Goal: Task Accomplishment & Management: Complete application form

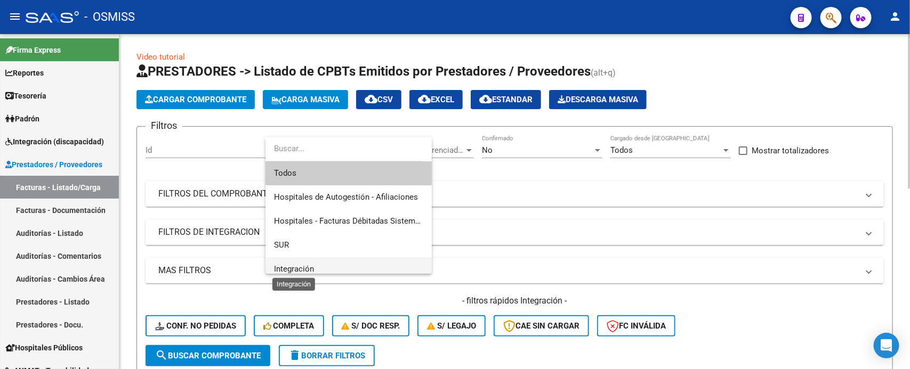
click at [313, 268] on span "Integración" at bounding box center [294, 269] width 40 height 10
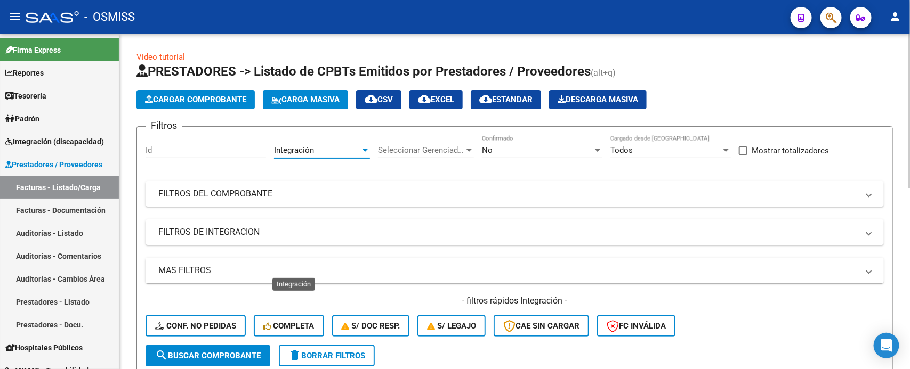
scroll to position [7, 0]
click at [405, 155] on div "Seleccionar Gerenciador Seleccionar Gerenciador" at bounding box center [426, 146] width 96 height 23
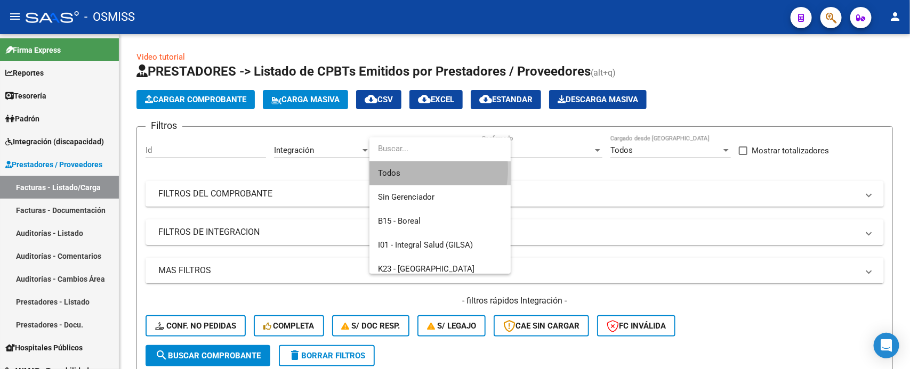
click at [406, 169] on span "Todos" at bounding box center [440, 174] width 124 height 24
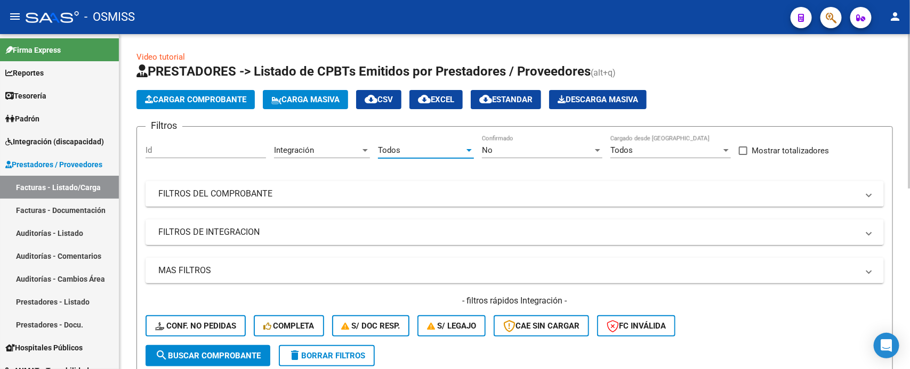
click at [499, 154] on div "No" at bounding box center [537, 151] width 111 height 10
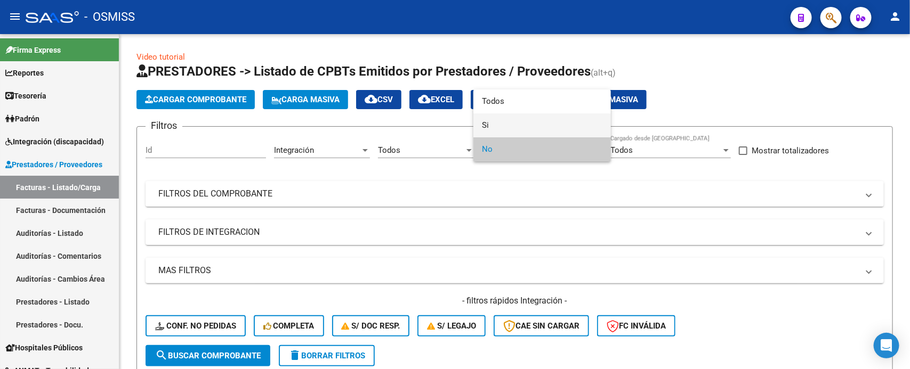
click at [504, 127] on span "Si" at bounding box center [542, 126] width 120 height 24
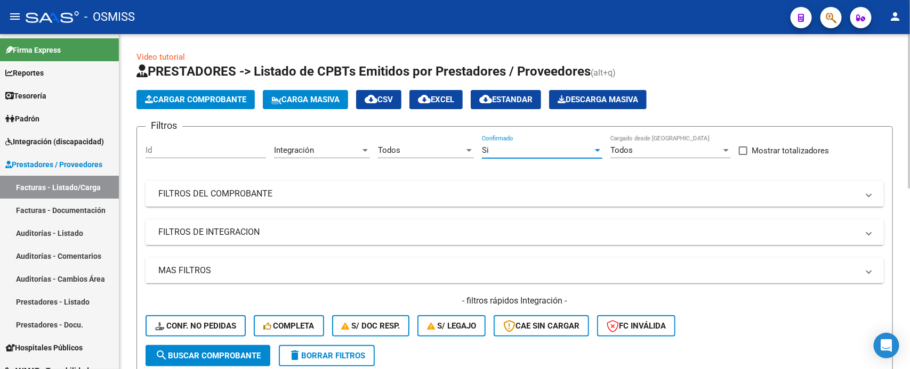
click at [299, 233] on mat-panel-title "FILTROS DE INTEGRACION" at bounding box center [508, 233] width 700 height 12
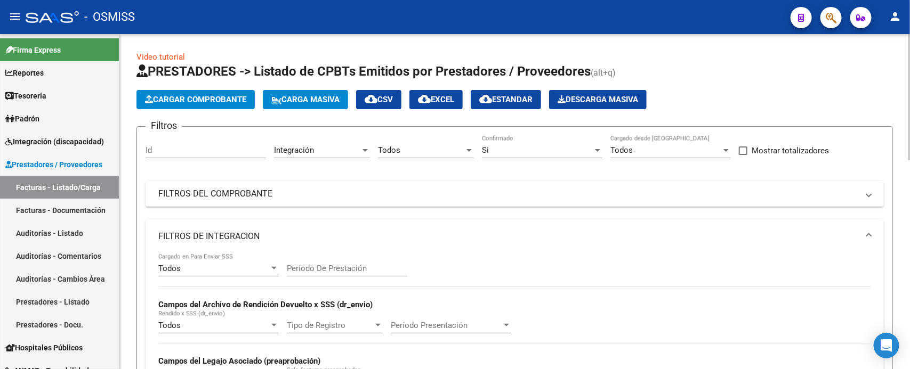
click at [227, 273] on div "Todos Cargado en Para Enviar SSS" at bounding box center [218, 265] width 120 height 23
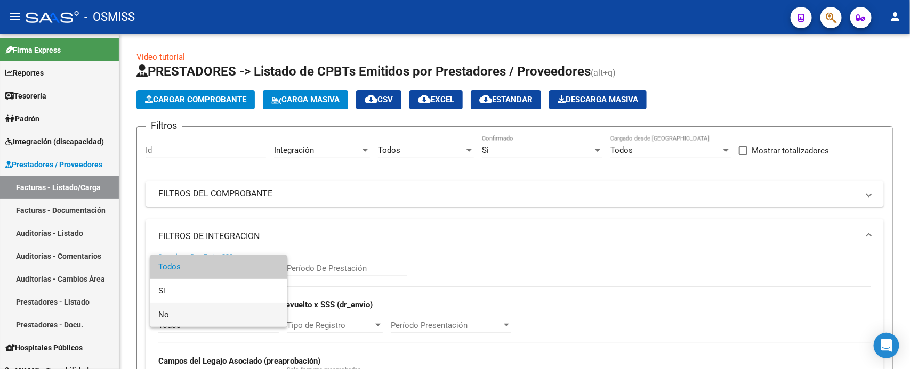
click at [222, 317] on span "No" at bounding box center [218, 315] width 120 height 24
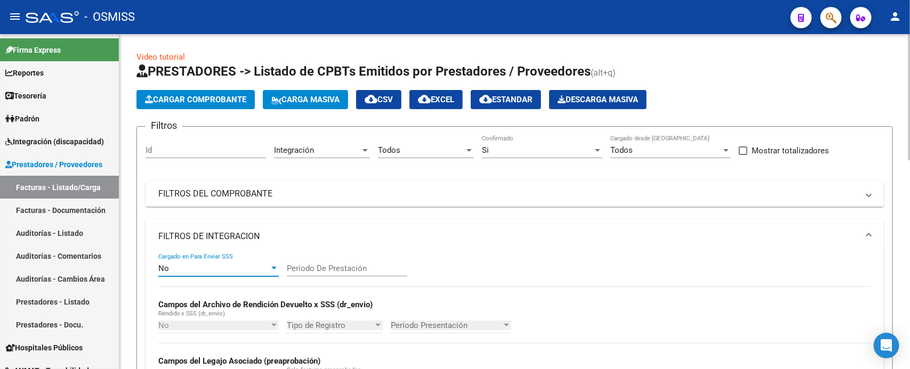
click at [240, 239] on mat-panel-title "FILTROS DE INTEGRACION" at bounding box center [508, 237] width 700 height 12
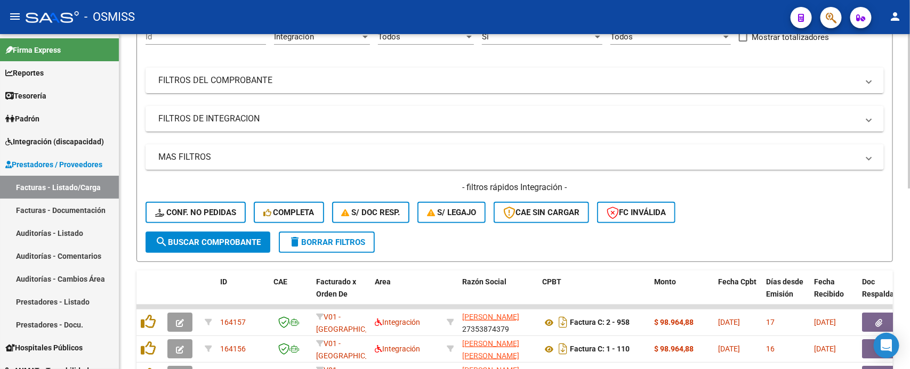
scroll to position [133, 0]
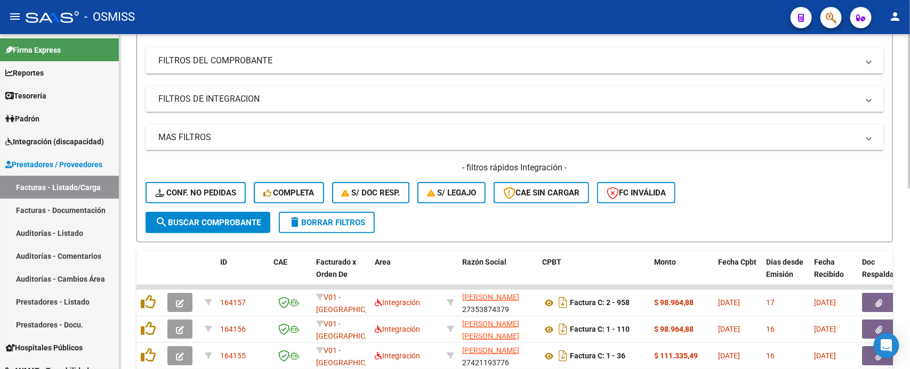
click at [209, 219] on span "search Buscar Comprobante" at bounding box center [208, 223] width 106 height 10
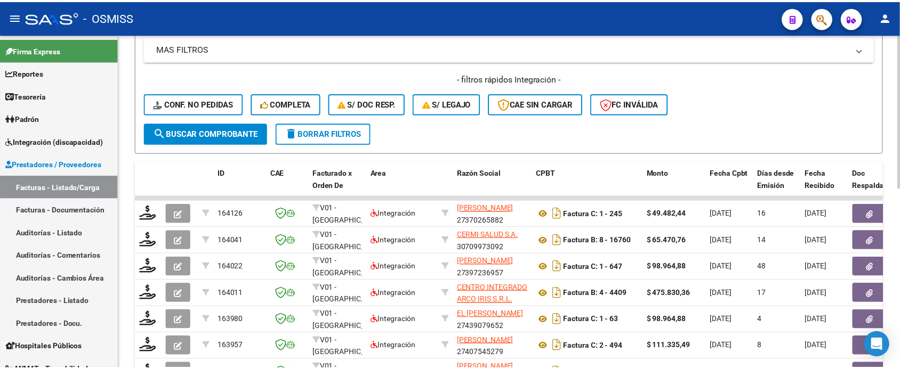
scroll to position [193, 0]
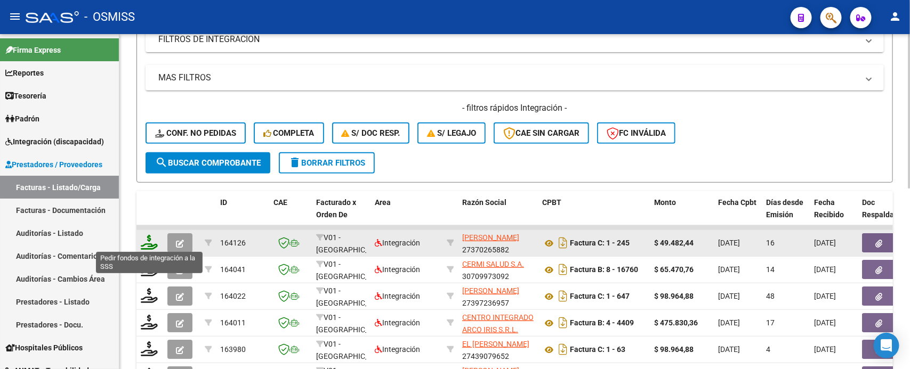
click at [152, 236] on icon at bounding box center [149, 242] width 17 height 15
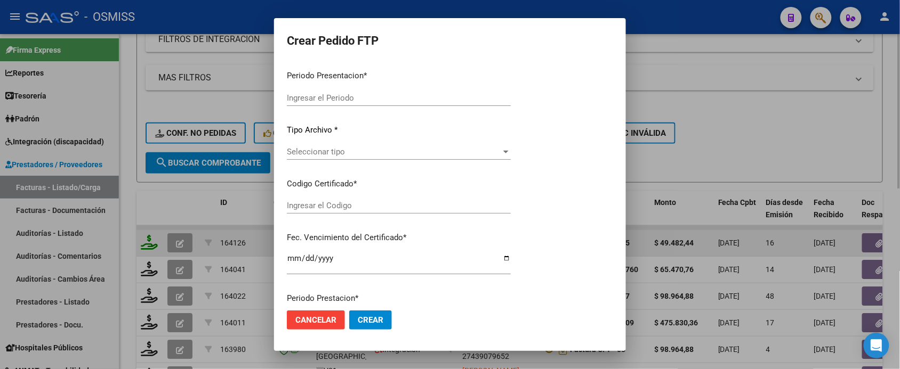
type input "202507"
type input "202506"
type input "$ 49.482,44"
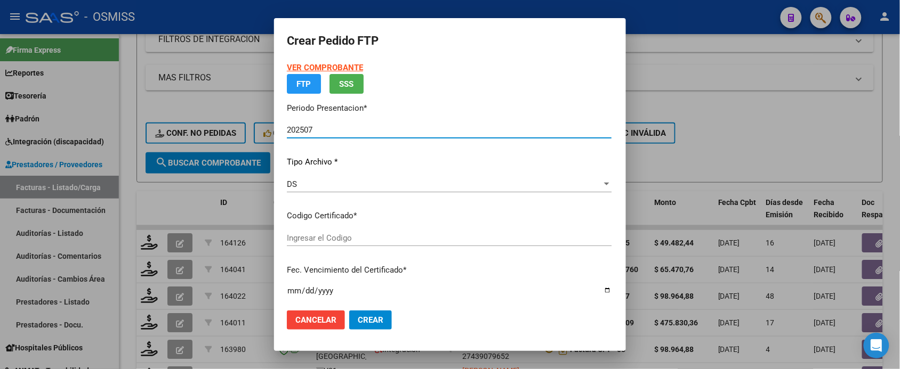
type input "ARG01000542134972023122120281221BSAS436"
type input "[DATE]"
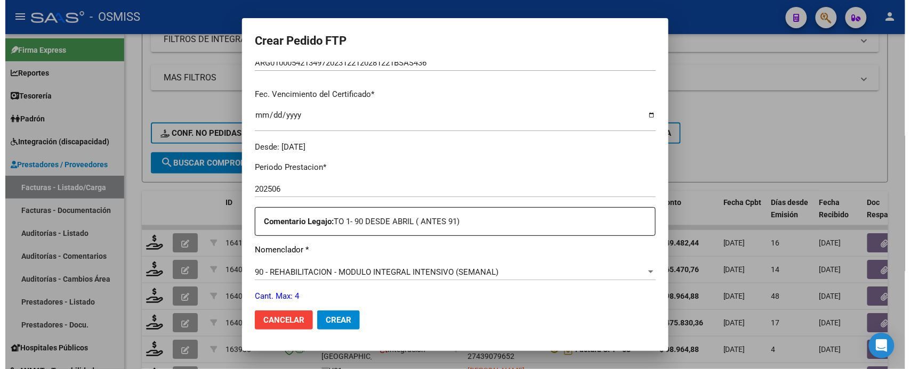
scroll to position [333, 0]
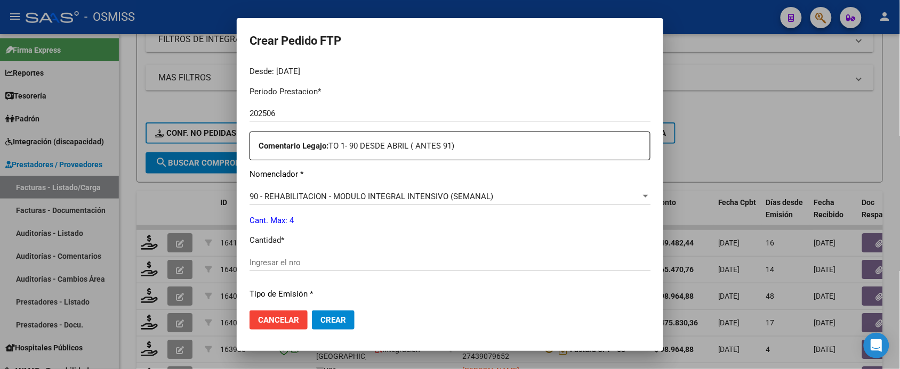
click at [330, 255] on div "Ingresar el nro" at bounding box center [449, 263] width 401 height 16
type input "4"
click at [312, 311] on button "Crear" at bounding box center [333, 320] width 43 height 19
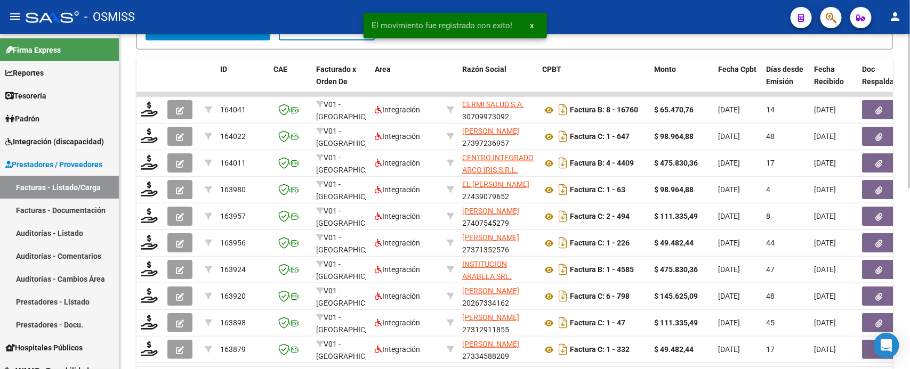
scroll to position [393, 0]
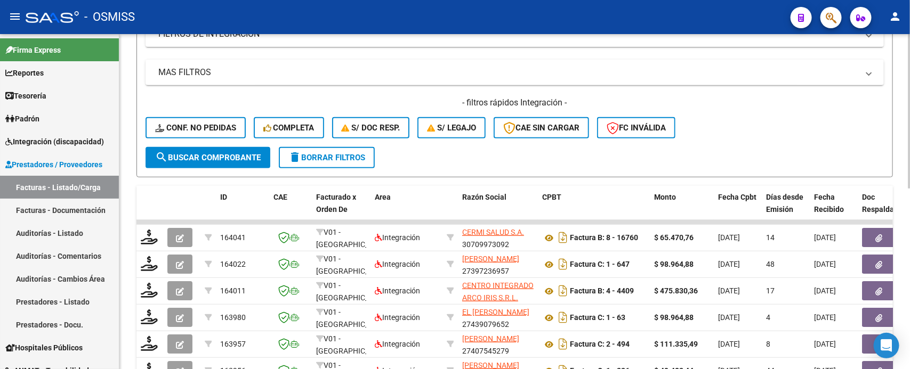
click at [909, 261] on div at bounding box center [909, 204] width 3 height 155
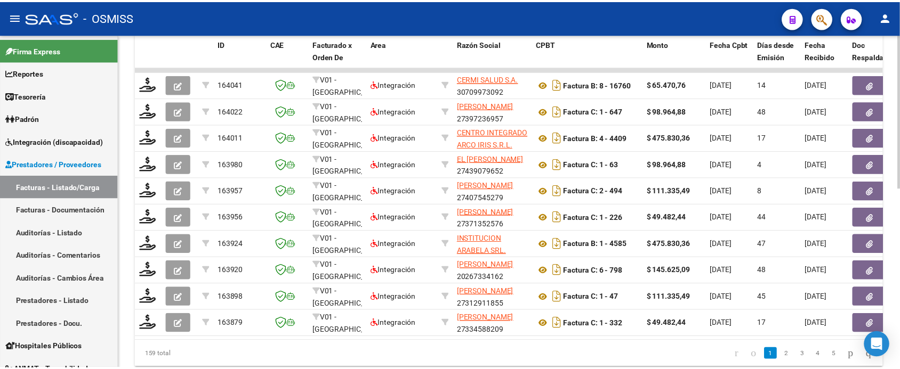
scroll to position [353, 0]
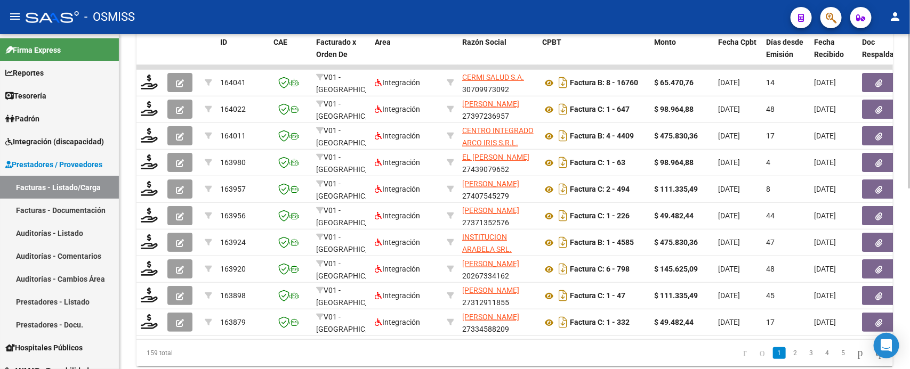
click at [909, 298] on div at bounding box center [909, 277] width 3 height 155
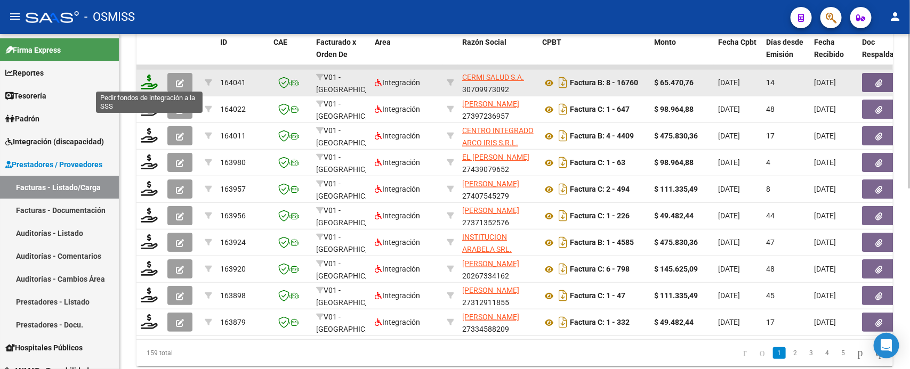
click at [152, 83] on icon at bounding box center [149, 82] width 17 height 15
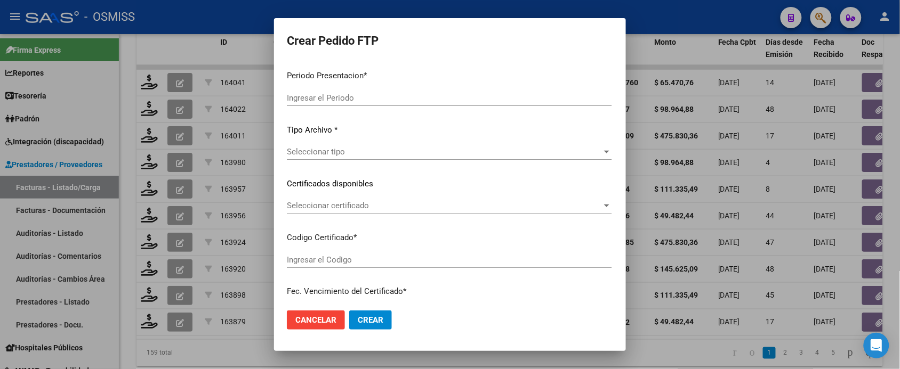
type input "202507"
type input "202506"
type input "$ 65.470,76"
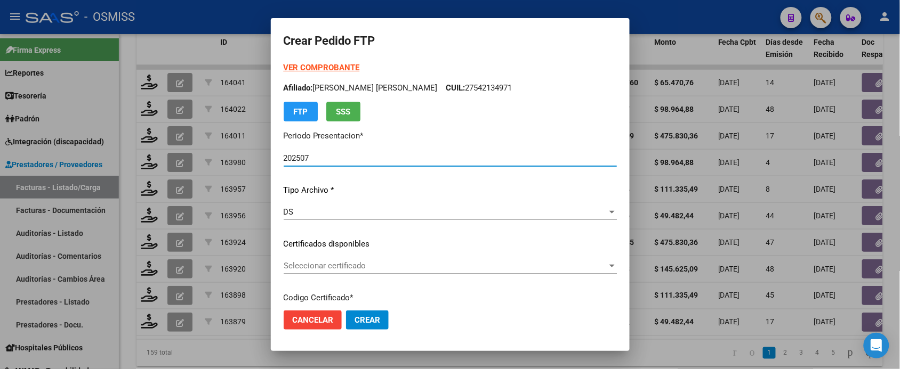
type input "ARG02000529231142024060420290604BUE342"
type input "[DATE]"
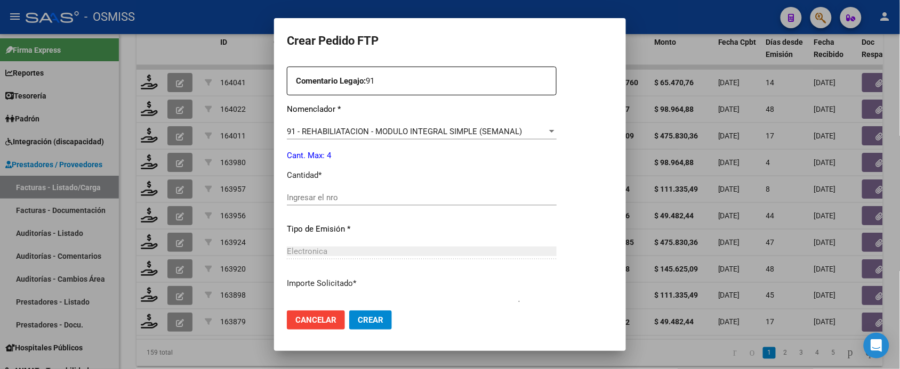
scroll to position [400, 0]
click at [372, 201] on div "Ingresar el nro" at bounding box center [422, 196] width 270 height 16
type input "4"
click at [349, 311] on button "Crear" at bounding box center [370, 320] width 43 height 19
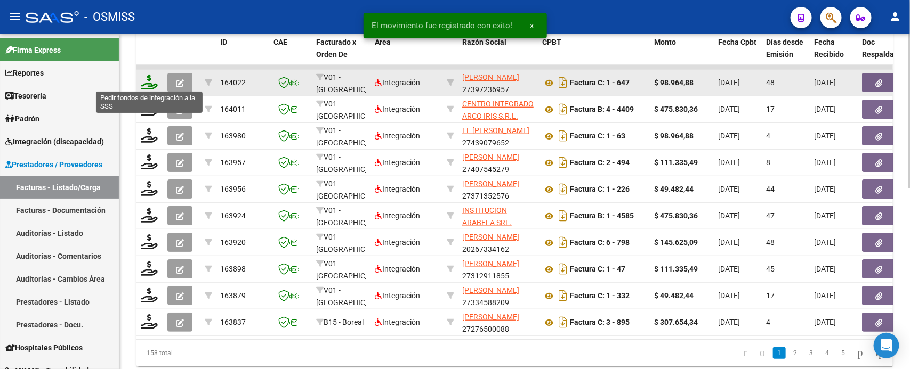
click at [149, 81] on icon at bounding box center [149, 82] width 17 height 15
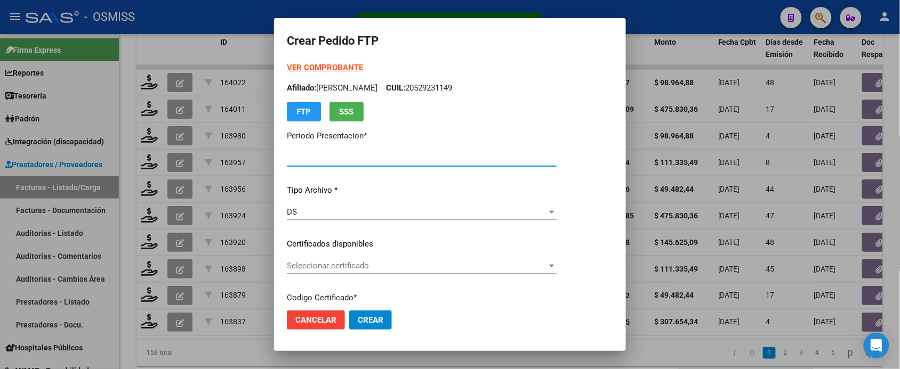
type input "202507"
type input "202506"
type input "$ 98.964,88"
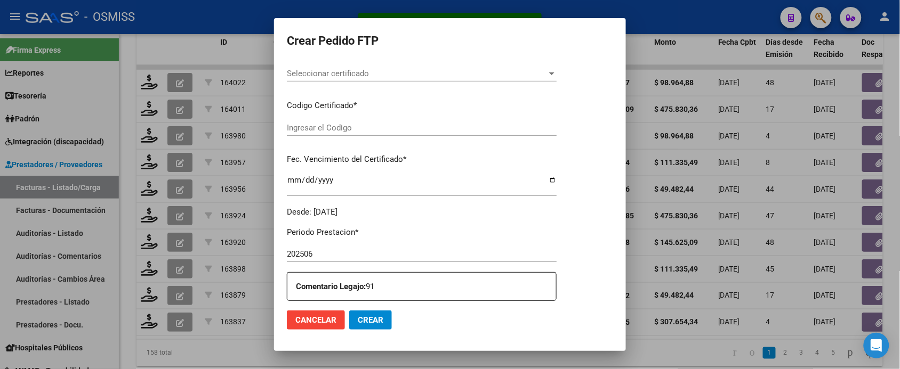
type input "ARG02000512439602023011920280119BSAS376"
type input "[DATE]"
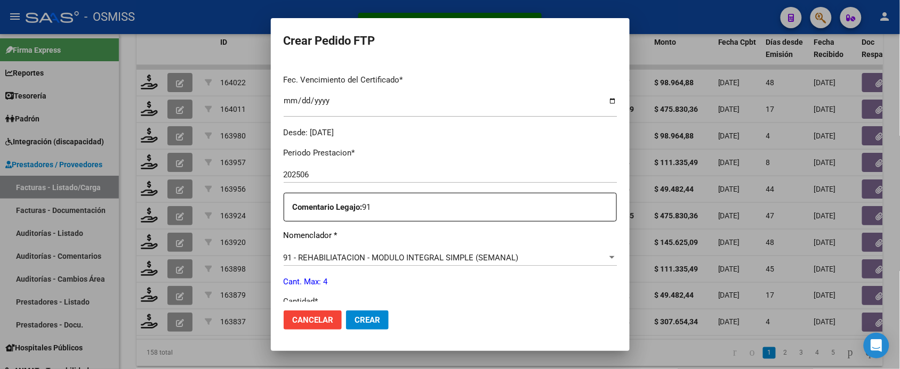
scroll to position [333, 0]
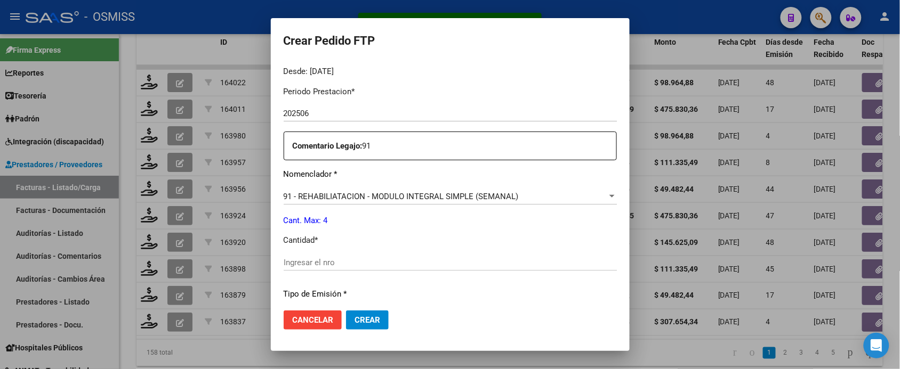
click at [343, 261] on input "Ingresar el nro" at bounding box center [450, 263] width 333 height 10
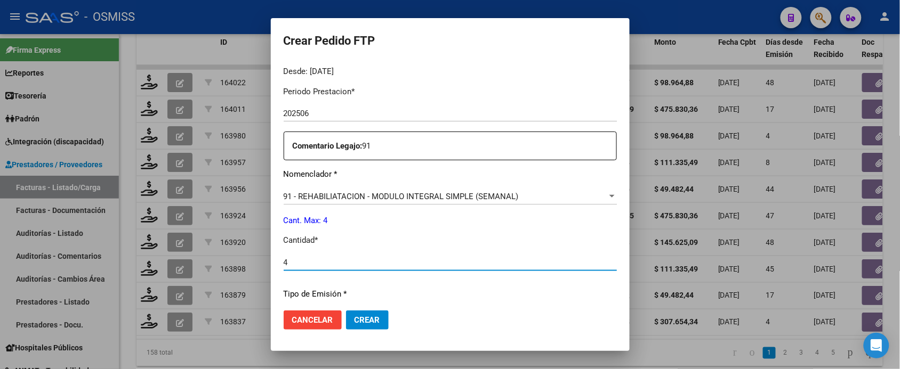
type input "4"
click at [346, 311] on button "Crear" at bounding box center [367, 320] width 43 height 19
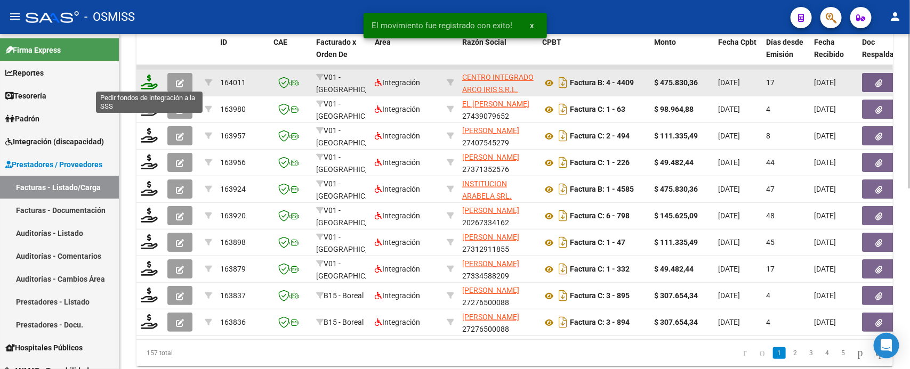
click at [148, 81] on icon at bounding box center [149, 82] width 17 height 15
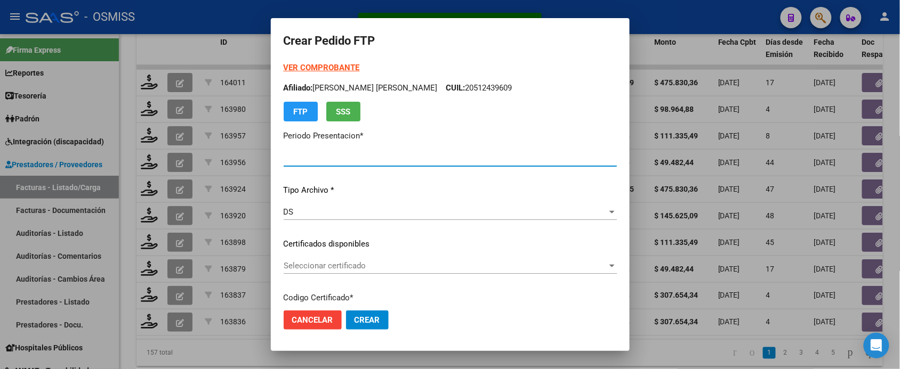
type input "202507"
type input "202506"
type input "$ 475.830,36"
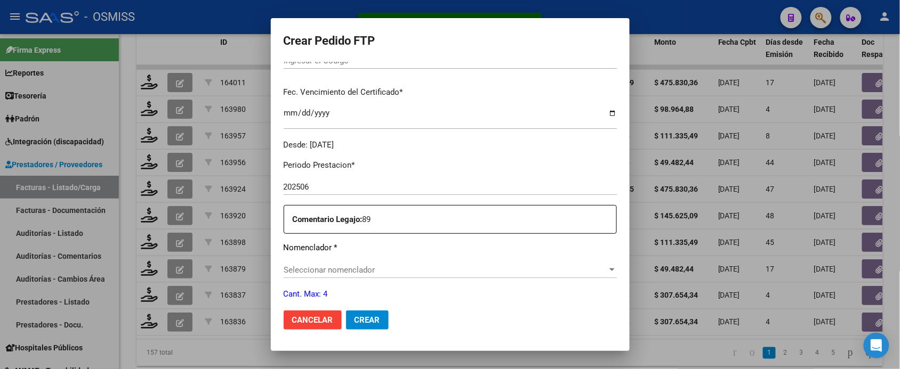
type input "ARG02000581427682022062720250627BSAS415"
type input "[DATE]"
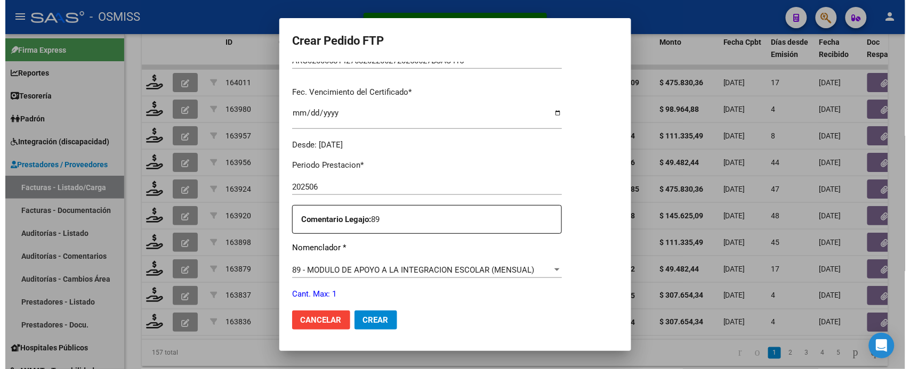
scroll to position [326, 0]
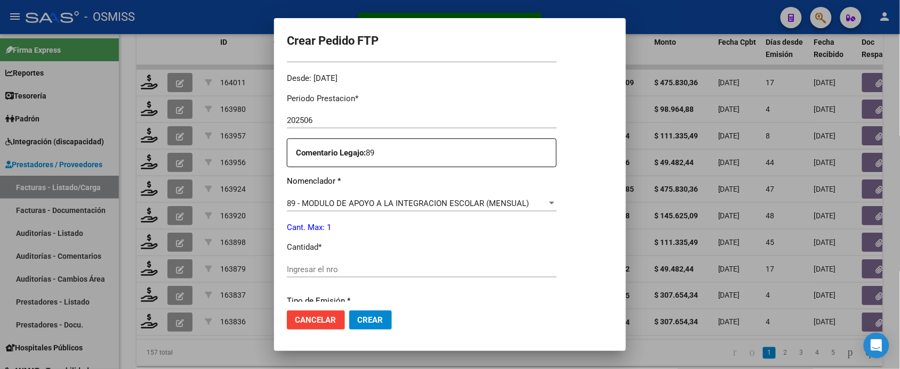
click at [348, 268] on input "Ingresar el nro" at bounding box center [422, 270] width 270 height 10
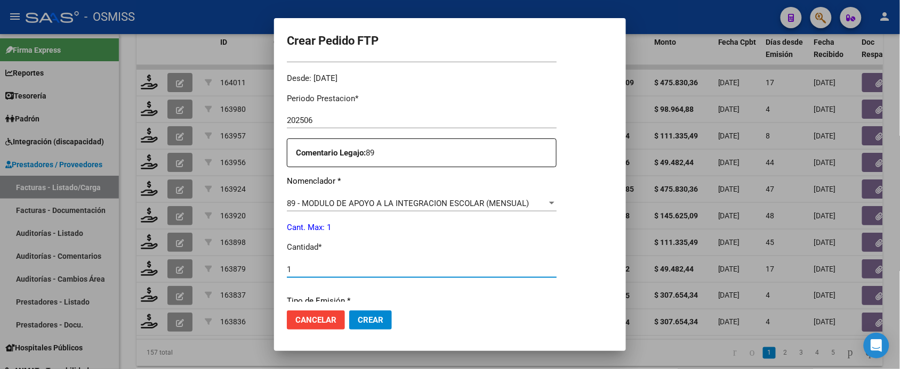
type input "1"
click at [349, 311] on button "Crear" at bounding box center [370, 320] width 43 height 19
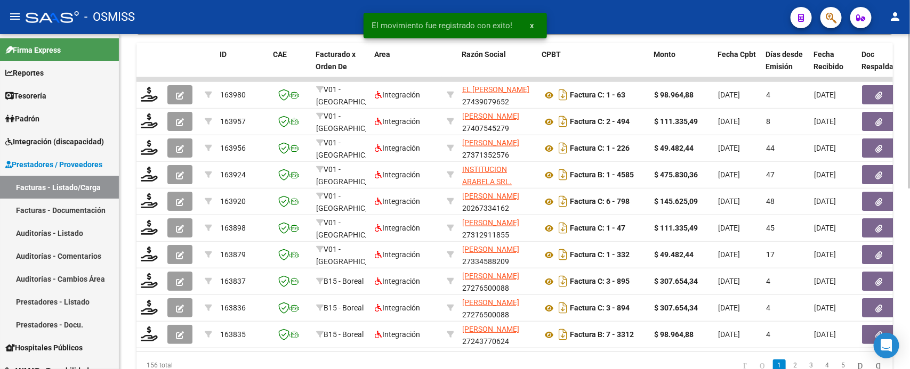
drag, startPoint x: 212, startPoint y: 54, endPoint x: 205, endPoint y: 48, distance: 9.1
click at [168, 44] on div "Video tutorial PRESTADORES -> Listado de CPBTs Emitidos por Prestadores / Prove…" at bounding box center [514, 44] width 756 height 669
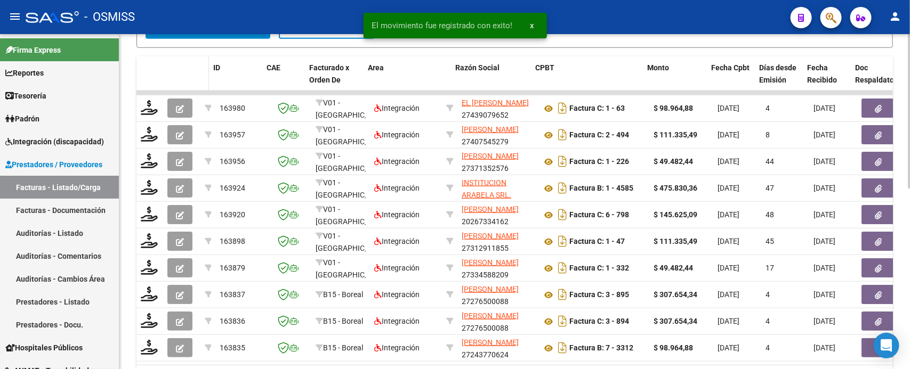
click at [201, 79] on datatable-header-cell at bounding box center [204, 79] width 9 height 47
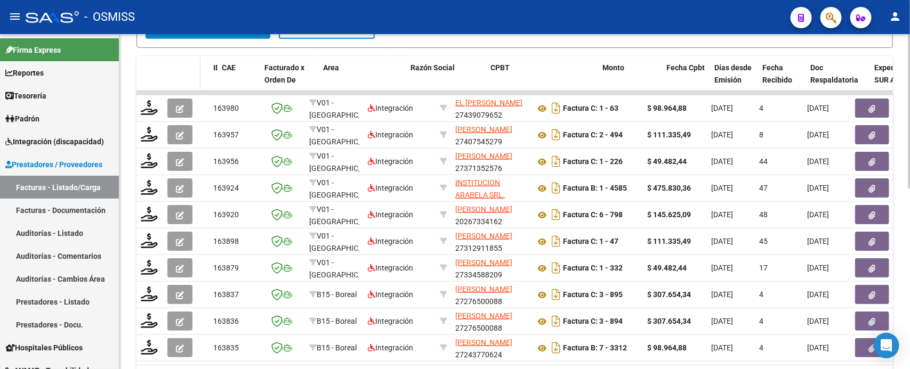
drag, startPoint x: 259, startPoint y: 81, endPoint x: 192, endPoint y: 66, distance: 68.9
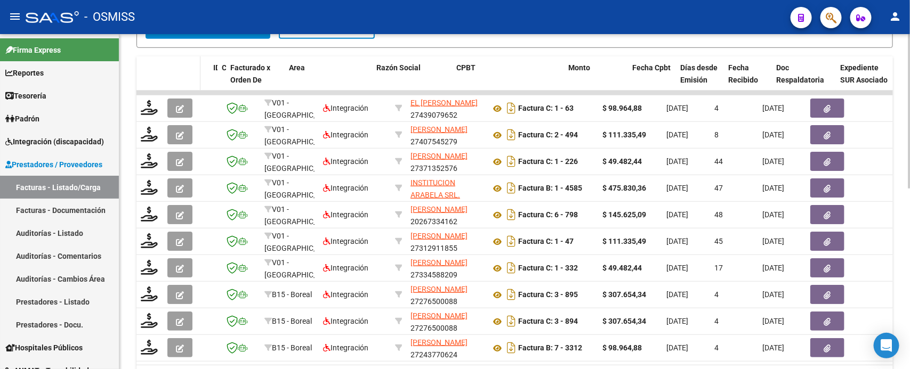
drag, startPoint x: 256, startPoint y: 74, endPoint x: 197, endPoint y: 60, distance: 60.8
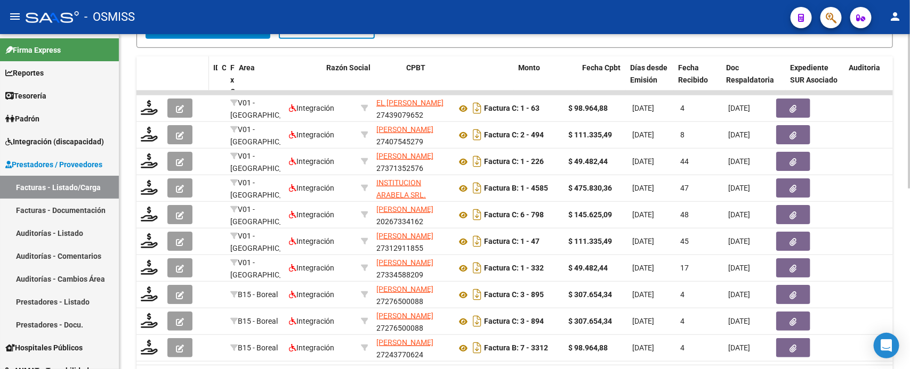
drag, startPoint x: 281, startPoint y: 78, endPoint x: 201, endPoint y: 62, distance: 81.4
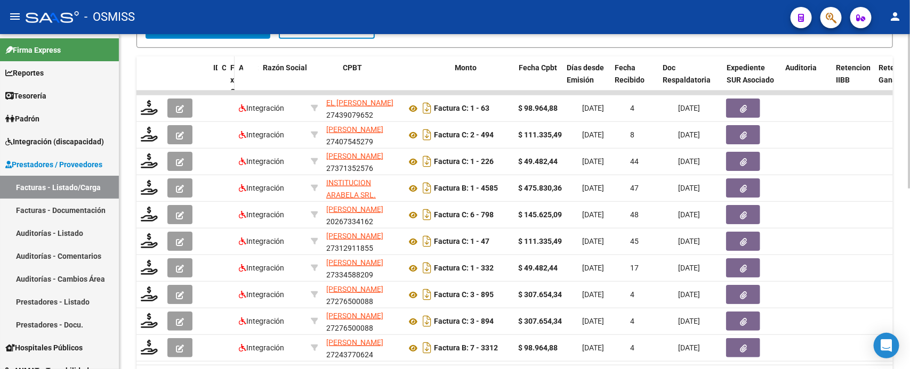
drag, startPoint x: 302, startPoint y: 82, endPoint x: 232, endPoint y: 74, distance: 70.3
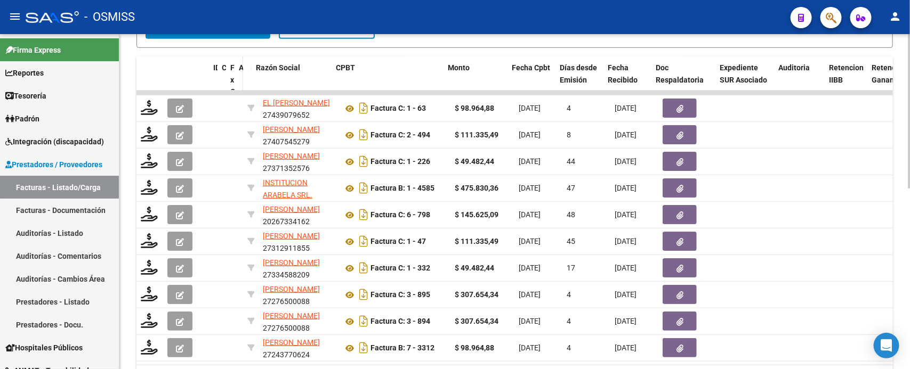
drag, startPoint x: 254, startPoint y: 78, endPoint x: 233, endPoint y: 77, distance: 20.3
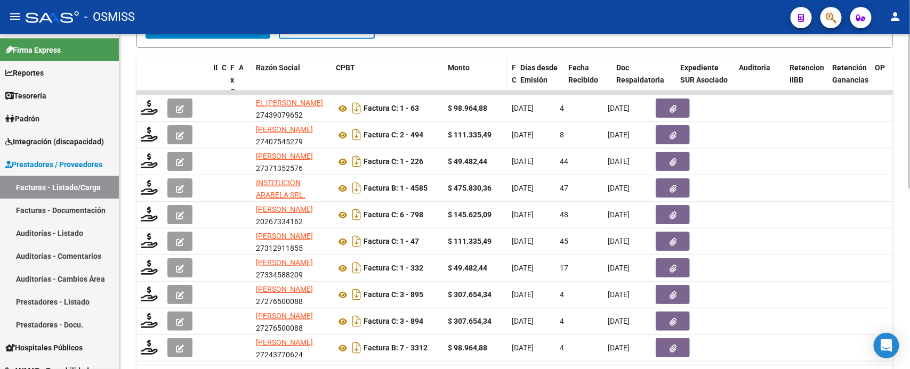
drag, startPoint x: 553, startPoint y: 83, endPoint x: 485, endPoint y: 84, distance: 68.2
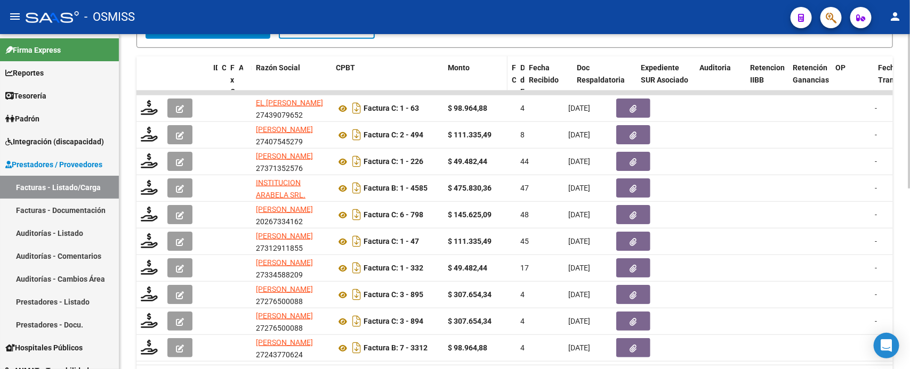
drag, startPoint x: 560, startPoint y: 80, endPoint x: 502, endPoint y: 81, distance: 57.6
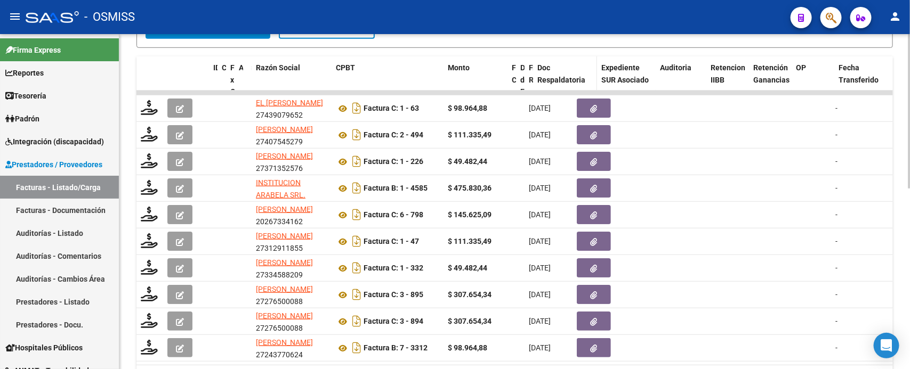
drag, startPoint x: 570, startPoint y: 83, endPoint x: 567, endPoint y: 70, distance: 12.8
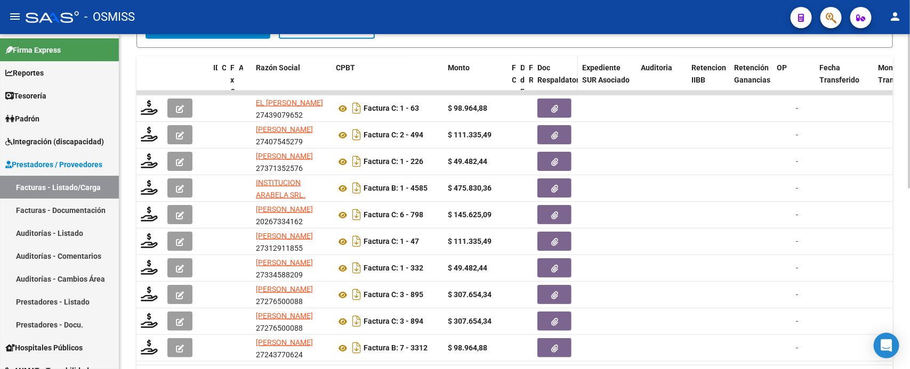
drag, startPoint x: 593, startPoint y: 74, endPoint x: 569, endPoint y: 75, distance: 24.0
click at [569, 75] on datatable-header-cell "Doc Respaldatoria" at bounding box center [555, 91] width 45 height 71
drag, startPoint x: 632, startPoint y: 79, endPoint x: 554, endPoint y: 76, distance: 77.9
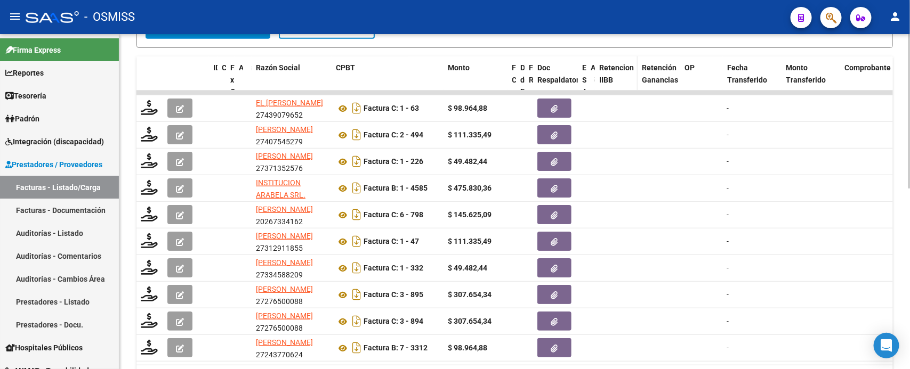
drag, startPoint x: 635, startPoint y: 80, endPoint x: 626, endPoint y: 76, distance: 9.5
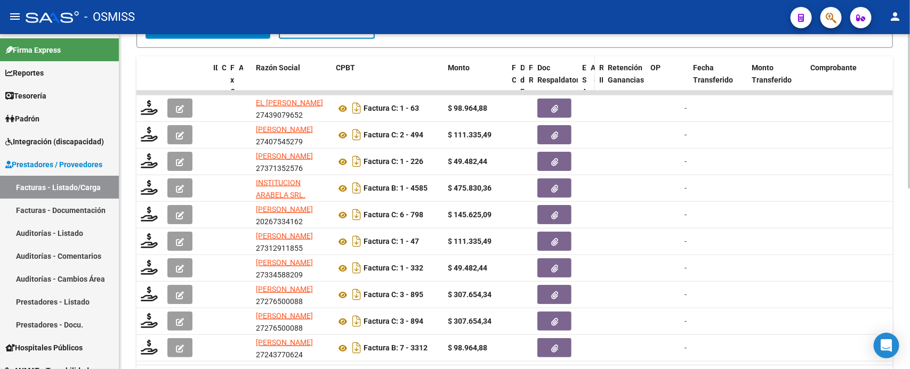
drag, startPoint x: 635, startPoint y: 76, endPoint x: 587, endPoint y: 68, distance: 49.2
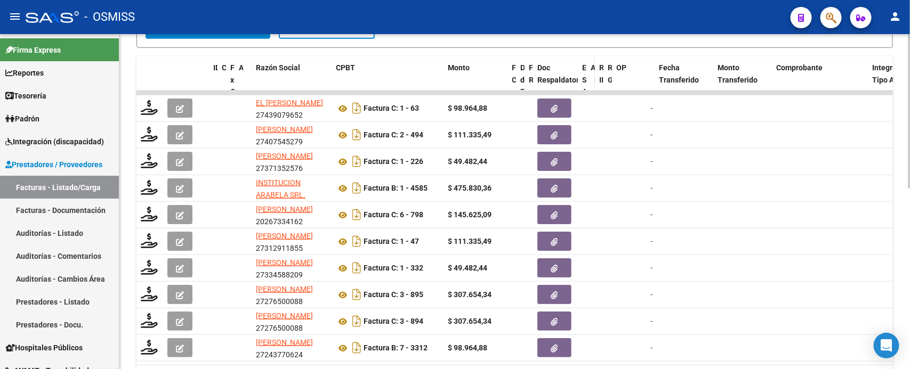
drag, startPoint x: 643, startPoint y: 76, endPoint x: 588, endPoint y: 77, distance: 55.5
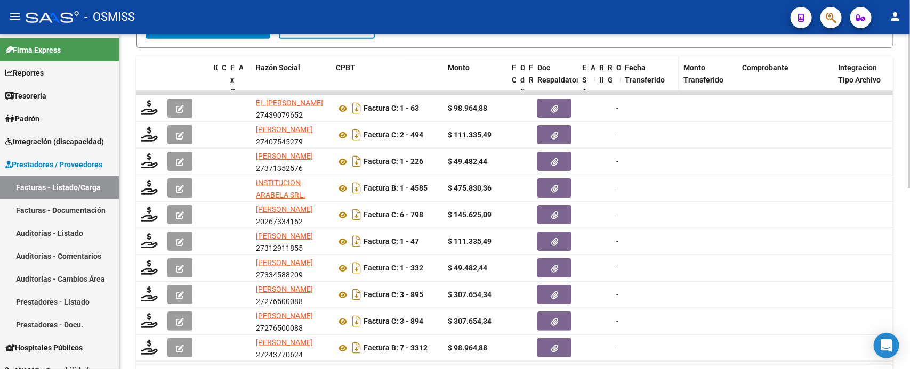
drag, startPoint x: 652, startPoint y: 83, endPoint x: 640, endPoint y: 78, distance: 13.2
drag, startPoint x: 677, startPoint y: 78, endPoint x: 605, endPoint y: 73, distance: 72.7
drag, startPoint x: 632, startPoint y: 77, endPoint x: 594, endPoint y: 77, distance: 37.3
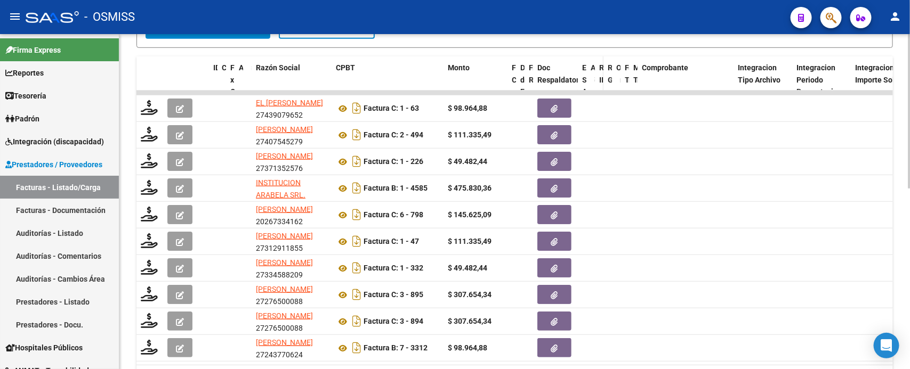
drag, startPoint x: 731, startPoint y: 81, endPoint x: 592, endPoint y: 76, distance: 139.2
drag, startPoint x: 702, startPoint y: 77, endPoint x: 687, endPoint y: 74, distance: 15.9
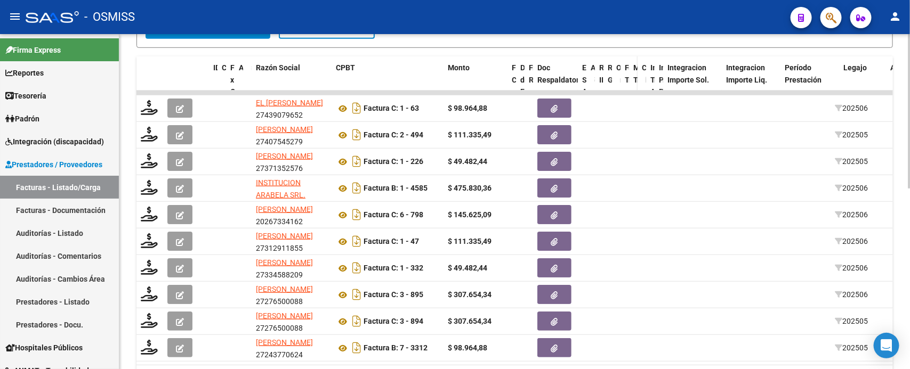
drag, startPoint x: 711, startPoint y: 76, endPoint x: 633, endPoint y: 68, distance: 78.2
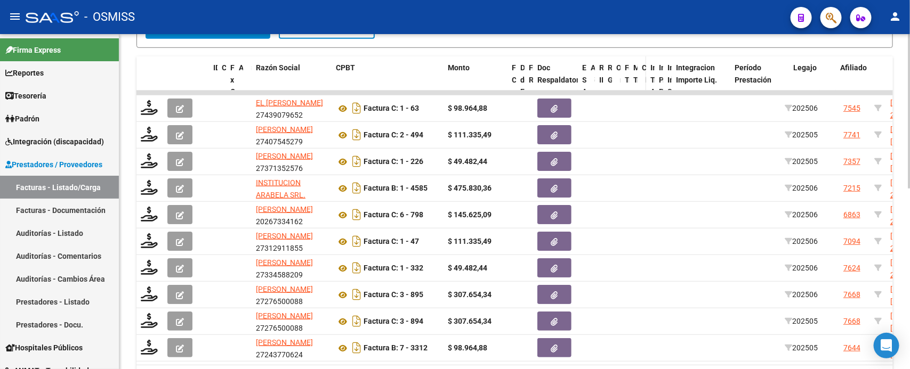
drag, startPoint x: 718, startPoint y: 79, endPoint x: 643, endPoint y: 70, distance: 76.2
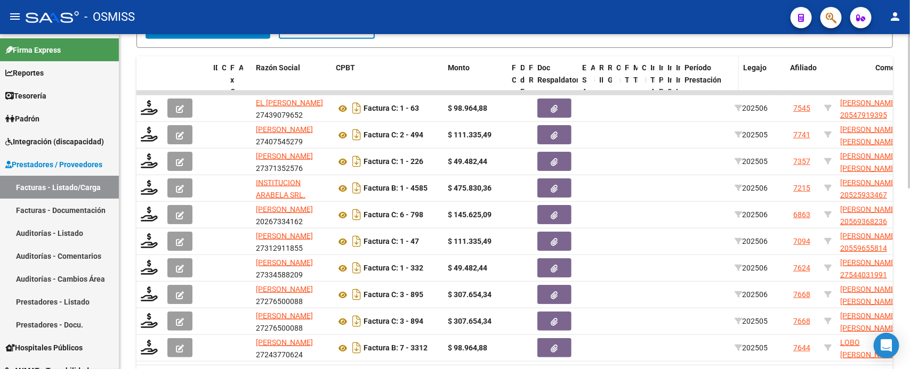
drag, startPoint x: 726, startPoint y: 76, endPoint x: 710, endPoint y: 80, distance: 17.1
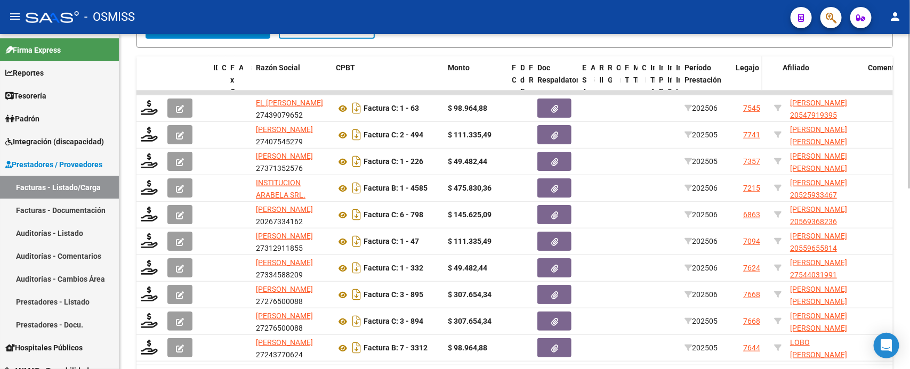
click at [723, 76] on datatable-header-cell "Período Prestación" at bounding box center [705, 91] width 51 height 71
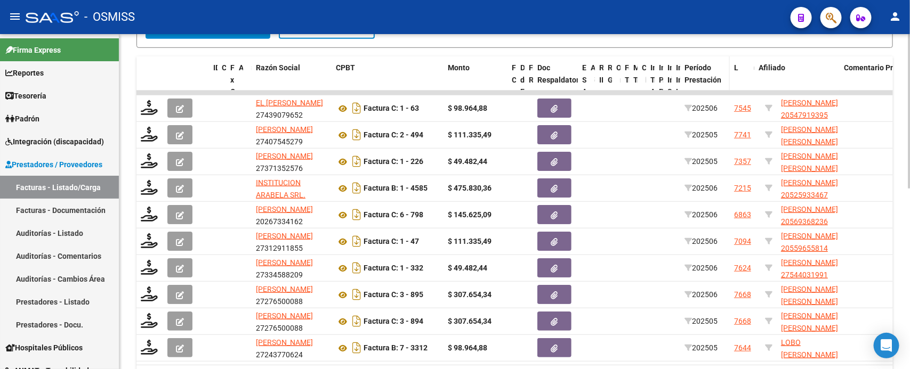
drag, startPoint x: 755, startPoint y: 80, endPoint x: 715, endPoint y: 74, distance: 40.6
click at [715, 74] on div "ID CAE Facturado x Orden De Area Razón Social CPBT Monto Fecha Cpbt Días desde …" at bounding box center [909, 91] width 1546 height 71
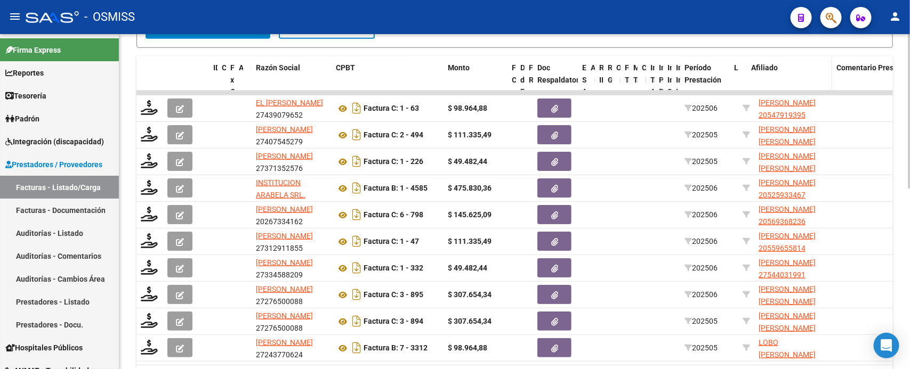
drag, startPoint x: 752, startPoint y: 79, endPoint x: 782, endPoint y: 85, distance: 31.6
click at [728, 79] on div "ID CAE Facturado x Orden De Area Razón Social CPBT Monto Fecha Cpbt Días desde …" at bounding box center [898, 91] width 1524 height 71
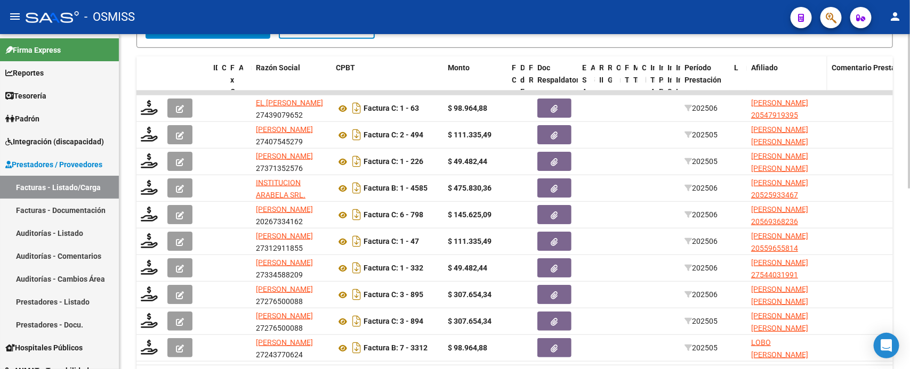
drag, startPoint x: 830, startPoint y: 84, endPoint x: 822, endPoint y: 82, distance: 7.9
click at [822, 82] on span at bounding box center [824, 91] width 5 height 71
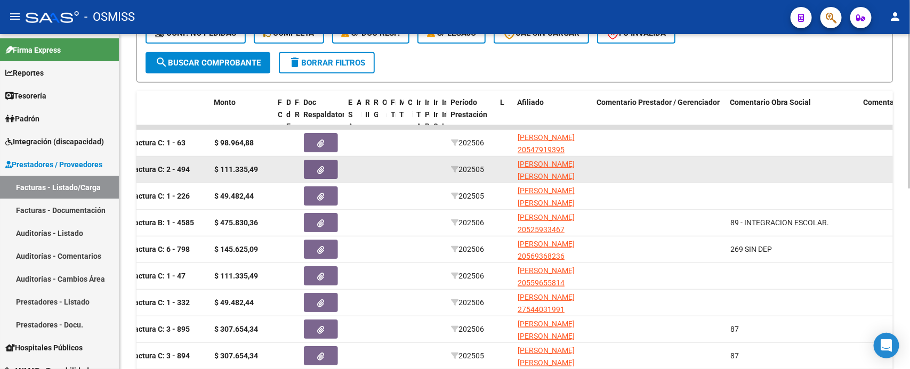
scroll to position [260, 0]
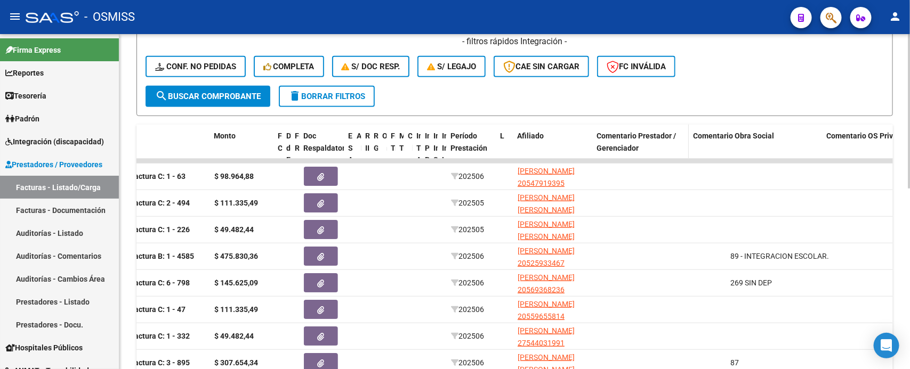
drag, startPoint x: 721, startPoint y: 148, endPoint x: 675, endPoint y: 148, distance: 45.8
click at [675, 148] on datatable-header-cell "Comentario Prestador / Gerenciador" at bounding box center [640, 160] width 96 height 71
drag, startPoint x: 819, startPoint y: 147, endPoint x: 776, endPoint y: 145, distance: 43.8
click at [776, 145] on datatable-header-cell "Comentario Obra Social" at bounding box center [740, 160] width 102 height 71
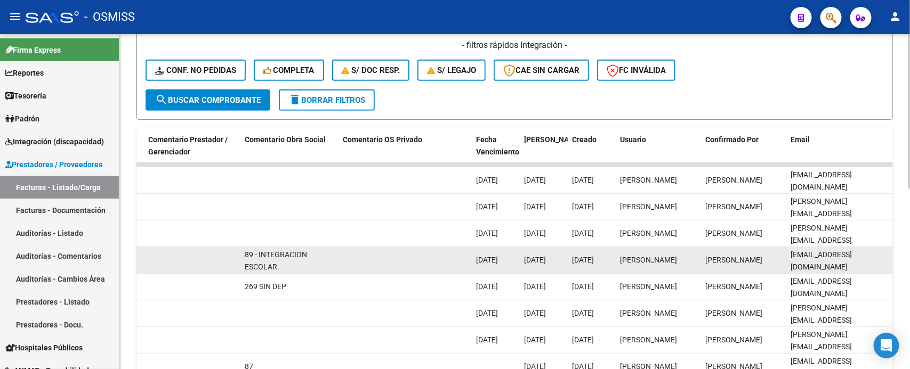
scroll to position [193, 0]
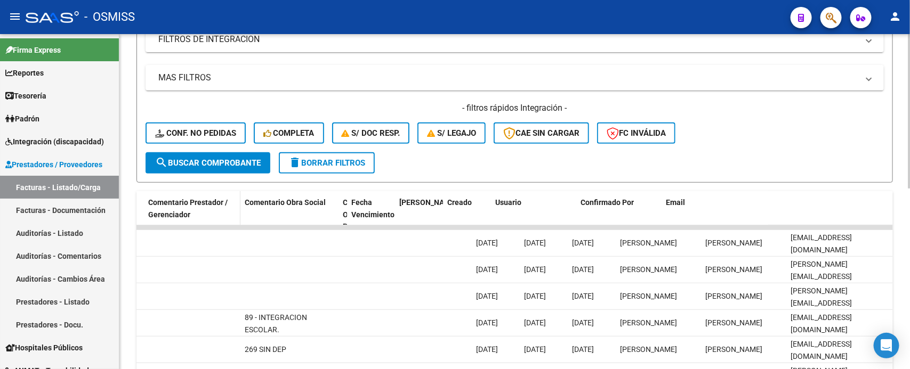
drag, startPoint x: 470, startPoint y: 208, endPoint x: 292, endPoint y: 219, distance: 178.3
click at [302, 198] on div "ID CAE Facturado x Orden De Area Razón Social CPBT Monto Fecha Cpbt Días desde …" at bounding box center [173, 226] width 1439 height 71
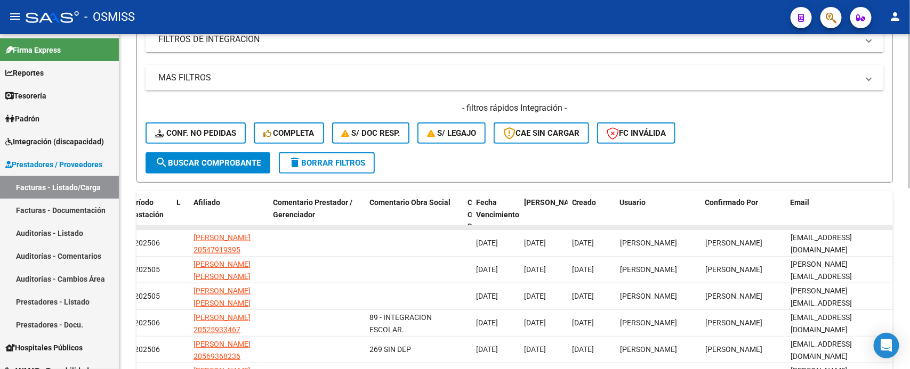
scroll to position [0, 558]
drag, startPoint x: 518, startPoint y: 206, endPoint x: 431, endPoint y: 188, distance: 88.9
click at [431, 188] on div "Video tutorial PRESTADORES -> Listado de CPBTs Emitidos por Prestadores / Prove…" at bounding box center [514, 192] width 756 height 669
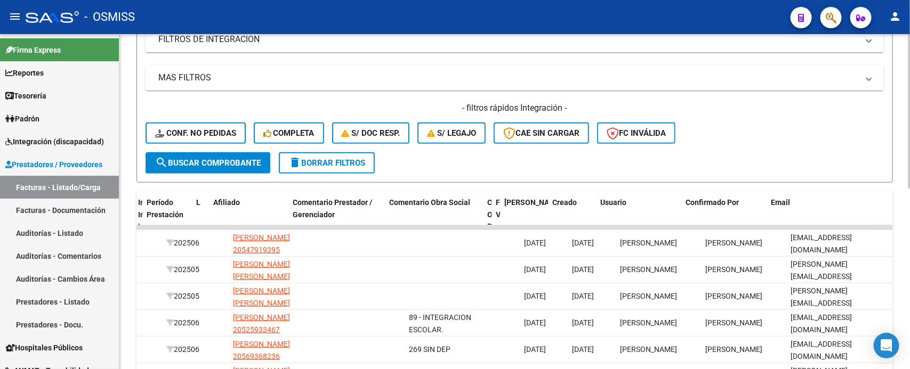
scroll to position [0, 518]
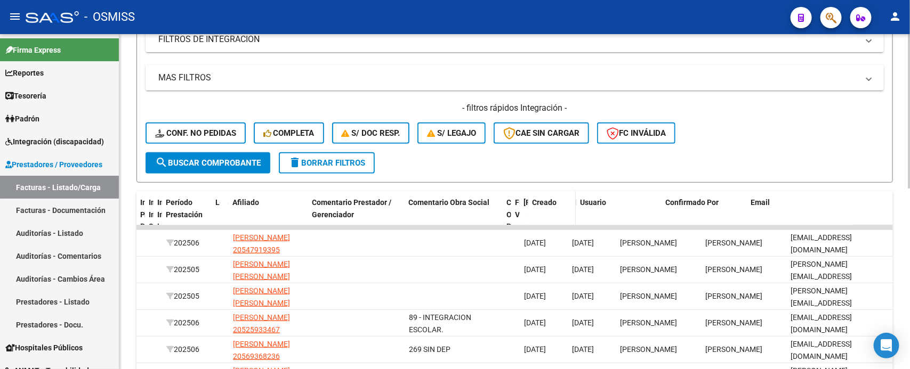
drag, startPoint x: 561, startPoint y: 214, endPoint x: 571, endPoint y: 212, distance: 10.3
click at [465, 200] on div "ID CAE Facturado x Orden De Area Razón Social CPBT Monto Fecha Cpbt Días desde …" at bounding box center [255, 226] width 1274 height 71
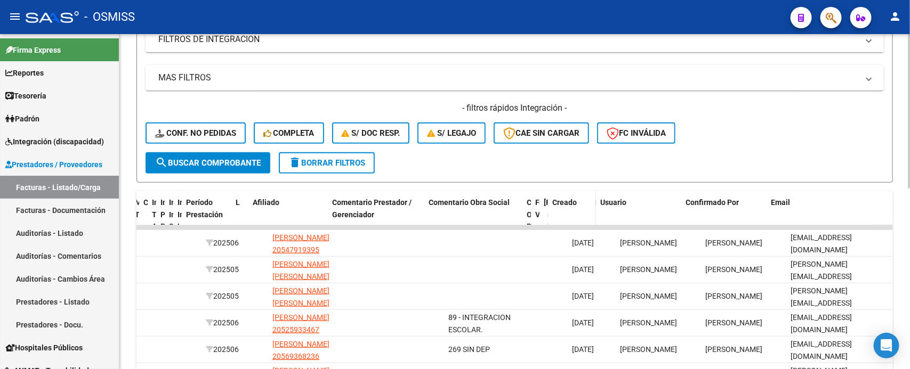
scroll to position [0, 479]
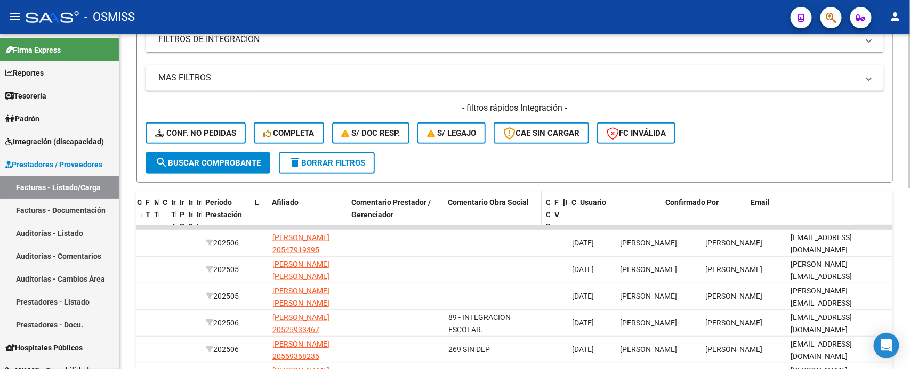
drag, startPoint x: 611, startPoint y: 214, endPoint x: 534, endPoint y: 201, distance: 77.7
click at [534, 201] on div "ID CAE Facturado x Orden De Area Razón Social CPBT Monto Fecha Cpbt Días desde …" at bounding box center [274, 226] width 1235 height 71
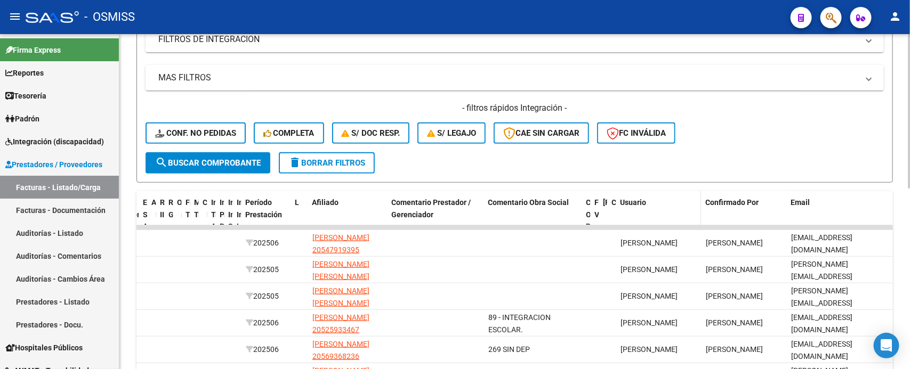
scroll to position [0, 439]
drag, startPoint x: 697, startPoint y: 214, endPoint x: 561, endPoint y: 192, distance: 137.1
click at [561, 192] on div "ID CAE Facturado x Orden De Area Razón Social CPBT Monto Fecha Cpbt Días desde …" at bounding box center [295, 226] width 1196 height 71
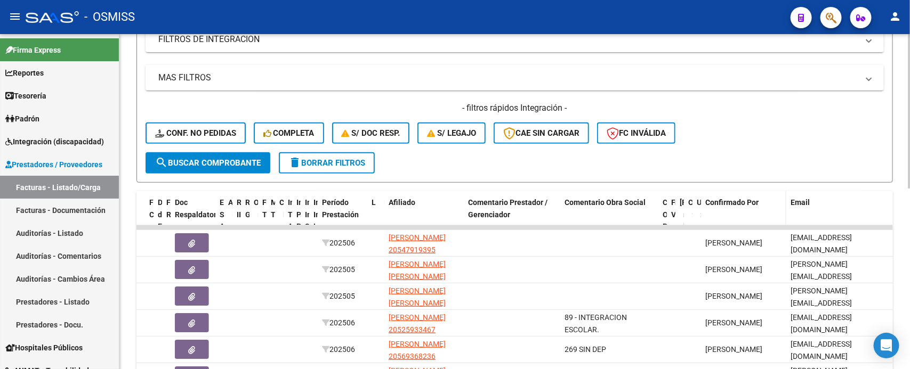
scroll to position [0, 362]
drag, startPoint x: 782, startPoint y: 219, endPoint x: 665, endPoint y: 203, distance: 118.8
click at [665, 203] on div "ID CAE Facturado x Orden De Area Razón Social CPBT Monto Fecha Cpbt Días desde …" at bounding box center [333, 226] width 1119 height 71
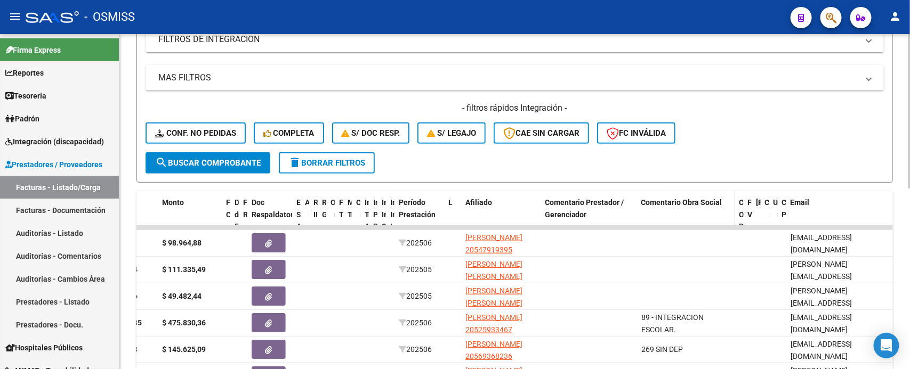
scroll to position [0, 286]
drag, startPoint x: 889, startPoint y: 214, endPoint x: 747, endPoint y: 193, distance: 143.2
click at [749, 195] on div "ID CAE Facturado x Orden De Area Razón Social CPBT Monto Fecha Cpbt Días desde …" at bounding box center [372, 226] width 1042 height 71
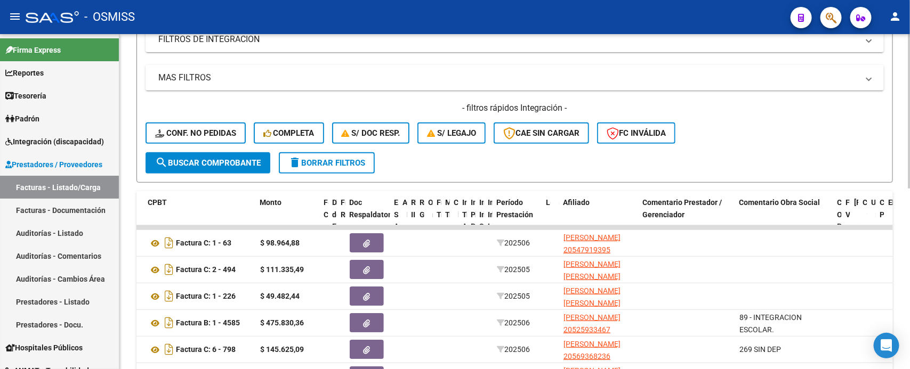
scroll to position [0, 188]
click at [764, 155] on form "Filtros Id Integración Area Todos Seleccionar Gerenciador Si Confirmado Todos C…" at bounding box center [514, 57] width 756 height 249
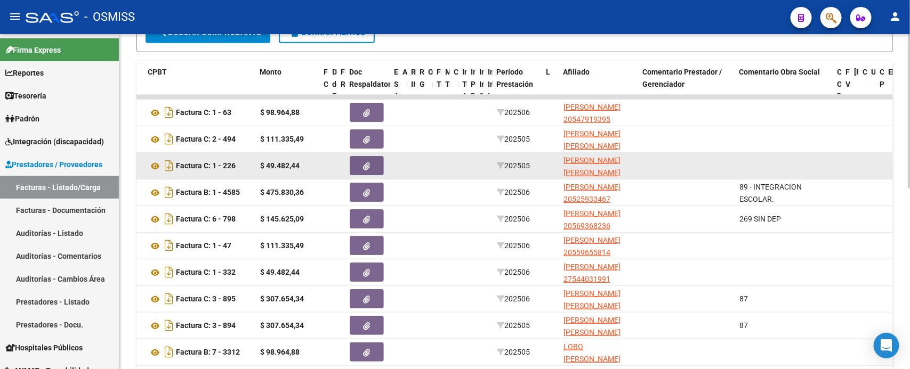
scroll to position [326, 0]
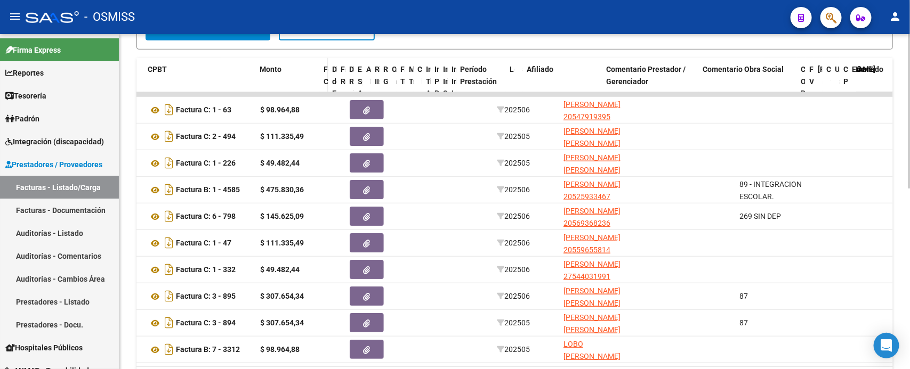
drag, startPoint x: 387, startPoint y: 84, endPoint x: 327, endPoint y: 78, distance: 61.0
click at [329, 78] on div "ID CAE Facturado x Orden De Area Razón Social CPBT Monto Fecha Cpbt Días desde …" at bounding box center [421, 93] width 944 height 71
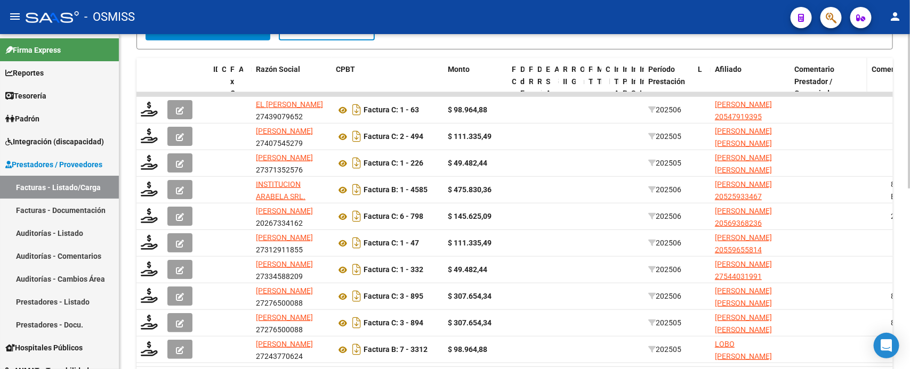
drag, startPoint x: 881, startPoint y: 86, endPoint x: 854, endPoint y: 83, distance: 26.8
click at [854, 83] on datatable-header-cell "Comentario Prestador / Gerenciador" at bounding box center [828, 93] width 77 height 71
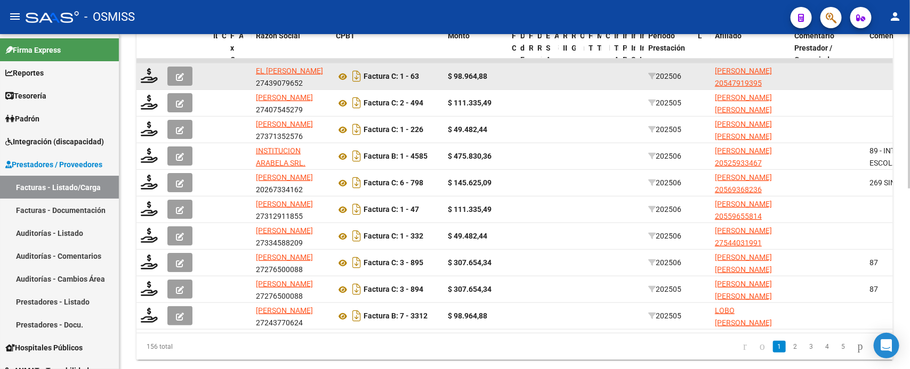
scroll to position [393, 0]
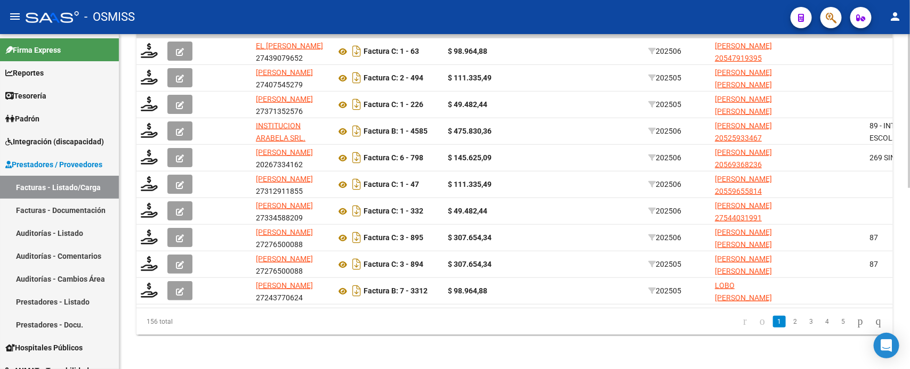
drag, startPoint x: 907, startPoint y: 148, endPoint x: 906, endPoint y: 135, distance: 12.8
click at [906, 135] on div "Video tutorial PRESTADORES -> Listado de CPBTs Emitidos por Prestadores / Prove…" at bounding box center [514, 9] width 790 height 720
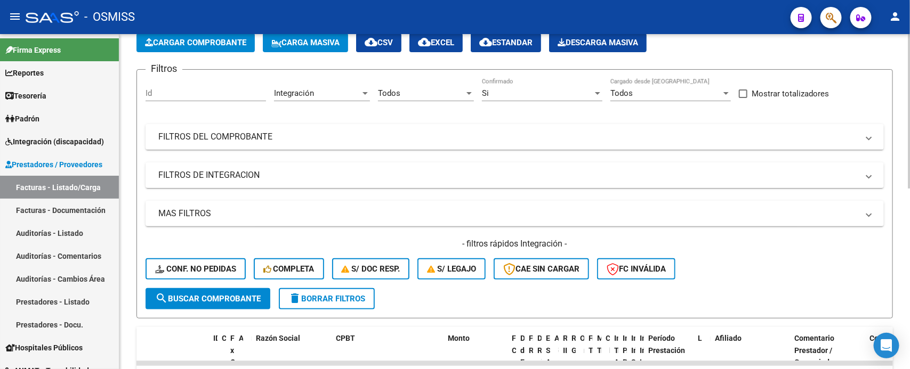
click at [909, 153] on div at bounding box center [909, 202] width 3 height 336
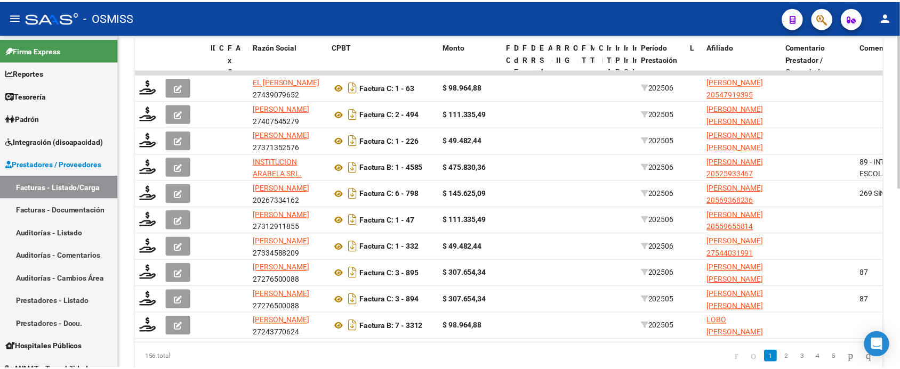
scroll to position [352, 0]
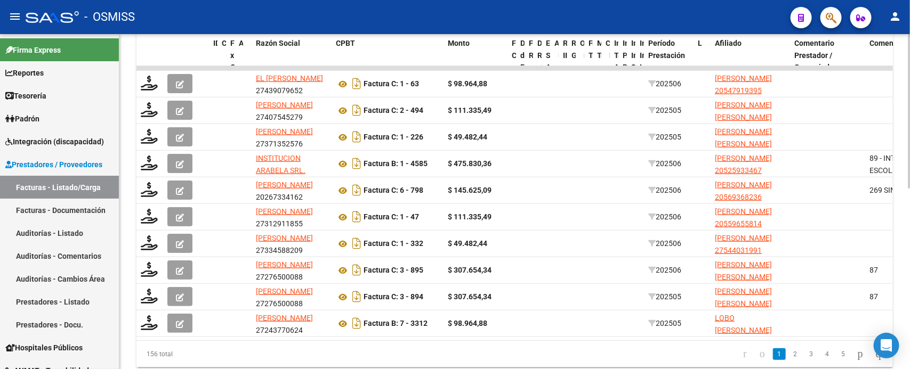
click at [909, 281] on div at bounding box center [909, 277] width 3 height 155
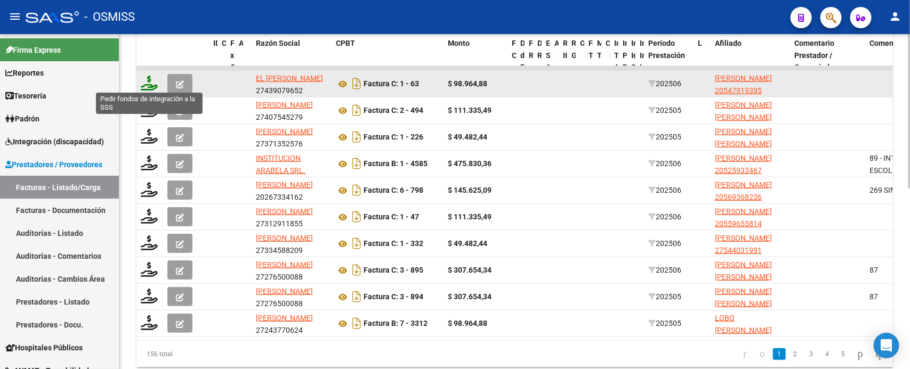
click at [150, 83] on icon at bounding box center [149, 83] width 17 height 15
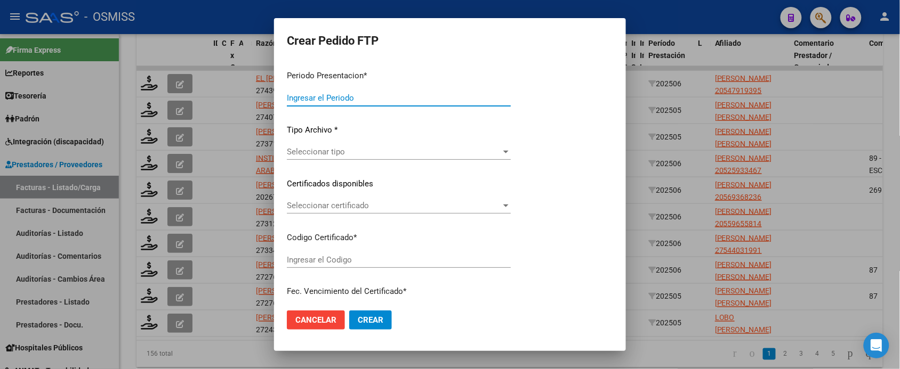
type input "202507"
type input "202506"
type input "$ 98.964,88"
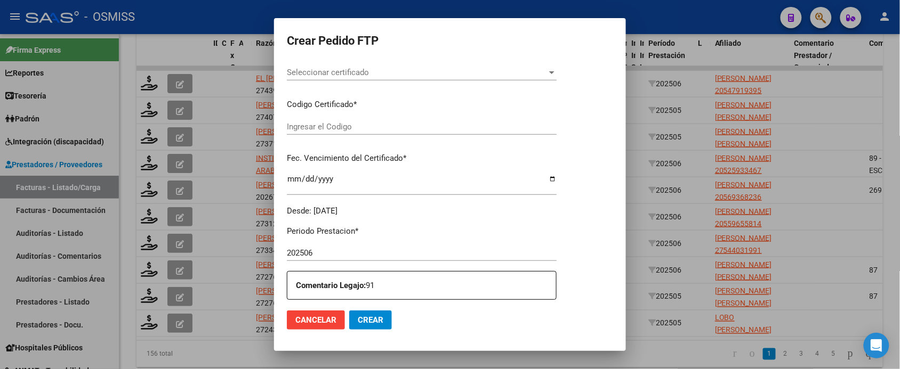
type input "ARG02000547919392023042420260424BSAS342"
type input "[DATE]"
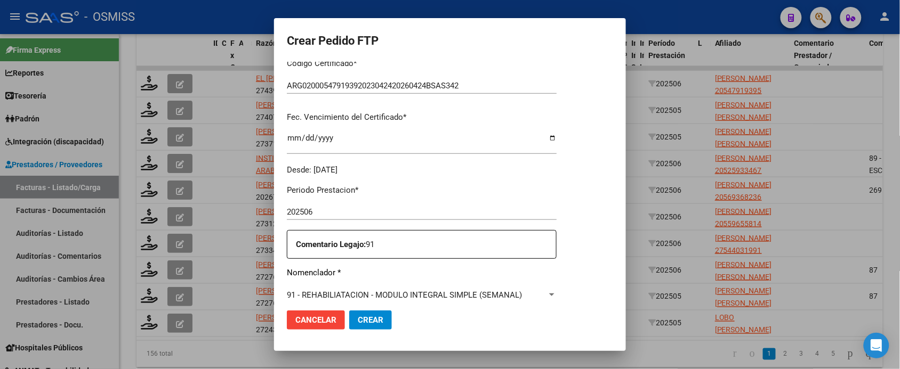
scroll to position [333, 0]
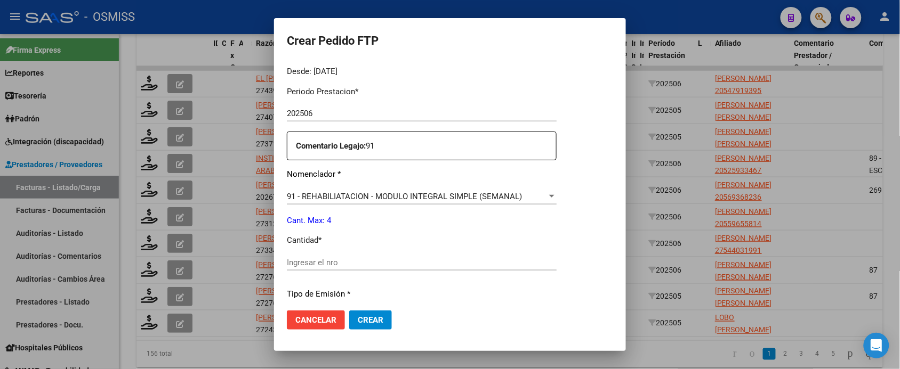
click at [357, 268] on div "Ingresar el nro" at bounding box center [422, 263] width 270 height 16
type input "4"
click at [349, 311] on button "Crear" at bounding box center [370, 320] width 43 height 19
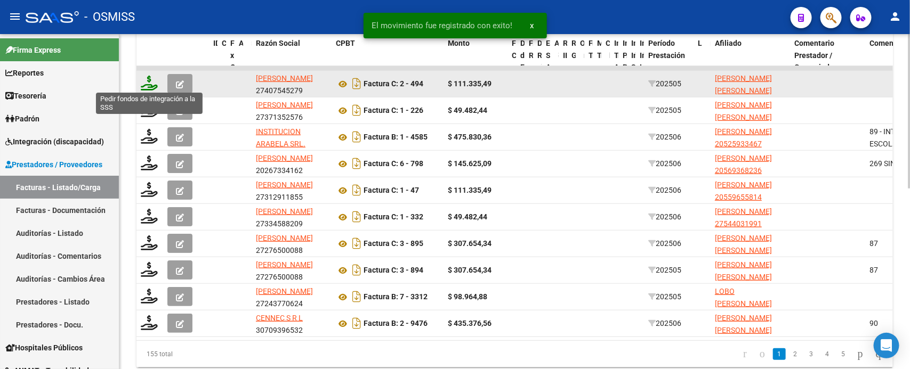
click at [146, 83] on icon at bounding box center [149, 83] width 17 height 15
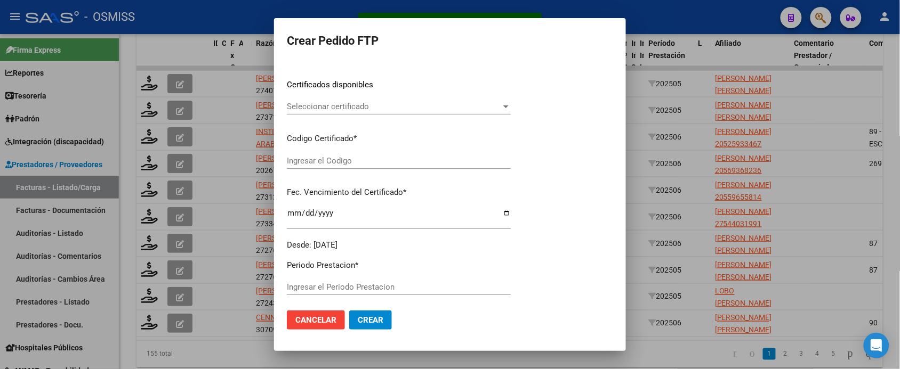
type input "202507"
type input "202505"
type input "$ 111.335,49"
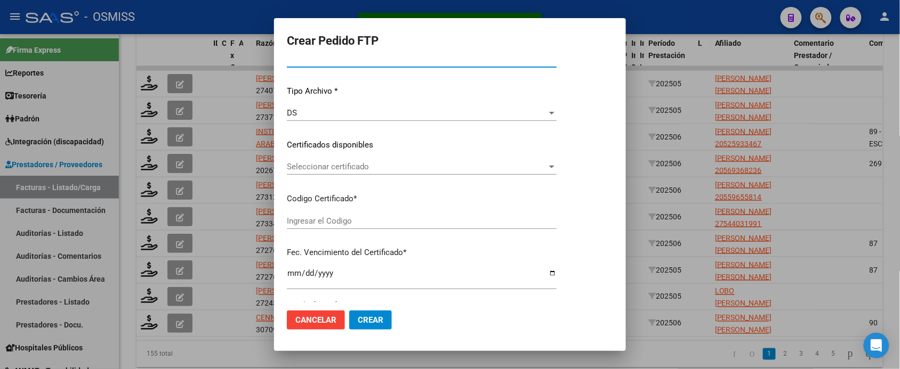
scroll to position [326, 0]
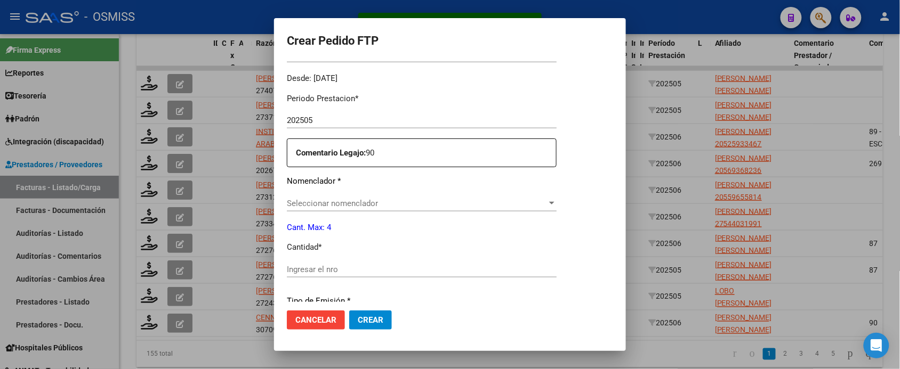
type input "ARG02000536870892022102720271027BSAS423"
type input "[DATE]"
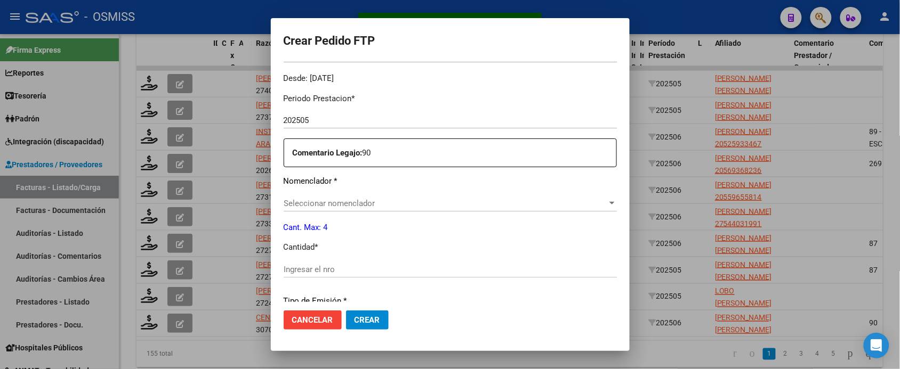
click at [384, 206] on span "Seleccionar nomenclador" at bounding box center [446, 204] width 324 height 10
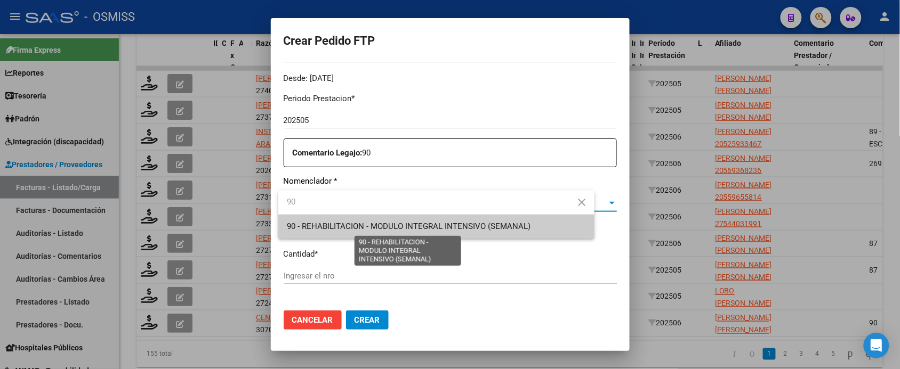
type input "90"
click at [400, 224] on span "90 - REHABILITACION - MODULO INTEGRAL INTENSIVO (SEMANAL)" at bounding box center [409, 227] width 244 height 10
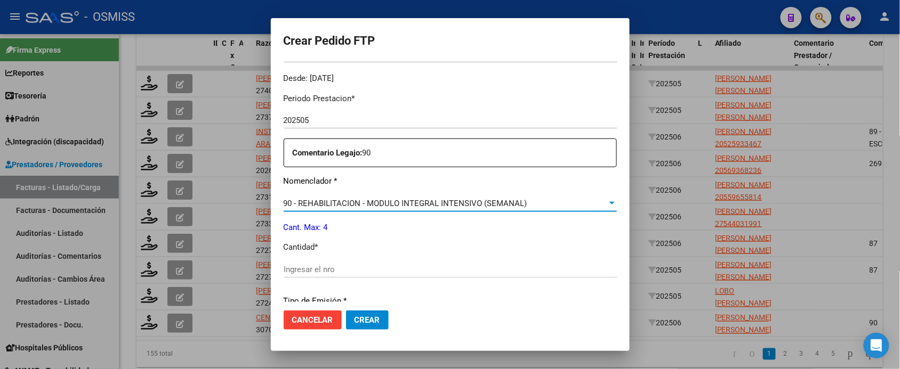
click at [368, 270] on input "Ingresar el nro" at bounding box center [450, 270] width 333 height 10
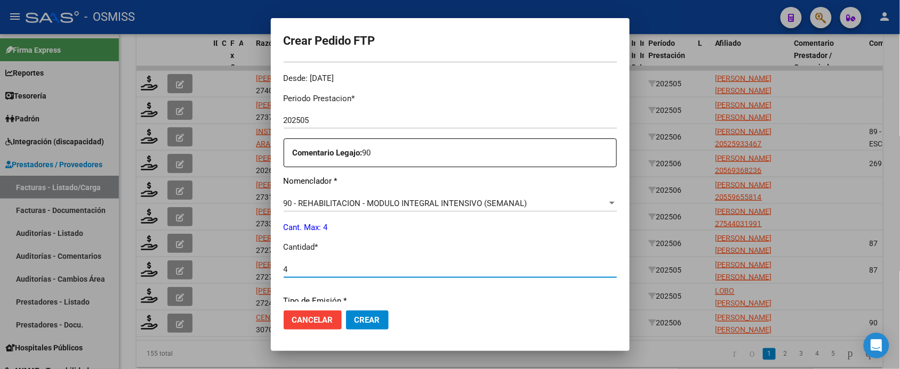
type input "4"
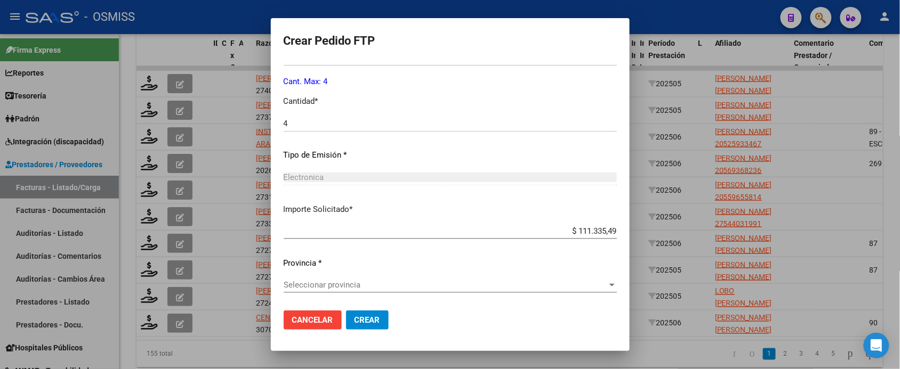
scroll to position [473, 0]
click at [378, 283] on span "Seleccionar provincia" at bounding box center [446, 285] width 324 height 10
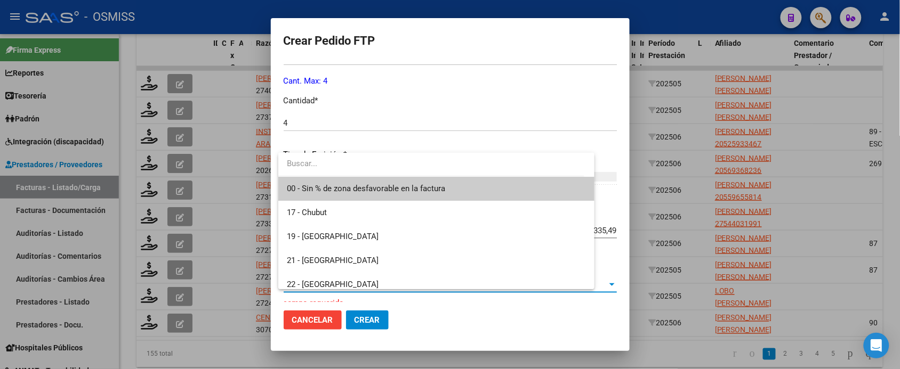
click at [393, 196] on span "00 - Sin % de zona desfavorable en la factura" at bounding box center [436, 189] width 299 height 24
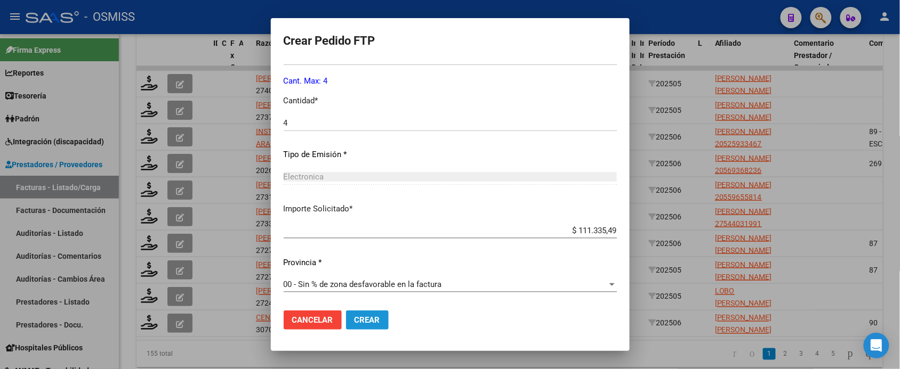
click at [380, 324] on span "Crear" at bounding box center [367, 321] width 26 height 10
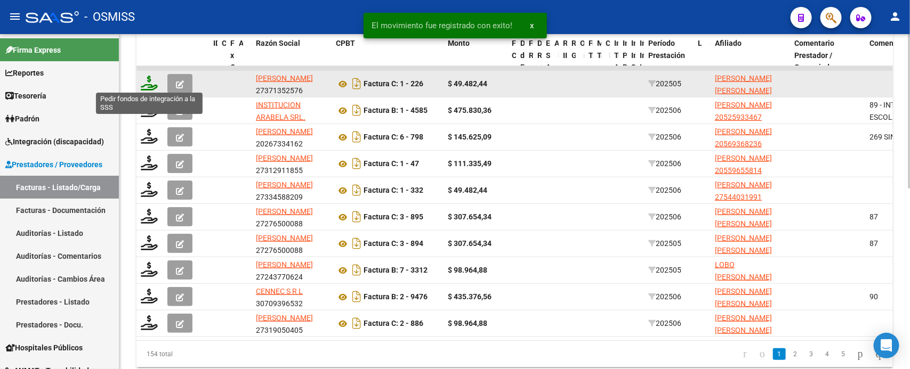
click at [146, 84] on icon at bounding box center [149, 83] width 17 height 15
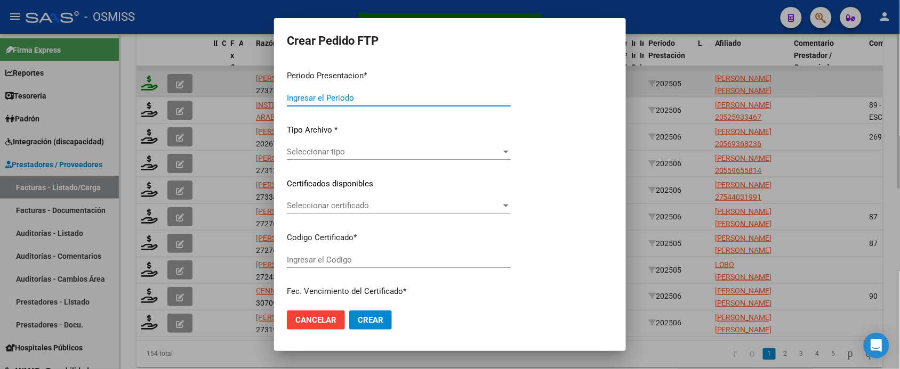
type input "202507"
type input "202505"
type input "$ 49.482,44"
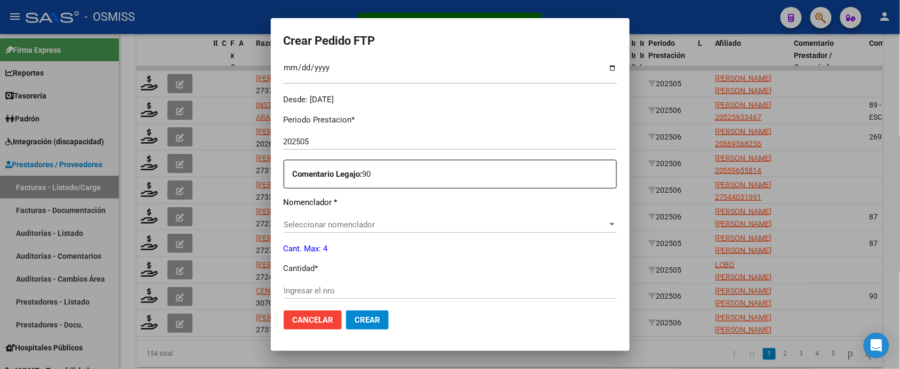
scroll to position [326, 0]
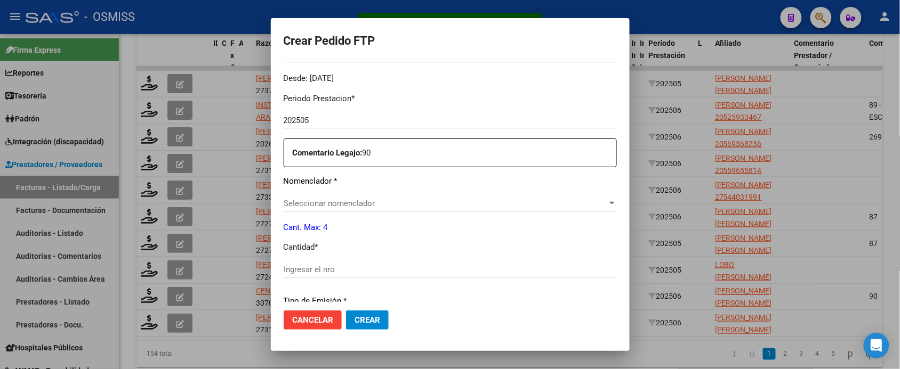
type input "ARG01000570979522021120720241207BSAS342"
type input "[DATE]"
click at [363, 262] on div "Ingresar el nro" at bounding box center [450, 270] width 333 height 16
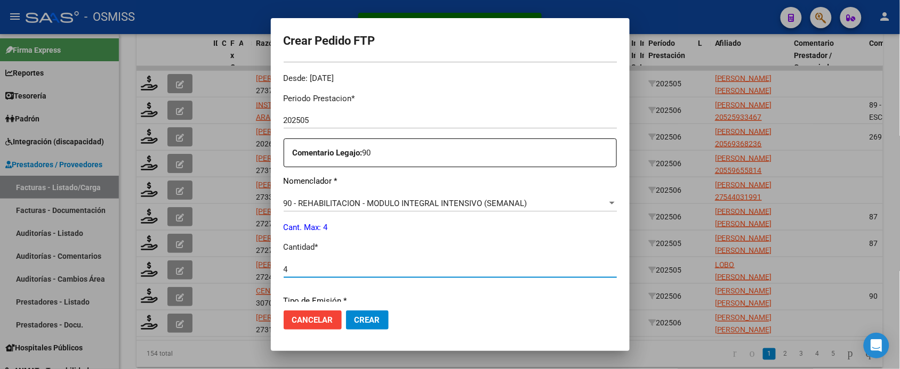
type input "4"
click at [346, 311] on button "Crear" at bounding box center [367, 320] width 43 height 19
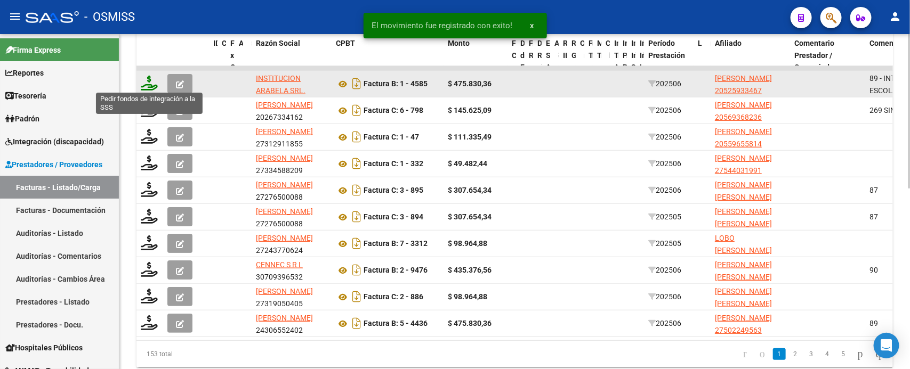
click at [147, 80] on icon at bounding box center [149, 83] width 17 height 15
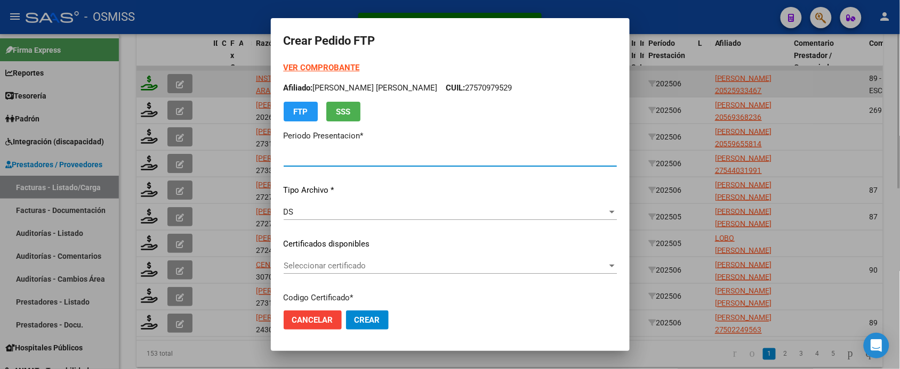
type input "202507"
type input "202506"
type input "$ 475.830,36"
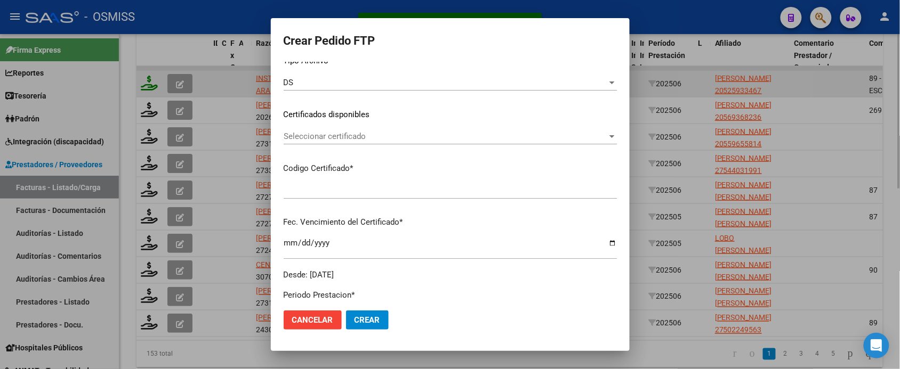
type input "ARG02000525933462021081720310817BSAS309"
type input "[DATE]"
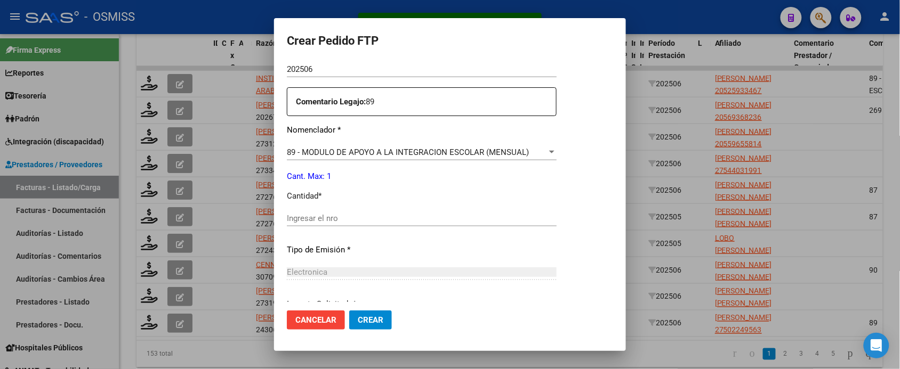
scroll to position [400, 0]
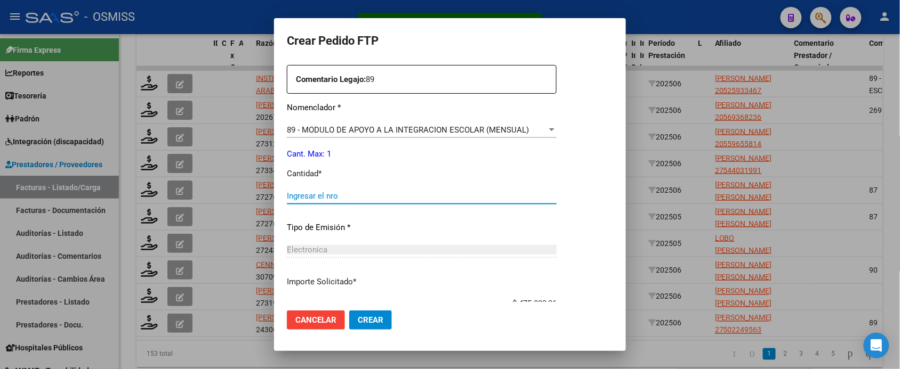
click at [340, 200] on input "Ingresar el nro" at bounding box center [422, 196] width 270 height 10
type input "1"
click at [349, 311] on button "Crear" at bounding box center [370, 320] width 43 height 19
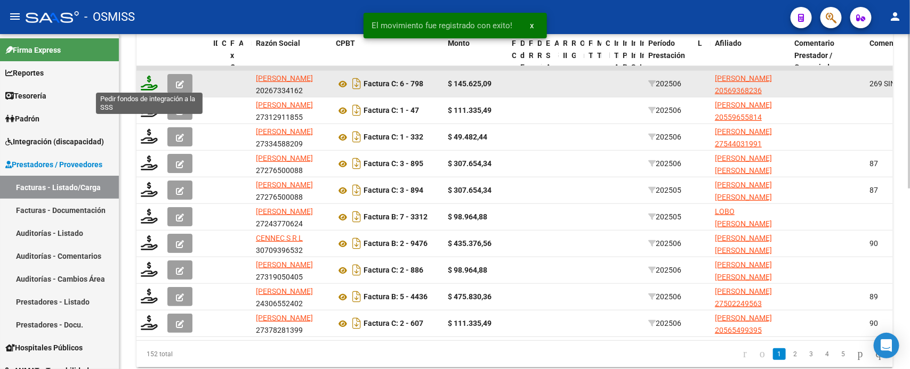
click at [148, 85] on icon at bounding box center [149, 83] width 17 height 15
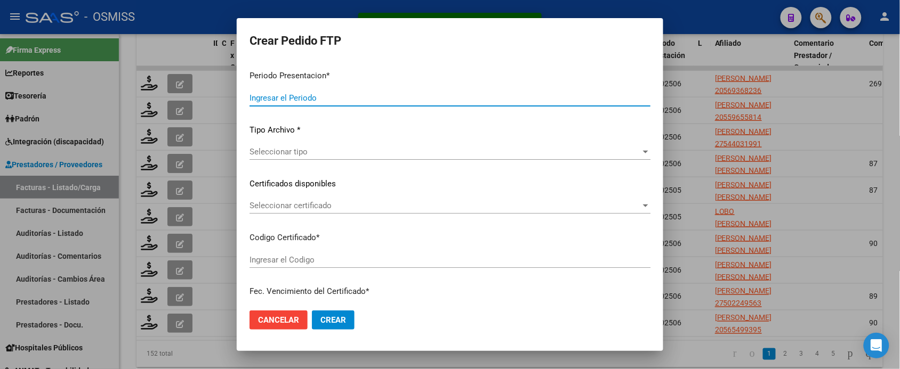
type input "202507"
type input "202506"
type input "$ 145.625,09"
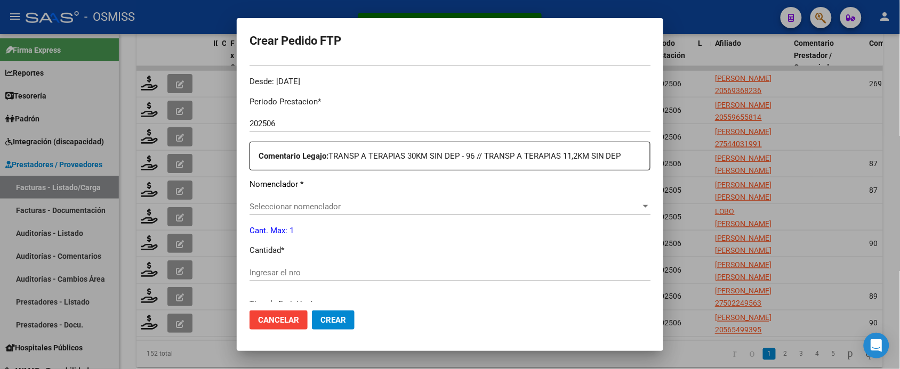
type input "ARG02000569368232023051720280517BSAS309"
type input "[DATE]"
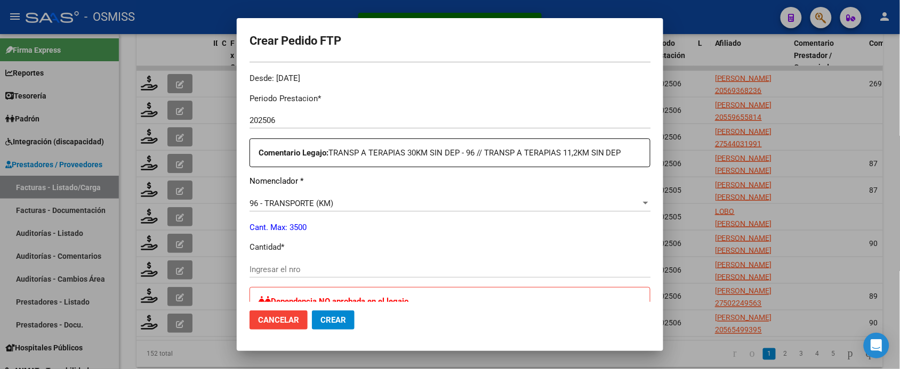
click at [320, 265] on input "Ingresar el nro" at bounding box center [449, 270] width 401 height 10
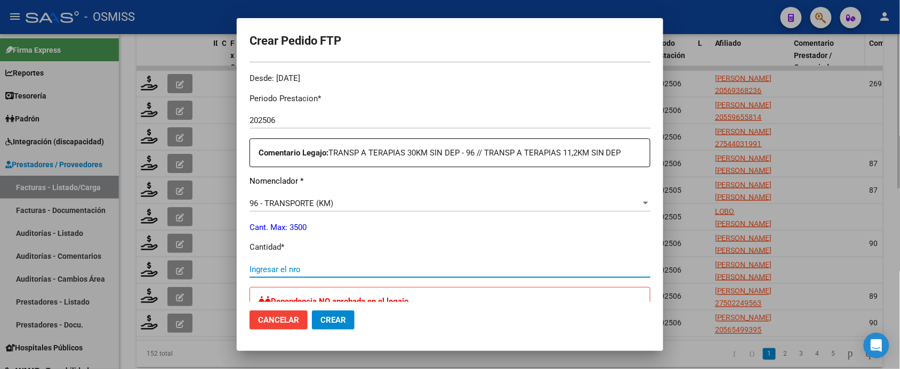
click at [846, 51] on div at bounding box center [450, 184] width 900 height 369
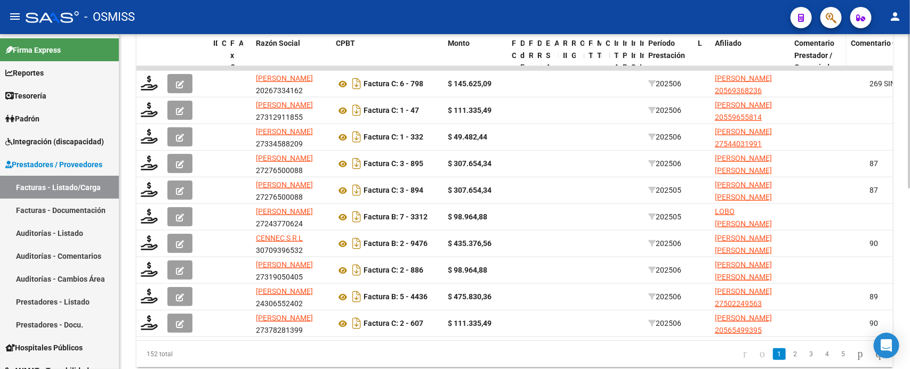
drag, startPoint x: 862, startPoint y: 52, endPoint x: 838, endPoint y: 49, distance: 23.7
click at [838, 49] on datatable-header-cell "Comentario Prestador / Gerenciador" at bounding box center [818, 67] width 56 height 71
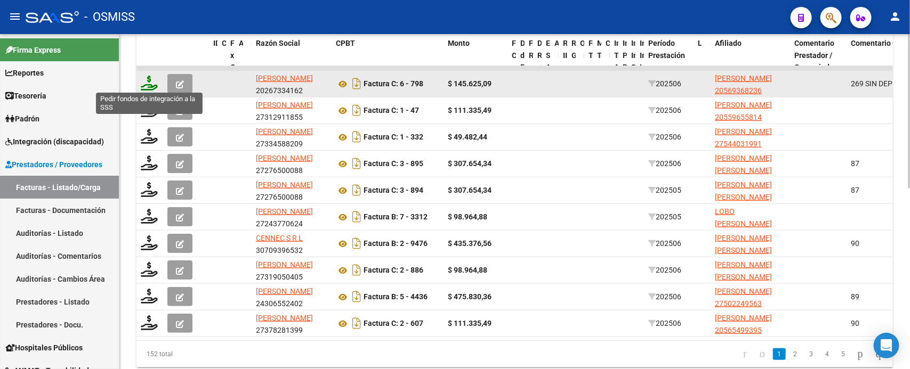
click at [147, 82] on icon at bounding box center [149, 83] width 17 height 15
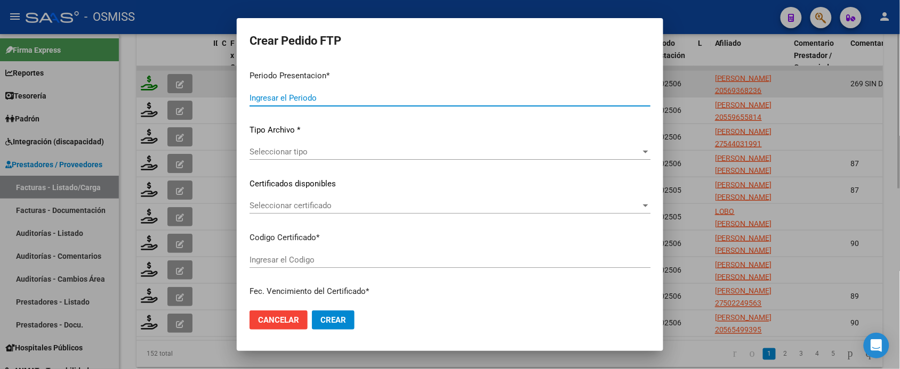
type input "202507"
type input "202506"
type input "$ 145.625,09"
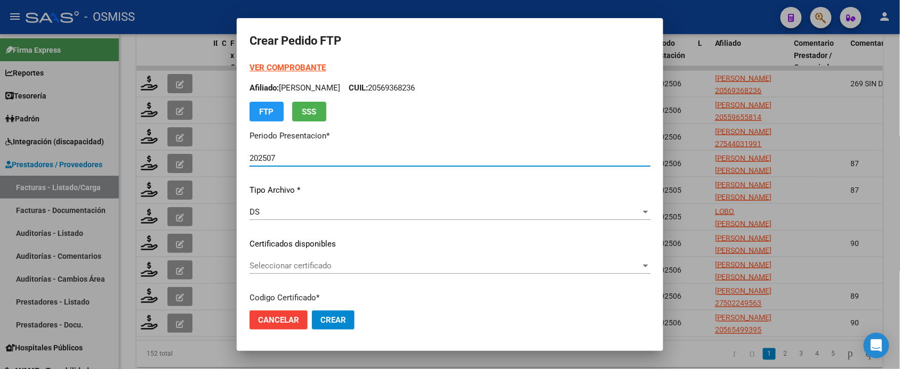
type input "ARG02000569368232023051720280517BSAS309"
type input "[DATE]"
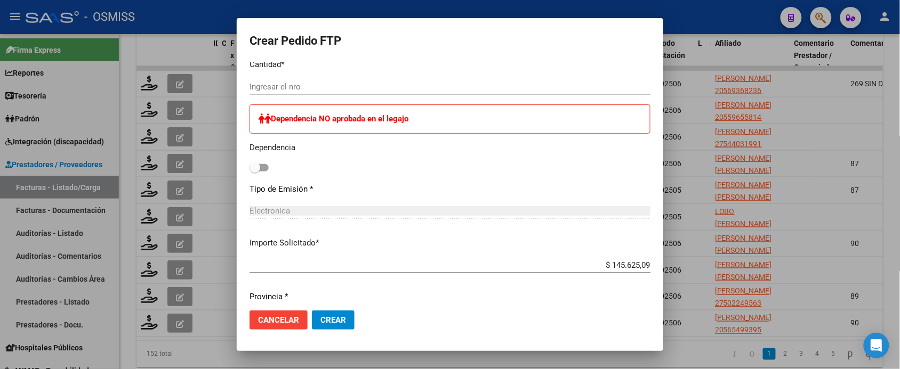
scroll to position [466, 0]
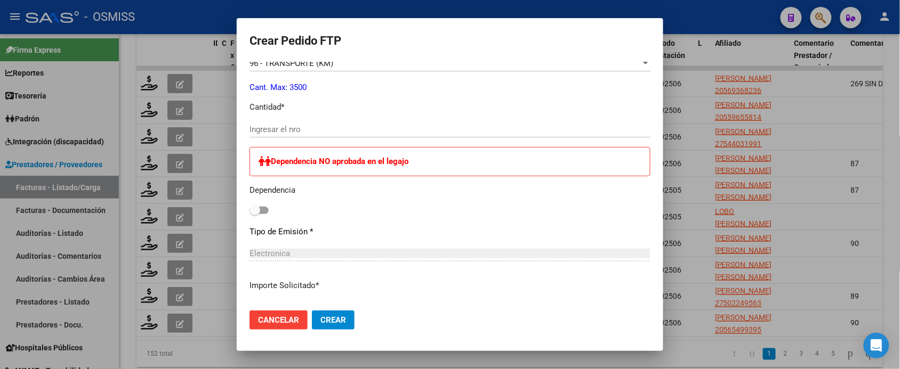
click at [311, 126] on input "Ingresar el nro" at bounding box center [449, 130] width 401 height 10
type input "269"
click at [312, 311] on button "Crear" at bounding box center [333, 320] width 43 height 19
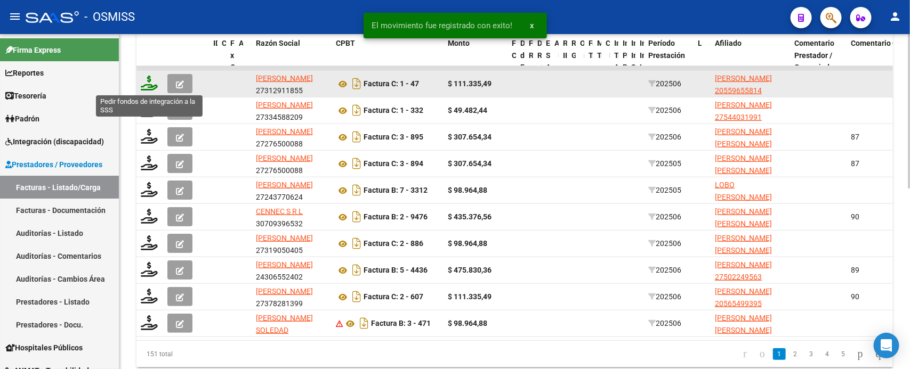
click at [150, 80] on icon at bounding box center [149, 83] width 17 height 15
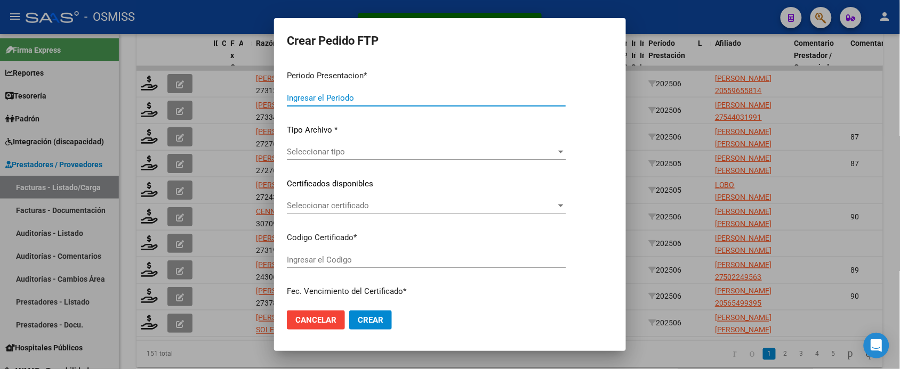
type input "202507"
type input "202506"
type input "$ 111.335,49"
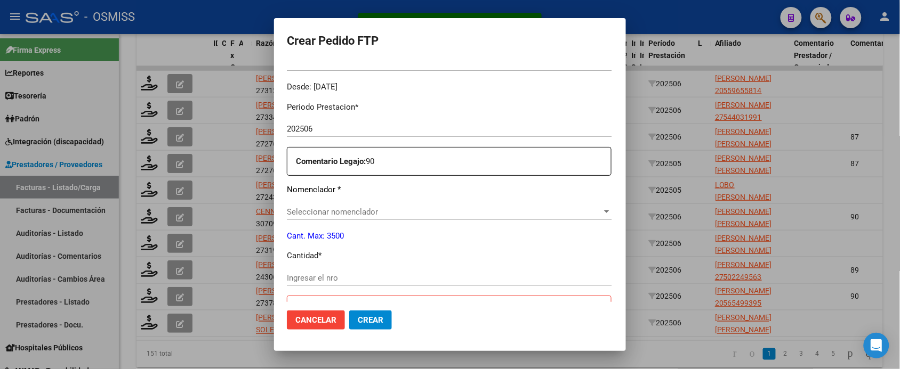
scroll to position [326, 0]
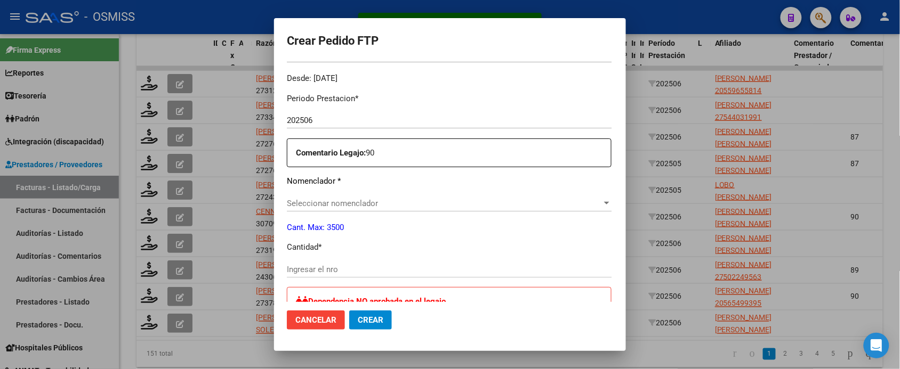
type input "ARG01000559655812022051020270510BS436"
type input "[DATE]"
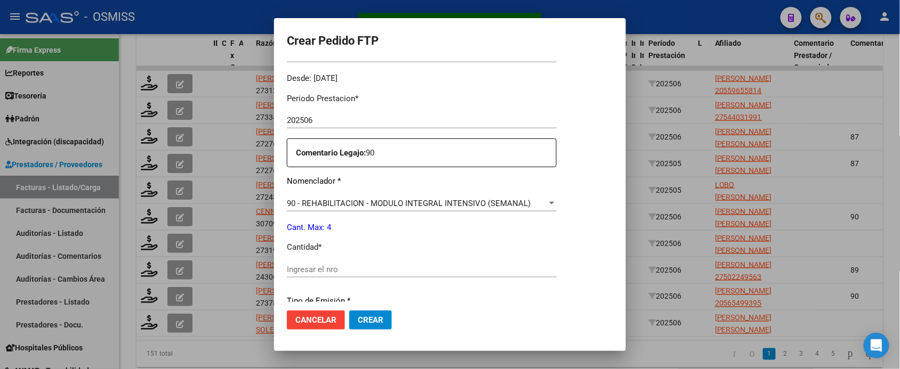
click at [338, 270] on input "Ingresar el nro" at bounding box center [422, 270] width 270 height 10
type input "4"
click at [349, 311] on button "Crear" at bounding box center [370, 320] width 43 height 19
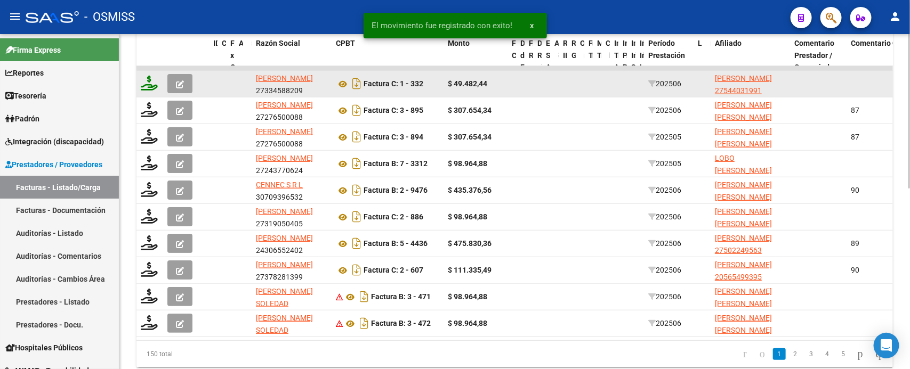
click at [149, 84] on icon at bounding box center [149, 83] width 17 height 15
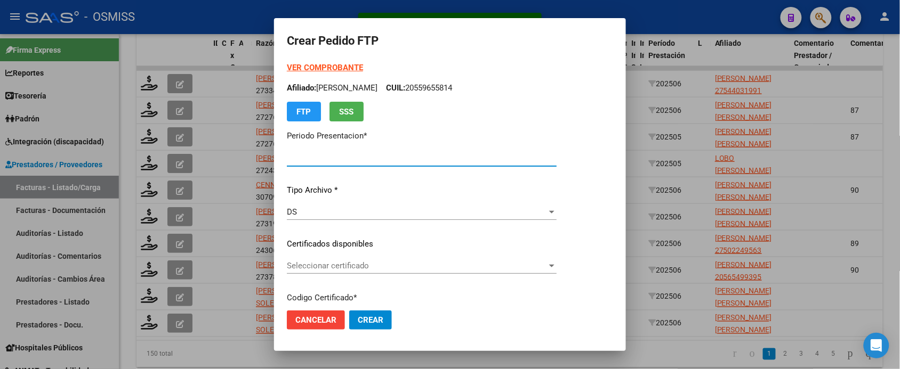
type input "202507"
type input "202506"
type input "$ 49.482,44"
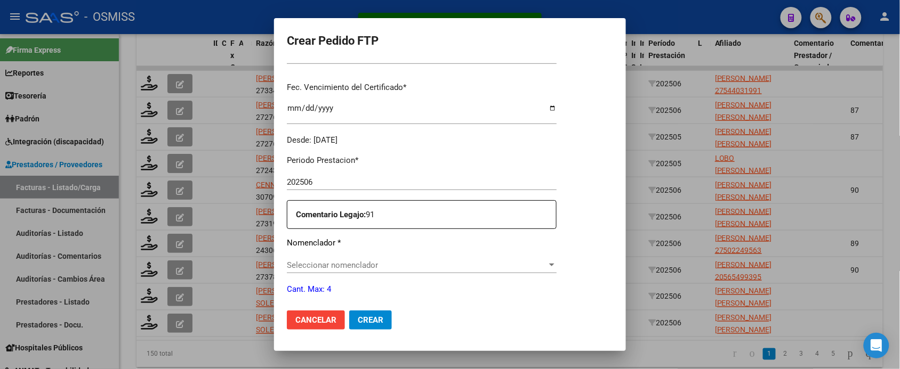
type input "ARG01000544031992023031020330310BSAS309"
type input "[DATE]"
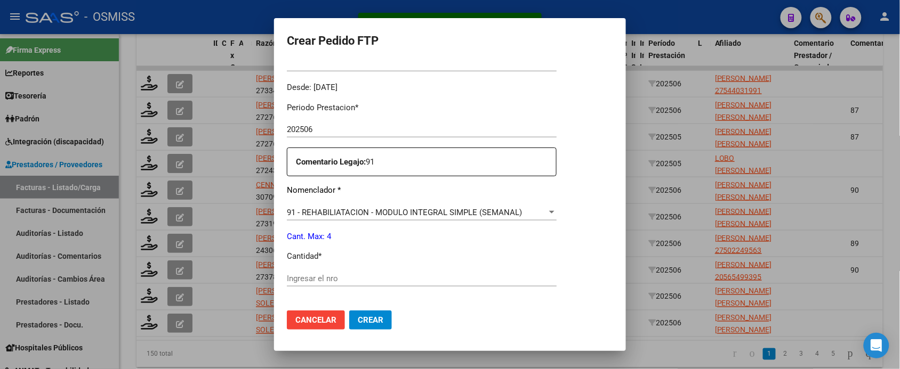
scroll to position [400, 0]
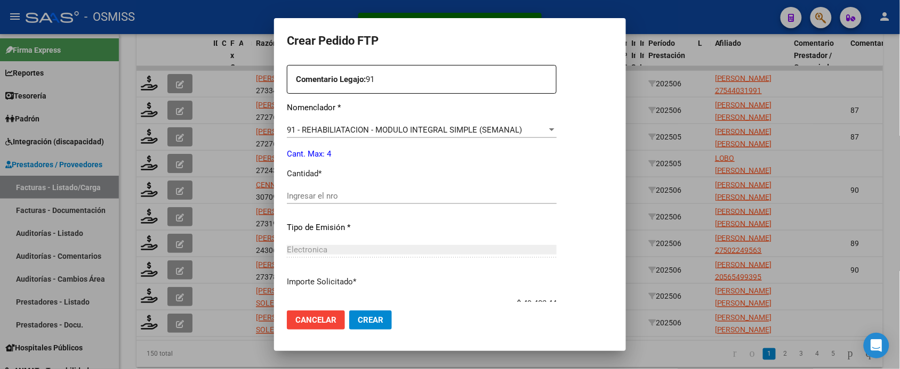
click at [352, 193] on input "Ingresar el nro" at bounding box center [422, 196] width 270 height 10
type input "4"
click at [349, 311] on button "Crear" at bounding box center [370, 320] width 43 height 19
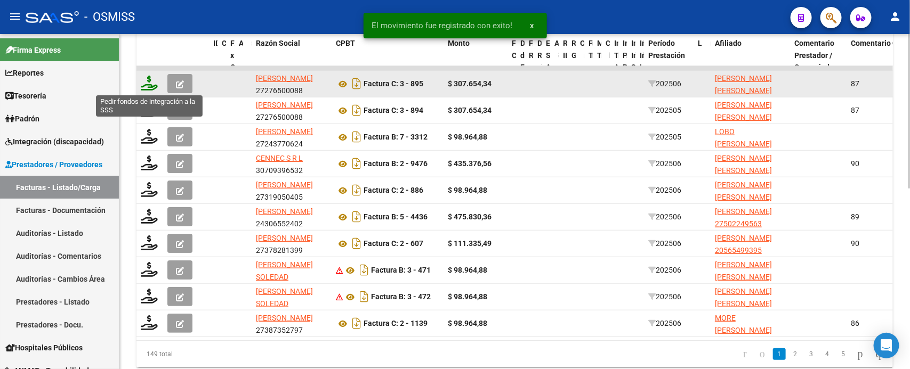
click at [148, 83] on icon at bounding box center [149, 83] width 17 height 15
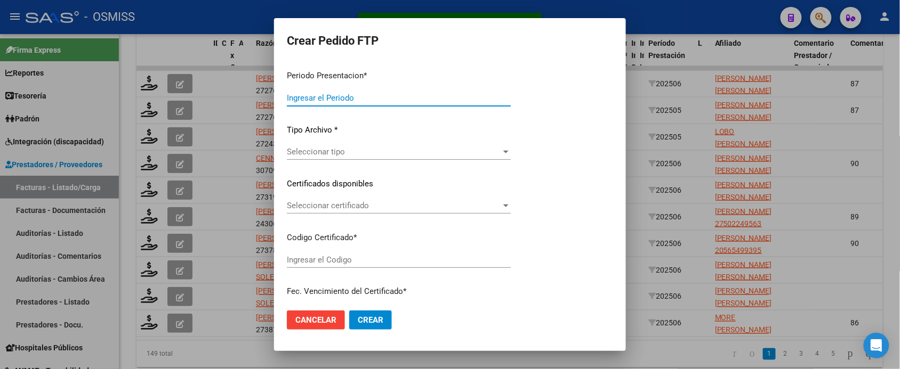
type input "202507"
type input "202506"
type input "$ 307.654,34"
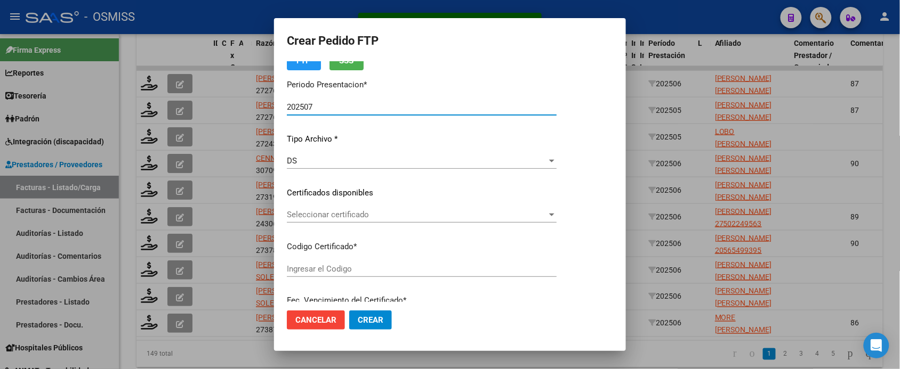
scroll to position [267, 0]
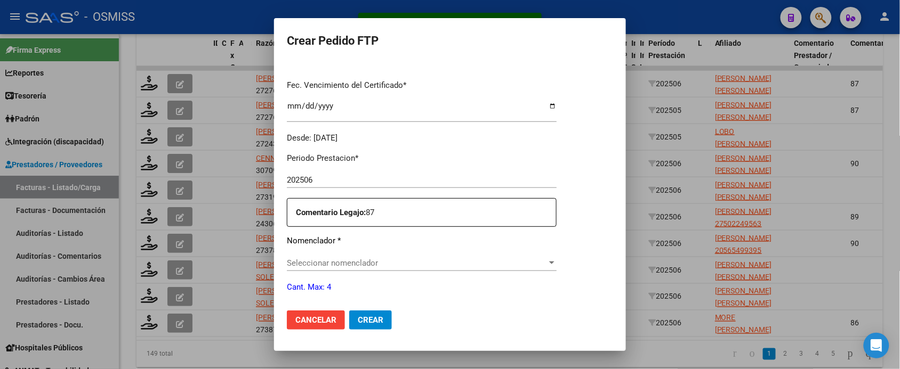
type input "ARG02000558440472024060520290605SLS257"
type input "[DATE]"
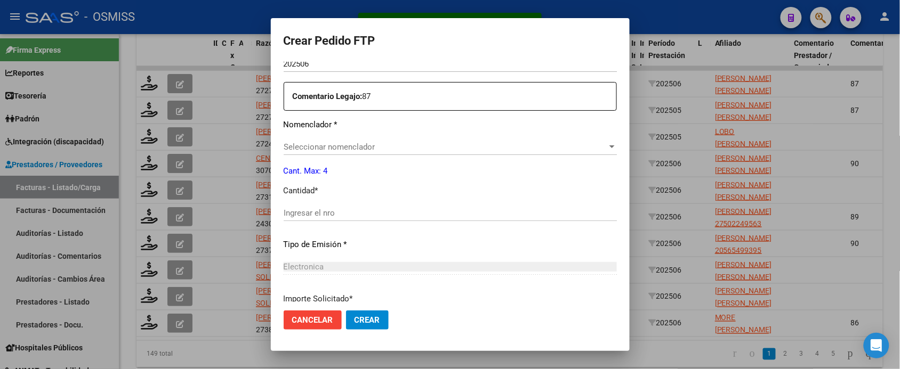
scroll to position [400, 0]
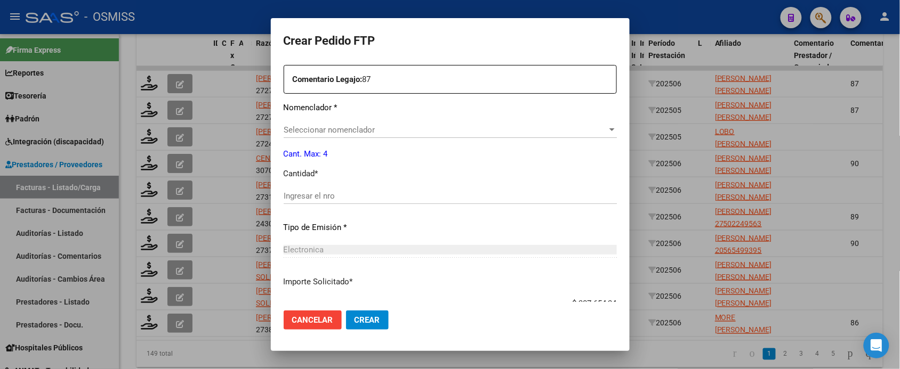
click at [369, 133] on span "Seleccionar nomenclador" at bounding box center [446, 130] width 324 height 10
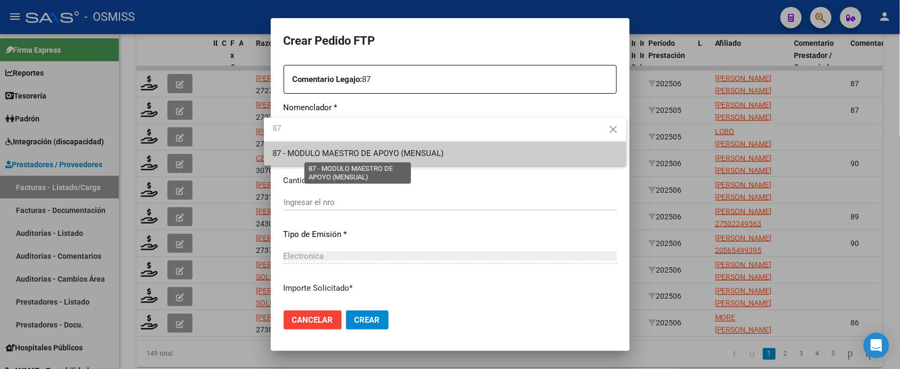
type input "87"
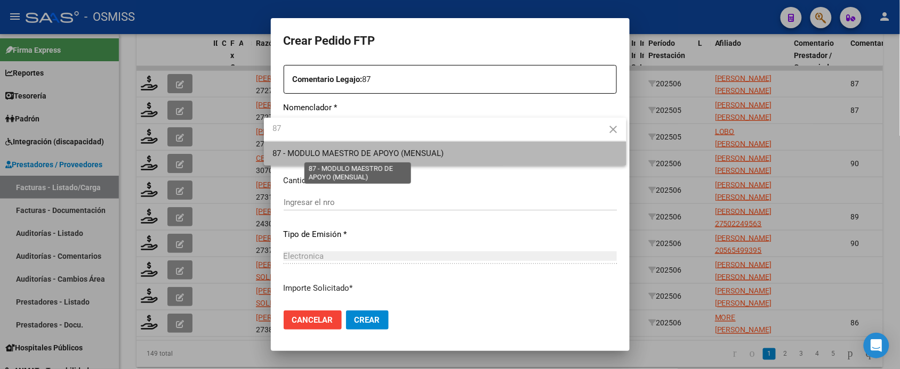
click at [361, 158] on span "87 - MODULO MAESTRO DE APOYO (MENSUAL)" at bounding box center [357, 154] width 171 height 10
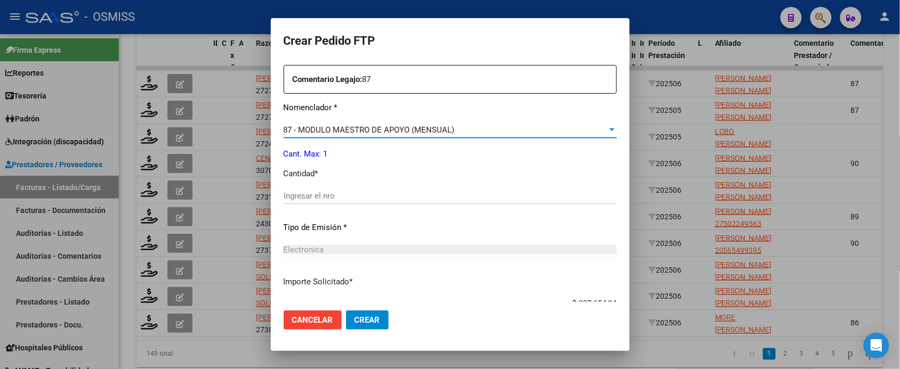
click at [334, 191] on input "Ingresar el nro" at bounding box center [450, 196] width 333 height 10
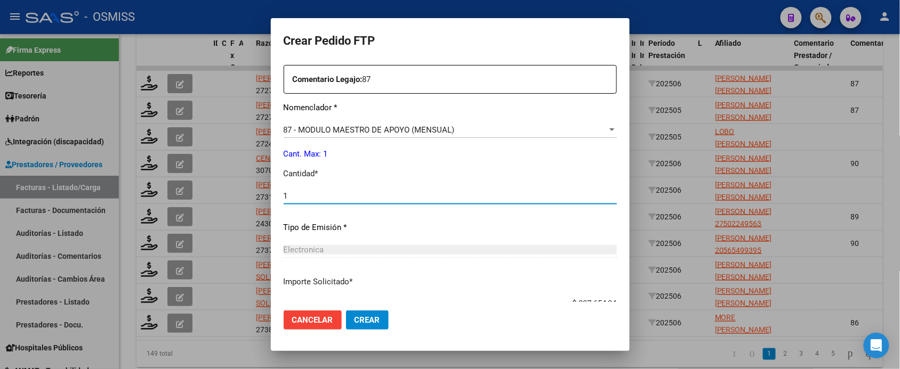
type input "1"
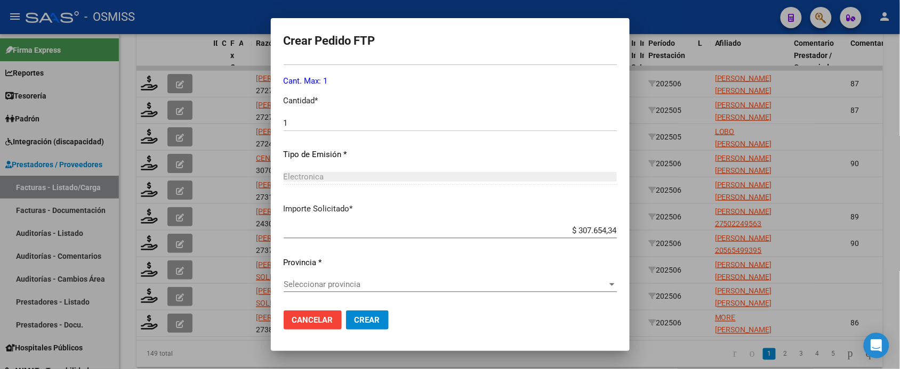
click at [342, 292] on div "Seleccionar provincia Seleccionar provincia" at bounding box center [450, 290] width 333 height 26
click at [342, 288] on span "Seleccionar provincia" at bounding box center [446, 285] width 324 height 10
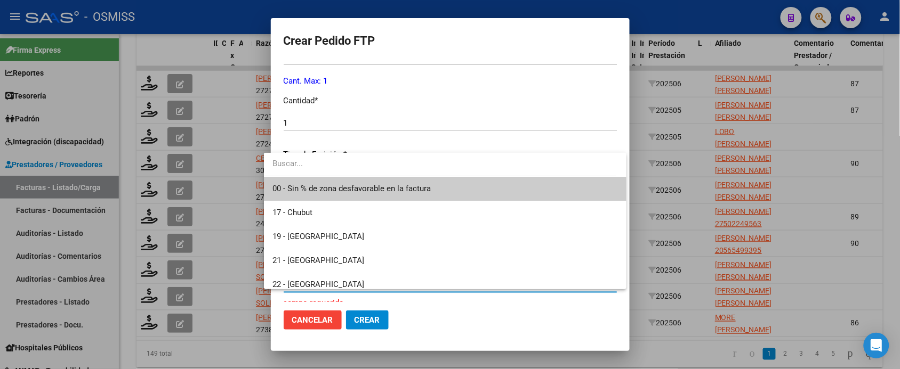
click at [359, 195] on span "00 - Sin % de zona desfavorable en la factura" at bounding box center [444, 189] width 345 height 24
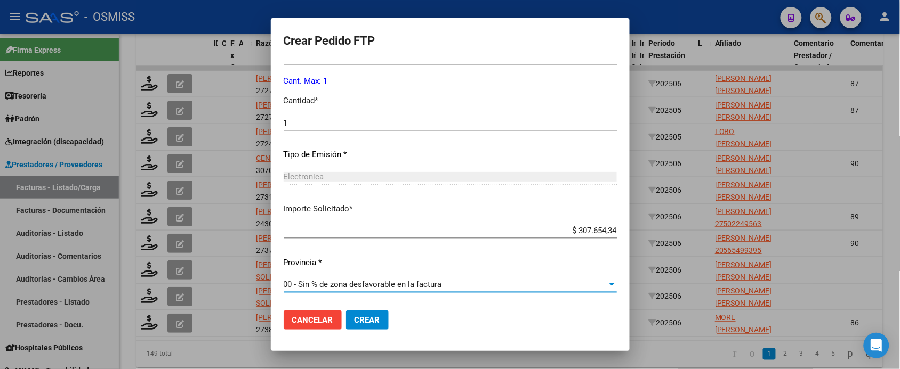
click at [354, 324] on span "Crear" at bounding box center [367, 321] width 26 height 10
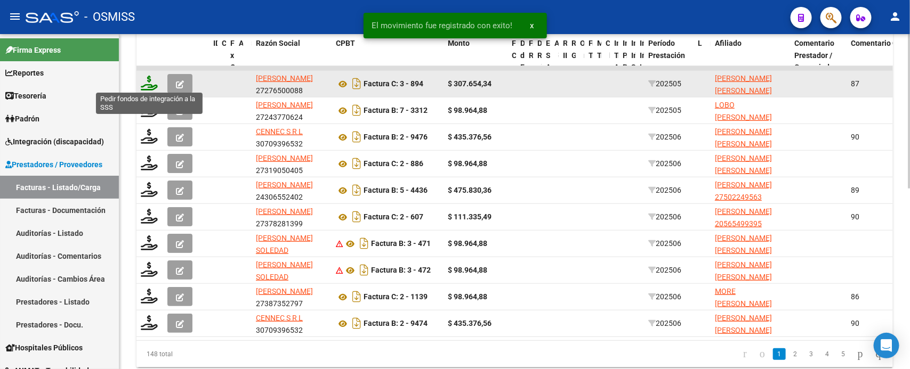
click at [147, 78] on icon at bounding box center [149, 83] width 17 height 15
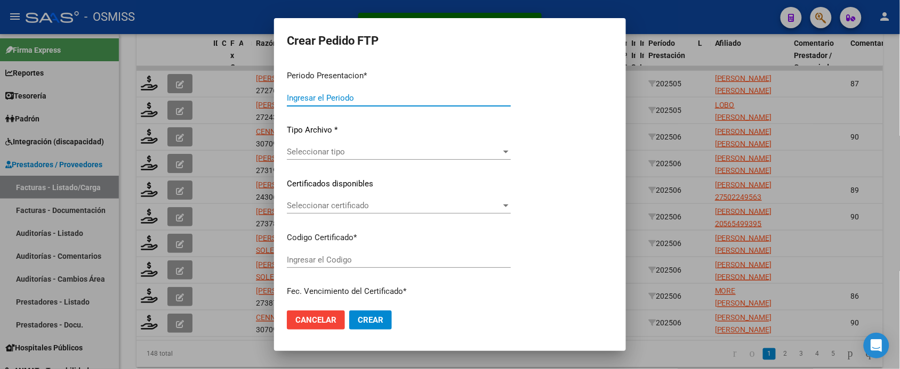
type input "202507"
type input "202505"
type input "$ 307.654,34"
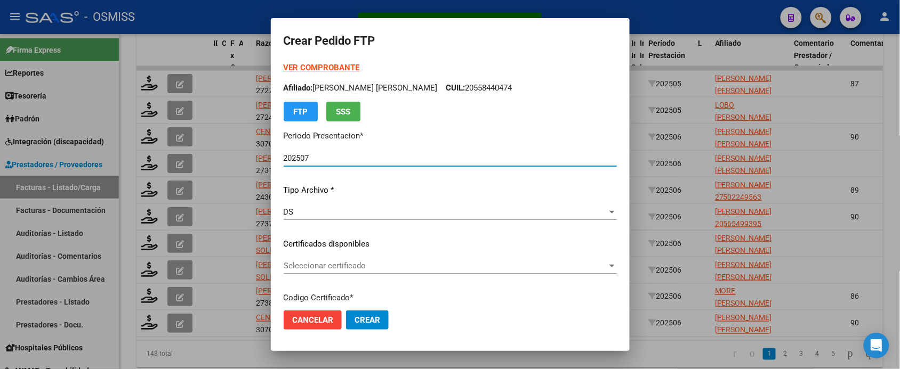
scroll to position [326, 0]
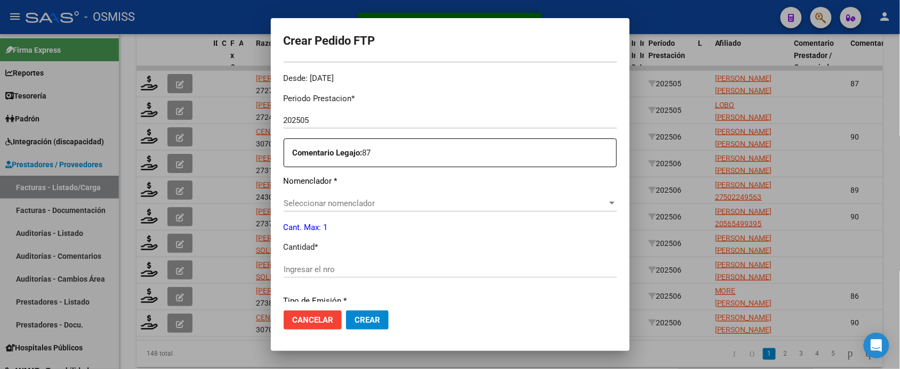
type input "ARG02000558440472024060520290605SLS257"
type input "[DATE]"
click at [328, 268] on input "Ingresar el nro" at bounding box center [450, 270] width 333 height 10
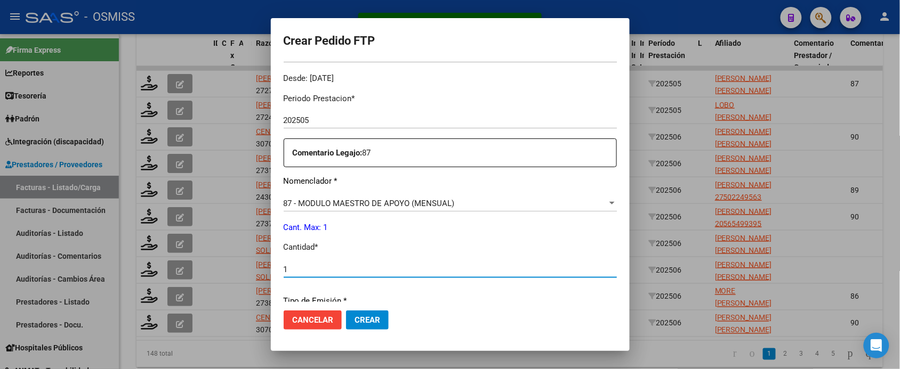
type input "1"
click at [346, 311] on button "Crear" at bounding box center [367, 320] width 43 height 19
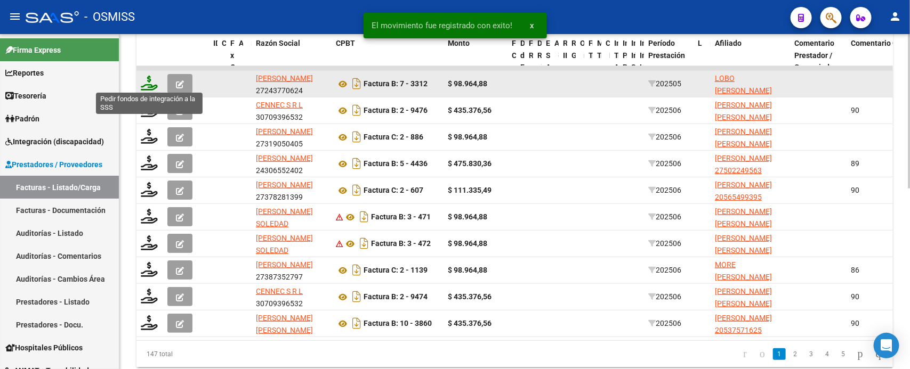
click at [152, 79] on icon at bounding box center [149, 83] width 17 height 15
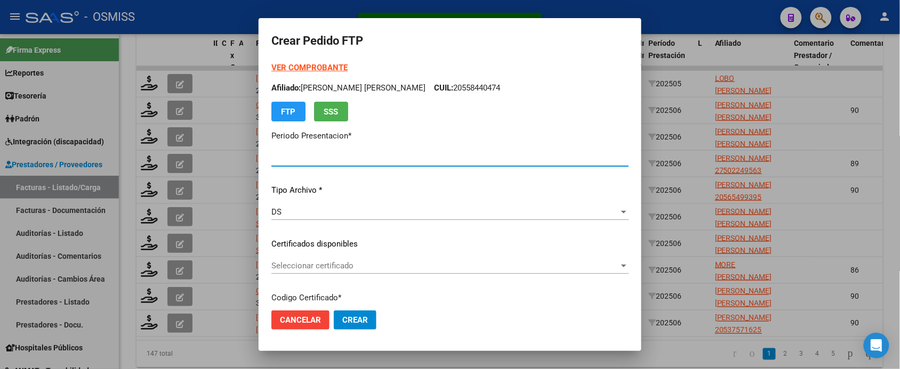
type input "202507"
type input "202505"
type input "$ 98.964,88"
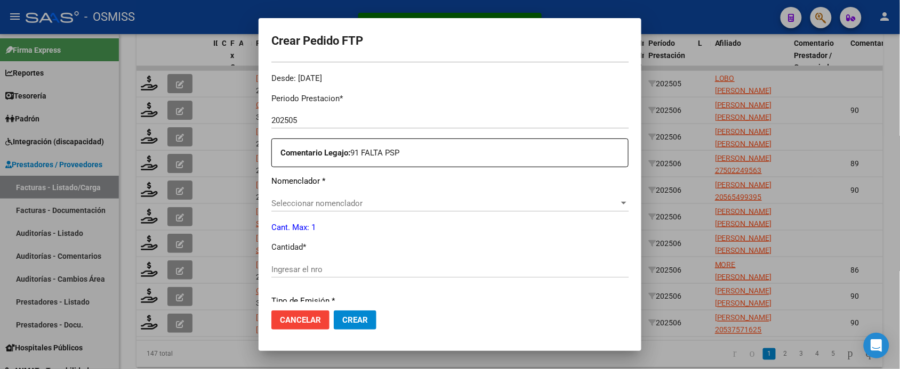
type input "ARG02000527993102025031720300317TUC138"
type input "[DATE]"
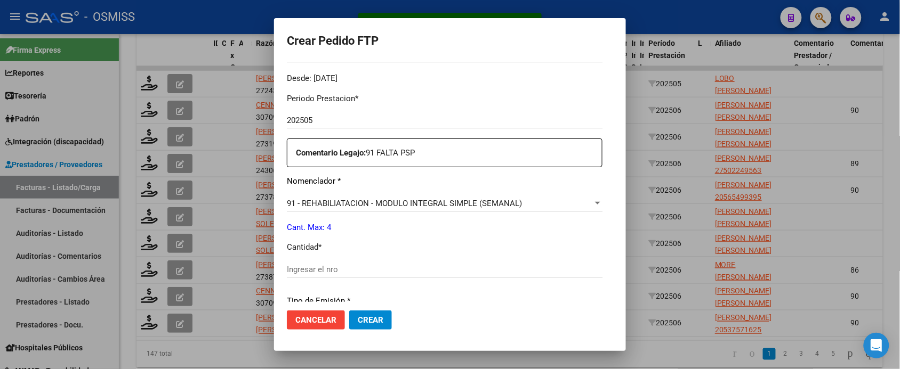
click at [342, 262] on div "Ingresar el nro" at bounding box center [445, 270] width 316 height 16
type input "4"
click at [349, 311] on button "Crear" at bounding box center [370, 320] width 43 height 19
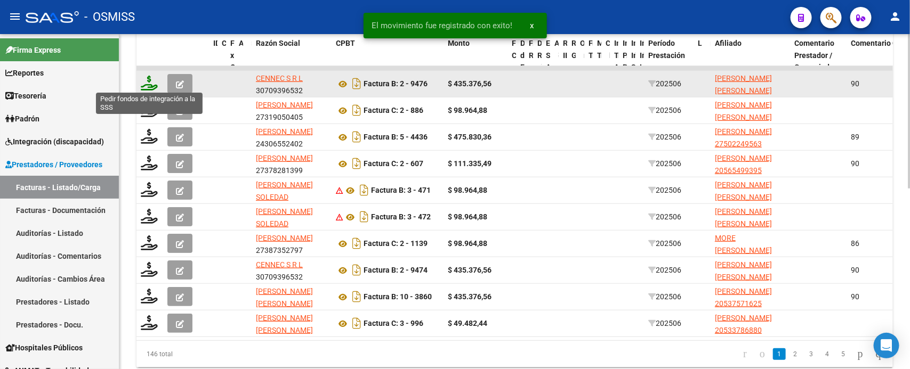
click at [151, 83] on icon at bounding box center [149, 83] width 17 height 15
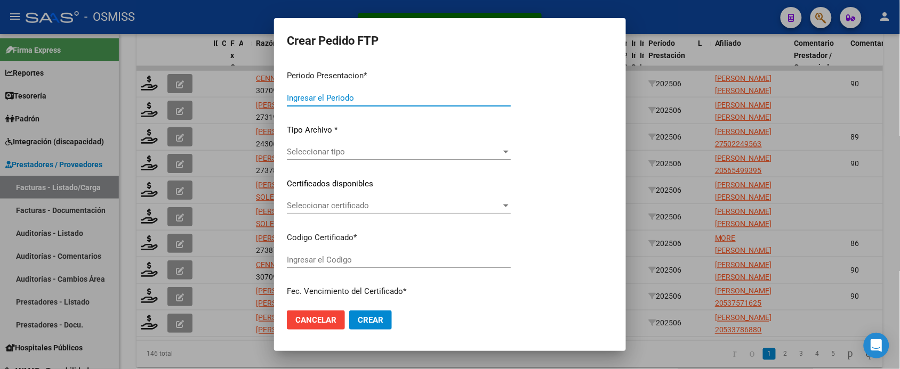
type input "202507"
type input "202506"
type input "$ 435.376,56"
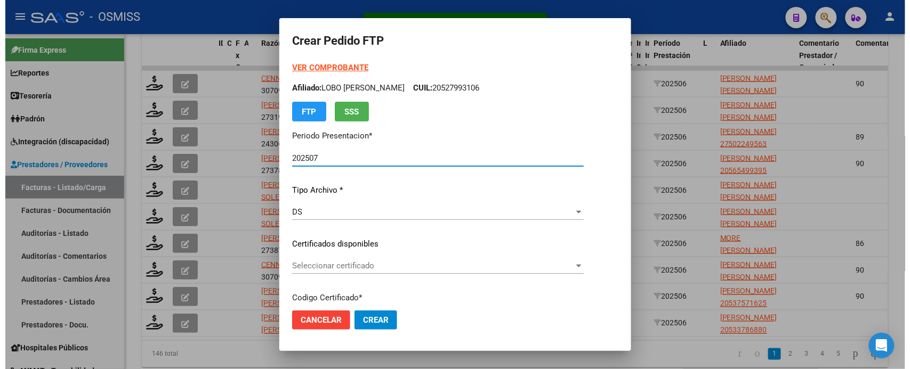
scroll to position [393, 0]
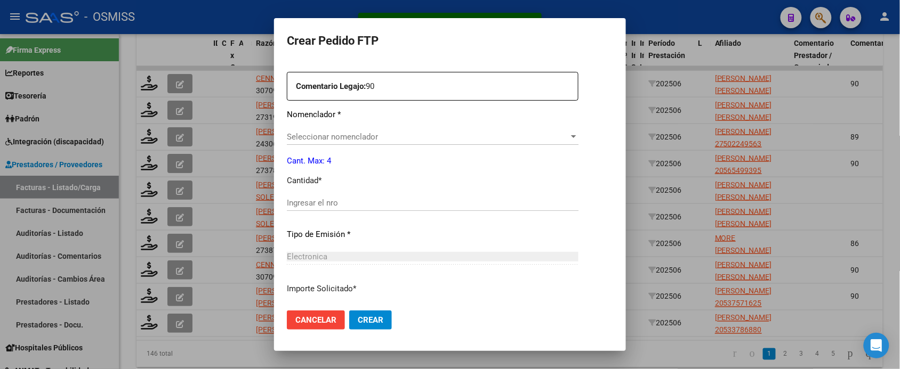
type input "ARG02000555212422024102320341023COR540"
type input "[DATE]"
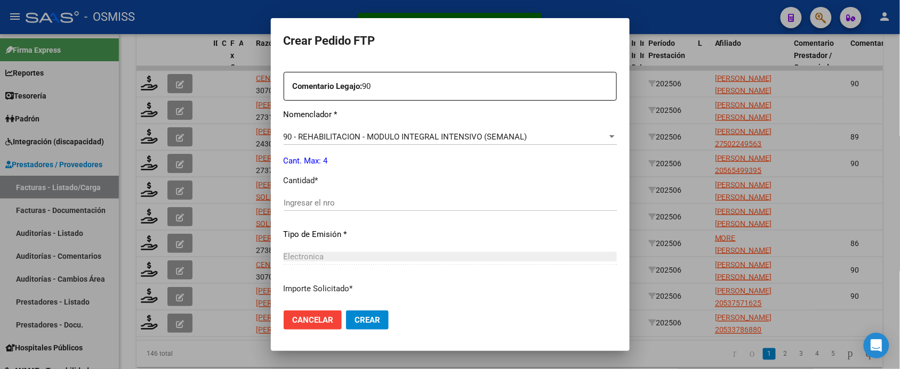
click at [343, 203] on input "Ingresar el nro" at bounding box center [450, 203] width 333 height 10
type input "4"
click at [346, 311] on button "Crear" at bounding box center [367, 320] width 43 height 19
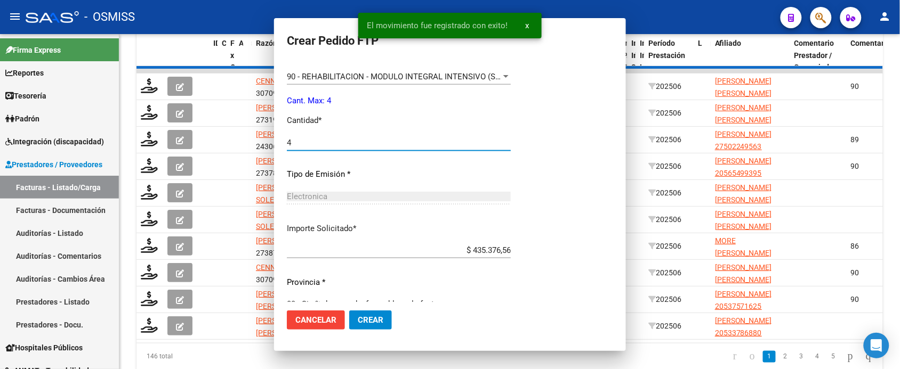
scroll to position [0, 0]
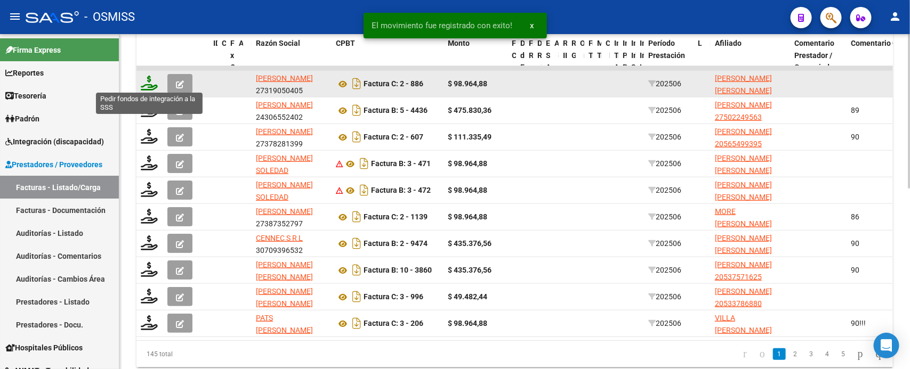
click at [148, 82] on icon at bounding box center [149, 83] width 17 height 15
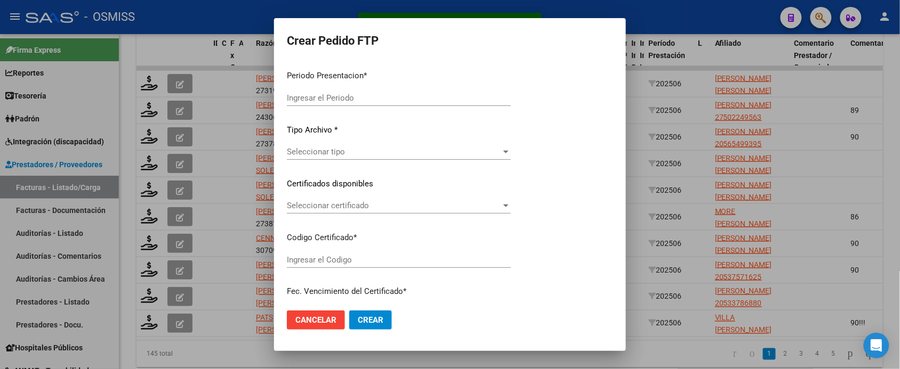
type input "202507"
type input "202506"
type input "$ 98.964,88"
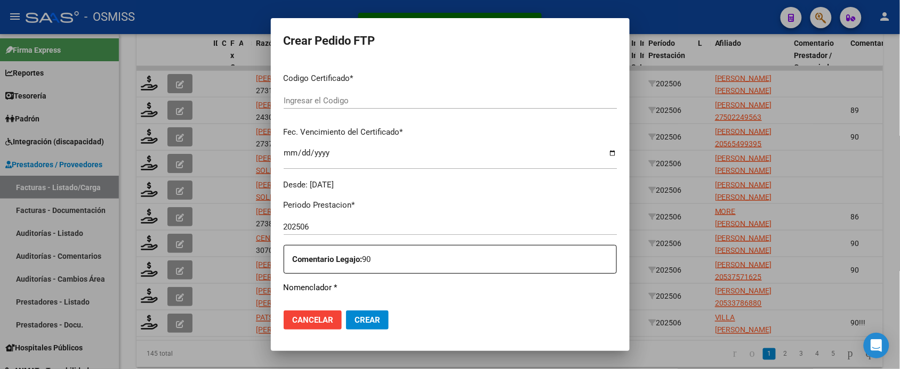
type input "ARG02000546820622023012420280124SGO116"
type input "[DATE]"
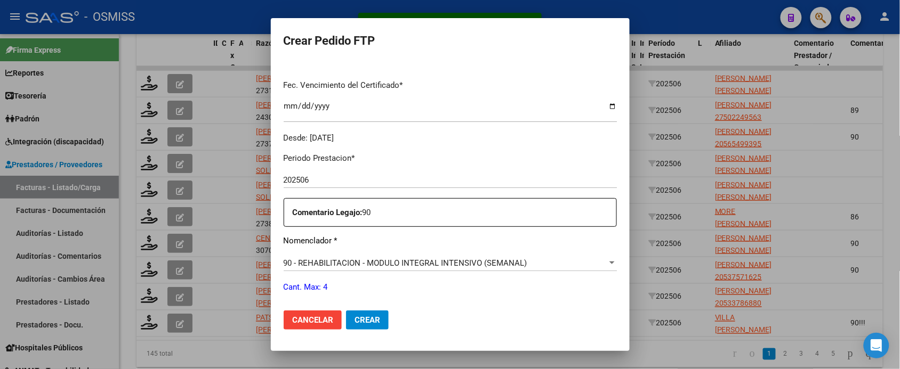
scroll to position [400, 0]
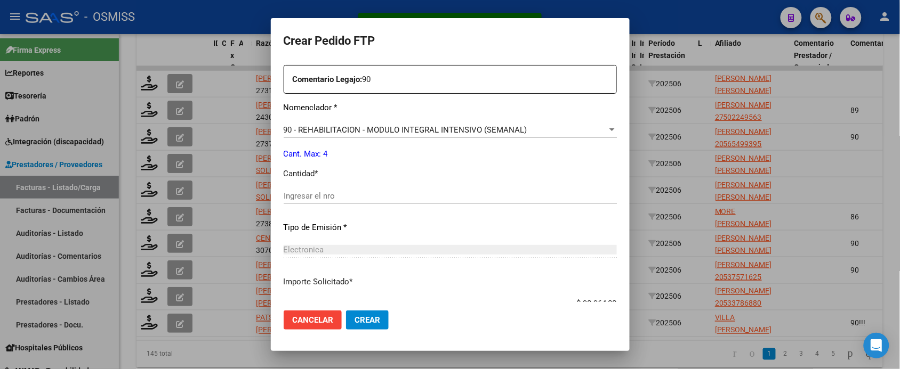
click at [322, 196] on input "Ingresar el nro" at bounding box center [450, 196] width 333 height 10
type input "4"
click at [346, 311] on button "Crear" at bounding box center [367, 320] width 43 height 19
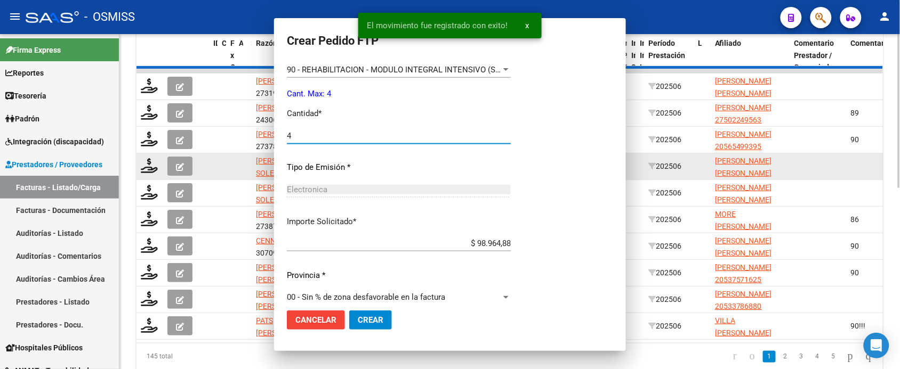
scroll to position [0, 0]
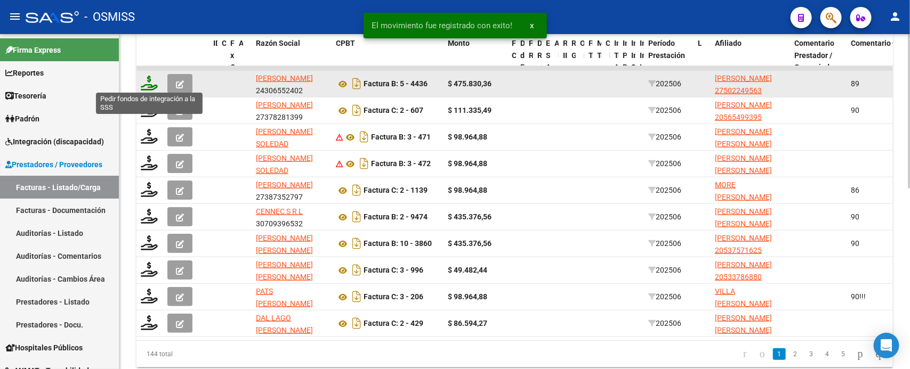
click at [150, 80] on icon at bounding box center [149, 83] width 17 height 15
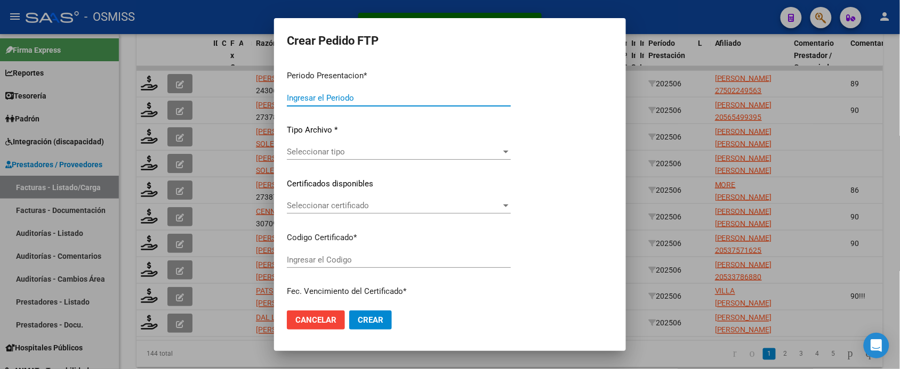
type input "202507"
type input "202506"
type input "$ 475.830,36"
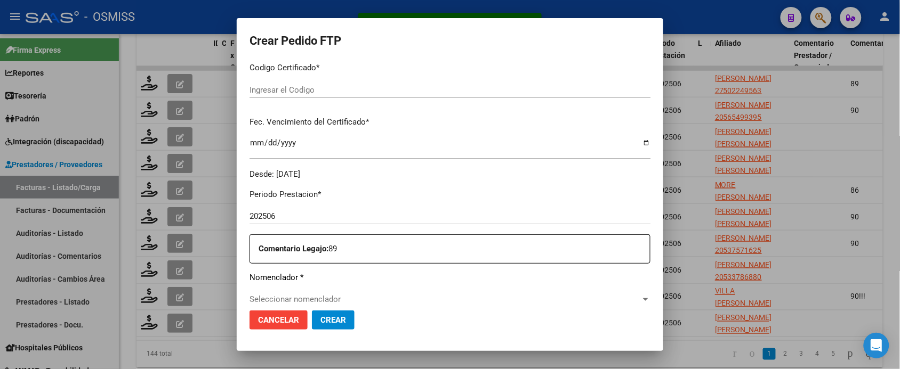
scroll to position [422, 0]
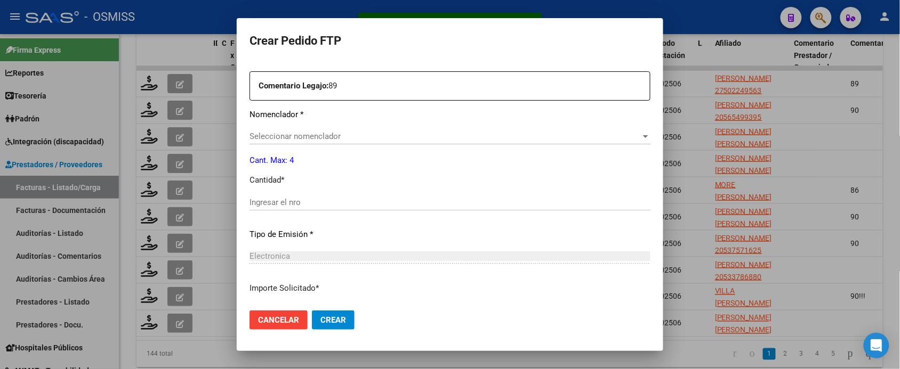
type input "ARG01000502249562024062820270628BSAS415"
type input "[DATE]"
click at [329, 200] on input "Ingresar el nro" at bounding box center [449, 203] width 401 height 10
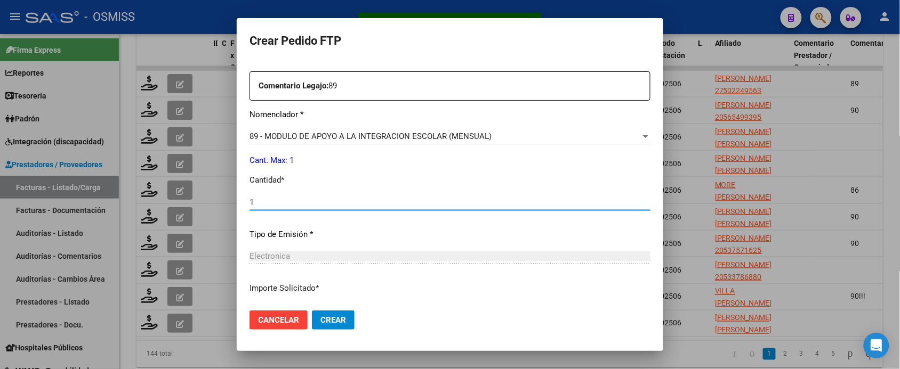
type input "1"
click at [312, 311] on button "Crear" at bounding box center [333, 320] width 43 height 19
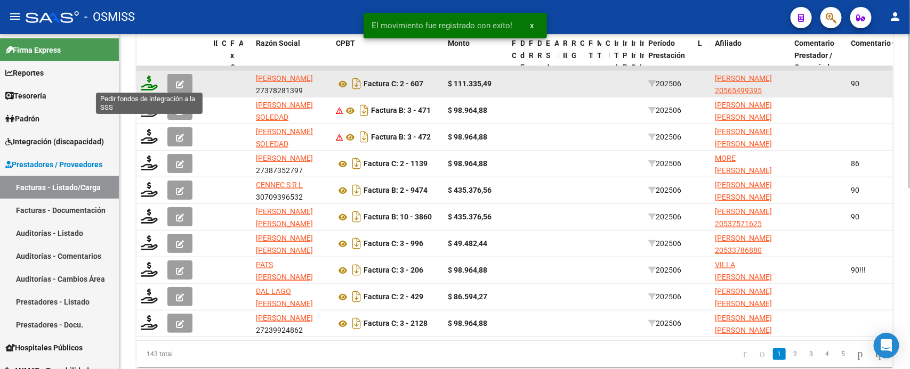
click at [148, 86] on icon at bounding box center [149, 83] width 17 height 15
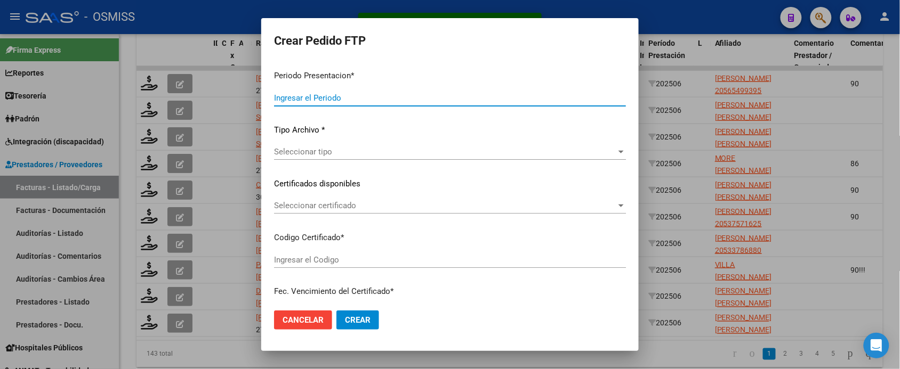
type input "202507"
type input "202506"
type input "$ 111.335,49"
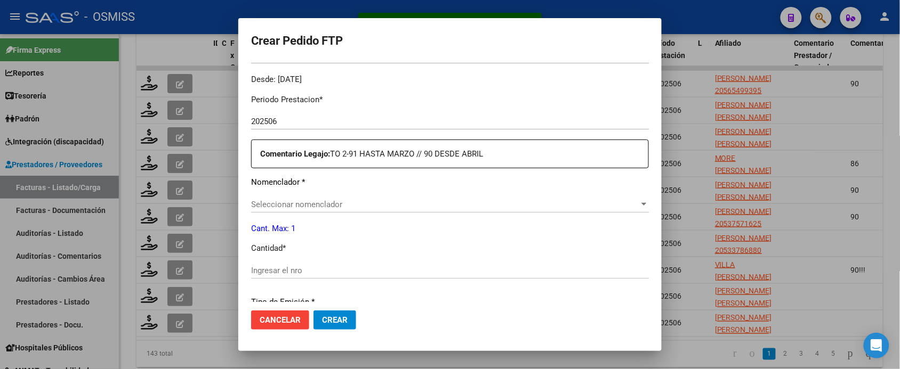
scroll to position [326, 0]
type input "ARG02000565499392021092320240923BS342"
type input "[DATE]"
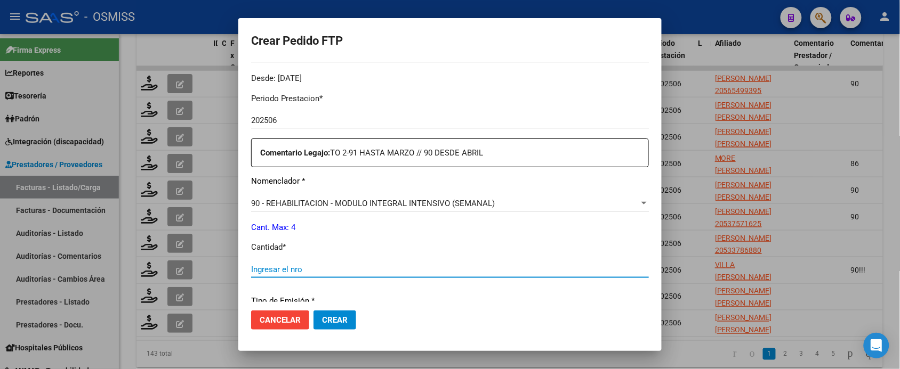
click at [339, 270] on input "Ingresar el nro" at bounding box center [450, 270] width 398 height 10
type input "4"
click at [313, 311] on button "Crear" at bounding box center [334, 320] width 43 height 19
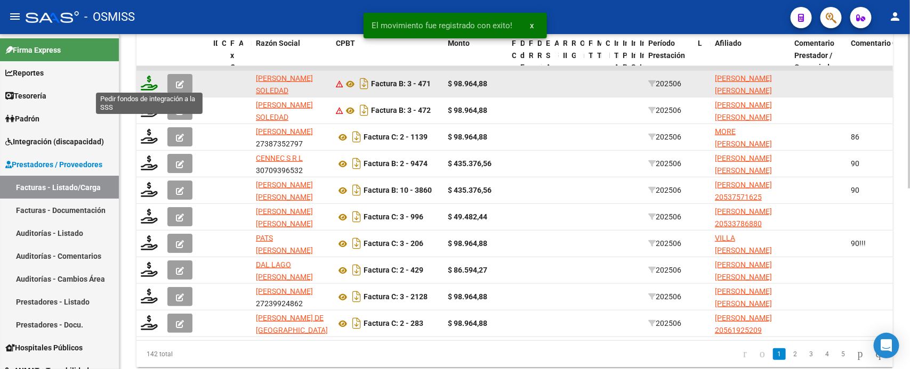
click at [147, 82] on icon at bounding box center [149, 83] width 17 height 15
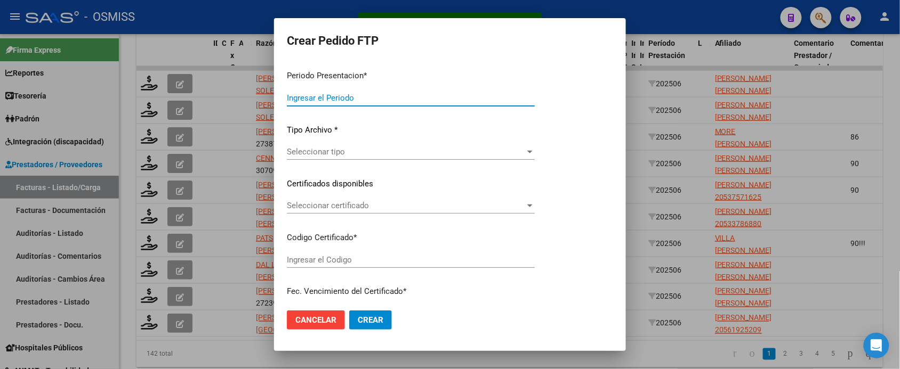
type input "202507"
type input "202506"
type input "$ 98.964,88"
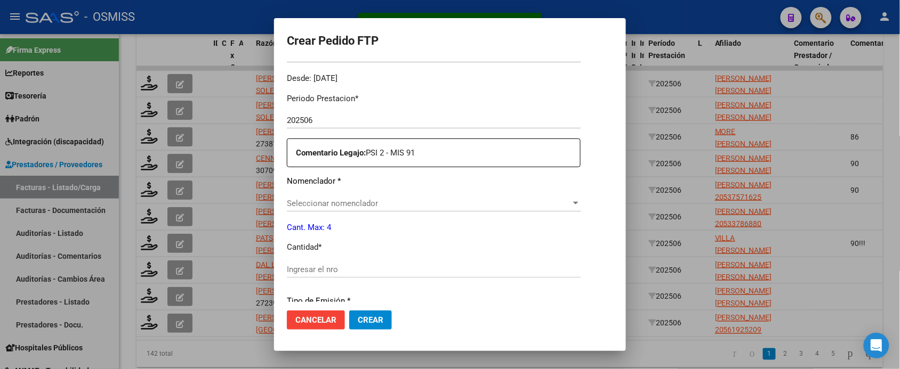
type input "ARG02000558065142024022220290222BSAS342"
type input "[DATE]"
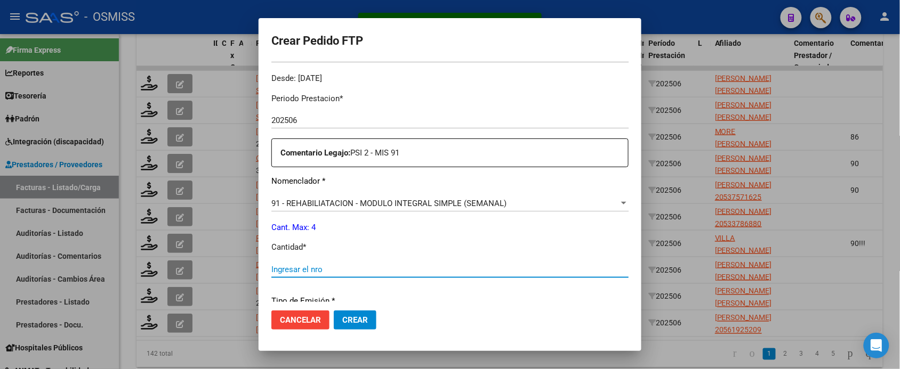
click at [334, 267] on input "Ingresar el nro" at bounding box center [449, 270] width 357 height 10
type input "4"
click at [334, 311] on button "Crear" at bounding box center [355, 320] width 43 height 19
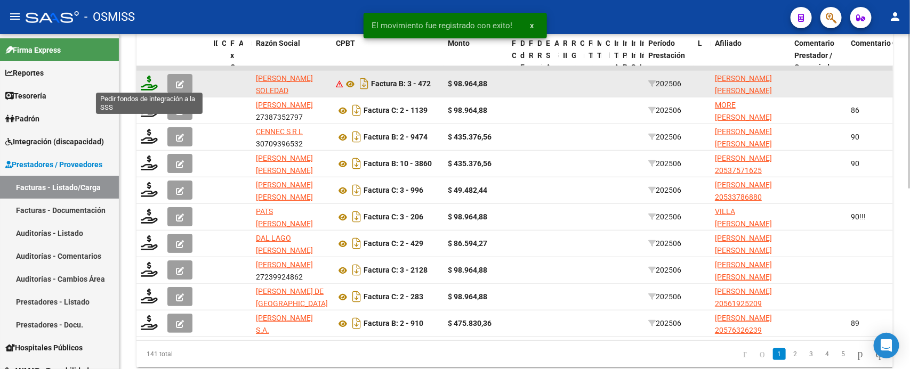
click at [147, 84] on icon at bounding box center [149, 83] width 17 height 15
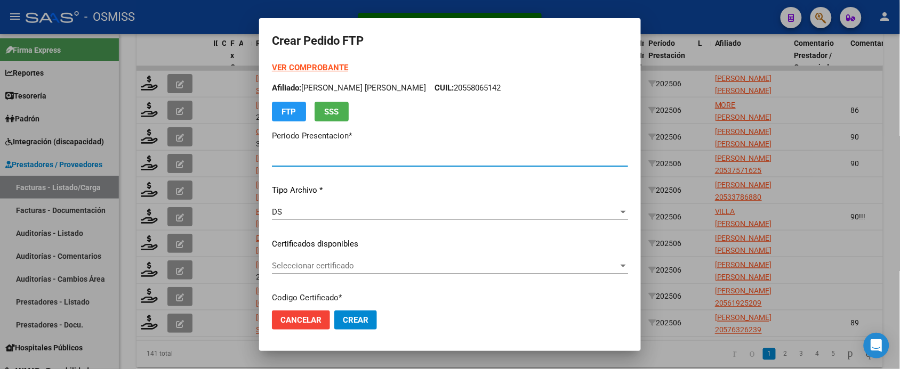
type input "202507"
type input "202506"
type input "$ 98.964,88"
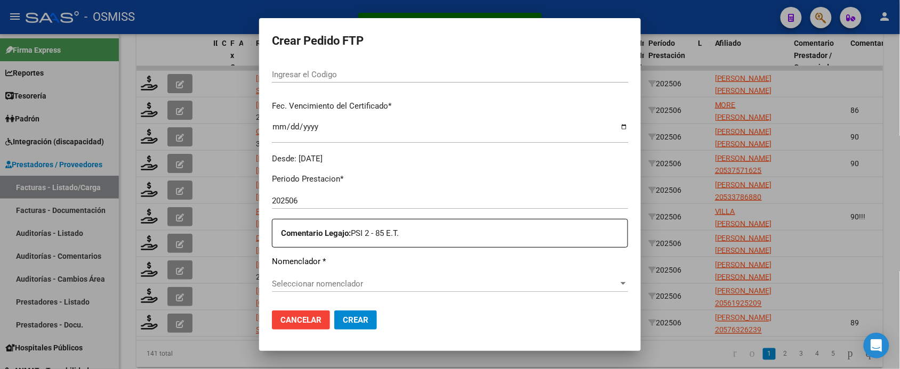
type input "ARG01000584589922023122020261220BSAS376"
type input "[DATE]"
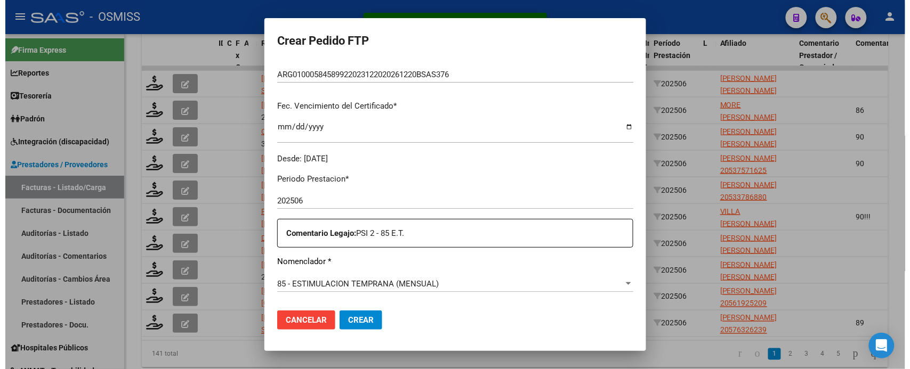
scroll to position [333, 0]
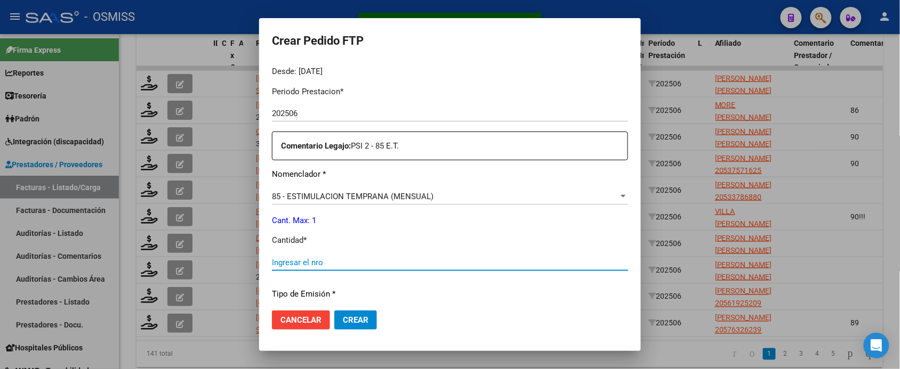
click at [342, 262] on input "Ingresar el nro" at bounding box center [450, 263] width 356 height 10
type input "1"
click at [334, 311] on button "Crear" at bounding box center [355, 320] width 43 height 19
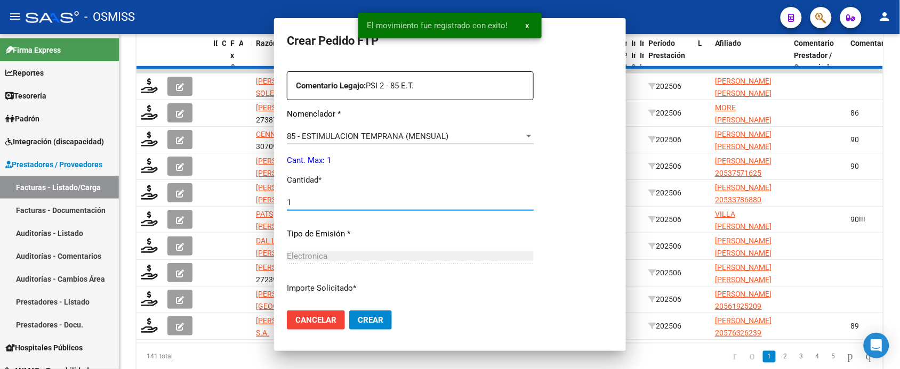
scroll to position [0, 0]
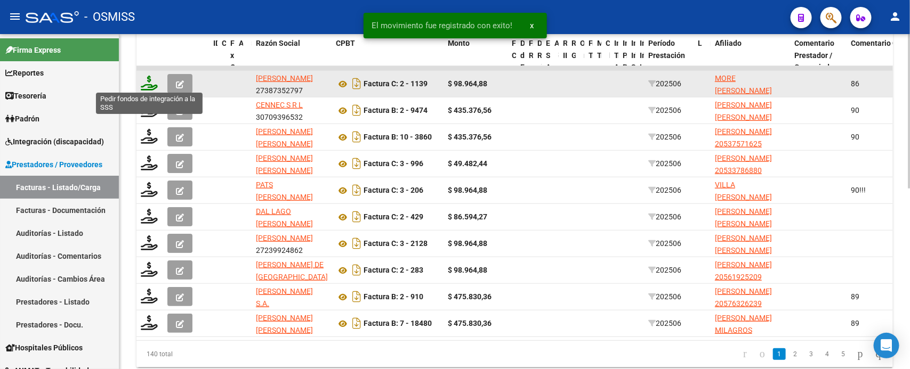
click at [150, 83] on icon at bounding box center [149, 83] width 17 height 15
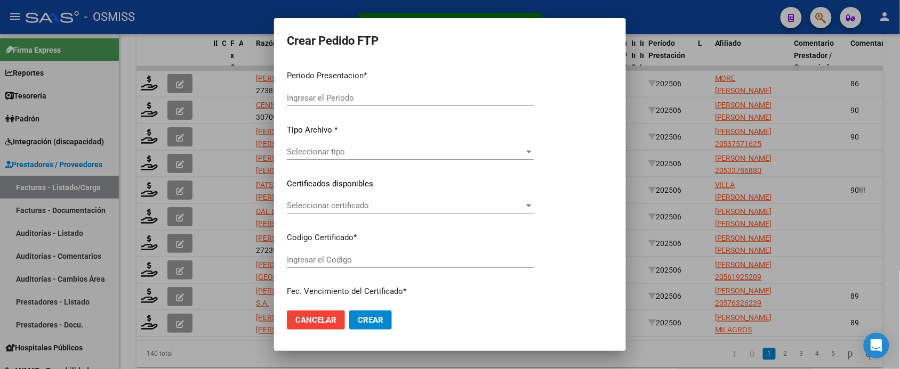
type input "202507"
type input "202506"
type input "$ 98.964,88"
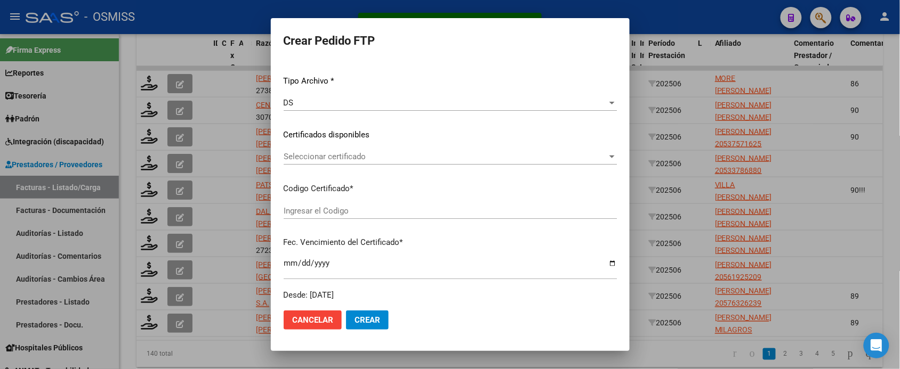
type input "ARG02000540120152022012120270121SGO116"
type input "[DATE]"
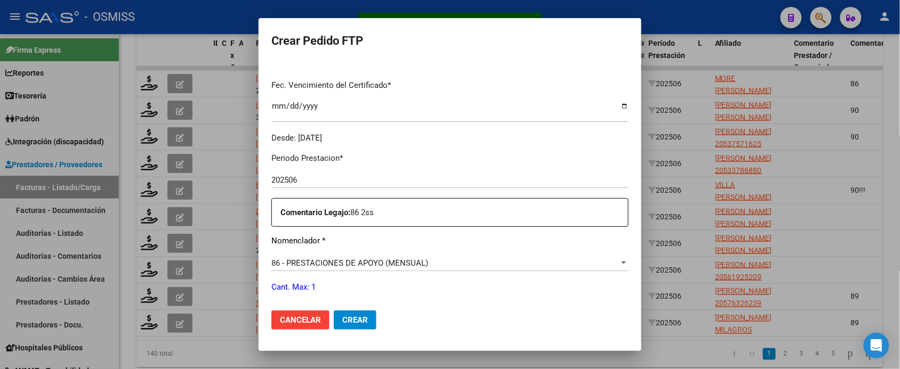
scroll to position [333, 0]
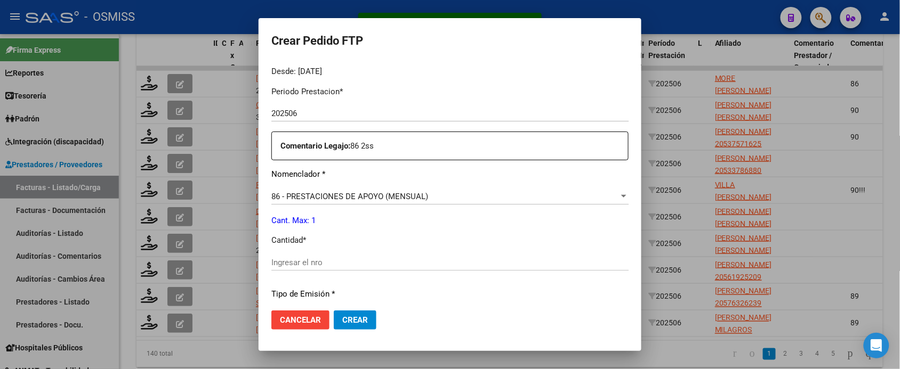
click at [332, 256] on div "Ingresar el nro" at bounding box center [449, 263] width 357 height 16
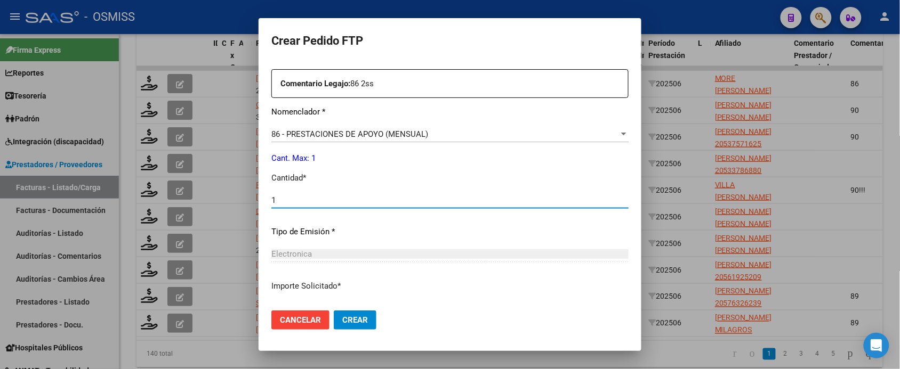
scroll to position [314, 0]
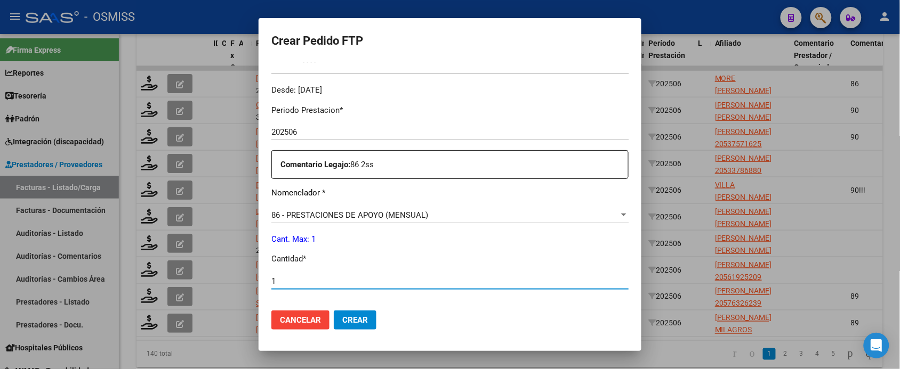
type input "1"
click at [368, 323] on span "Crear" at bounding box center [355, 321] width 26 height 10
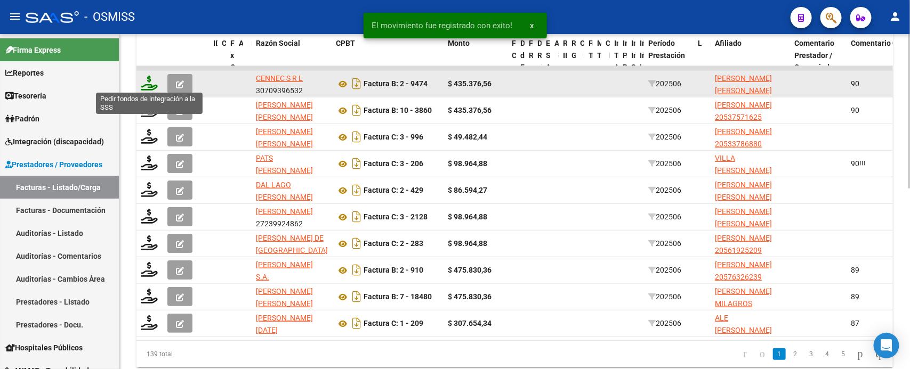
click at [149, 79] on icon at bounding box center [149, 83] width 17 height 15
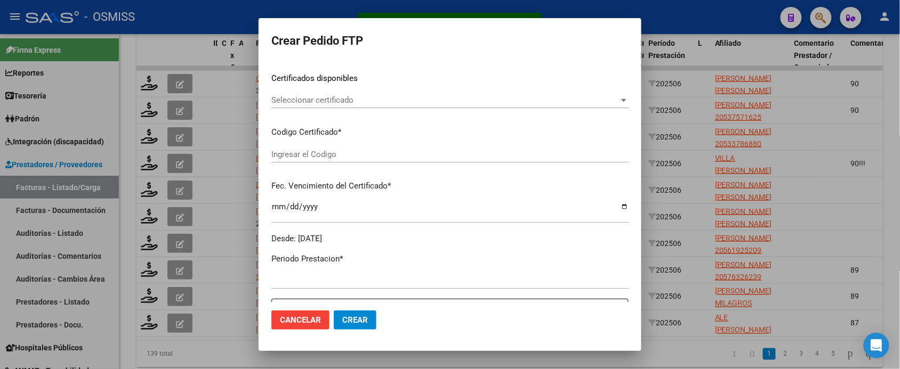
type input "202507"
type input "202506"
type input "$ 435.376,56"
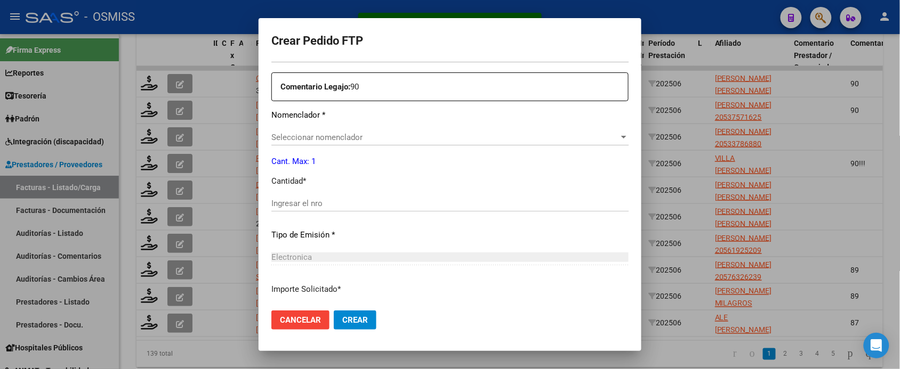
scroll to position [393, 0]
type input "ARG02000567611032022101220271012COR234"
type input "[DATE]"
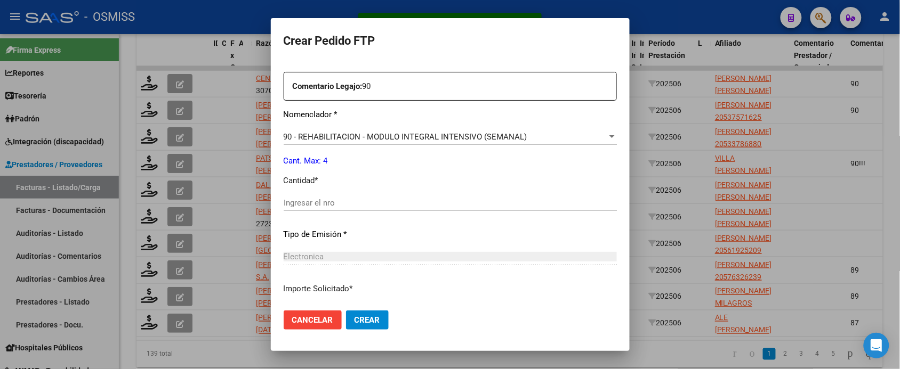
click at [346, 203] on input "Ingresar el nro" at bounding box center [450, 203] width 333 height 10
type input "4"
click at [346, 311] on button "Crear" at bounding box center [367, 320] width 43 height 19
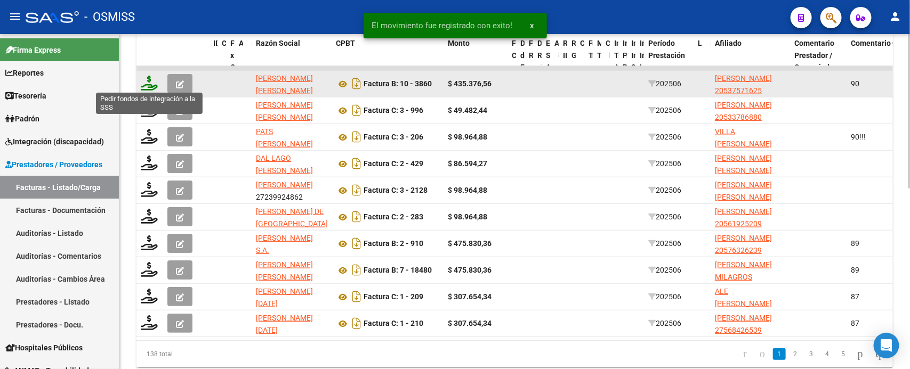
click at [146, 81] on icon at bounding box center [149, 83] width 17 height 15
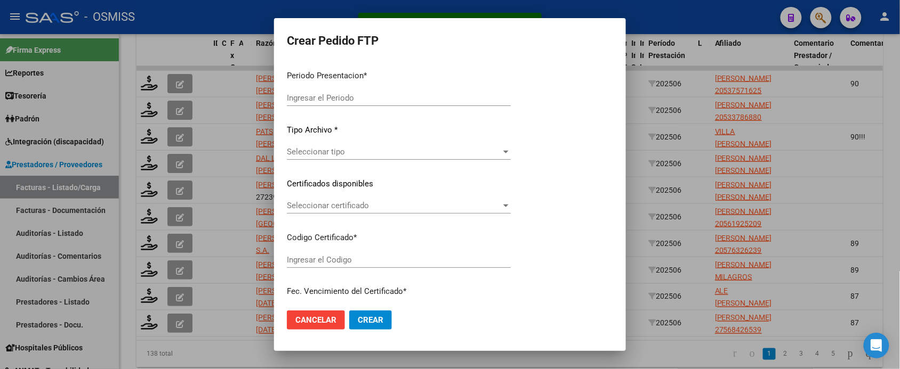
type input "202507"
type input "202506"
type input "$ 435.376,56"
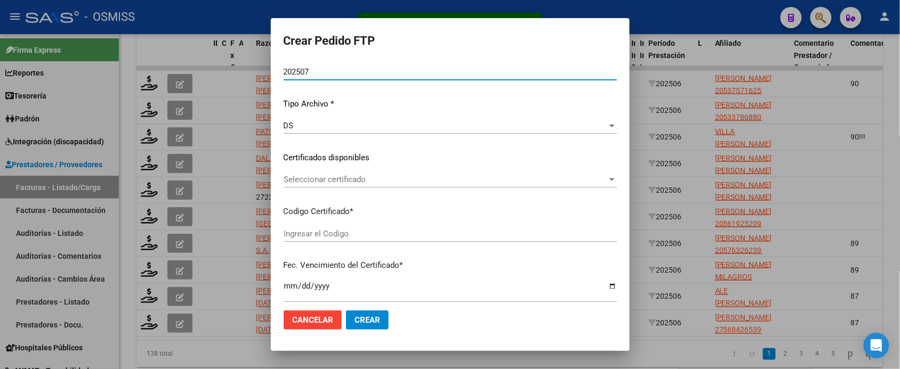
type input "ARG02000537571622023070520280705BSAS265"
type input "[DATE]"
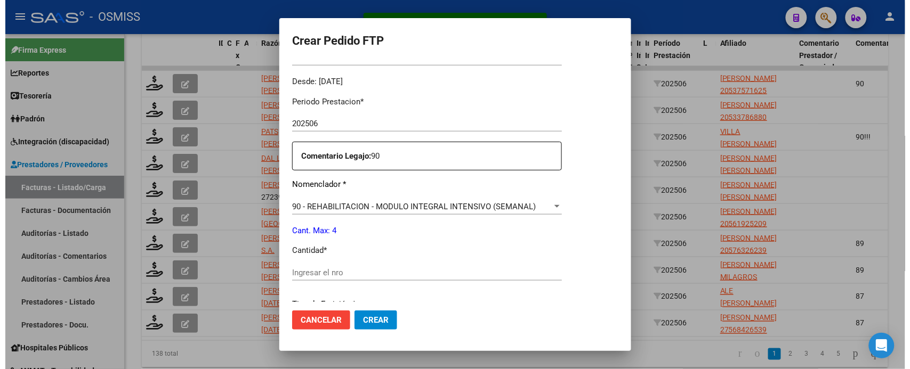
scroll to position [400, 0]
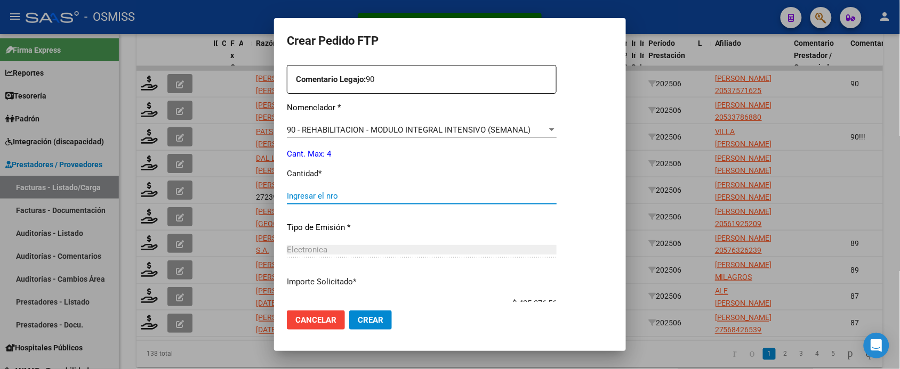
click at [355, 198] on input "Ingresar el nro" at bounding box center [422, 196] width 270 height 10
type input "4"
click at [349, 311] on button "Crear" at bounding box center [370, 320] width 43 height 19
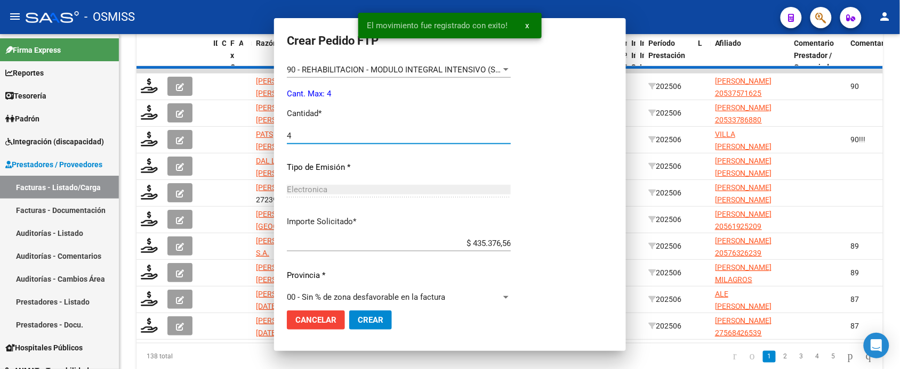
scroll to position [0, 0]
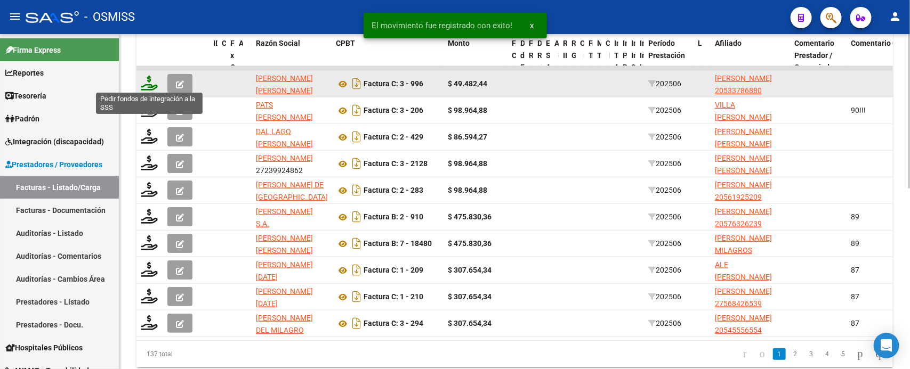
click at [151, 80] on icon at bounding box center [149, 83] width 17 height 15
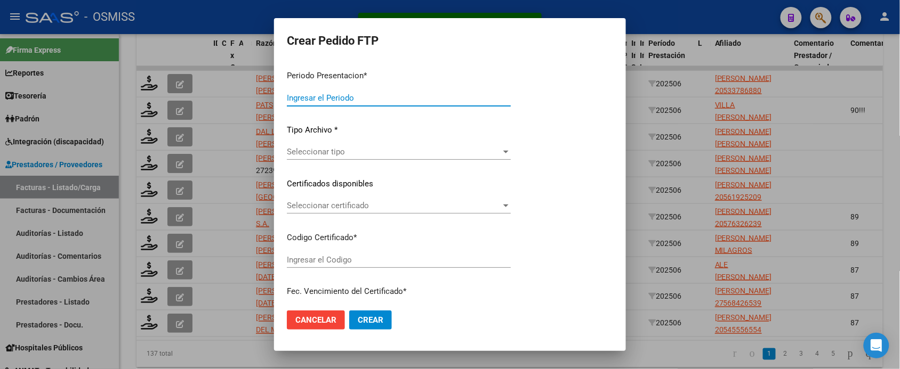
type input "202507"
type input "202506"
type input "$ 49.482,44"
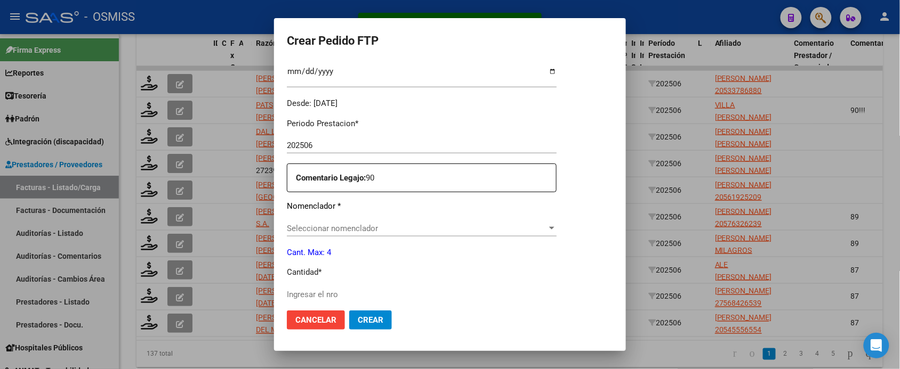
type input "ARG02000533786882024021520270215BUE415"
type input "[DATE]"
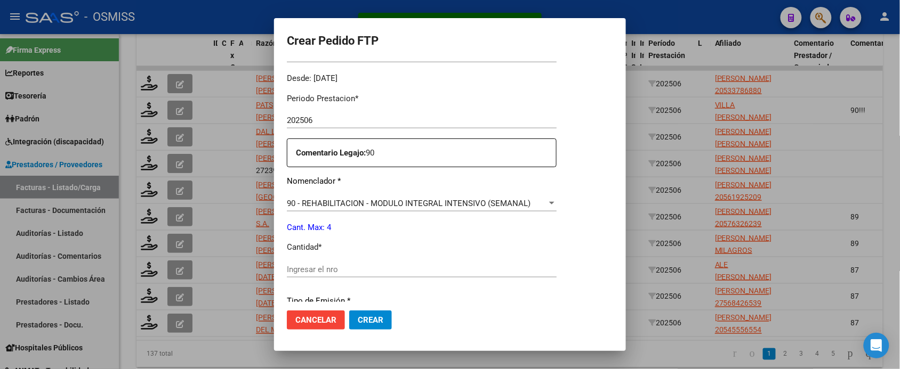
click at [385, 267] on input "Ingresar el nro" at bounding box center [422, 270] width 270 height 10
type input "4"
click at [349, 311] on button "Crear" at bounding box center [370, 320] width 43 height 19
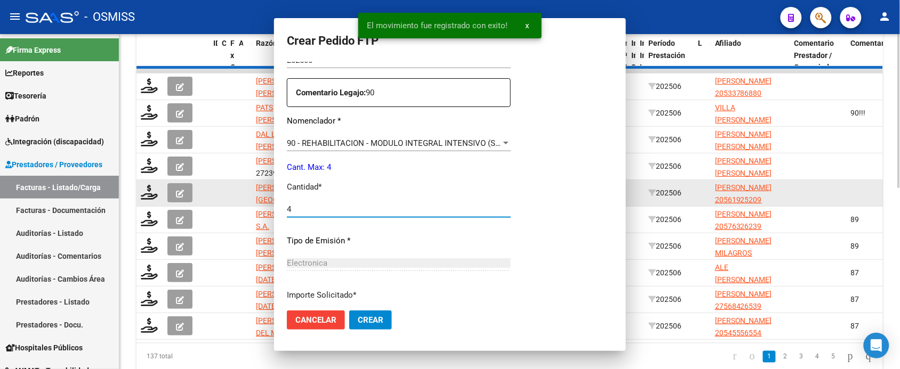
scroll to position [0, 0]
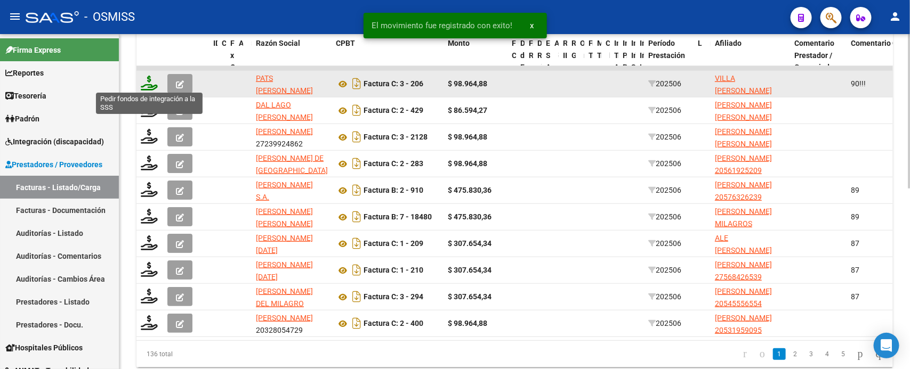
click at [150, 83] on icon at bounding box center [149, 83] width 17 height 15
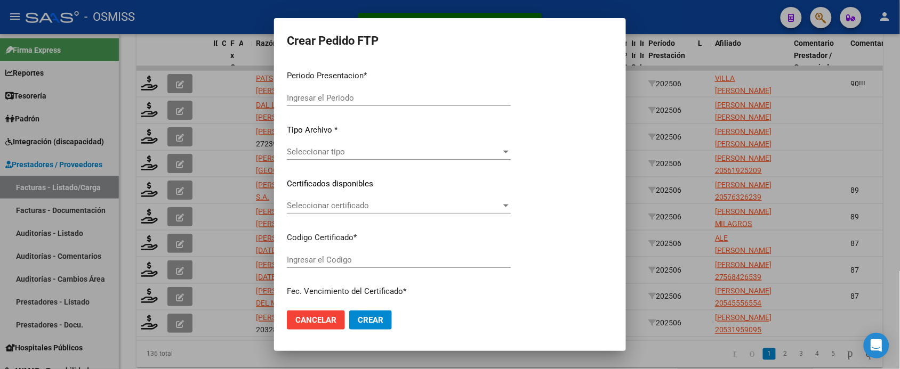
type input "202507"
type input "202506"
type input "$ 98.964,88"
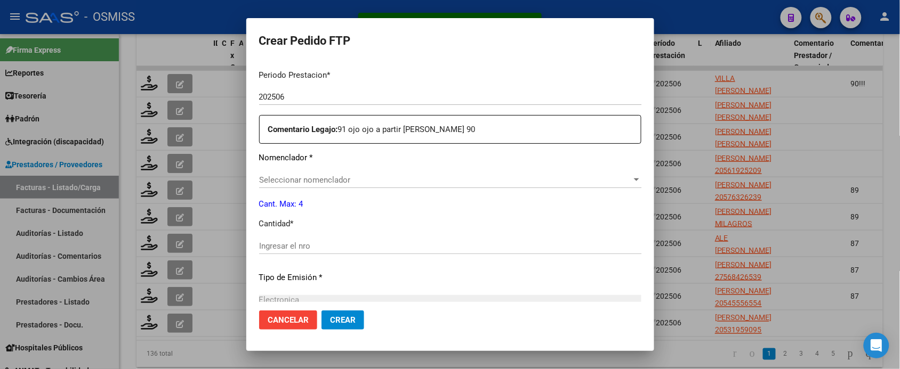
scroll to position [400, 0]
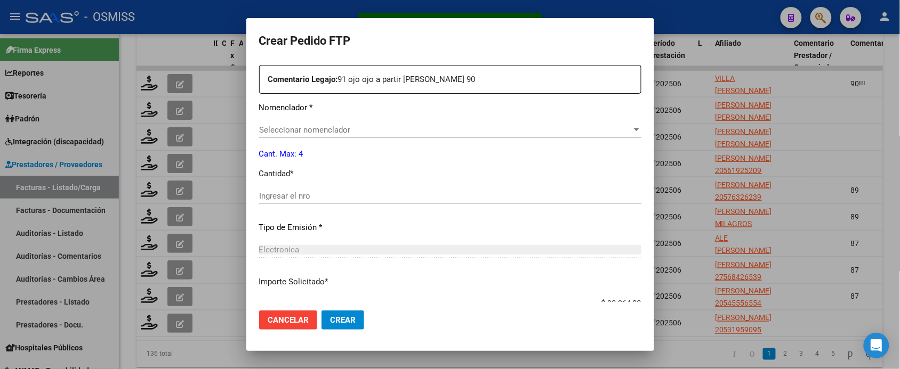
type input "ARG01000566330532024022220290222BSAS454"
type input "[DATE]"
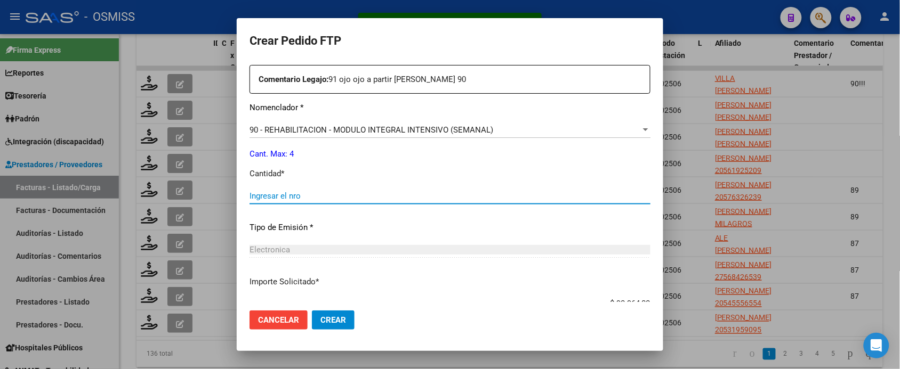
click at [332, 200] on input "Ingresar el nro" at bounding box center [449, 196] width 401 height 10
type input "4"
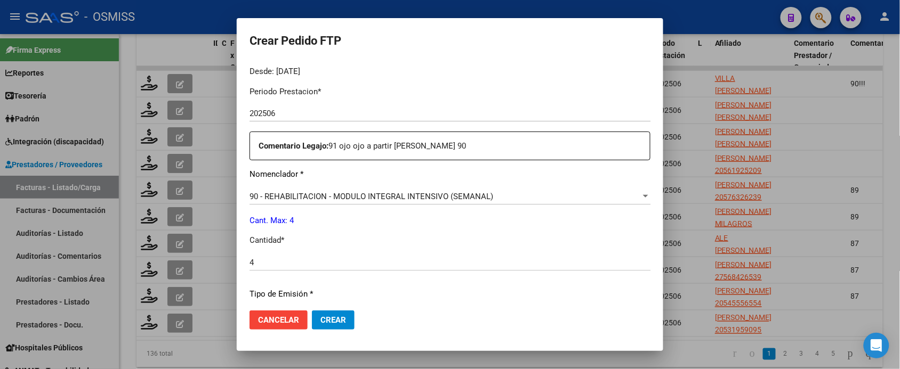
scroll to position [473, 0]
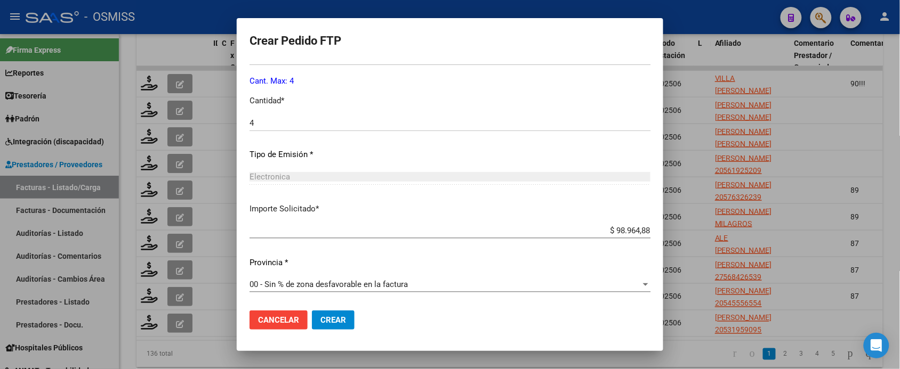
click at [346, 320] on button "Crear" at bounding box center [333, 320] width 43 height 19
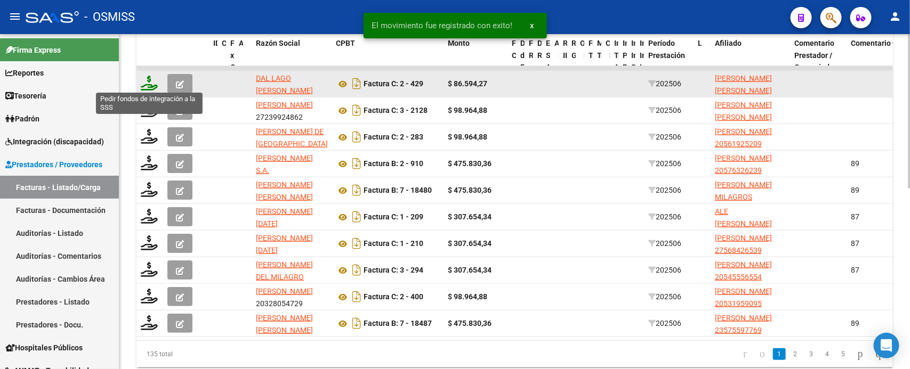
click at [145, 82] on icon at bounding box center [149, 83] width 17 height 15
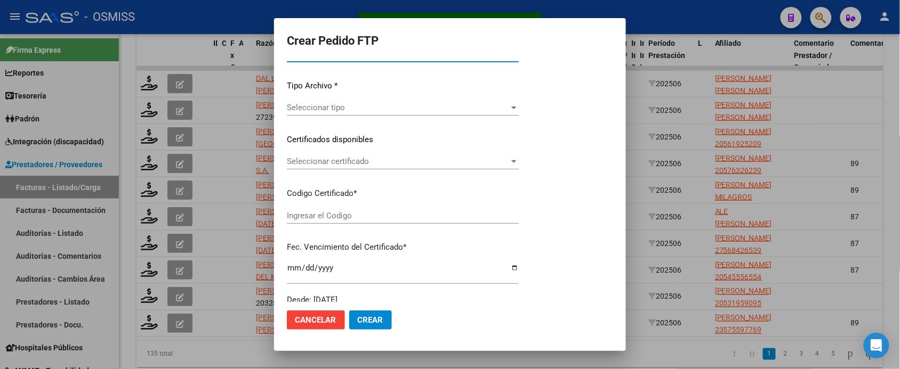
scroll to position [411, 0]
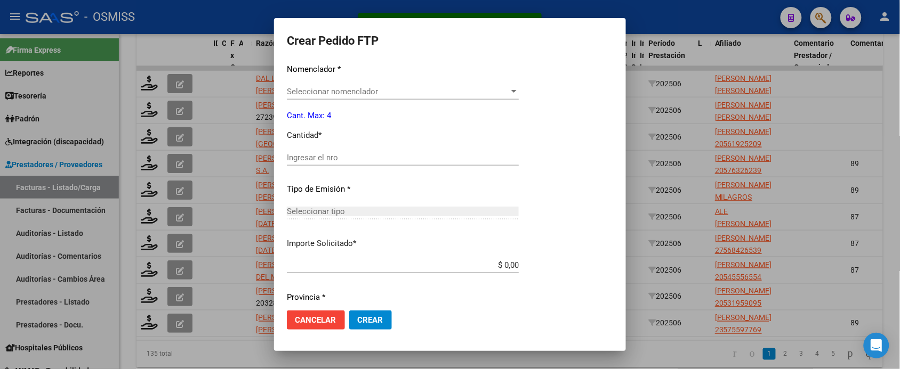
type input "202507"
type input "202506"
type input "$ 86.594,27"
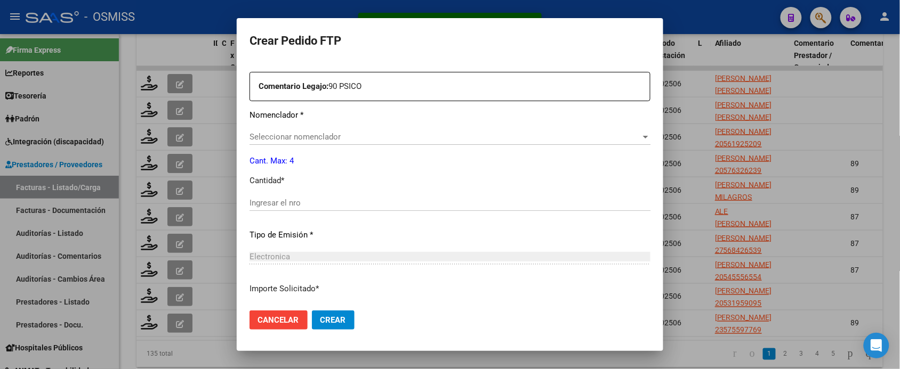
type input "ARG01000548822202025012720300127BSAS317"
type input "[DATE]"
click at [369, 135] on span "Seleccionar nomenclador" at bounding box center [444, 137] width 391 height 10
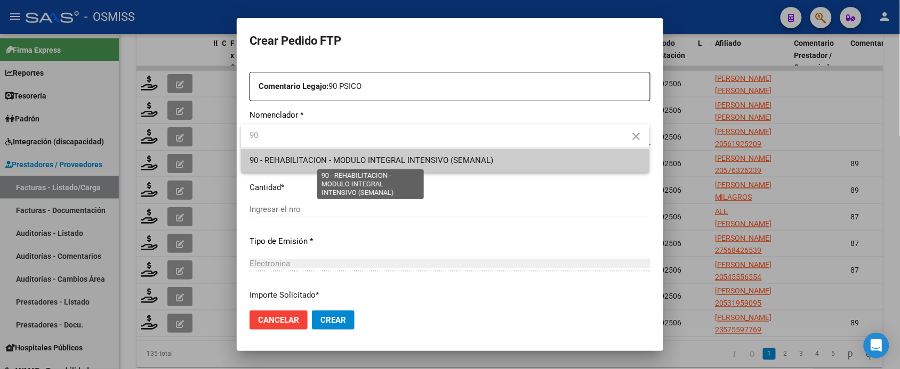
type input "90"
click at [442, 159] on span "90 - REHABILITACION - MODULO INTEGRAL INTENSIVO (SEMANAL)" at bounding box center [371, 161] width 244 height 10
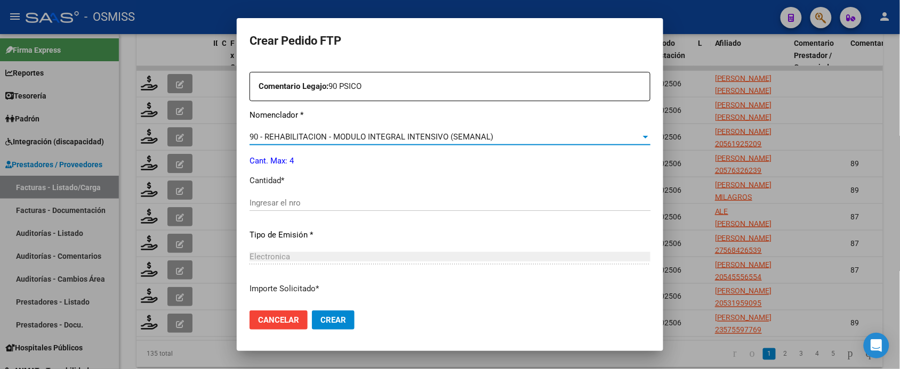
click at [358, 213] on div "Ingresar el nro" at bounding box center [449, 208] width 401 height 26
click at [358, 206] on input "Ingresar el nro" at bounding box center [449, 203] width 401 height 10
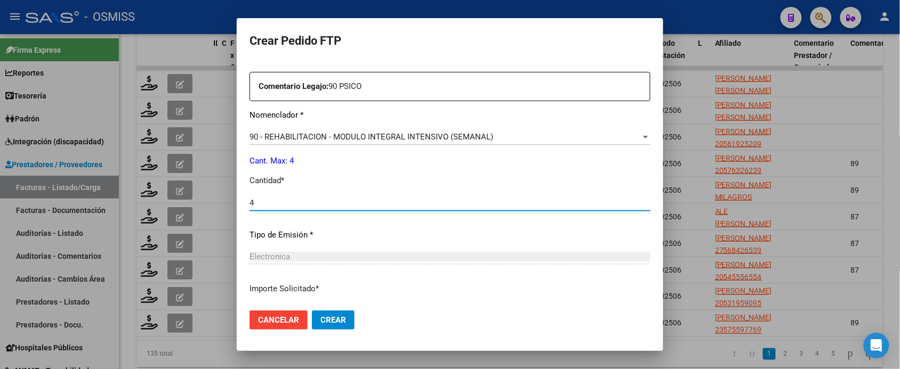
type input "4"
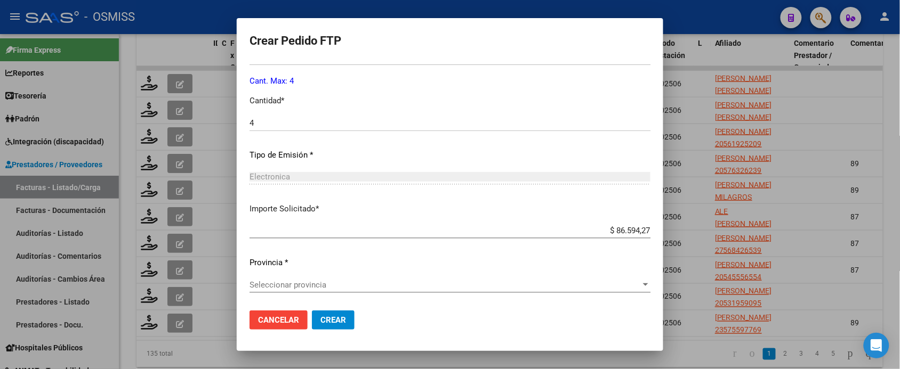
click at [337, 285] on span "Seleccionar provincia" at bounding box center [444, 285] width 391 height 10
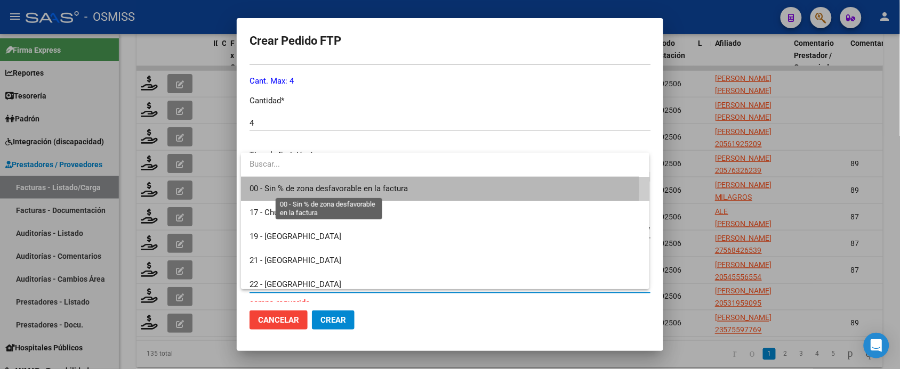
click at [348, 189] on span "00 - Sin % de zona desfavorable en la factura" at bounding box center [328, 189] width 158 height 10
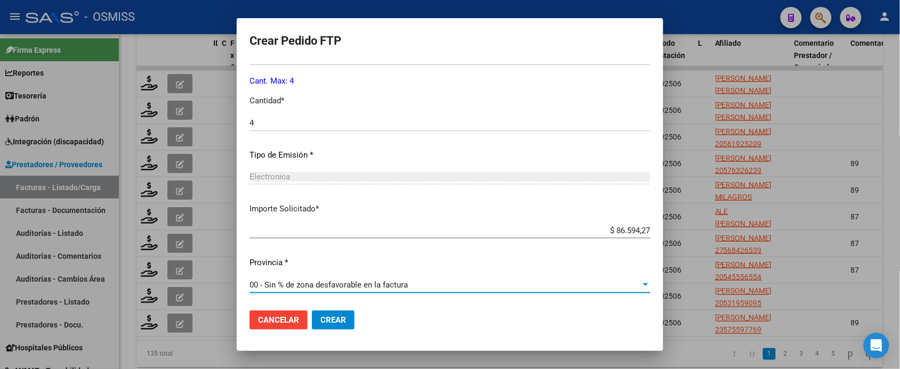
click at [341, 323] on span "Crear" at bounding box center [333, 321] width 26 height 10
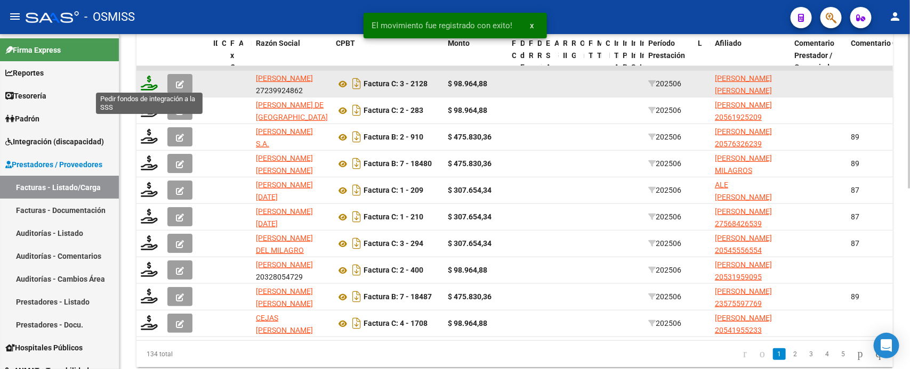
click at [148, 81] on icon at bounding box center [149, 83] width 17 height 15
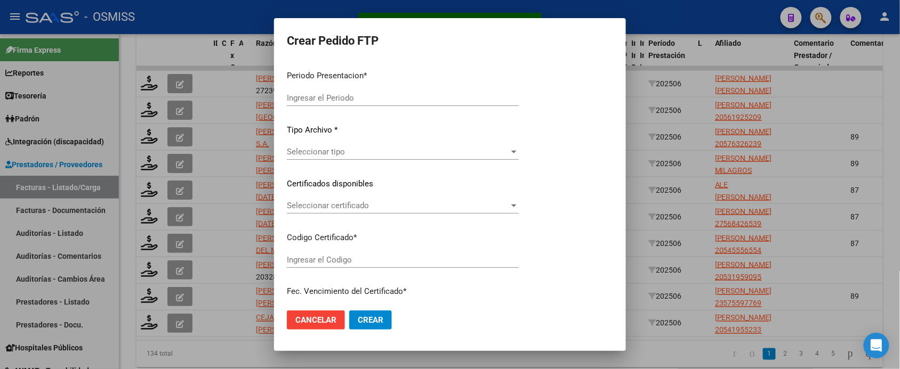
type input "202507"
type input "202506"
type input "$ 98.964,88"
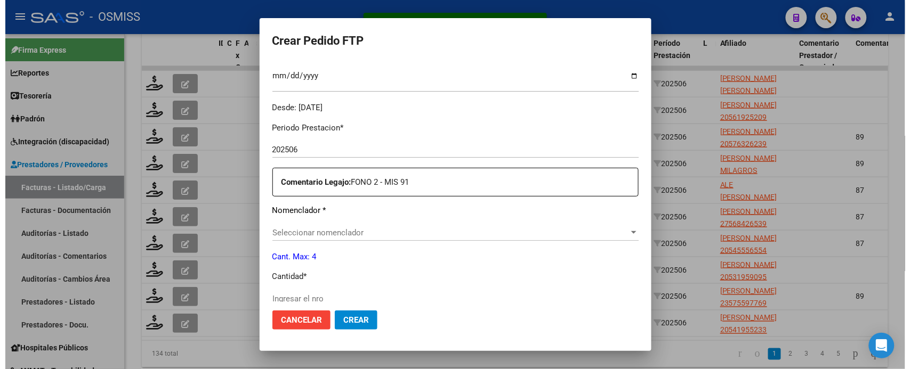
scroll to position [326, 0]
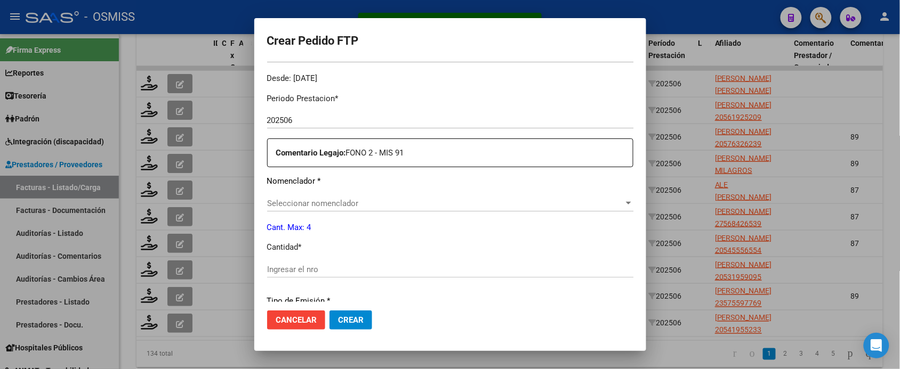
type input "ARG01000563401622023080120260801BSAS376"
type input "[DATE]"
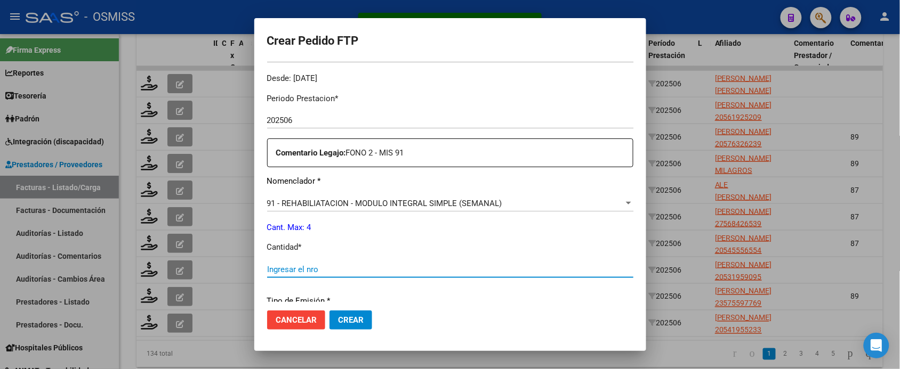
click at [328, 267] on input "Ingresar el nro" at bounding box center [450, 270] width 366 height 10
type input "4"
click at [329, 311] on button "Crear" at bounding box center [350, 320] width 43 height 19
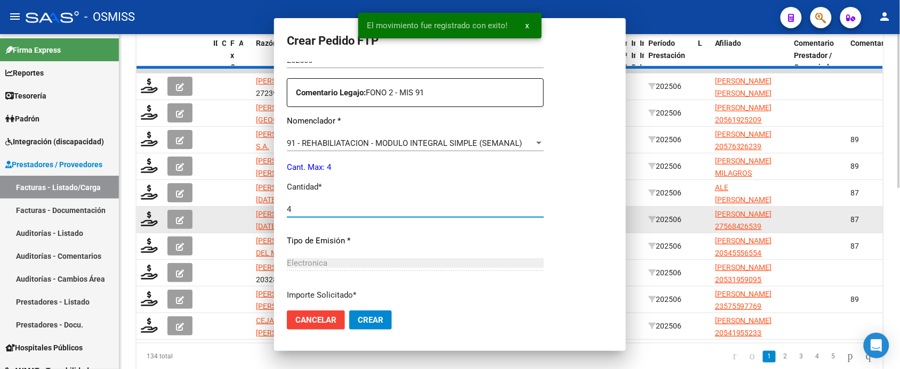
scroll to position [0, 0]
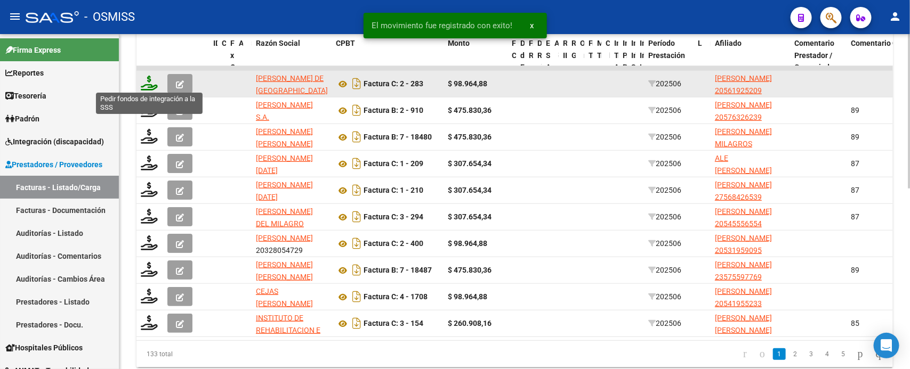
click at [147, 84] on icon at bounding box center [149, 83] width 17 height 15
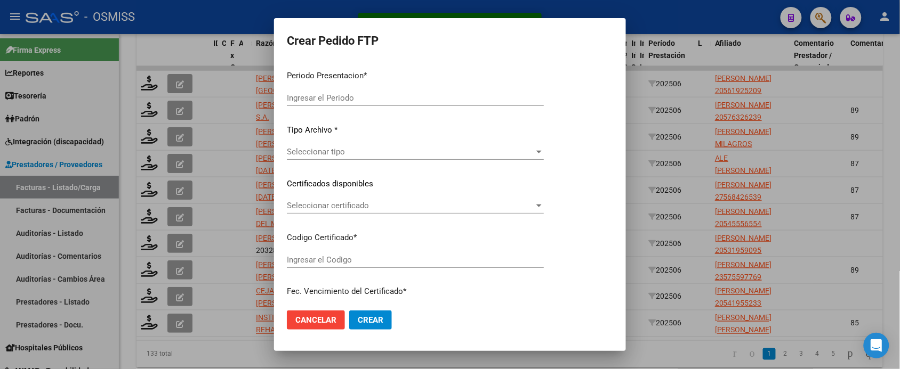
type input "202507"
type input "202506"
type input "$ 98.964,88"
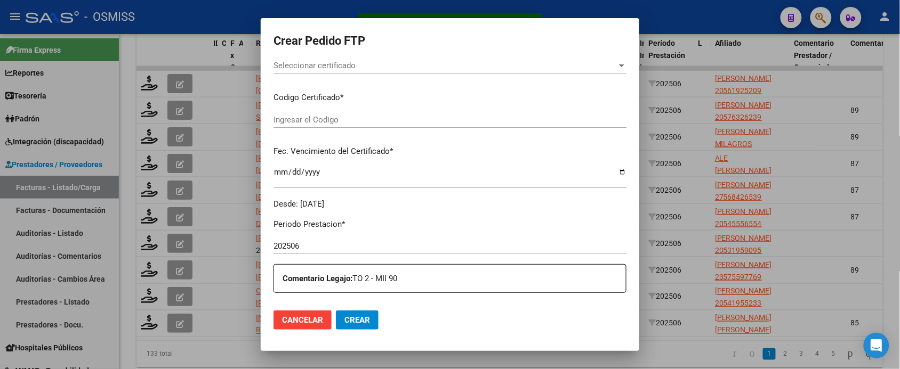
type input "ARG02000561925202024092520290925BSAS342"
type input "[DATE]"
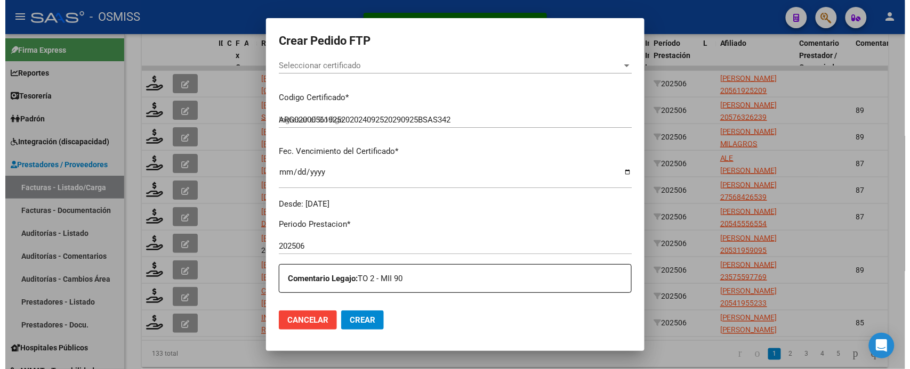
scroll to position [333, 0]
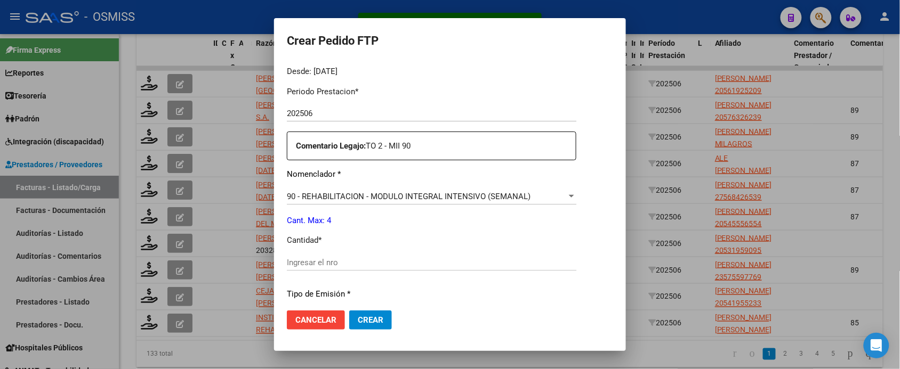
click at [356, 262] on input "Ingresar el nro" at bounding box center [431, 263] width 289 height 10
type input "4"
click at [349, 311] on button "Crear" at bounding box center [370, 320] width 43 height 19
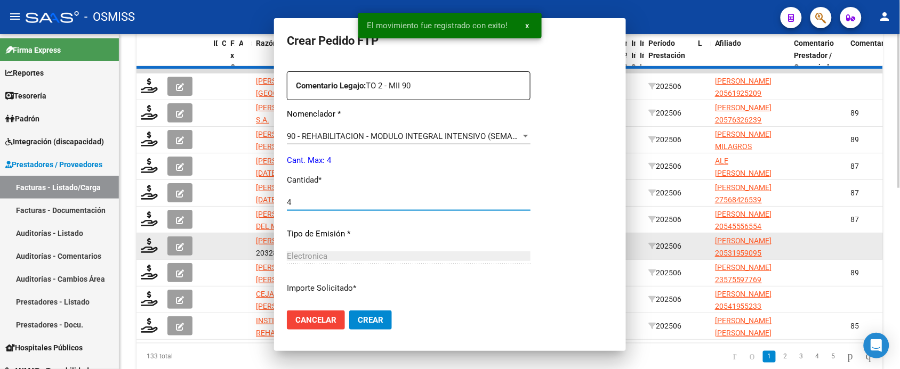
scroll to position [0, 0]
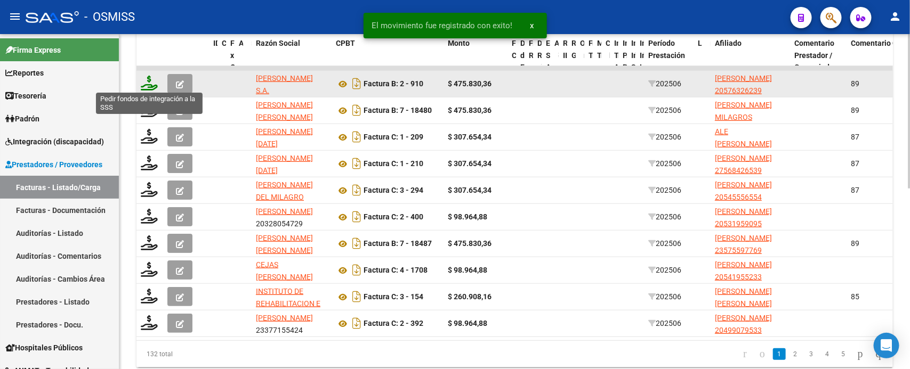
click at [146, 84] on icon at bounding box center [149, 83] width 17 height 15
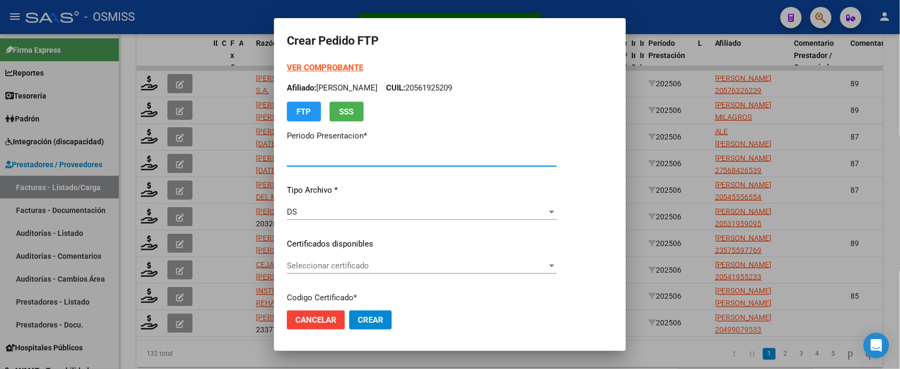
type input "202507"
type input "202506"
type input "$ 475.830,36"
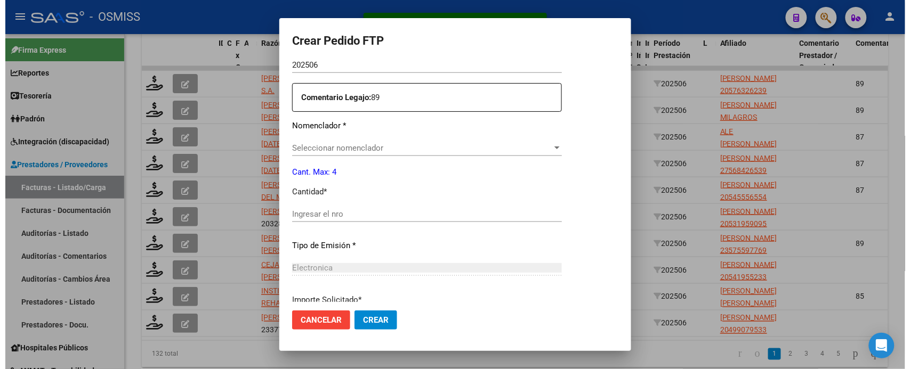
scroll to position [393, 0]
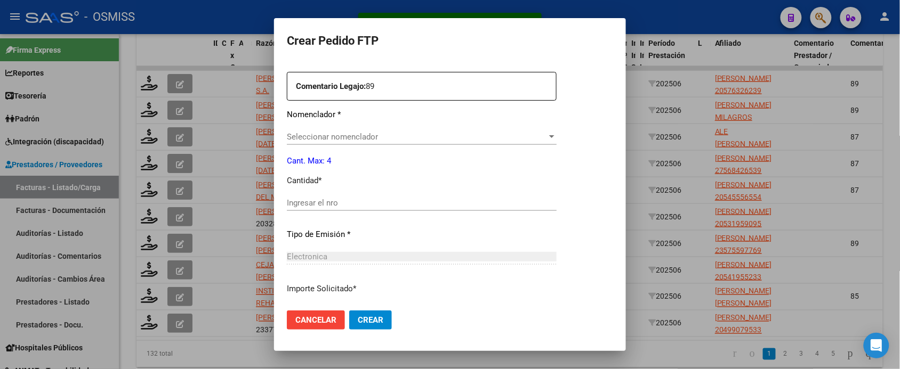
type input "ARG02000576326232023060220280602BSAS309"
type input "[DATE]"
click at [356, 198] on input "Ingresar el nro" at bounding box center [445, 203] width 316 height 10
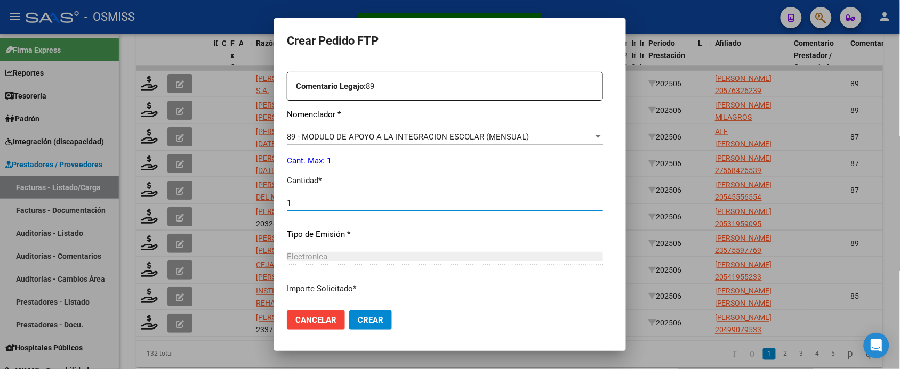
type input "1"
click at [349, 311] on button "Crear" at bounding box center [370, 320] width 43 height 19
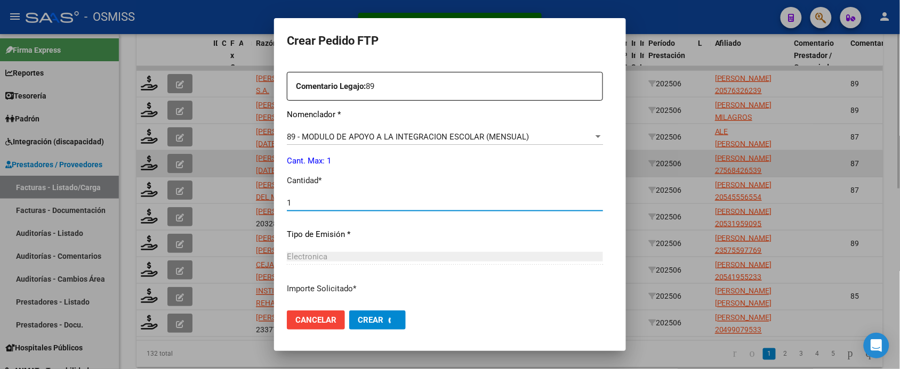
scroll to position [0, 0]
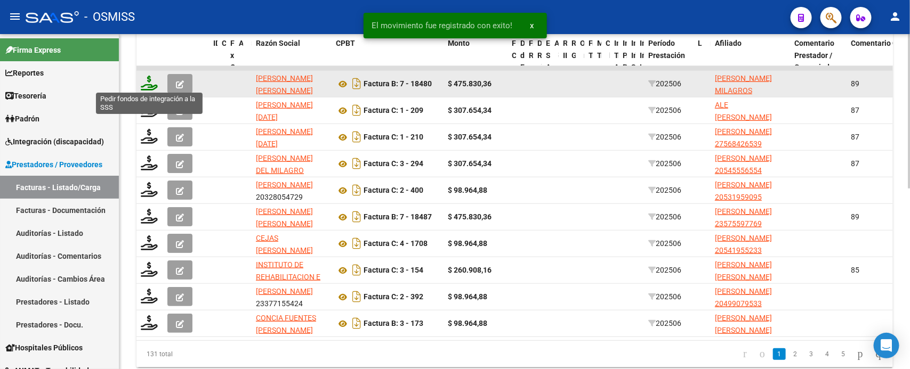
click at [150, 83] on icon at bounding box center [149, 83] width 17 height 15
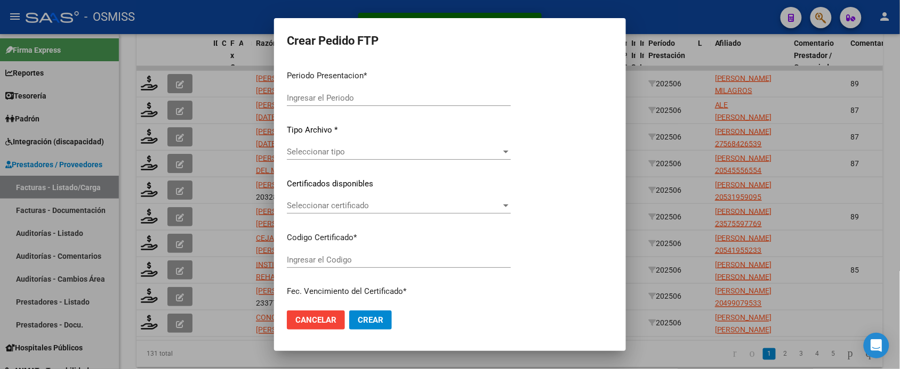
type input "202507"
type input "202506"
type input "$ 475.830,36"
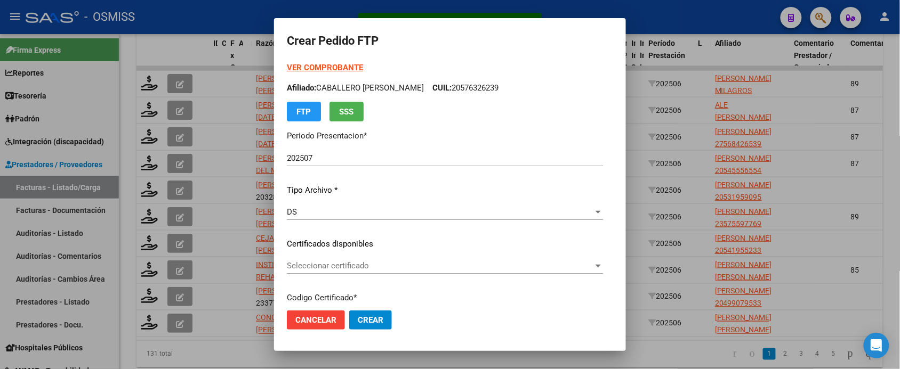
type input "ARG01000561072052022032820250328BSAS439"
type input "[DATE]"
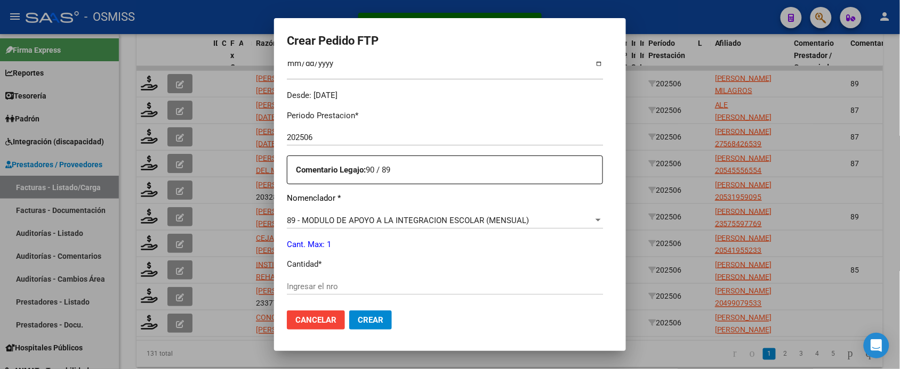
scroll to position [333, 0]
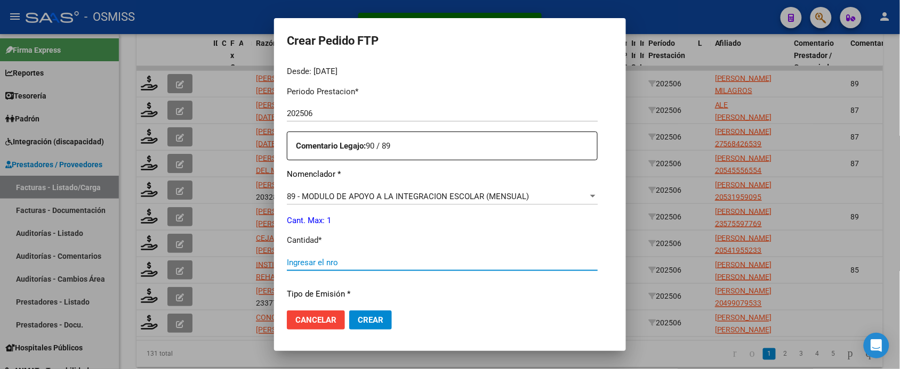
click at [329, 259] on input "Ingresar el nro" at bounding box center [442, 263] width 311 height 10
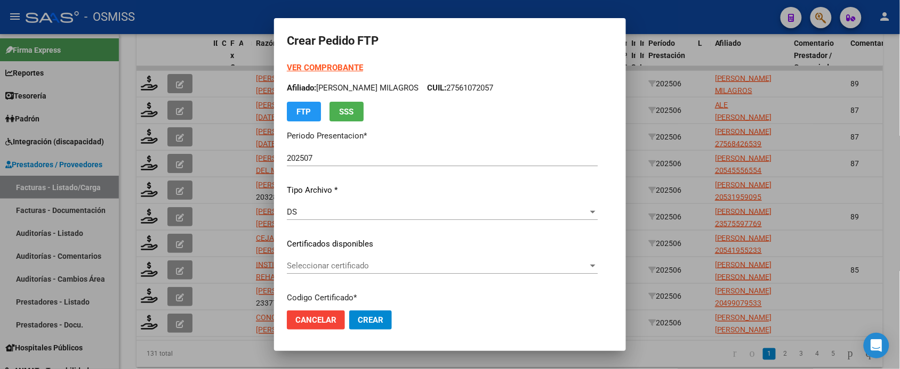
click at [329, 68] on strong "VER COMPROBANTE" at bounding box center [325, 68] width 76 height 10
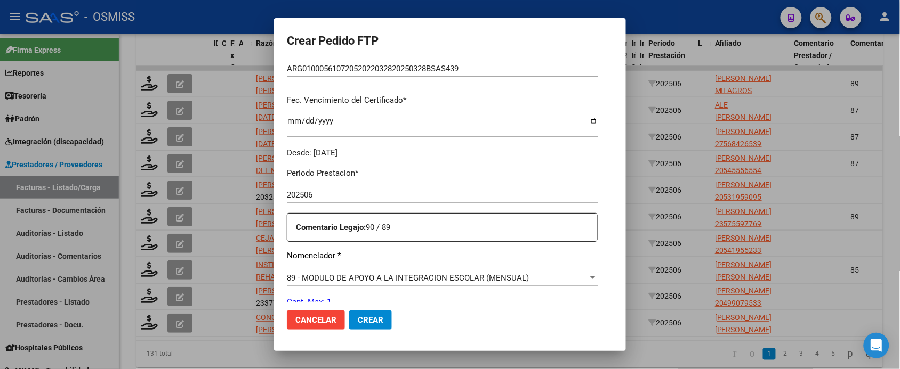
scroll to position [333, 0]
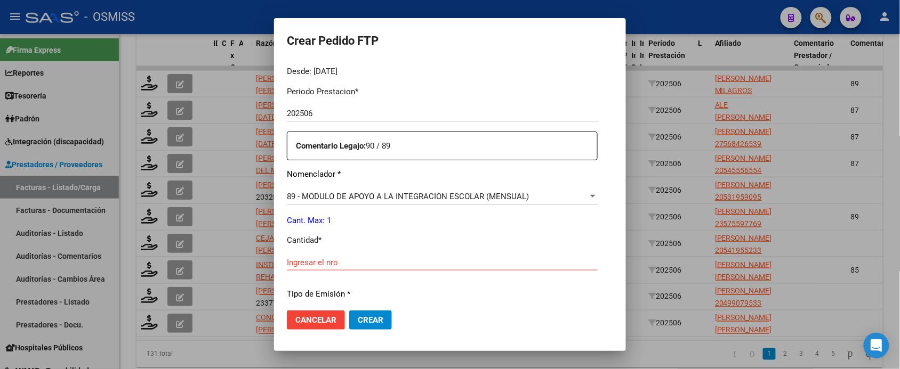
click at [316, 261] on input "Ingresar el nro" at bounding box center [442, 263] width 311 height 10
type input "1"
click at [349, 311] on button "Crear" at bounding box center [370, 320] width 43 height 19
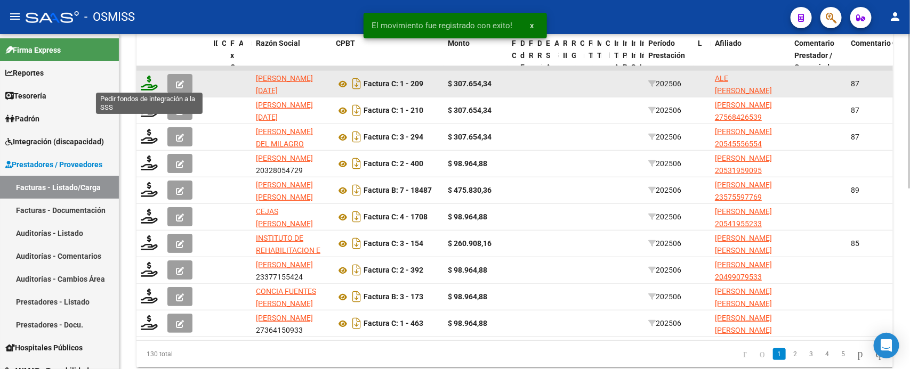
click at [150, 83] on icon at bounding box center [149, 83] width 17 height 15
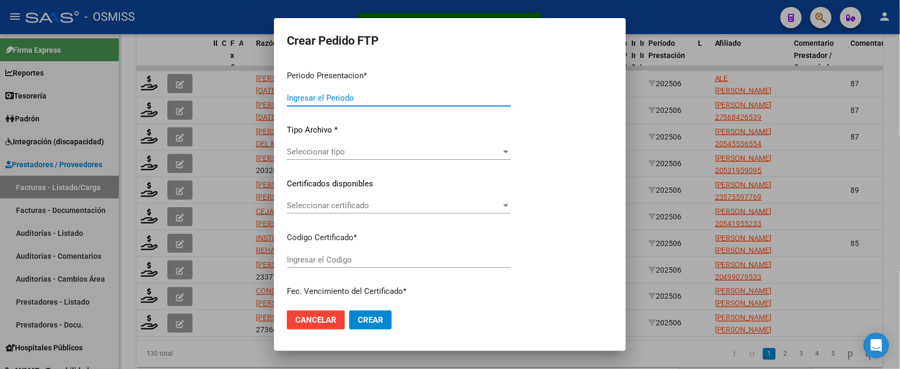
type input "202507"
type input "202506"
type input "$ 307.654,34"
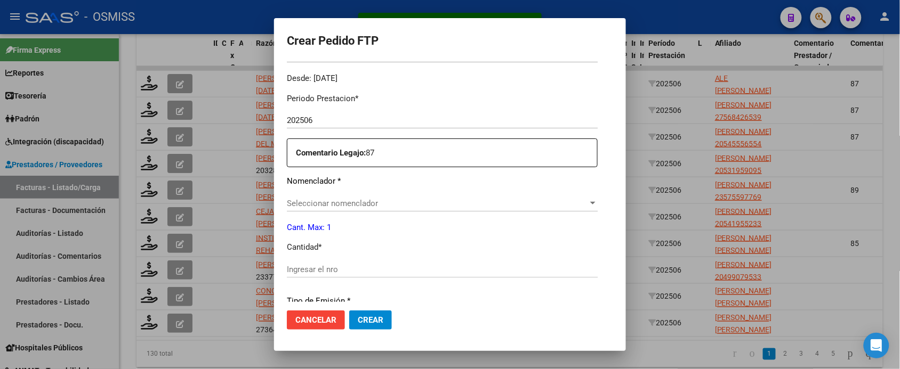
type input "ARG02000553462532023041920280419SGO116"
type input "[DATE]"
click at [322, 267] on input "Ingresar el nro" at bounding box center [430, 270] width 286 height 10
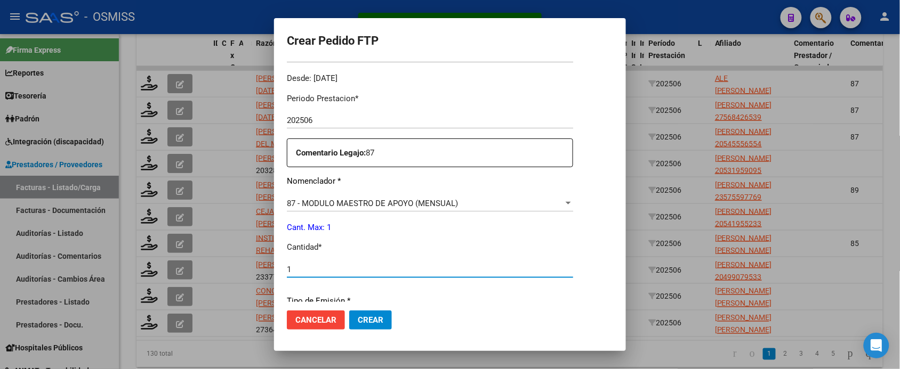
type input "1"
click at [349, 311] on button "Crear" at bounding box center [370, 320] width 43 height 19
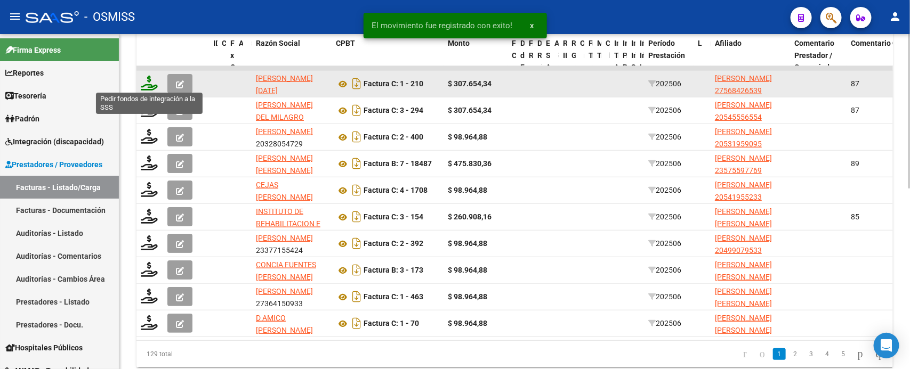
click at [150, 83] on icon at bounding box center [149, 83] width 17 height 15
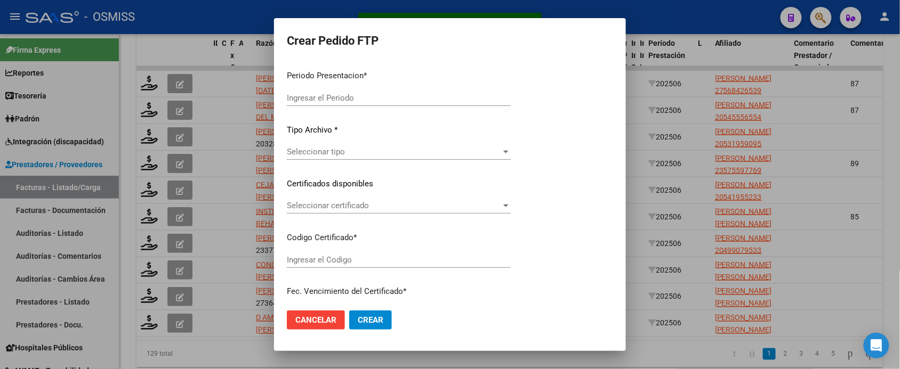
type input "202507"
type input "202506"
type input "$ 307.654,34"
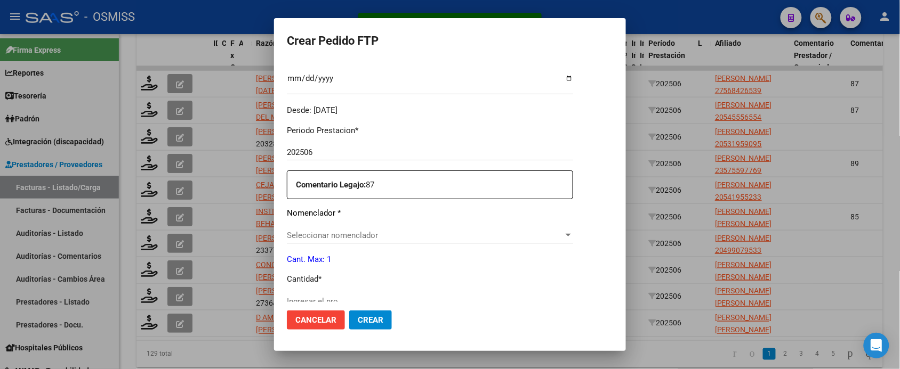
type input "ARG01000568426532023020620280206SGO116"
type input "[DATE]"
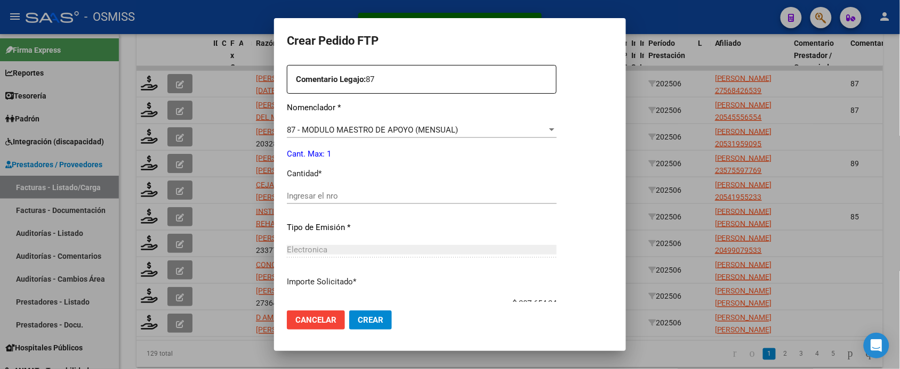
click at [337, 193] on input "Ingresar el nro" at bounding box center [422, 196] width 270 height 10
type input "1"
click at [349, 311] on button "Crear" at bounding box center [370, 320] width 43 height 19
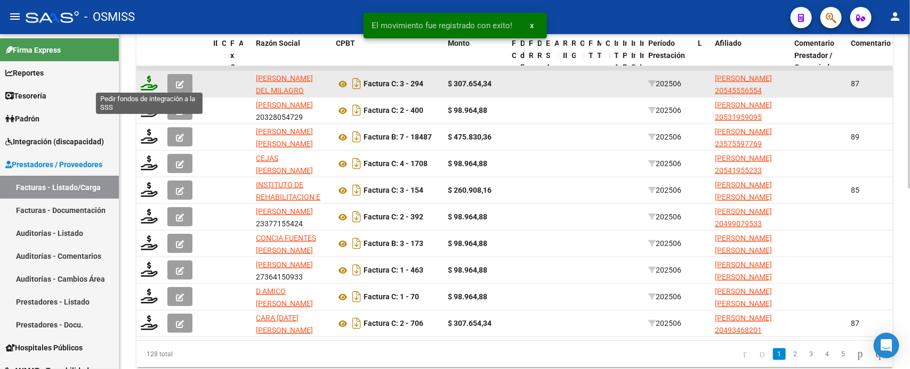
click at [154, 81] on icon at bounding box center [149, 83] width 17 height 15
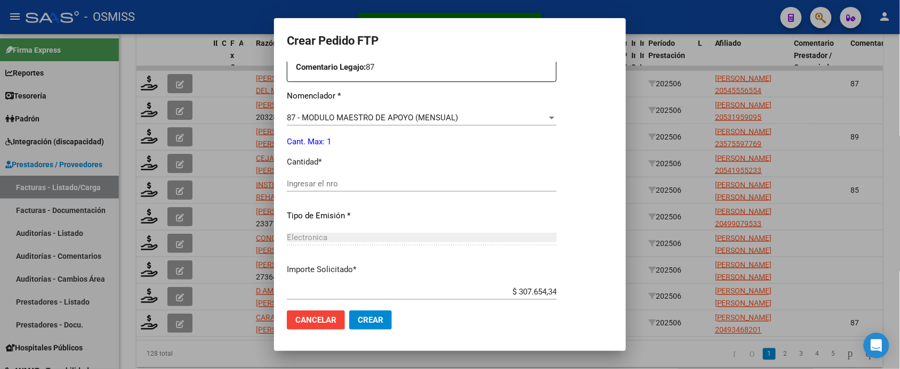
click at [338, 184] on input "Ingresar el nro" at bounding box center [422, 184] width 270 height 10
click at [349, 311] on button "Crear" at bounding box center [370, 320] width 43 height 19
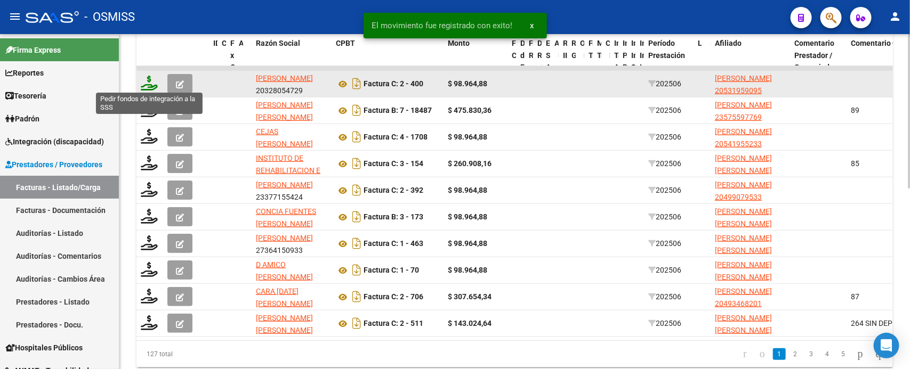
click at [151, 83] on icon at bounding box center [149, 83] width 17 height 15
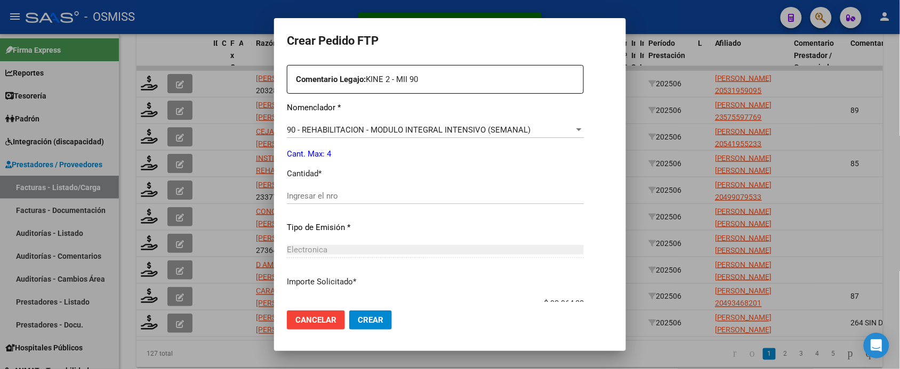
click at [324, 200] on input "Ingresar el nro" at bounding box center [435, 196] width 297 height 10
click at [349, 311] on button "Crear" at bounding box center [370, 320] width 43 height 19
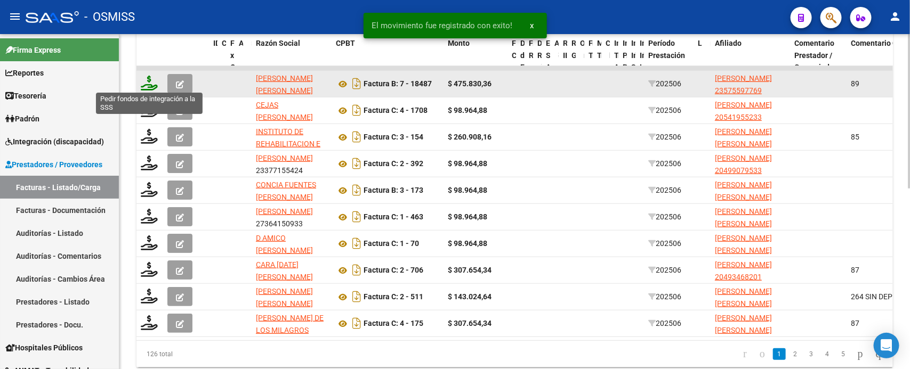
click at [150, 82] on icon at bounding box center [149, 83] width 17 height 15
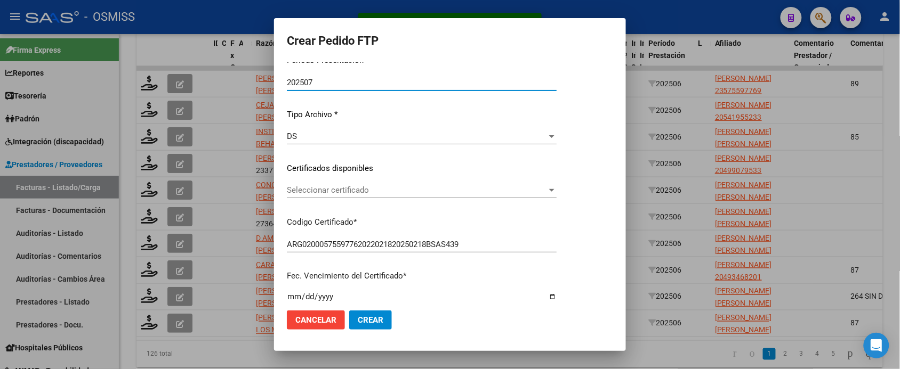
scroll to position [0, 0]
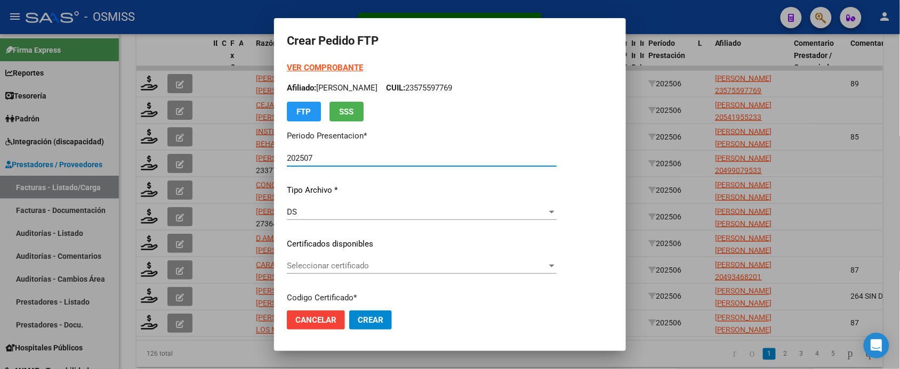
click at [355, 65] on strong "VER COMPROBANTE" at bounding box center [325, 68] width 76 height 10
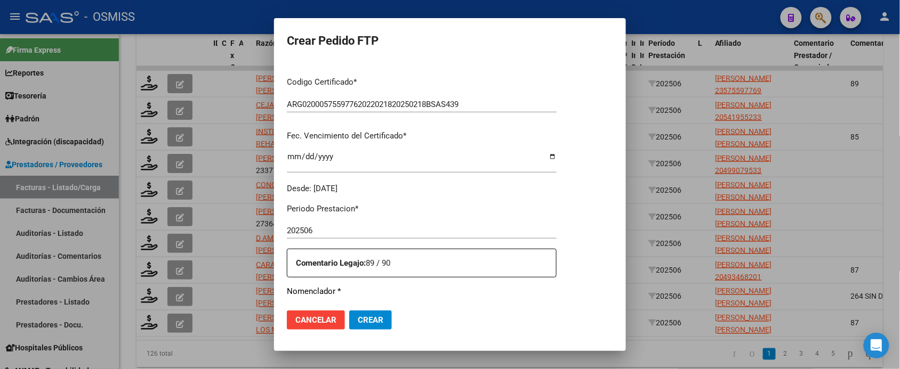
scroll to position [267, 0]
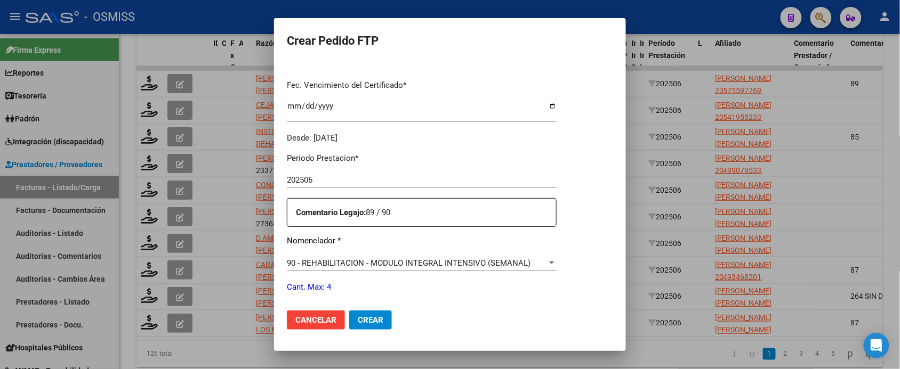
click at [390, 263] on span "90 - REHABILITACION - MODULO INTEGRAL INTENSIVO (SEMANAL)" at bounding box center [409, 264] width 244 height 10
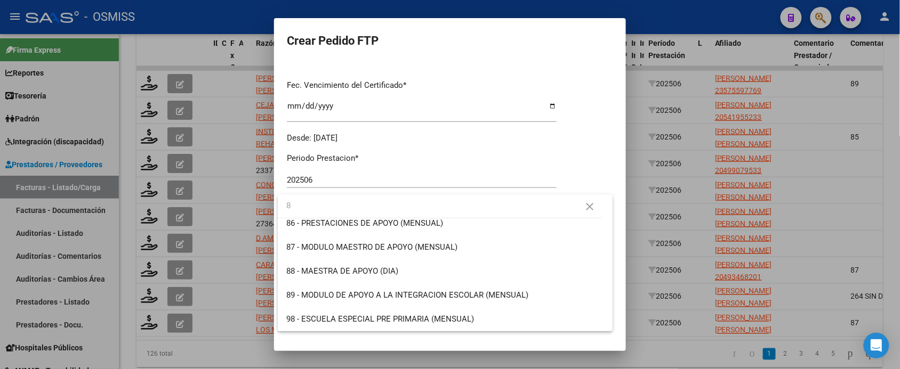
scroll to position [0, 0]
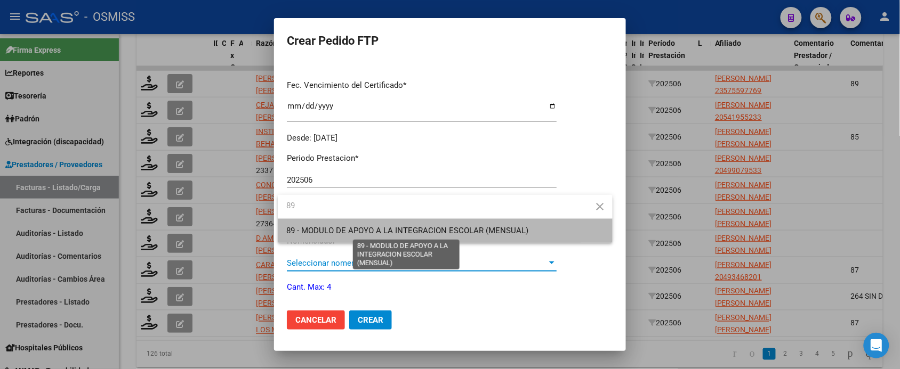
click at [393, 233] on span "89 - MODULO DE APOYO A LA INTEGRACION ESCOLAR (MENSUAL)" at bounding box center [407, 231] width 242 height 10
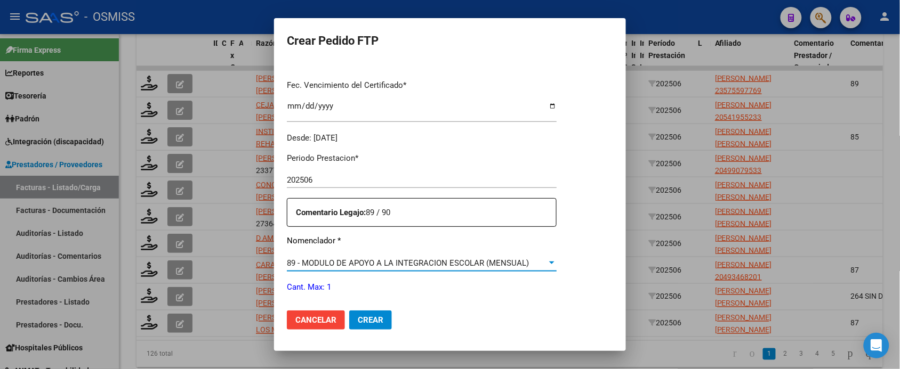
click at [276, 262] on mat-dialog-content "VER COMPROBANTE ARCA Padrón Afiliado: [PERSON_NAME]: 23575597769 FTP SSS Period…" at bounding box center [450, 182] width 352 height 240
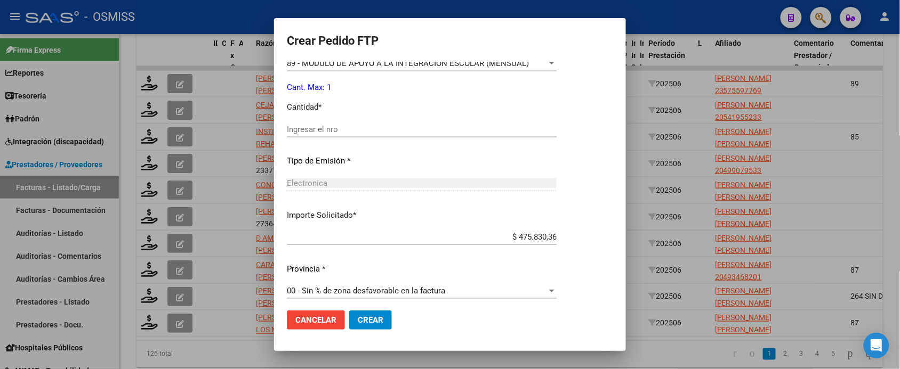
scroll to position [473, 0]
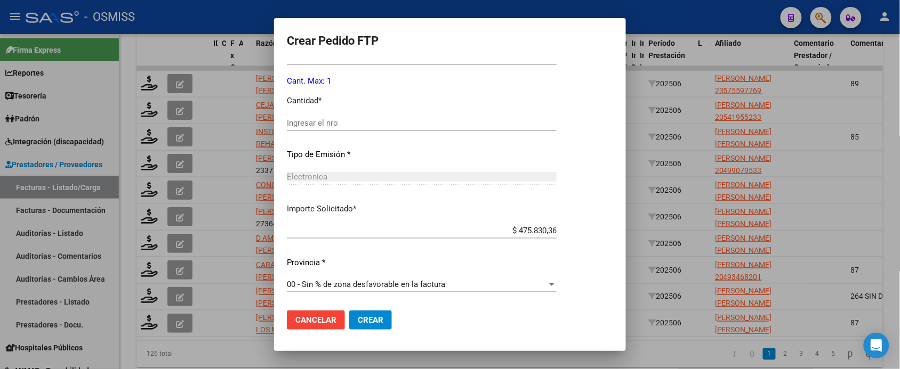
click at [318, 123] on input "Ingresar el nro" at bounding box center [422, 123] width 270 height 10
click at [349, 311] on button "Crear" at bounding box center [370, 320] width 43 height 19
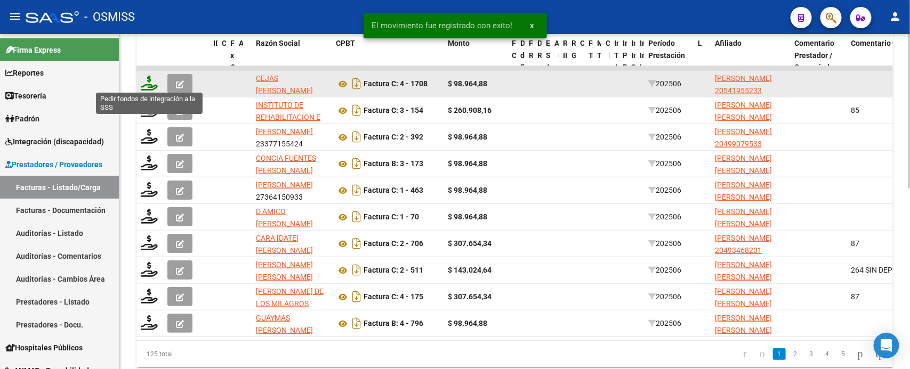
click at [150, 85] on icon at bounding box center [149, 83] width 17 height 15
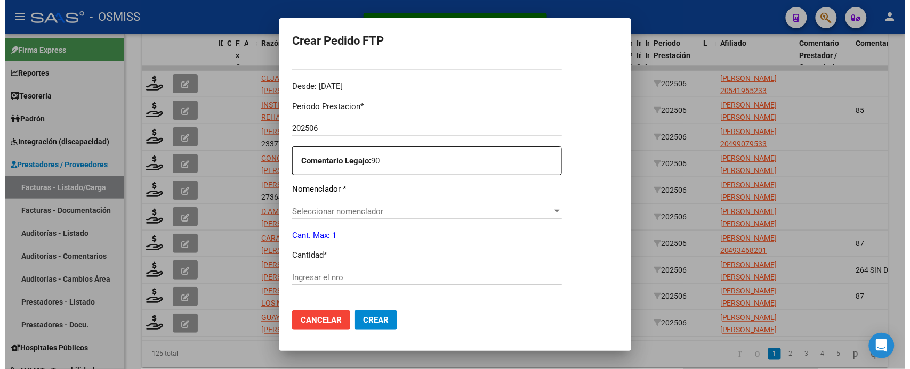
scroll to position [326, 0]
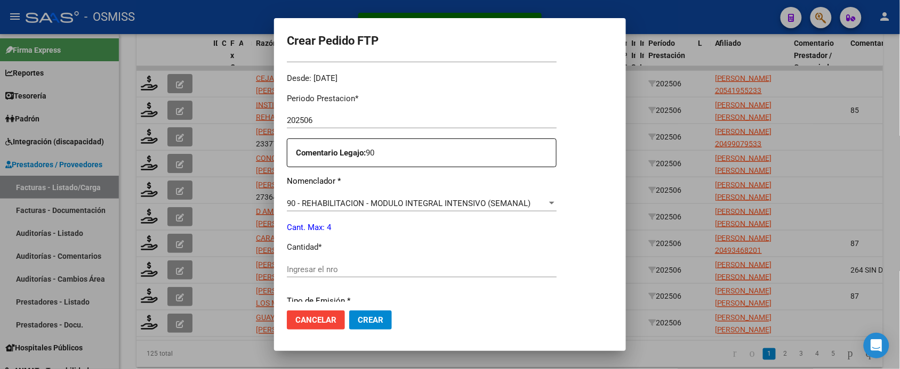
click at [368, 268] on input "Ingresar el nro" at bounding box center [422, 270] width 270 height 10
click at [349, 311] on button "Crear" at bounding box center [370, 320] width 43 height 19
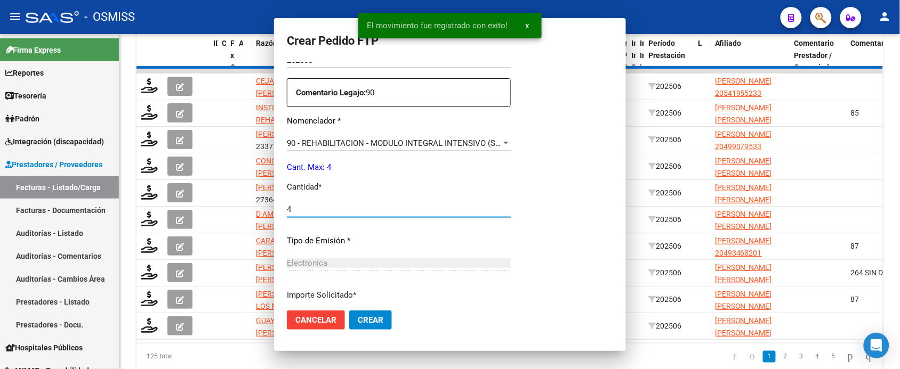
scroll to position [0, 0]
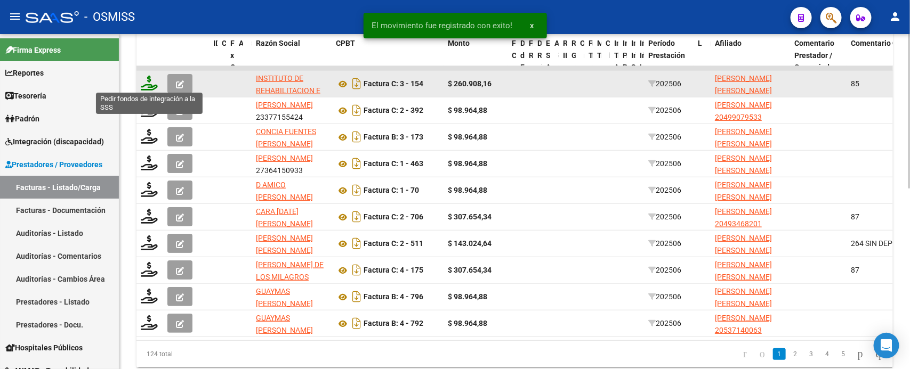
click at [147, 85] on icon at bounding box center [149, 83] width 17 height 15
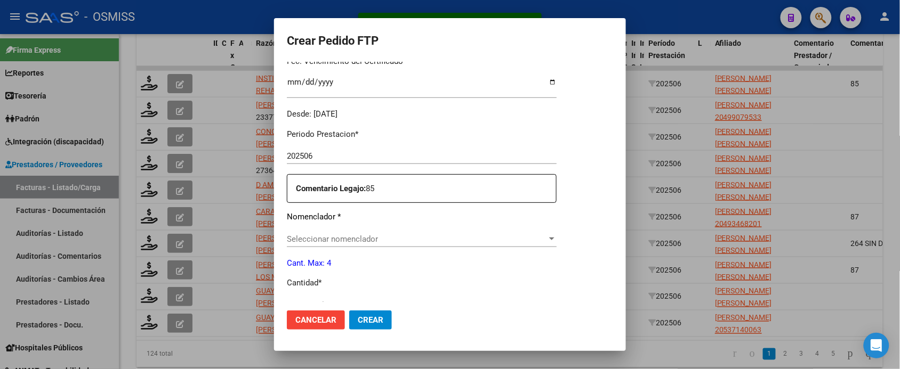
scroll to position [333, 0]
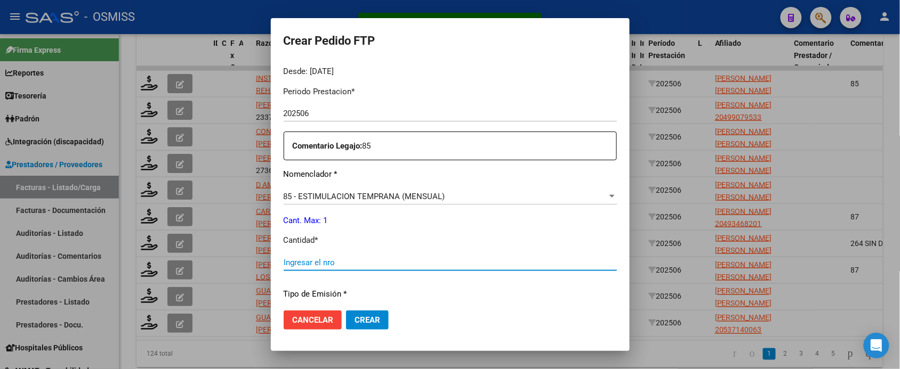
click at [368, 264] on input "Ingresar el nro" at bounding box center [450, 263] width 333 height 10
click at [346, 311] on button "Crear" at bounding box center [367, 320] width 43 height 19
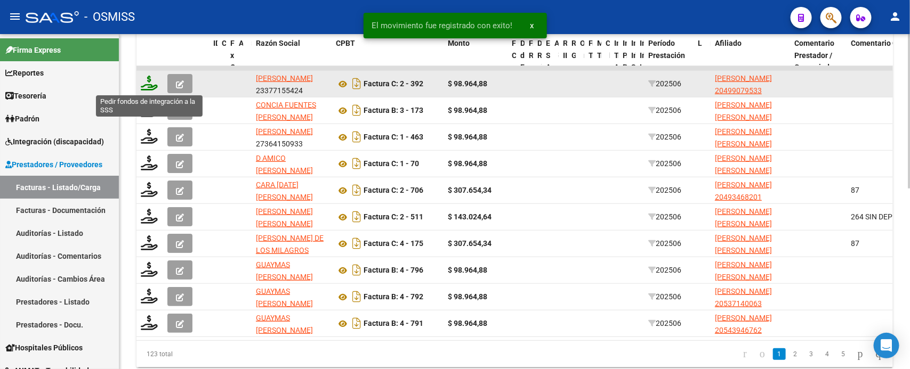
click at [150, 82] on icon at bounding box center [149, 83] width 17 height 15
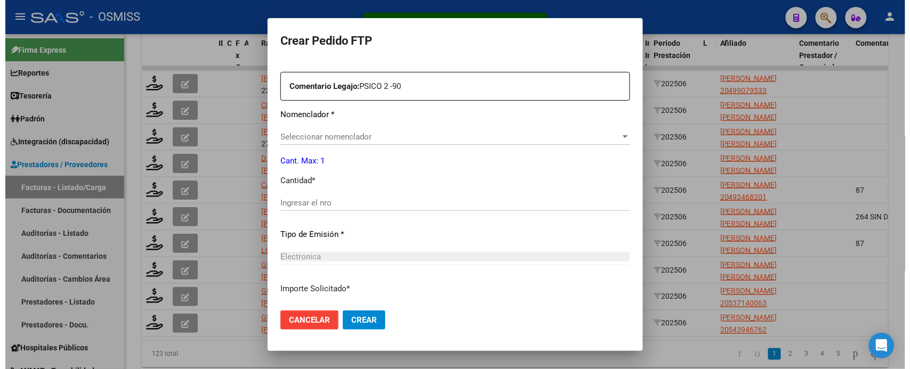
scroll to position [381, 0]
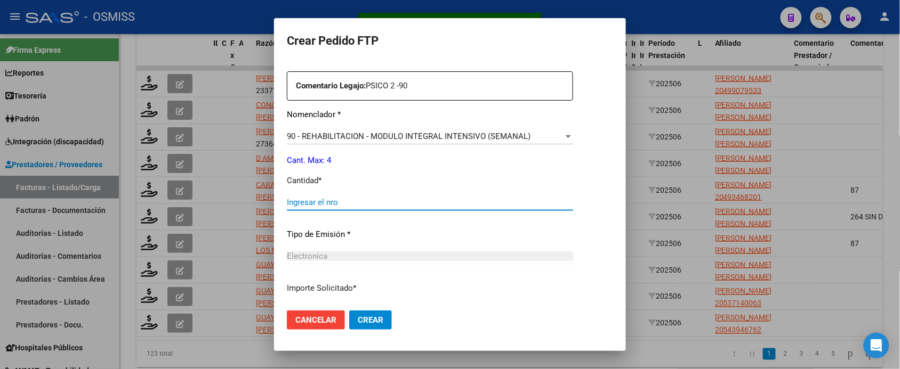
click at [335, 206] on input "Ingresar el nro" at bounding box center [430, 203] width 286 height 10
click at [349, 311] on button "Crear" at bounding box center [370, 320] width 43 height 19
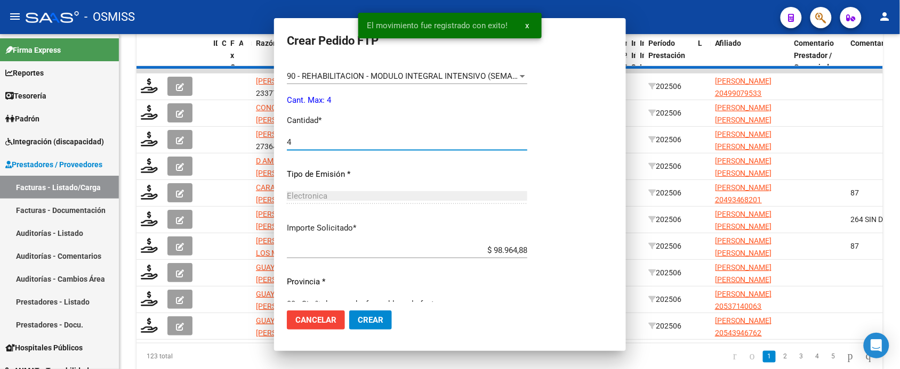
scroll to position [0, 0]
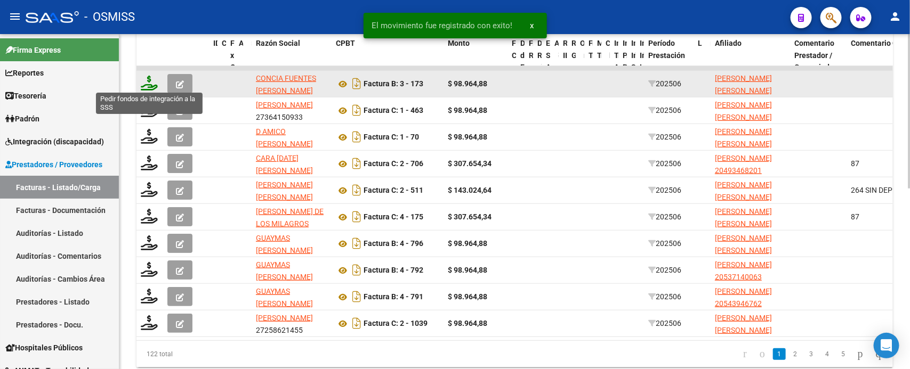
click at [148, 85] on icon at bounding box center [149, 83] width 17 height 15
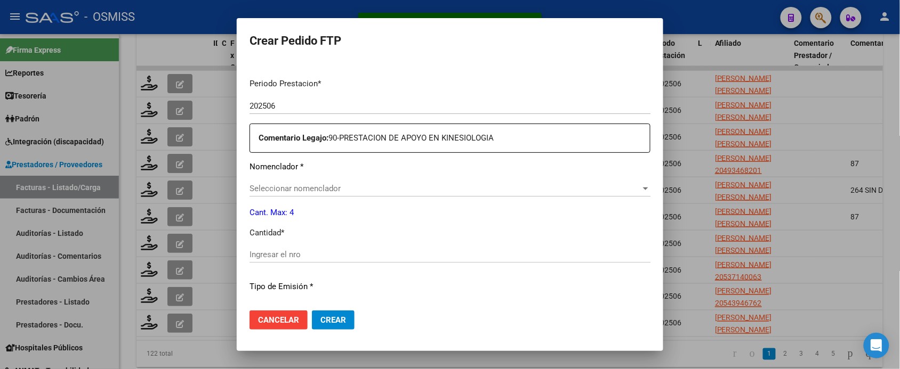
scroll to position [333, 0]
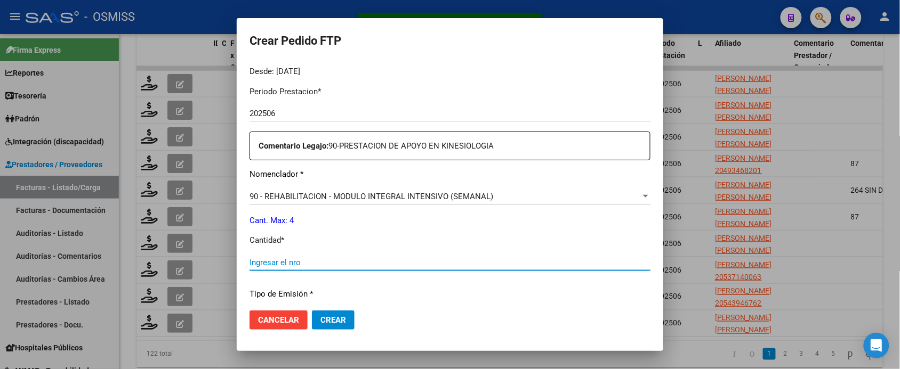
click at [334, 261] on input "Ingresar el nro" at bounding box center [449, 263] width 401 height 10
click at [312, 311] on button "Crear" at bounding box center [333, 320] width 43 height 19
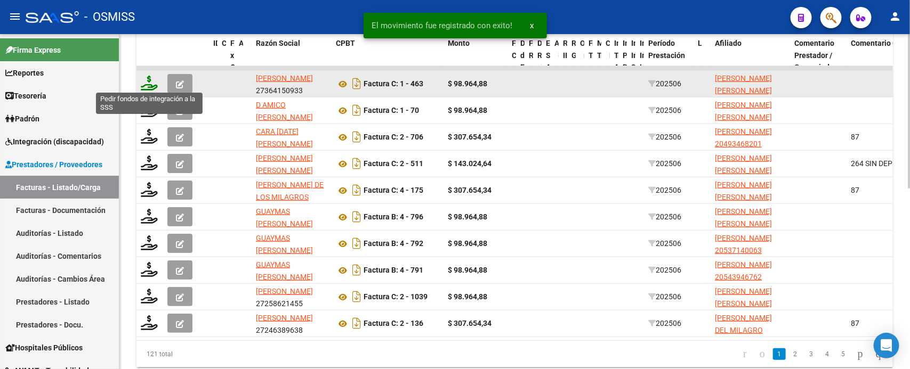
click at [150, 79] on icon at bounding box center [149, 83] width 17 height 15
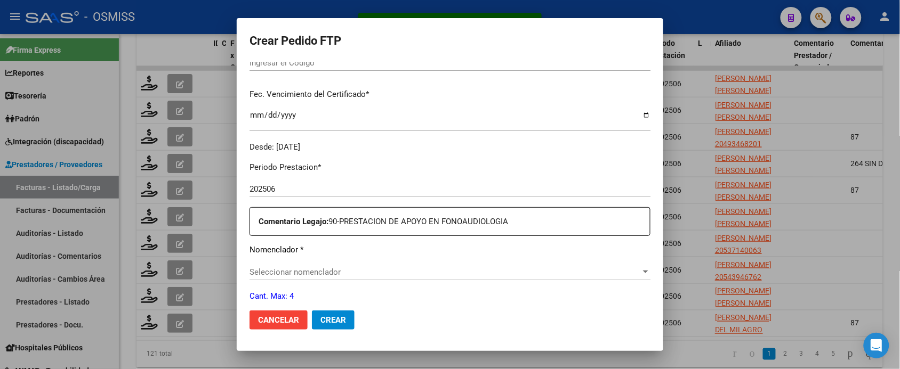
scroll to position [326, 0]
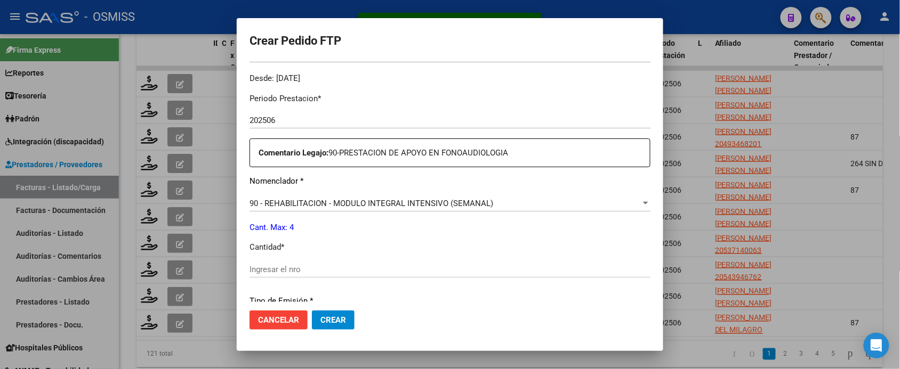
click at [331, 265] on input "Ingresar el nro" at bounding box center [449, 270] width 401 height 10
click at [312, 311] on button "Crear" at bounding box center [333, 320] width 43 height 19
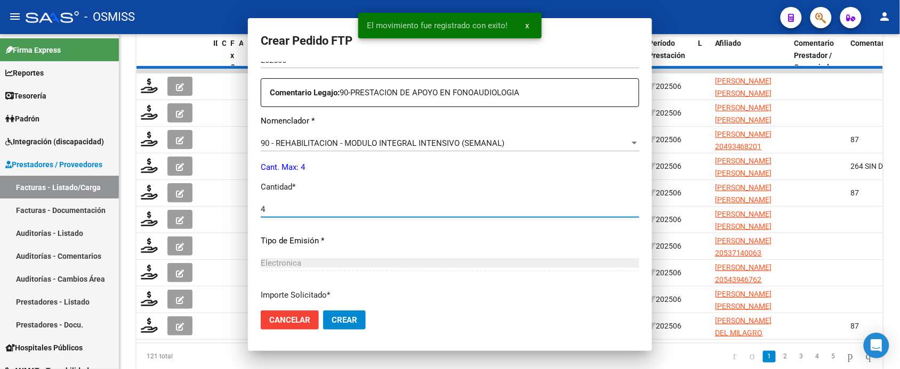
scroll to position [267, 0]
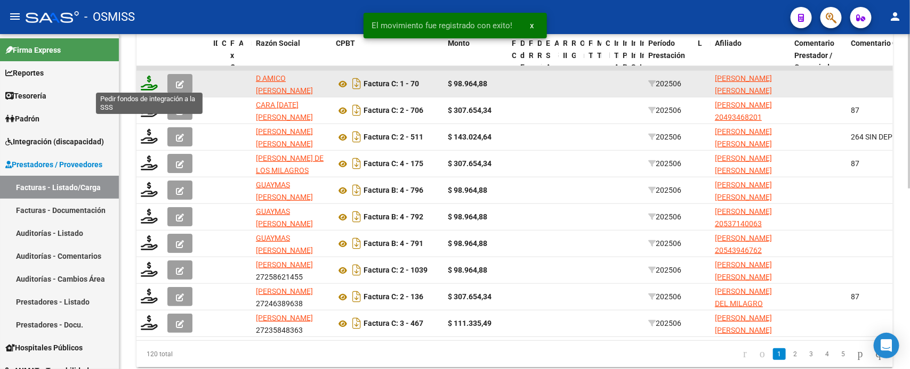
click at [150, 84] on icon at bounding box center [149, 83] width 17 height 15
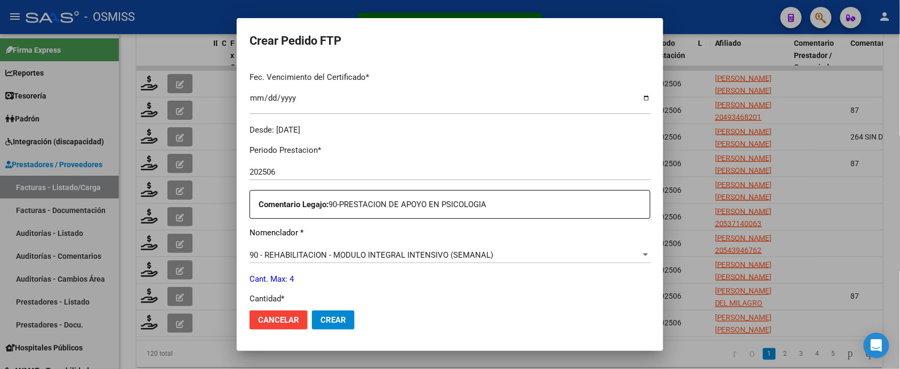
scroll to position [333, 0]
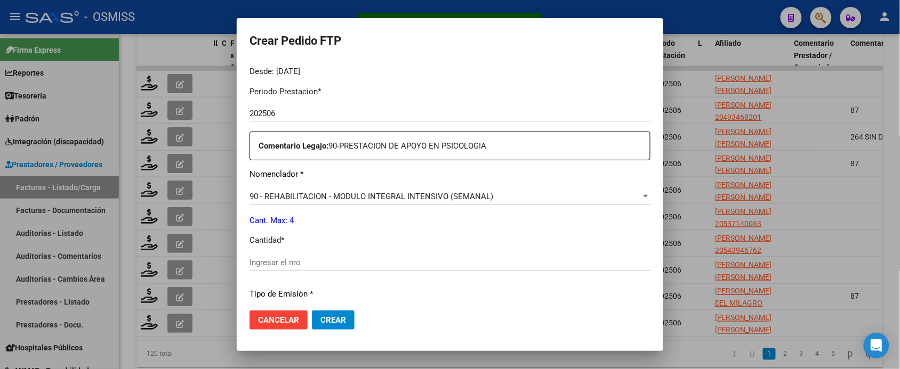
click at [348, 265] on input "Ingresar el nro" at bounding box center [449, 263] width 401 height 10
click at [312, 311] on button "Crear" at bounding box center [333, 320] width 43 height 19
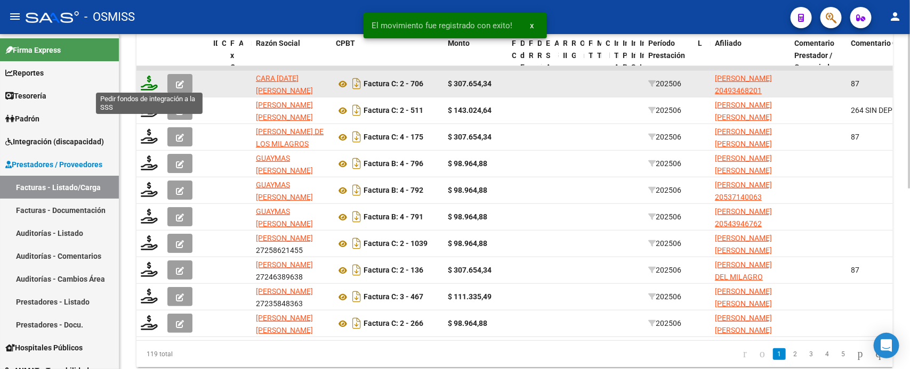
click at [147, 83] on icon at bounding box center [149, 83] width 17 height 15
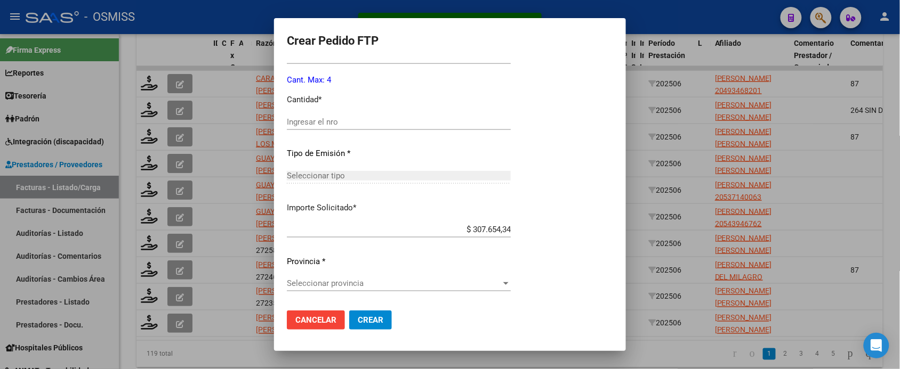
scroll to position [459, 0]
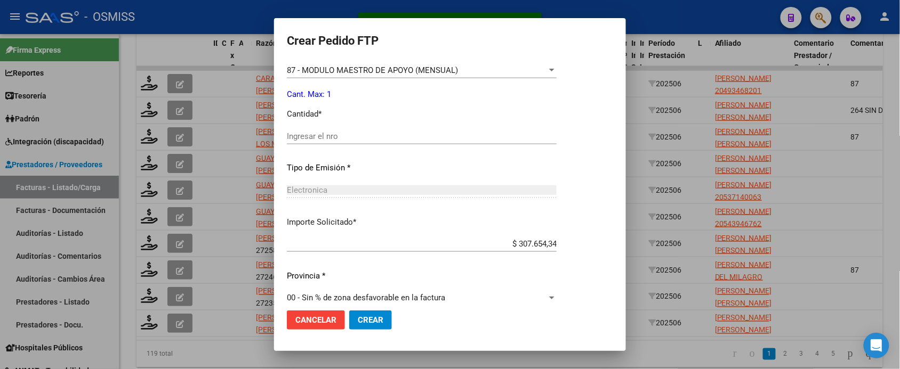
click at [328, 139] on input "Ingresar el nro" at bounding box center [422, 137] width 270 height 10
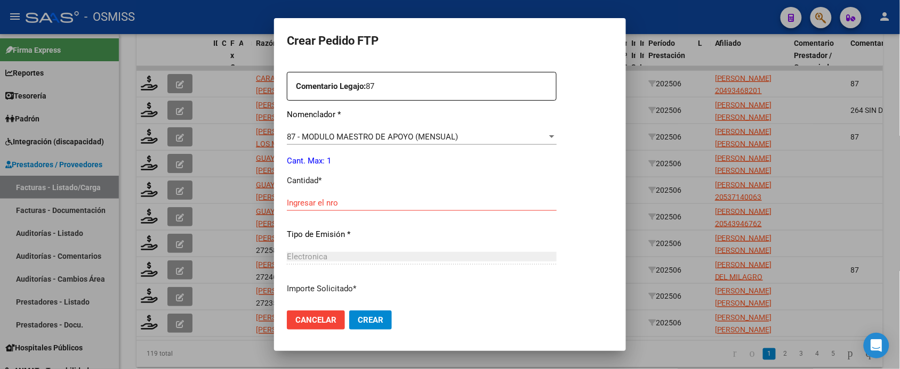
click at [364, 211] on div "Ingresar el nro" at bounding box center [422, 208] width 270 height 26
click at [364, 204] on input "Ingresar el nro" at bounding box center [422, 203] width 270 height 10
click at [349, 311] on button "Crear" at bounding box center [370, 320] width 43 height 19
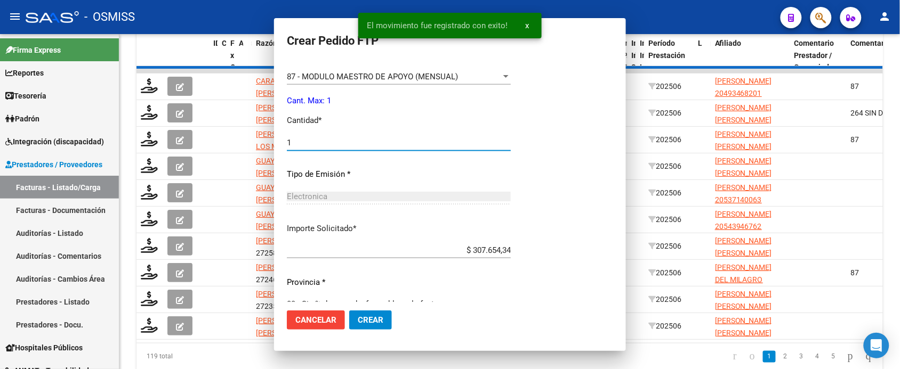
scroll to position [333, 0]
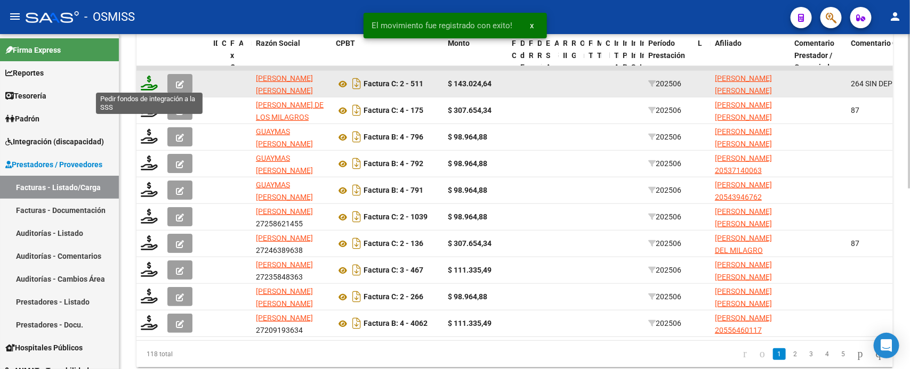
click at [142, 84] on icon at bounding box center [149, 83] width 17 height 15
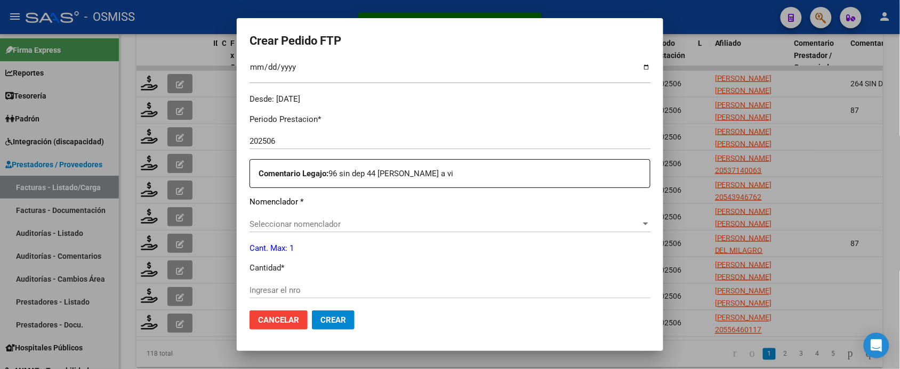
scroll to position [326, 0]
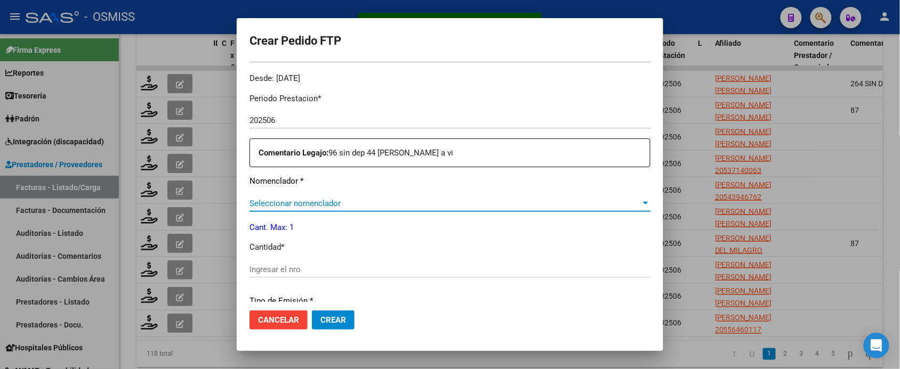
click at [378, 201] on span "Seleccionar nomenclador" at bounding box center [444, 204] width 391 height 10
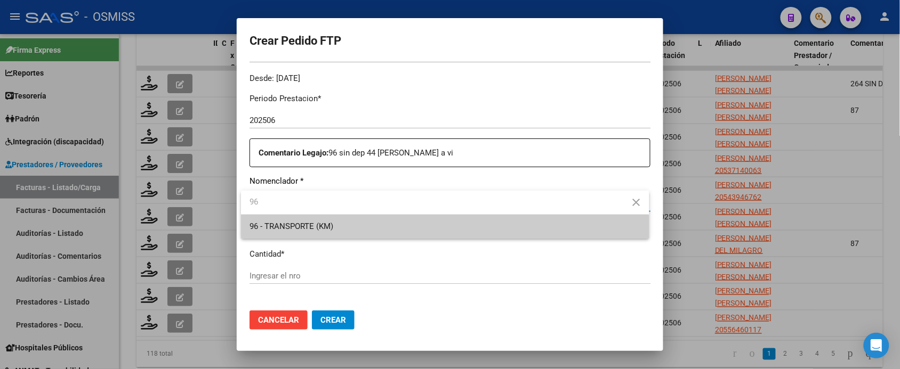
click at [393, 228] on span "96 - TRANSPORTE (KM)" at bounding box center [444, 227] width 391 height 24
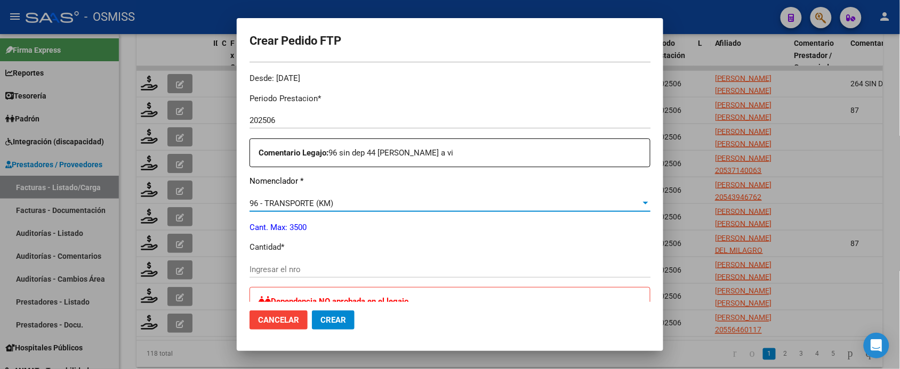
click at [300, 272] on input "Ingresar el nro" at bounding box center [449, 270] width 401 height 10
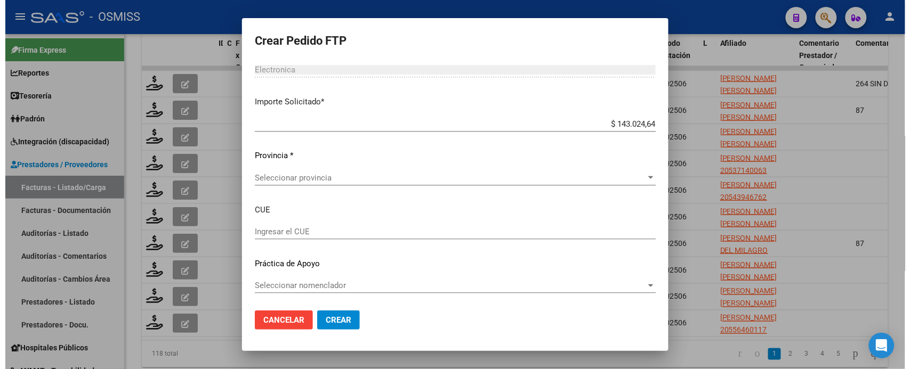
scroll to position [651, 0]
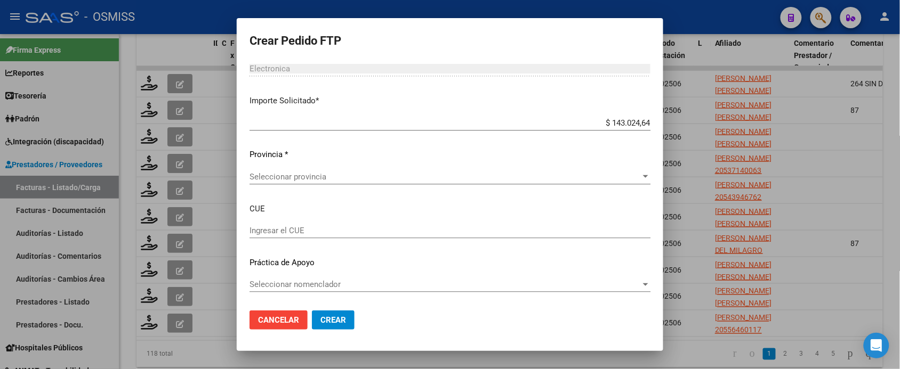
click at [340, 172] on div "Seleccionar provincia Seleccionar provincia" at bounding box center [449, 177] width 401 height 16
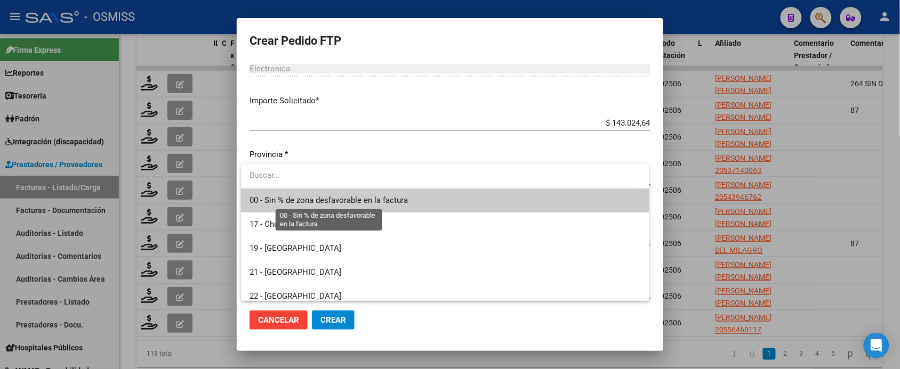
click at [346, 199] on span "00 - Sin % de zona desfavorable en la factura" at bounding box center [328, 201] width 158 height 10
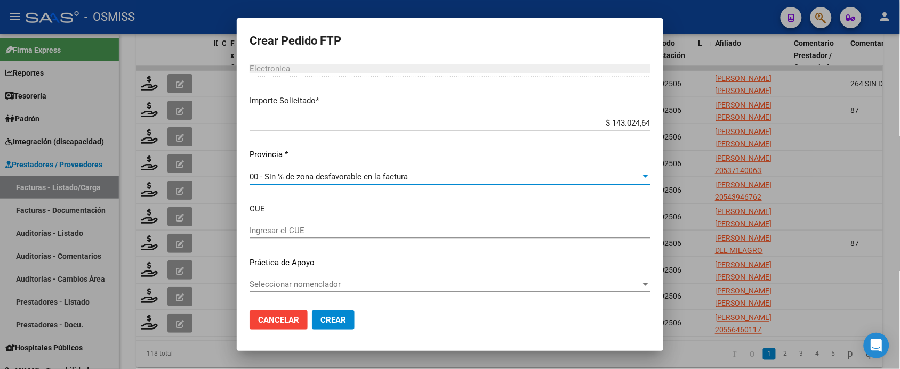
click at [338, 320] on span "Crear" at bounding box center [333, 321] width 26 height 10
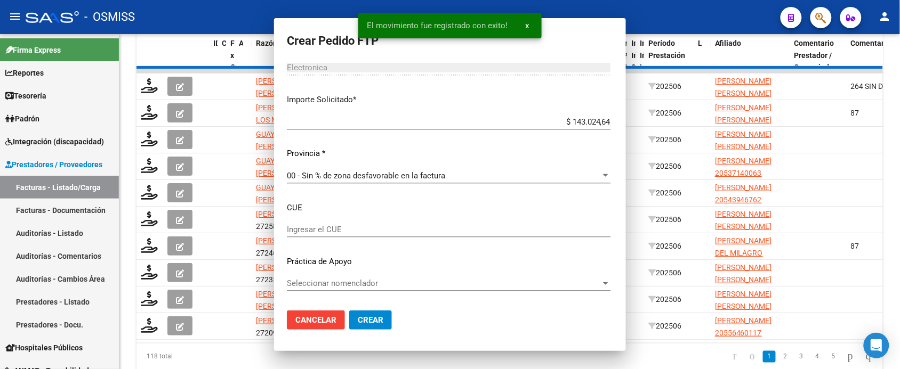
scroll to position [0, 0]
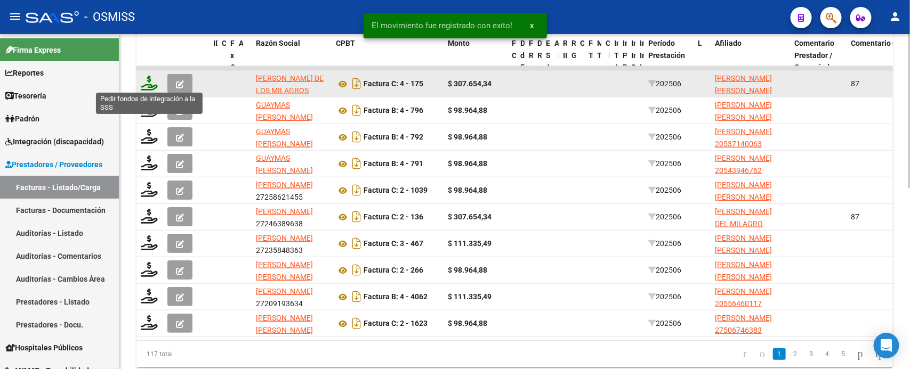
click at [152, 84] on icon at bounding box center [149, 83] width 17 height 15
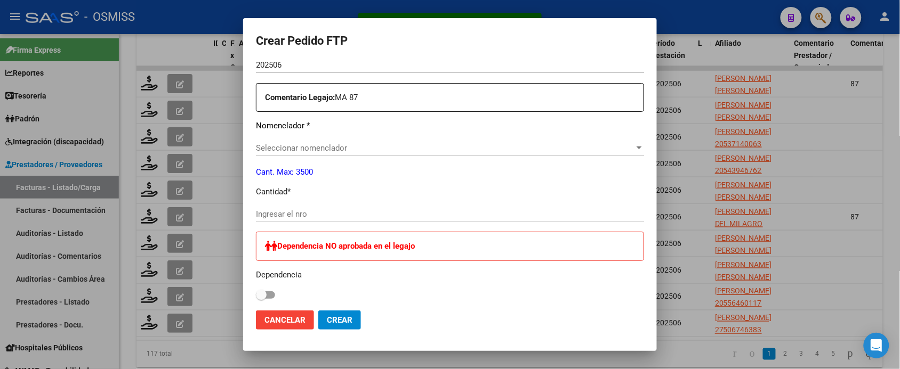
scroll to position [393, 0]
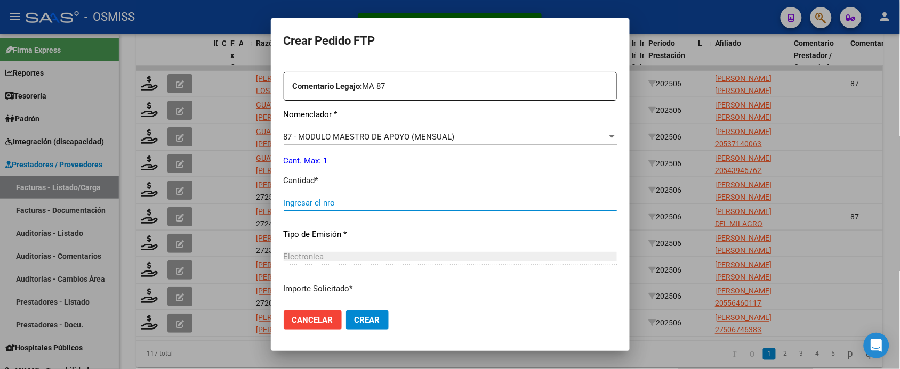
click at [321, 198] on input "Ingresar el nro" at bounding box center [450, 203] width 333 height 10
click at [346, 311] on button "Crear" at bounding box center [367, 320] width 43 height 19
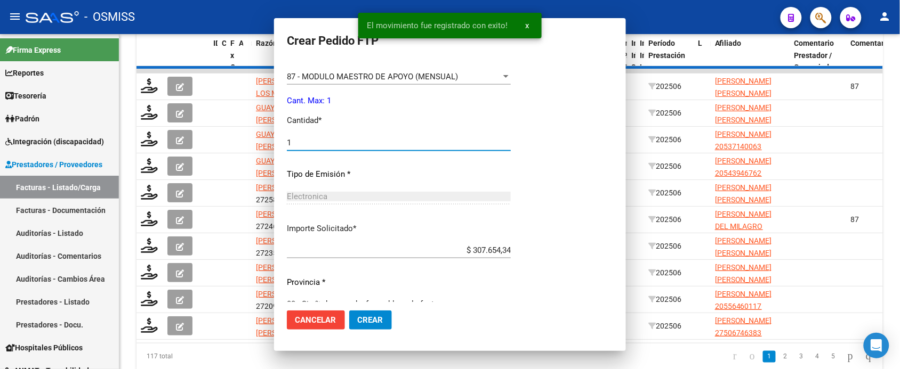
scroll to position [0, 0]
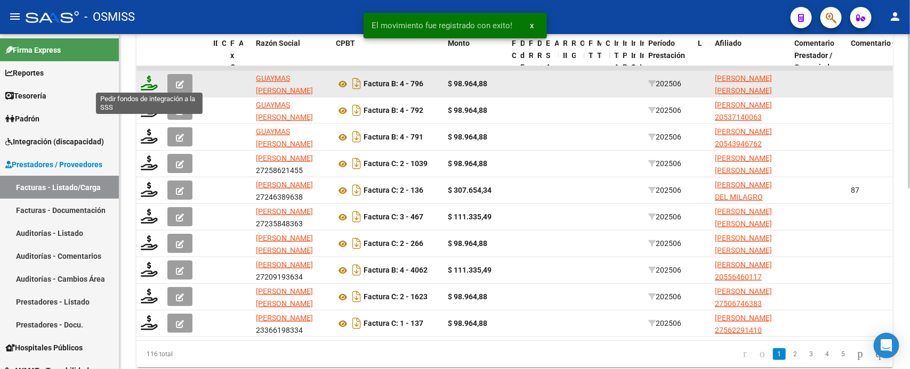
click at [148, 85] on icon at bounding box center [149, 83] width 17 height 15
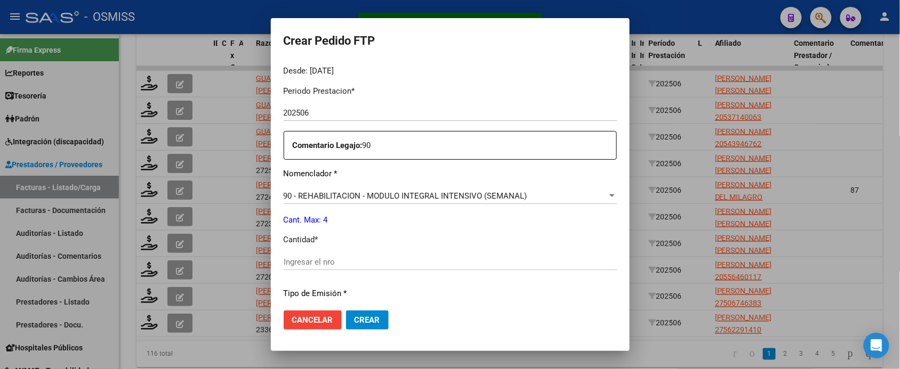
scroll to position [400, 0]
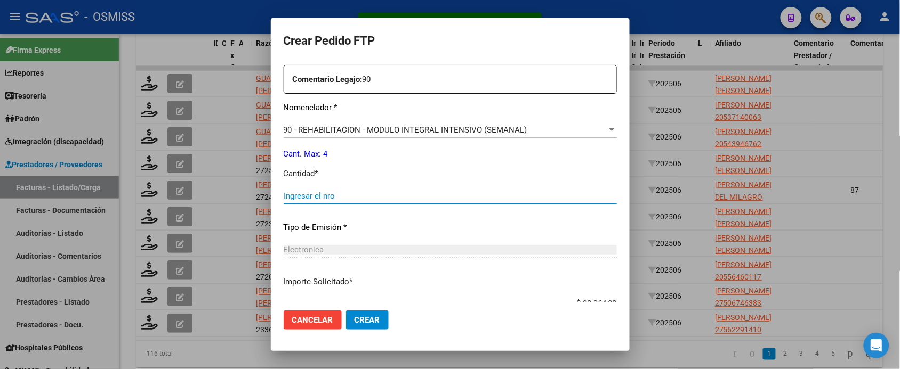
click at [318, 198] on input "Ingresar el nro" at bounding box center [450, 196] width 333 height 10
click at [346, 311] on button "Crear" at bounding box center [367, 320] width 43 height 19
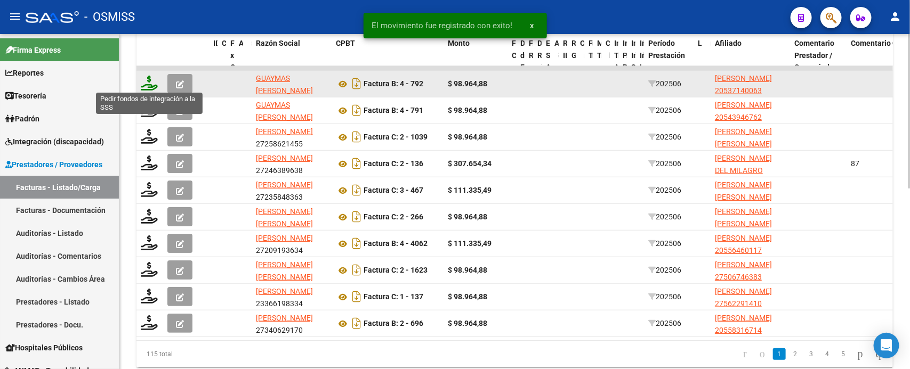
click at [150, 83] on icon at bounding box center [149, 83] width 17 height 15
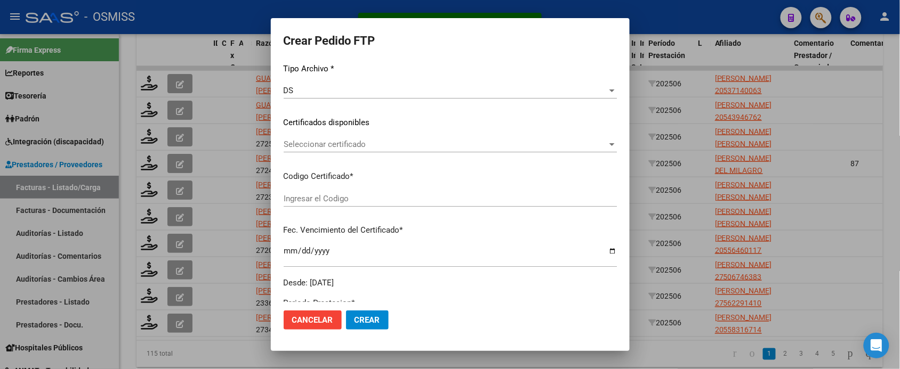
scroll to position [326, 0]
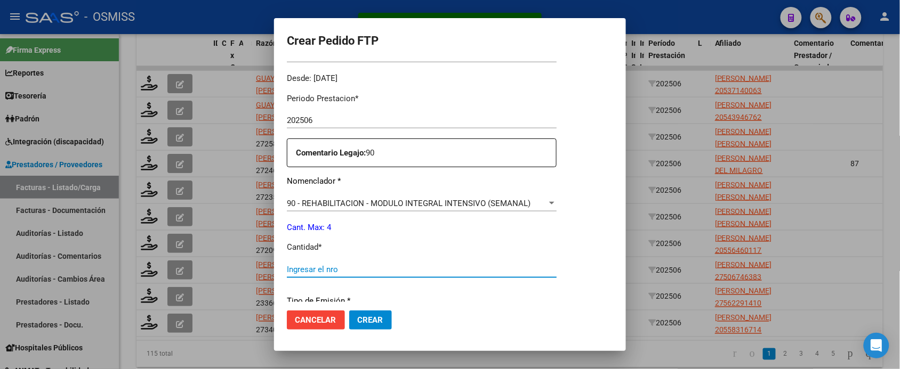
click at [345, 271] on input "Ingresar el nro" at bounding box center [422, 270] width 270 height 10
click at [349, 311] on button "Crear" at bounding box center [370, 320] width 43 height 19
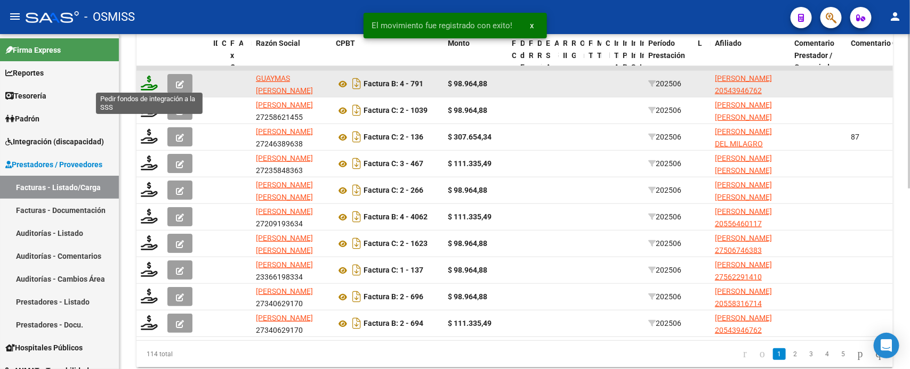
click at [153, 86] on icon at bounding box center [149, 83] width 17 height 15
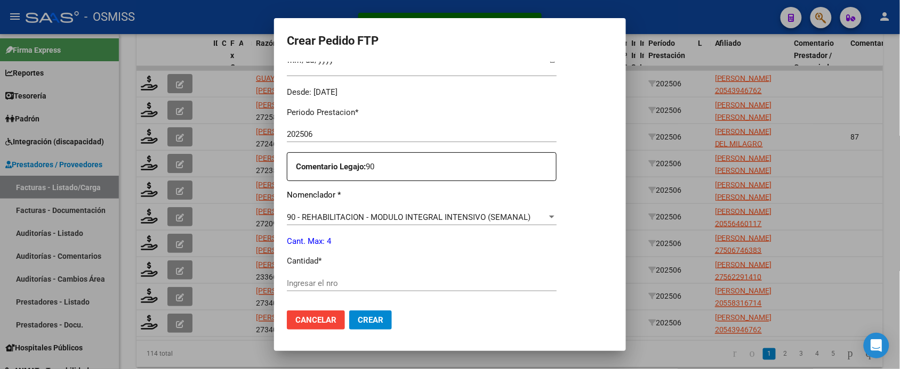
scroll to position [333, 0]
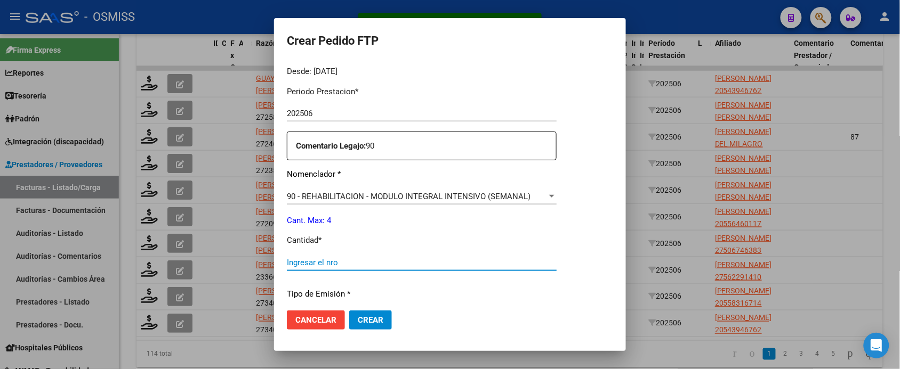
click at [358, 258] on input "Ingresar el nro" at bounding box center [422, 263] width 270 height 10
click at [349, 311] on button "Crear" at bounding box center [370, 320] width 43 height 19
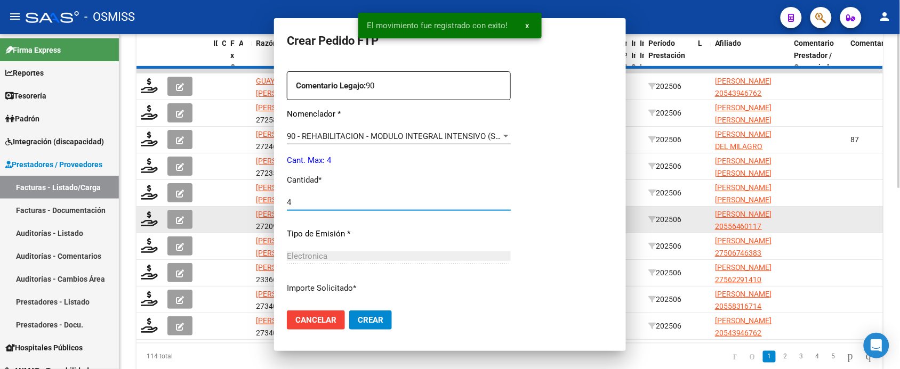
scroll to position [0, 0]
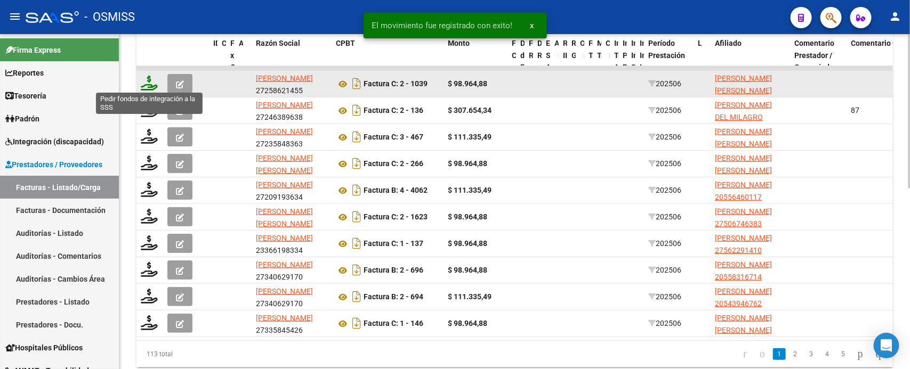
click at [150, 76] on icon at bounding box center [149, 83] width 17 height 15
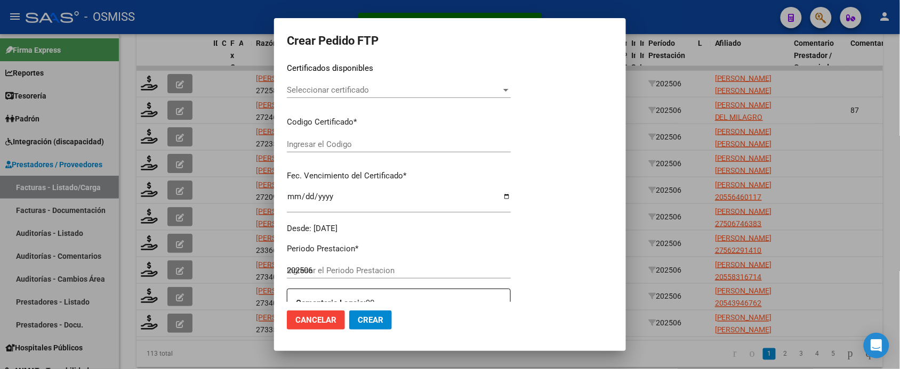
scroll to position [326, 0]
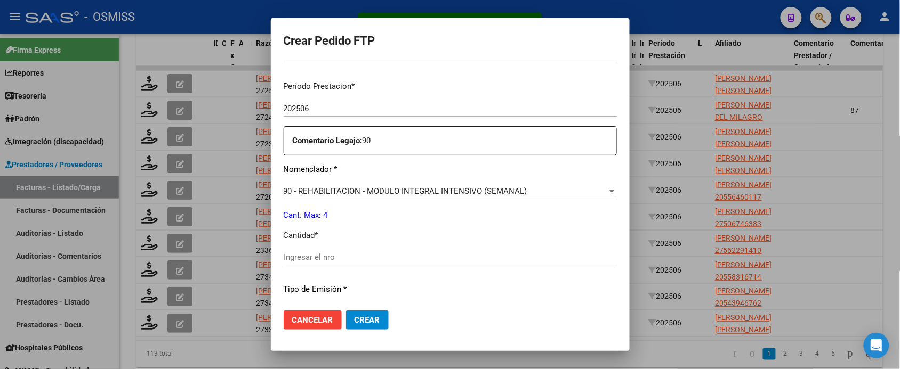
click at [372, 259] on input "Ingresar el nro" at bounding box center [450, 258] width 333 height 10
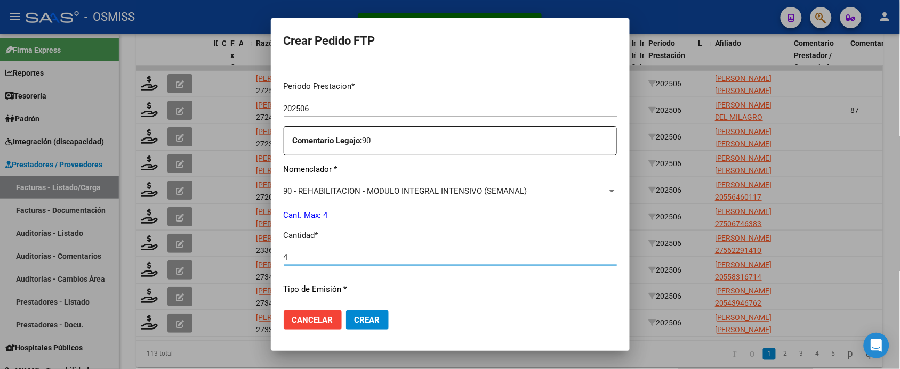
click at [346, 311] on button "Crear" at bounding box center [367, 320] width 43 height 19
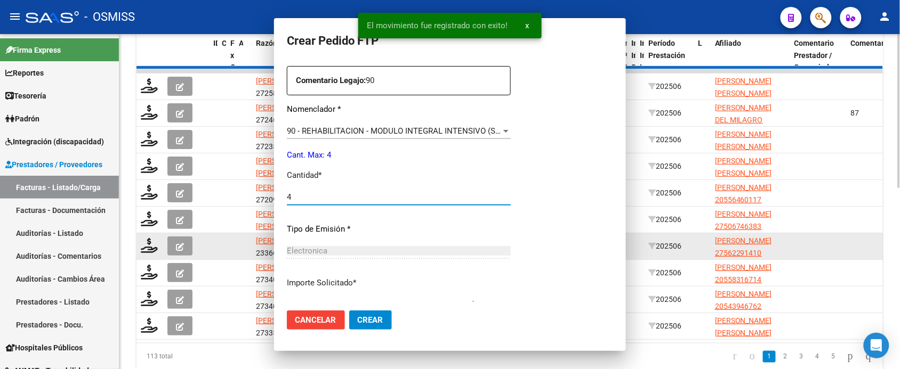
scroll to position [0, 0]
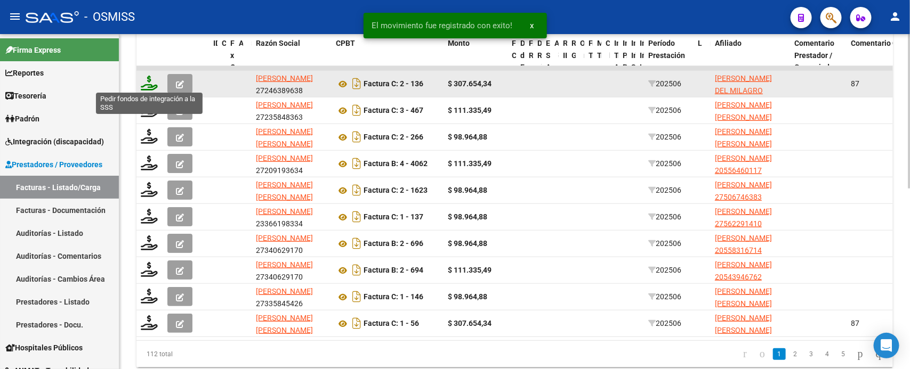
click at [148, 82] on icon at bounding box center [149, 83] width 17 height 15
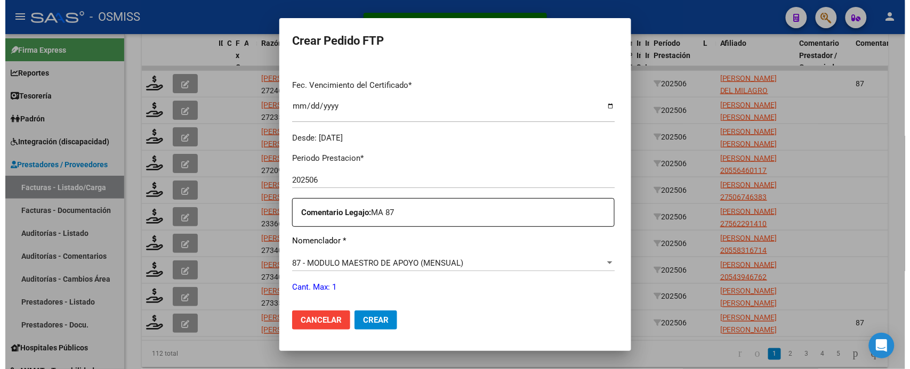
scroll to position [400, 0]
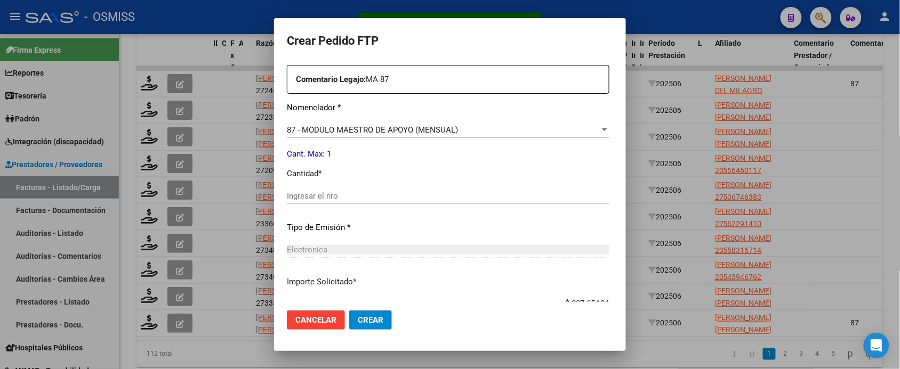
click at [336, 196] on input "Ingresar el nro" at bounding box center [448, 196] width 322 height 10
click at [349, 311] on button "Crear" at bounding box center [370, 320] width 43 height 19
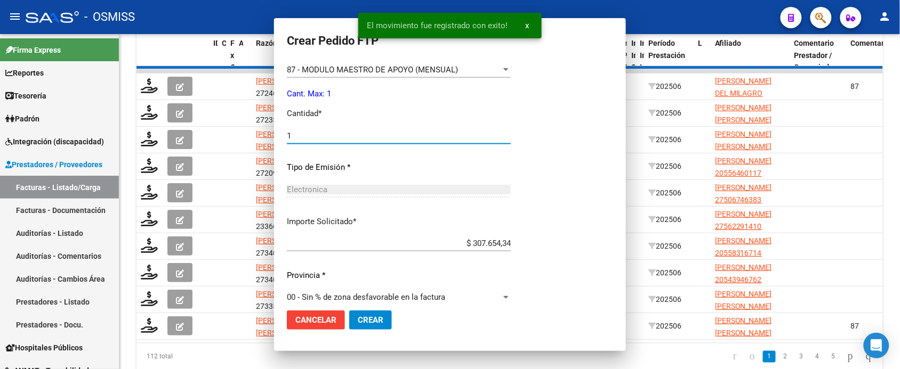
scroll to position [0, 0]
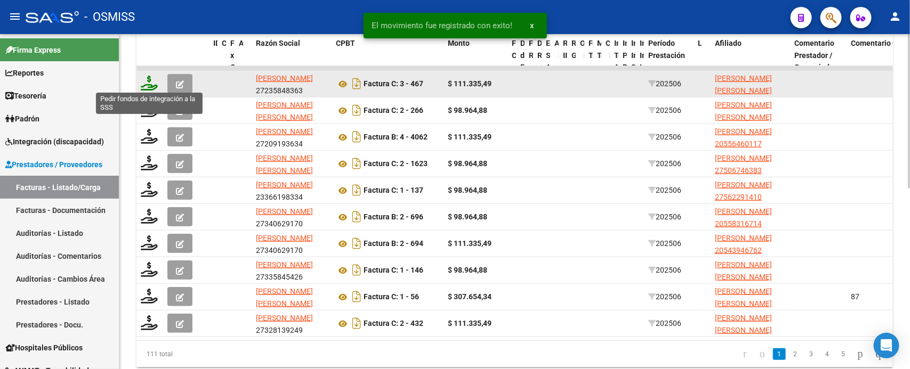
click at [144, 84] on icon at bounding box center [149, 83] width 17 height 15
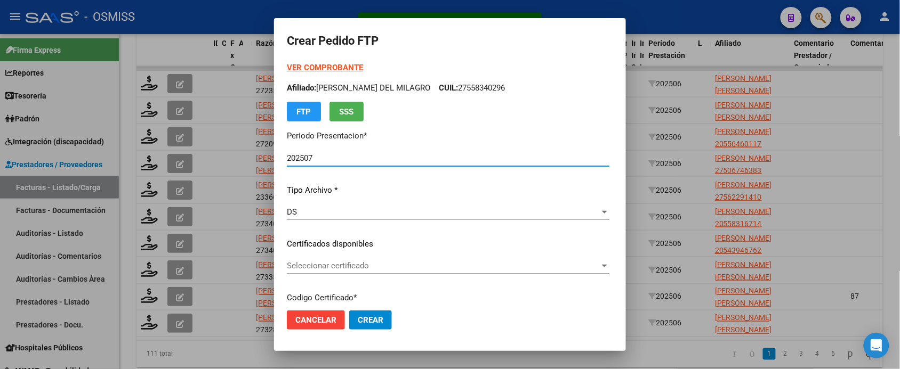
scroll to position [393, 0]
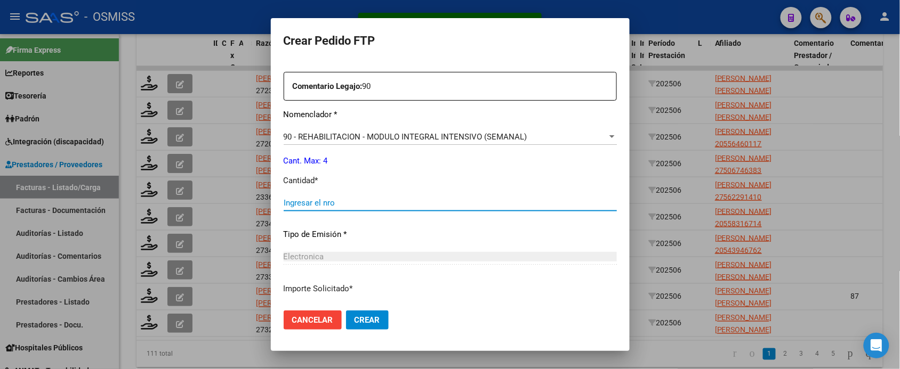
click at [334, 199] on input "Ingresar el nro" at bounding box center [450, 203] width 333 height 10
click at [346, 311] on button "Crear" at bounding box center [367, 320] width 43 height 19
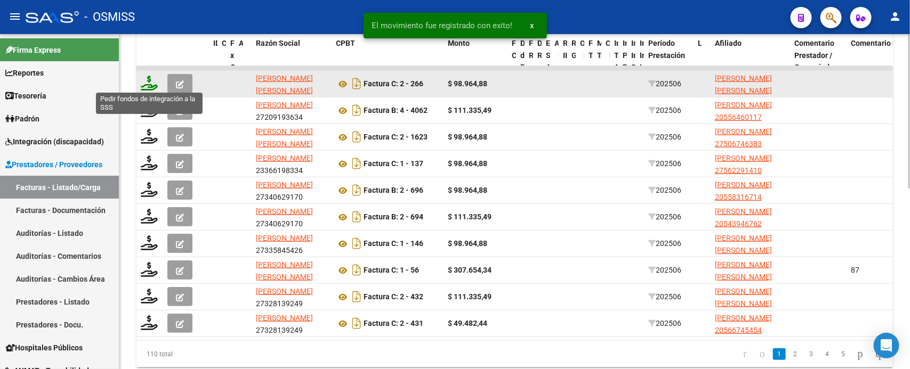
click at [143, 80] on icon at bounding box center [149, 83] width 17 height 15
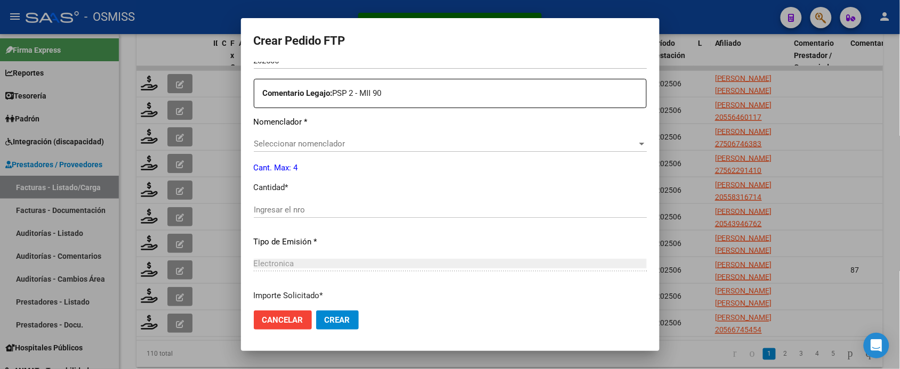
scroll to position [411, 0]
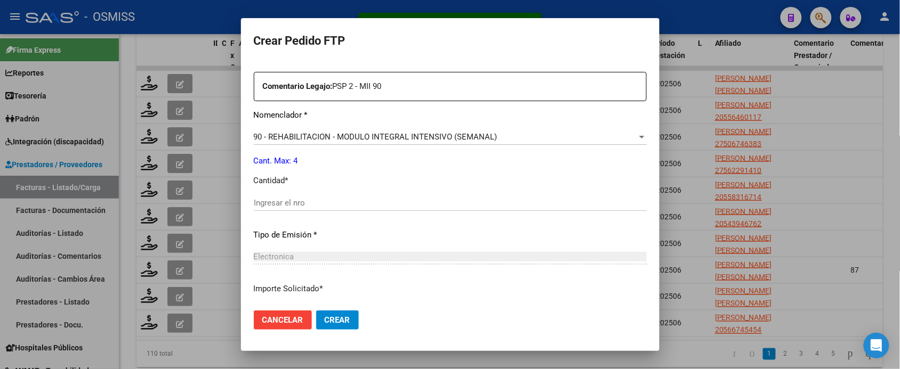
click at [313, 197] on div "Ingresar el nro" at bounding box center [450, 203] width 393 height 16
click at [316, 311] on button "Crear" at bounding box center [337, 320] width 43 height 19
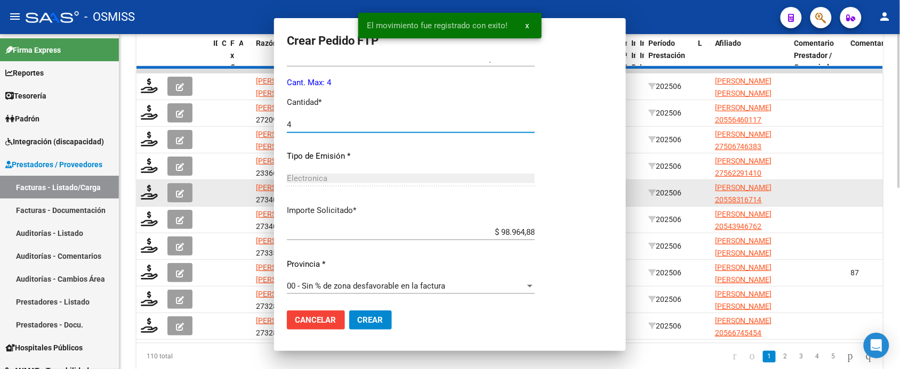
scroll to position [0, 0]
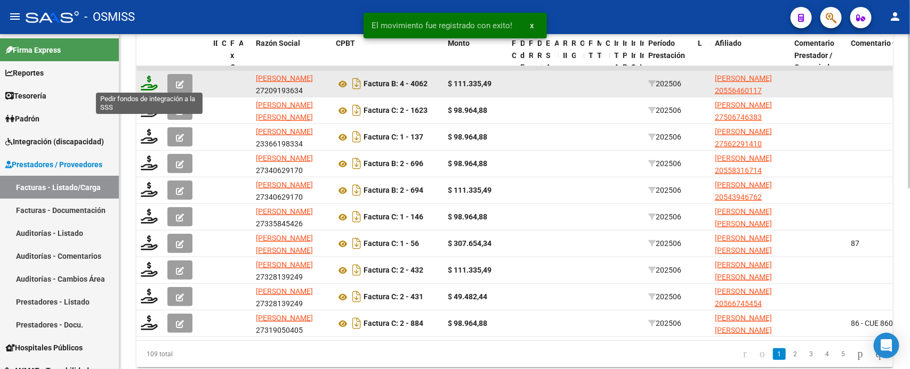
click at [148, 86] on icon at bounding box center [149, 83] width 17 height 15
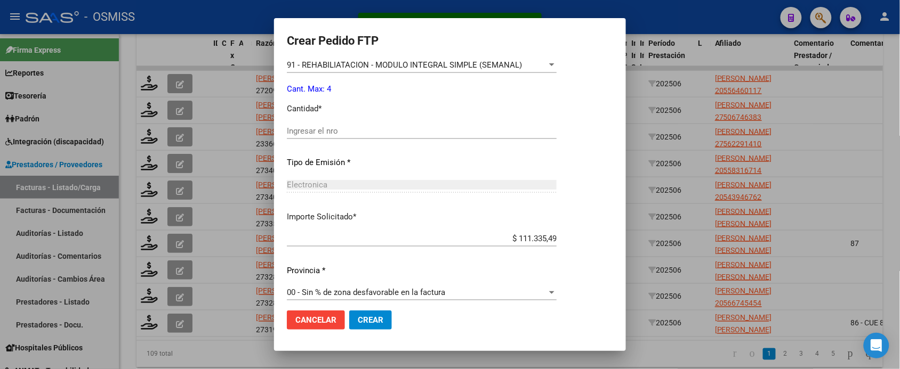
scroll to position [466, 0]
click at [329, 131] on input "Ingresar el nro" at bounding box center [422, 130] width 270 height 10
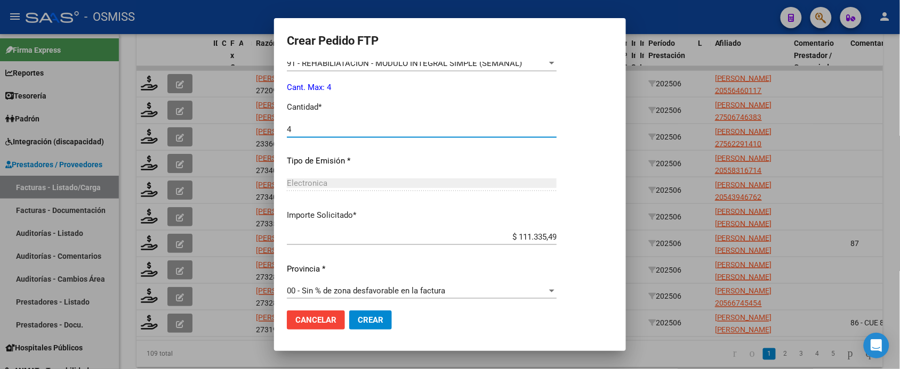
scroll to position [400, 0]
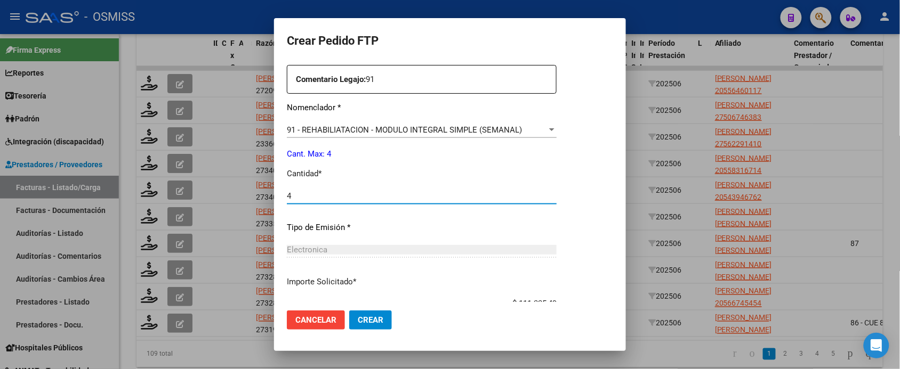
click at [349, 311] on button "Crear" at bounding box center [370, 320] width 43 height 19
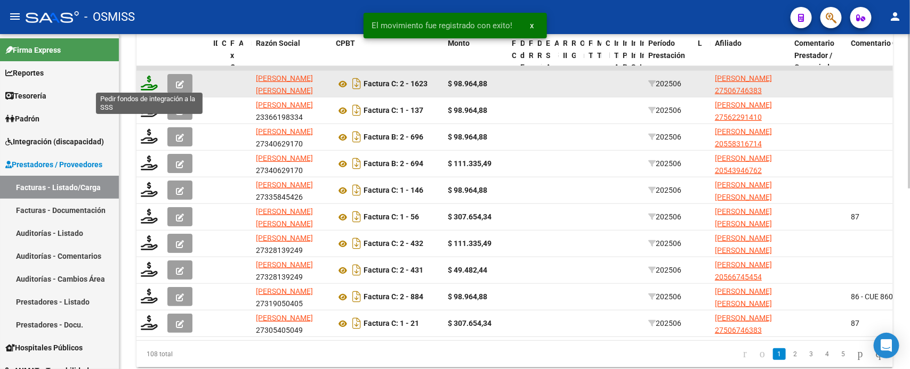
click at [147, 80] on icon at bounding box center [149, 83] width 17 height 15
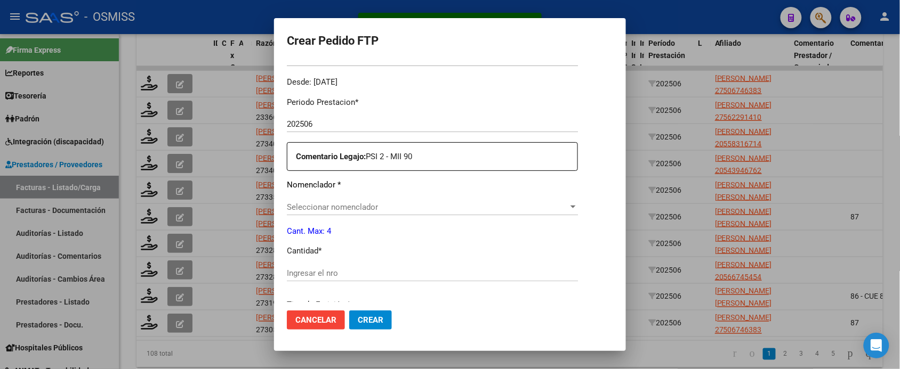
scroll to position [326, 0]
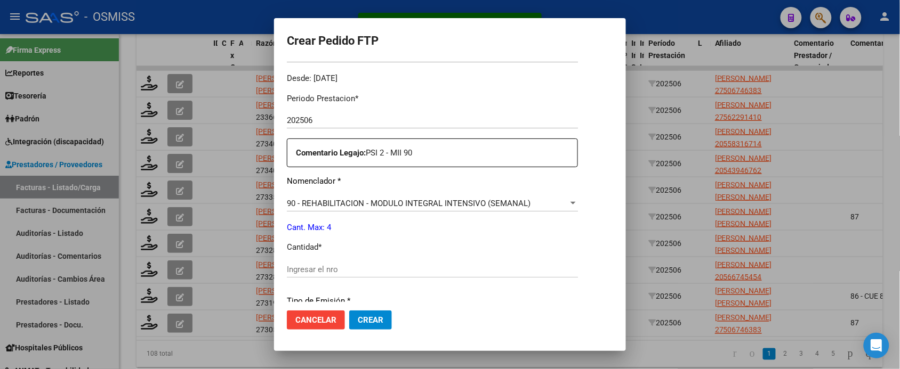
click at [352, 263] on div "Ingresar el nro" at bounding box center [432, 270] width 291 height 16
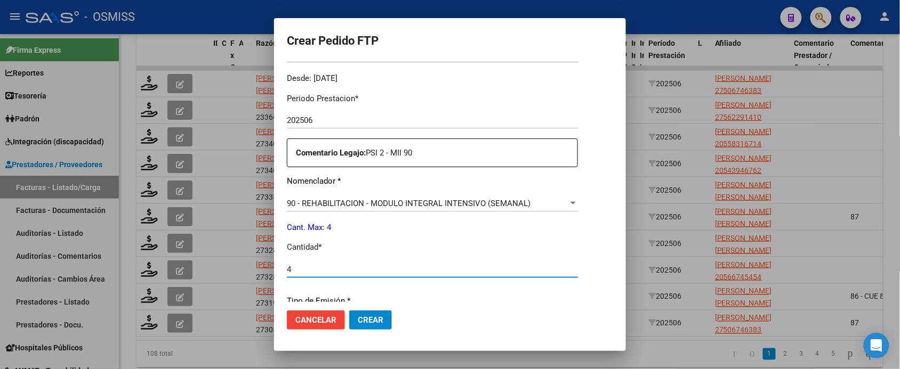
click at [349, 311] on button "Crear" at bounding box center [370, 320] width 43 height 19
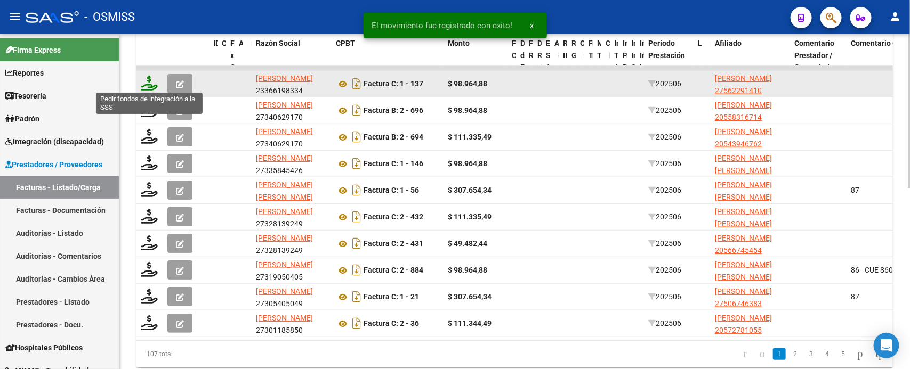
click at [150, 83] on icon at bounding box center [149, 83] width 17 height 15
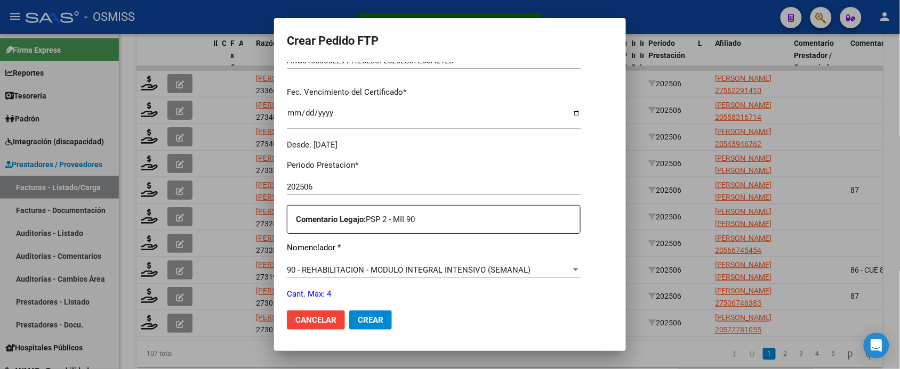
scroll to position [393, 0]
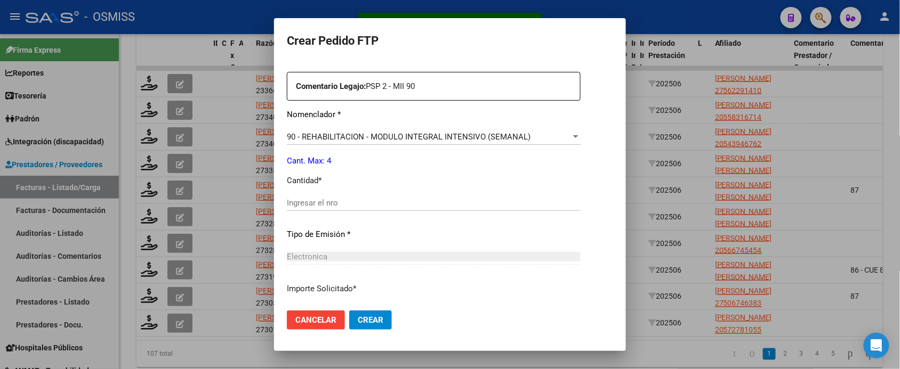
click at [326, 198] on input "Ingresar el nro" at bounding box center [434, 203] width 294 height 10
click at [349, 311] on button "Crear" at bounding box center [370, 320] width 43 height 19
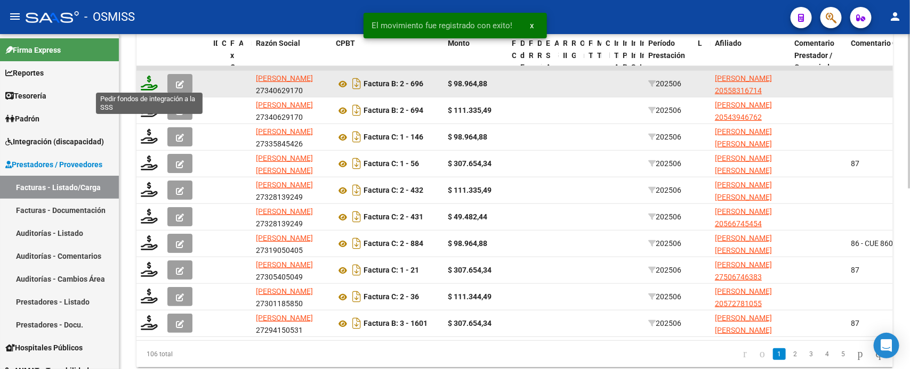
click at [146, 82] on icon at bounding box center [149, 83] width 17 height 15
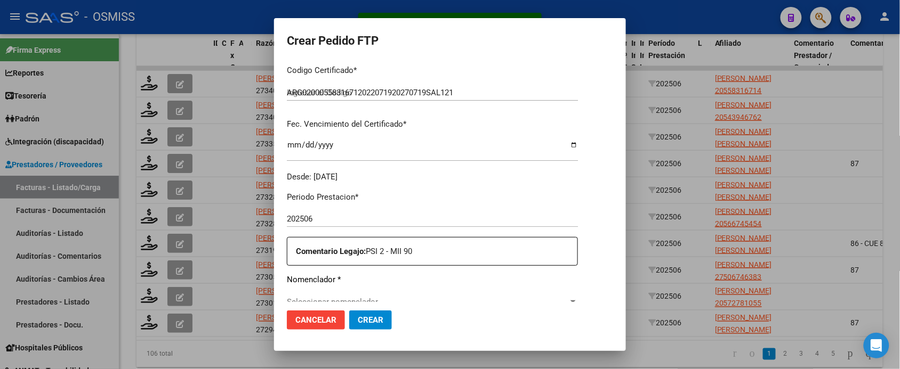
scroll to position [333, 0]
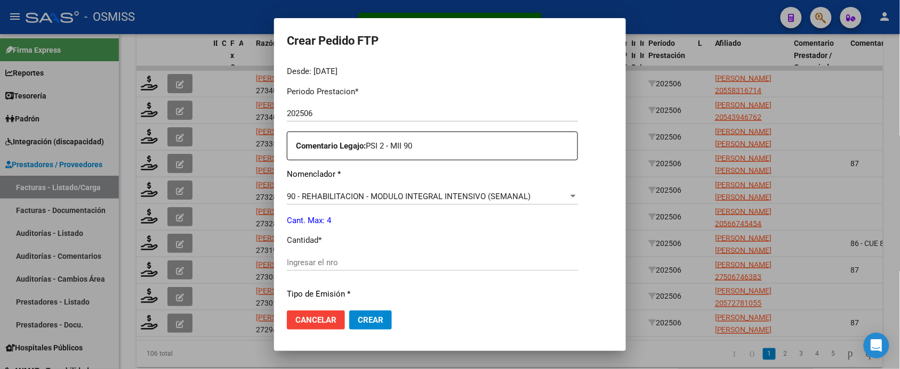
click at [337, 262] on input "Ingresar el nro" at bounding box center [432, 263] width 291 height 10
click at [349, 311] on button "Crear" at bounding box center [370, 320] width 43 height 19
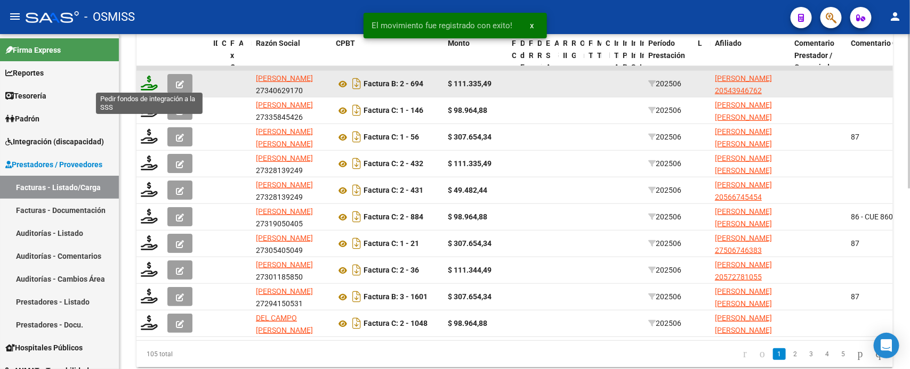
click at [150, 80] on icon at bounding box center [149, 83] width 17 height 15
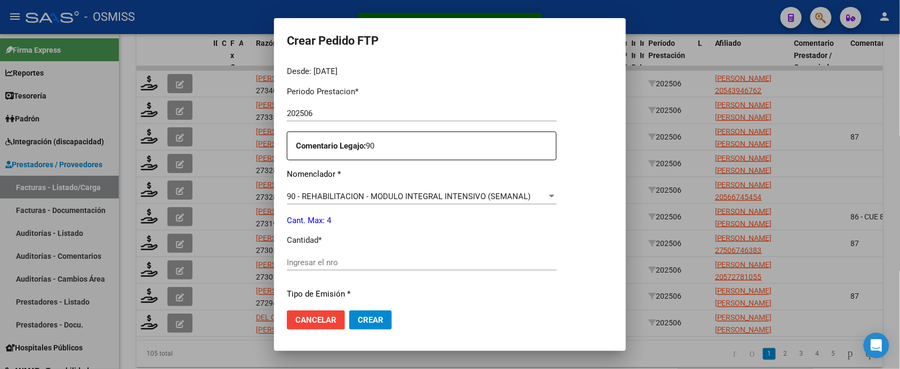
click at [364, 262] on input "Ingresar el nro" at bounding box center [422, 263] width 270 height 10
click at [349, 311] on button "Crear" at bounding box center [370, 320] width 43 height 19
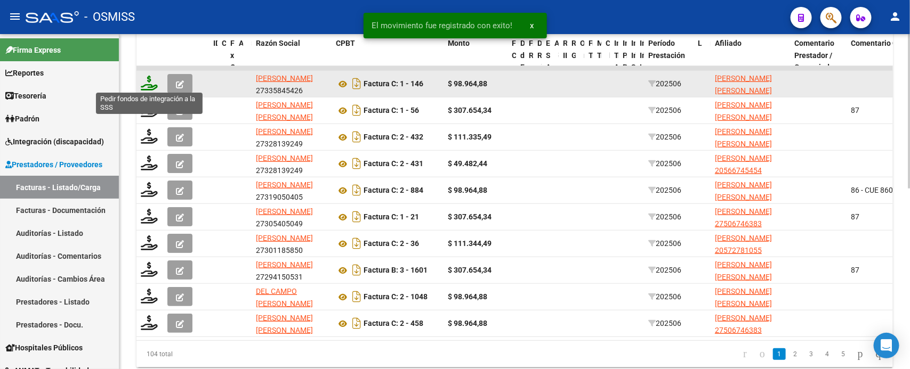
click at [150, 82] on icon at bounding box center [149, 83] width 17 height 15
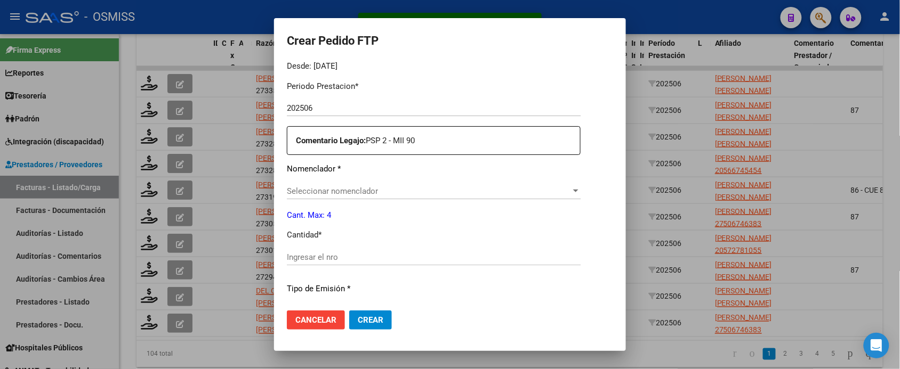
scroll to position [393, 0]
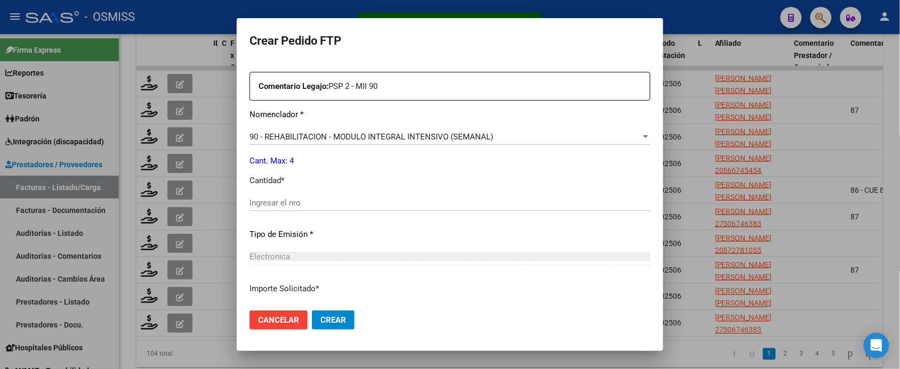
click at [337, 204] on input "Ingresar el nro" at bounding box center [449, 203] width 401 height 10
click at [312, 311] on button "Crear" at bounding box center [333, 320] width 43 height 19
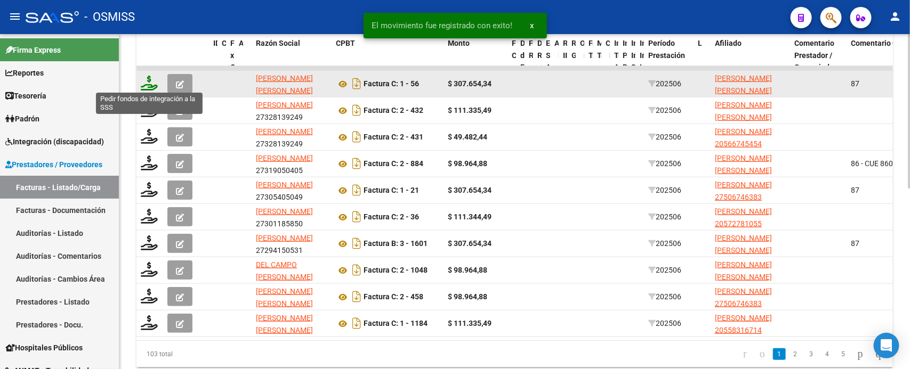
click at [149, 84] on icon at bounding box center [149, 83] width 17 height 15
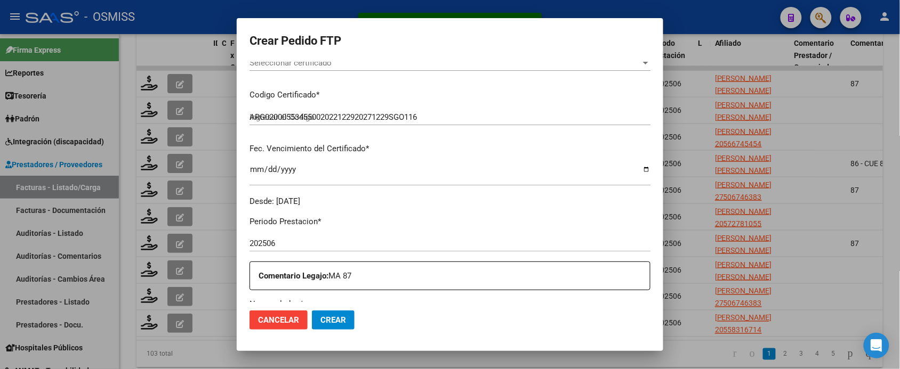
scroll to position [267, 0]
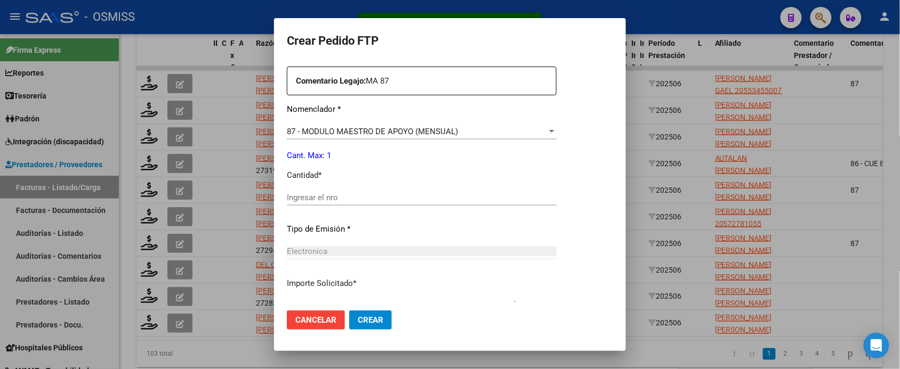
scroll to position [400, 0]
click at [346, 193] on input "Ingresar el nro" at bounding box center [422, 196] width 270 height 10
type input "1"
click at [349, 311] on button "Crear" at bounding box center [370, 320] width 43 height 19
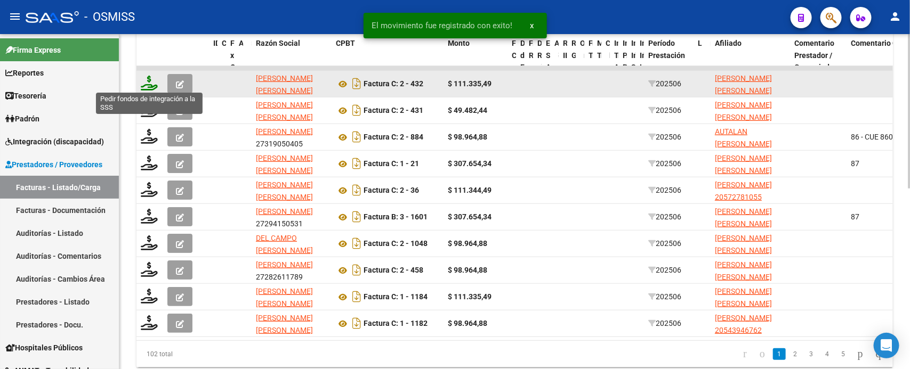
click at [146, 86] on icon at bounding box center [149, 83] width 17 height 15
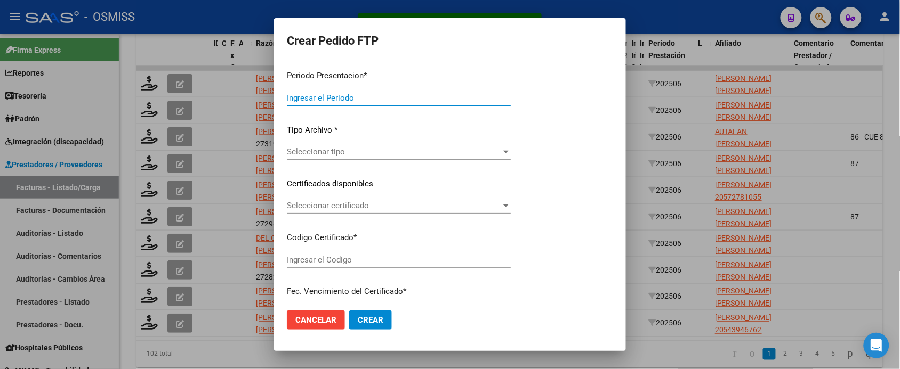
type input "202507"
type input "202506"
type input "$ 111.335,49"
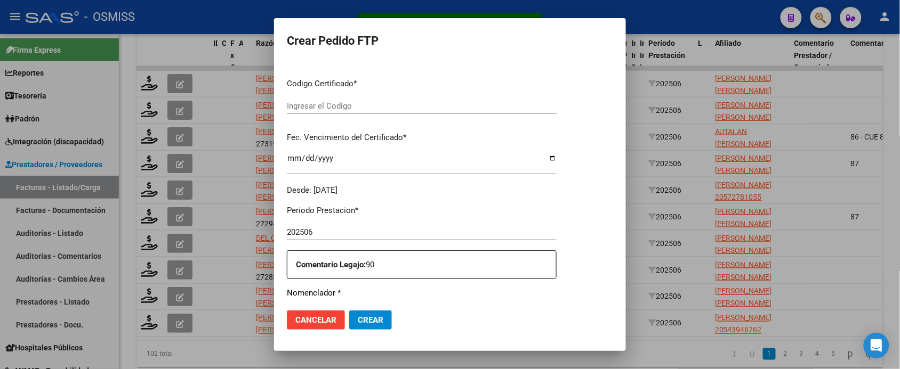
type input "ARG02000569158302024051420290514SAL122"
type input "2029-05-14"
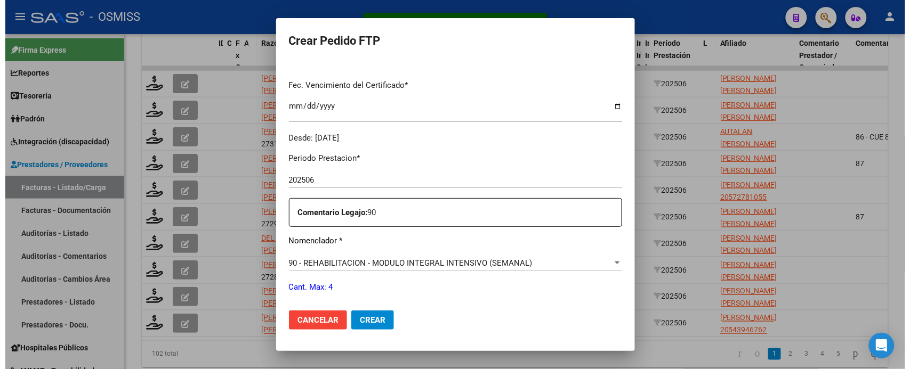
scroll to position [333, 0]
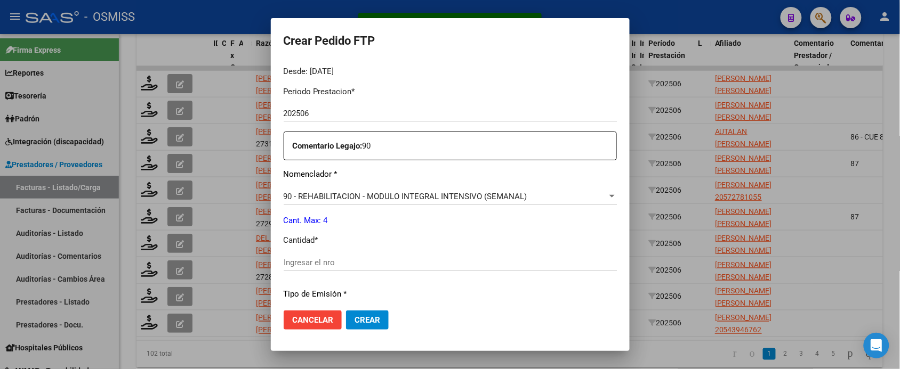
click at [337, 260] on input "Ingresar el nro" at bounding box center [450, 263] width 333 height 10
type input "4"
click at [346, 311] on button "Crear" at bounding box center [367, 320] width 43 height 19
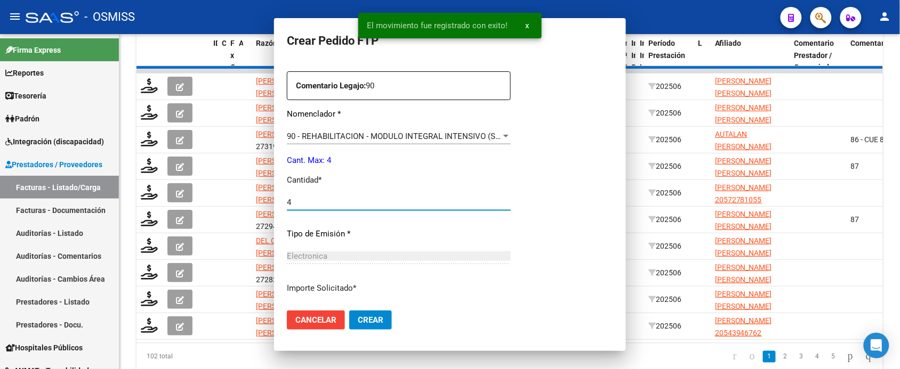
scroll to position [0, 0]
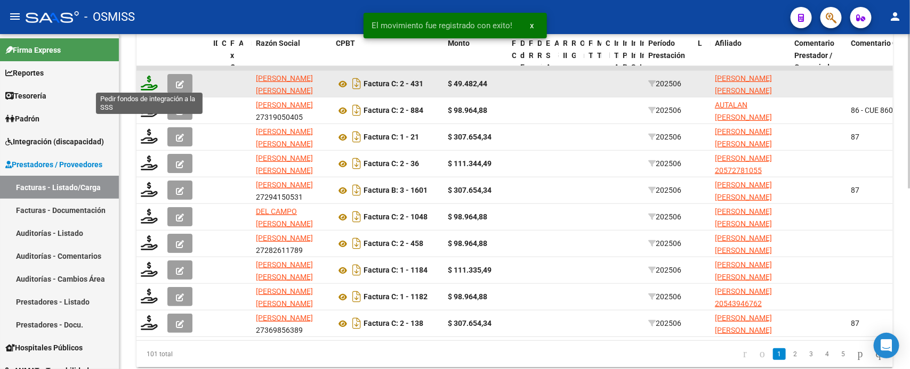
click at [151, 84] on icon at bounding box center [149, 83] width 17 height 15
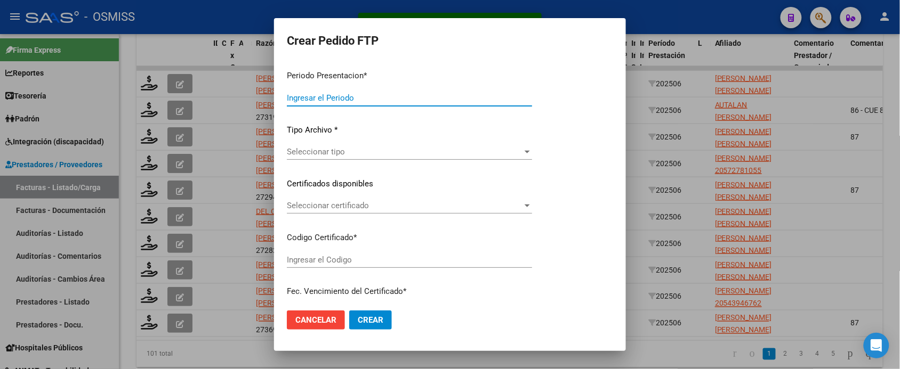
type input "202507"
type input "202506"
type input "$ 49.482,44"
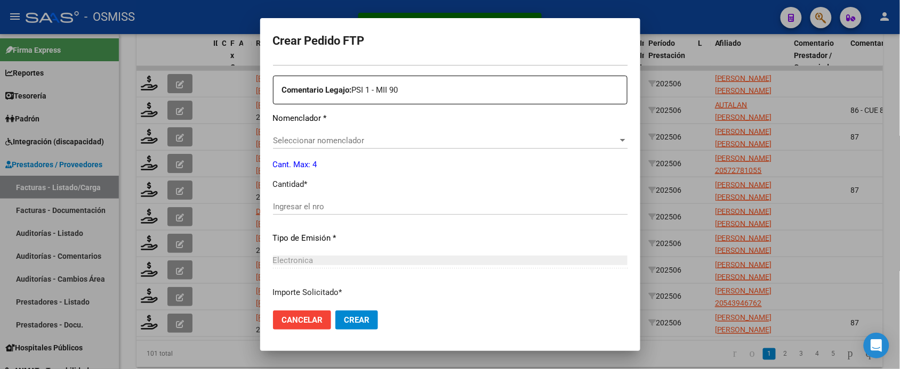
type input "ARG02000566745452022071920250719SAL121"
type input "2025-07-19"
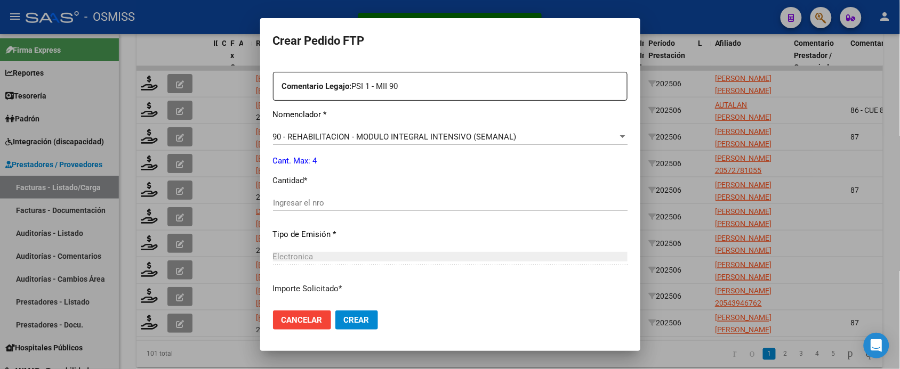
click at [374, 198] on input "Ingresar el nro" at bounding box center [450, 203] width 354 height 10
type input "4"
click at [335, 311] on button "Crear" at bounding box center [356, 320] width 43 height 19
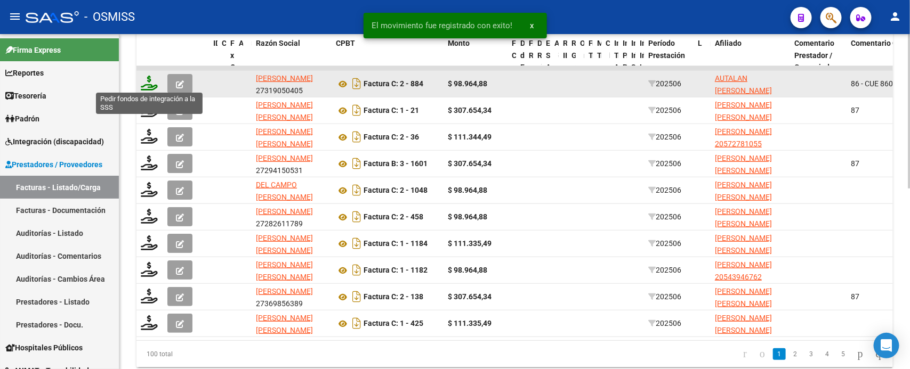
click at [151, 84] on icon at bounding box center [149, 83] width 17 height 15
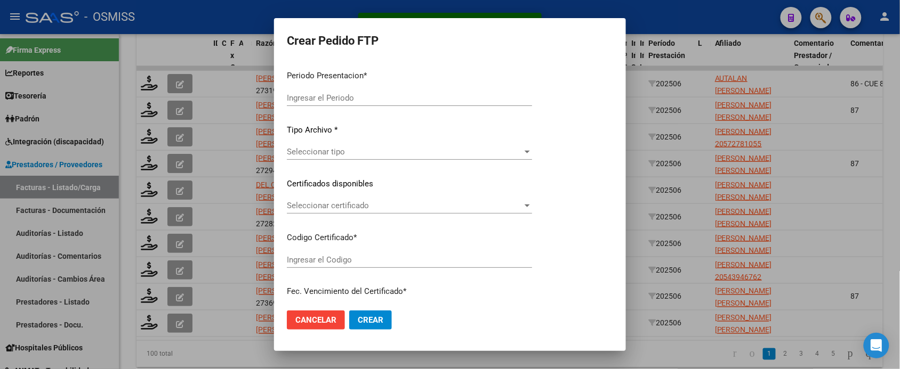
type input "202507"
type input "202506"
type input "$ 98.964,88"
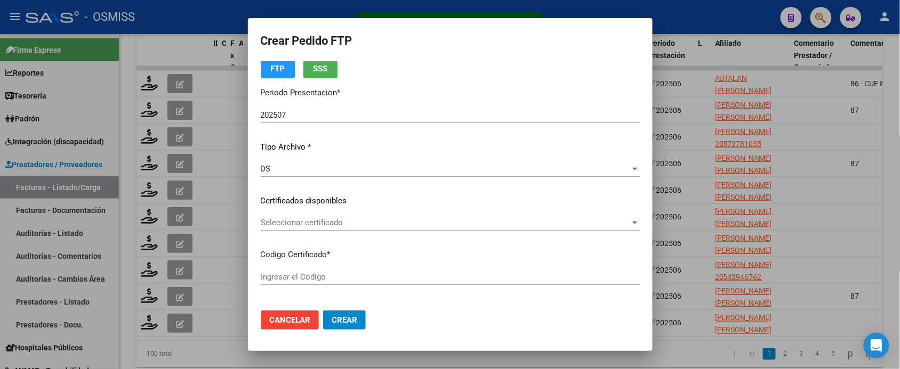
type input "ARG01000505694132021102520261025SGO116"
type input "2026-10-25"
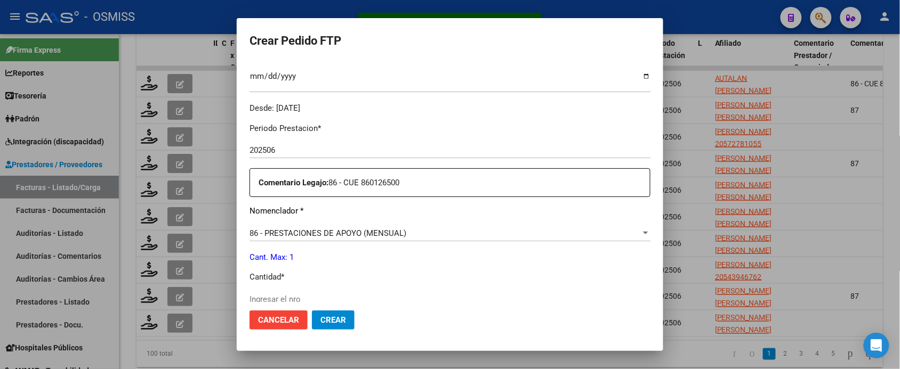
scroll to position [333, 0]
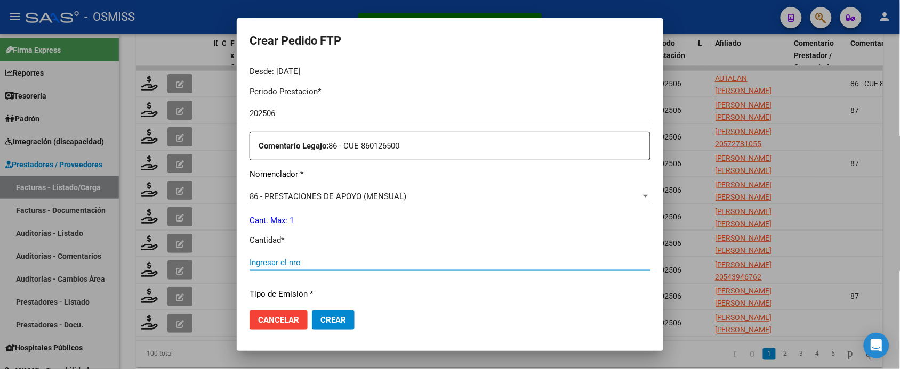
click at [332, 262] on input "Ingresar el nro" at bounding box center [449, 263] width 401 height 10
type input "1"
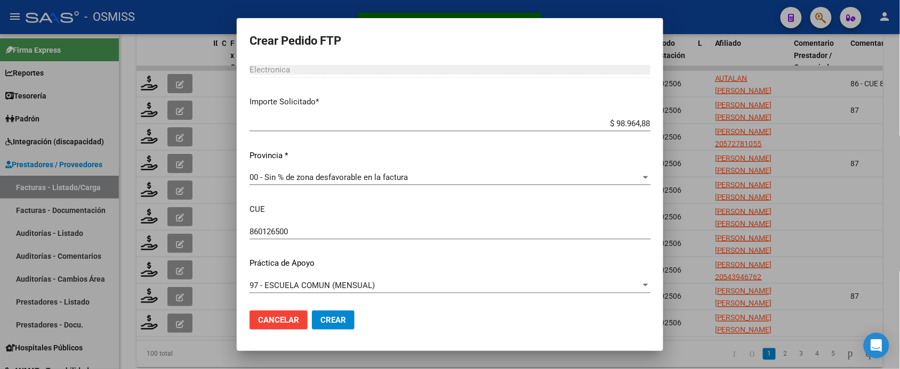
scroll to position [581, 0]
click at [331, 327] on button "Crear" at bounding box center [333, 320] width 43 height 19
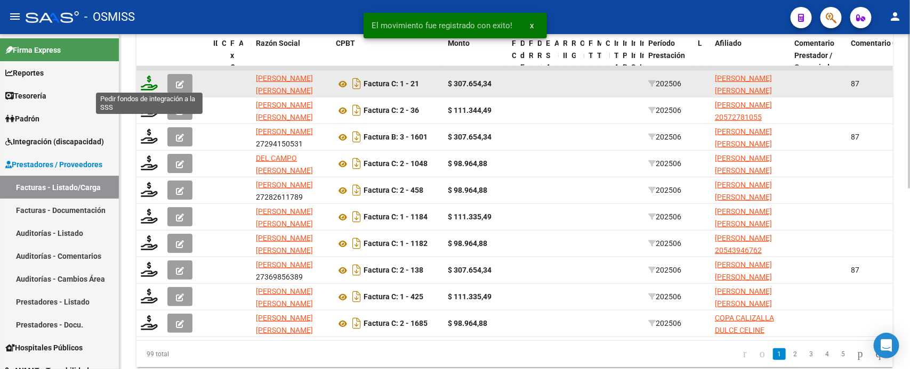
click at [150, 84] on icon at bounding box center [149, 83] width 17 height 15
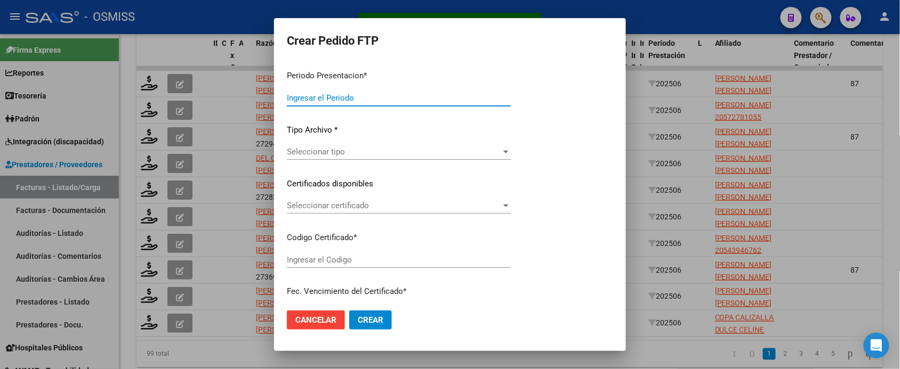
type input "202507"
type input "202506"
type input "$ 307.654,34"
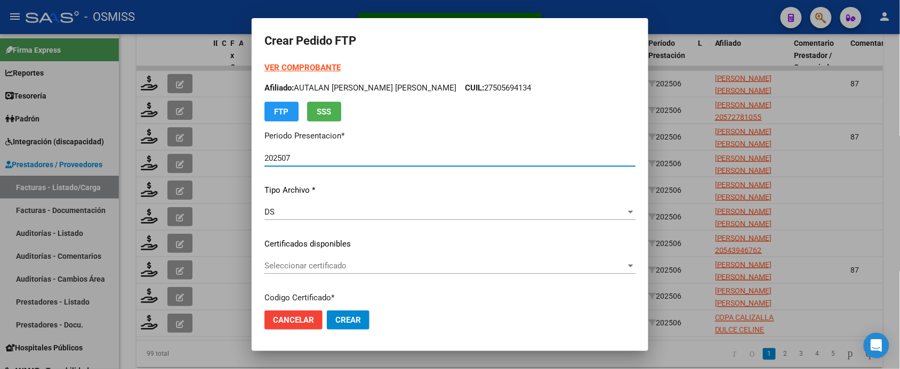
scroll to position [326, 0]
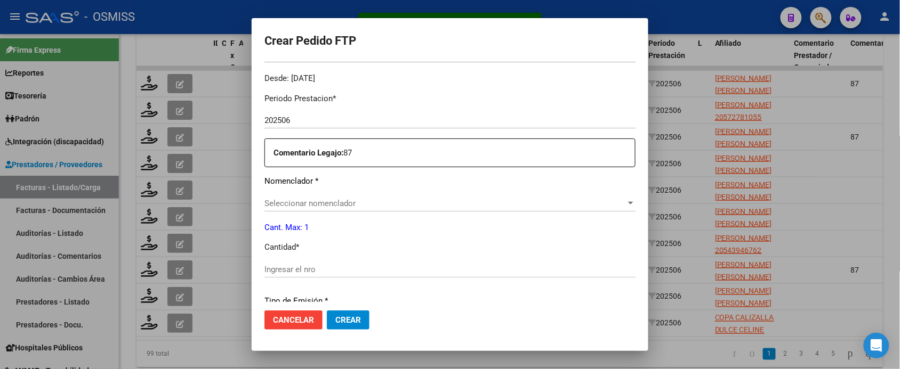
type input "ARG01000506746382023022720280227SAL124"
type input "[DATE]"
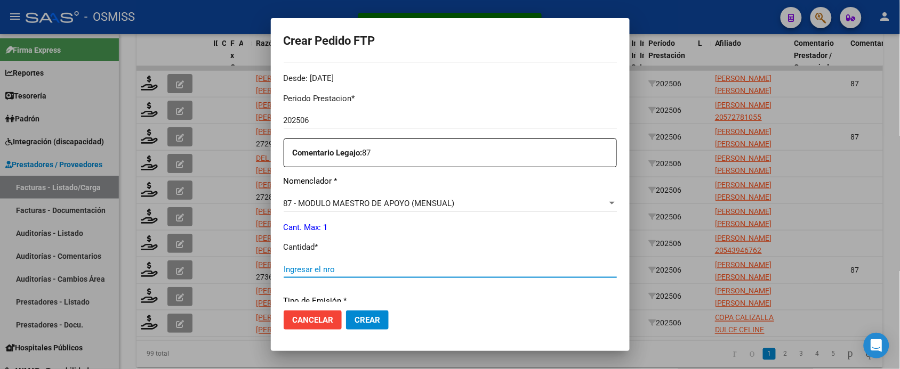
click at [347, 270] on input "Ingresar el nro" at bounding box center [450, 270] width 333 height 10
type input "1"
click at [346, 311] on button "Crear" at bounding box center [367, 320] width 43 height 19
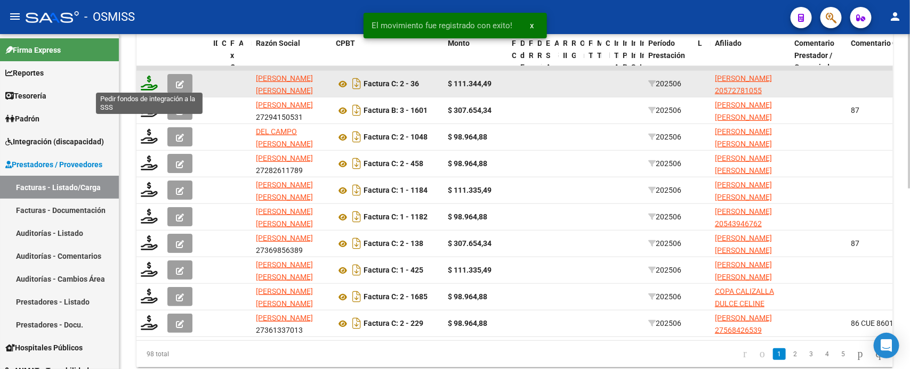
click at [151, 84] on icon at bounding box center [149, 83] width 17 height 15
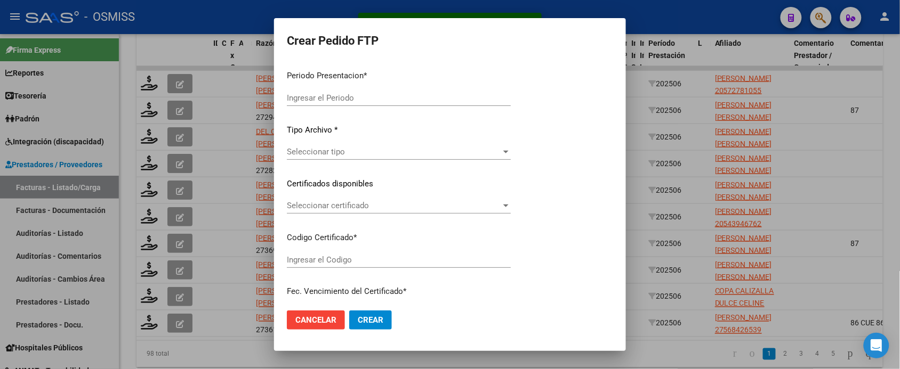
type input "202507"
type input "202506"
type input "$ 111.344,49"
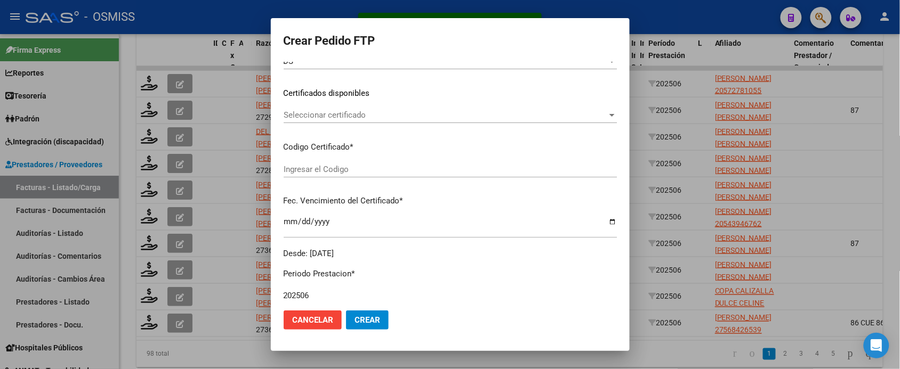
type input "ARG02000572781052021060120250601SAL121"
type input "2025-06-01"
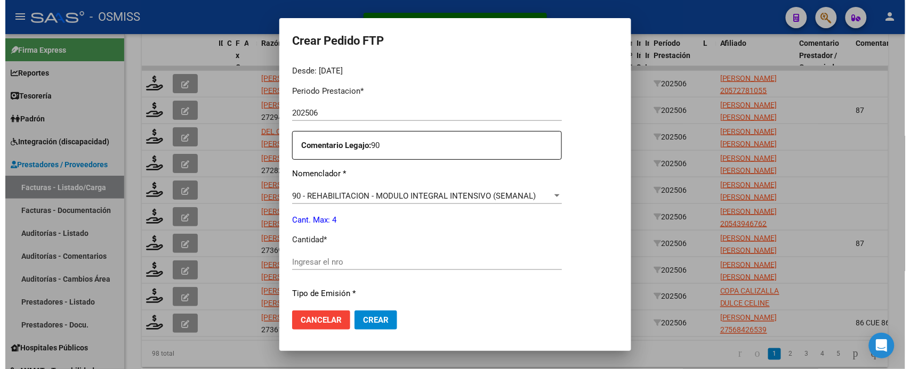
scroll to position [400, 0]
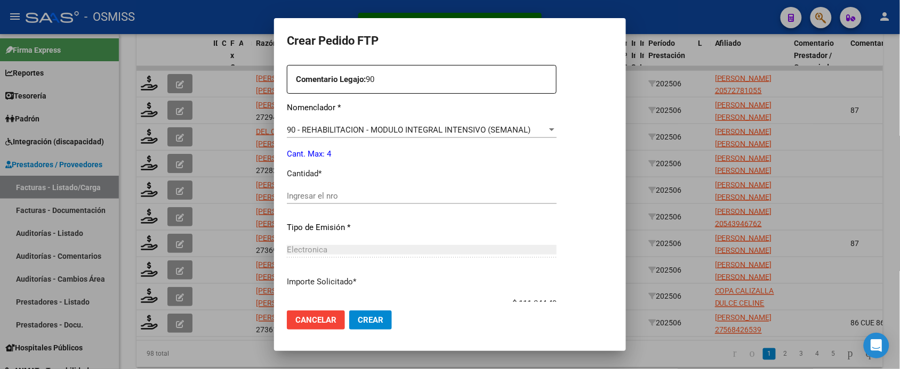
click at [333, 192] on input "Ingresar el nro" at bounding box center [422, 196] width 270 height 10
type input "4"
click at [349, 311] on button "Crear" at bounding box center [370, 320] width 43 height 19
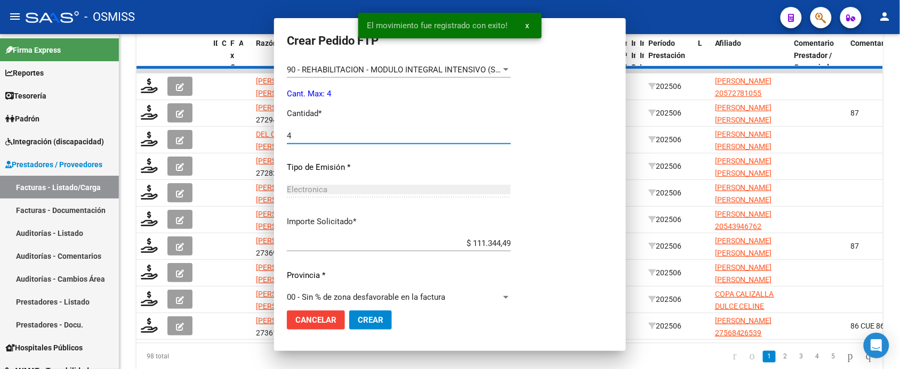
scroll to position [0, 0]
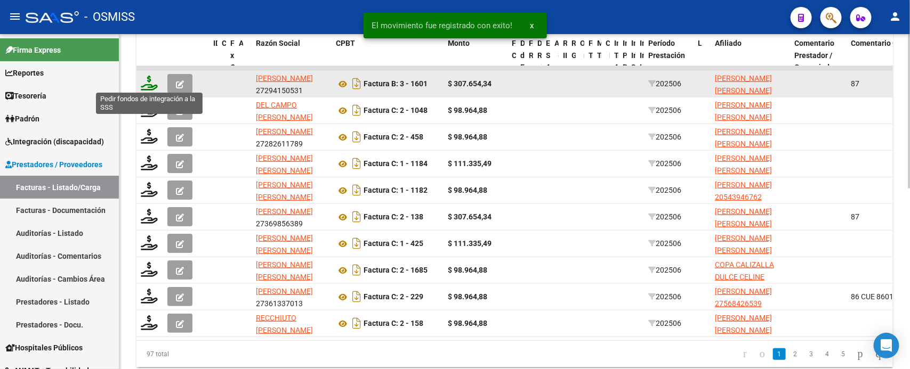
click at [151, 84] on icon at bounding box center [149, 83] width 17 height 15
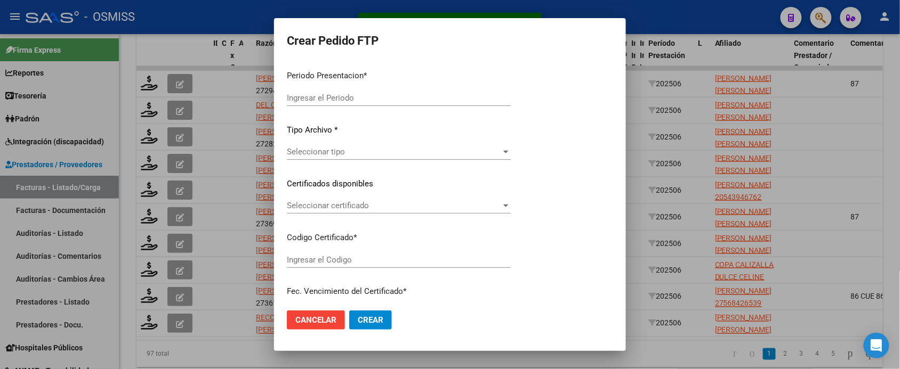
type input "202507"
type input "202506"
type input "$ 307.654,34"
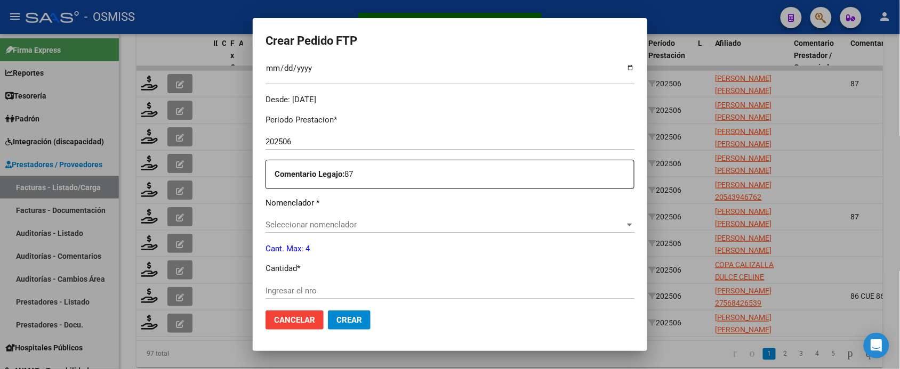
scroll to position [344, 0]
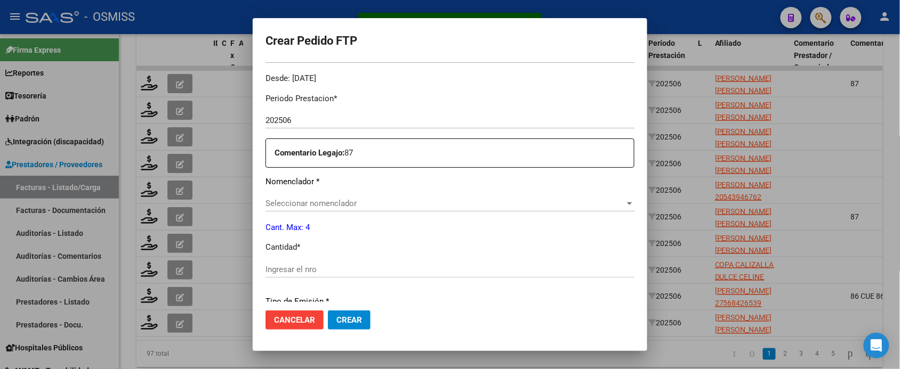
type input "ARG02000523740742022112220321122SGO116"
type input "[DATE]"
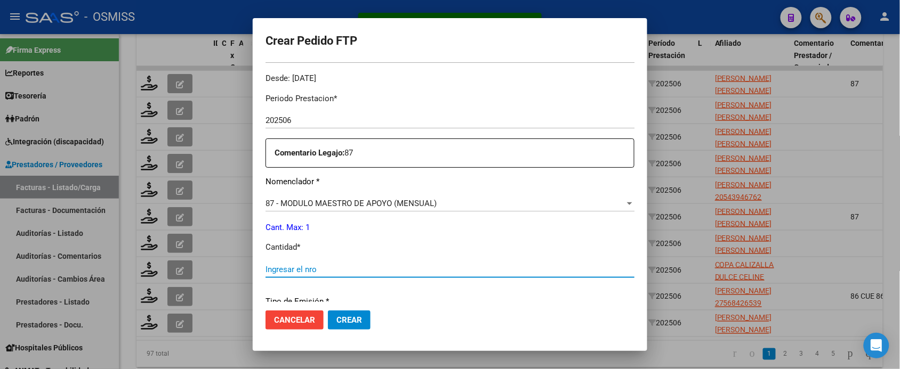
click at [348, 272] on input "Ingresar el nro" at bounding box center [449, 270] width 369 height 10
type input "1"
click at [328, 311] on button "Crear" at bounding box center [349, 320] width 43 height 19
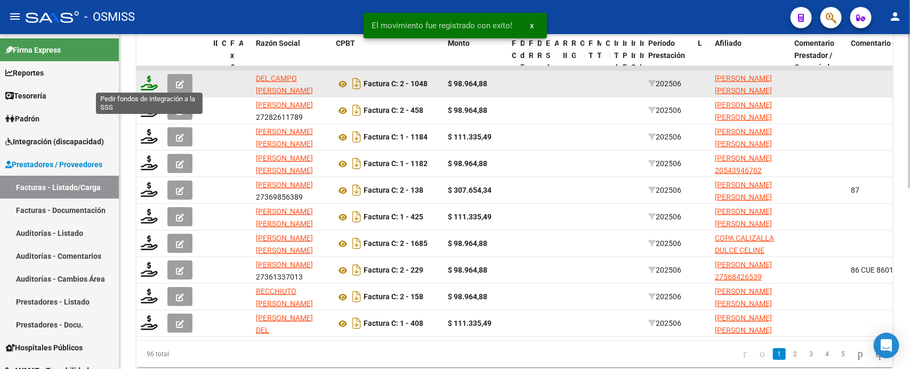
click at [150, 82] on icon at bounding box center [149, 83] width 17 height 15
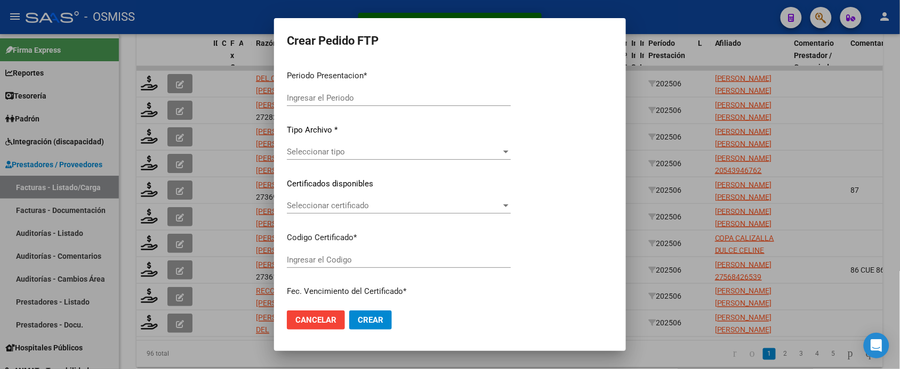
type input "202507"
type input "202506"
type input "$ 98.964,88"
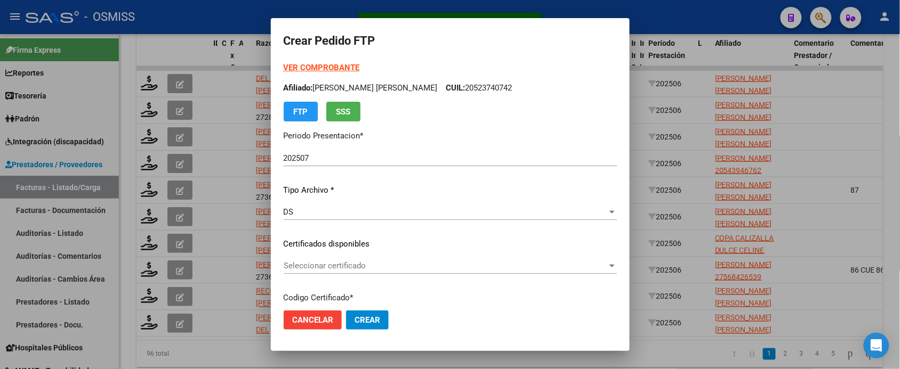
type input "ARG02000575702362023081020260810COR234"
type input "2026-08-10"
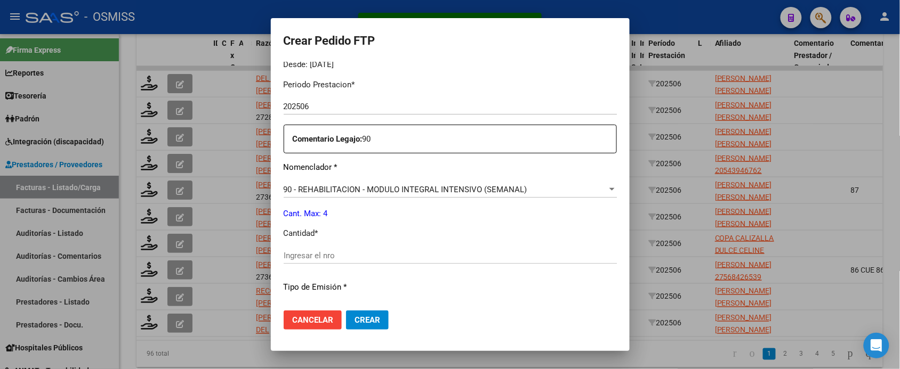
scroll to position [400, 0]
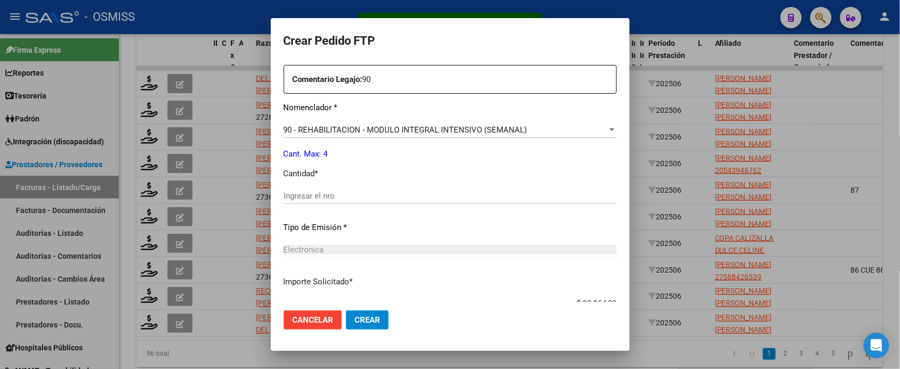
click at [341, 195] on input "Ingresar el nro" at bounding box center [450, 196] width 333 height 10
type input "4"
click at [346, 311] on button "Crear" at bounding box center [367, 320] width 43 height 19
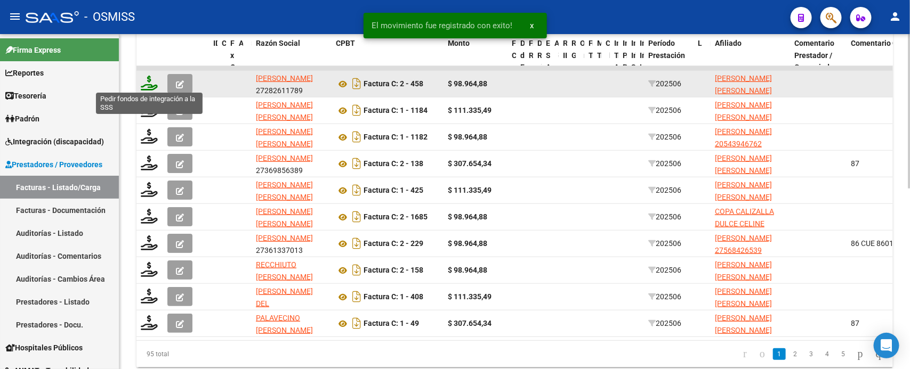
click at [150, 80] on icon at bounding box center [149, 83] width 17 height 15
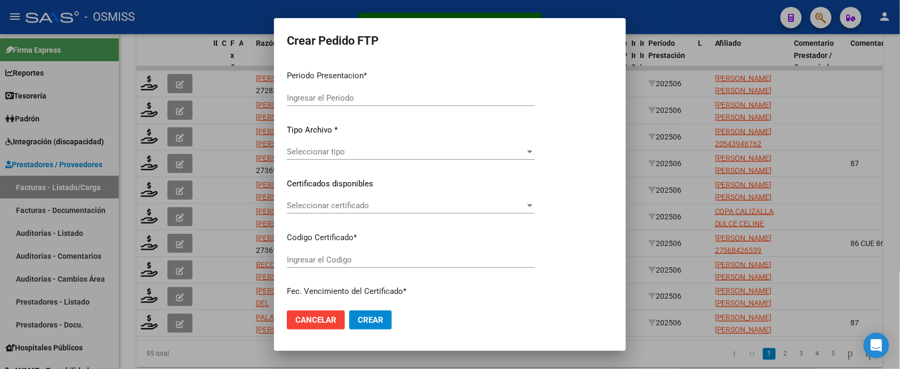
type input "202507"
type input "202506"
type input "$ 98.964,88"
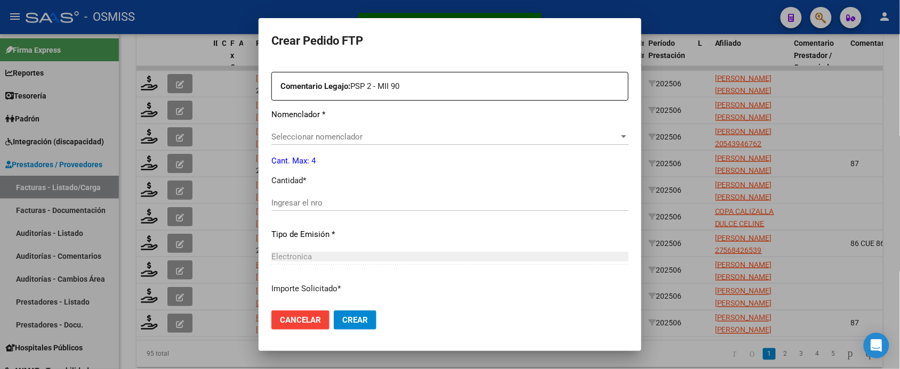
type input "ARG01000506746382023022720280227SAL124"
type input "[DATE]"
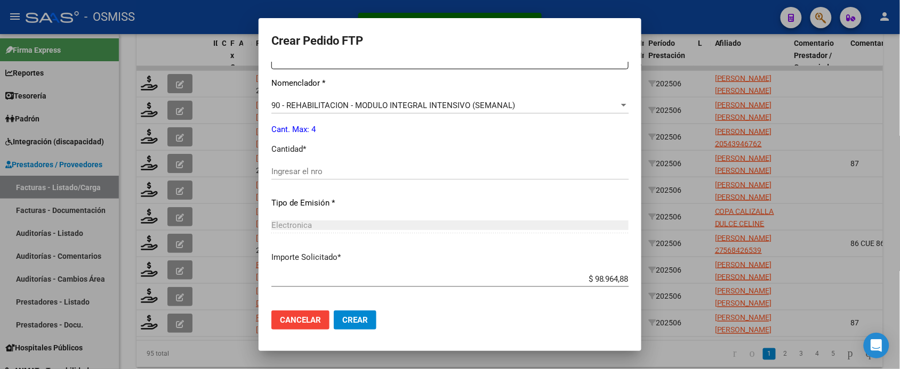
scroll to position [326, 0]
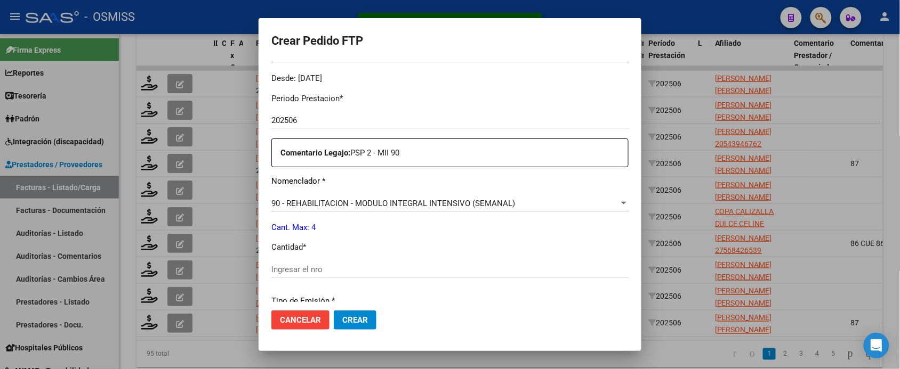
click at [332, 265] on input "Ingresar el nro" at bounding box center [449, 270] width 357 height 10
type input "4"
click at [334, 311] on button "Crear" at bounding box center [355, 320] width 43 height 19
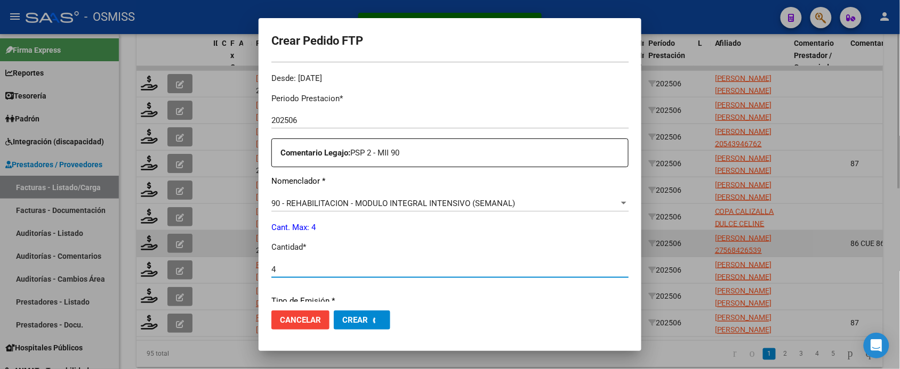
scroll to position [0, 0]
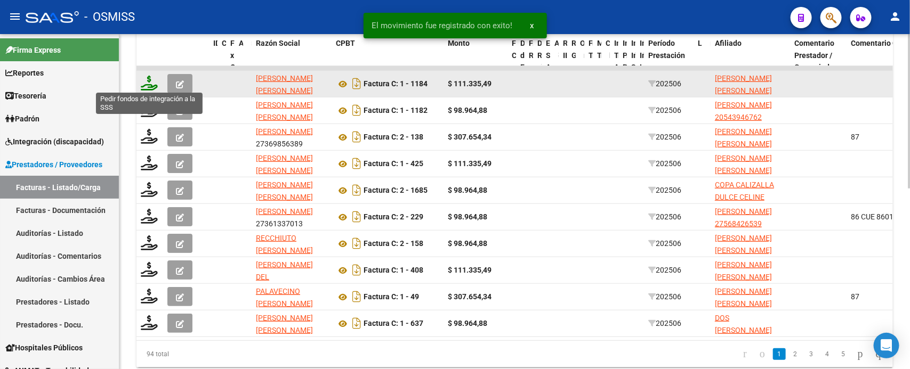
click at [149, 85] on icon at bounding box center [149, 83] width 17 height 15
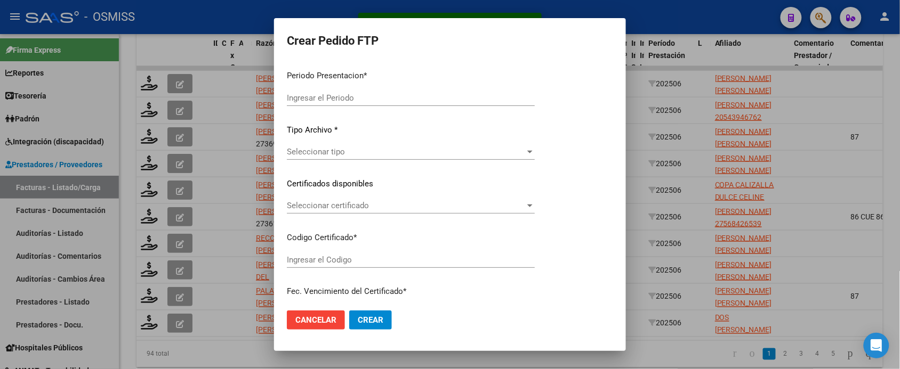
type input "202507"
type input "202506"
type input "$ 111.335,49"
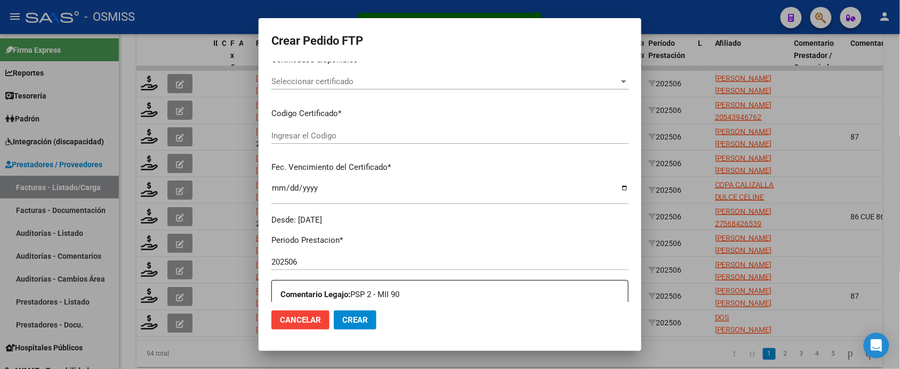
type input "ARG02000558316712022071920270719SAL121"
type input "[DATE]"
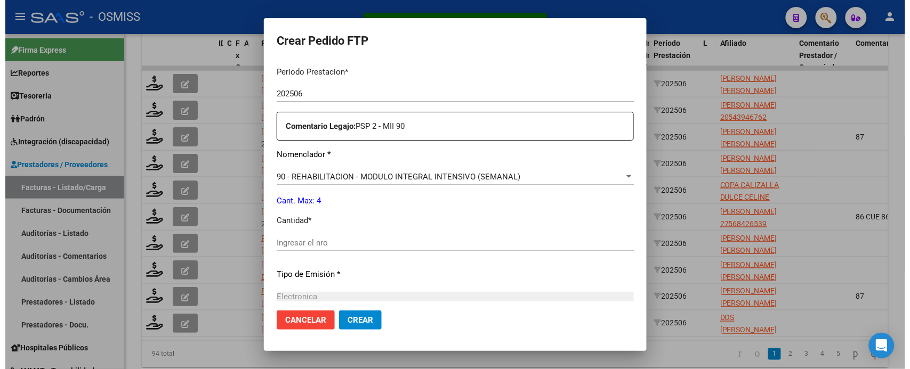
scroll to position [400, 0]
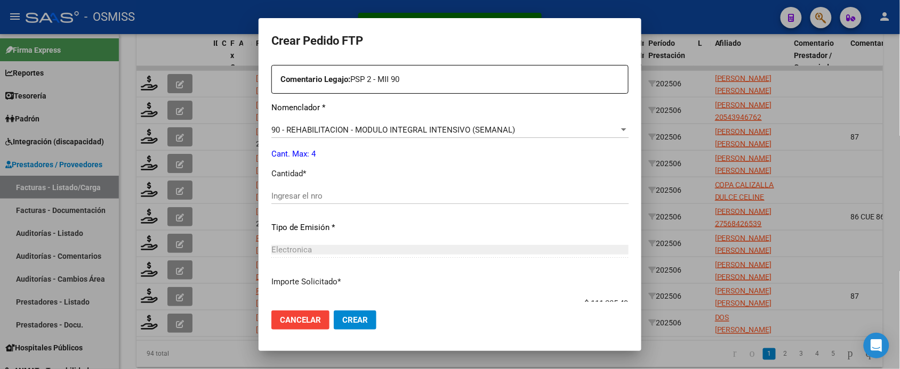
click at [316, 196] on input "Ingresar el nro" at bounding box center [449, 196] width 357 height 10
type input "4"
click at [334, 311] on button "Crear" at bounding box center [355, 320] width 43 height 19
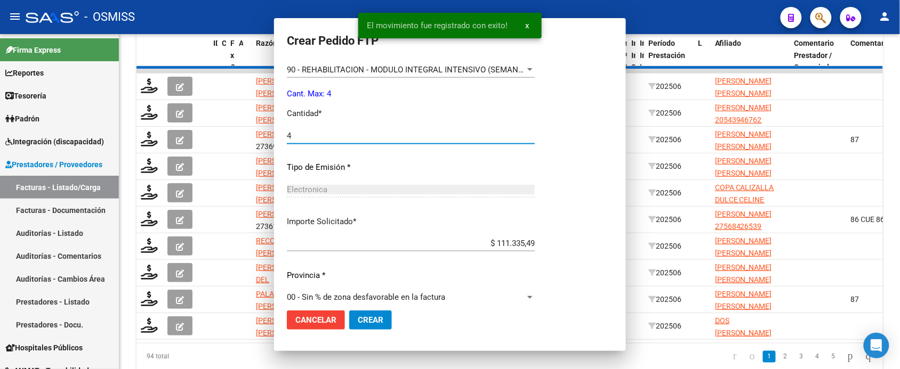
scroll to position [0, 0]
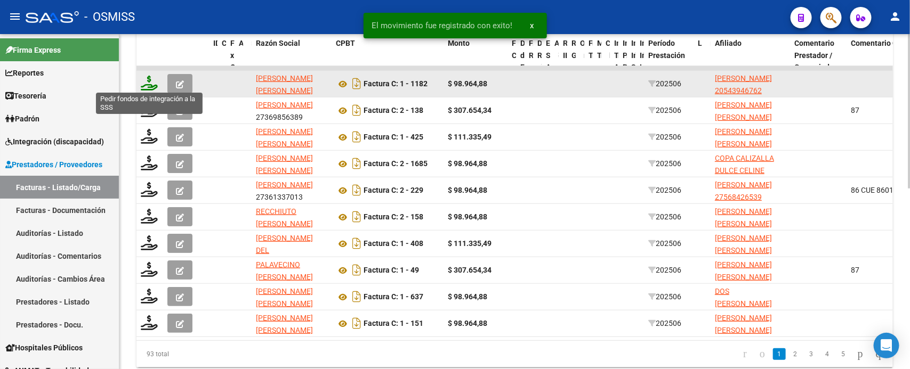
click at [146, 77] on icon at bounding box center [149, 83] width 17 height 15
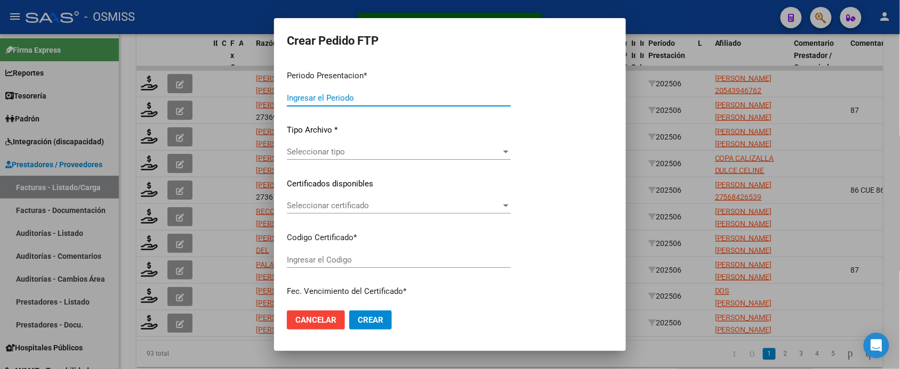
type input "202507"
type input "202506"
type input "$ 98.964,88"
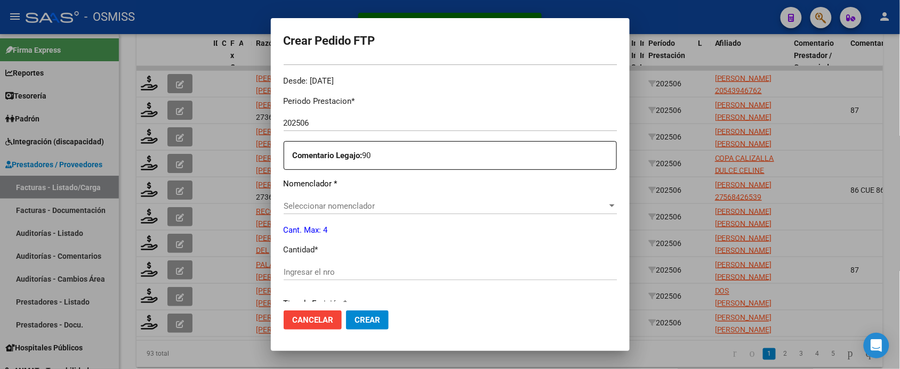
type input "ARG02000543946762021112520261125SAL121"
type input "[DATE]"
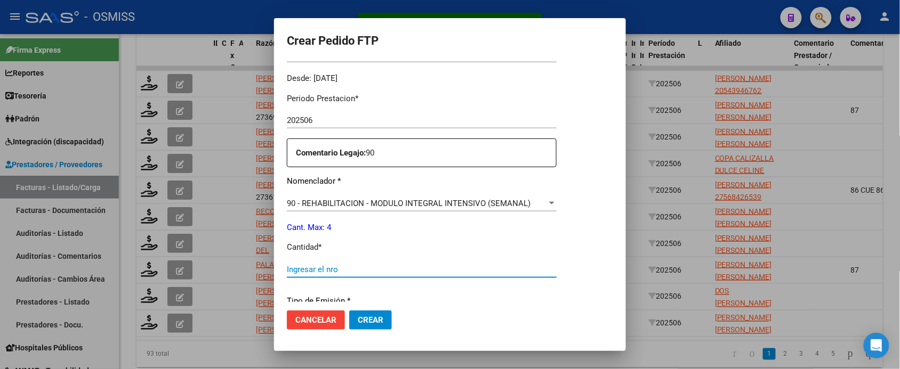
click at [334, 265] on input "Ingresar el nro" at bounding box center [422, 270] width 270 height 10
type input "4"
click at [349, 311] on button "Crear" at bounding box center [370, 320] width 43 height 19
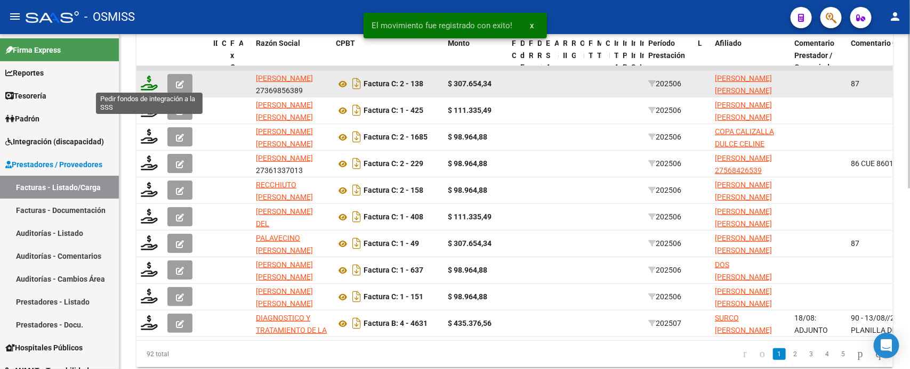
click at [148, 84] on icon at bounding box center [149, 83] width 17 height 15
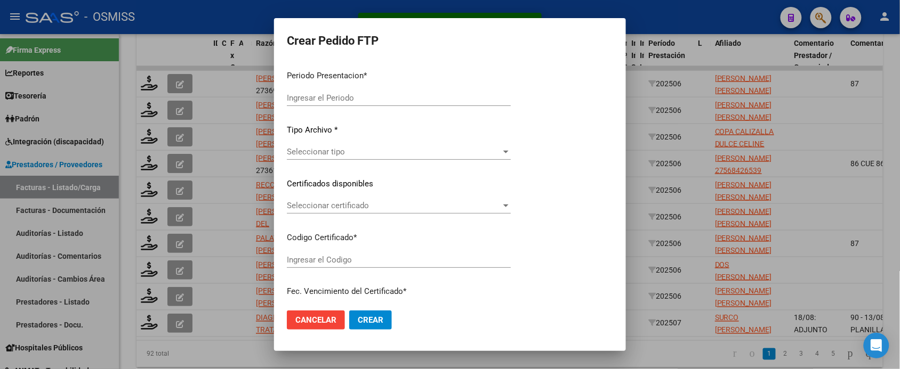
type input "202507"
type input "202506"
type input "$ 307.654,34"
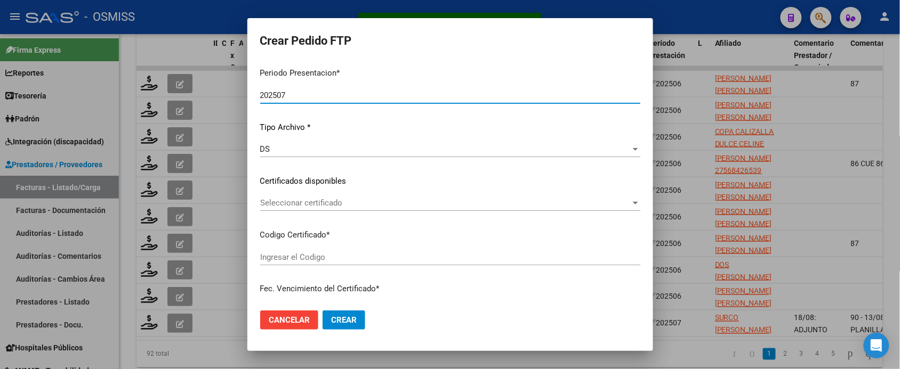
type input "ARG02000569895872024070520290705SLS257"
type input "2029-07-05"
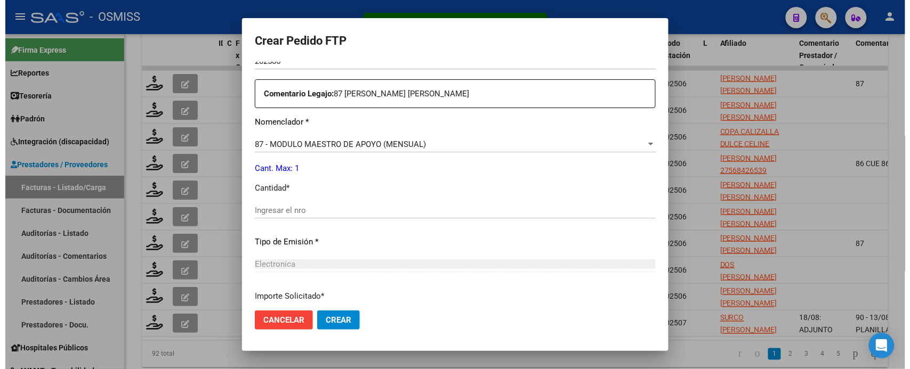
scroll to position [400, 0]
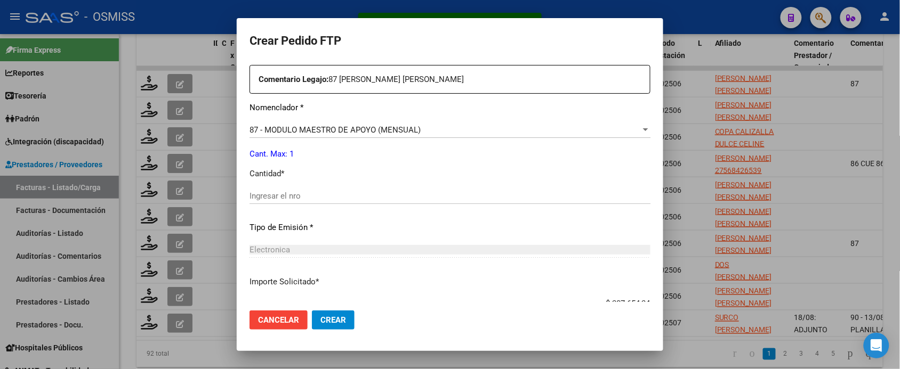
click at [316, 200] on input "Ingresar el nro" at bounding box center [449, 196] width 401 height 10
type input "1"
click at [312, 311] on button "Crear" at bounding box center [333, 320] width 43 height 19
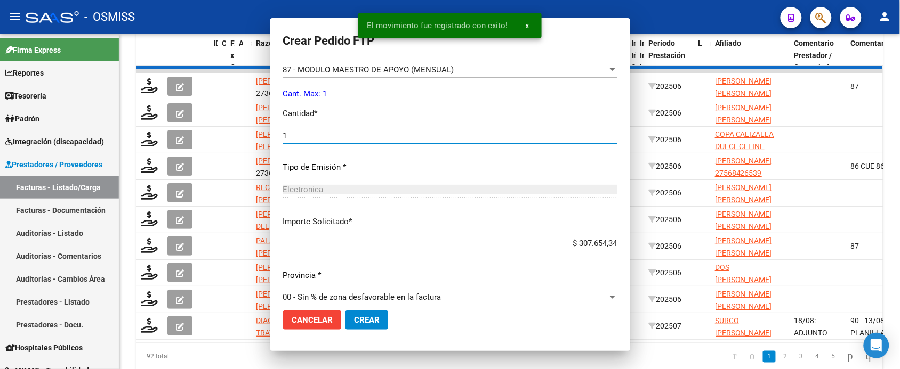
scroll to position [0, 0]
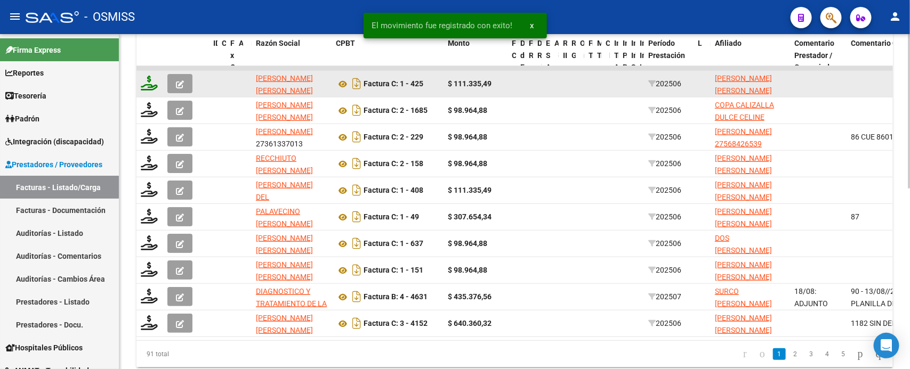
click at [145, 88] on icon at bounding box center [149, 83] width 17 height 15
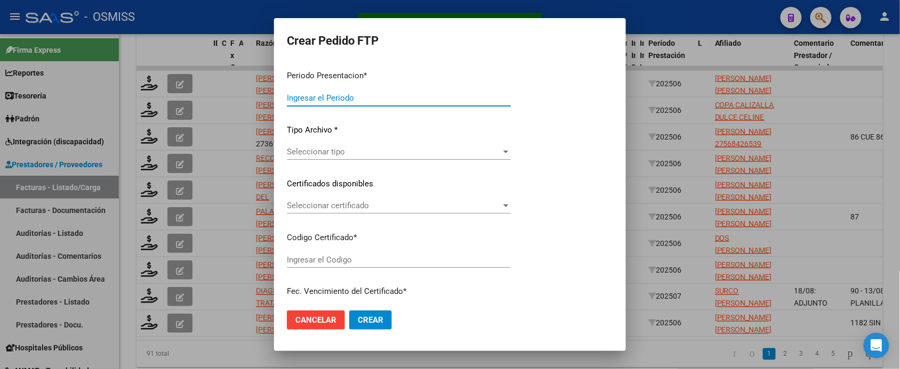
type input "202507"
type input "202506"
type input "$ 111.335,49"
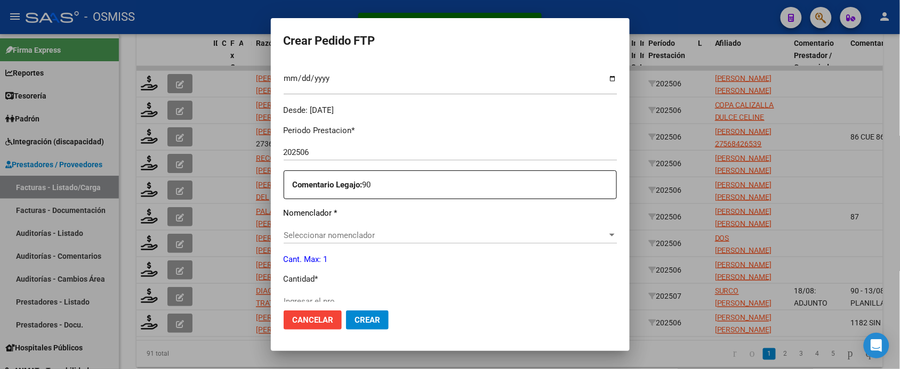
type input "ARG02000523393432021072920260729SAL122"
type input "2026-07-29"
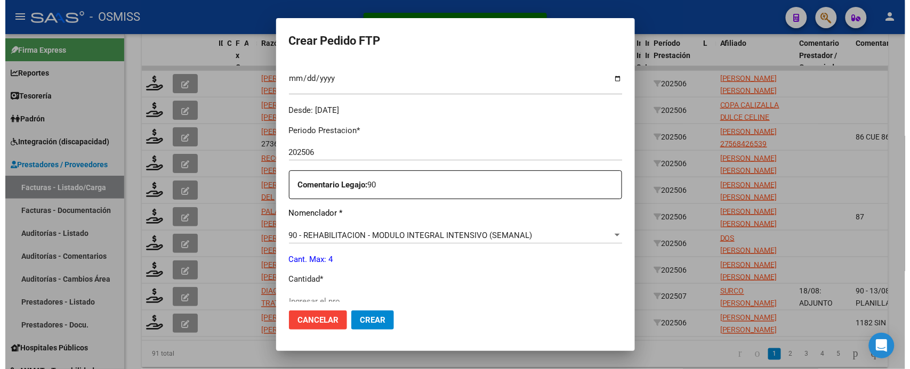
scroll to position [333, 0]
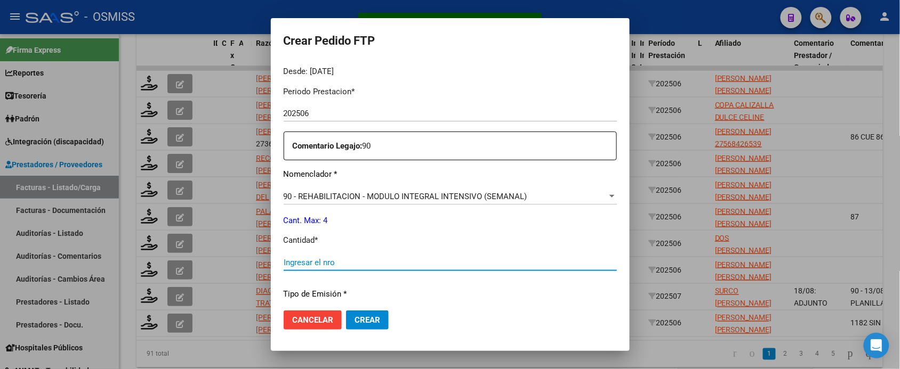
click at [350, 264] on input "Ingresar el nro" at bounding box center [450, 263] width 333 height 10
type input "4"
click at [346, 311] on button "Crear" at bounding box center [367, 320] width 43 height 19
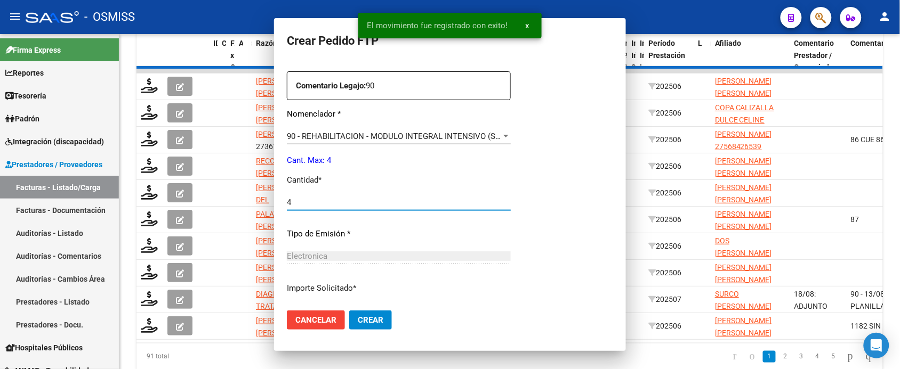
scroll to position [0, 0]
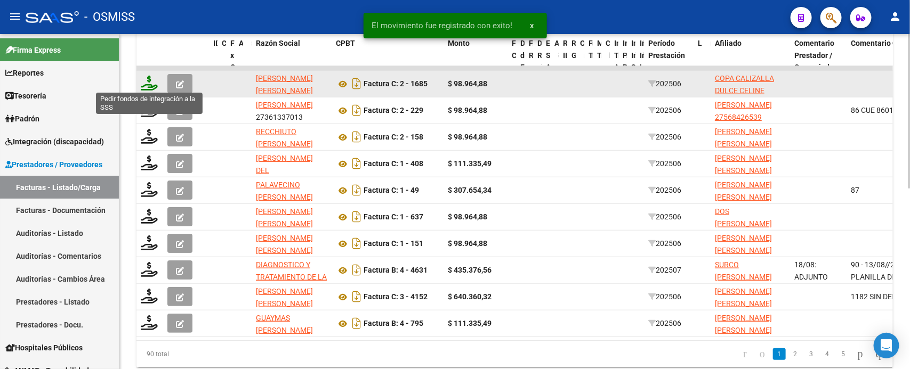
click at [152, 83] on icon at bounding box center [149, 83] width 17 height 15
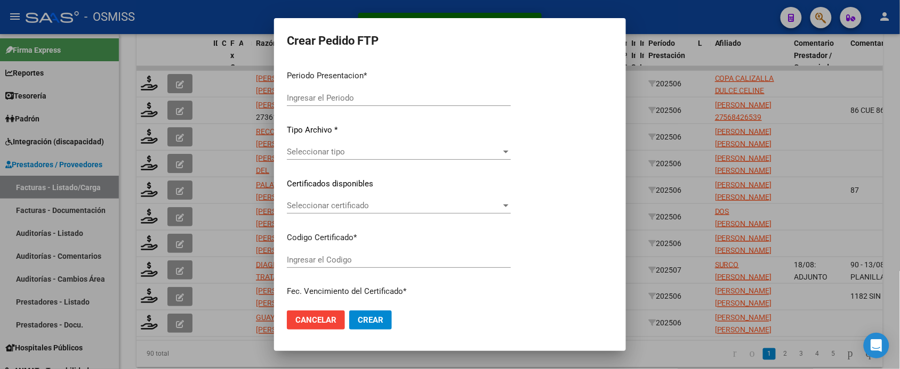
type input "202507"
type input "202506"
type input "$ 98.964,88"
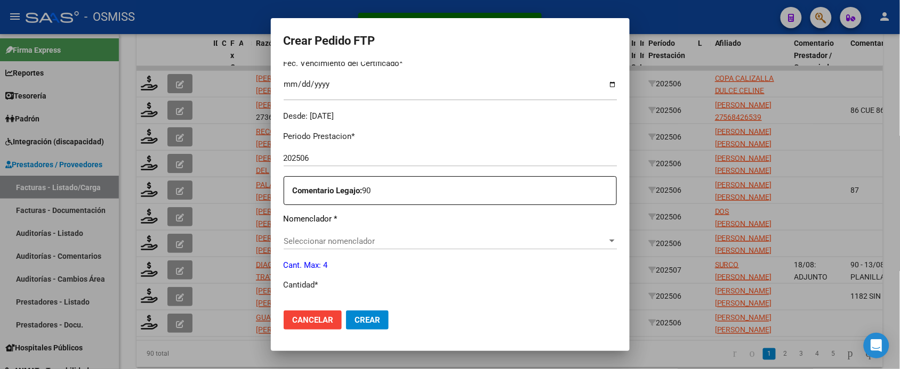
scroll to position [333, 0]
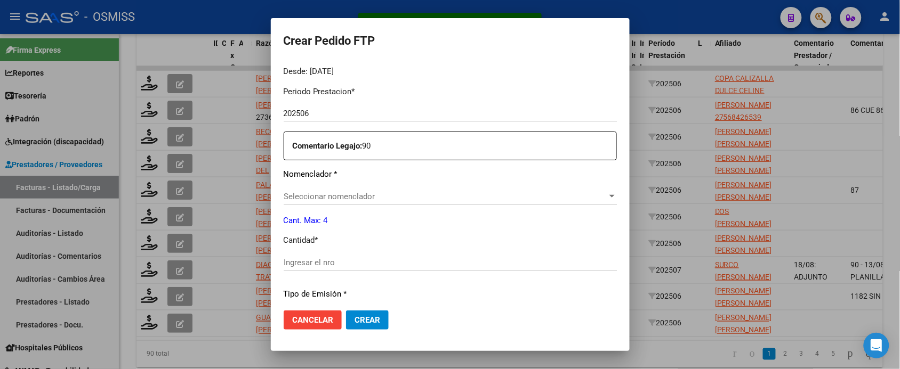
type input "ARG01000540866032022122820271228SAL121"
type input "2027-12-28"
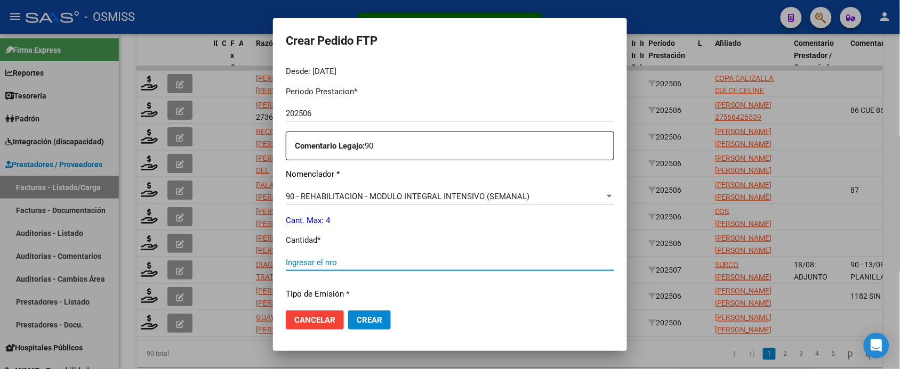
click at [390, 262] on input "Ingresar el nro" at bounding box center [450, 263] width 328 height 10
type input "4"
click at [348, 311] on button "Crear" at bounding box center [369, 320] width 43 height 19
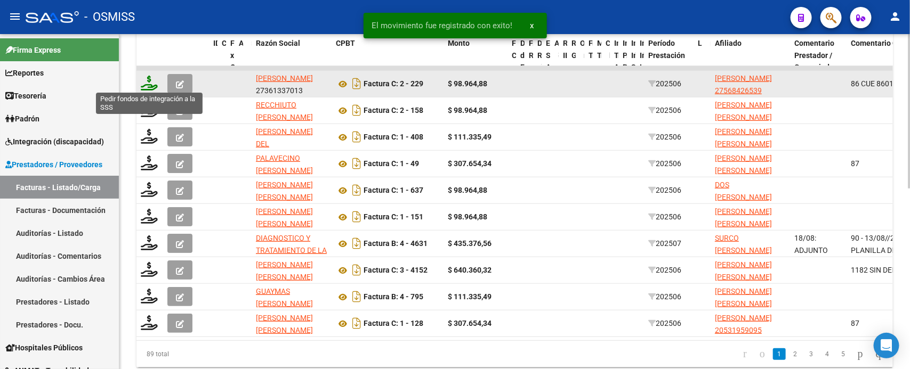
click at [149, 78] on icon at bounding box center [149, 83] width 17 height 15
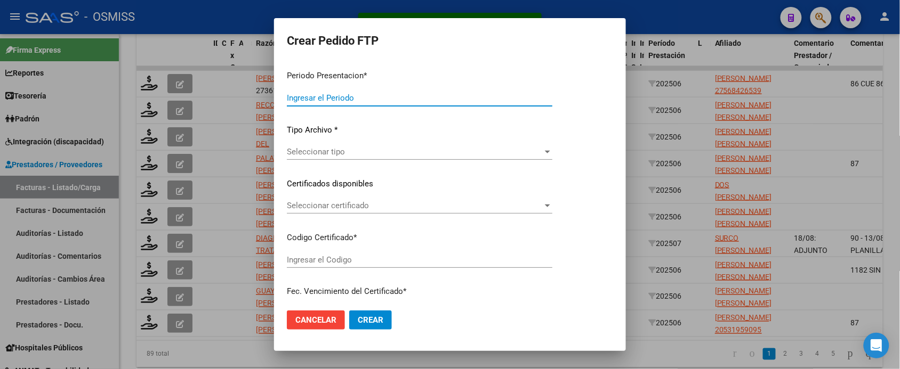
type input "202507"
type input "202506"
type input "$ 98.964,88"
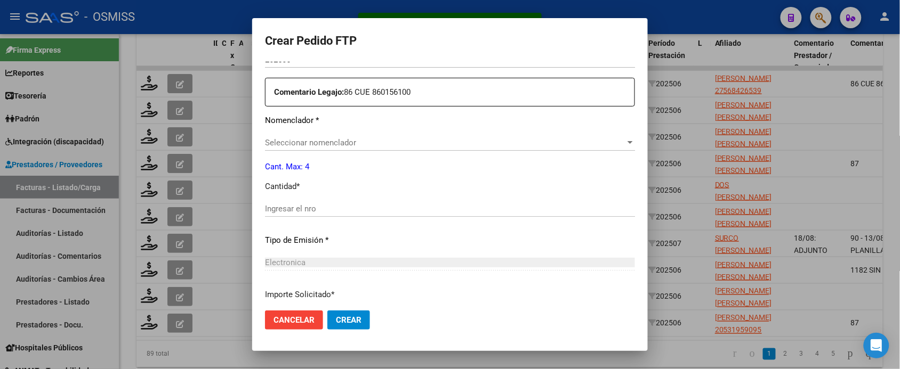
type input "ARG01000568426532023020620280206SGO116"
type input "[DATE]"
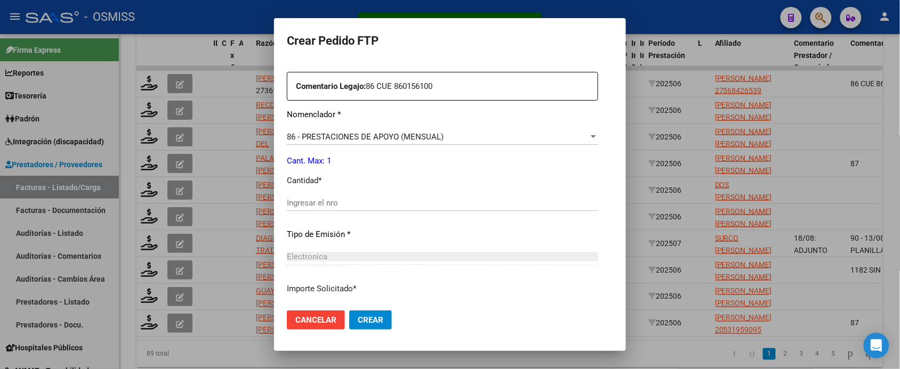
click at [329, 204] on input "Ingresar el nro" at bounding box center [442, 203] width 311 height 10
type input "1"
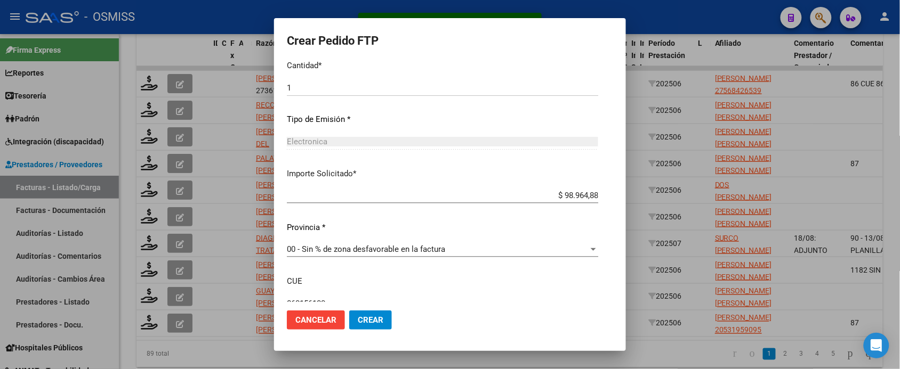
scroll to position [581, 0]
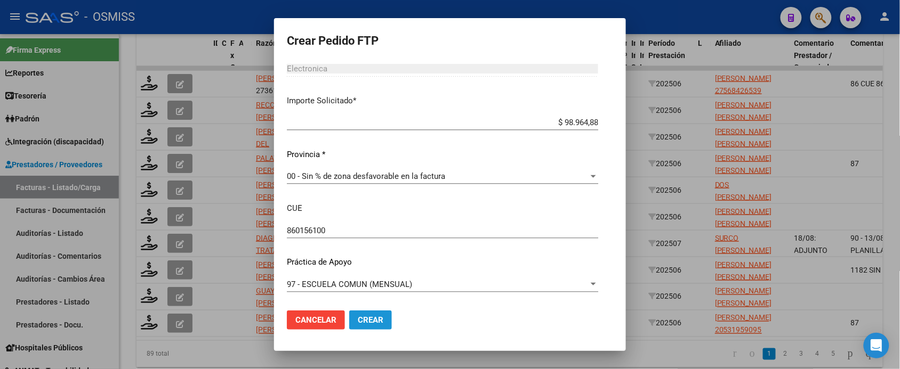
click at [358, 324] on span "Crear" at bounding box center [371, 321] width 26 height 10
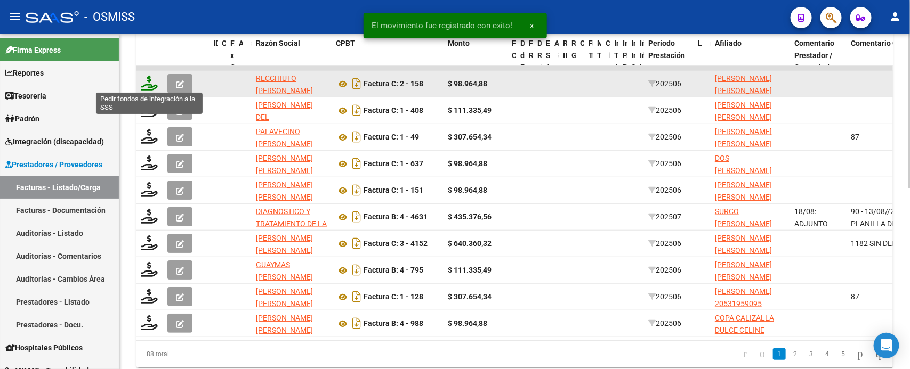
click at [150, 82] on icon at bounding box center [149, 83] width 17 height 15
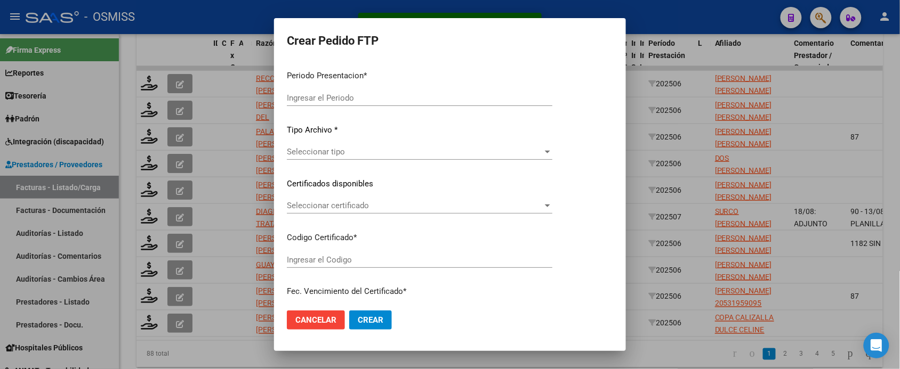
type input "202507"
type input "202506"
type input "$ 98.964,88"
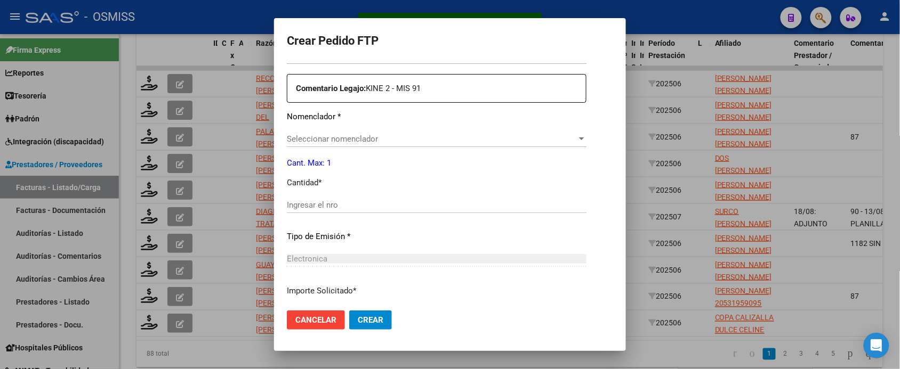
scroll to position [459, 0]
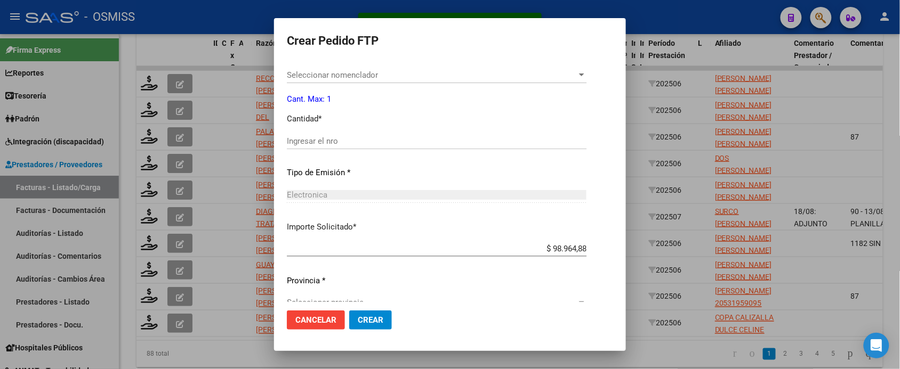
type input "ARG01000311377182022092920270929SAL124"
type input "2027-09-29"
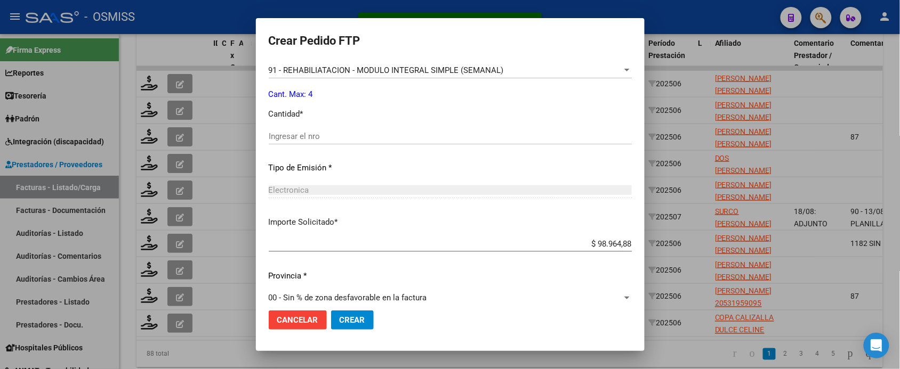
scroll to position [393, 0]
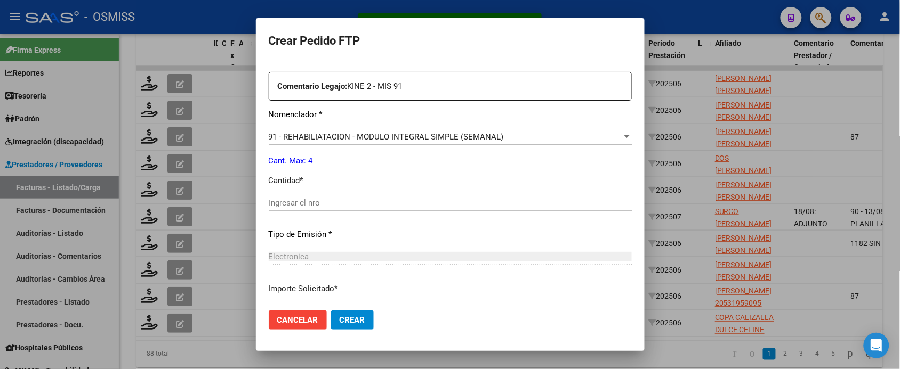
click at [360, 196] on div "Ingresar el nro" at bounding box center [450, 203] width 363 height 16
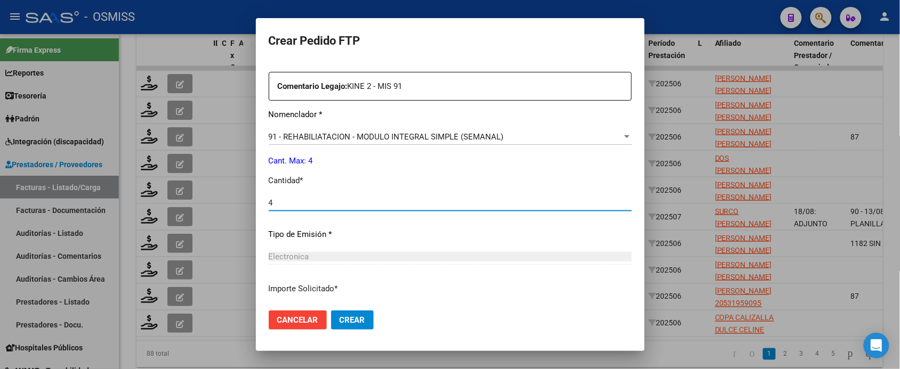
type input "4"
click at [331, 311] on button "Crear" at bounding box center [352, 320] width 43 height 19
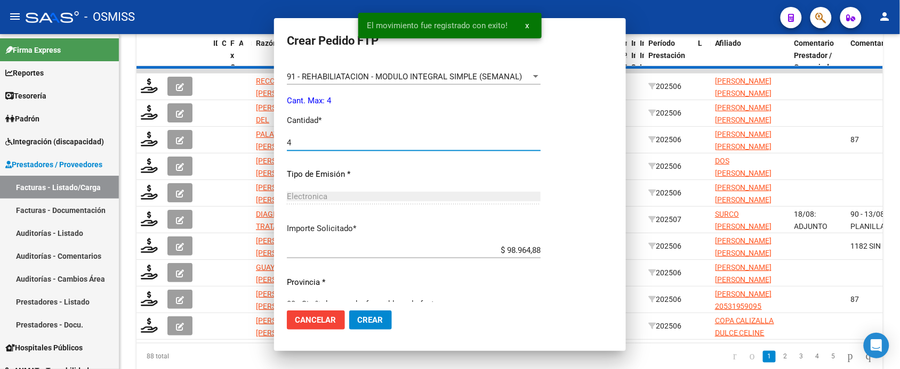
scroll to position [0, 0]
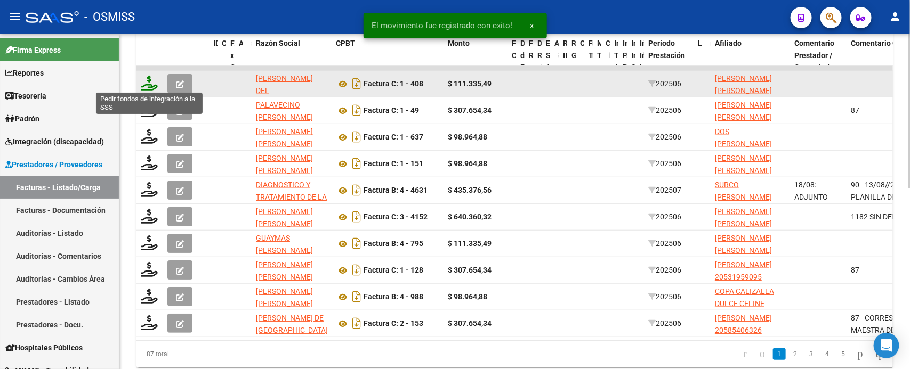
click at [149, 84] on icon at bounding box center [149, 83] width 17 height 15
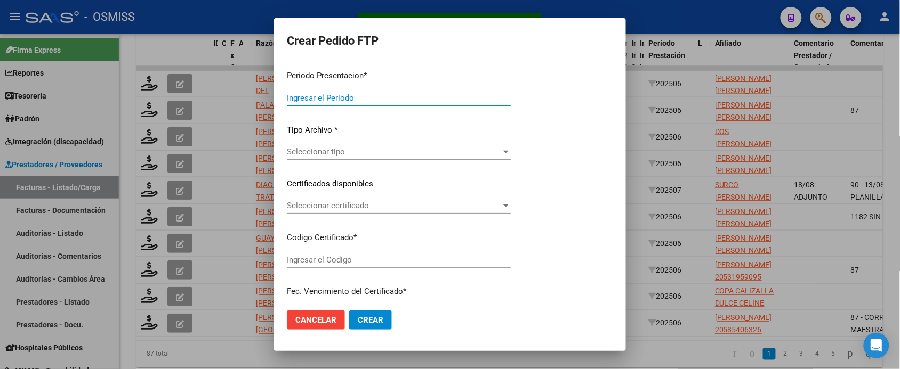
type input "202507"
type input "202506"
type input "$ 111.335,49"
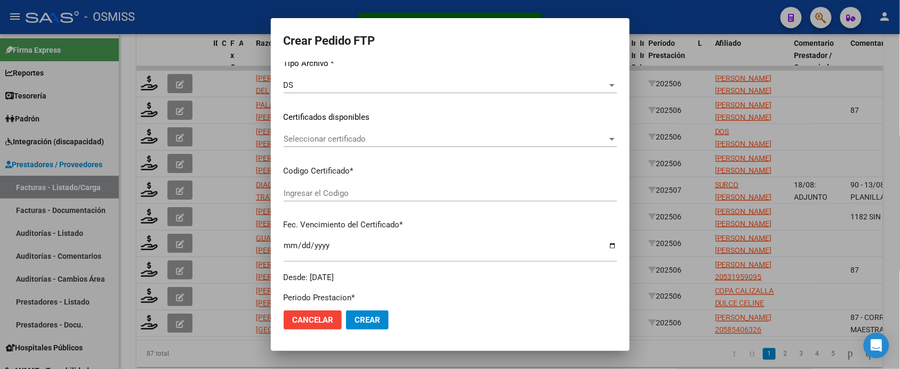
type input "ARG01000485327792021110920291109COR234"
type input "2029-11-09"
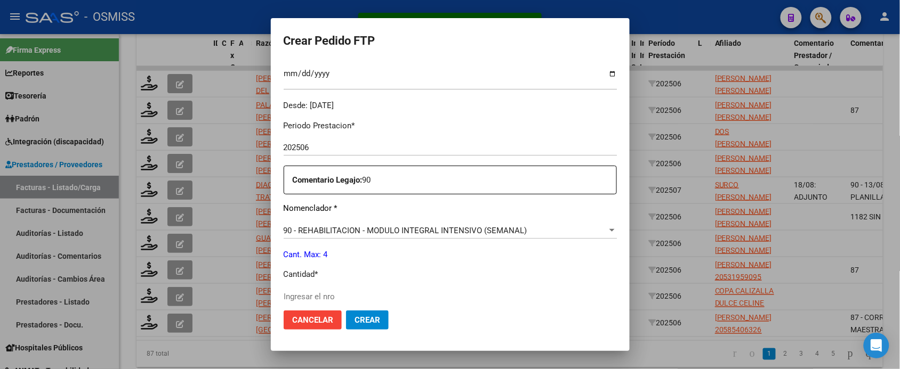
scroll to position [333, 0]
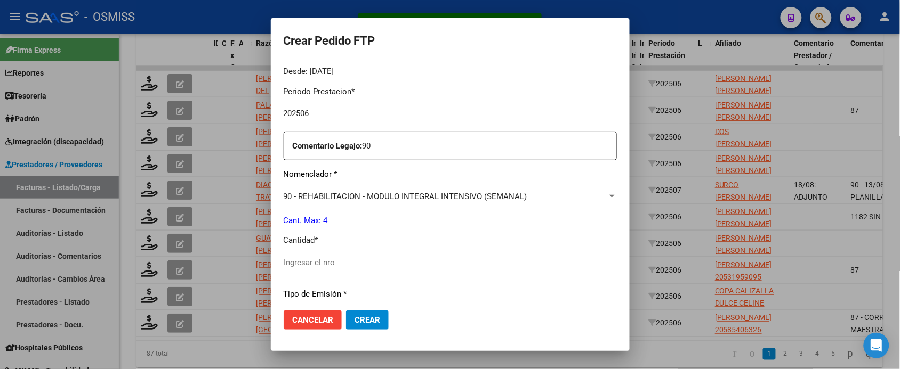
click at [348, 256] on div "Ingresar el nro" at bounding box center [450, 263] width 333 height 16
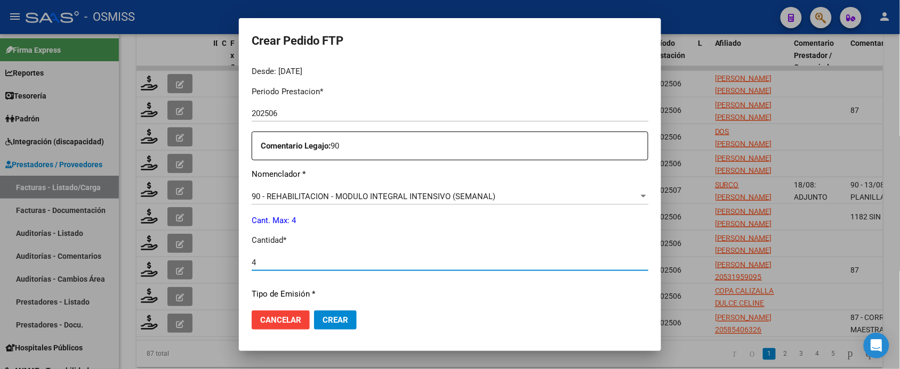
type input "4"
click at [314, 311] on button "Crear" at bounding box center [335, 320] width 43 height 19
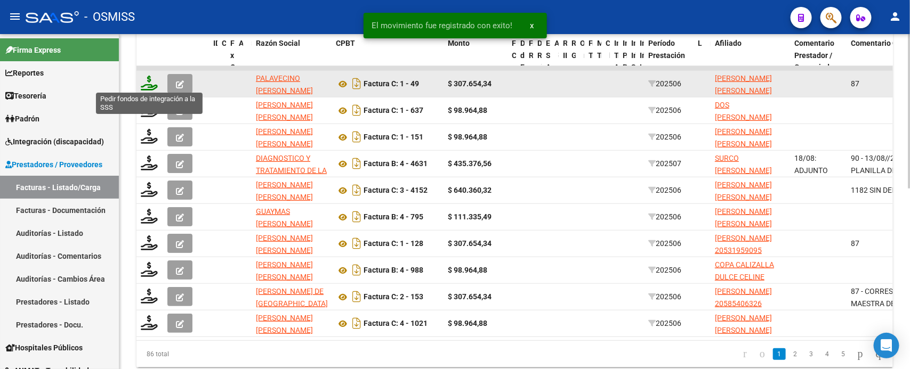
click at [148, 82] on icon at bounding box center [149, 83] width 17 height 15
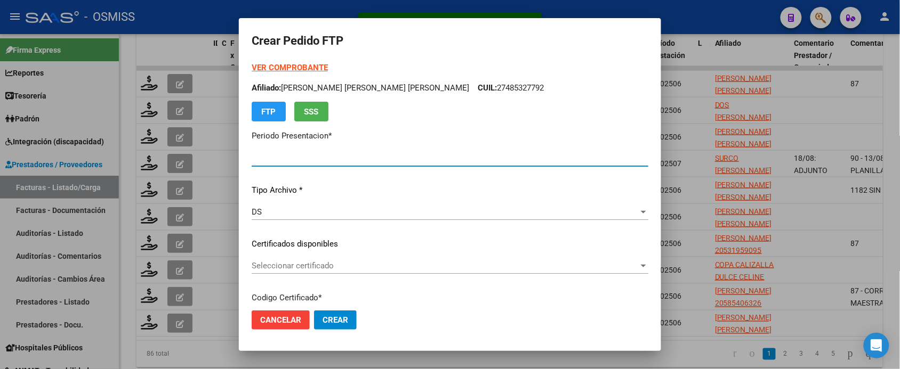
type input "202507"
type input "202506"
type input "$ 307.654,34"
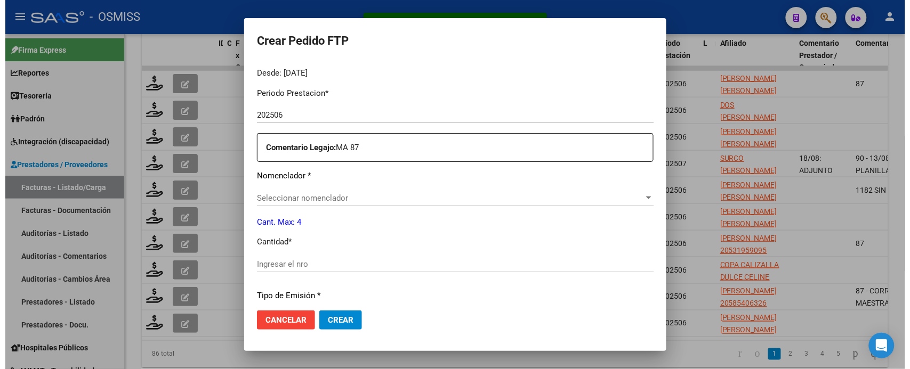
scroll to position [393, 0]
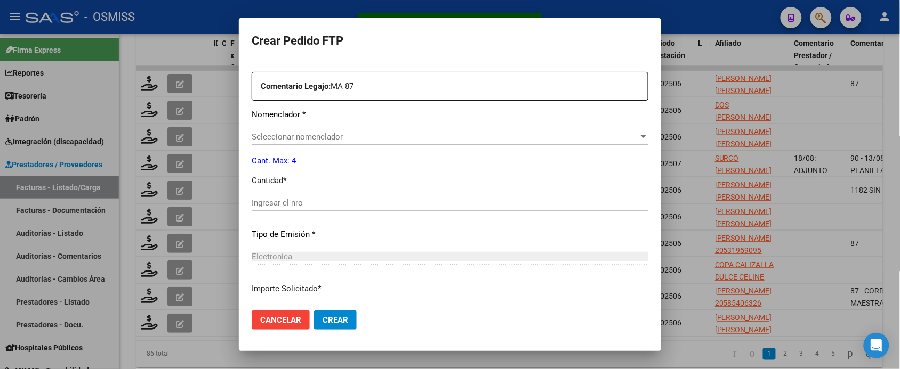
type input "ARG02000558316712022071920270719SAL121"
type input "[DATE]"
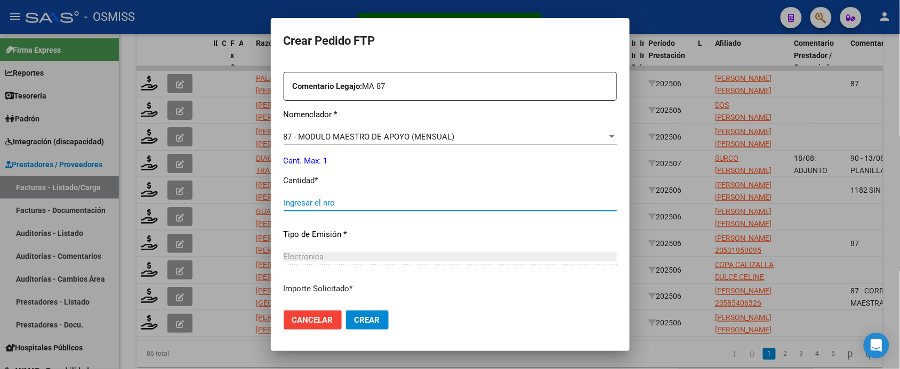
click at [318, 204] on input "Ingresar el nro" at bounding box center [450, 203] width 333 height 10
type input "1"
click at [346, 311] on button "Crear" at bounding box center [367, 320] width 43 height 19
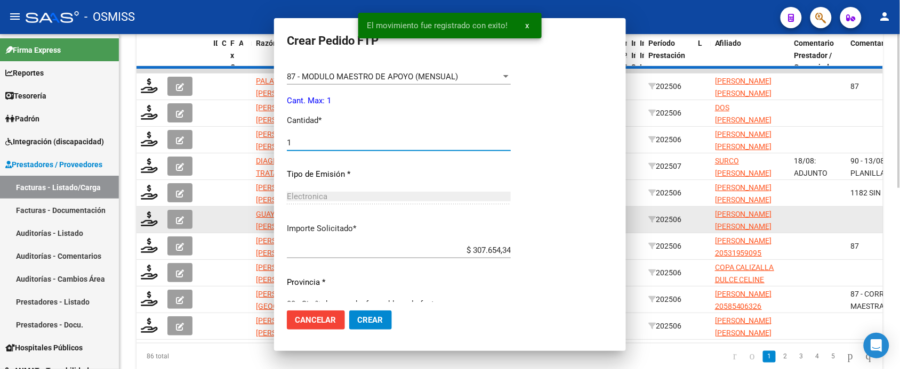
scroll to position [0, 0]
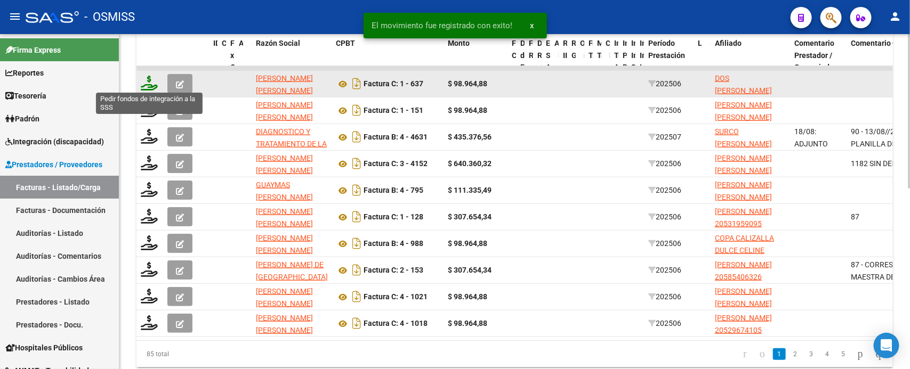
click at [150, 82] on icon at bounding box center [149, 83] width 17 height 15
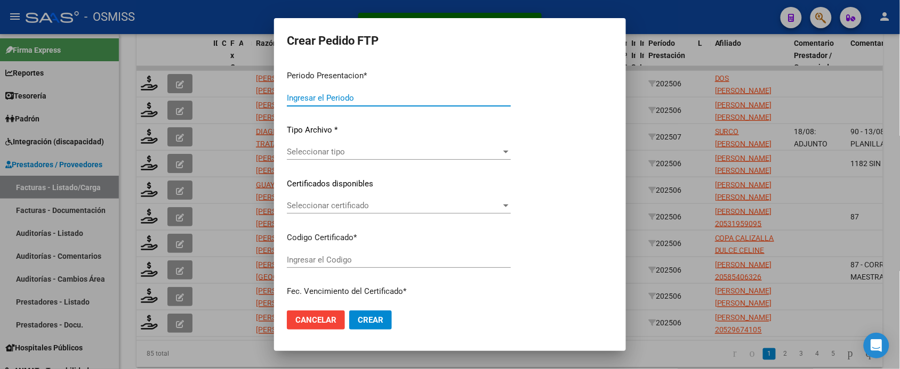
type input "202507"
type input "202506"
type input "$ 98.964,88"
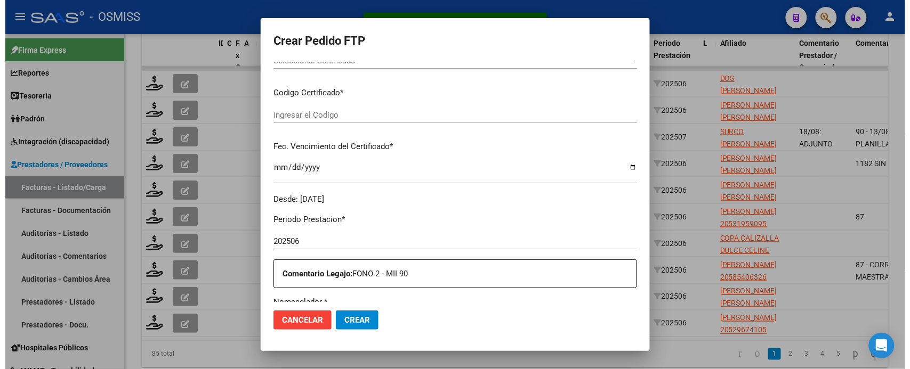
scroll to position [326, 0]
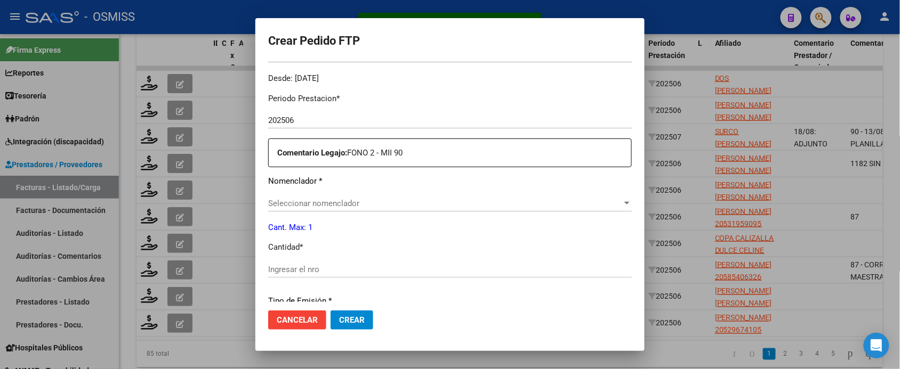
type input "ARG01000554725112022022520270225SGO116"
type input "2027-02-25"
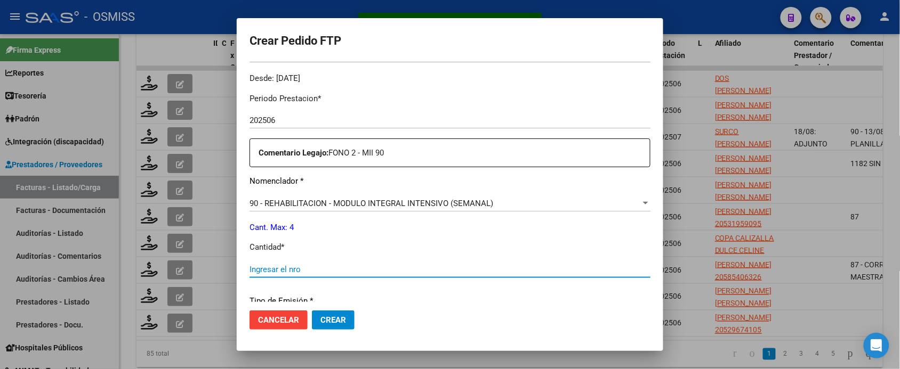
click at [342, 270] on input "Ingresar el nro" at bounding box center [449, 270] width 401 height 10
type input "4"
click at [312, 311] on button "Crear" at bounding box center [333, 320] width 43 height 19
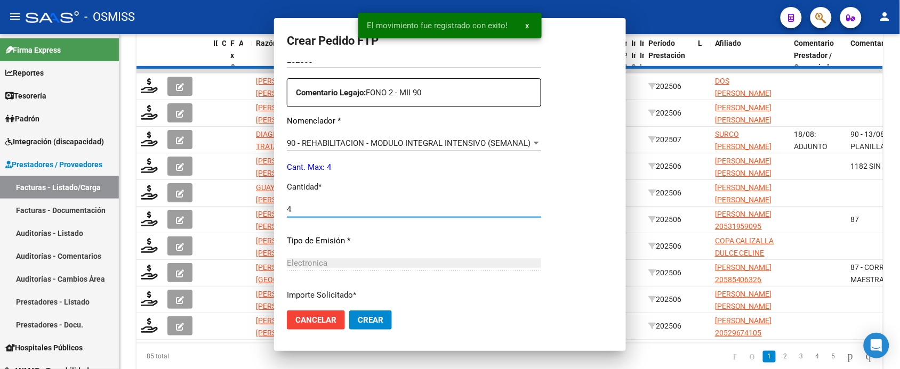
scroll to position [0, 0]
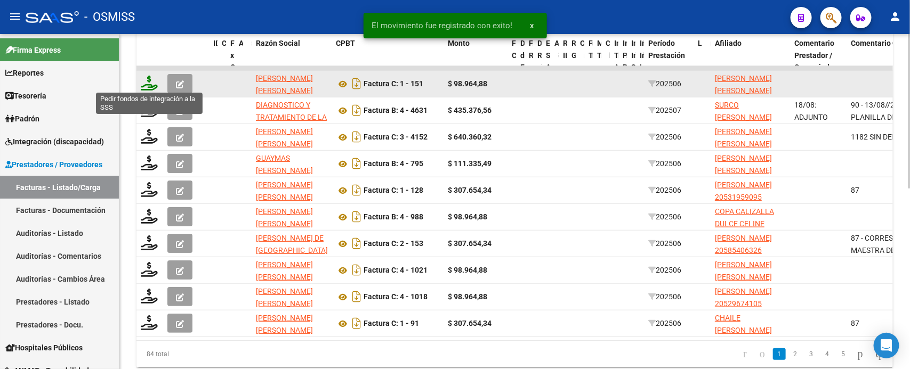
click at [151, 84] on icon at bounding box center [149, 83] width 17 height 15
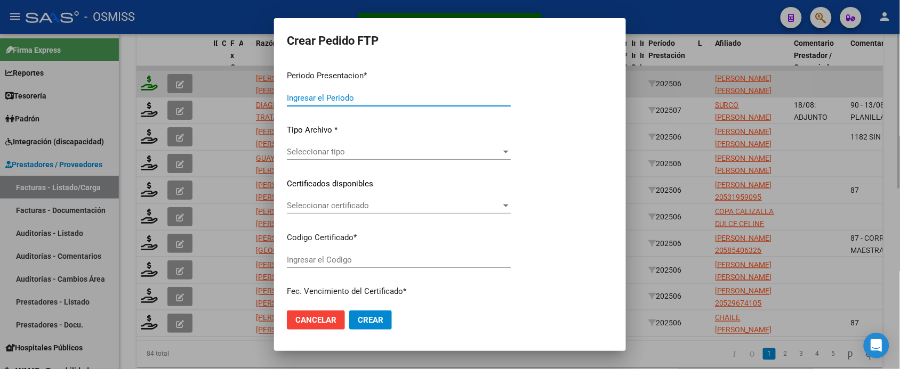
type input "202507"
type input "202506"
type input "$ 98.964,88"
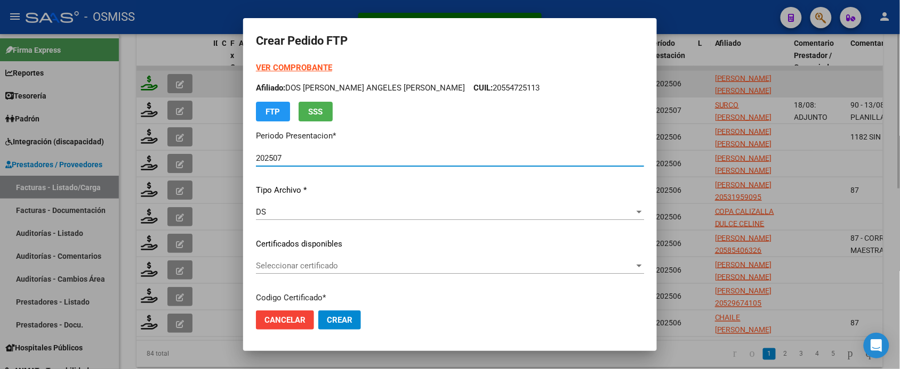
type input "ARG020005750668720250414SAL123"
type input "2030-04-14"
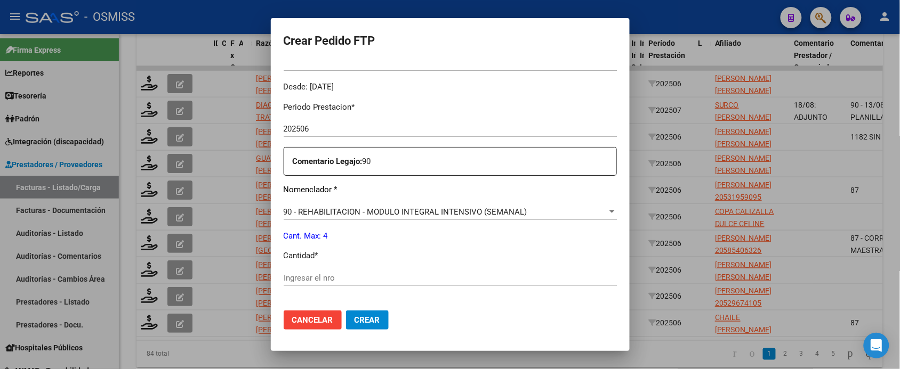
scroll to position [333, 0]
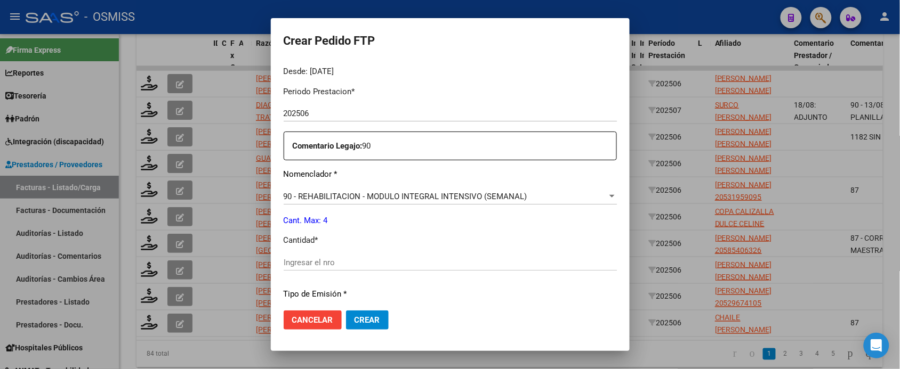
click at [342, 271] on div "Ingresar el nro" at bounding box center [450, 268] width 333 height 26
click at [345, 262] on input "Ingresar el nro" at bounding box center [450, 263] width 333 height 10
type input "4"
click at [346, 311] on button "Crear" at bounding box center [367, 320] width 43 height 19
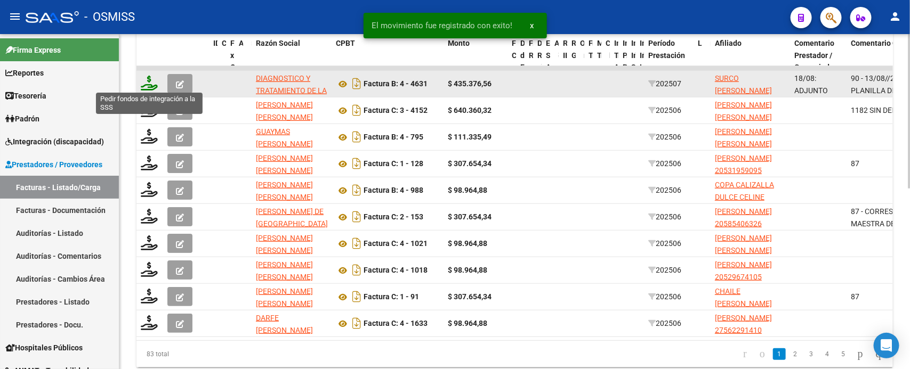
click at [149, 78] on icon at bounding box center [149, 83] width 17 height 15
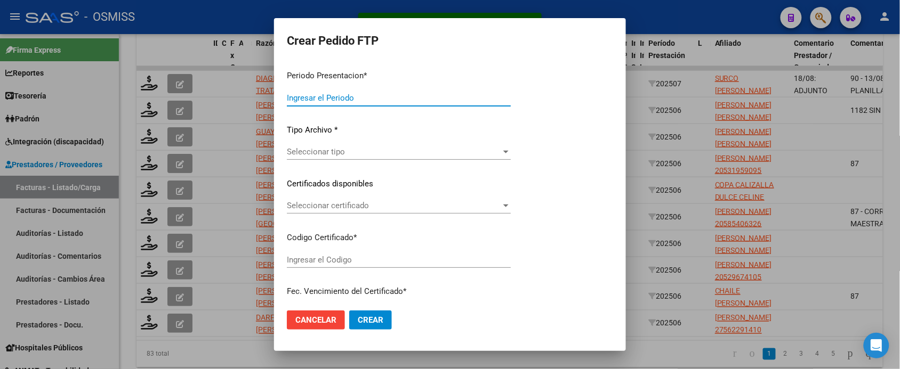
type input "202507"
type input "$ 435.376,56"
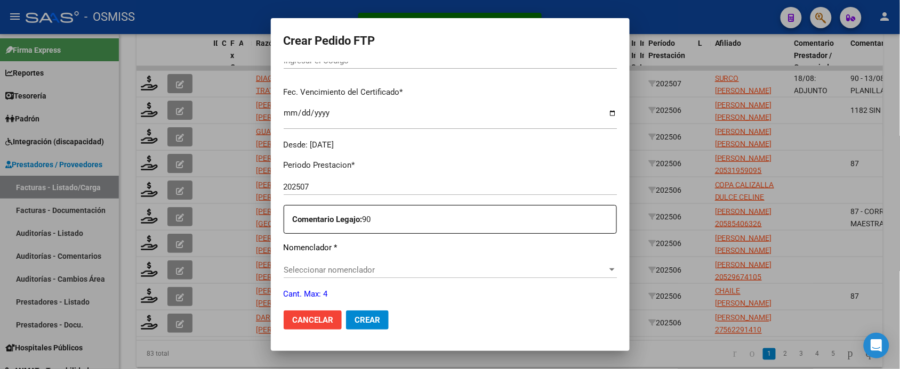
type input "ARG02000549974262022092120250921BSAS413"
type input "2025-09-21"
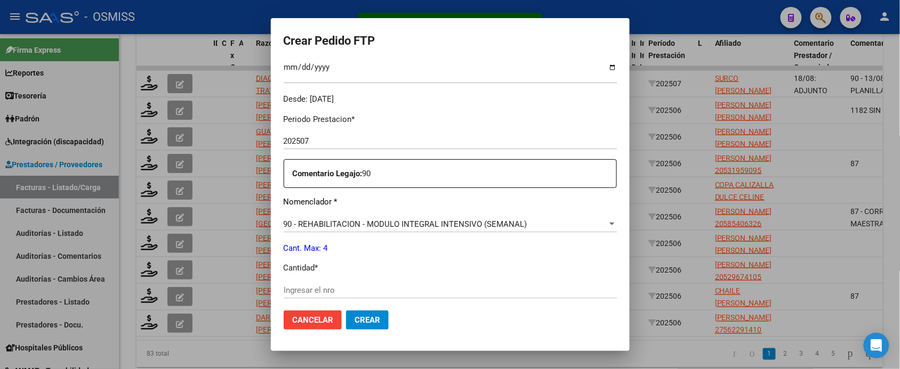
scroll to position [393, 0]
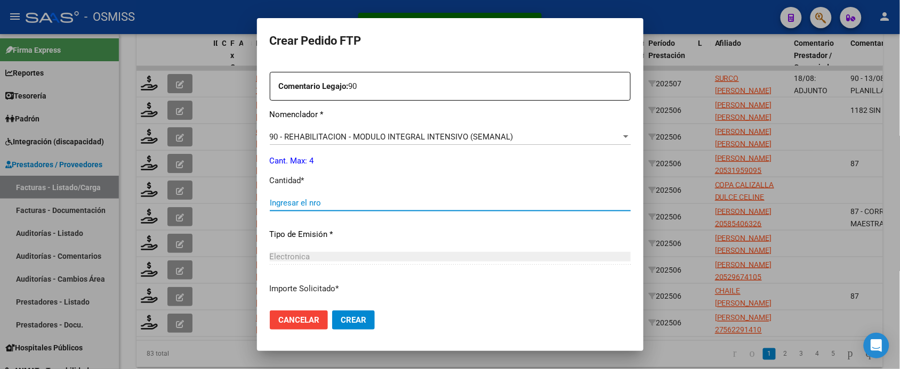
click at [352, 204] on input "Ingresar el nro" at bounding box center [450, 203] width 361 height 10
type input "4"
click at [332, 311] on button "Crear" at bounding box center [353, 320] width 43 height 19
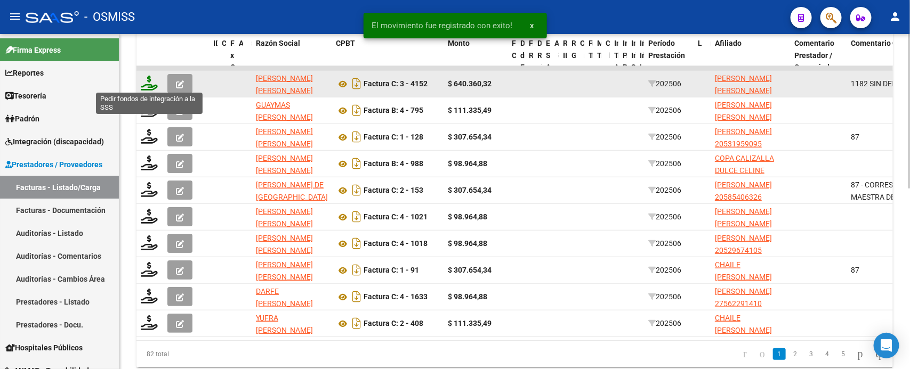
click at [156, 80] on icon at bounding box center [149, 83] width 17 height 15
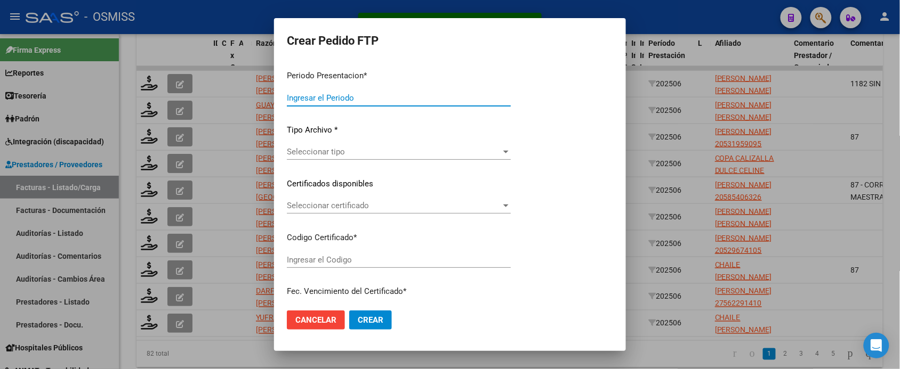
type input "202507"
type input "202506"
type input "$ 640.360,32"
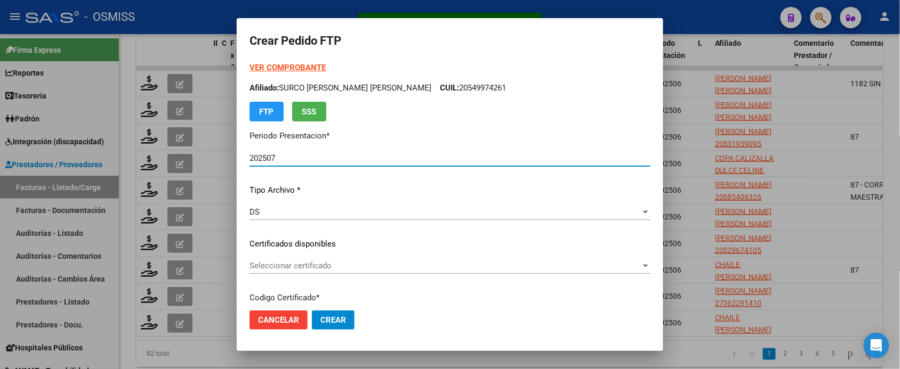
type input "ARG01000544361412022080820250808MZA232"
type input "2025-08-08"
click at [315, 69] on strong "VER COMPROBANTE" at bounding box center [287, 68] width 76 height 10
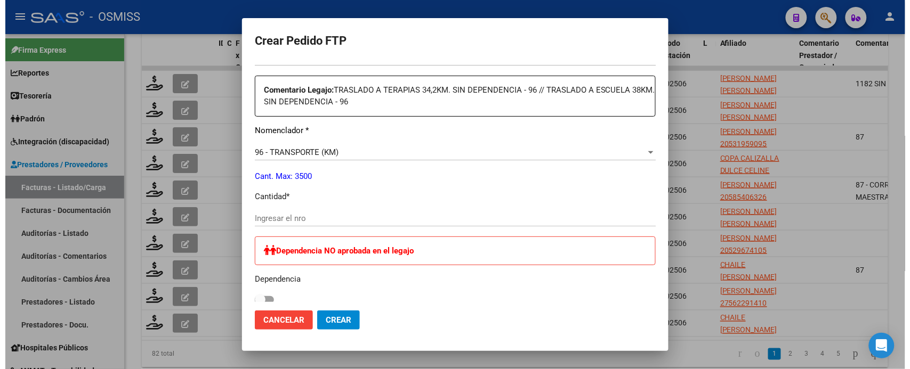
scroll to position [400, 0]
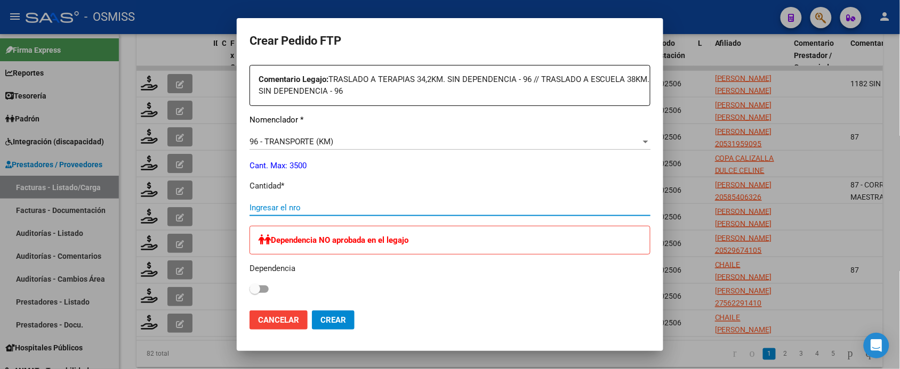
click at [327, 203] on input "Ingresar el nro" at bounding box center [449, 208] width 401 height 10
type input "1182"
click at [312, 311] on button "Crear" at bounding box center [333, 320] width 43 height 19
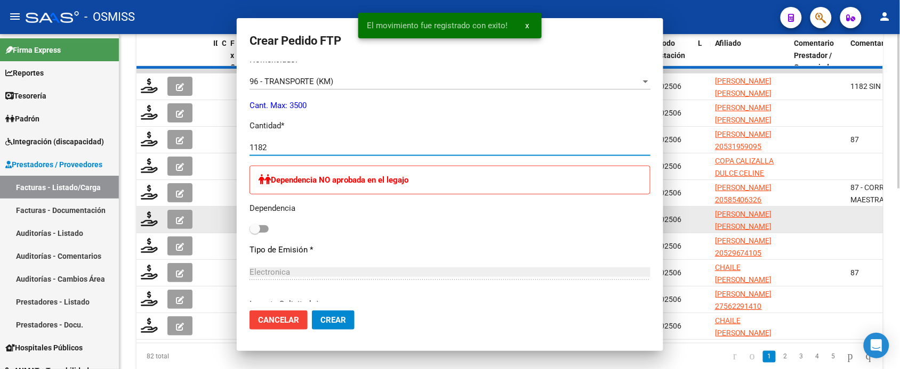
scroll to position [0, 0]
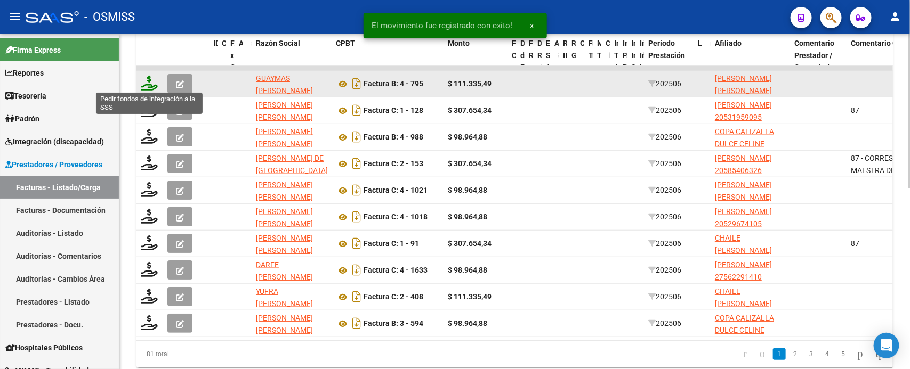
click at [149, 80] on icon at bounding box center [149, 83] width 17 height 15
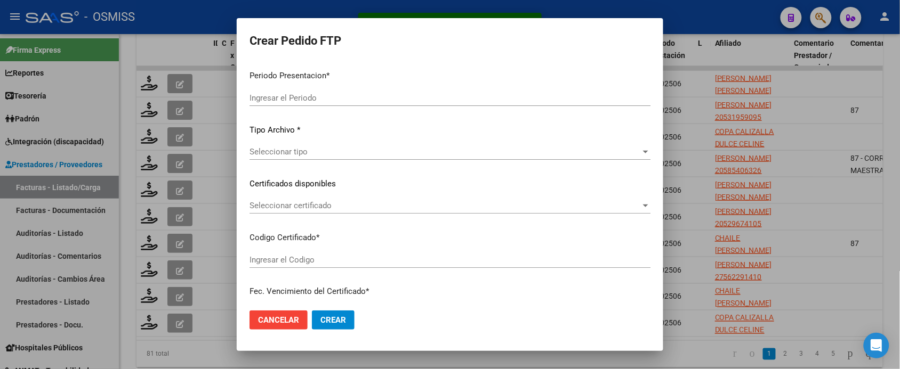
type input "202507"
type input "202506"
type input "$ 111.335,49"
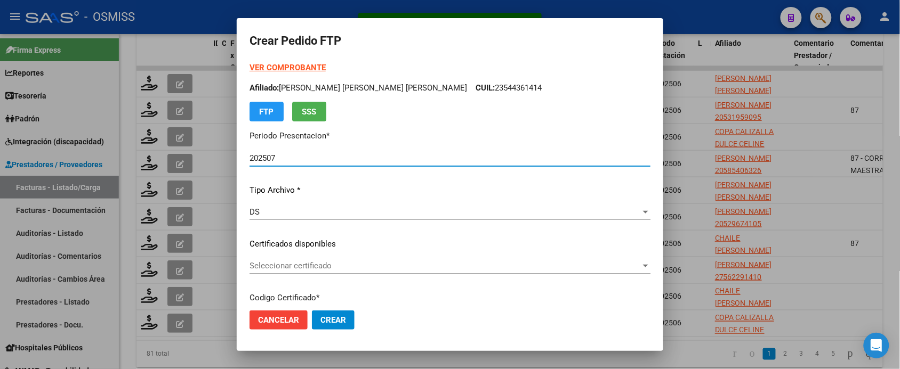
type input "ARG02000558316712022071920270719SAL121"
type input "[DATE]"
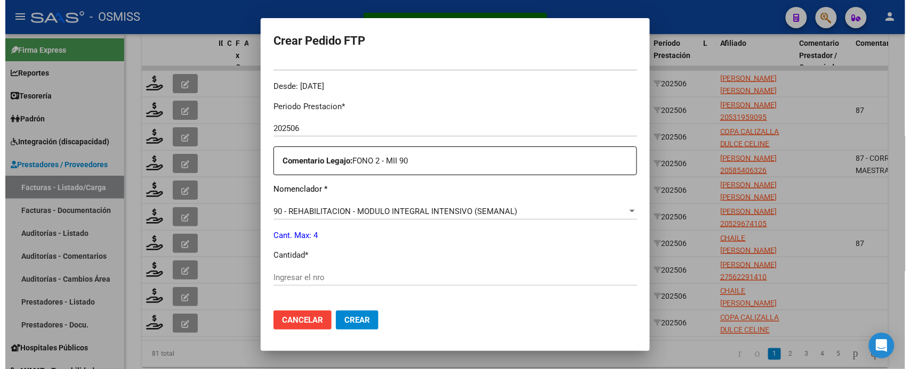
scroll to position [333, 0]
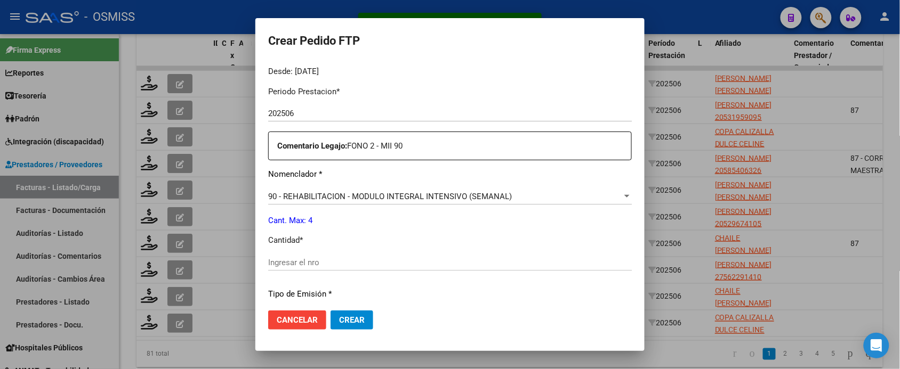
click at [317, 265] on input "Ingresar el nro" at bounding box center [450, 263] width 364 height 10
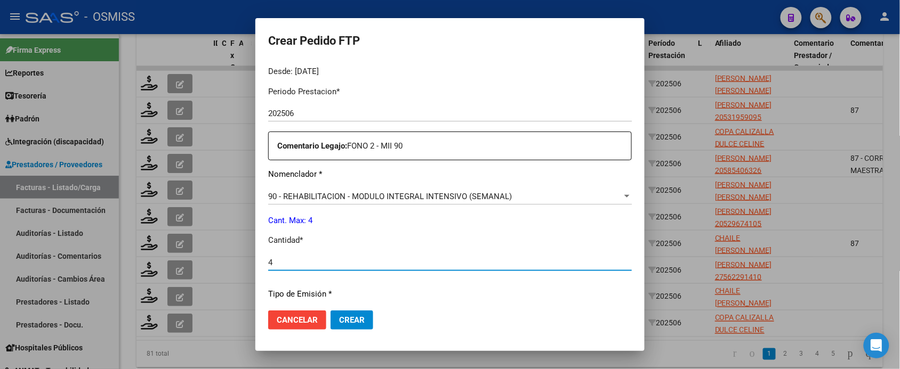
type input "4"
click at [330, 311] on button "Crear" at bounding box center [351, 320] width 43 height 19
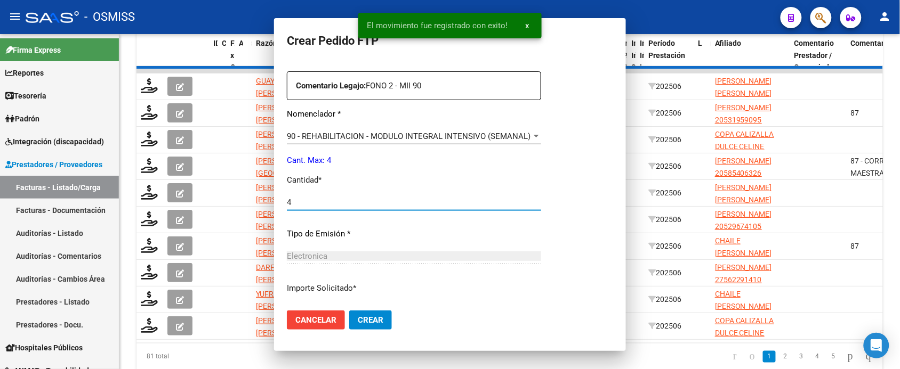
scroll to position [0, 0]
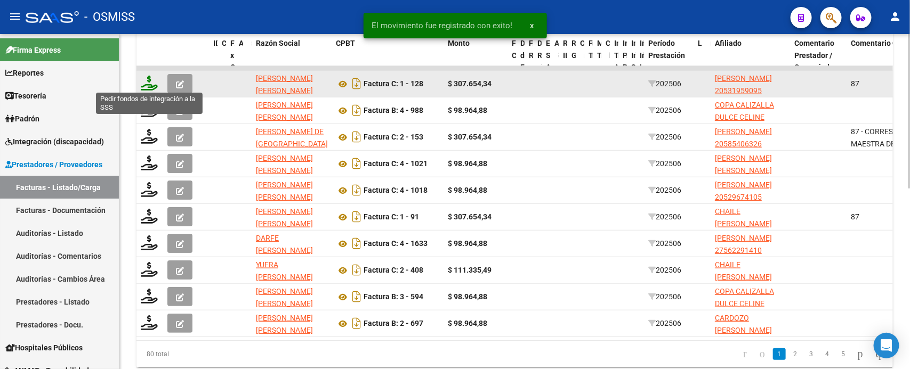
click at [148, 80] on icon at bounding box center [149, 83] width 17 height 15
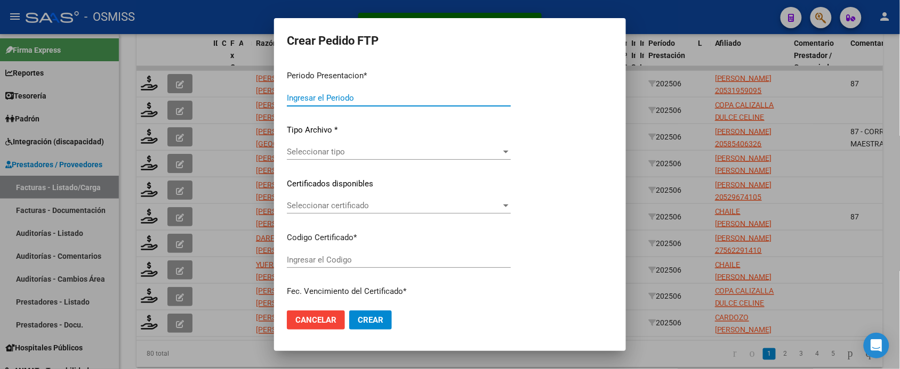
type input "202507"
type input "202506"
type input "$ 307.654,34"
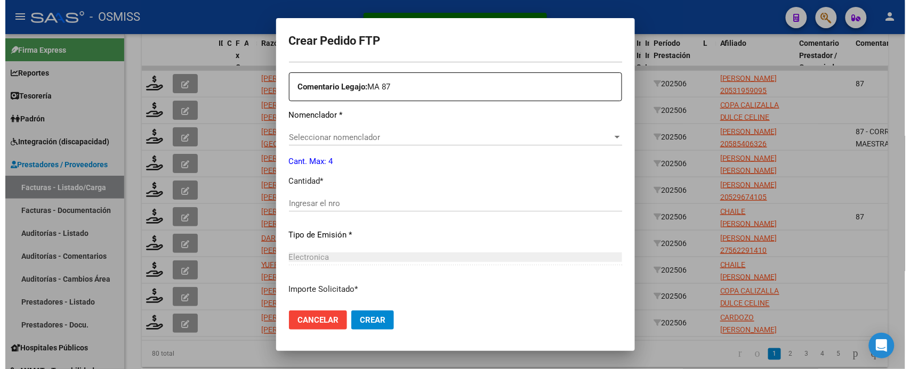
scroll to position [393, 0]
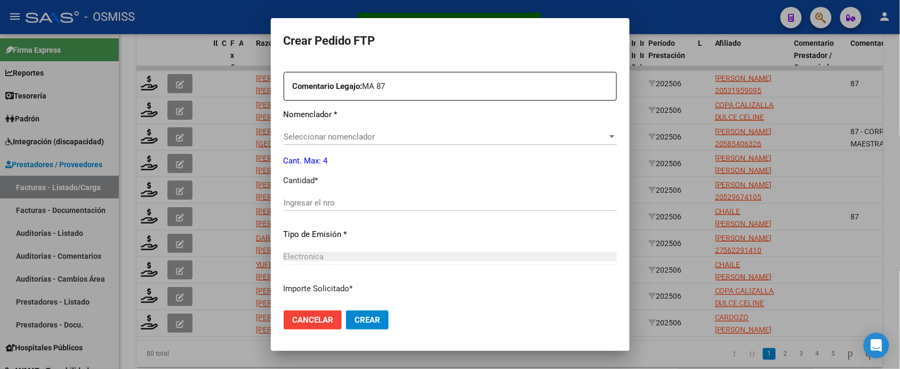
type input "ARG02000531959092024072220290722SAL124"
type input "[DATE]"
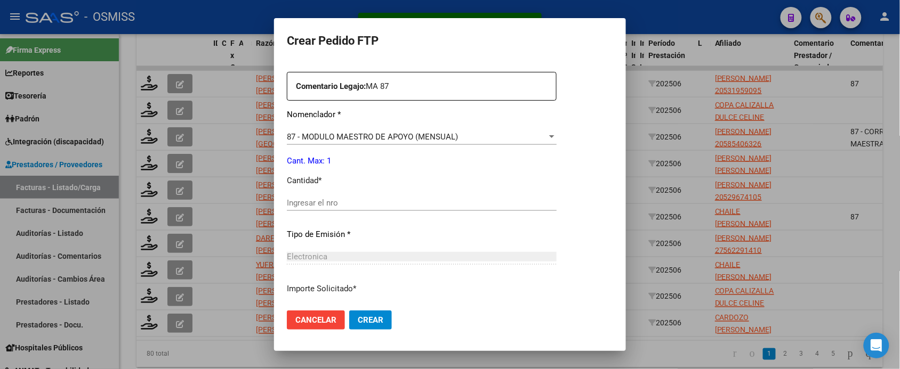
click at [342, 203] on input "Ingresar el nro" at bounding box center [422, 203] width 270 height 10
type input "1"
click at [349, 311] on button "Crear" at bounding box center [370, 320] width 43 height 19
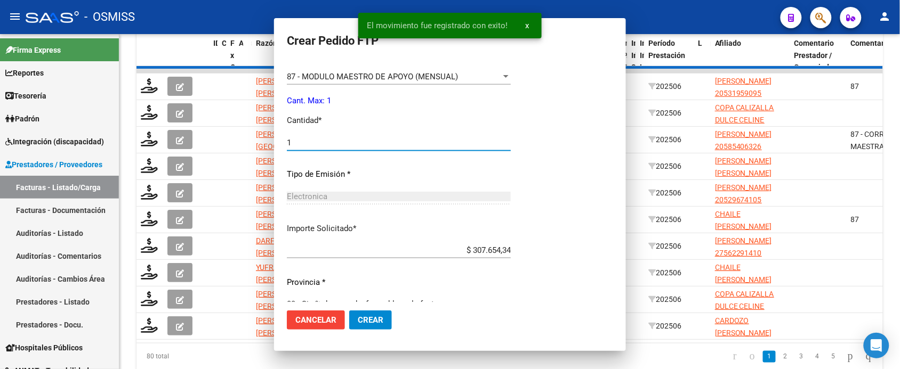
scroll to position [0, 0]
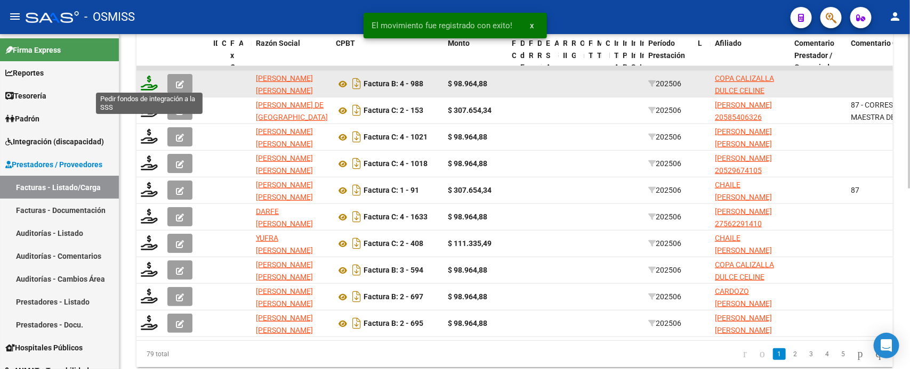
click at [149, 86] on icon at bounding box center [149, 83] width 17 height 15
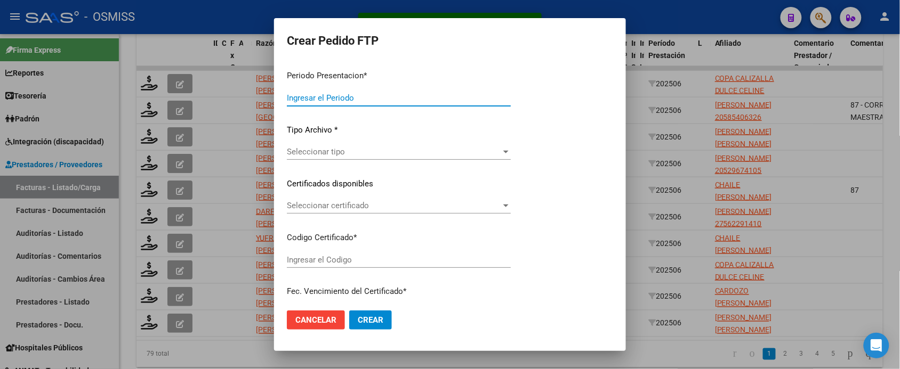
type input "202507"
type input "202506"
type input "$ 98.964,88"
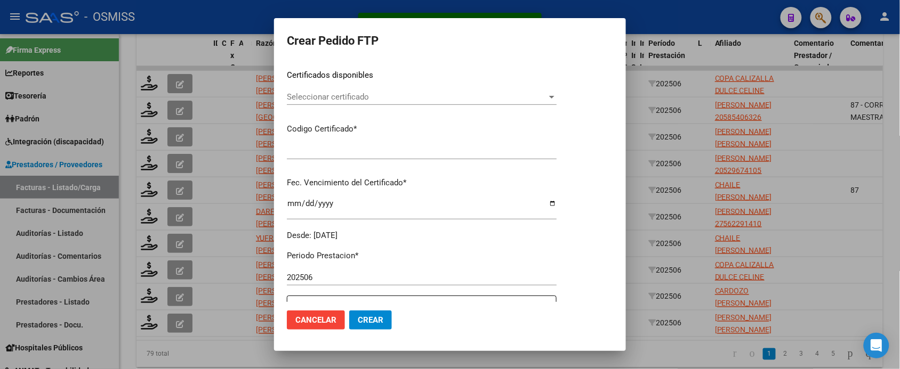
type input "ARG01000540866032022122820271228SAL121"
type input "2027-12-28"
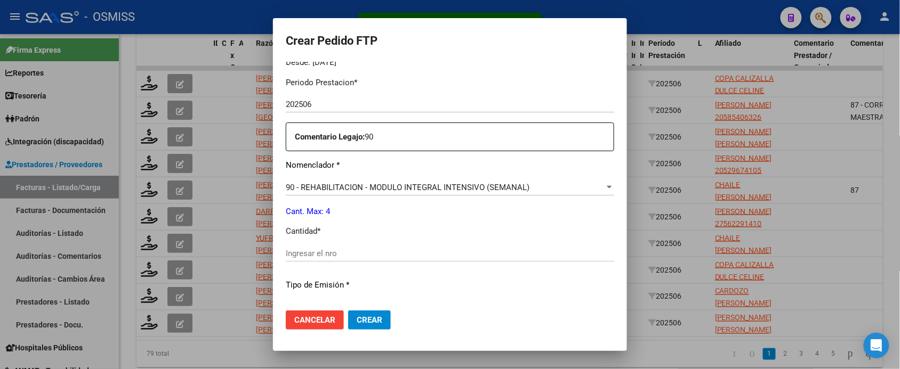
scroll to position [400, 0]
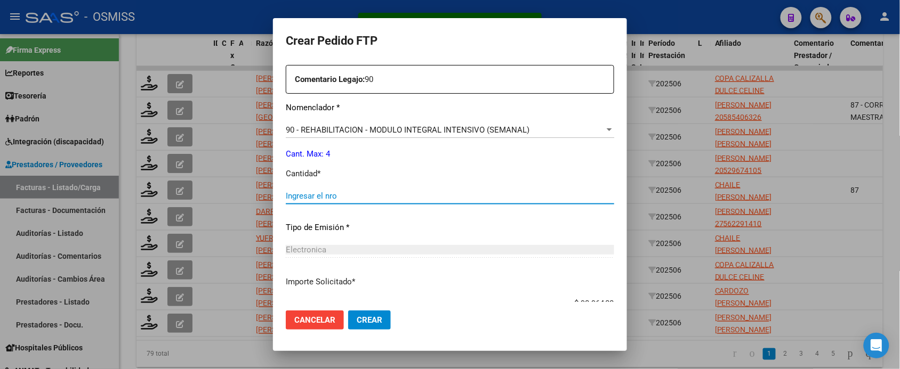
click at [327, 196] on input "Ingresar el nro" at bounding box center [450, 196] width 328 height 10
type input "4"
click at [348, 311] on button "Crear" at bounding box center [369, 320] width 43 height 19
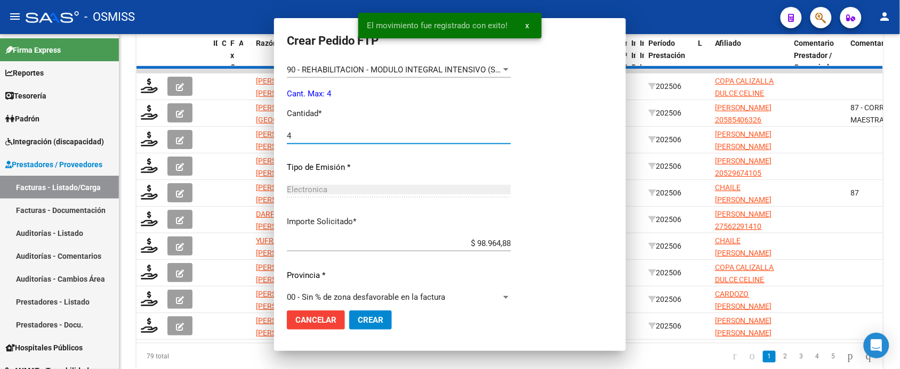
scroll to position [340, 0]
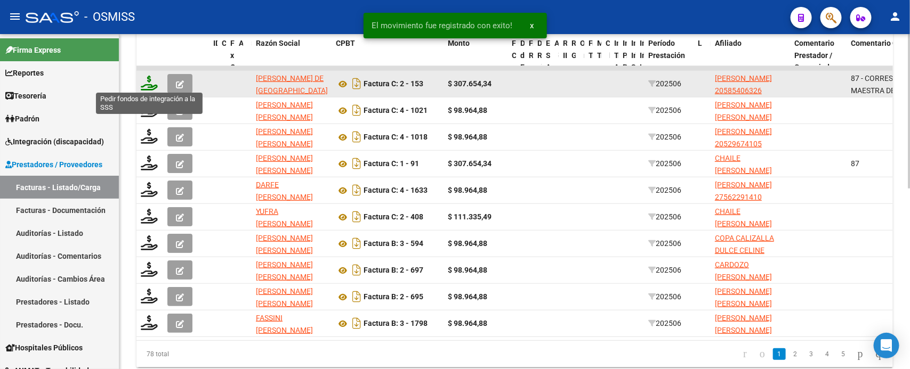
click at [149, 85] on icon at bounding box center [149, 83] width 17 height 15
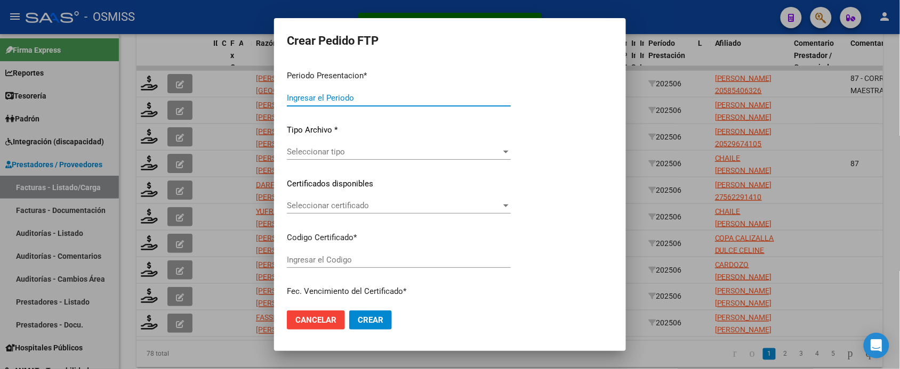
type input "202507"
type input "202506"
type input "$ 307.654,34"
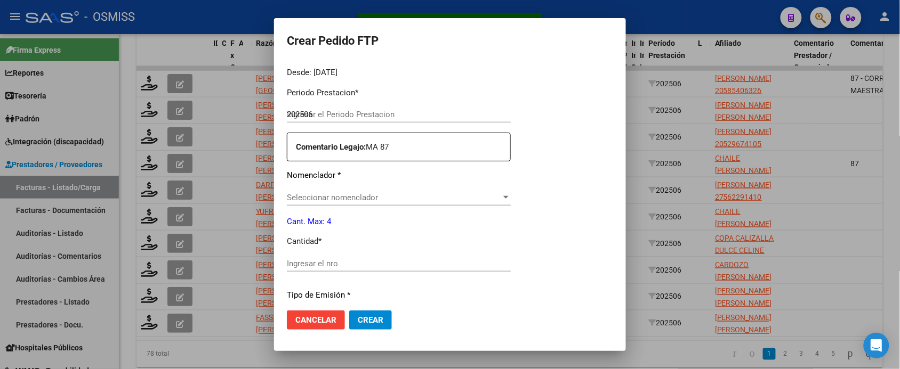
scroll to position [393, 0]
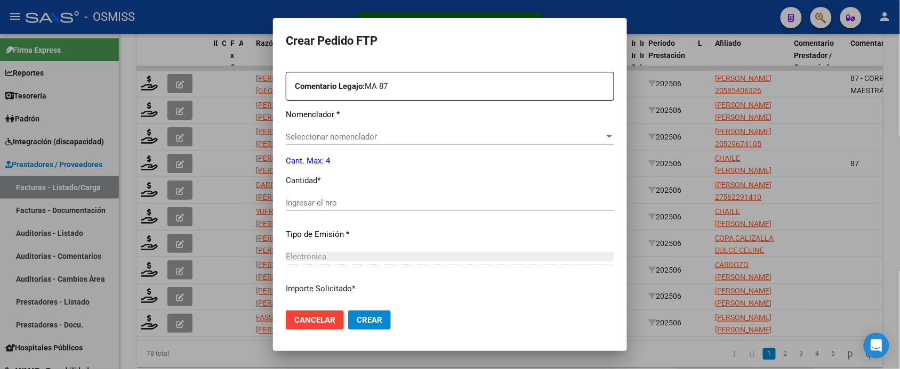
type input "ARG02000585406322022080820250808SGO117"
type input "2025-08-08"
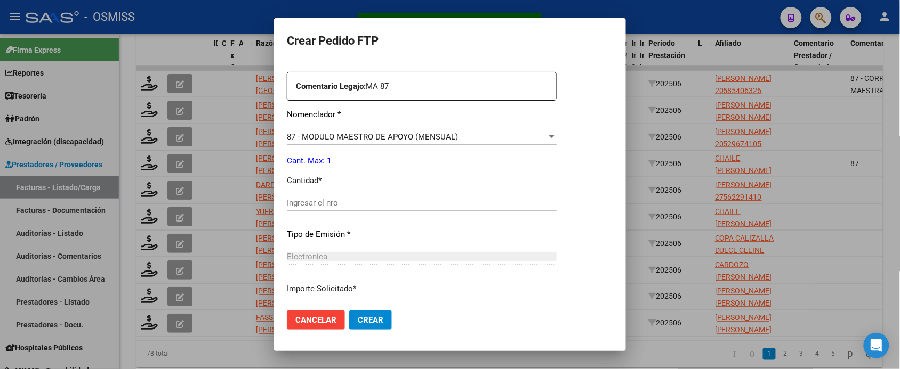
click at [342, 207] on input "Ingresar el nro" at bounding box center [422, 203] width 270 height 10
type input "1"
click at [349, 311] on button "Crear" at bounding box center [370, 320] width 43 height 19
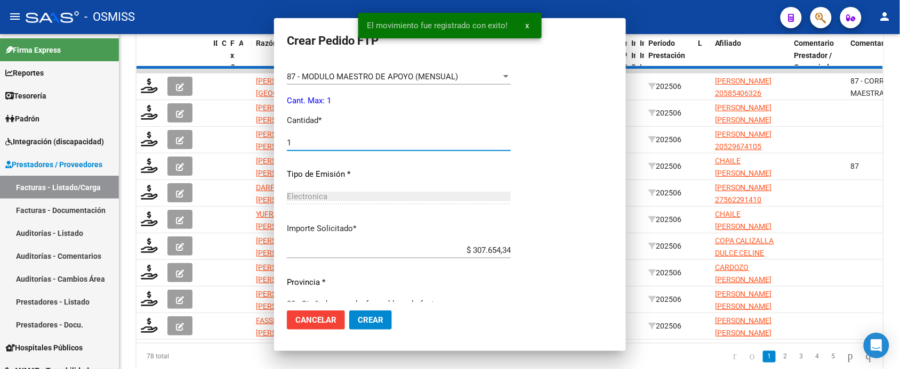
scroll to position [0, 0]
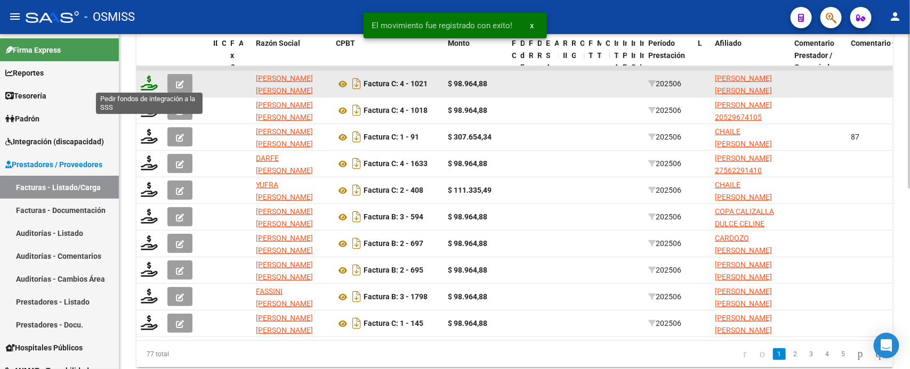
click at [150, 83] on icon at bounding box center [149, 83] width 17 height 15
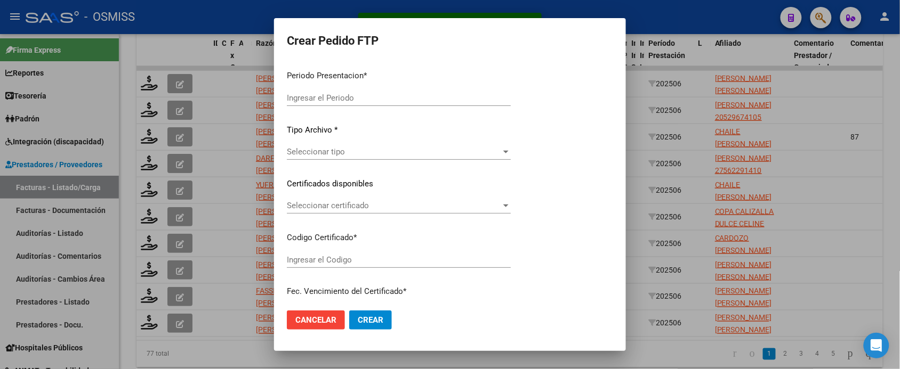
type input "202507"
type input "202506"
type input "$ 98.964,88"
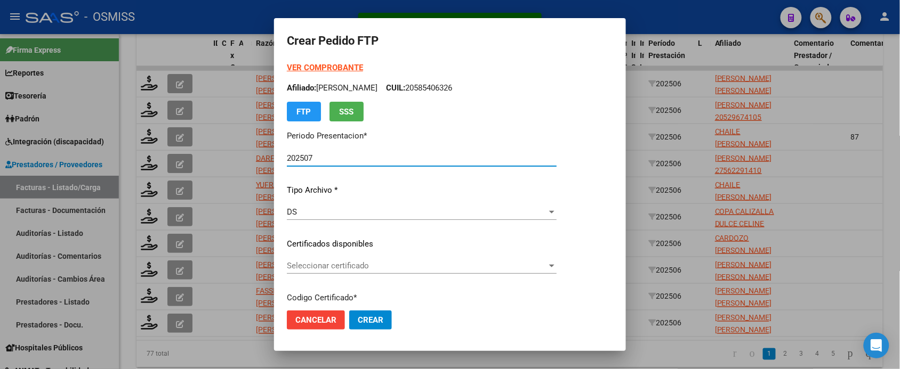
type input "ARG02000571871992024072920290729SAL123"
type input "2029-07-29"
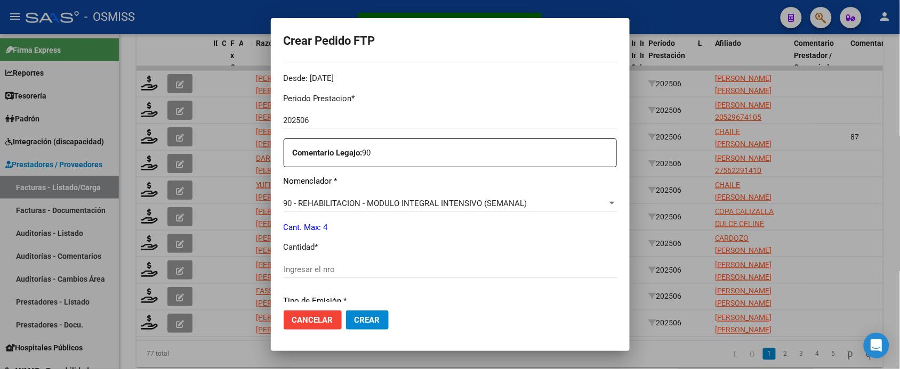
scroll to position [333, 0]
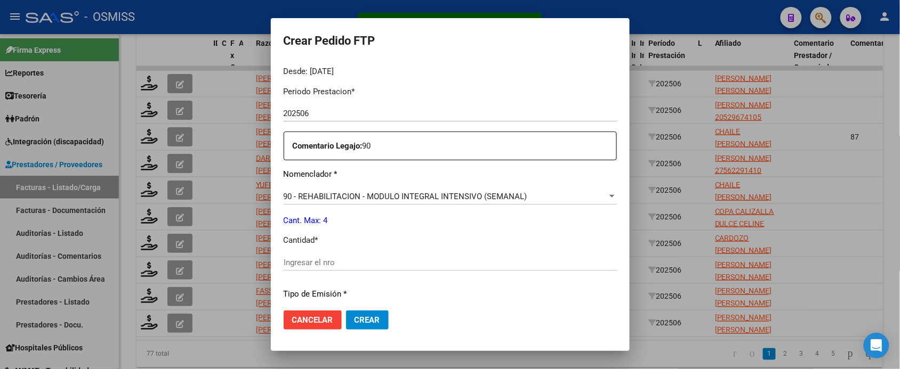
click at [336, 254] on div "Periodo Prestacion * 202506 Ingresar el Periodo Prestacion Comentario Legajo: 9…" at bounding box center [450, 260] width 333 height 365
click at [333, 256] on div "Periodo Prestacion * 202506 Ingresar el Periodo Prestacion Comentario Legajo: 9…" at bounding box center [450, 260] width 333 height 365
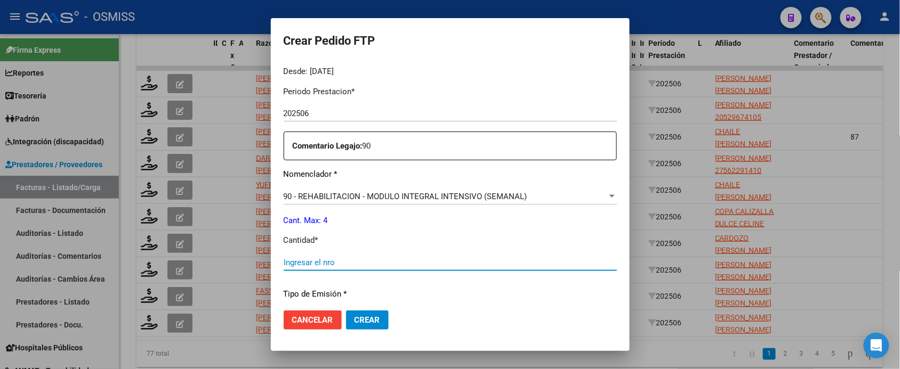
click at [332, 262] on input "Ingresar el nro" at bounding box center [450, 263] width 333 height 10
type input "4"
click at [346, 311] on button "Crear" at bounding box center [367, 320] width 43 height 19
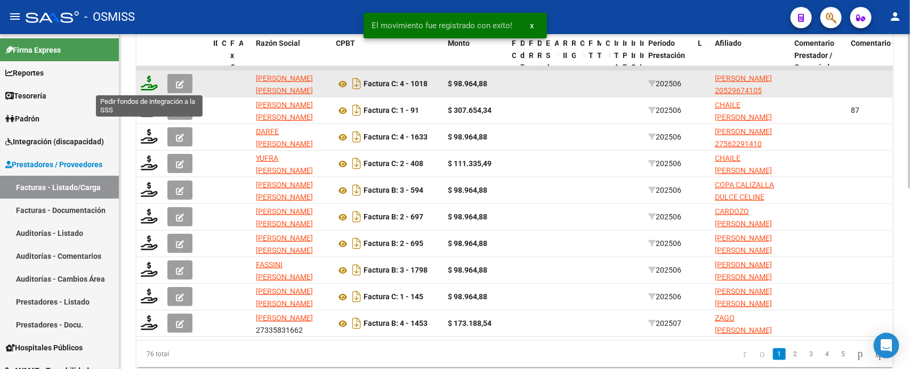
click at [150, 84] on icon at bounding box center [149, 83] width 17 height 15
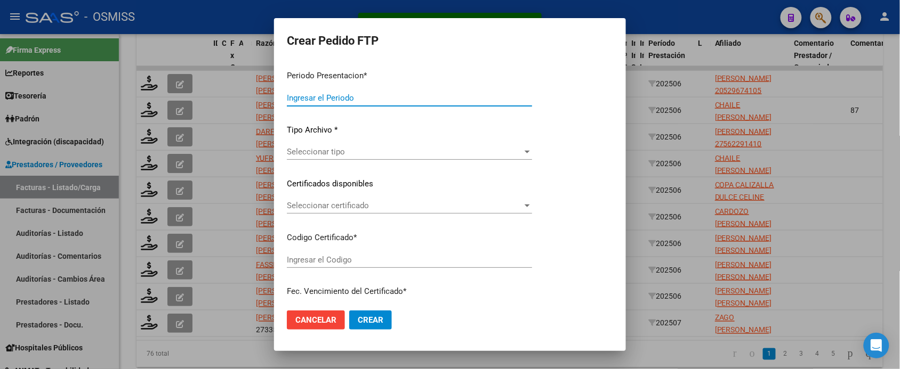
type input "202507"
type input "202506"
type input "$ 98.964,88"
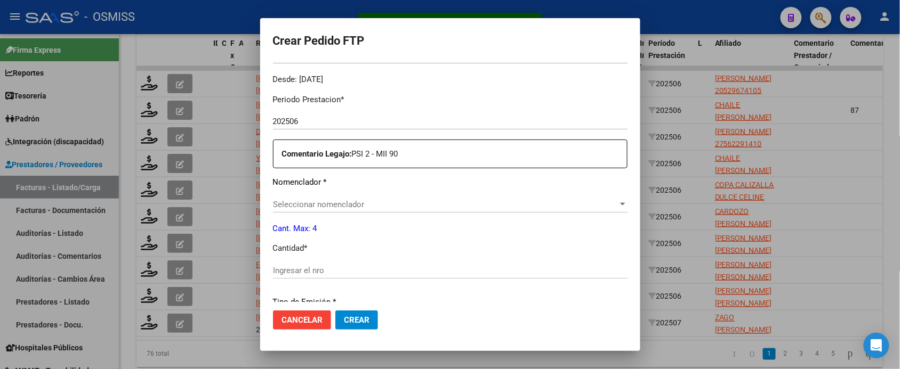
scroll to position [326, 0]
type input "ARG02000529674102019052420250524SAL121"
type input "2025-05-24"
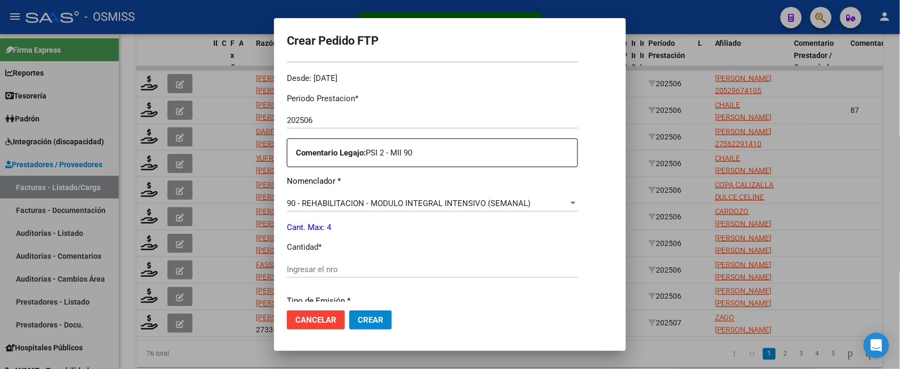
click at [333, 272] on input "Ingresar el nro" at bounding box center [432, 270] width 291 height 10
type input "4"
click at [349, 311] on button "Crear" at bounding box center [370, 320] width 43 height 19
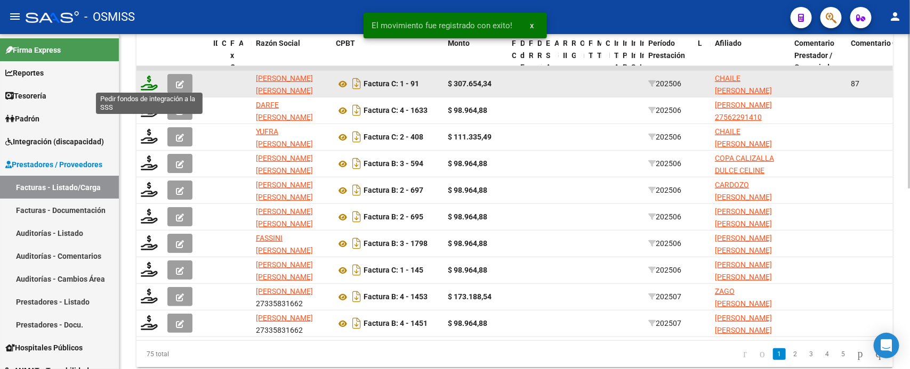
click at [150, 86] on icon at bounding box center [149, 83] width 17 height 15
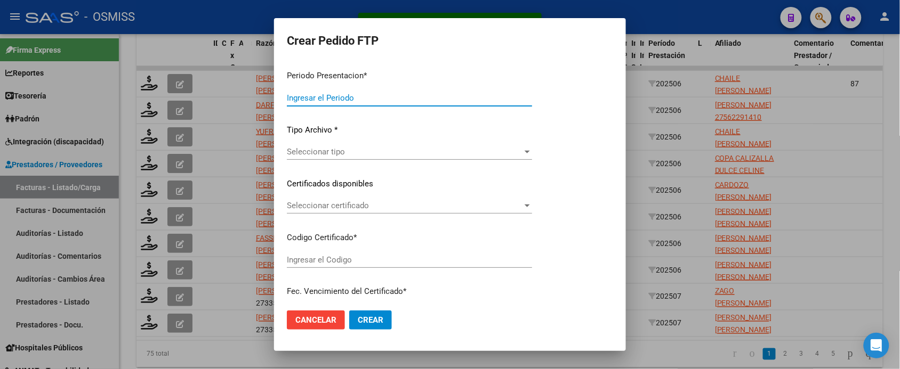
type input "202507"
type input "202506"
type input "$ 307.654,34"
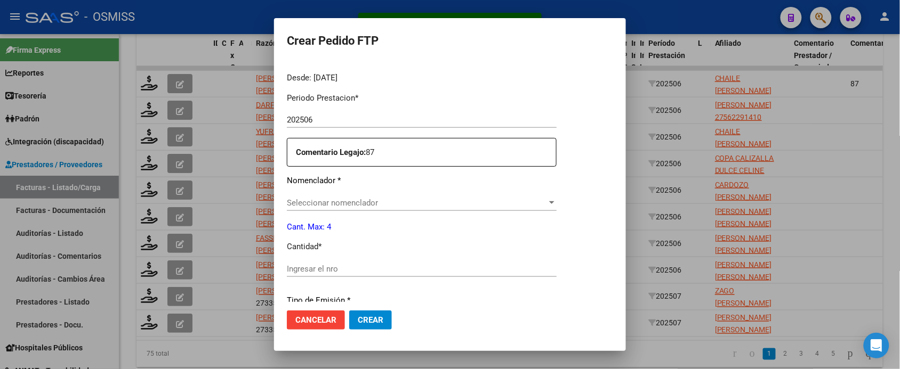
type input "ARG02000542424542022110720271107SAL124"
type input "2027-11-07"
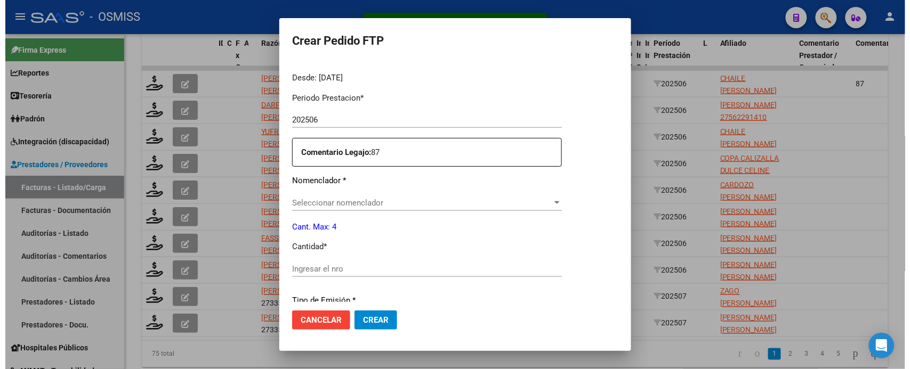
scroll to position [393, 0]
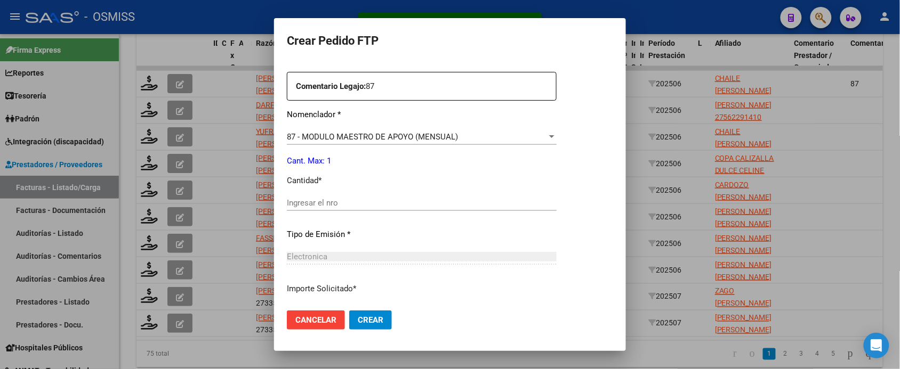
click at [345, 200] on input "Ingresar el nro" at bounding box center [422, 203] width 270 height 10
type input "1"
click at [349, 311] on button "Crear" at bounding box center [370, 320] width 43 height 19
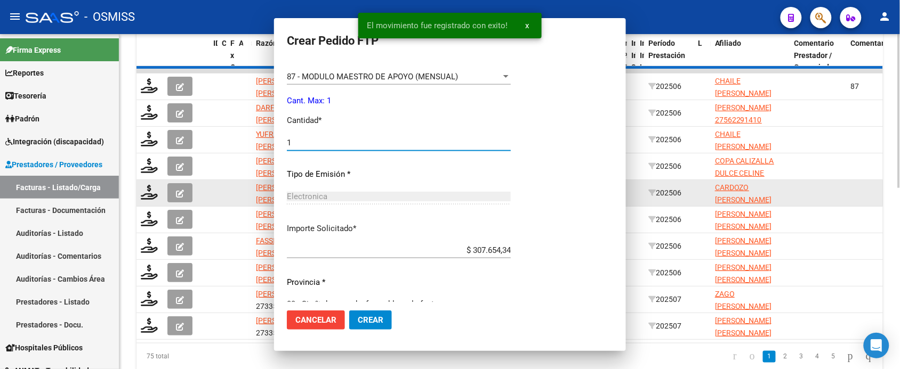
scroll to position [0, 0]
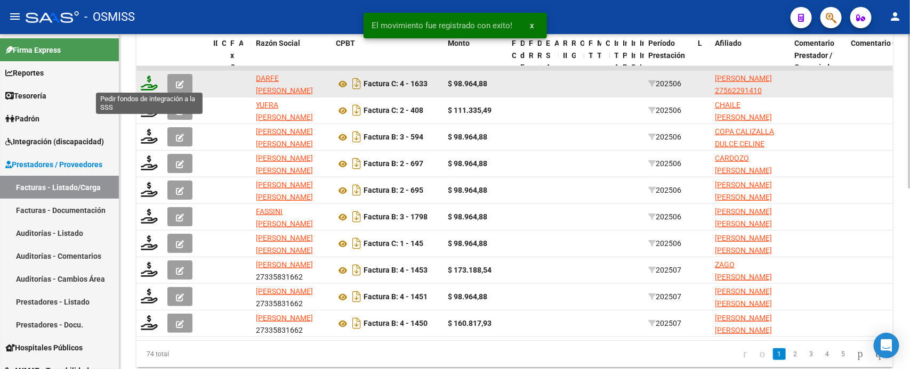
click at [150, 83] on icon at bounding box center [149, 83] width 17 height 15
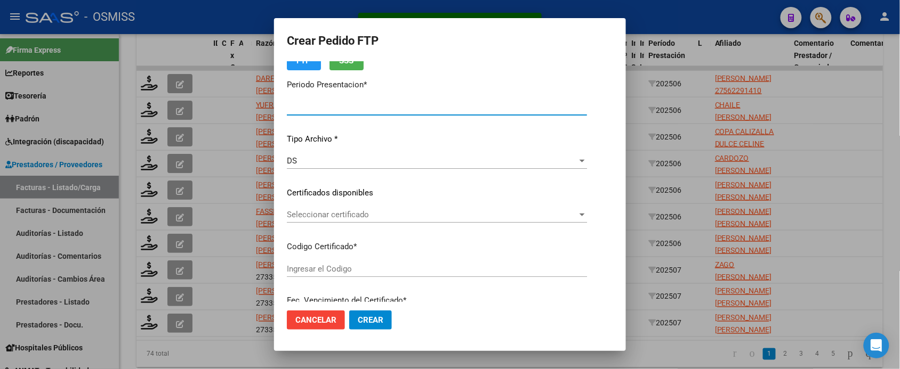
type input "202507"
type input "202506"
type input "$ 98.964,88"
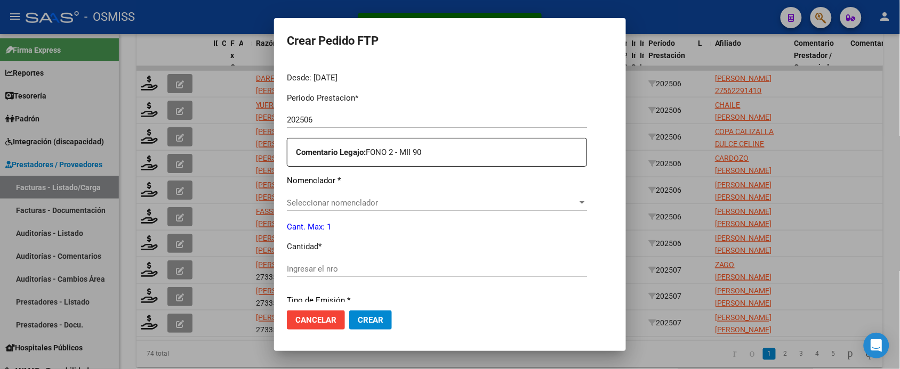
scroll to position [393, 0]
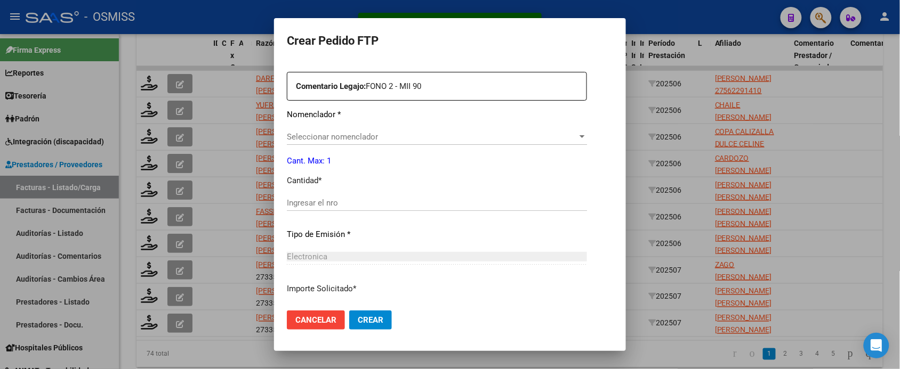
type input "ARG01000562291412023072520280725SAL123"
type input "[DATE]"
click at [349, 204] on input "Ingresar el nro" at bounding box center [437, 203] width 300 height 10
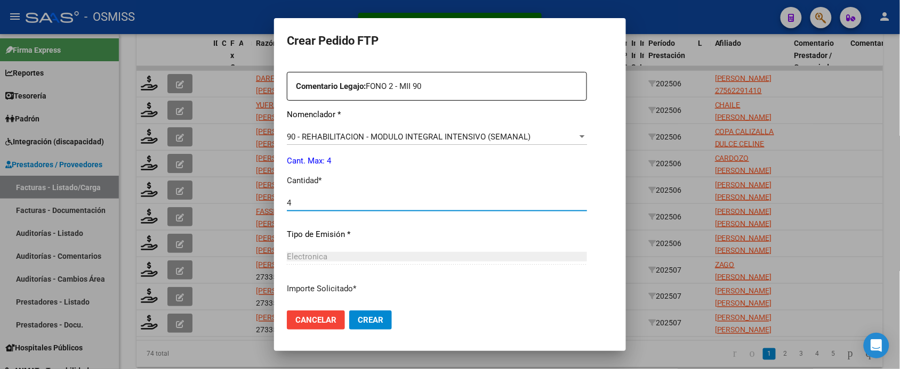
type input "4"
click at [349, 311] on button "Crear" at bounding box center [370, 320] width 43 height 19
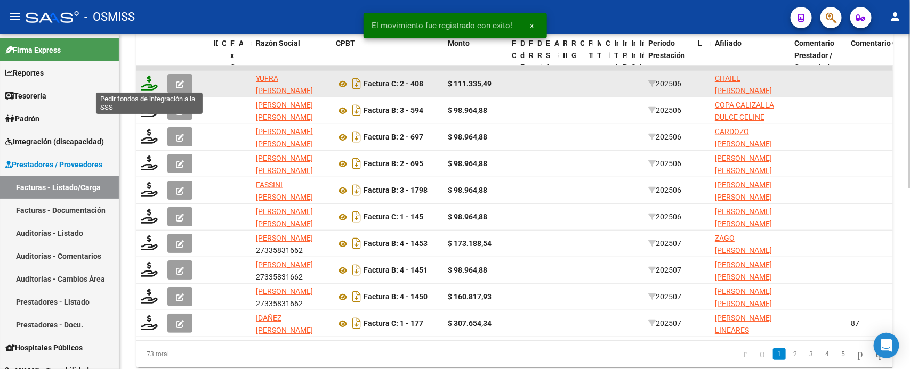
click at [150, 83] on icon at bounding box center [149, 83] width 17 height 15
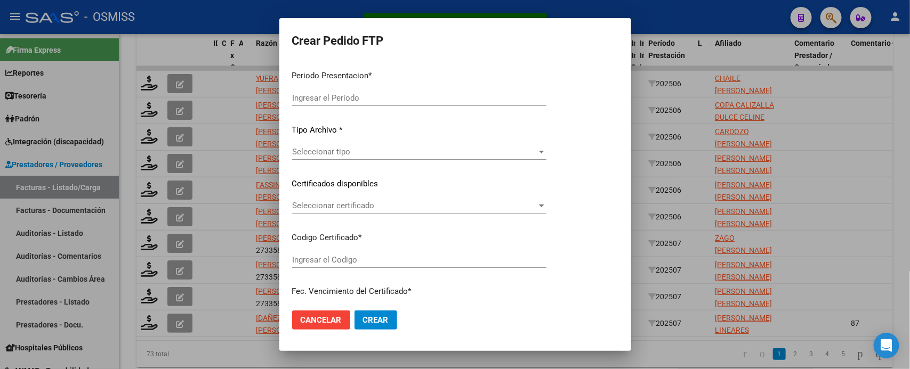
type input "202507"
type input "202506"
type input "$ 111.335,49"
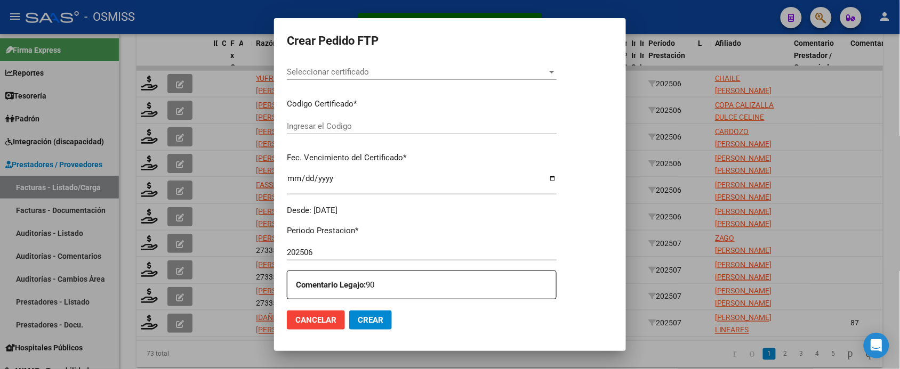
type input "ARG02000542424542022110720271107SAL124"
type input "2027-11-07"
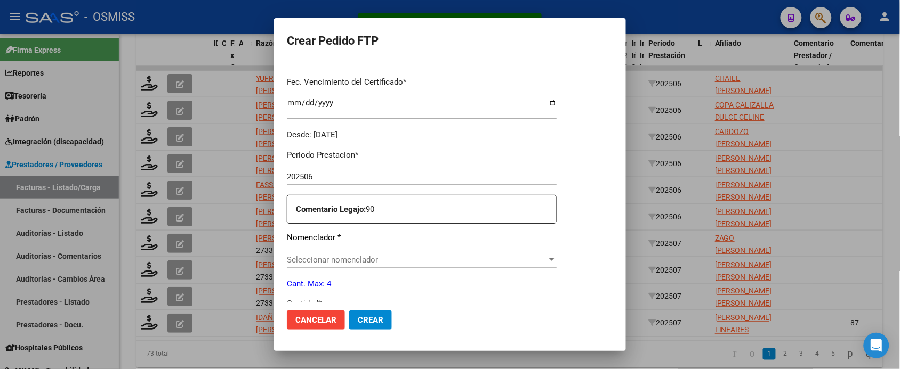
scroll to position [333, 0]
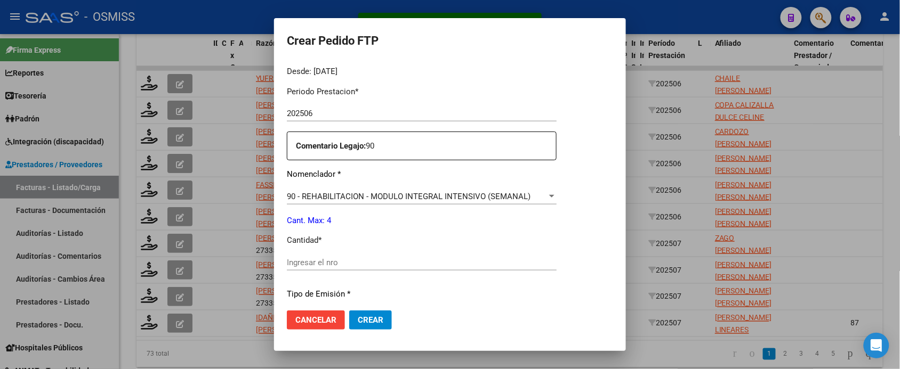
click at [349, 264] on input "Ingresar el nro" at bounding box center [422, 263] width 270 height 10
type input "4"
click at [349, 311] on button "Crear" at bounding box center [370, 320] width 43 height 19
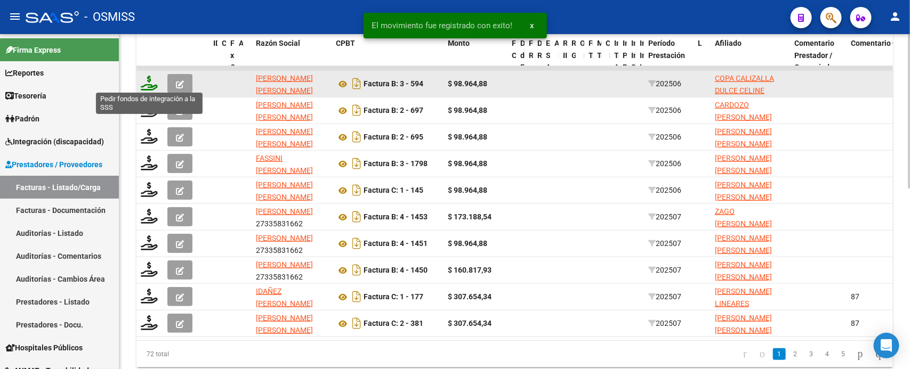
click at [148, 85] on icon at bounding box center [149, 83] width 17 height 15
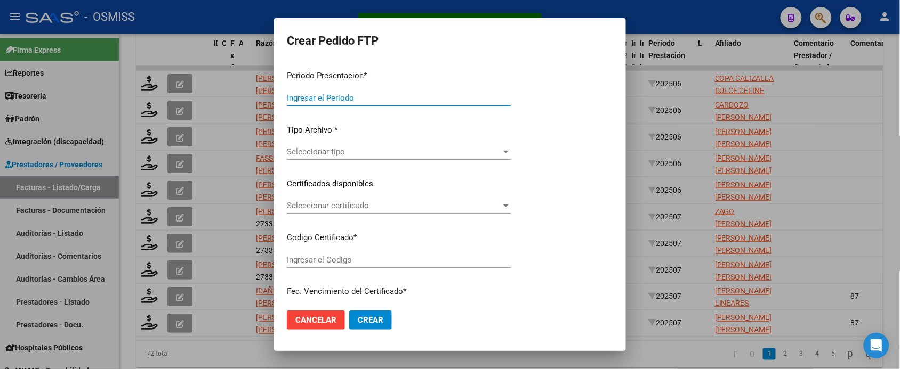
type input "202507"
type input "202506"
type input "$ 98.964,88"
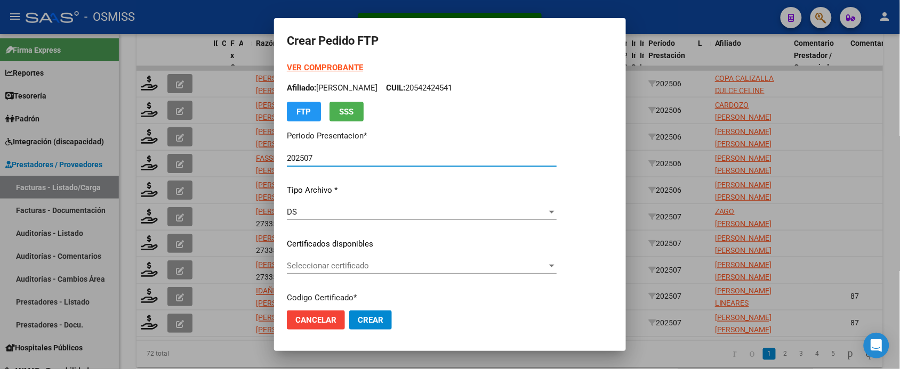
scroll to position [326, 0]
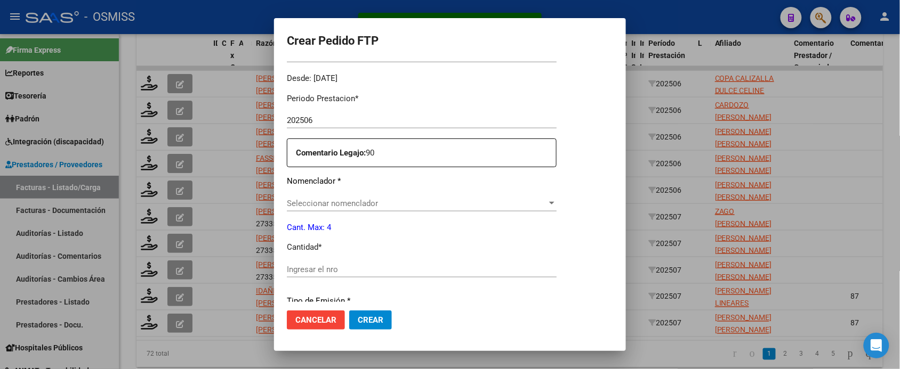
type input "ARG01000540866032022122820271228SAL121"
type input "2027-12-28"
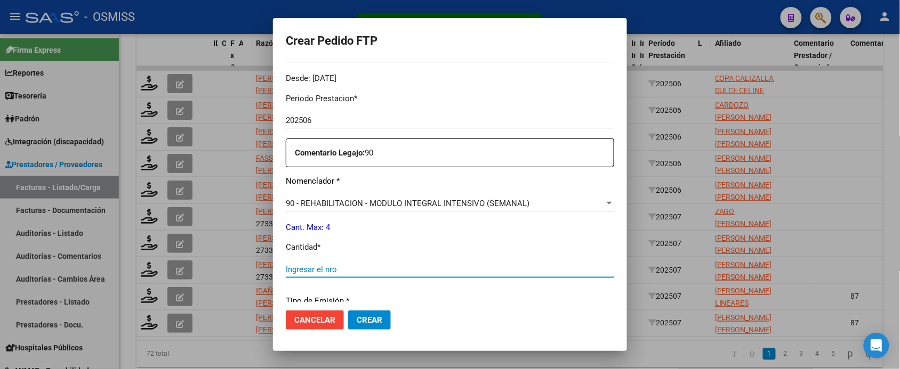
click at [357, 268] on input "Ingresar el nro" at bounding box center [450, 270] width 328 height 10
type input "4"
click at [348, 311] on button "Crear" at bounding box center [369, 320] width 43 height 19
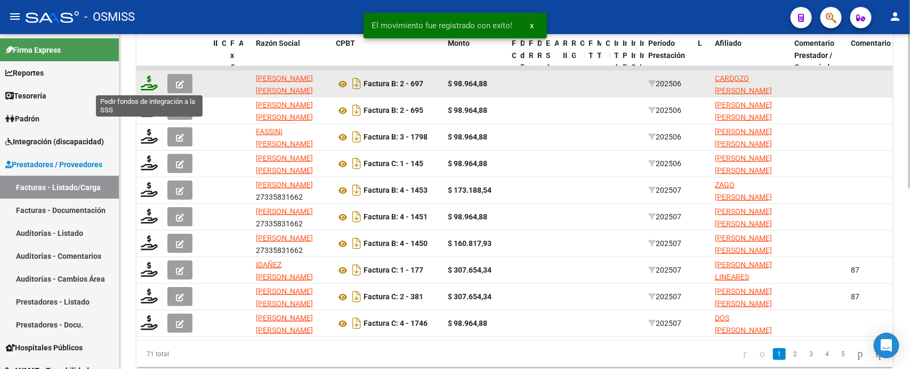
click at [150, 81] on icon at bounding box center [149, 83] width 17 height 15
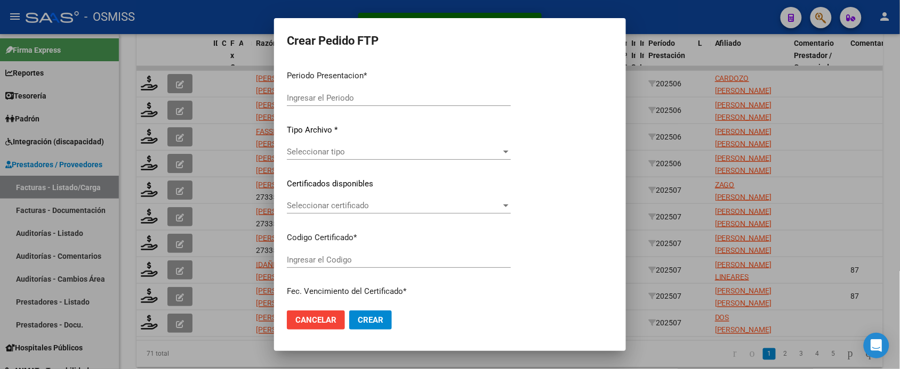
type input "202507"
type input "202506"
type input "$ 98.964,88"
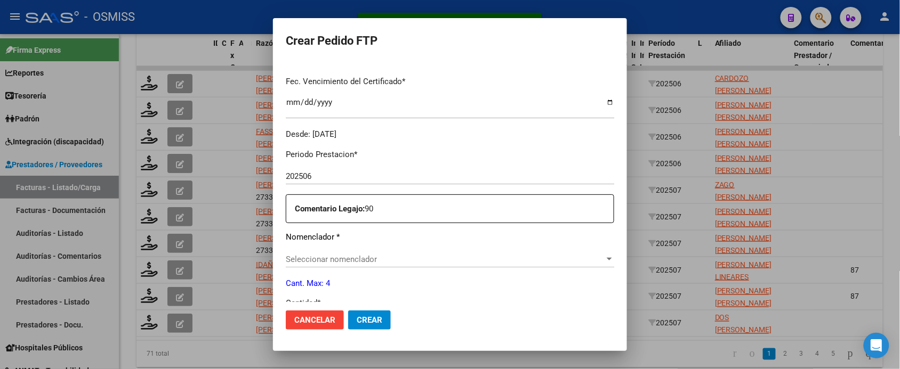
type input "ARG02000537140062023071120280711SAL124"
type input "[DATE]"
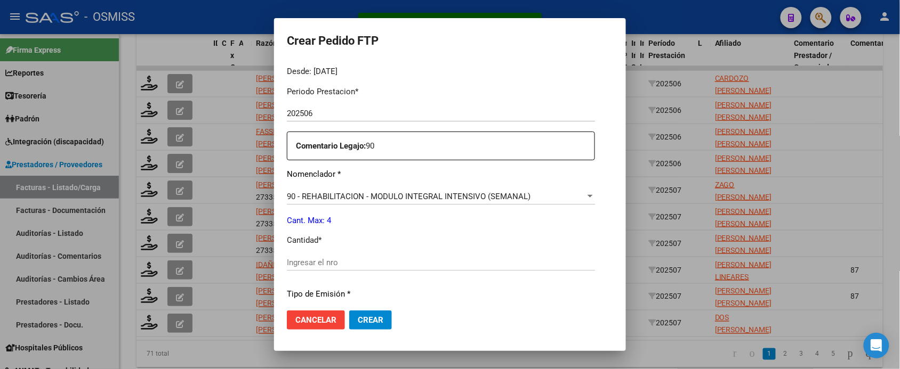
click at [346, 264] on input "Ingresar el nro" at bounding box center [441, 263] width 308 height 10
type input "4"
click at [349, 311] on button "Crear" at bounding box center [370, 320] width 43 height 19
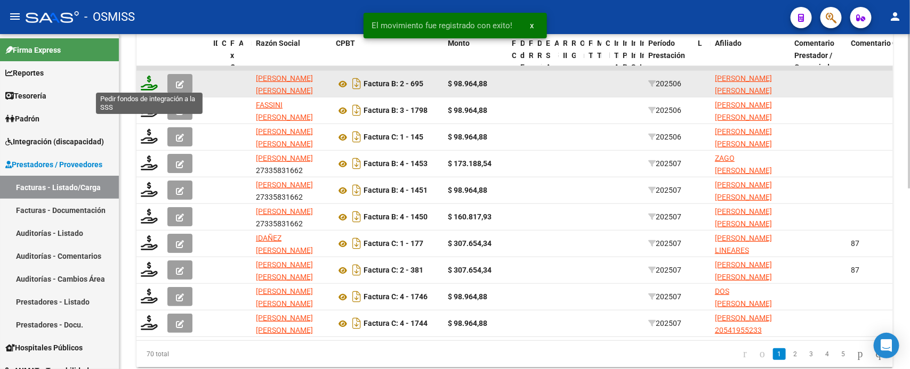
click at [152, 80] on icon at bounding box center [149, 83] width 17 height 15
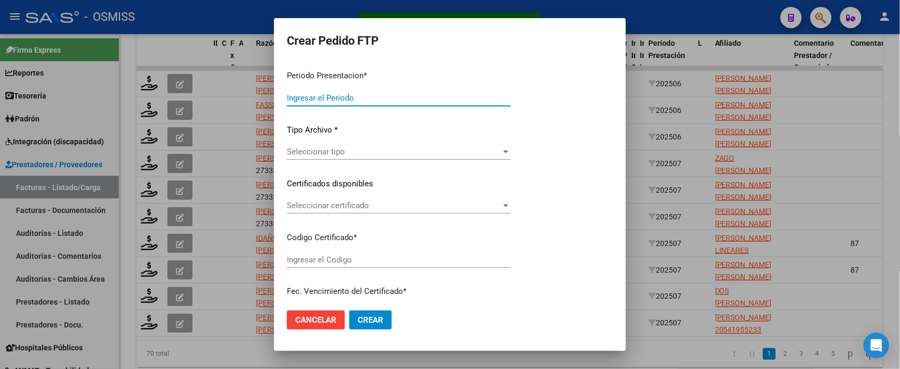
type input "202507"
type input "202506"
type input "$ 98.964,88"
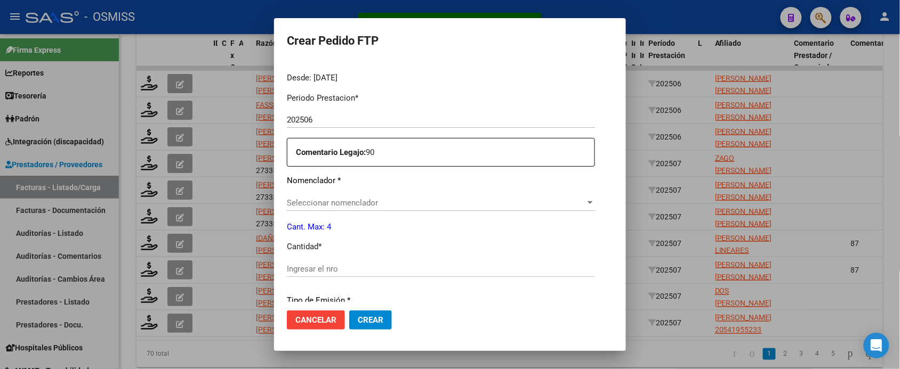
scroll to position [393, 0]
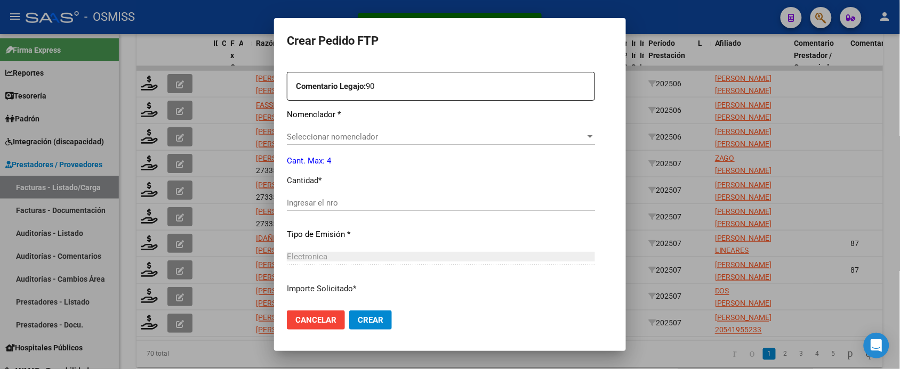
type input "ARG02000554701512022072020270720SAL121"
type input "2027-07-20"
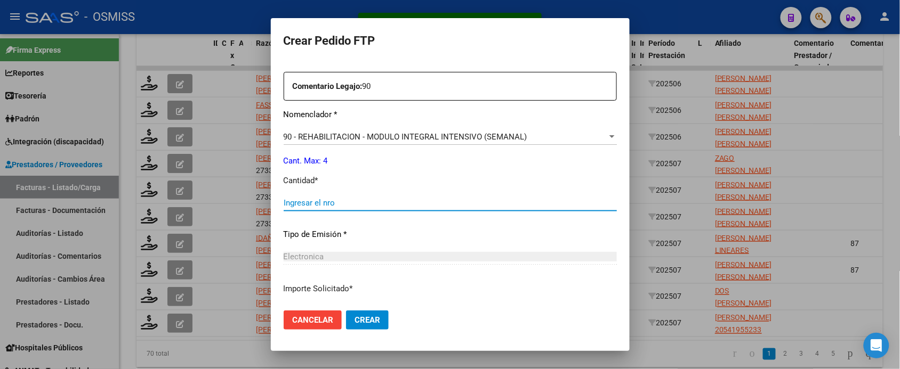
click at [336, 204] on input "Ingresar el nro" at bounding box center [450, 203] width 333 height 10
type input "4"
click at [346, 311] on button "Crear" at bounding box center [367, 320] width 43 height 19
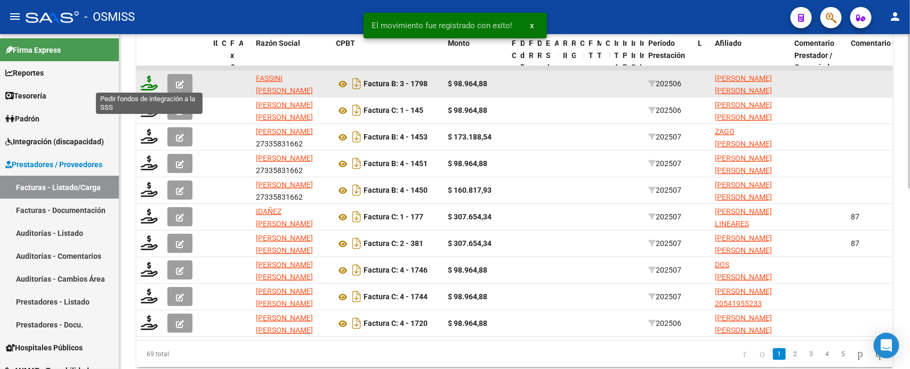
click at [151, 84] on icon at bounding box center [149, 83] width 17 height 15
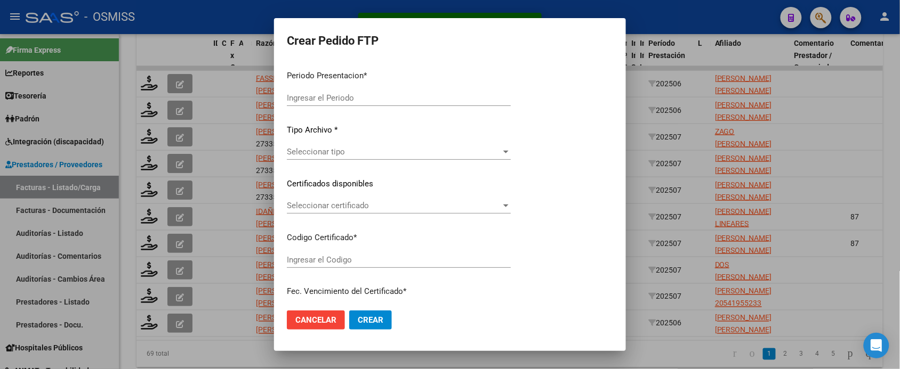
type input "202507"
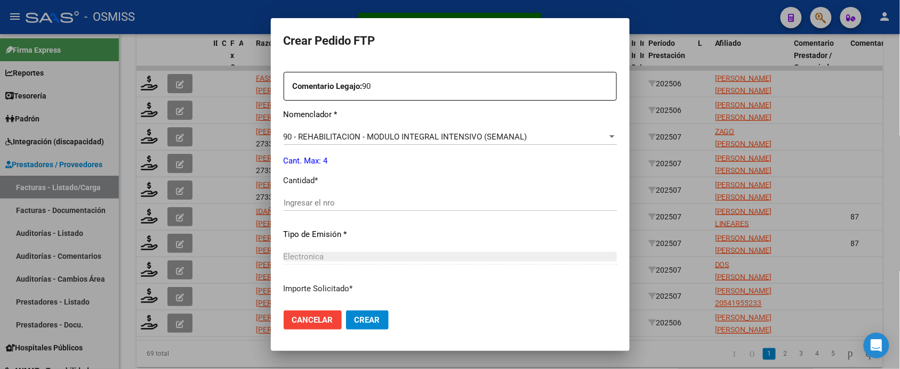
click at [342, 206] on input "Ingresar el nro" at bounding box center [450, 203] width 333 height 10
click at [346, 311] on button "Crear" at bounding box center [367, 320] width 43 height 19
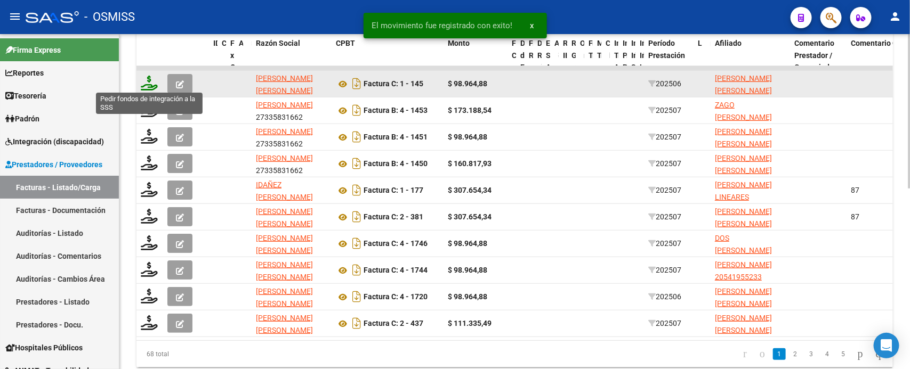
click at [148, 84] on icon at bounding box center [149, 83] width 17 height 15
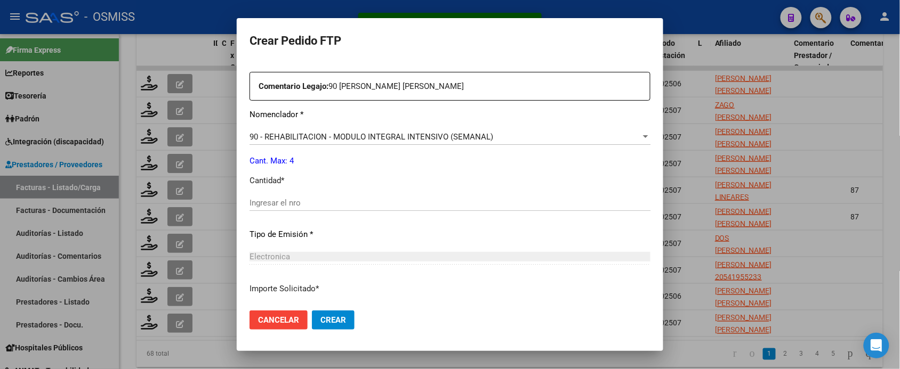
click at [317, 208] on div "Ingresar el nro" at bounding box center [449, 203] width 401 height 16
click at [312, 311] on button "Crear" at bounding box center [333, 320] width 43 height 19
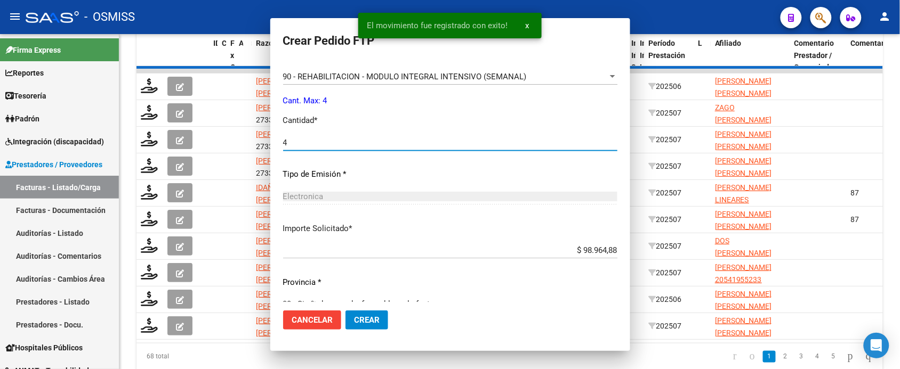
scroll to position [0, 0]
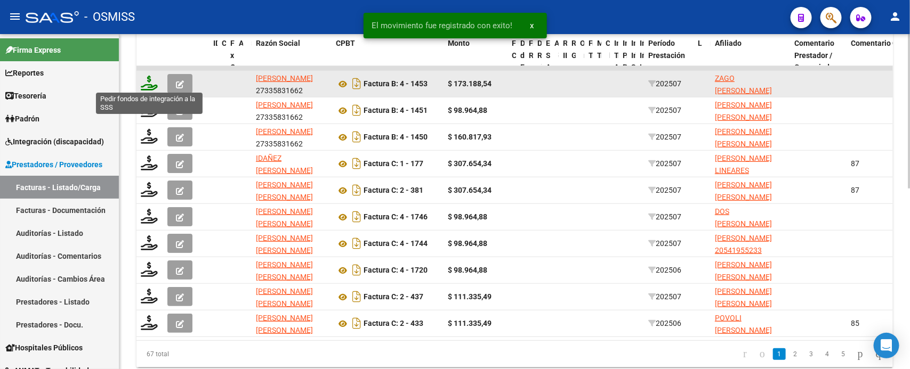
click at [147, 81] on icon at bounding box center [149, 83] width 17 height 15
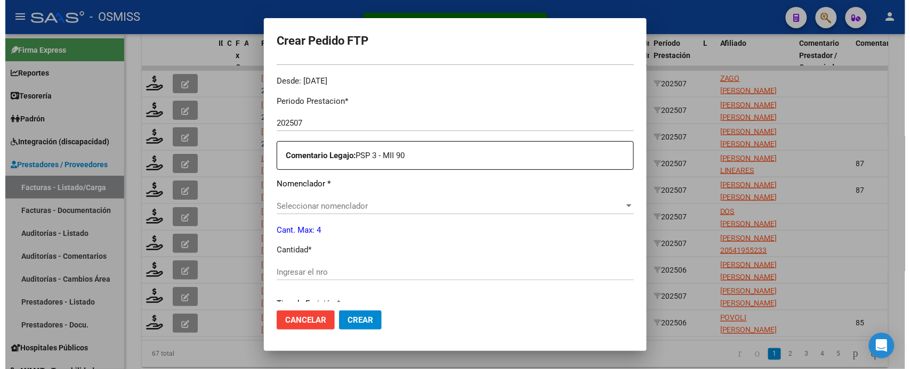
scroll to position [326, 0]
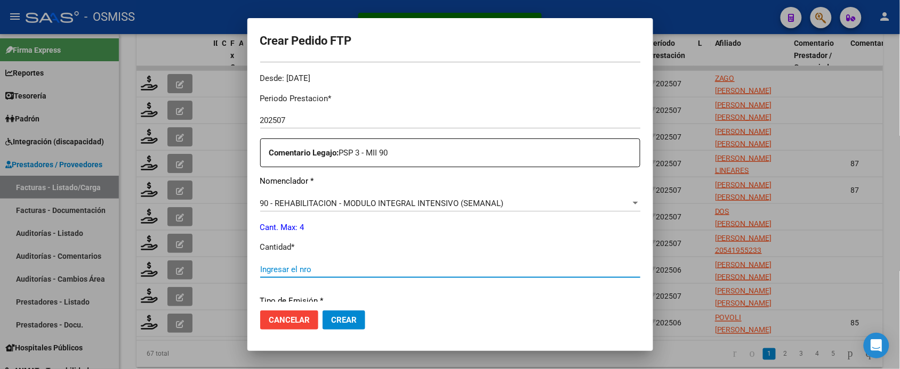
click at [319, 265] on input "Ingresar el nro" at bounding box center [450, 270] width 380 height 10
click at [322, 311] on button "Crear" at bounding box center [343, 320] width 43 height 19
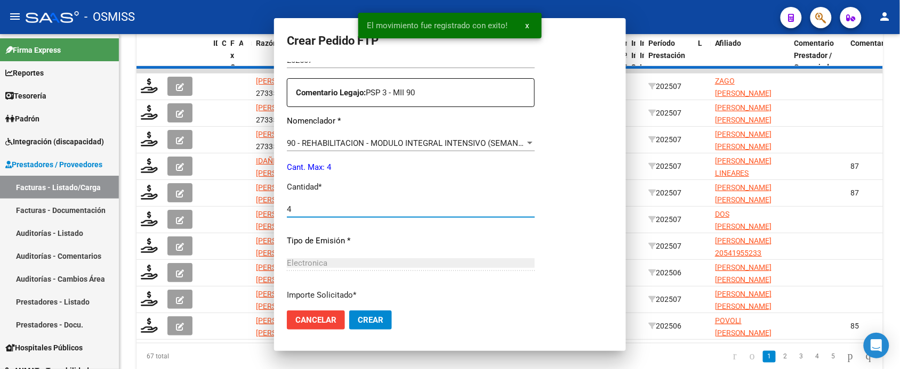
scroll to position [0, 0]
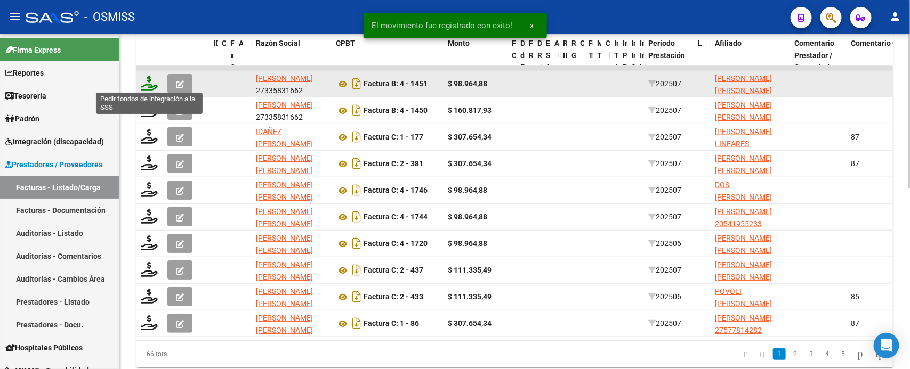
click at [144, 85] on icon at bounding box center [149, 83] width 17 height 15
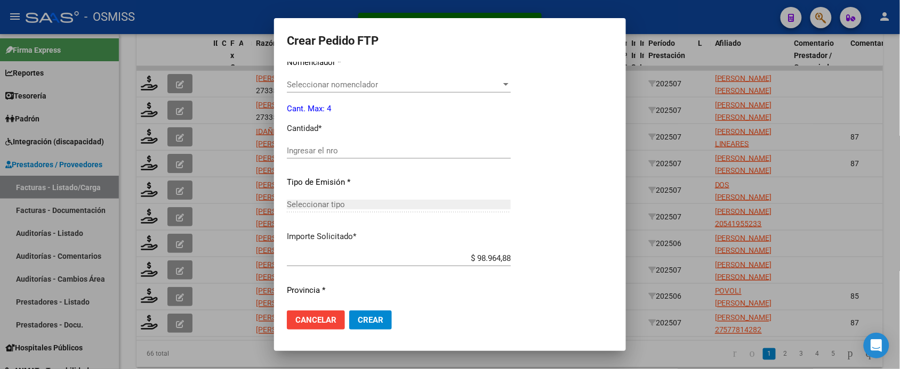
scroll to position [393, 0]
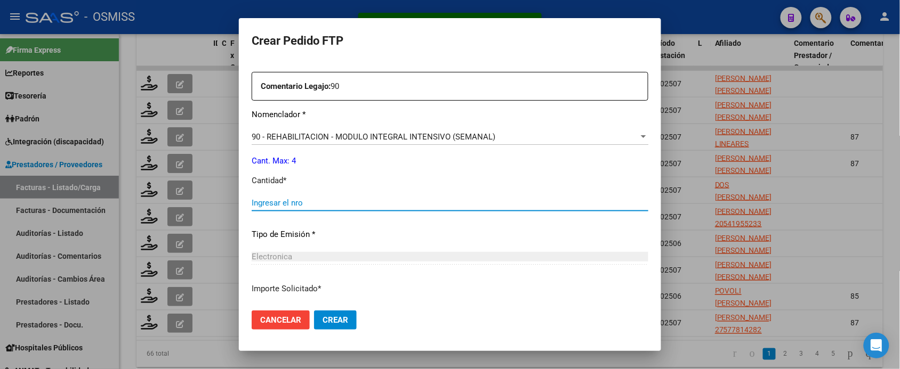
click at [353, 203] on input "Ingresar el nro" at bounding box center [450, 203] width 397 height 10
click at [314, 311] on button "Crear" at bounding box center [335, 320] width 43 height 19
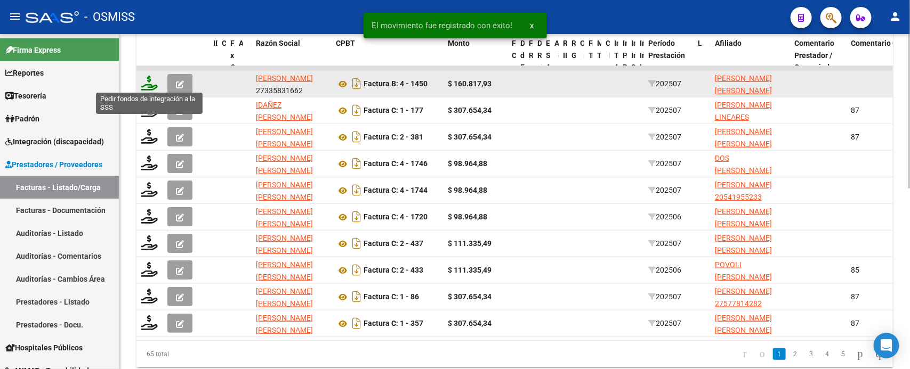
click at [150, 82] on icon at bounding box center [149, 83] width 17 height 15
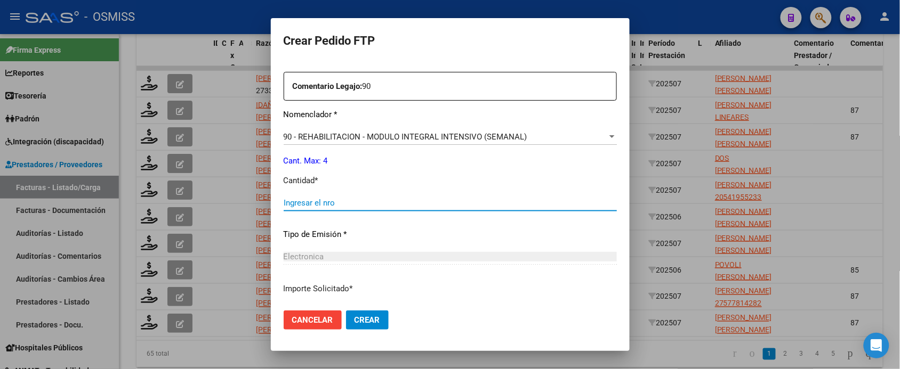
click at [406, 201] on input "Ingresar el nro" at bounding box center [450, 203] width 333 height 10
click at [346, 311] on button "Crear" at bounding box center [367, 320] width 43 height 19
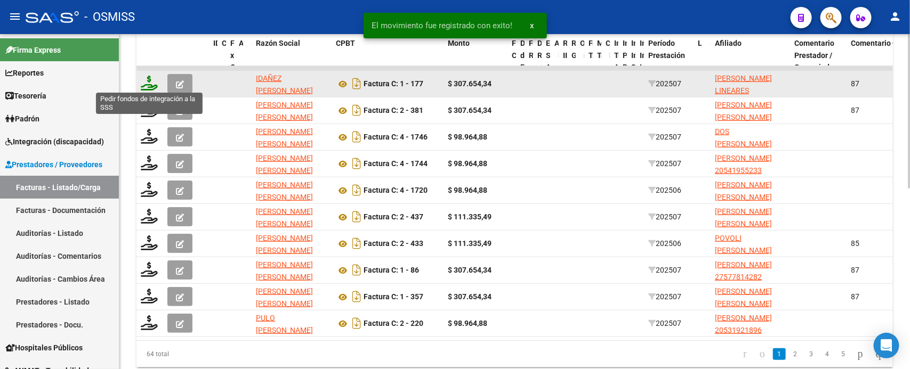
click at [152, 84] on icon at bounding box center [149, 83] width 17 height 15
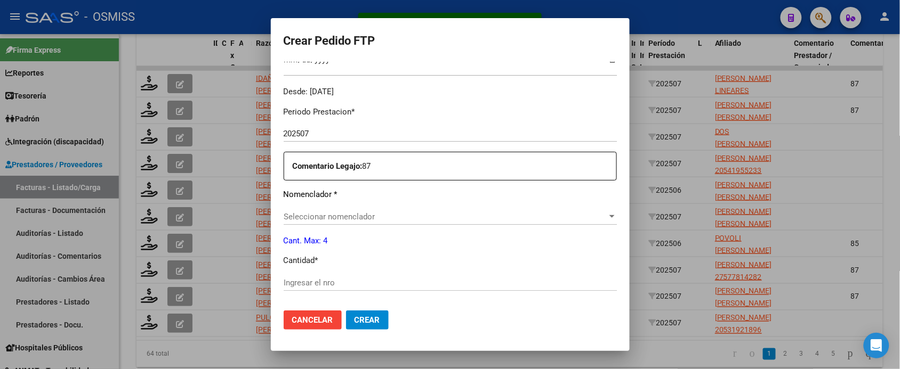
scroll to position [326, 0]
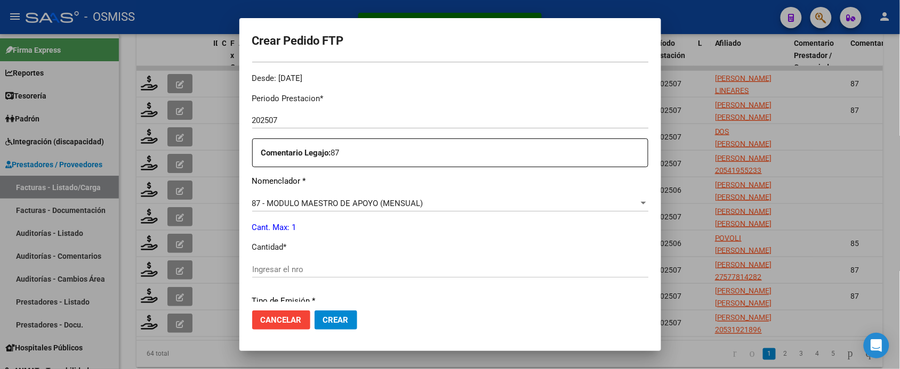
click at [374, 269] on input "Ingresar el nro" at bounding box center [450, 270] width 396 height 10
click at [314, 311] on button "Crear" at bounding box center [335, 320] width 43 height 19
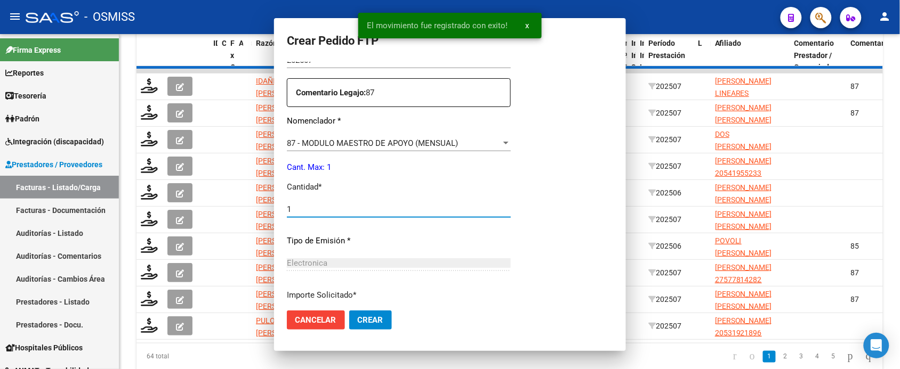
scroll to position [0, 0]
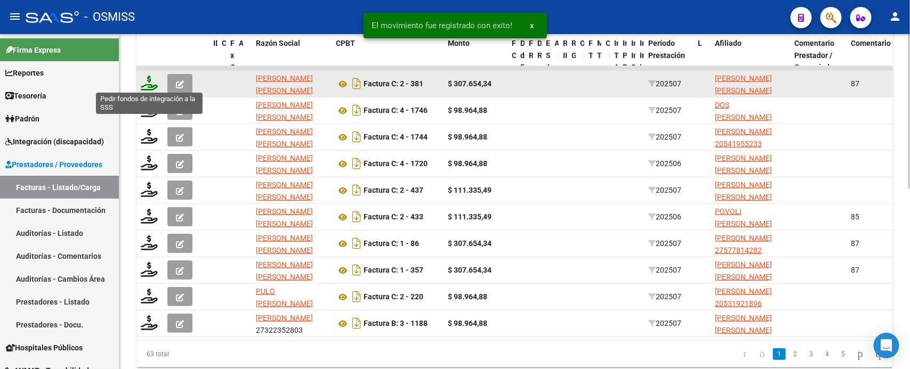
click at [149, 84] on icon at bounding box center [149, 83] width 17 height 15
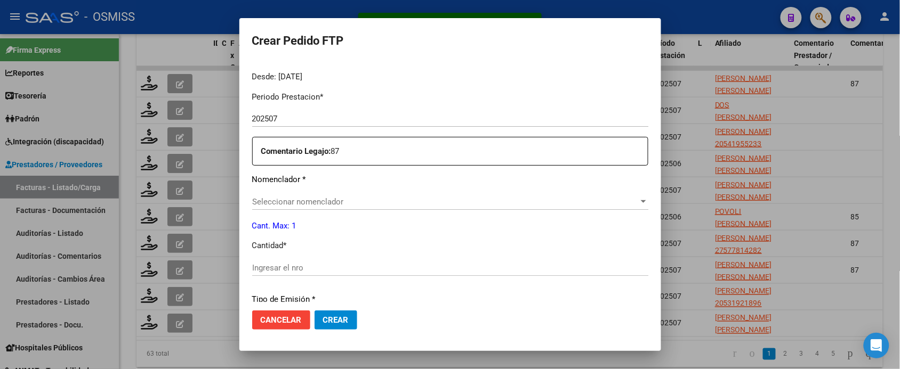
scroll to position [333, 0]
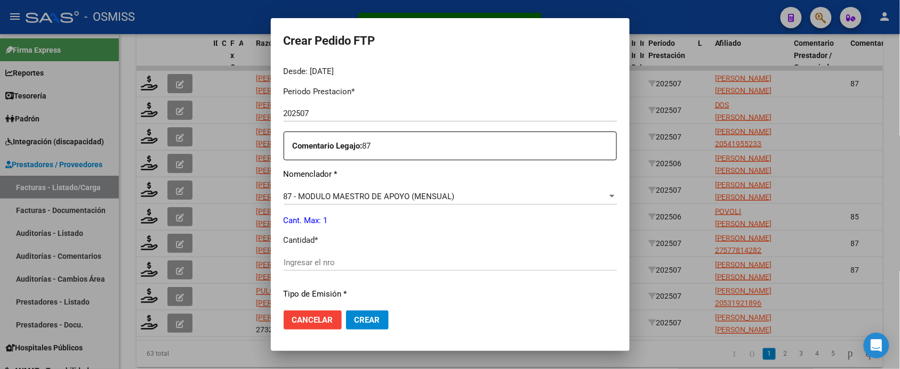
click at [336, 260] on input "Ingresar el nro" at bounding box center [450, 263] width 333 height 10
click at [346, 311] on button "Crear" at bounding box center [367, 320] width 43 height 19
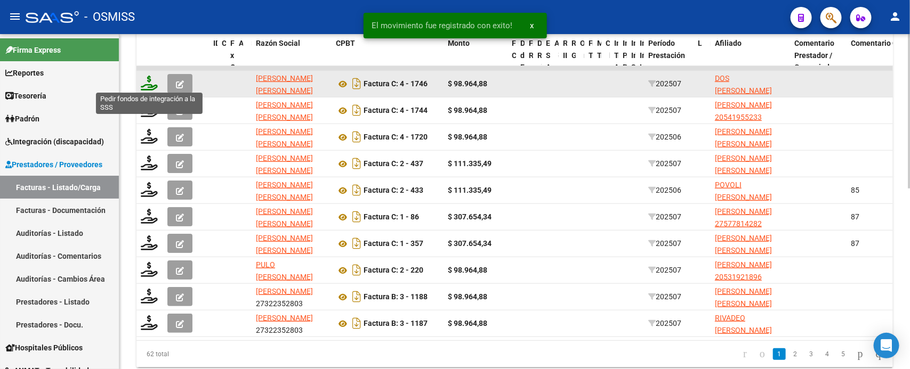
click at [150, 87] on icon at bounding box center [149, 83] width 17 height 15
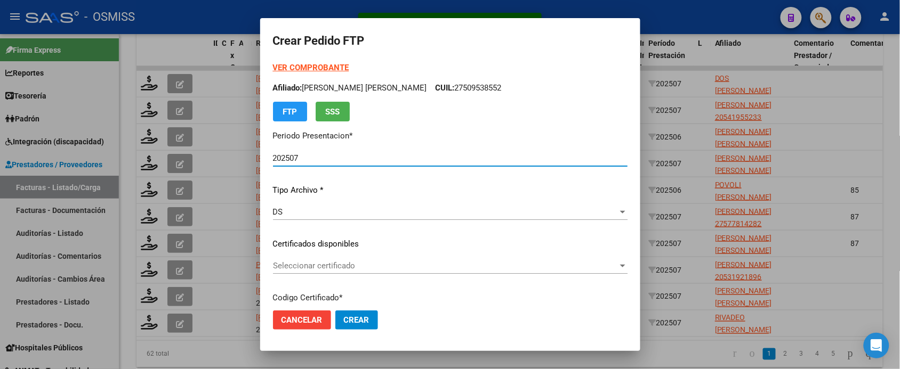
scroll to position [326, 0]
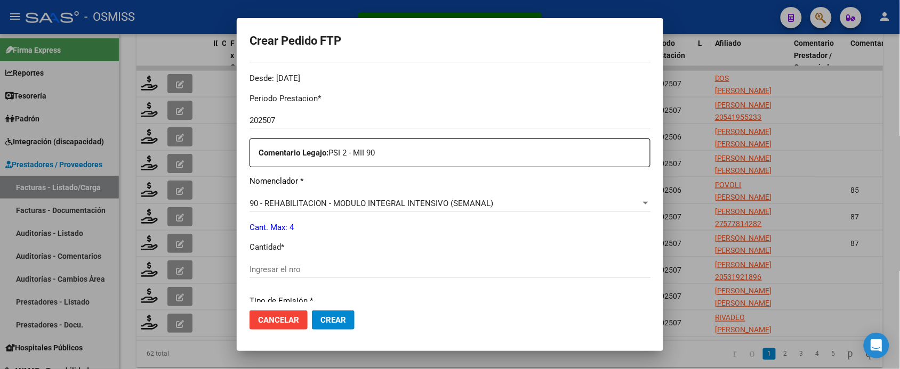
click at [327, 270] on input "Ingresar el nro" at bounding box center [449, 270] width 401 height 10
click at [312, 311] on button "Crear" at bounding box center [333, 320] width 43 height 19
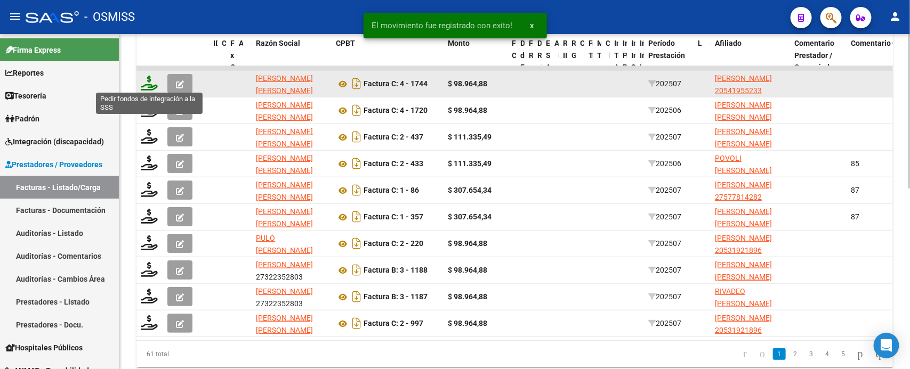
click at [148, 84] on icon at bounding box center [149, 83] width 17 height 15
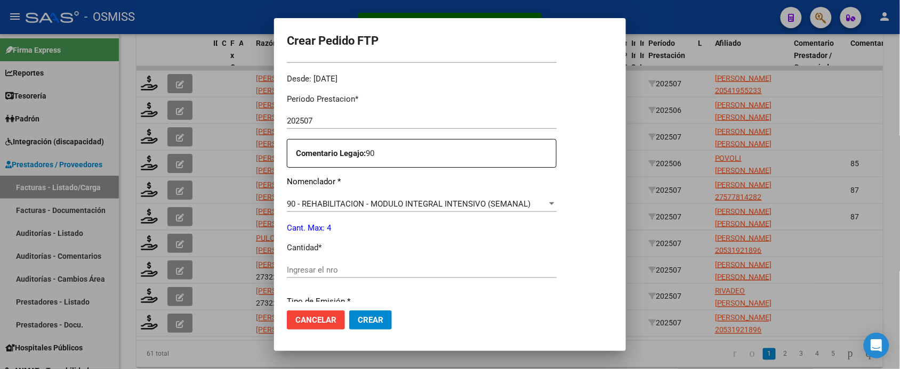
scroll to position [400, 0]
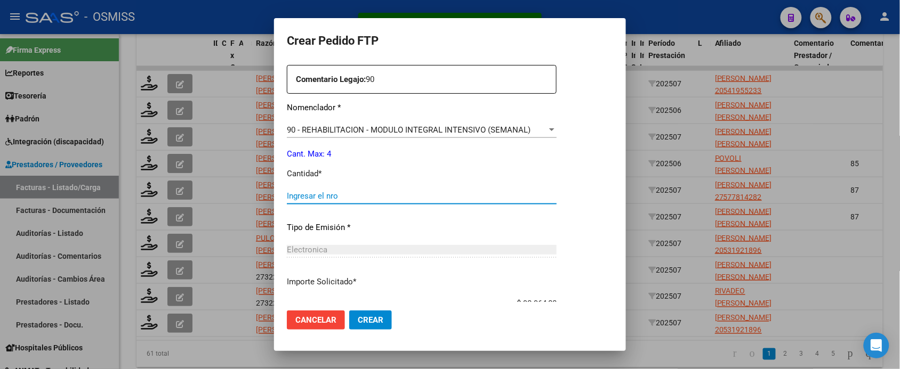
click at [349, 199] on input "Ingresar el nro" at bounding box center [422, 196] width 270 height 10
click at [349, 311] on button "Crear" at bounding box center [370, 320] width 43 height 19
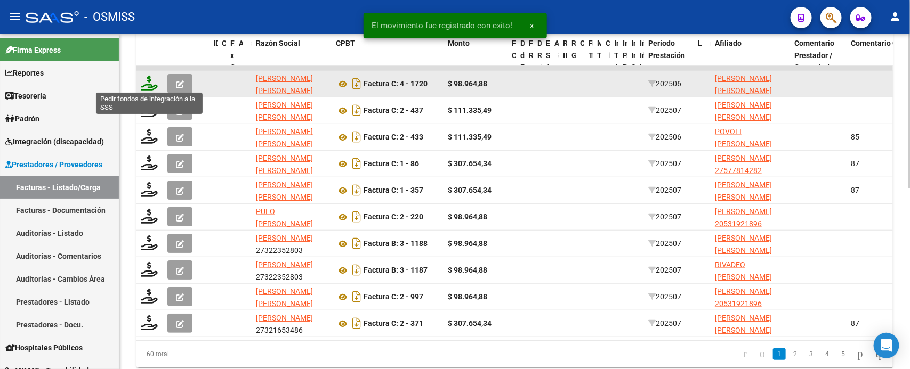
click at [150, 84] on icon at bounding box center [149, 83] width 17 height 15
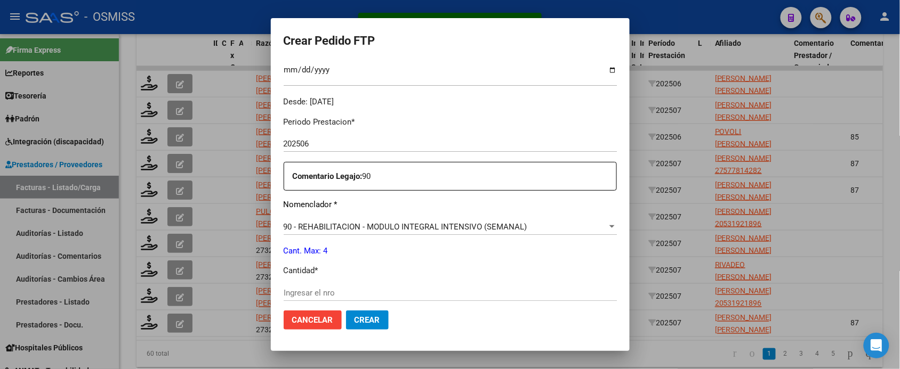
scroll to position [326, 0]
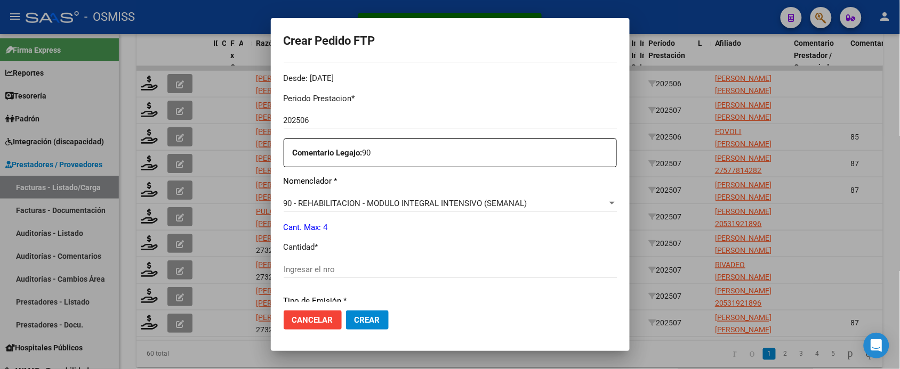
click at [358, 267] on input "Ingresar el nro" at bounding box center [450, 270] width 333 height 10
click at [346, 311] on button "Crear" at bounding box center [367, 320] width 43 height 19
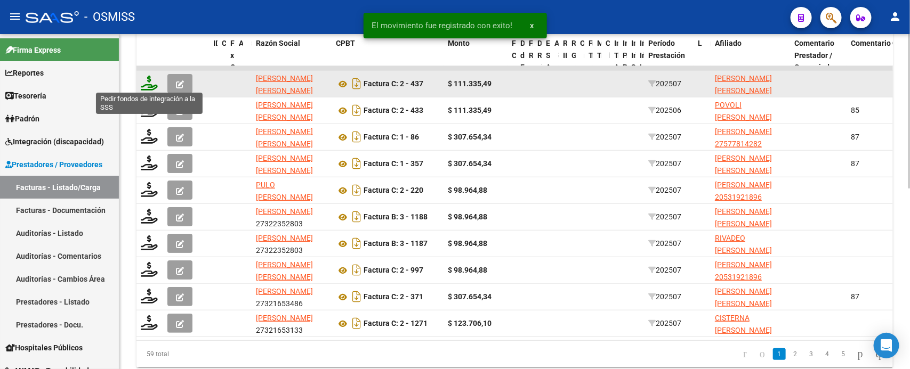
click at [149, 84] on icon at bounding box center [149, 83] width 17 height 15
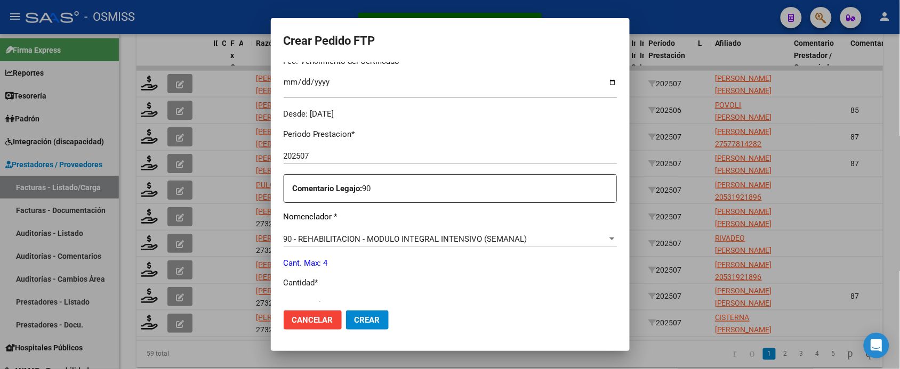
scroll to position [333, 0]
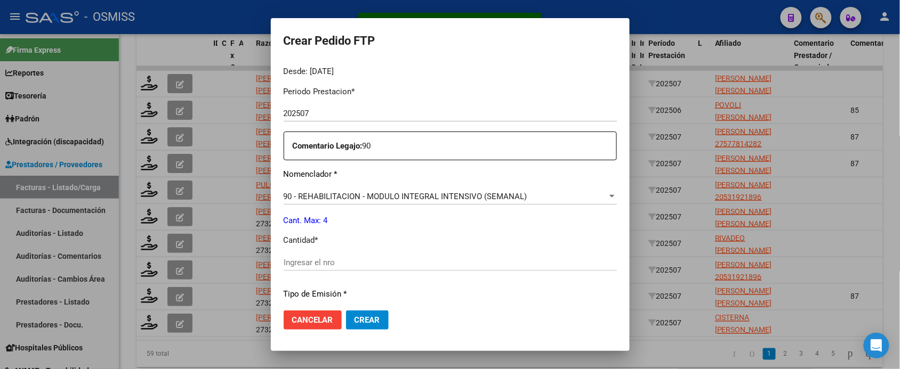
click at [346, 256] on div "Ingresar el nro" at bounding box center [450, 263] width 333 height 16
click at [346, 311] on button "Crear" at bounding box center [367, 320] width 43 height 19
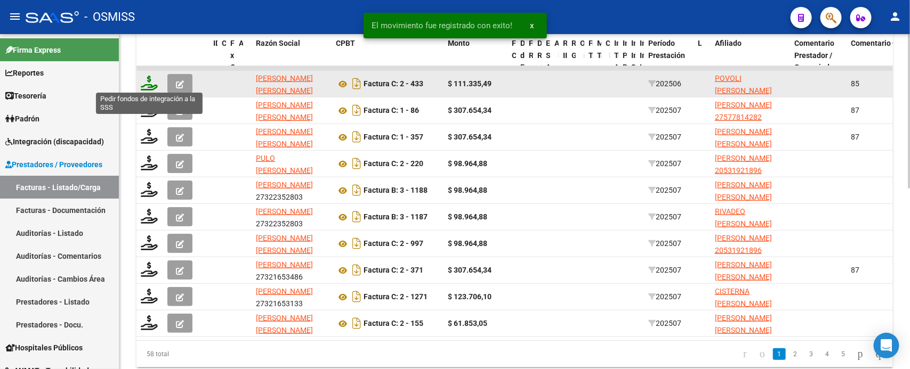
click at [150, 81] on icon at bounding box center [149, 83] width 17 height 15
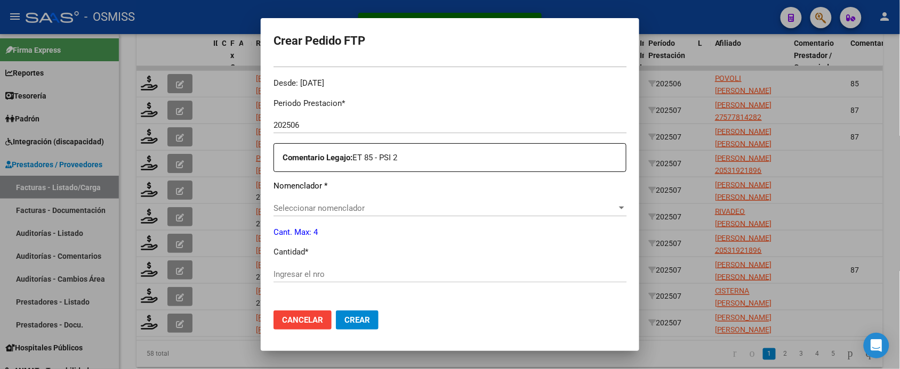
scroll to position [393, 0]
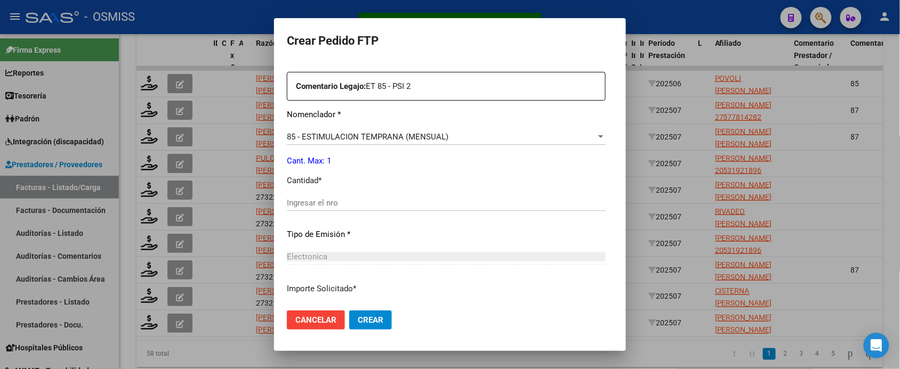
click at [334, 207] on input "Ingresar el nro" at bounding box center [446, 203] width 319 height 10
click at [349, 311] on button "Crear" at bounding box center [370, 320] width 43 height 19
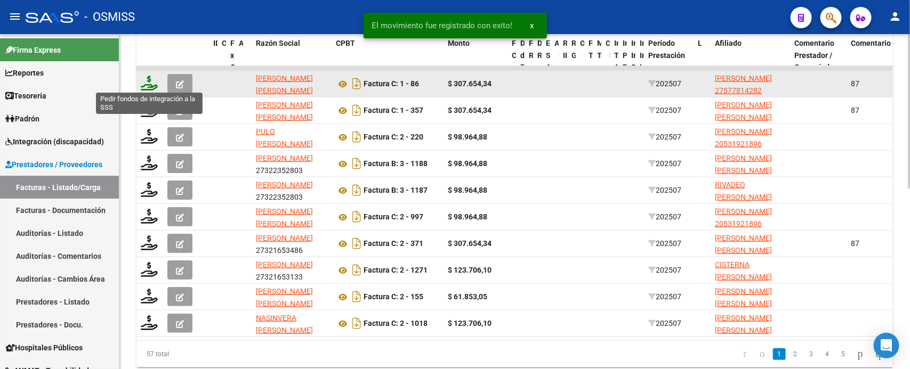
click at [147, 86] on icon at bounding box center [149, 83] width 17 height 15
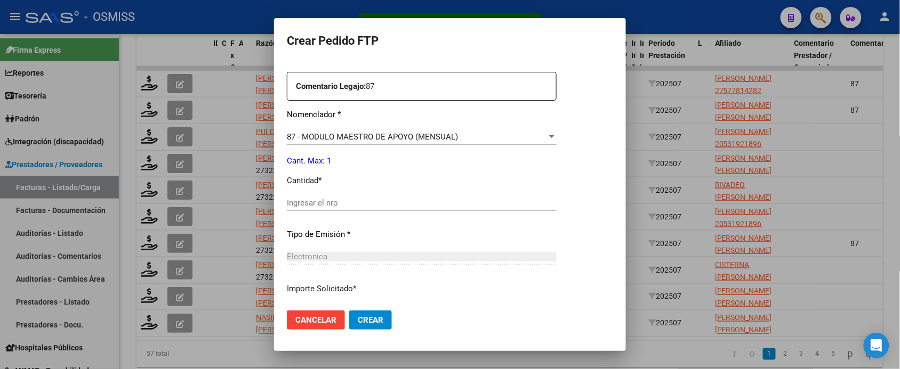
click at [351, 207] on input "Ingresar el nro" at bounding box center [422, 203] width 270 height 10
click at [349, 311] on button "Crear" at bounding box center [370, 320] width 43 height 19
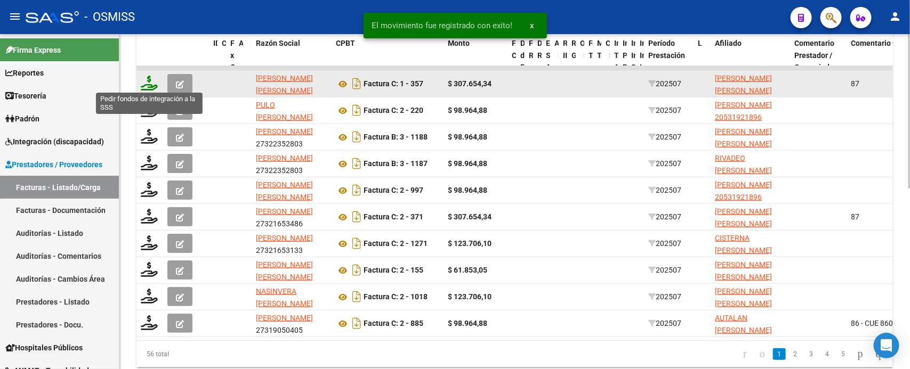
click at [151, 83] on icon at bounding box center [149, 83] width 17 height 15
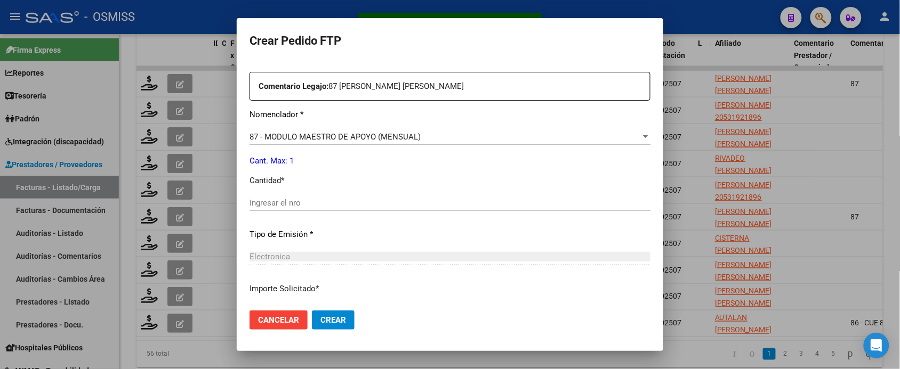
click at [342, 201] on input "Ingresar el nro" at bounding box center [449, 203] width 401 height 10
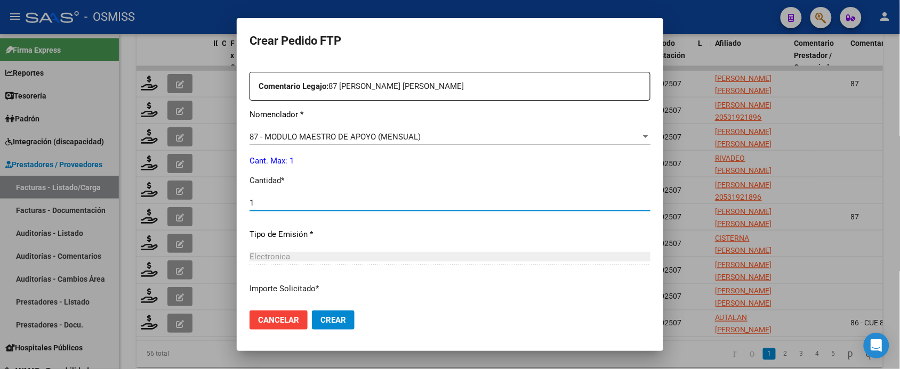
click at [312, 311] on button "Crear" at bounding box center [333, 320] width 43 height 19
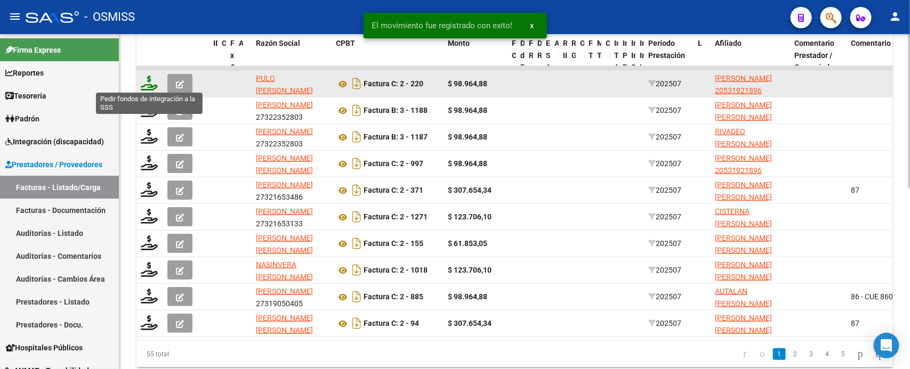
click at [150, 83] on icon at bounding box center [149, 83] width 17 height 15
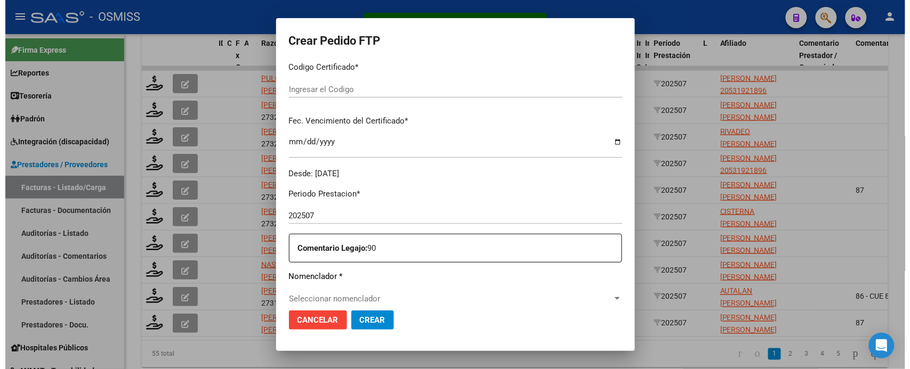
scroll to position [326, 0]
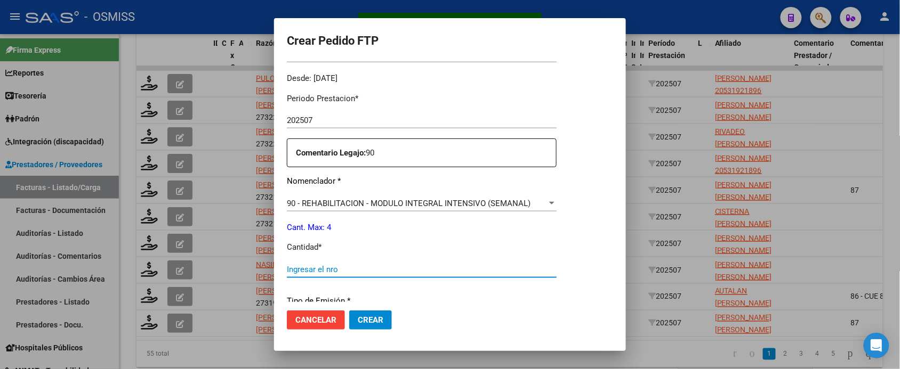
click at [360, 268] on input "Ingresar el nro" at bounding box center [422, 270] width 270 height 10
click at [349, 311] on button "Crear" at bounding box center [370, 320] width 43 height 19
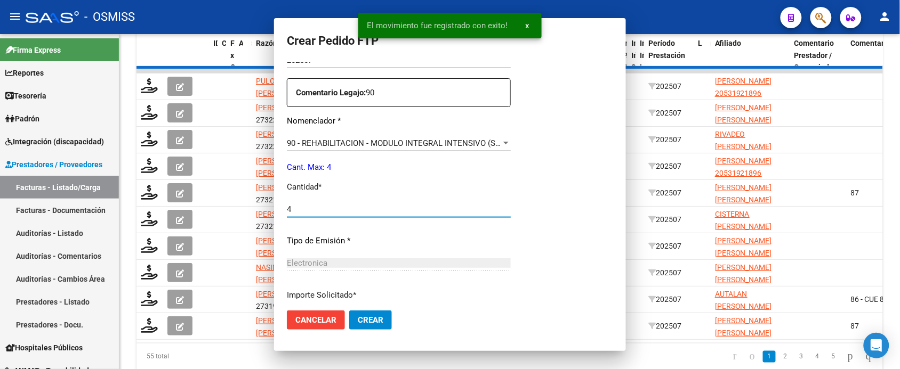
scroll to position [0, 0]
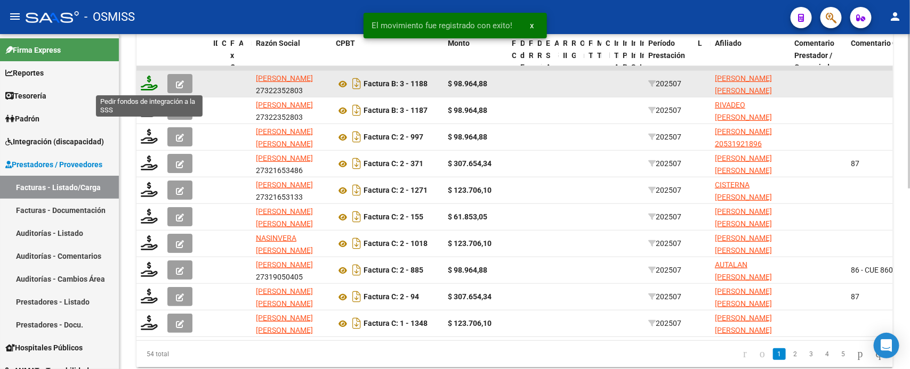
click at [146, 82] on icon at bounding box center [149, 83] width 17 height 15
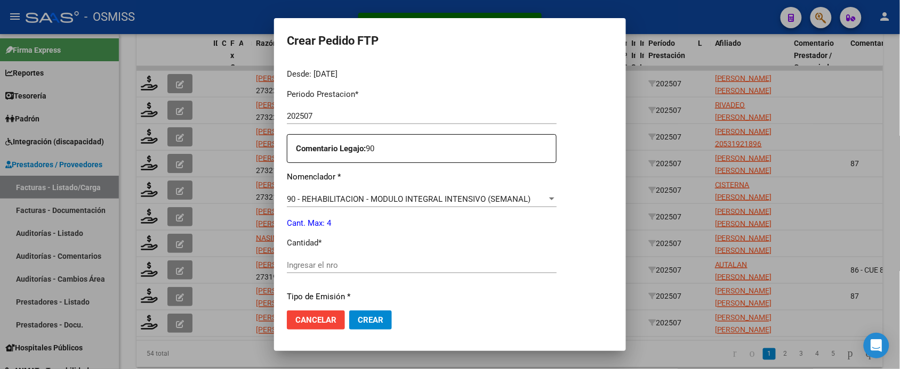
scroll to position [333, 0]
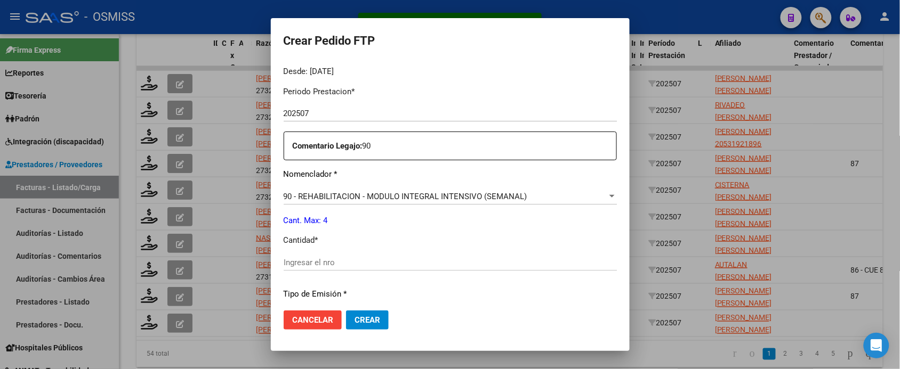
click at [342, 265] on input "Ingresar el nro" at bounding box center [450, 263] width 333 height 10
click at [346, 311] on button "Crear" at bounding box center [367, 320] width 43 height 19
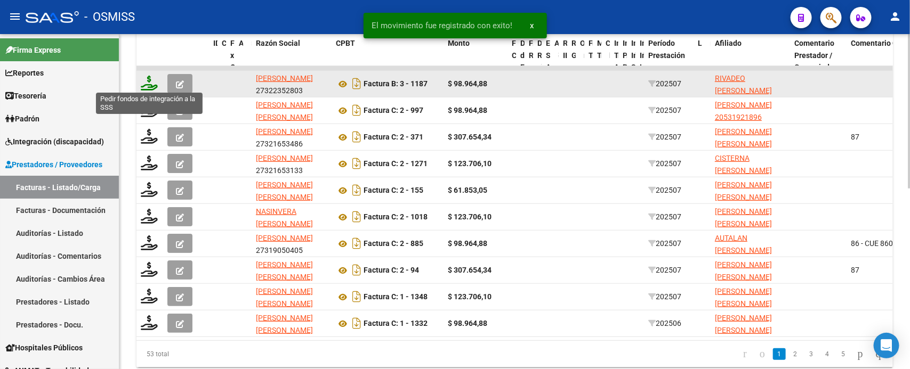
click at [150, 81] on icon at bounding box center [149, 83] width 17 height 15
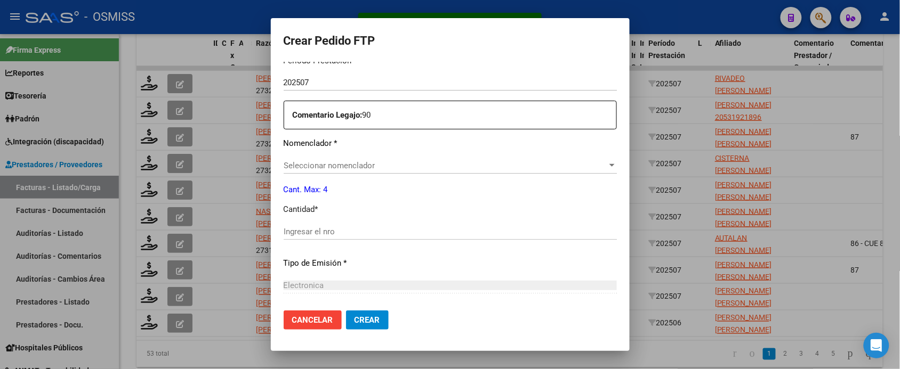
scroll to position [393, 0]
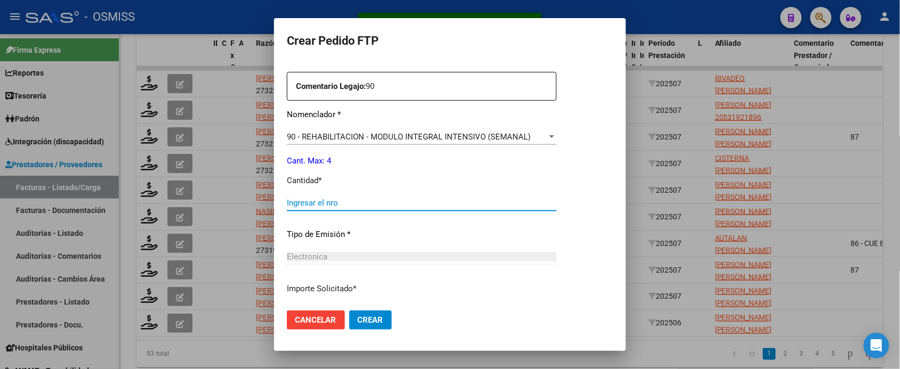
click at [366, 206] on input "Ingresar el nro" at bounding box center [422, 203] width 270 height 10
click at [349, 311] on button "Crear" at bounding box center [370, 320] width 43 height 19
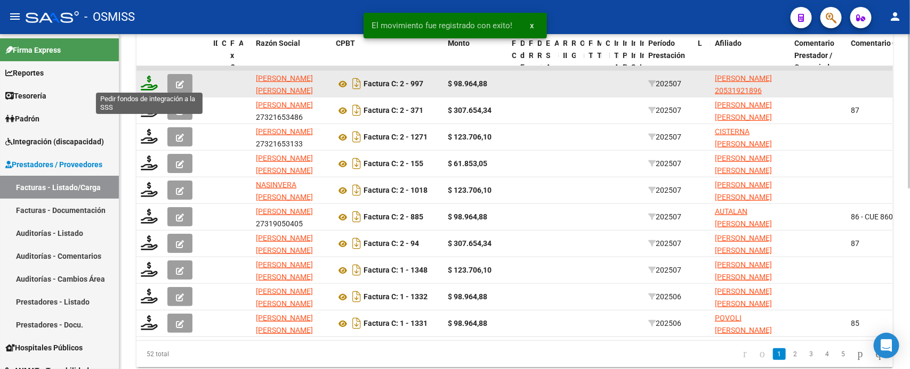
click at [152, 82] on icon at bounding box center [149, 83] width 17 height 15
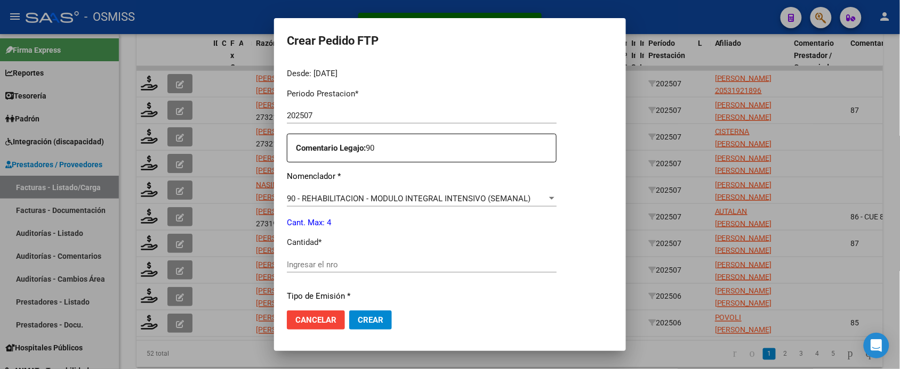
scroll to position [333, 0]
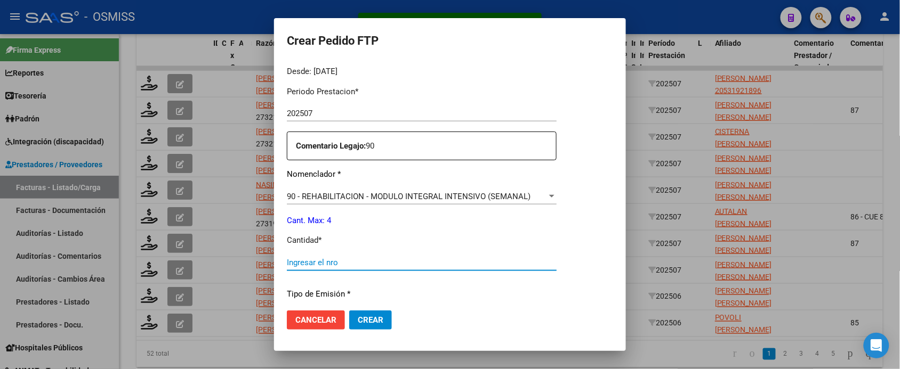
click at [360, 265] on input "Ingresar el nro" at bounding box center [422, 263] width 270 height 10
click at [349, 311] on button "Crear" at bounding box center [370, 320] width 43 height 19
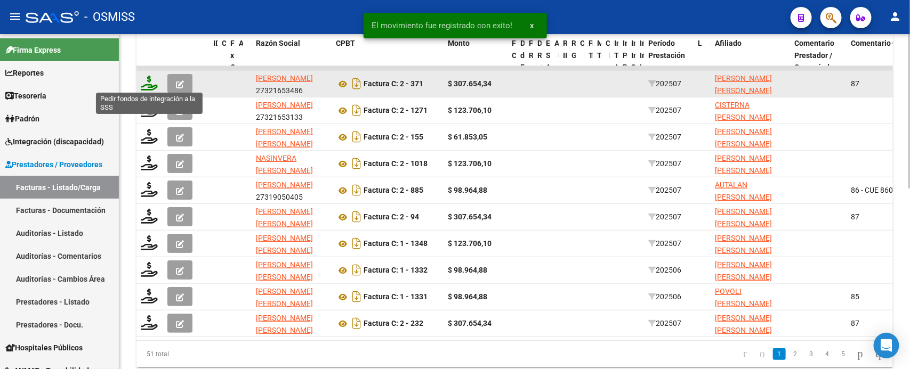
click at [150, 81] on icon at bounding box center [149, 83] width 17 height 15
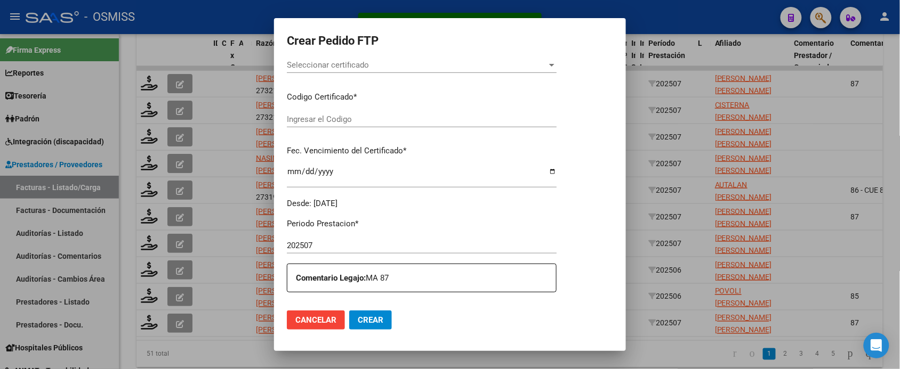
scroll to position [326, 0]
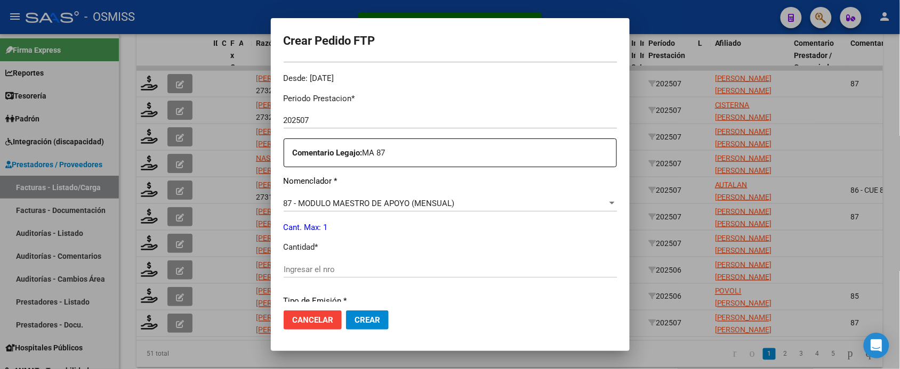
click at [371, 268] on input "Ingresar el nro" at bounding box center [450, 270] width 333 height 10
click at [346, 311] on button "Crear" at bounding box center [367, 320] width 43 height 19
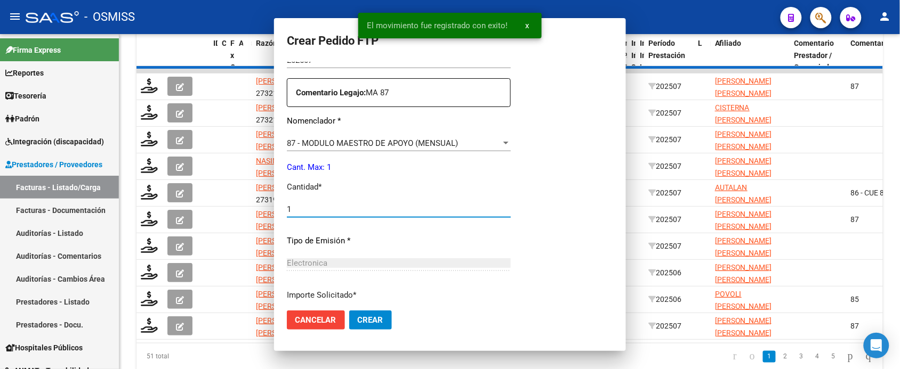
scroll to position [0, 0]
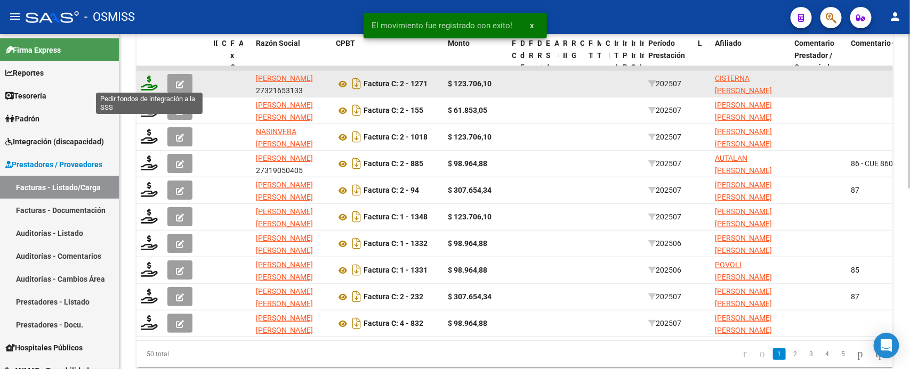
click at [148, 83] on icon at bounding box center [149, 83] width 17 height 15
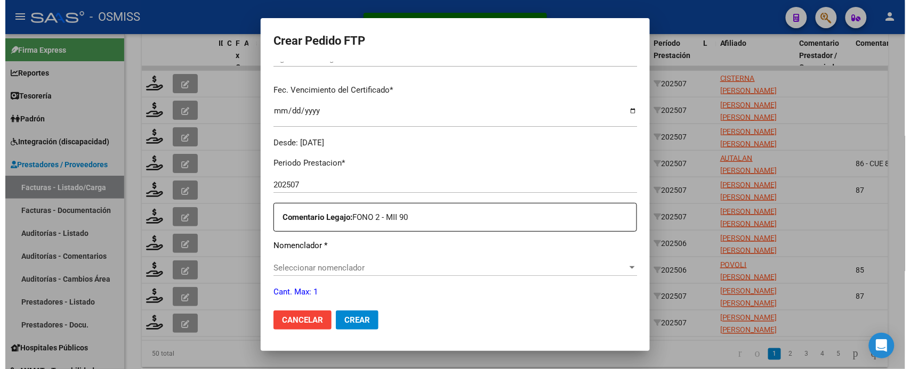
scroll to position [393, 0]
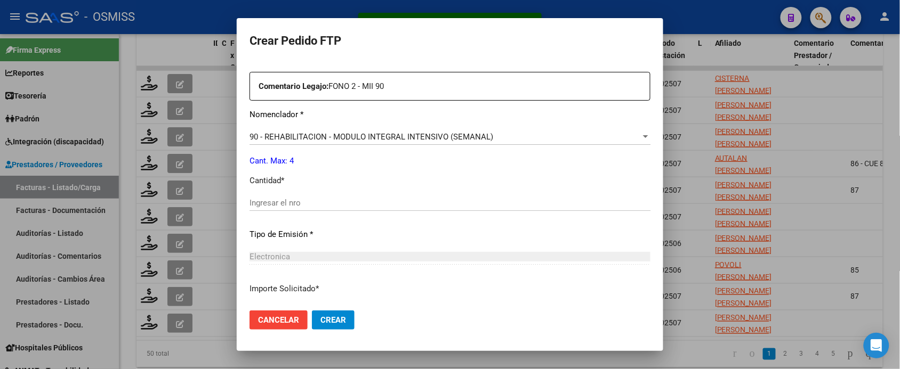
click at [351, 201] on input "Ingresar el nro" at bounding box center [449, 203] width 401 height 10
click at [312, 311] on button "Crear" at bounding box center [333, 320] width 43 height 19
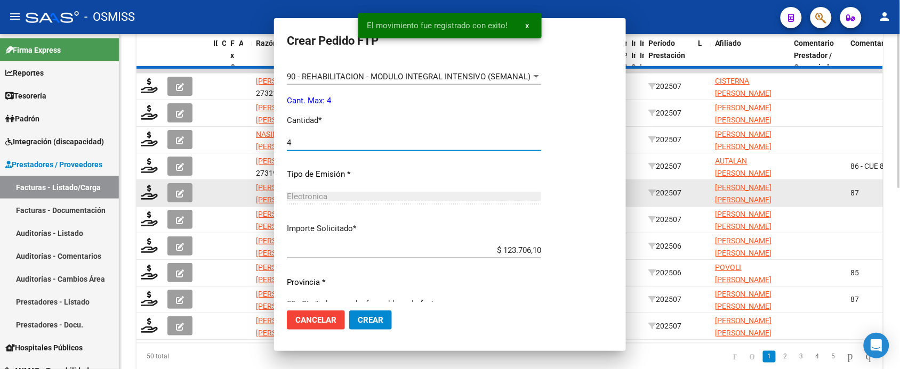
scroll to position [0, 0]
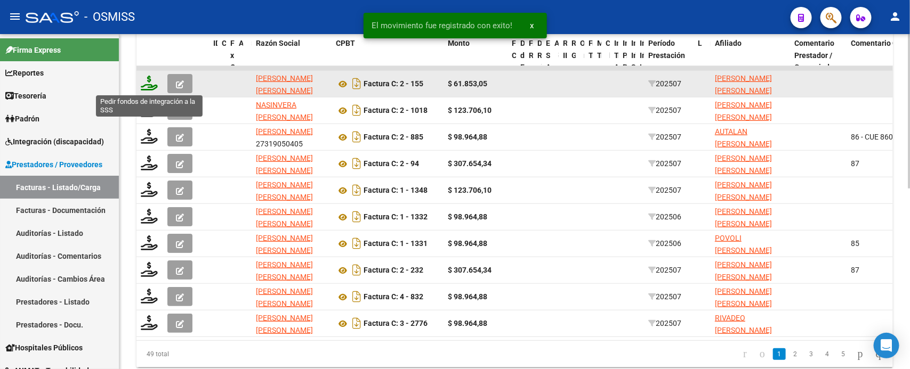
click at [147, 83] on icon at bounding box center [149, 83] width 17 height 15
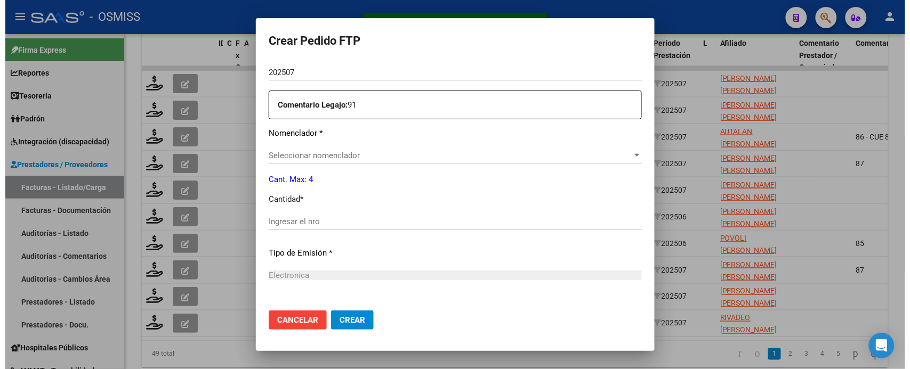
scroll to position [393, 0]
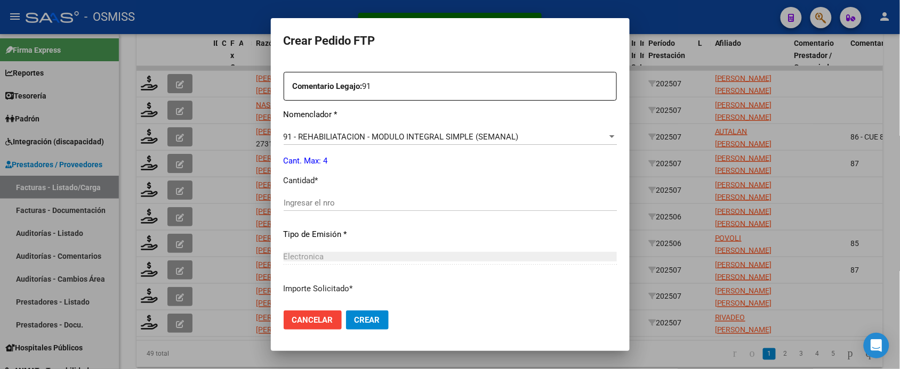
click at [321, 203] on input "Ingresar el nro" at bounding box center [450, 203] width 333 height 10
click at [346, 311] on button "Crear" at bounding box center [367, 320] width 43 height 19
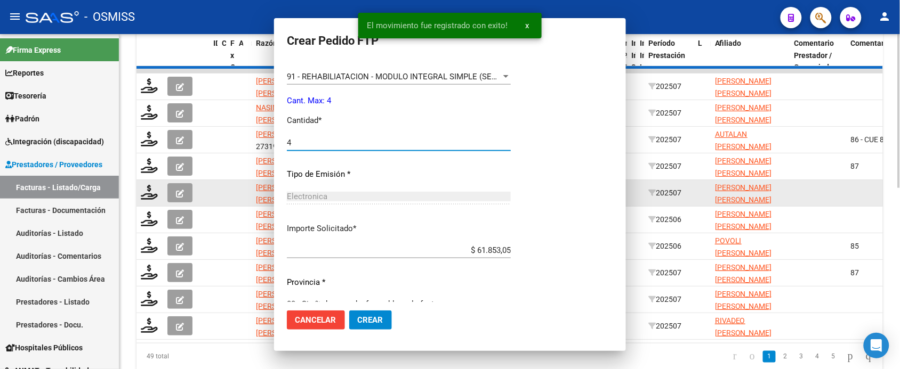
scroll to position [0, 0]
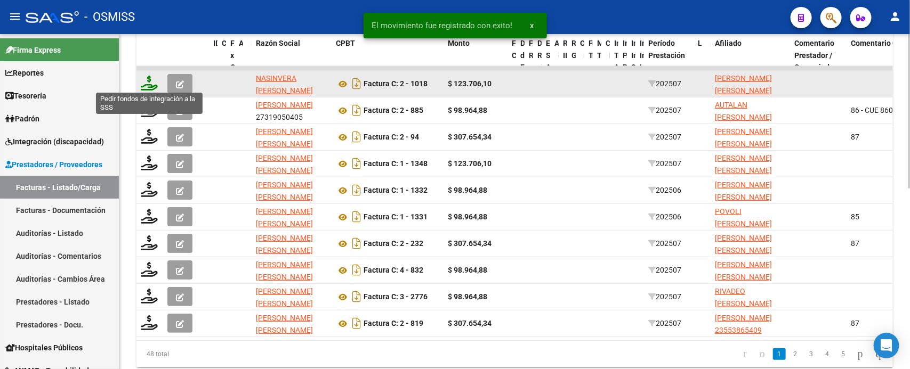
click at [149, 82] on icon at bounding box center [149, 83] width 17 height 15
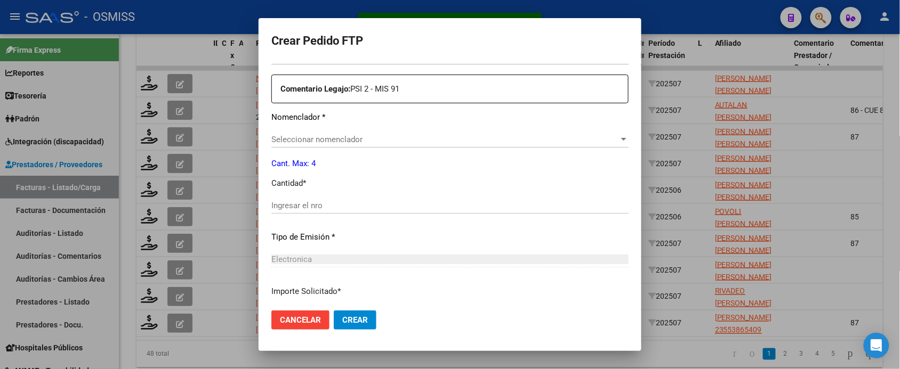
scroll to position [393, 0]
click at [346, 204] on input "Ingresar el nro" at bounding box center [449, 203] width 357 height 10
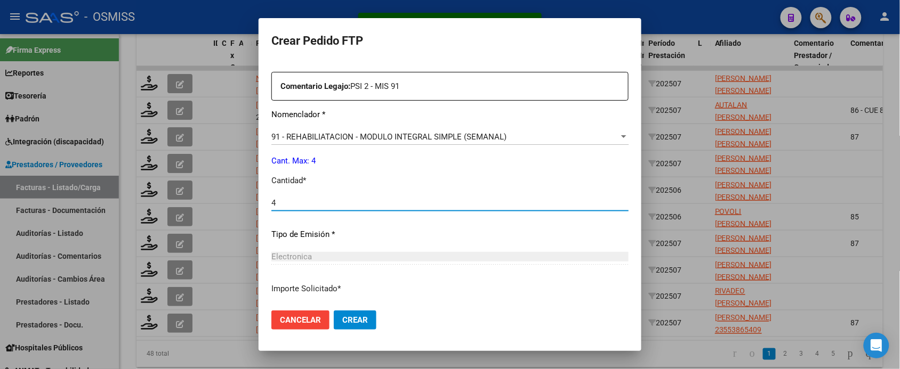
click at [334, 311] on button "Crear" at bounding box center [355, 320] width 43 height 19
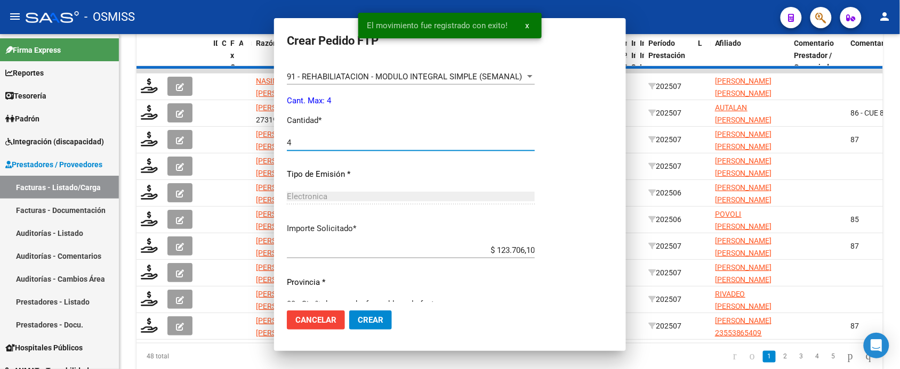
scroll to position [333, 0]
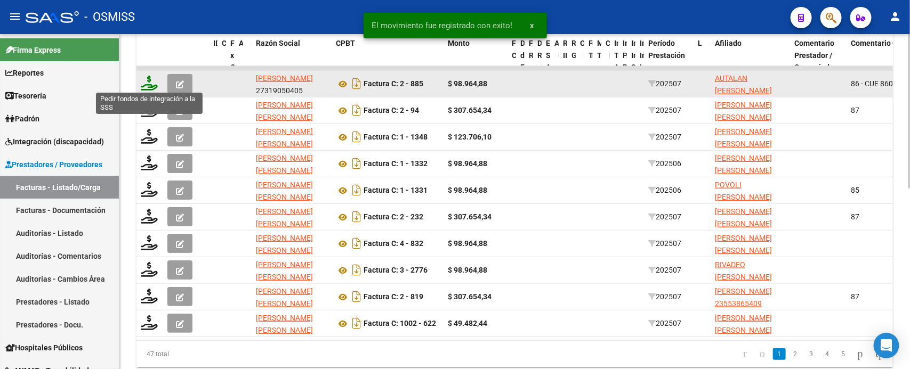
click at [152, 86] on icon at bounding box center [149, 83] width 17 height 15
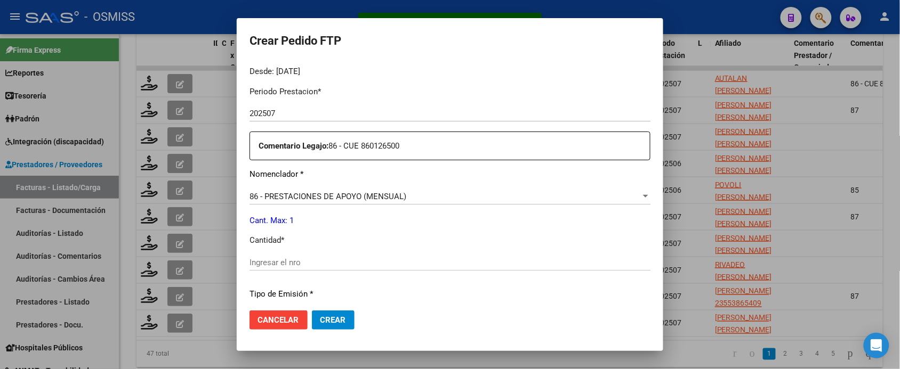
click at [354, 260] on input "Ingresar el nro" at bounding box center [449, 263] width 401 height 10
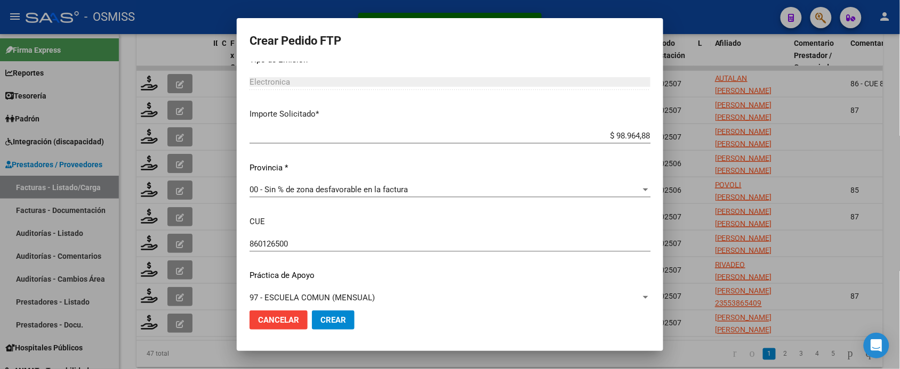
scroll to position [581, 0]
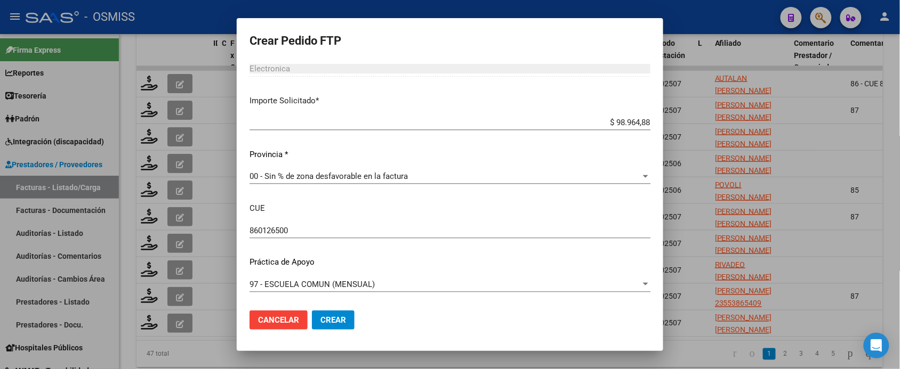
click at [347, 317] on button "Crear" at bounding box center [333, 320] width 43 height 19
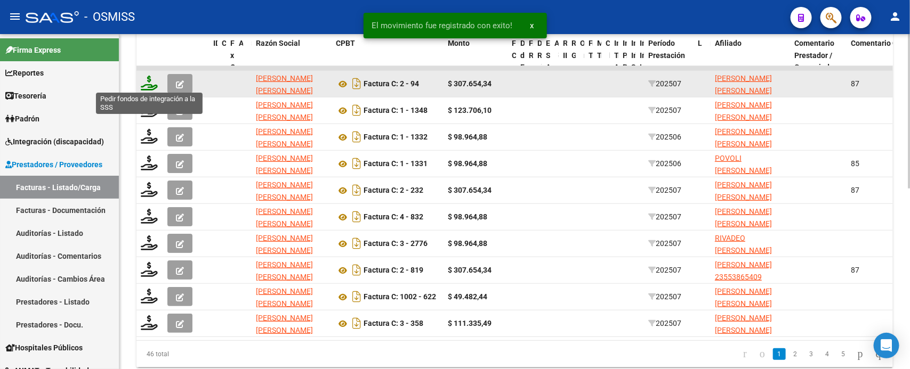
click at [146, 83] on icon at bounding box center [149, 83] width 17 height 15
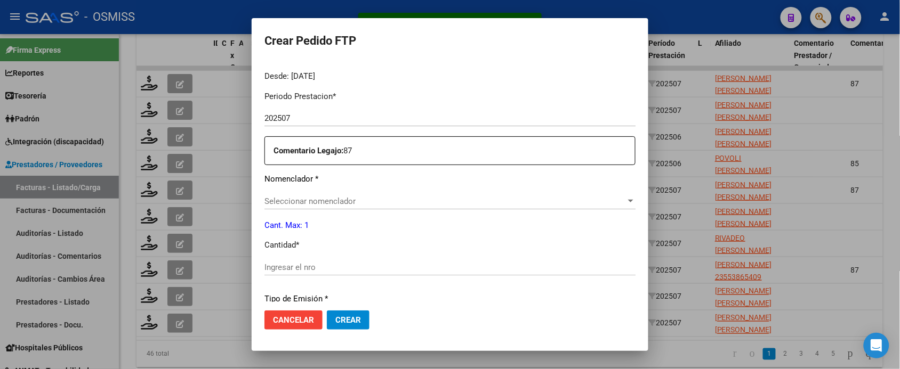
scroll to position [393, 0]
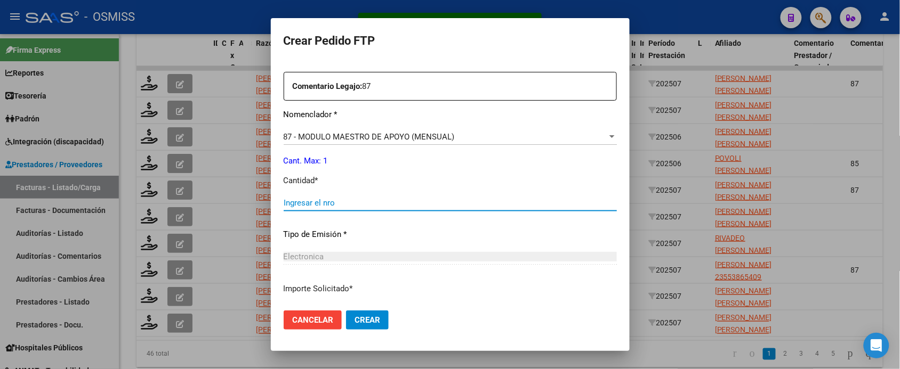
click at [316, 198] on input "Ingresar el nro" at bounding box center [450, 203] width 333 height 10
click at [346, 311] on button "Crear" at bounding box center [367, 320] width 43 height 19
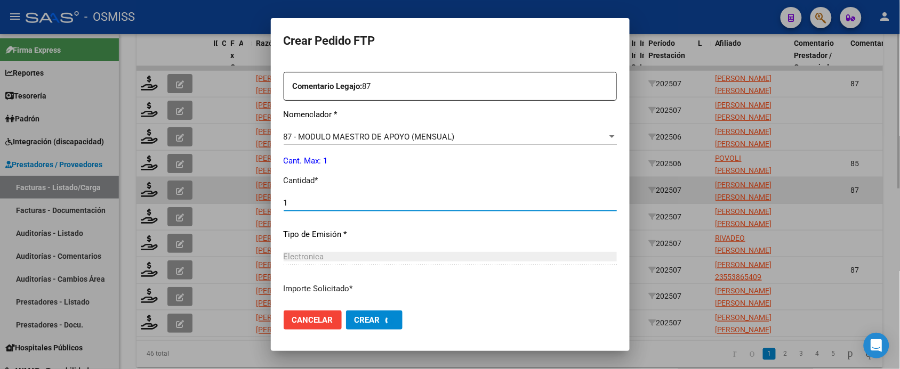
scroll to position [0, 0]
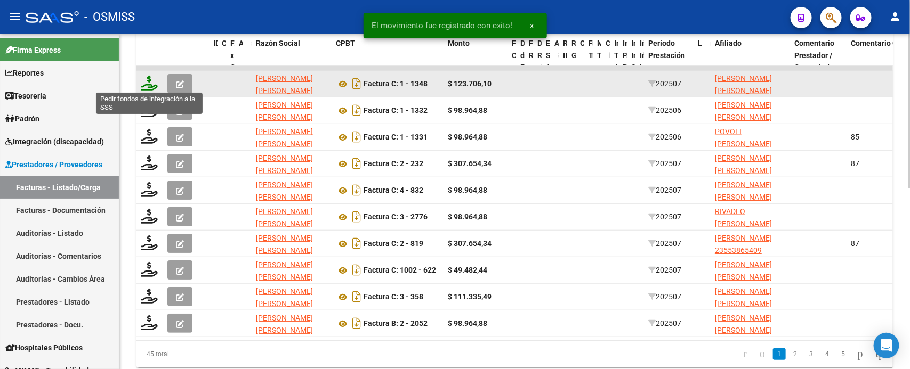
click at [147, 86] on icon at bounding box center [149, 83] width 17 height 15
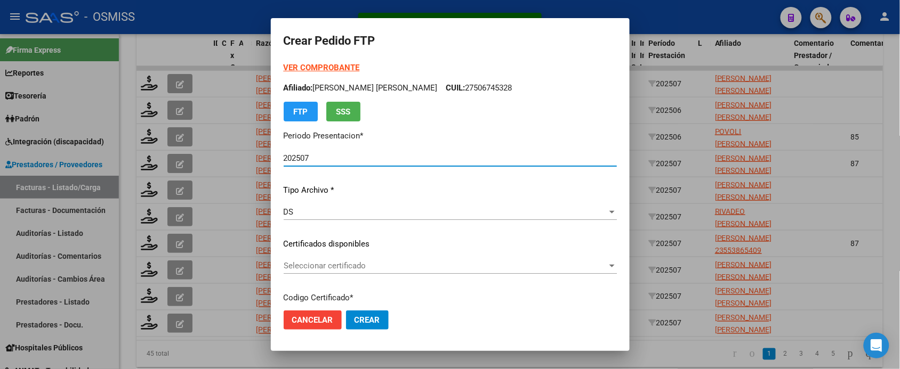
scroll to position [326, 0]
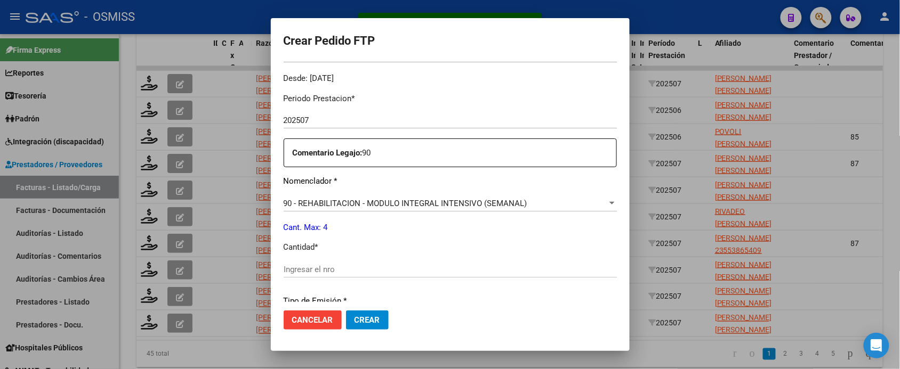
click at [356, 270] on input "Ingresar el nro" at bounding box center [450, 270] width 333 height 10
click at [346, 311] on button "Crear" at bounding box center [367, 320] width 43 height 19
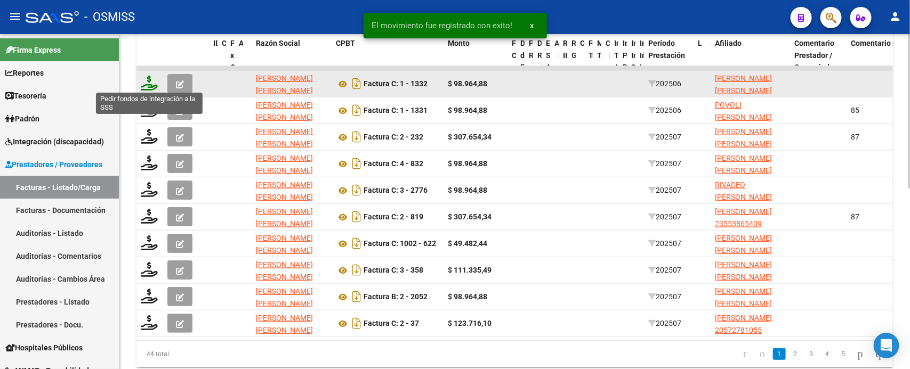
click at [149, 86] on icon at bounding box center [149, 83] width 17 height 15
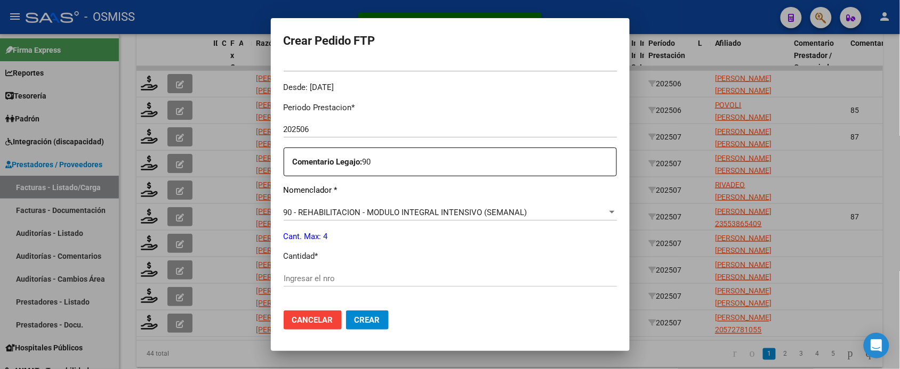
scroll to position [333, 0]
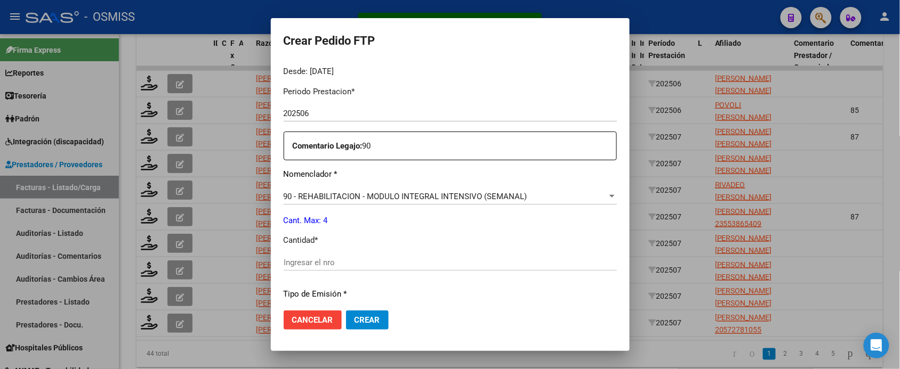
click at [353, 263] on input "Ingresar el nro" at bounding box center [450, 263] width 333 height 10
click at [346, 311] on button "Crear" at bounding box center [367, 320] width 43 height 19
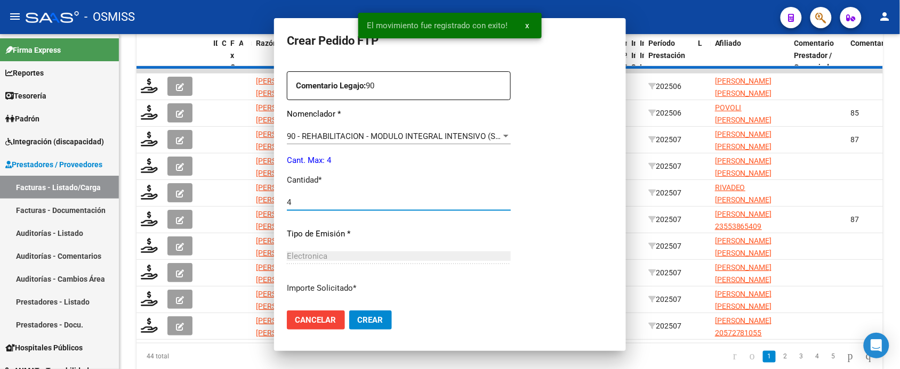
scroll to position [0, 0]
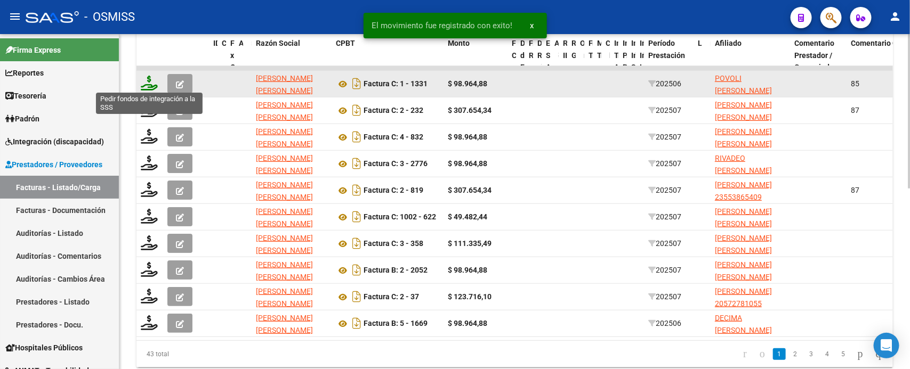
click at [148, 82] on icon at bounding box center [149, 83] width 17 height 15
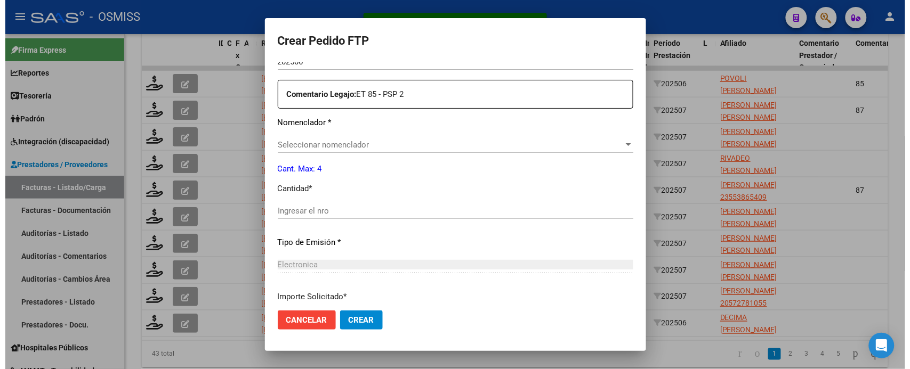
scroll to position [393, 0]
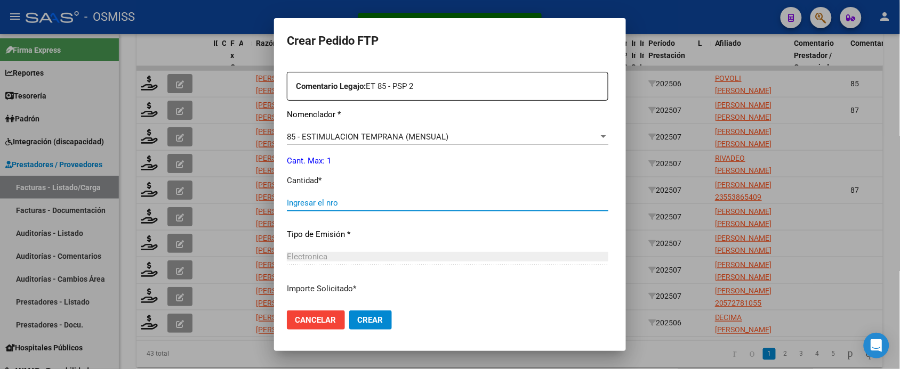
click at [361, 206] on input "Ingresar el nro" at bounding box center [447, 203] width 321 height 10
click at [349, 311] on button "Crear" at bounding box center [370, 320] width 43 height 19
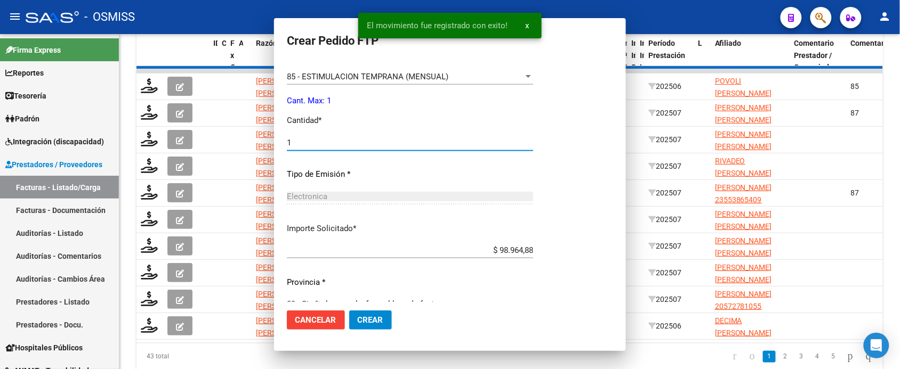
scroll to position [0, 0]
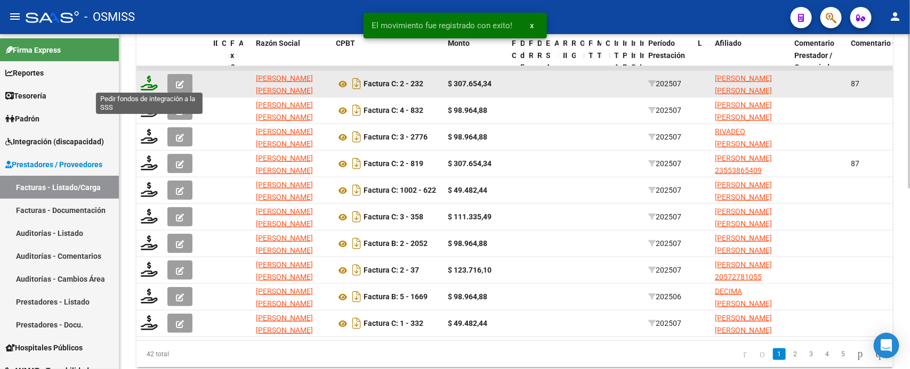
click at [152, 80] on icon at bounding box center [149, 83] width 17 height 15
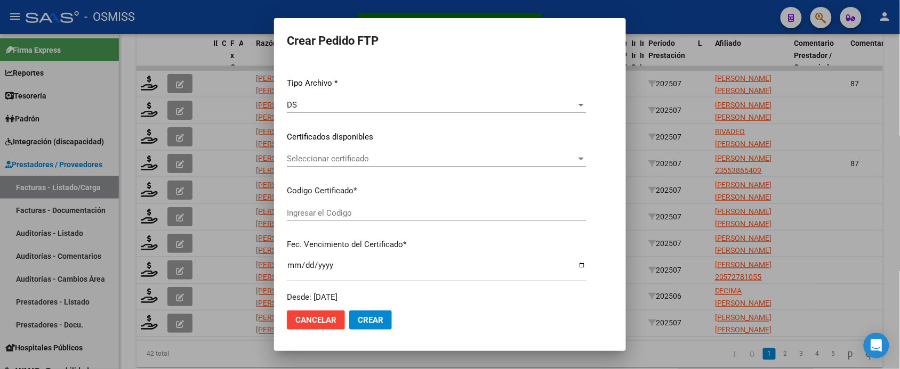
scroll to position [333, 0]
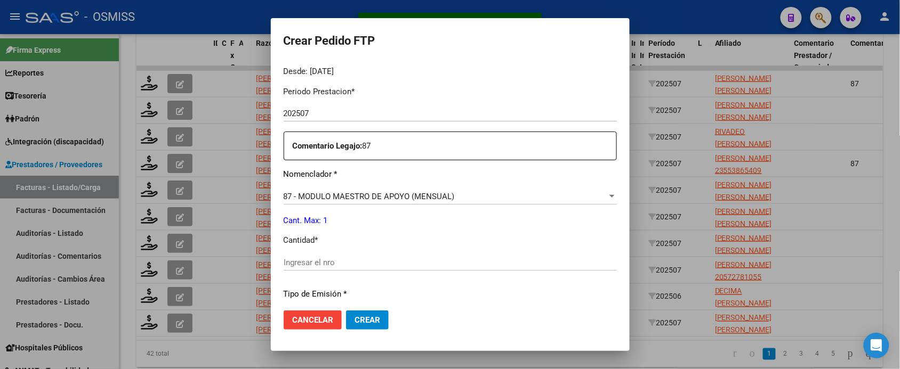
click at [344, 262] on input "Ingresar el nro" at bounding box center [450, 263] width 333 height 10
click at [346, 311] on button "Crear" at bounding box center [367, 320] width 43 height 19
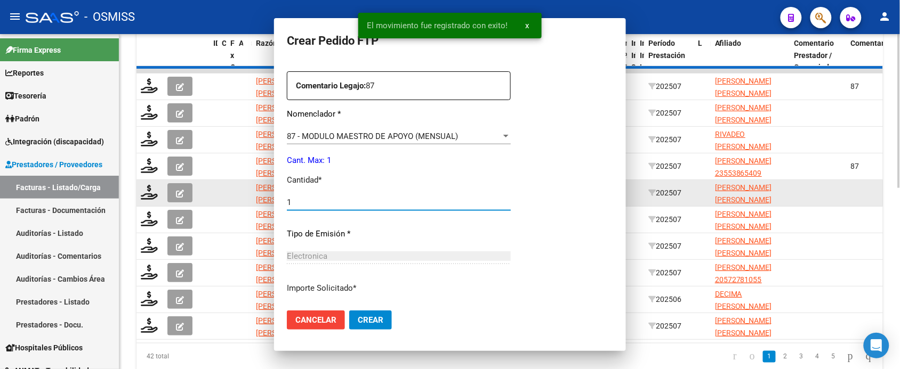
scroll to position [0, 0]
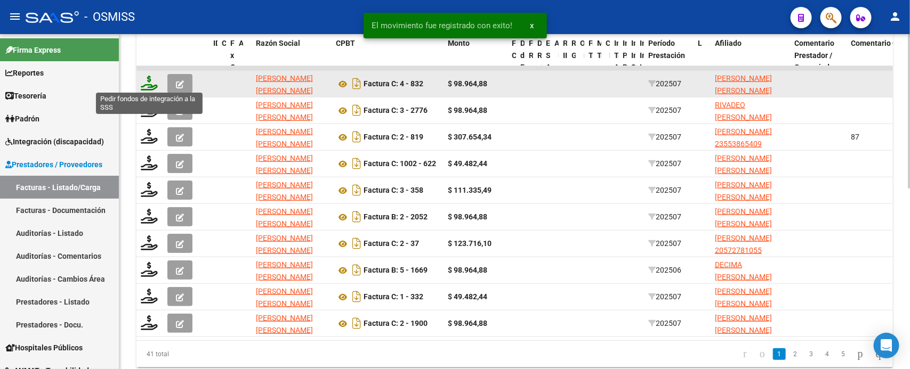
click at [150, 83] on icon at bounding box center [149, 83] width 17 height 15
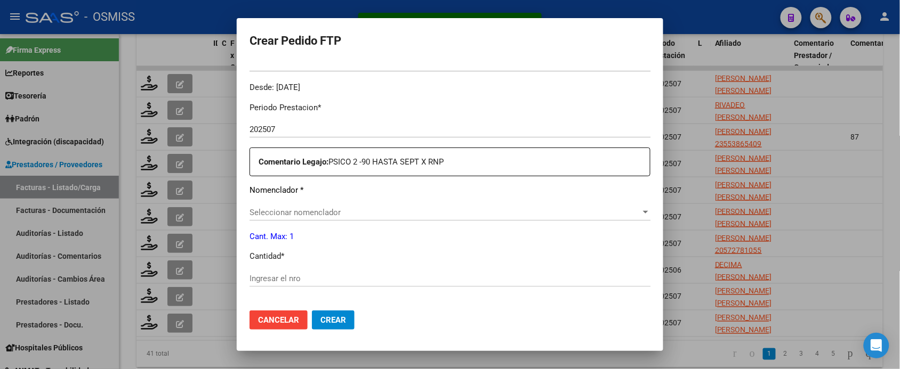
scroll to position [326, 0]
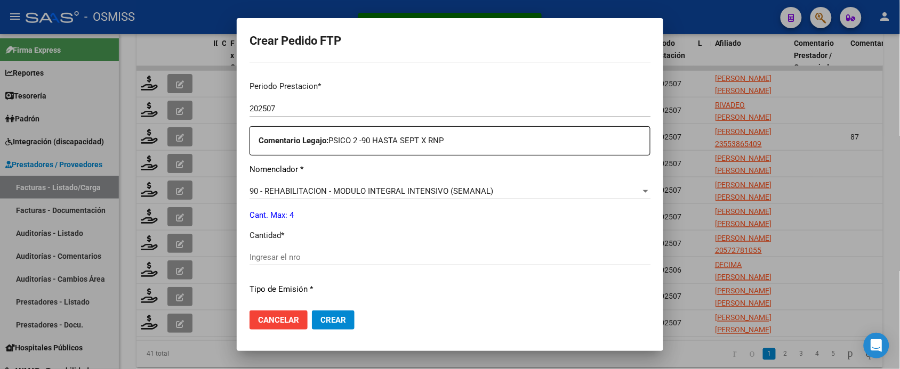
click at [331, 256] on input "Ingresar el nro" at bounding box center [449, 258] width 401 height 10
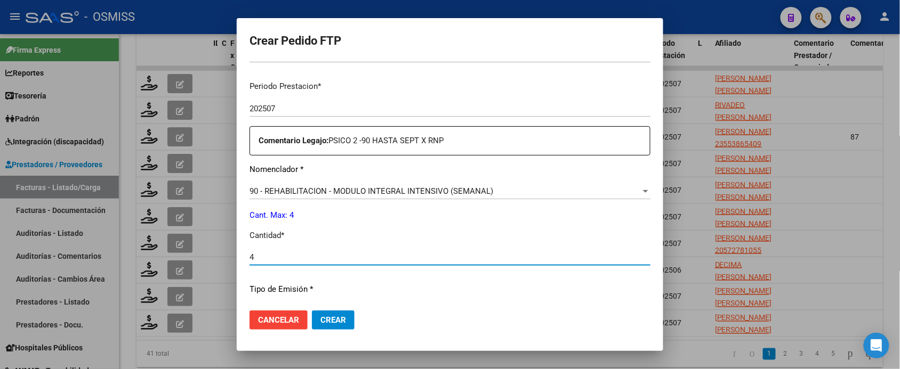
click at [312, 311] on button "Crear" at bounding box center [333, 320] width 43 height 19
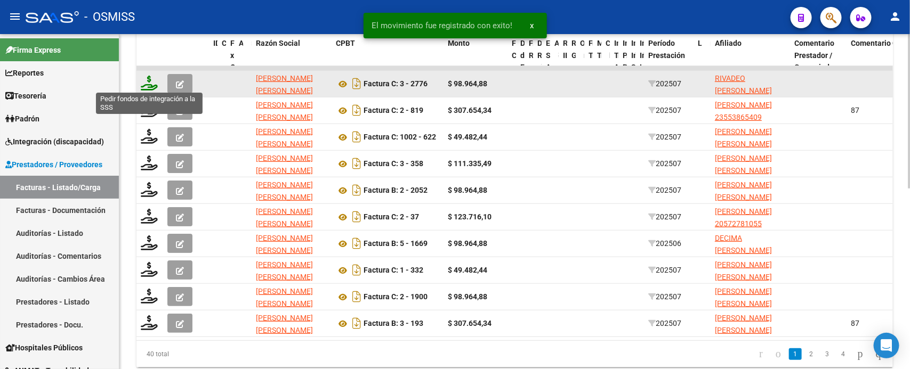
click at [152, 81] on icon at bounding box center [149, 83] width 17 height 15
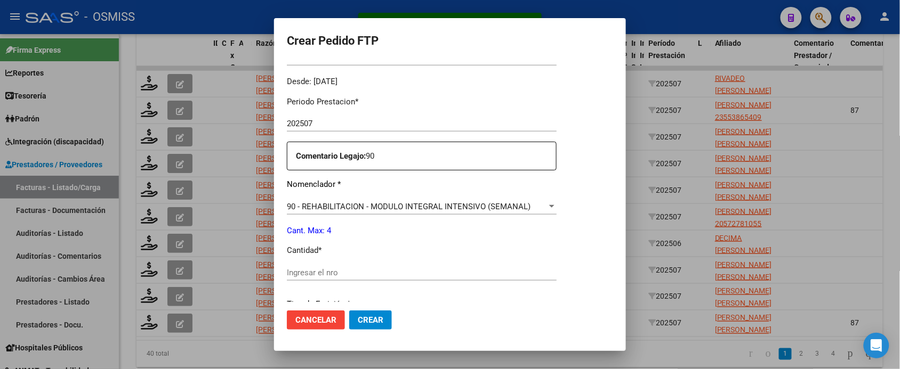
scroll to position [400, 0]
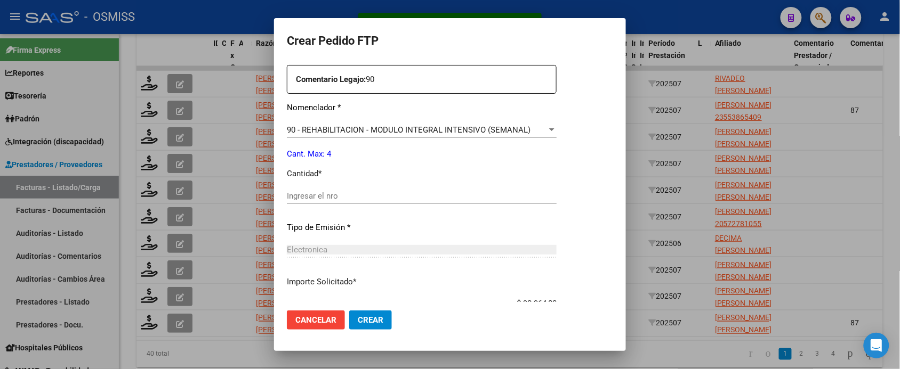
click at [337, 201] on div "Ingresar el nro" at bounding box center [422, 196] width 270 height 16
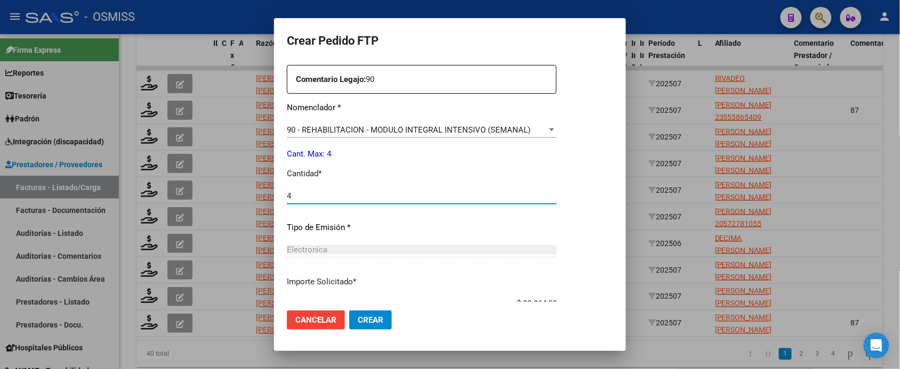
click at [349, 311] on button "Crear" at bounding box center [370, 320] width 43 height 19
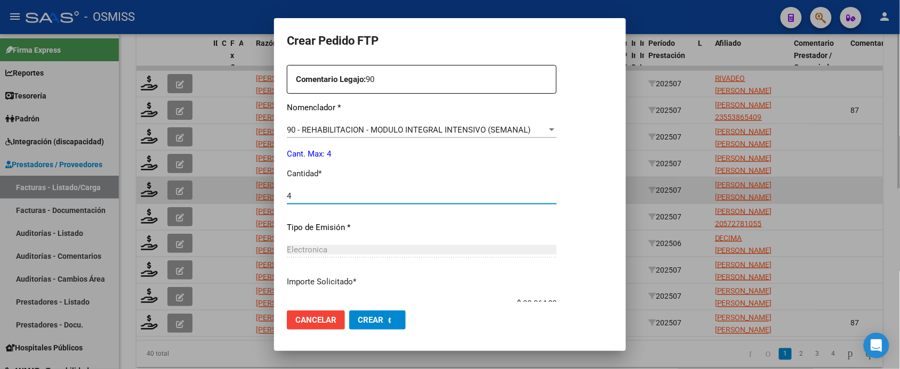
scroll to position [340, 0]
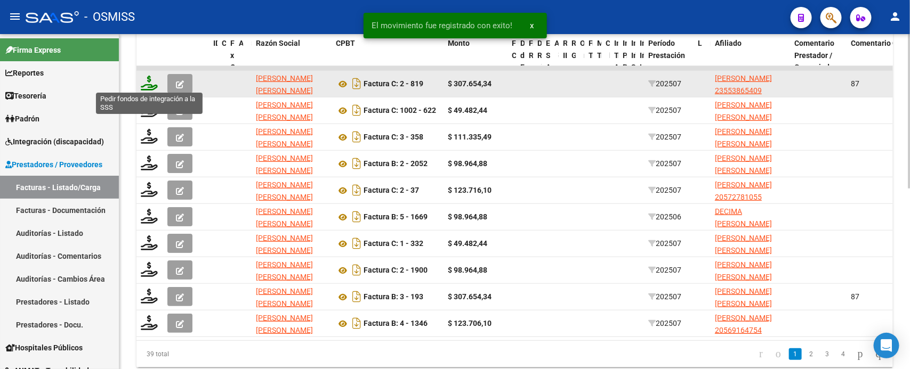
click at [152, 86] on icon at bounding box center [149, 83] width 17 height 15
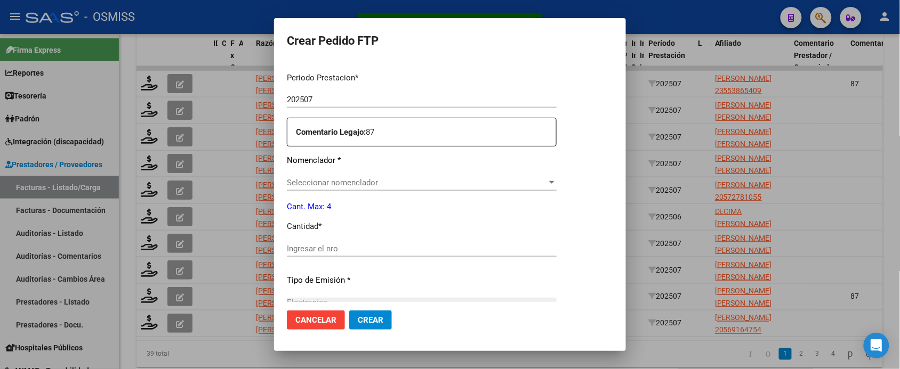
scroll to position [393, 0]
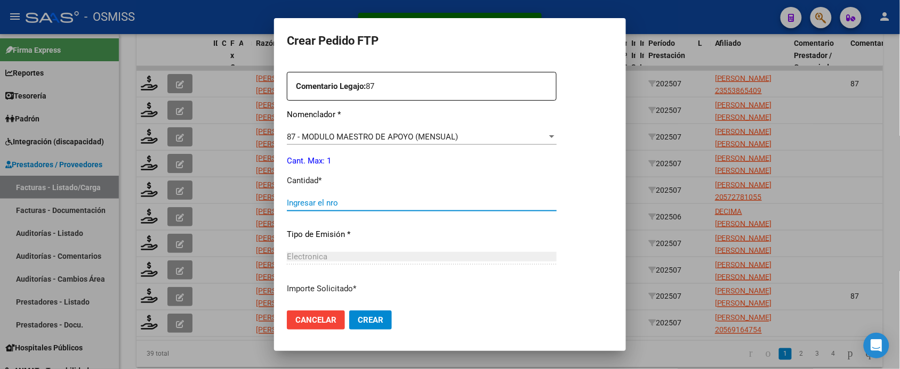
click at [338, 203] on input "Ingresar el nro" at bounding box center [422, 203] width 270 height 10
click at [349, 311] on button "Crear" at bounding box center [370, 320] width 43 height 19
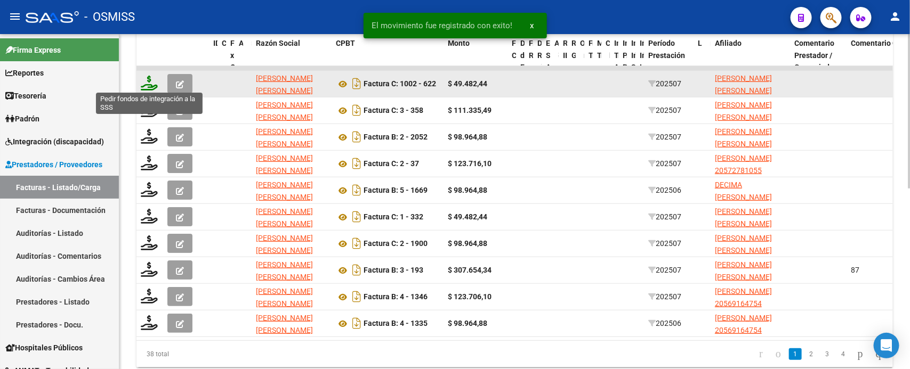
click at [147, 80] on icon at bounding box center [149, 83] width 17 height 15
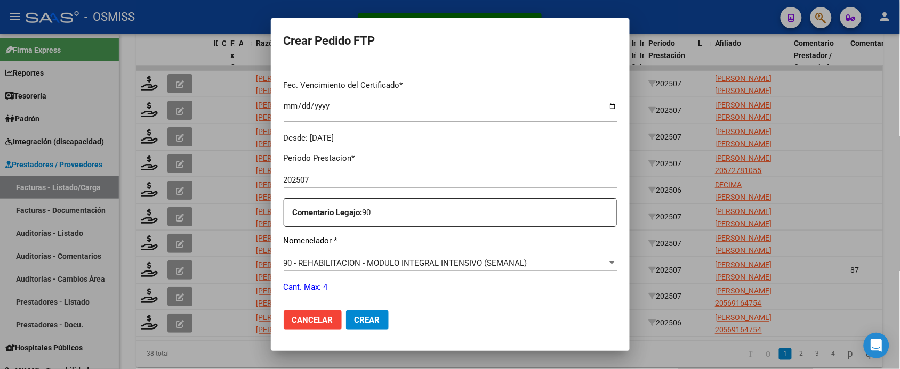
scroll to position [400, 0]
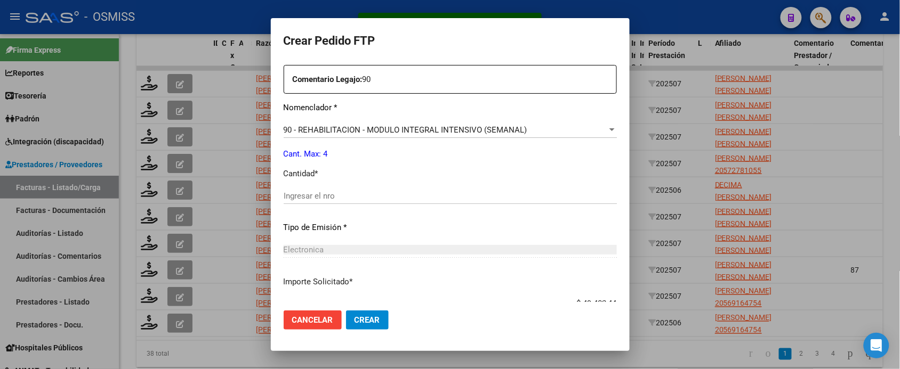
click at [344, 201] on div "Ingresar el nro" at bounding box center [450, 196] width 333 height 16
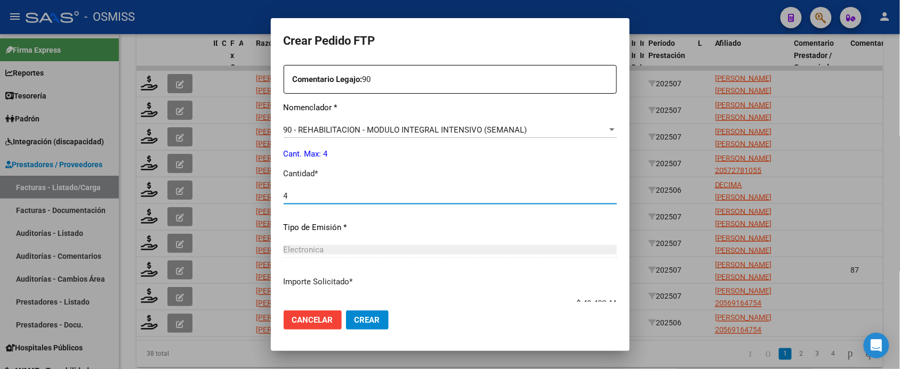
click at [346, 311] on button "Crear" at bounding box center [367, 320] width 43 height 19
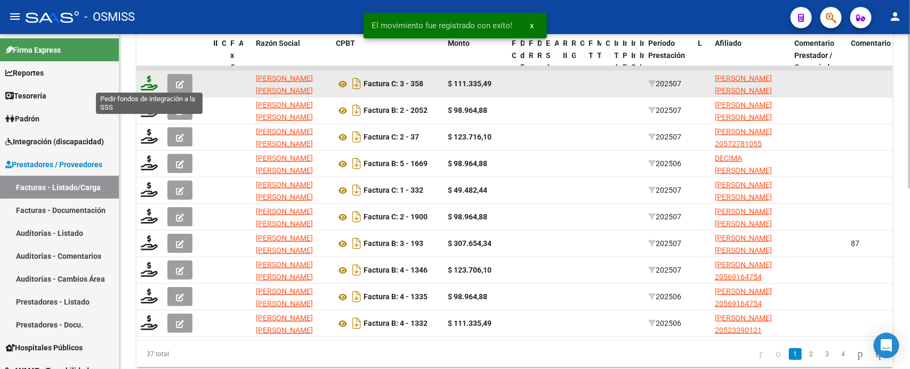
click at [152, 82] on icon at bounding box center [149, 83] width 17 height 15
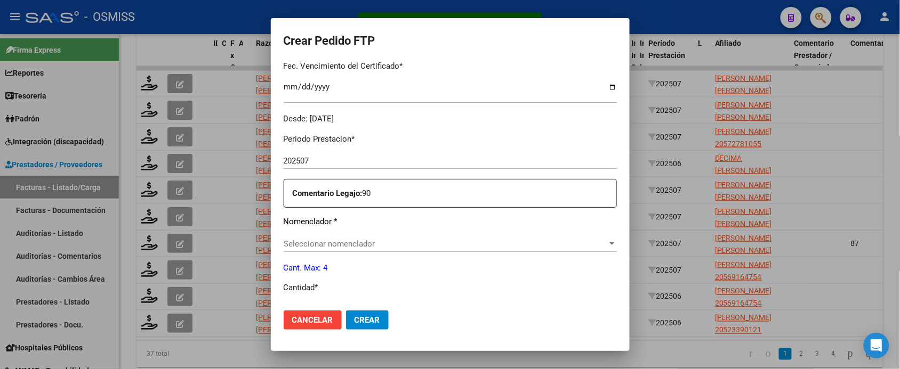
scroll to position [326, 0]
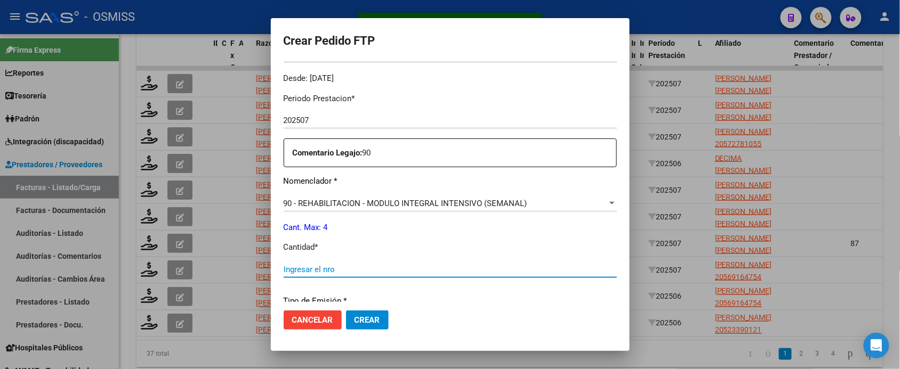
click at [345, 265] on input "Ingresar el nro" at bounding box center [450, 270] width 333 height 10
click at [346, 311] on button "Crear" at bounding box center [367, 320] width 43 height 19
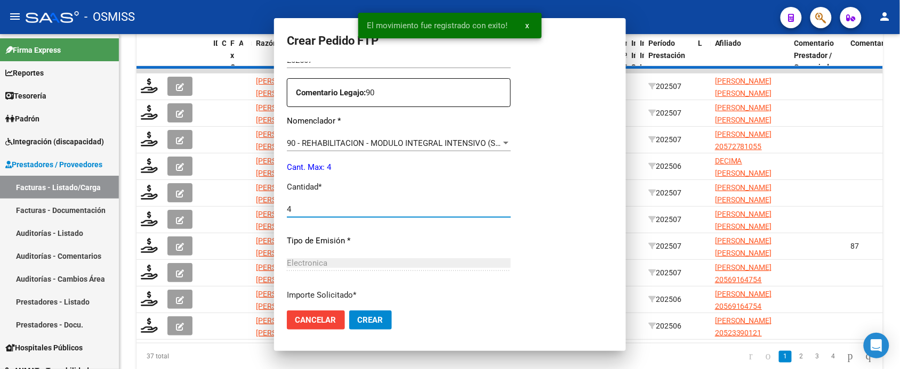
scroll to position [0, 0]
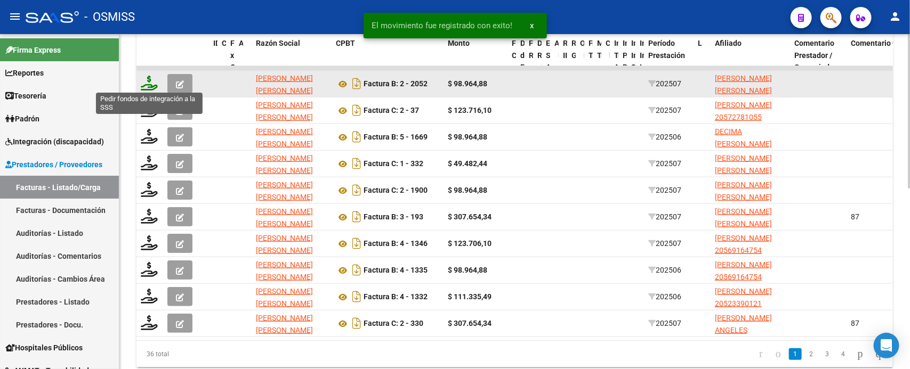
click at [151, 80] on icon at bounding box center [149, 83] width 17 height 15
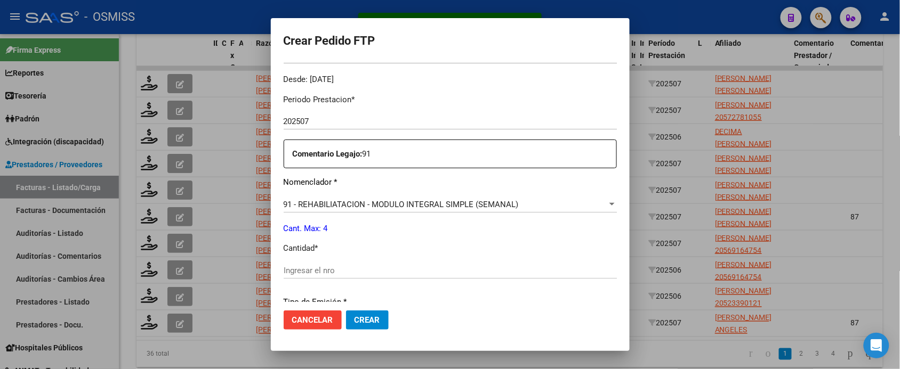
scroll to position [333, 0]
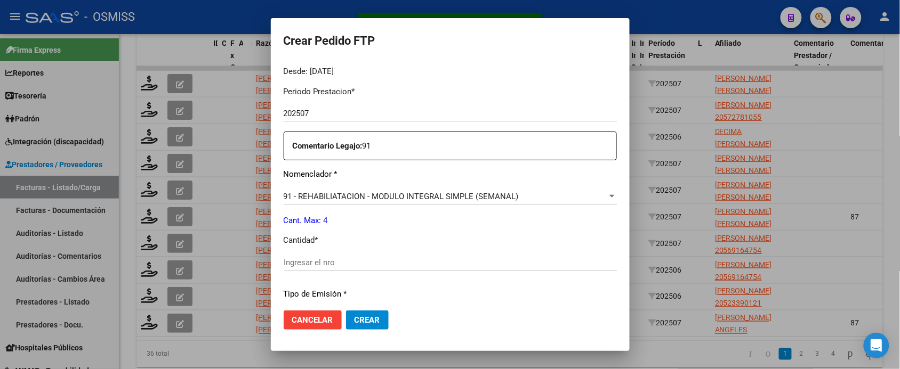
click at [348, 256] on div "Ingresar el nro" at bounding box center [450, 263] width 333 height 16
click at [346, 311] on button "Crear" at bounding box center [367, 320] width 43 height 19
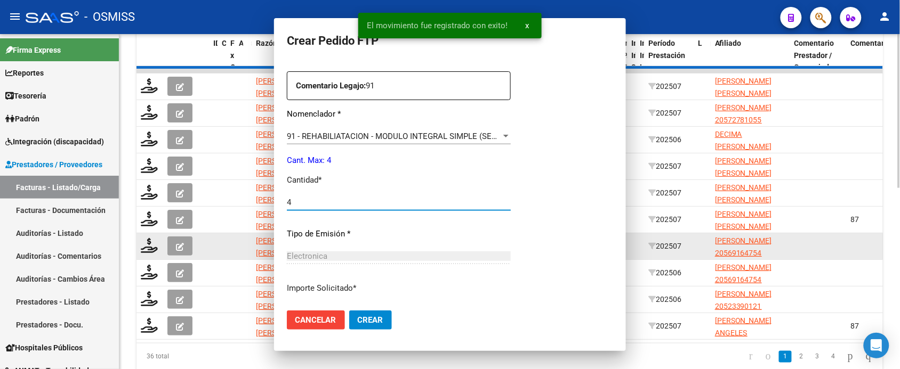
scroll to position [0, 0]
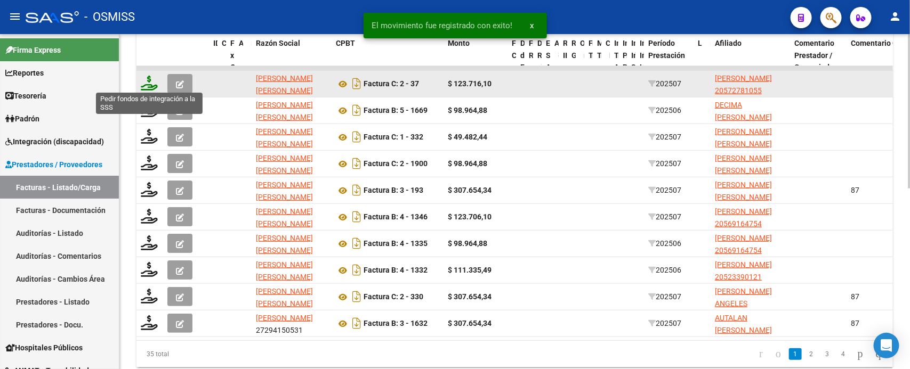
click at [148, 84] on icon at bounding box center [149, 83] width 17 height 15
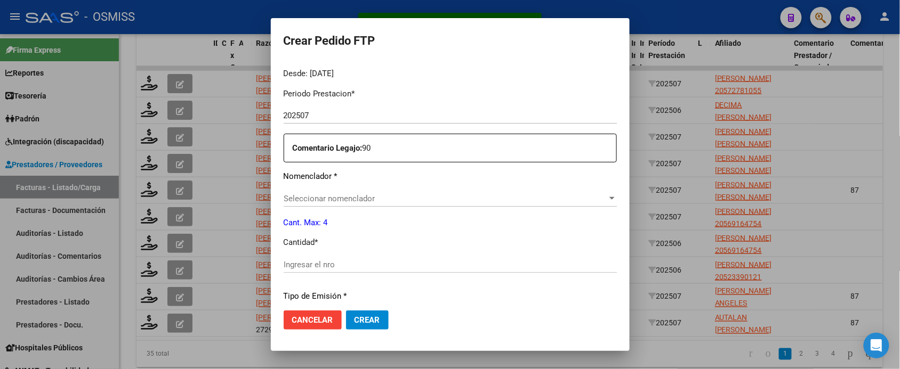
scroll to position [393, 0]
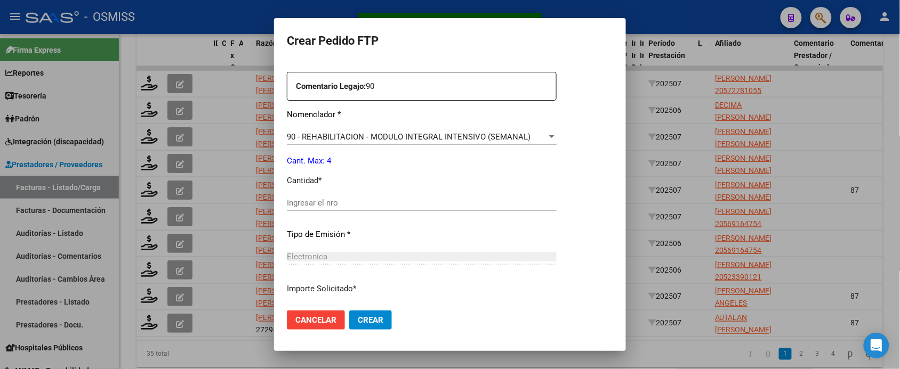
click at [348, 201] on input "Ingresar el nro" at bounding box center [422, 203] width 270 height 10
click at [349, 311] on button "Crear" at bounding box center [370, 320] width 43 height 19
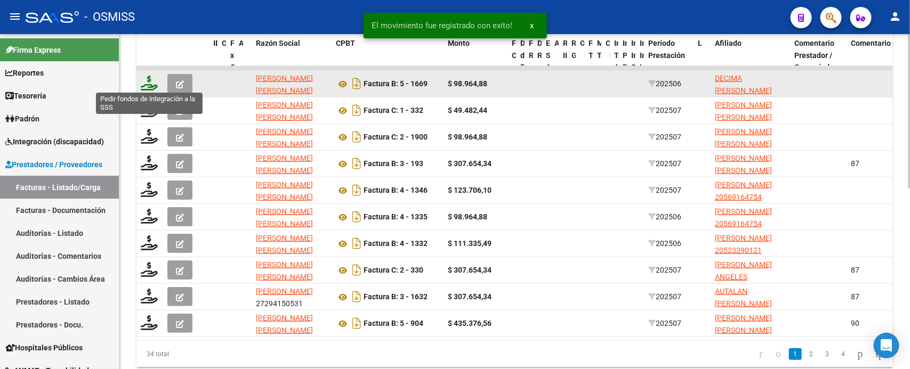
click at [146, 83] on icon at bounding box center [149, 83] width 17 height 15
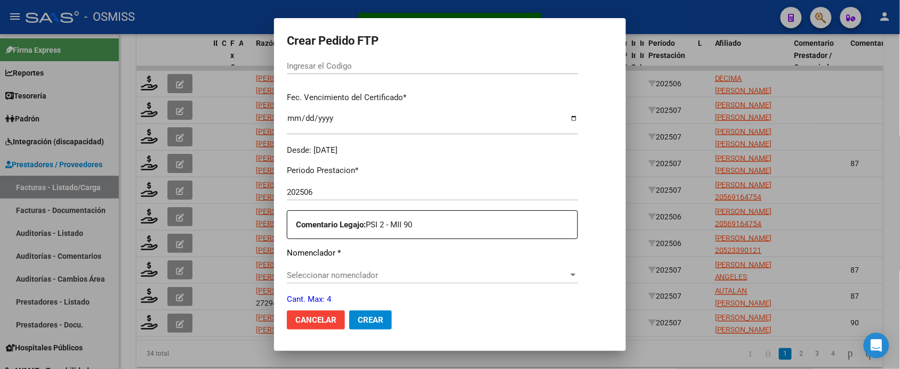
scroll to position [260, 0]
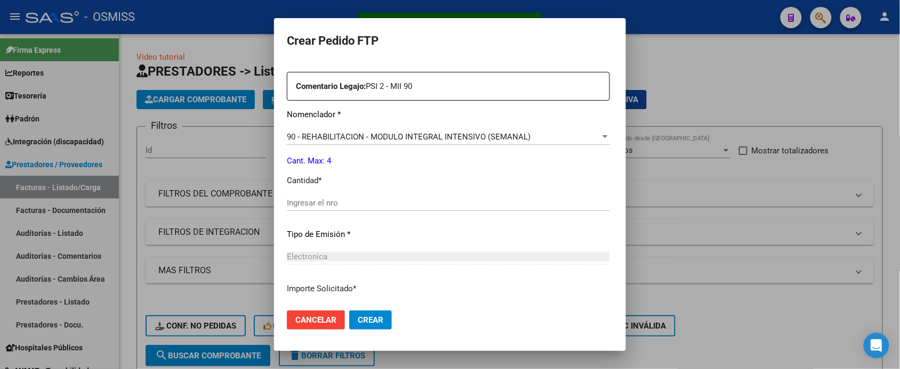
scroll to position [393, 0]
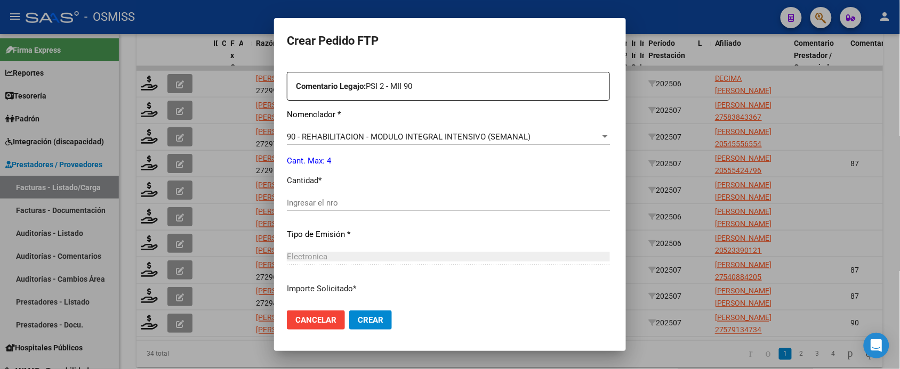
click at [367, 200] on input "Ingresar el nro" at bounding box center [448, 203] width 323 height 10
type input "4"
click at [349, 311] on button "Crear" at bounding box center [370, 320] width 43 height 19
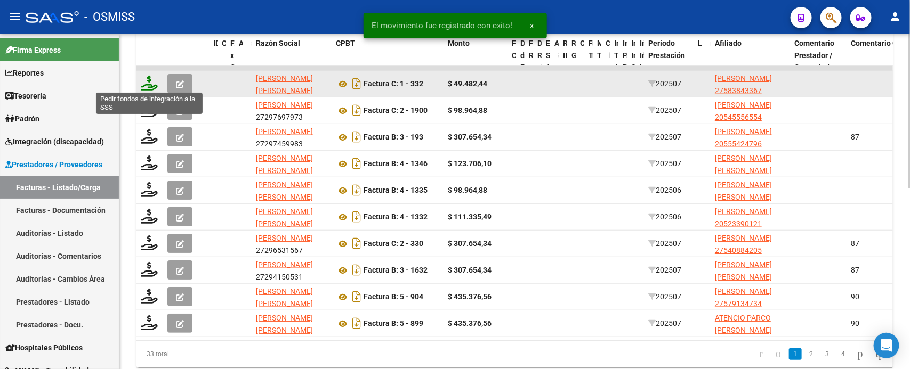
click at [149, 80] on icon at bounding box center [149, 83] width 17 height 15
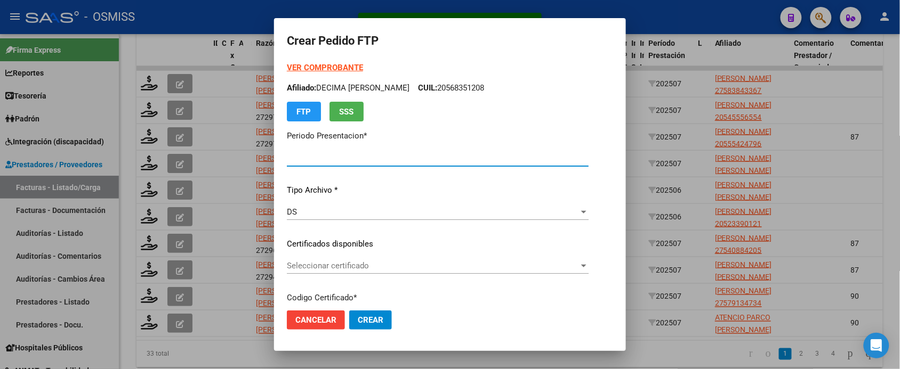
type input "202507"
type input "$ 49.482,44"
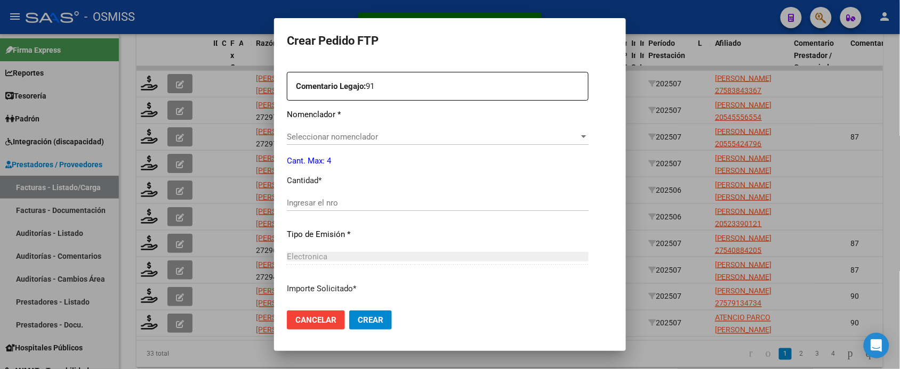
type input "ARG01000583843362025022720300227COR234"
type input "2030-02-27"
click at [376, 203] on input "Ingresar el nro" at bounding box center [422, 203] width 270 height 10
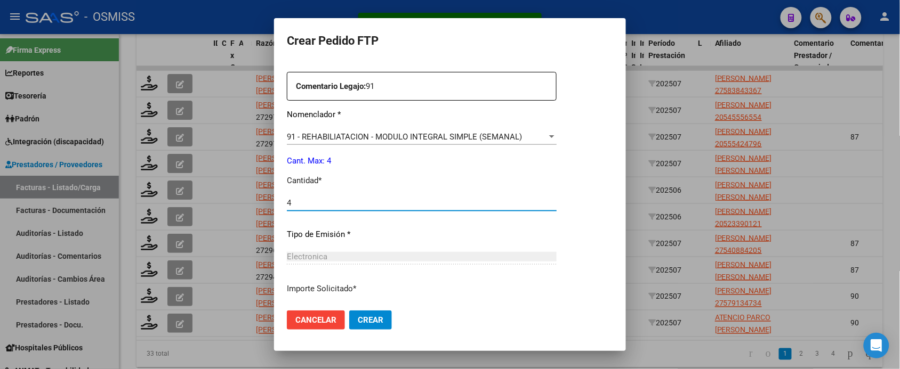
type input "4"
click at [349, 311] on button "Crear" at bounding box center [370, 320] width 43 height 19
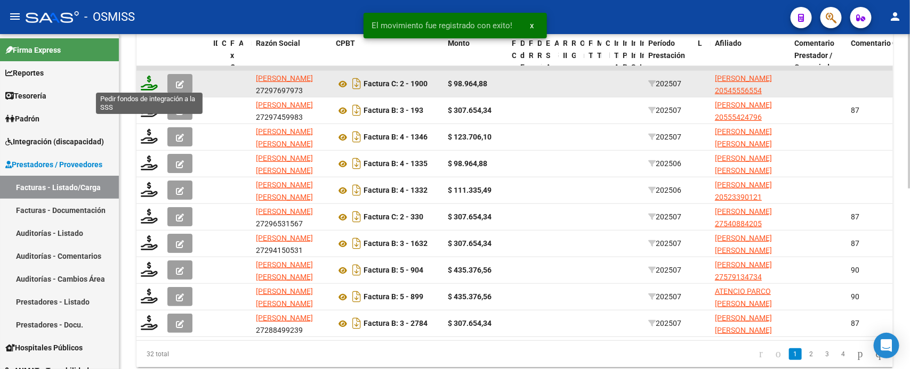
click at [150, 84] on icon at bounding box center [149, 83] width 17 height 15
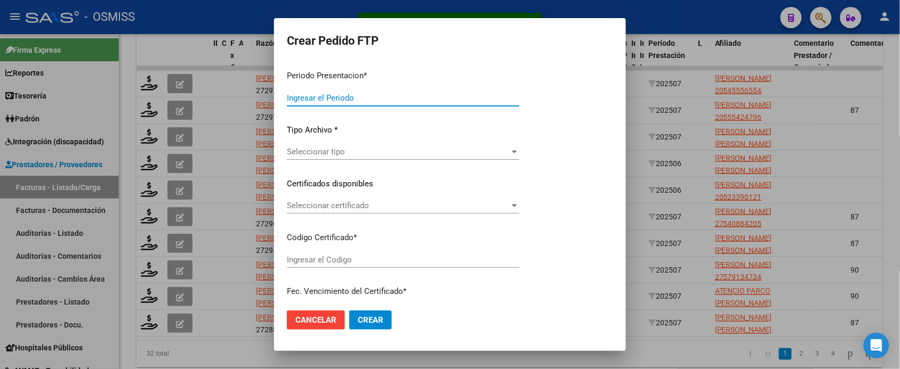
type input "202507"
type input "$ 98.964,88"
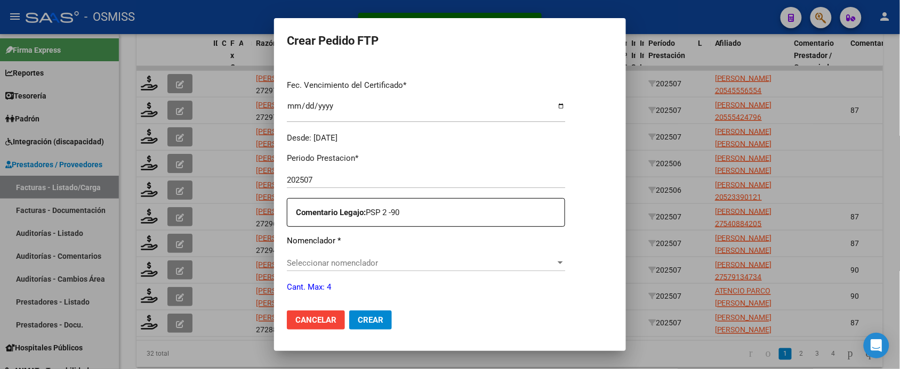
type input "ARG02000545556552020022620250226SAL121"
type input "[DATE]"
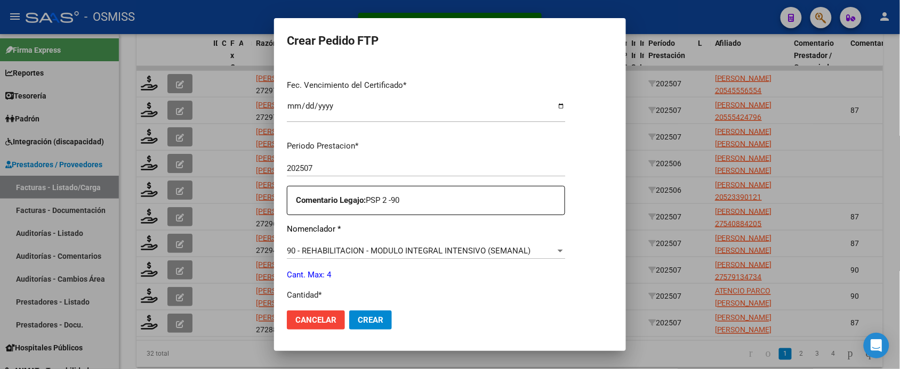
scroll to position [333, 0]
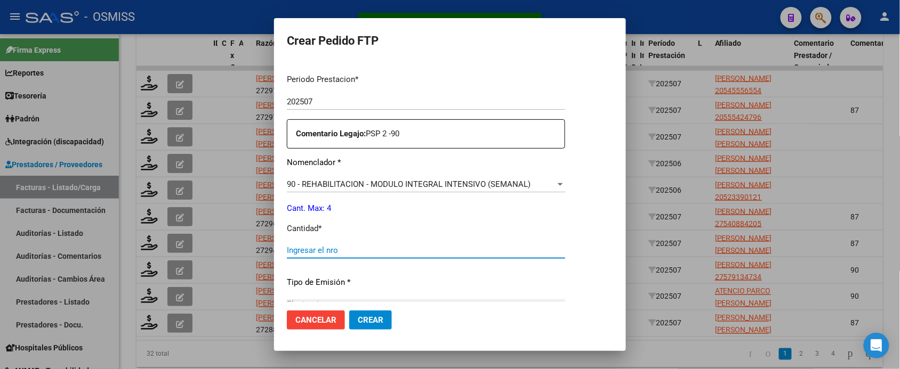
click at [345, 248] on input "Ingresar el nro" at bounding box center [426, 251] width 278 height 10
type input "4"
click at [349, 311] on button "Crear" at bounding box center [370, 320] width 43 height 19
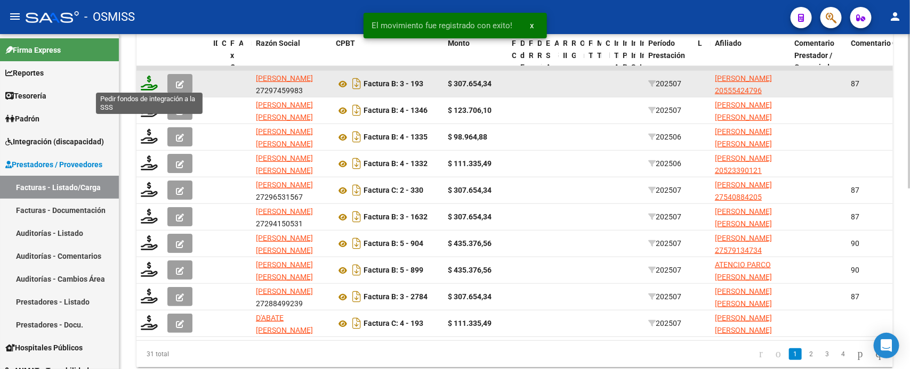
click at [148, 84] on icon at bounding box center [149, 83] width 17 height 15
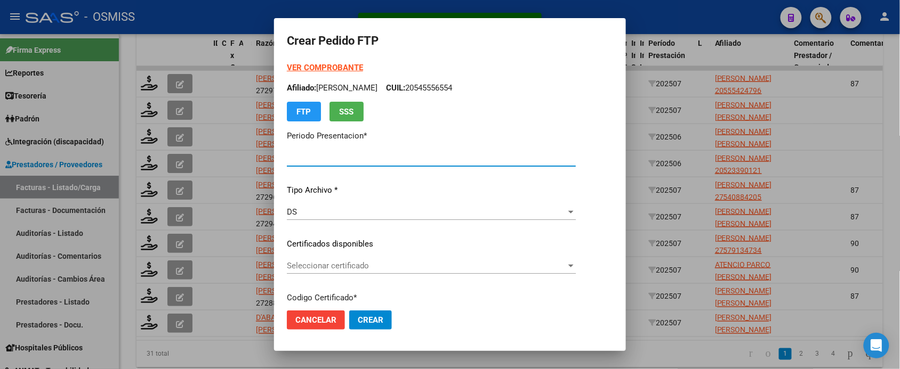
type input "202507"
type input "$ 307.654,34"
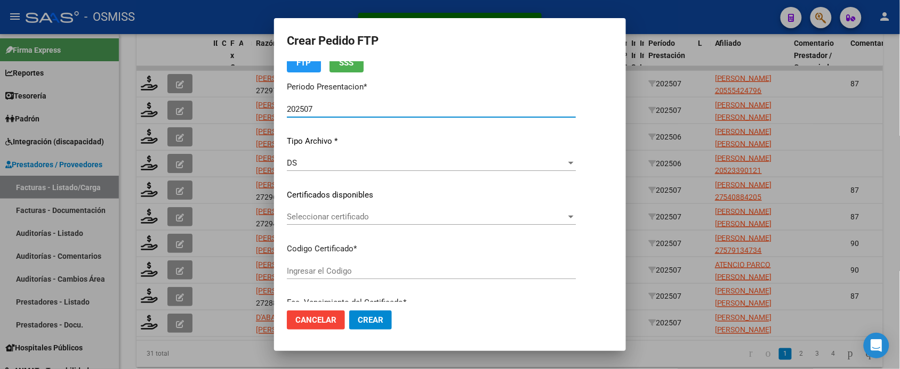
scroll to position [267, 0]
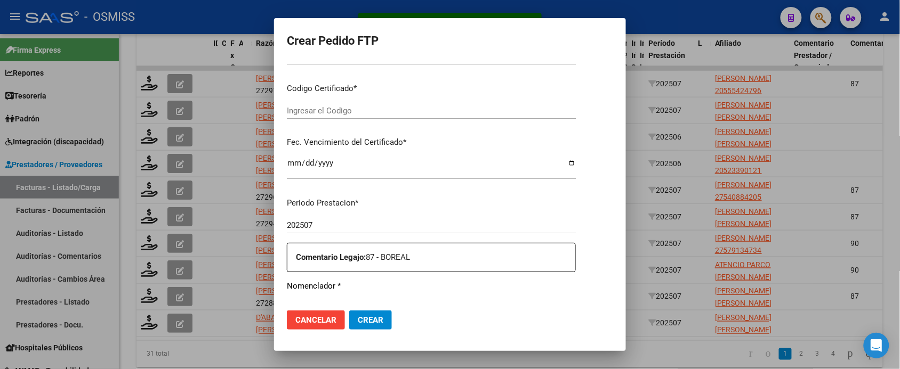
type input "ARG02000555424792022080220270802MZA203"
type input "2027-08-02"
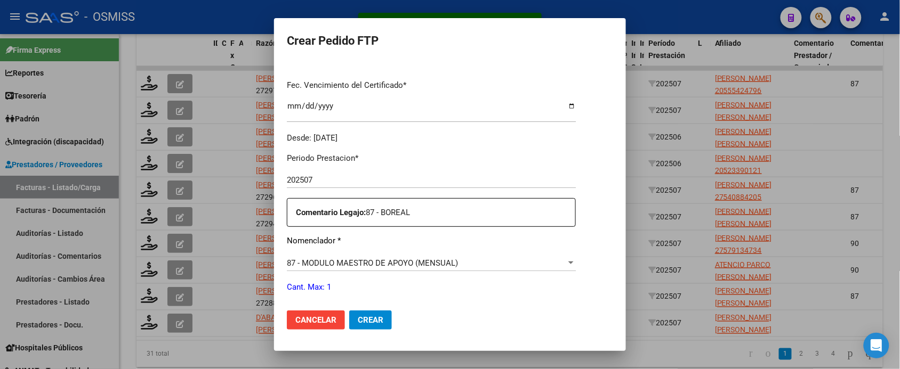
scroll to position [400, 0]
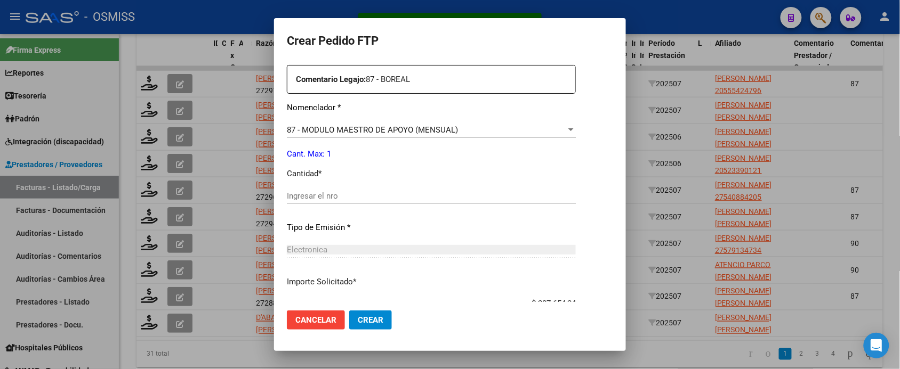
click at [351, 197] on input "Ingresar el nro" at bounding box center [431, 196] width 289 height 10
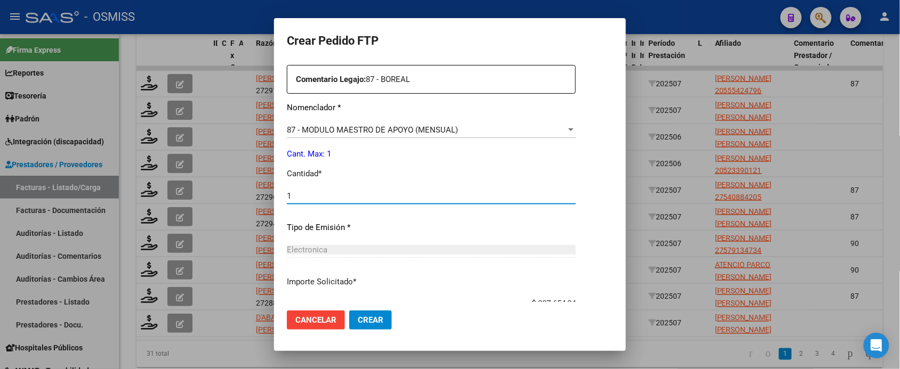
type input "1"
click at [349, 311] on button "Crear" at bounding box center [370, 320] width 43 height 19
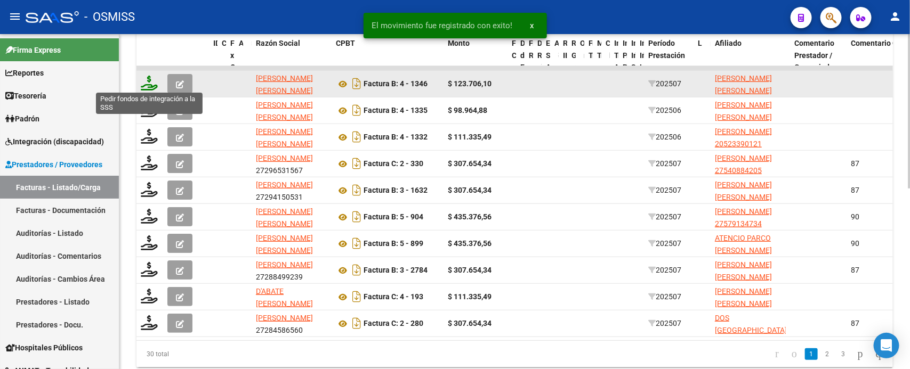
click at [148, 84] on icon at bounding box center [149, 83] width 17 height 15
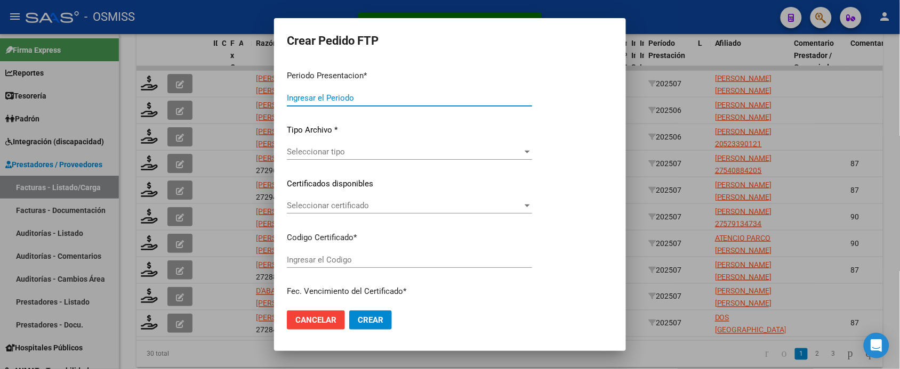
type input "202507"
type input "$ 123.706,10"
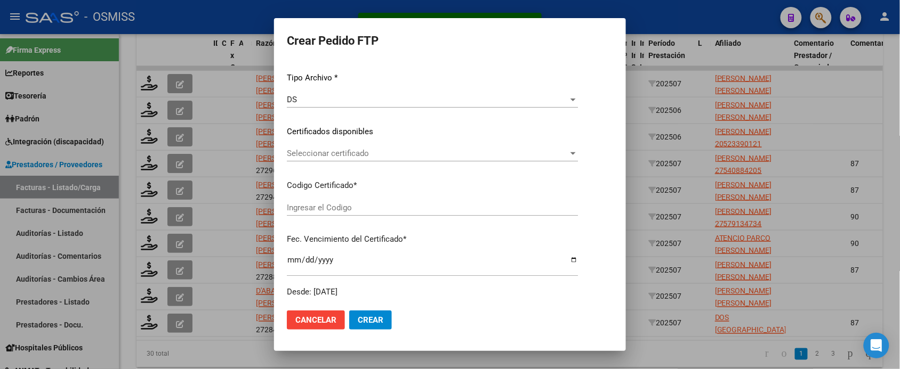
type input "ARG02000569164752025012420300124SAL122"
type input "2030-01-24"
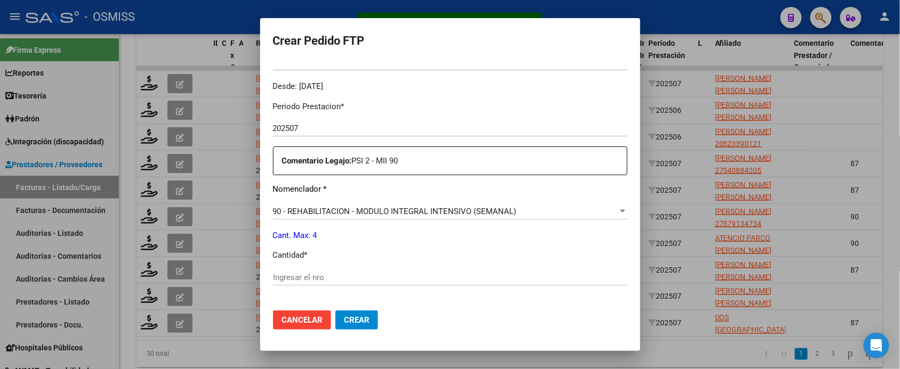
scroll to position [333, 0]
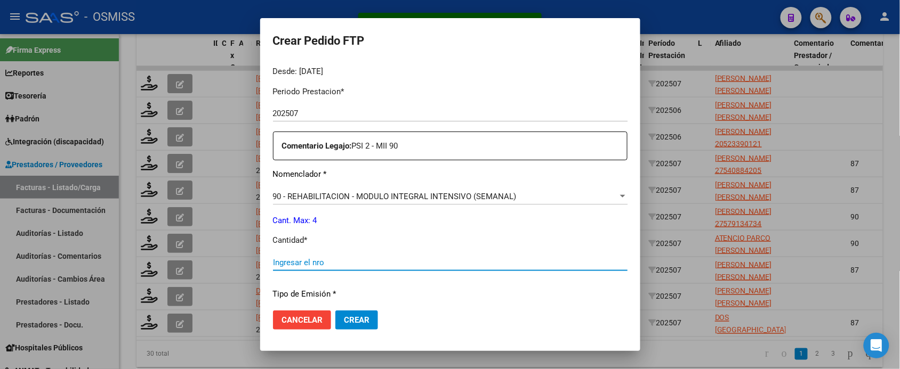
click at [321, 262] on input "Ingresar el nro" at bounding box center [450, 263] width 354 height 10
type input "4"
click at [335, 311] on button "Crear" at bounding box center [356, 320] width 43 height 19
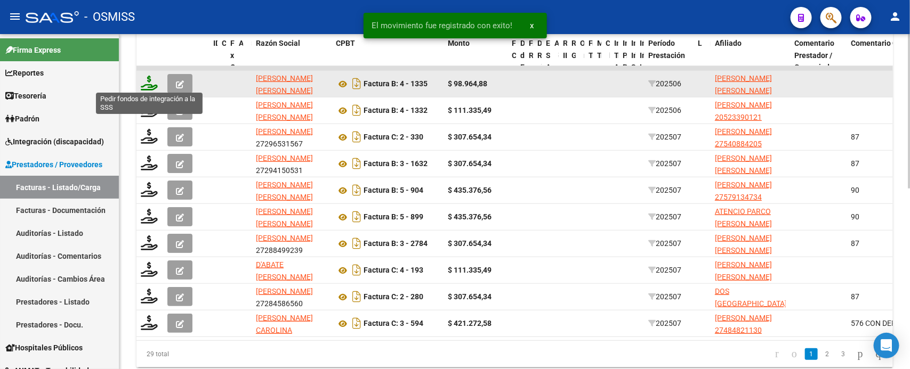
click at [154, 84] on icon at bounding box center [149, 83] width 17 height 15
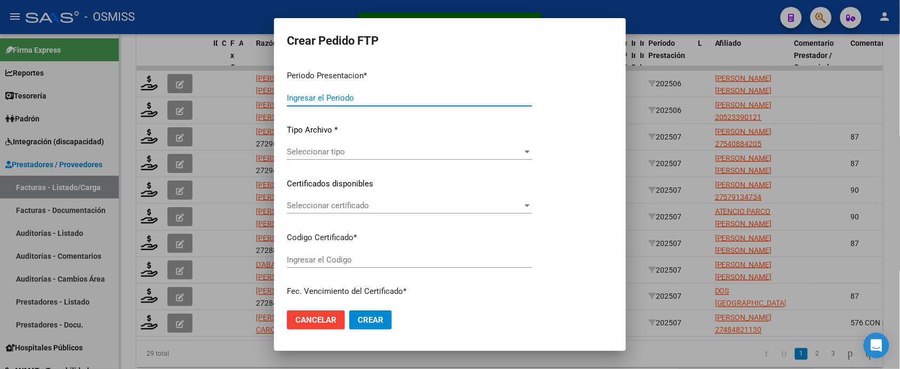
type input "202507"
type input "202506"
type input "$ 98.964,88"
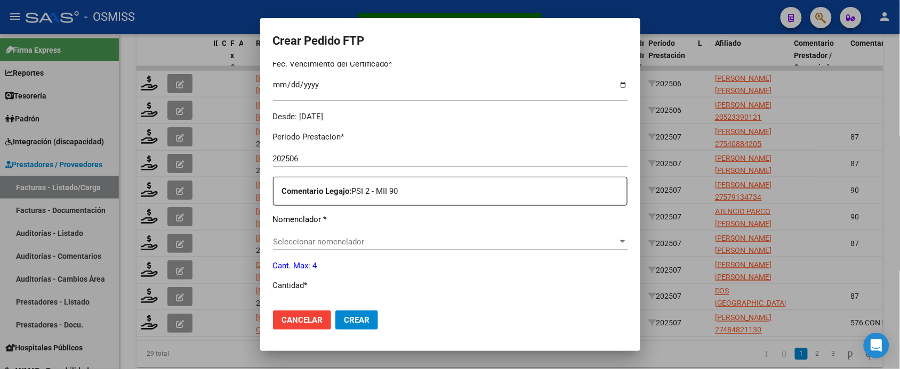
scroll to position [326, 0]
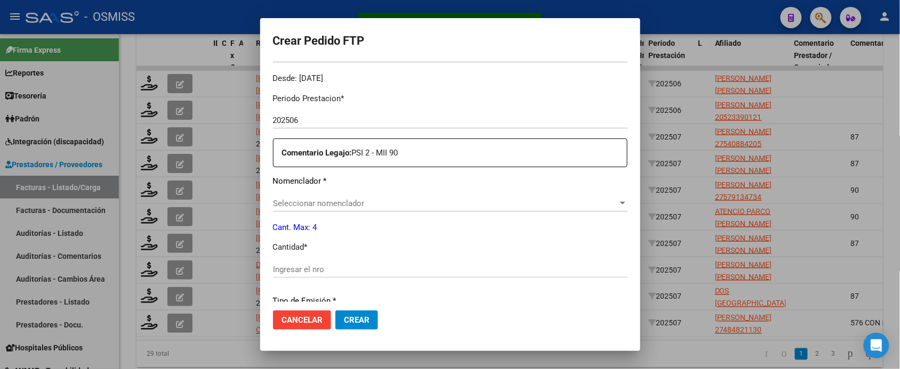
type input "ARG02000569164752025012420300124SAL122"
type input "2030-01-24"
click at [340, 267] on input "Ingresar el nro" at bounding box center [450, 270] width 354 height 10
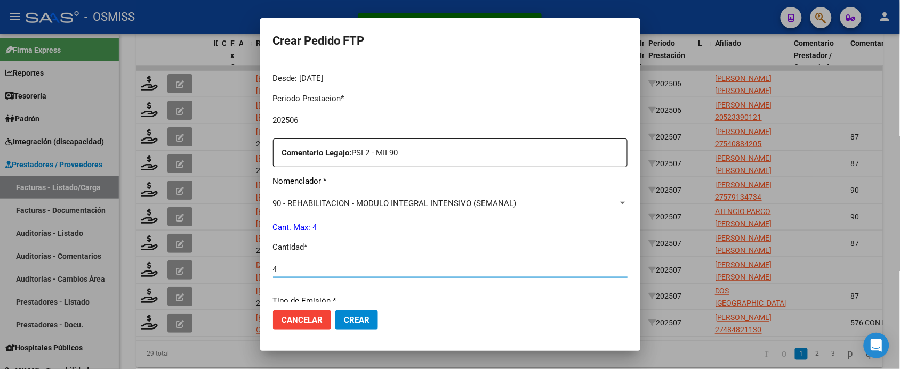
type input "4"
click at [335, 311] on button "Crear" at bounding box center [356, 320] width 43 height 19
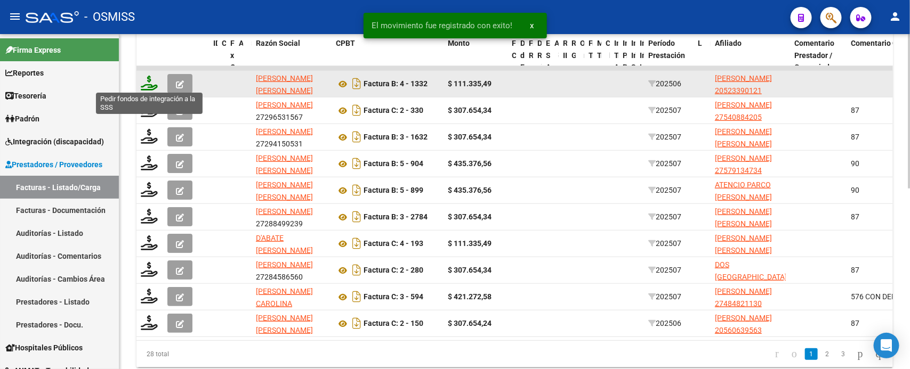
click at [148, 83] on icon at bounding box center [149, 83] width 17 height 15
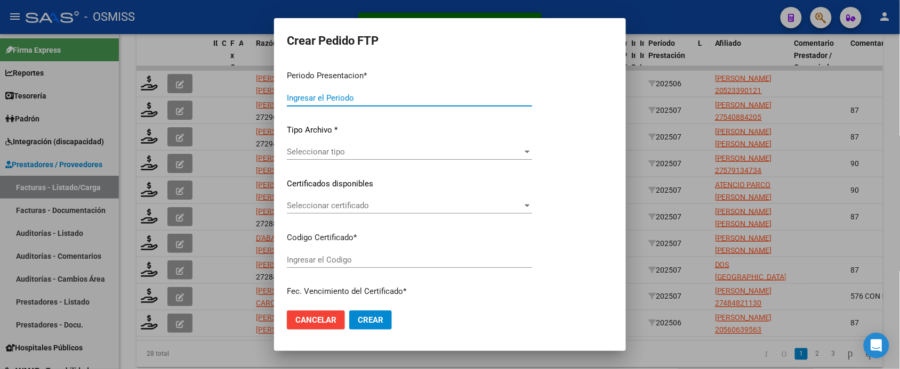
type input "202507"
type input "202506"
type input "$ 111.335,49"
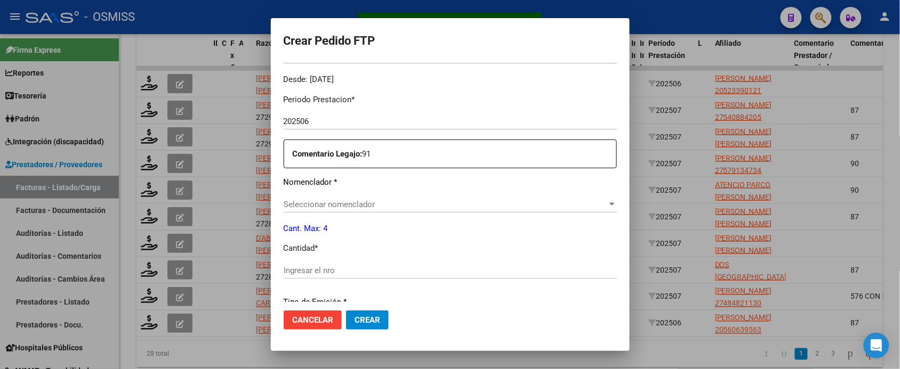
scroll to position [326, 0]
type input "ARG02000523390122024062420290624SAL123"
type input "2029-06-24"
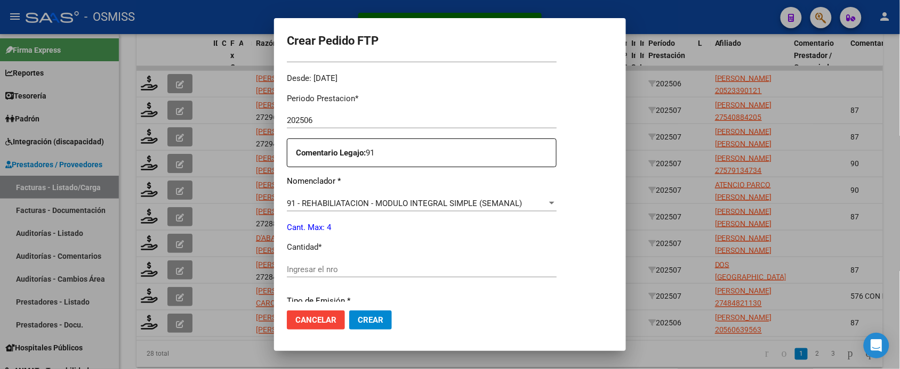
click at [381, 265] on input "Ingresar el nro" at bounding box center [422, 270] width 270 height 10
type input "4"
click at [349, 311] on button "Crear" at bounding box center [370, 320] width 43 height 19
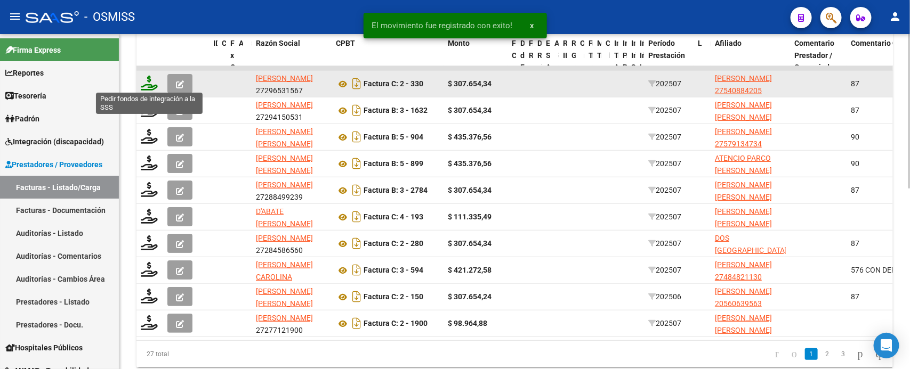
click at [152, 78] on icon at bounding box center [149, 83] width 17 height 15
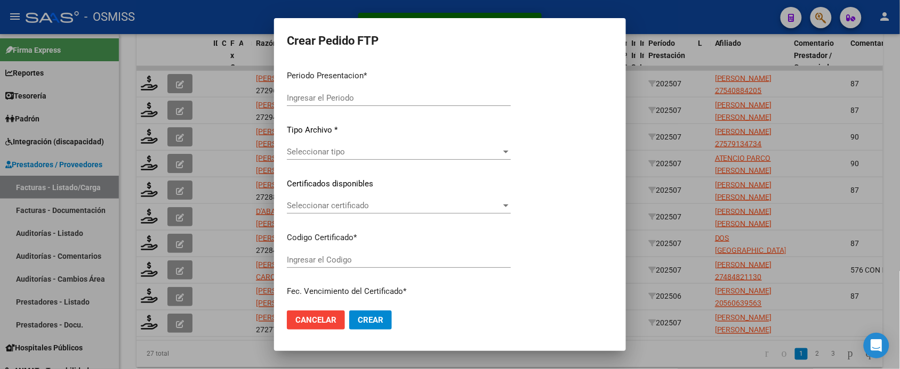
type input "202507"
type input "$ 307.654,34"
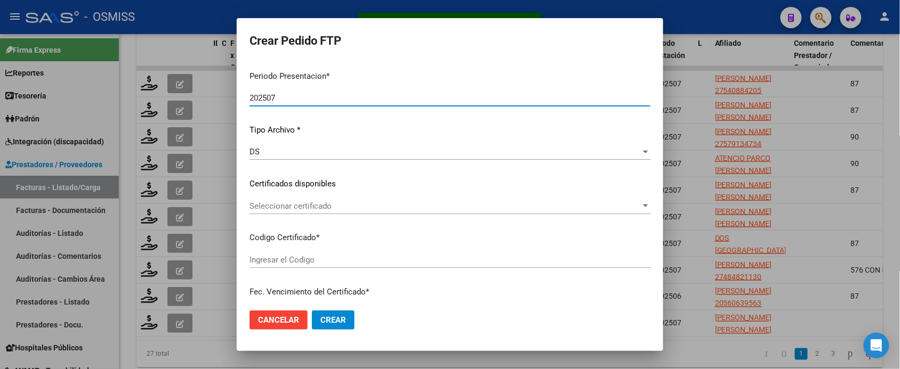
type input "ARG01000540884202025013120300131SAL13773"
type input "2030-01-31"
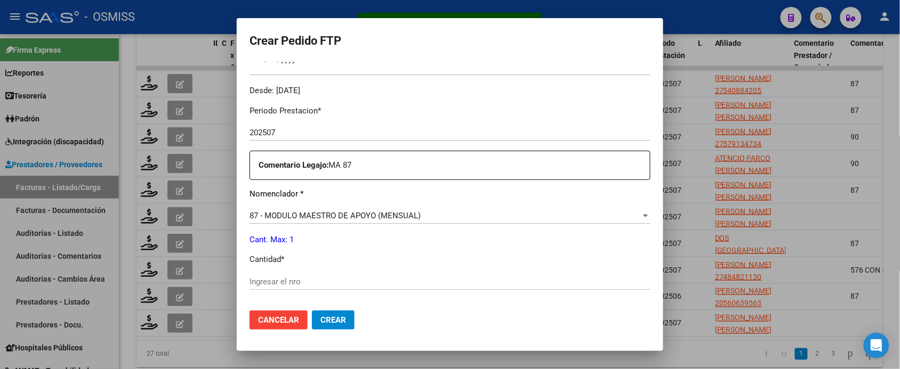
scroll to position [333, 0]
click at [353, 274] on div "Ingresar el nro" at bounding box center [449, 281] width 401 height 16
type input "1"
click at [312, 311] on button "Crear" at bounding box center [333, 320] width 43 height 19
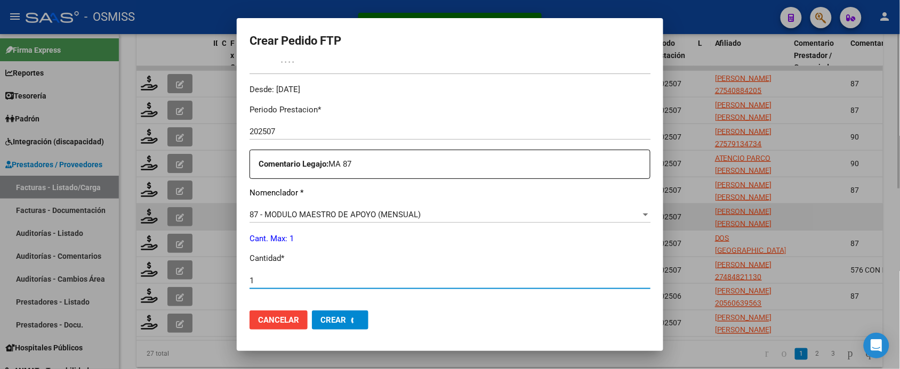
scroll to position [0, 0]
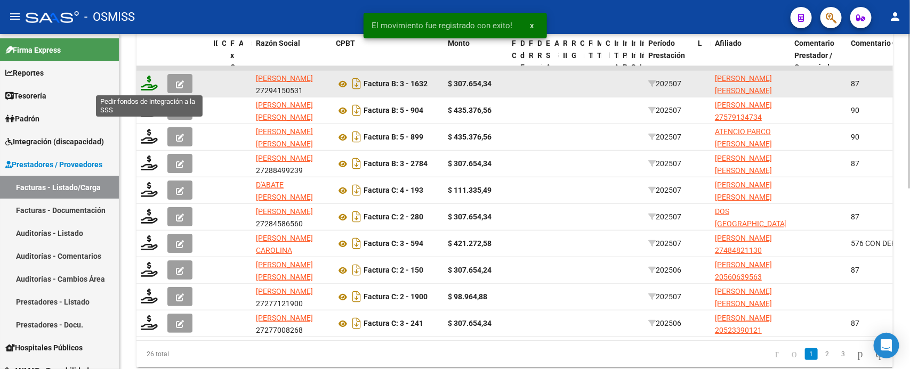
click at [148, 83] on icon at bounding box center [149, 83] width 17 height 15
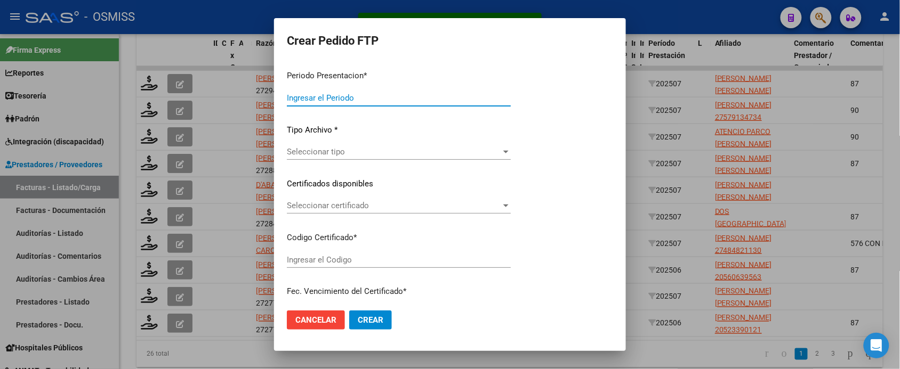
type input "202507"
type input "$ 307.654,34"
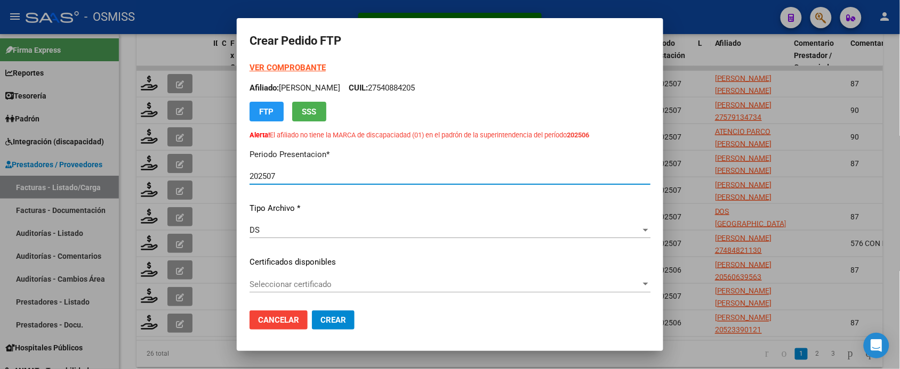
scroll to position [326, 0]
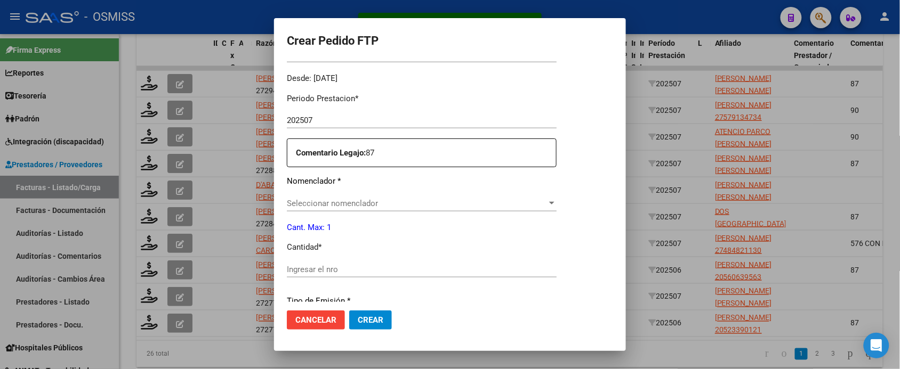
type input "ARG01000505694132021102520261025SGO116"
type input "2026-10-25"
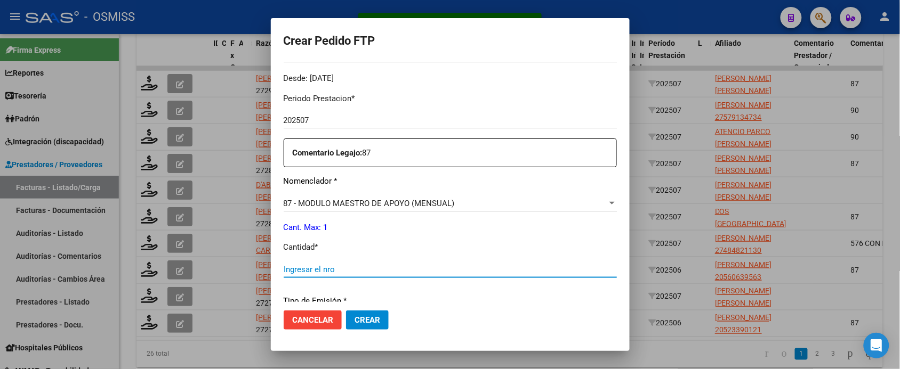
click at [353, 271] on input "Ingresar el nro" at bounding box center [450, 270] width 333 height 10
type input "1"
click at [346, 311] on button "Crear" at bounding box center [367, 320] width 43 height 19
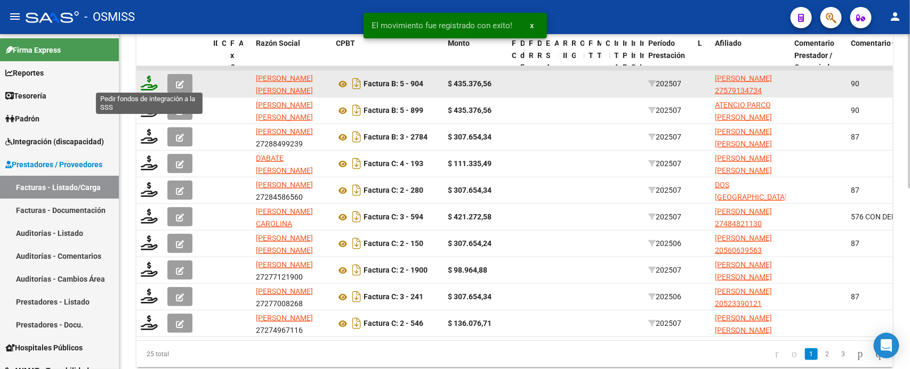
click at [154, 84] on icon at bounding box center [149, 83] width 17 height 15
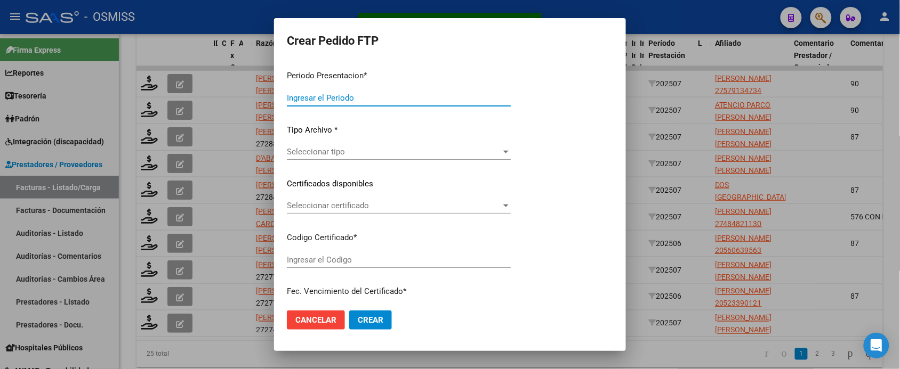
type input "202507"
type input "$ 435.376,56"
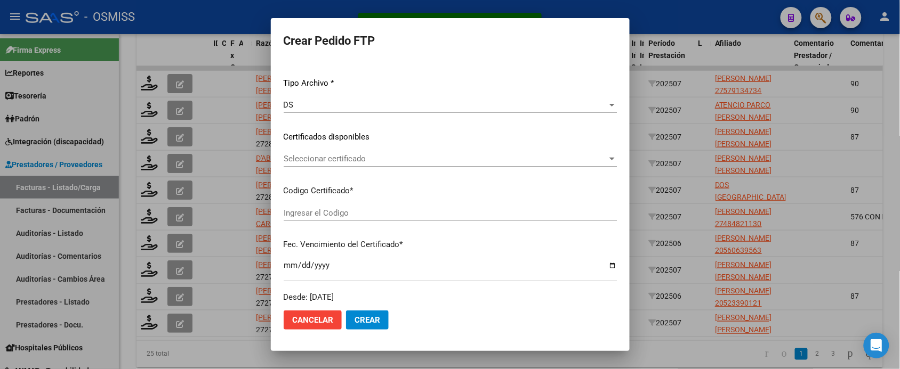
type input "ARG01000579134732021121420261214LJA762"
type input "2026-12-14"
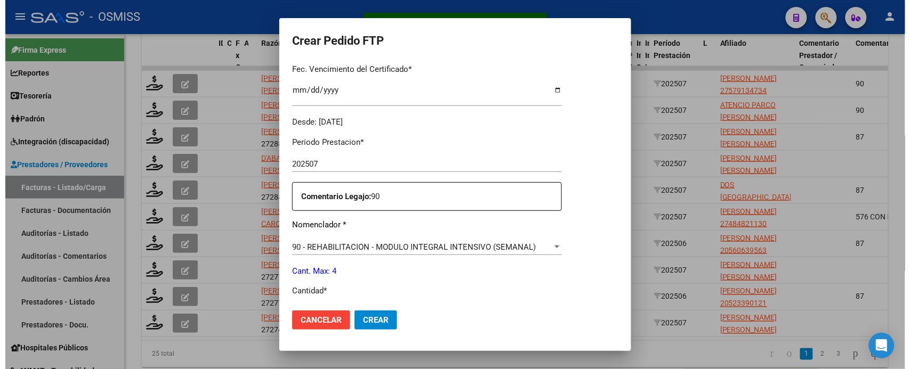
scroll to position [333, 0]
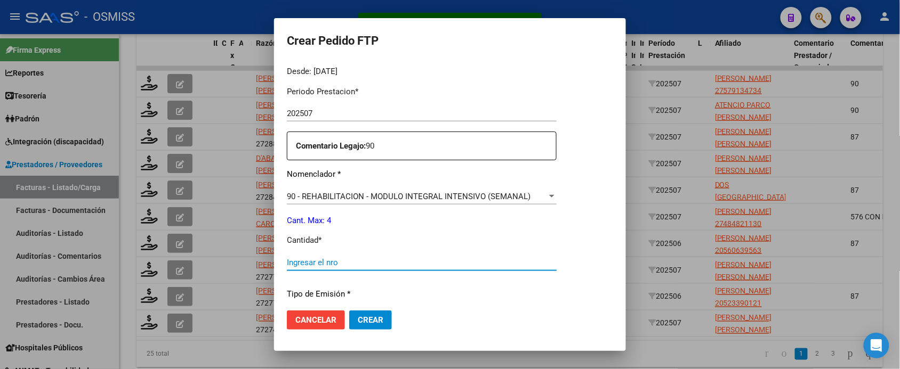
click at [337, 265] on input "Ingresar el nro" at bounding box center [422, 263] width 270 height 10
type input "4"
click at [349, 311] on button "Crear" at bounding box center [370, 320] width 43 height 19
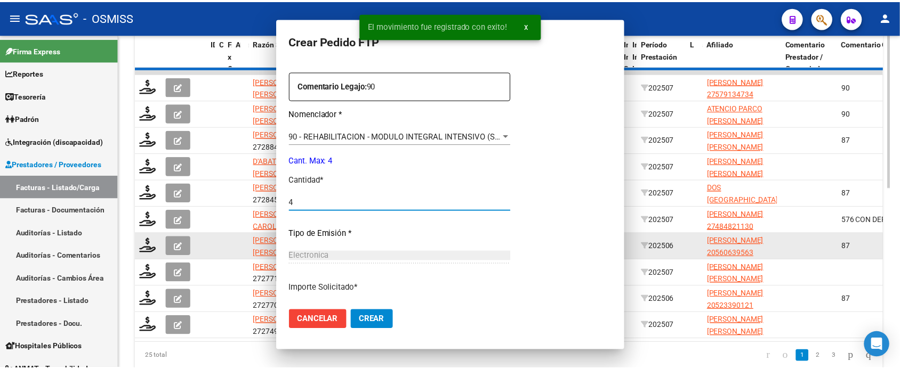
scroll to position [0, 0]
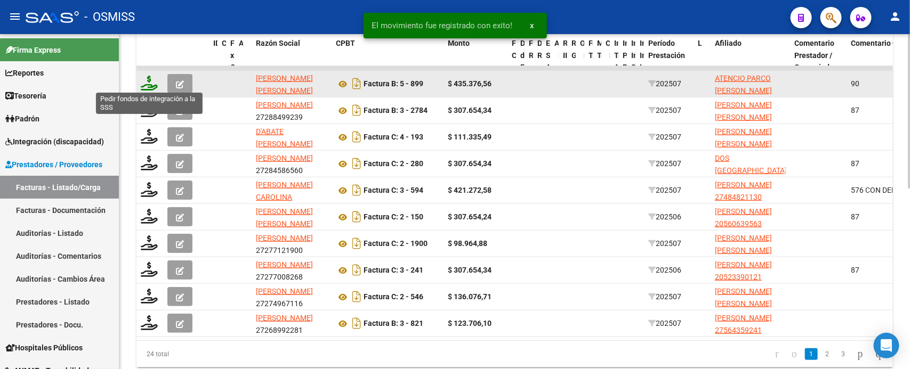
click at [149, 84] on icon at bounding box center [149, 83] width 17 height 15
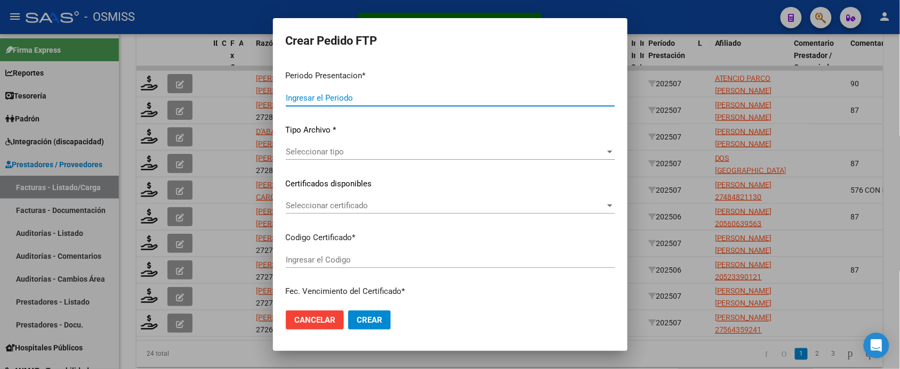
type input "202507"
type input "$ 435.376,56"
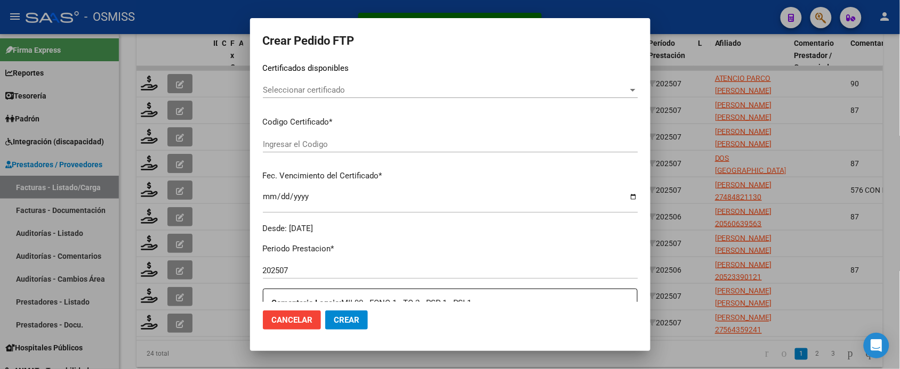
type input "ARG02000539066552022092720270927LJA762"
type input "2027-09-27"
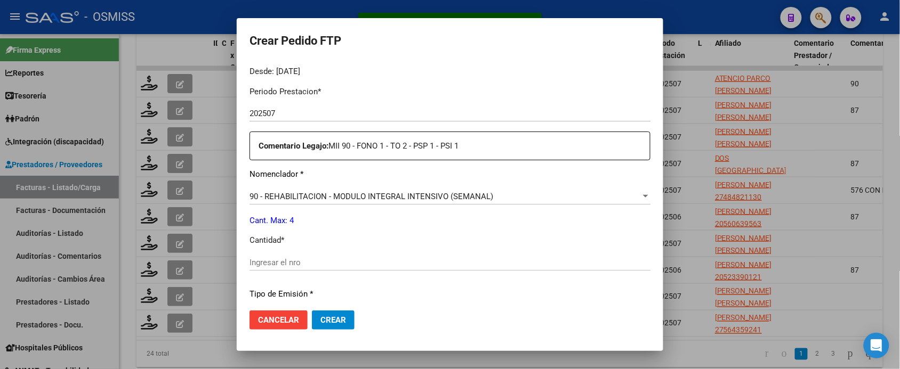
click at [338, 264] on input "Ingresar el nro" at bounding box center [449, 263] width 401 height 10
type input "4"
click at [312, 311] on button "Crear" at bounding box center [333, 320] width 43 height 19
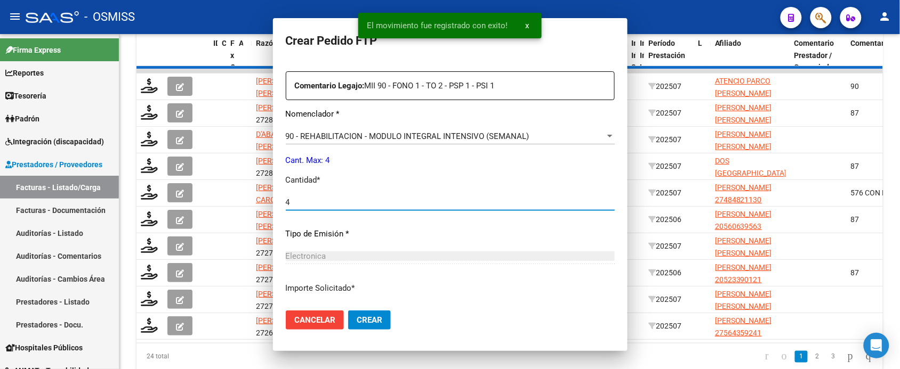
scroll to position [0, 0]
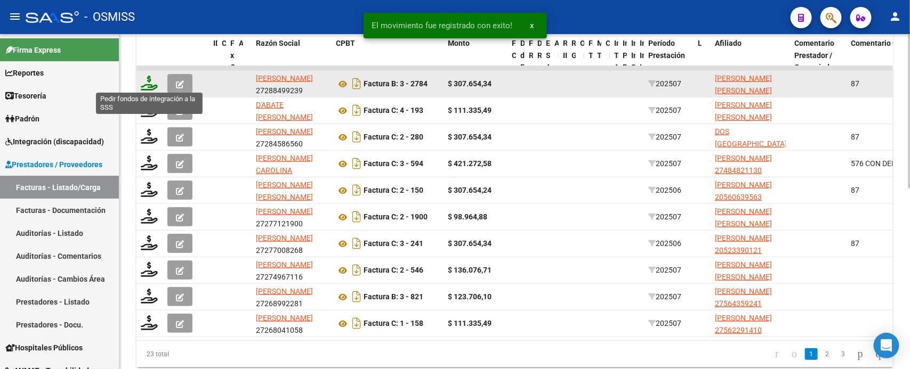
click at [151, 84] on icon at bounding box center [149, 83] width 17 height 15
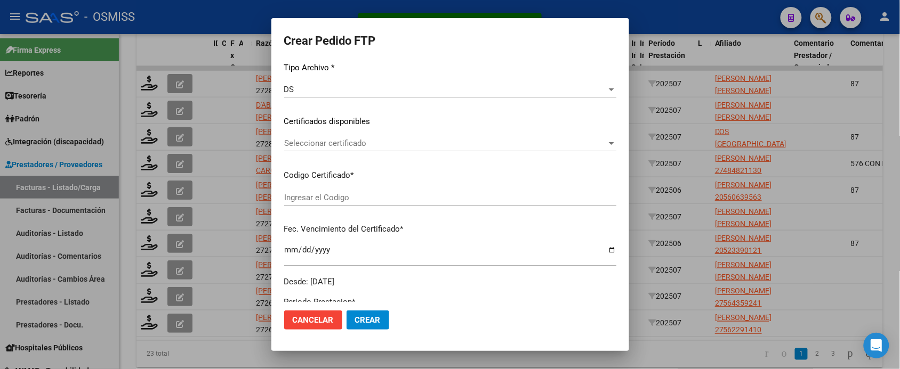
type input "202507"
type input "$ 307.654,34"
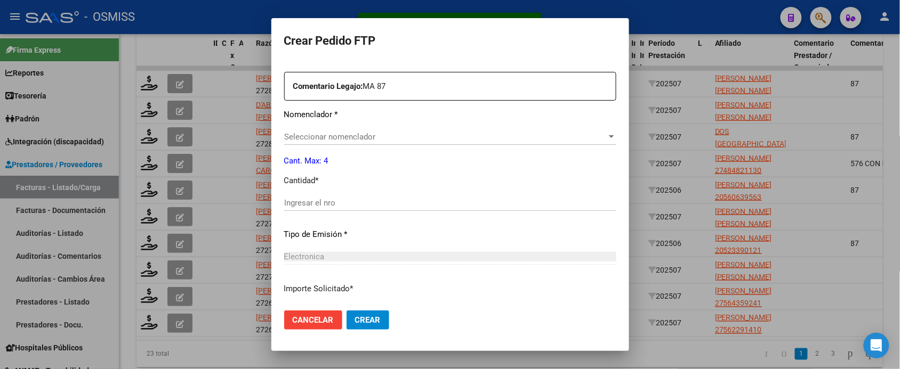
type input "ARG02000529363952019110420291104MZA496"
type input "2029-11-04"
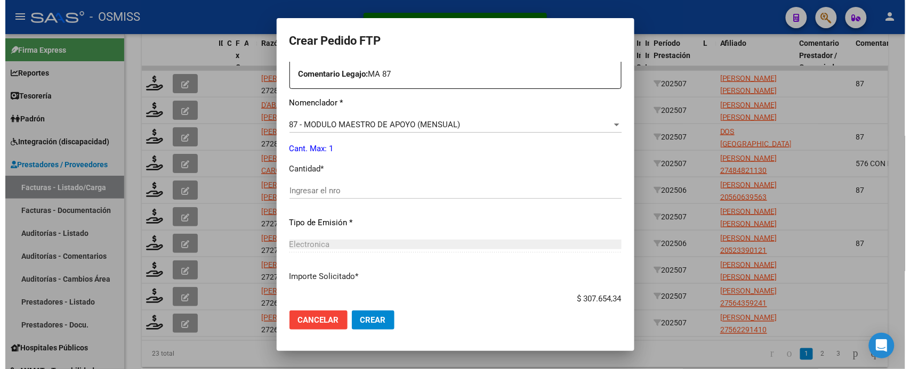
scroll to position [381, 0]
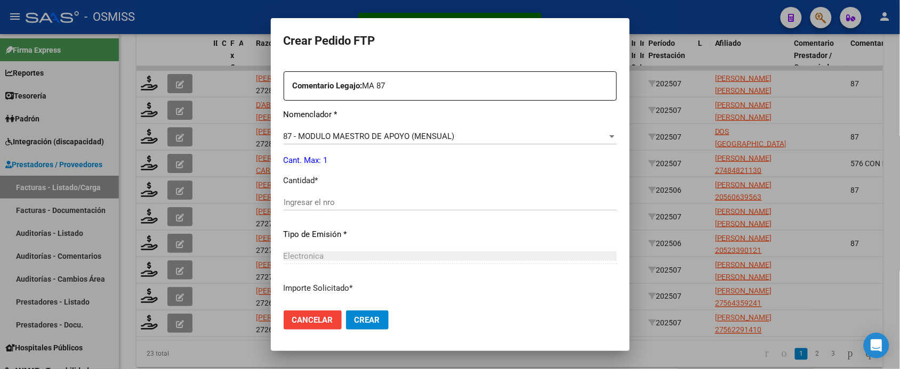
click at [319, 200] on input "Ingresar el nro" at bounding box center [450, 203] width 333 height 10
type input "1"
click at [346, 311] on button "Crear" at bounding box center [367, 320] width 43 height 19
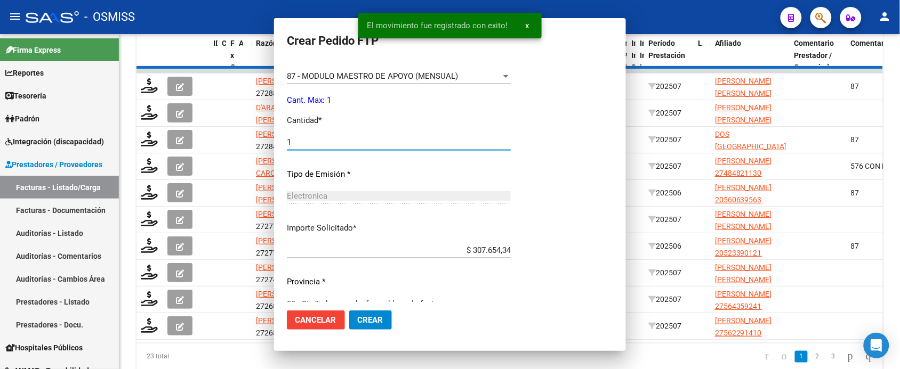
scroll to position [0, 0]
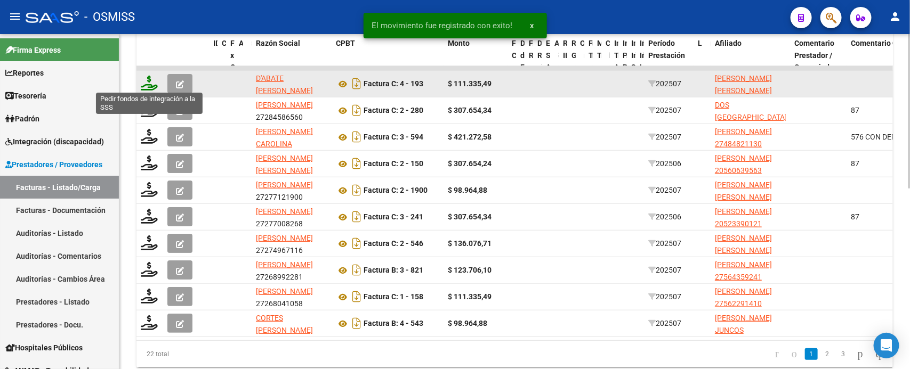
click at [145, 80] on icon at bounding box center [149, 83] width 17 height 15
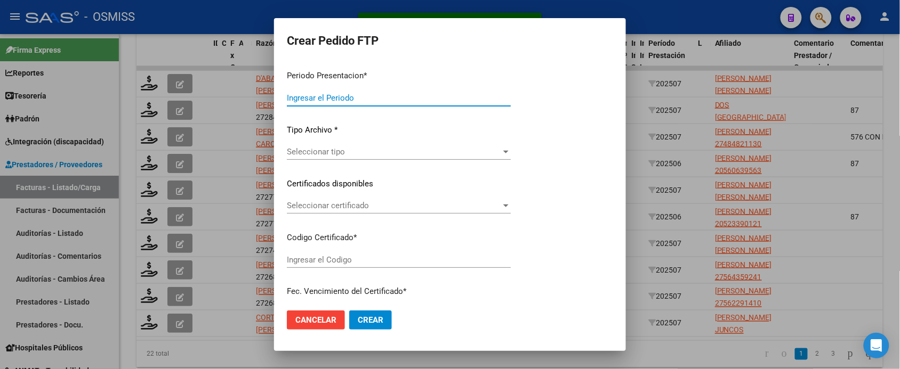
type input "202507"
type input "$ 111.335,49"
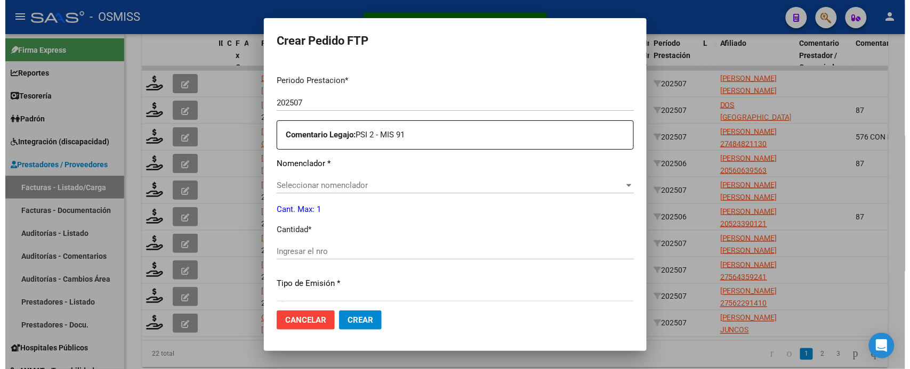
scroll to position [333, 0]
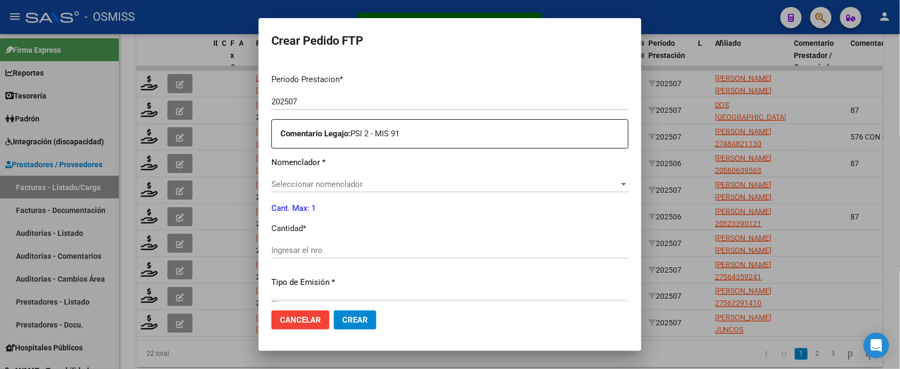
type input "ARG02000492744312023061520280615SAL122"
type input "2028-06-15"
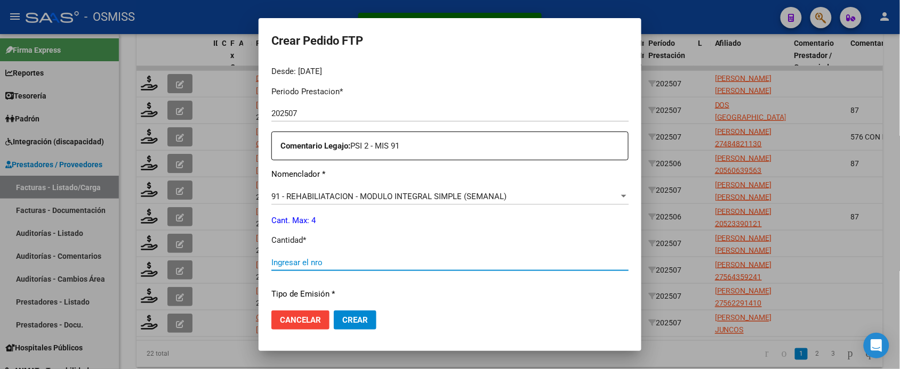
click at [358, 258] on input "Ingresar el nro" at bounding box center [449, 263] width 357 height 10
type input "4"
click at [334, 311] on button "Crear" at bounding box center [355, 320] width 43 height 19
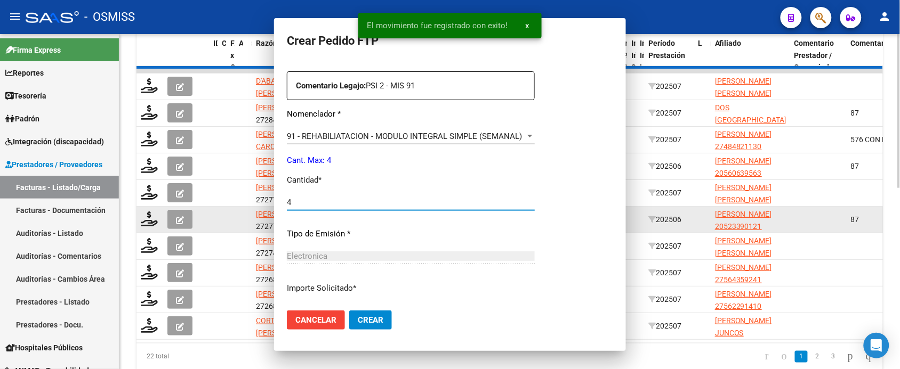
scroll to position [0, 0]
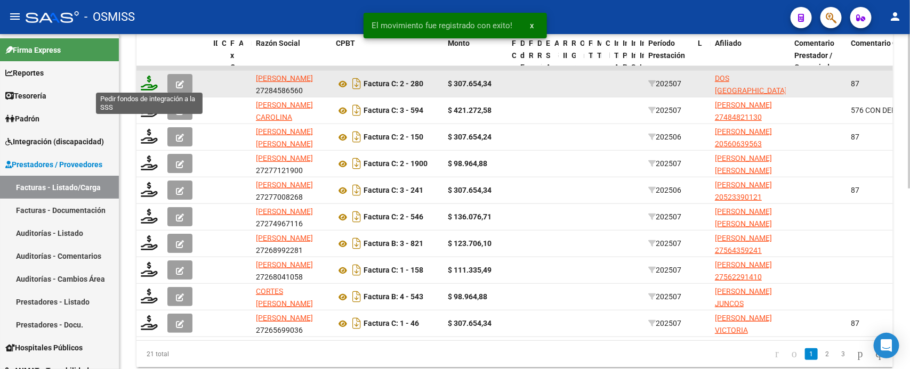
click at [152, 84] on icon at bounding box center [149, 83] width 17 height 15
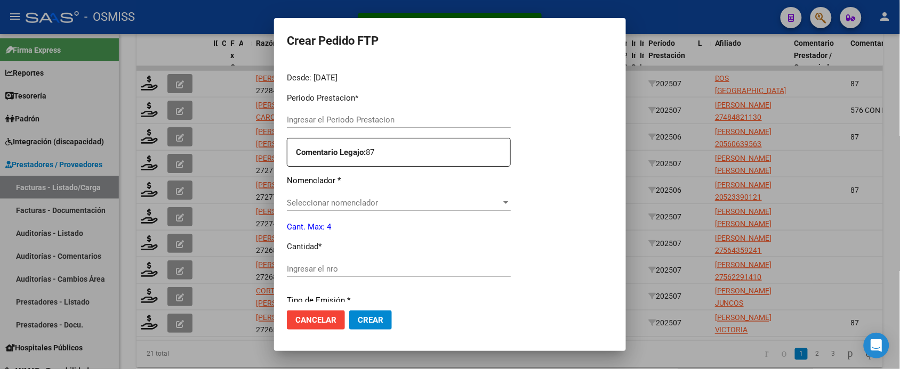
type input "202507"
type input "$ 307.654,34"
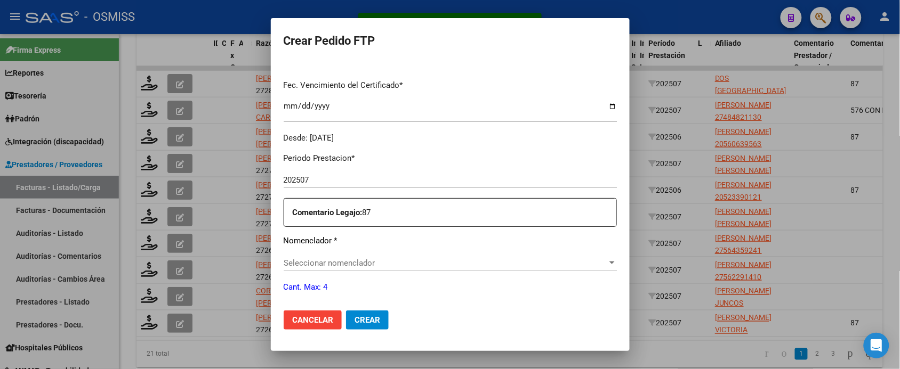
scroll to position [326, 0]
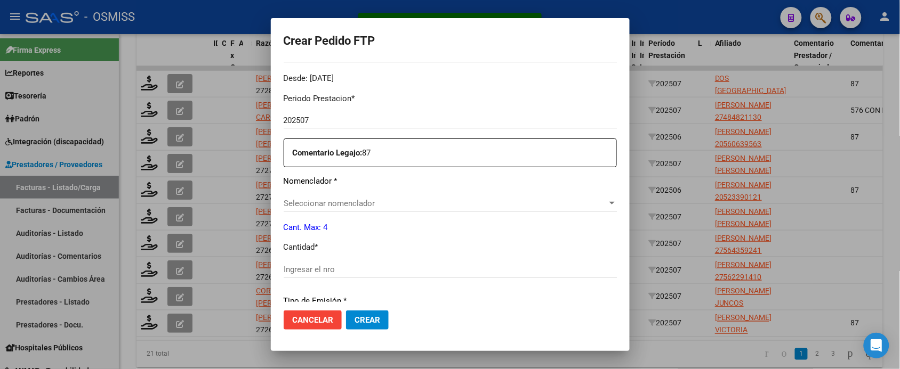
type input "ARG01000554725112022022520270225SGO116"
type input "2027-02-25"
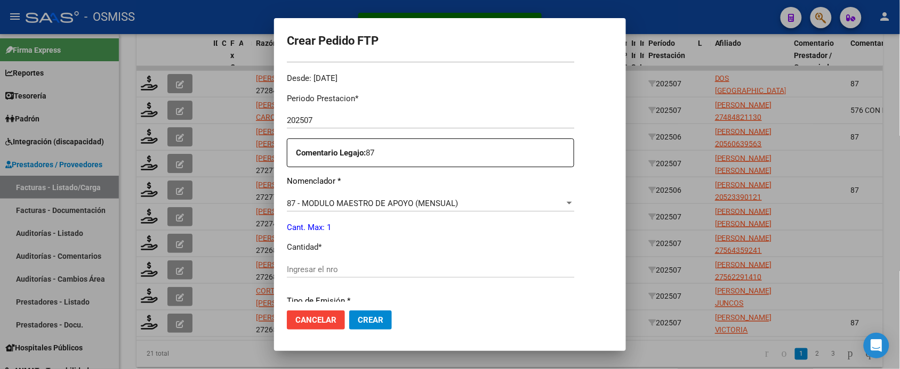
click at [356, 271] on input "Ingresar el nro" at bounding box center [430, 270] width 287 height 10
type input "1"
click at [349, 311] on button "Crear" at bounding box center [370, 320] width 43 height 19
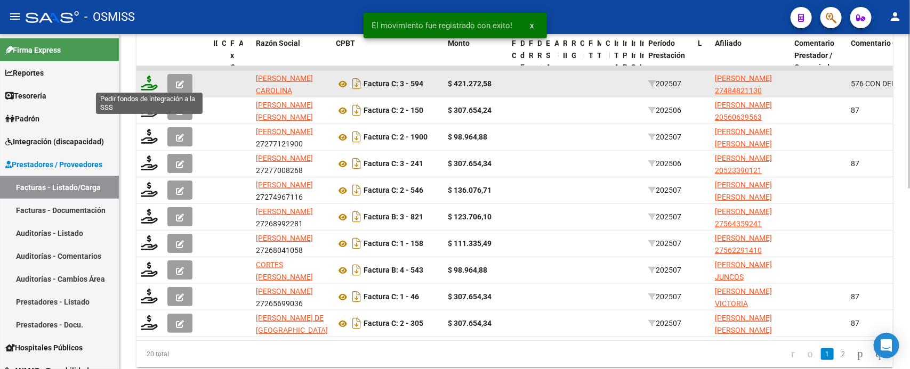
click at [145, 86] on icon at bounding box center [149, 83] width 17 height 15
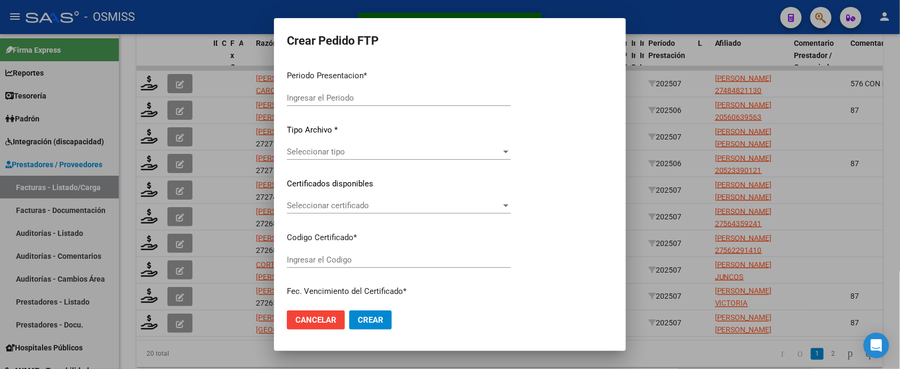
type input "202507"
type input "$ 421.272,58"
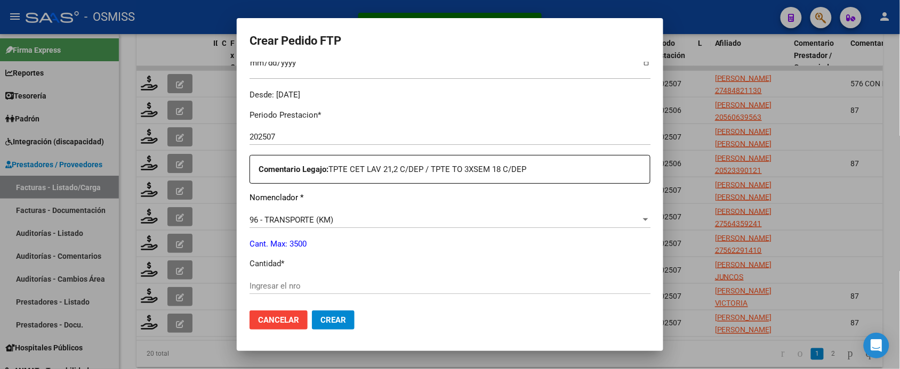
type input "ARG01000484821132018091120250911SGO116"
type input "2025-09-11"
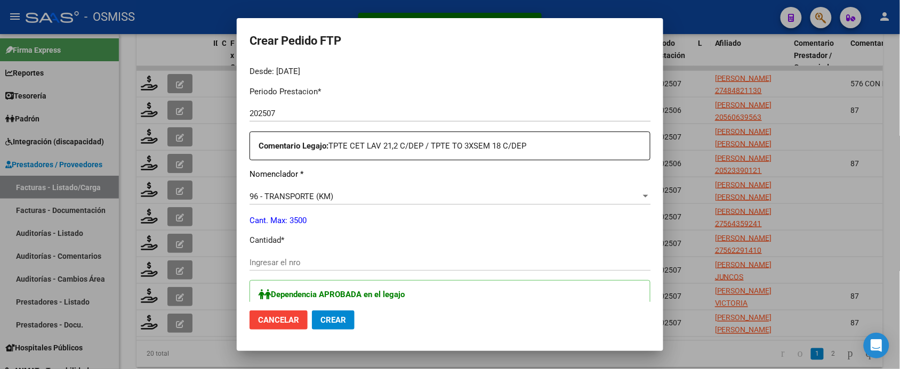
scroll to position [0, 0]
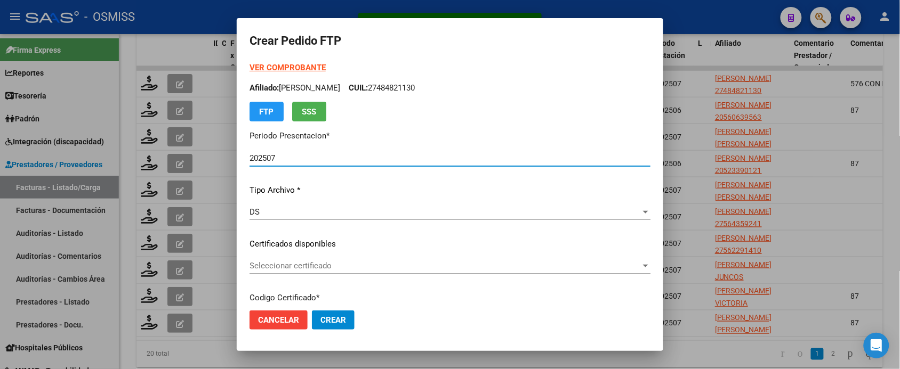
click at [318, 70] on strong "VER COMPROBANTE" at bounding box center [287, 68] width 76 height 10
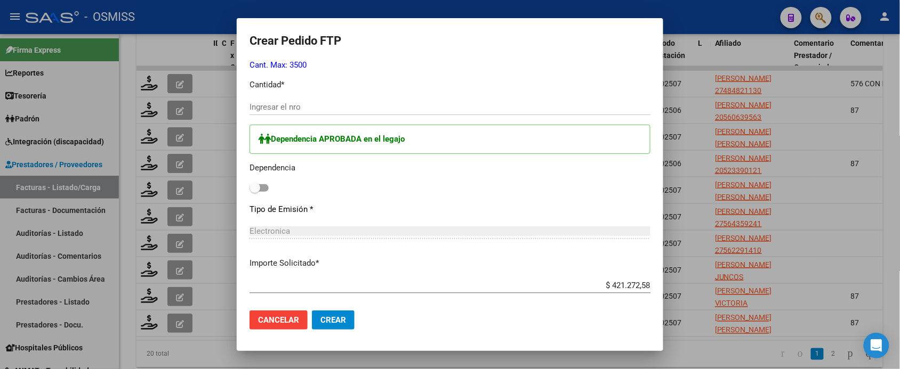
scroll to position [466, 0]
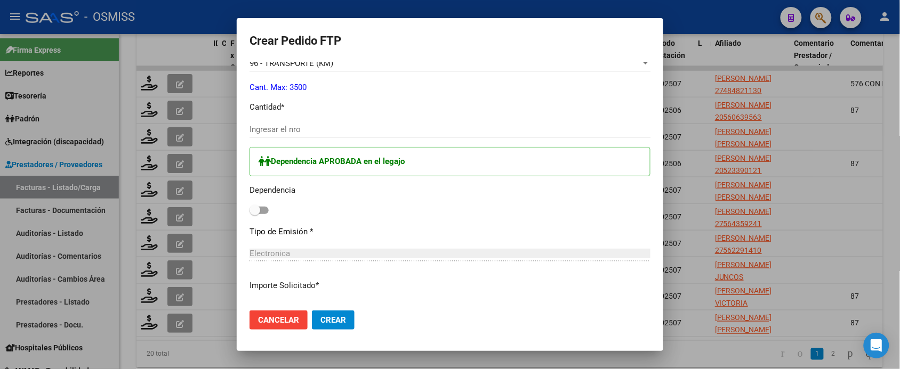
click at [263, 212] on span at bounding box center [258, 210] width 19 height 7
click at [255, 214] on input "checkbox" at bounding box center [254, 214] width 1 height 1
checkbox input "true"
click at [296, 130] on input "Ingresar el nro" at bounding box center [449, 130] width 401 height 10
type input "576"
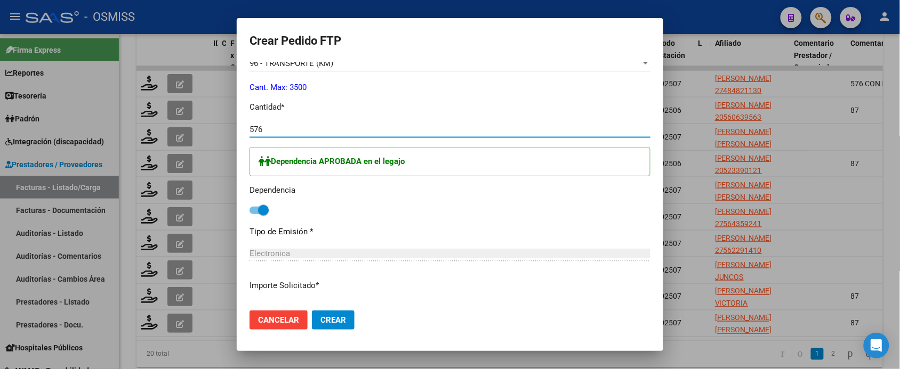
click at [312, 311] on button "Crear" at bounding box center [333, 320] width 43 height 19
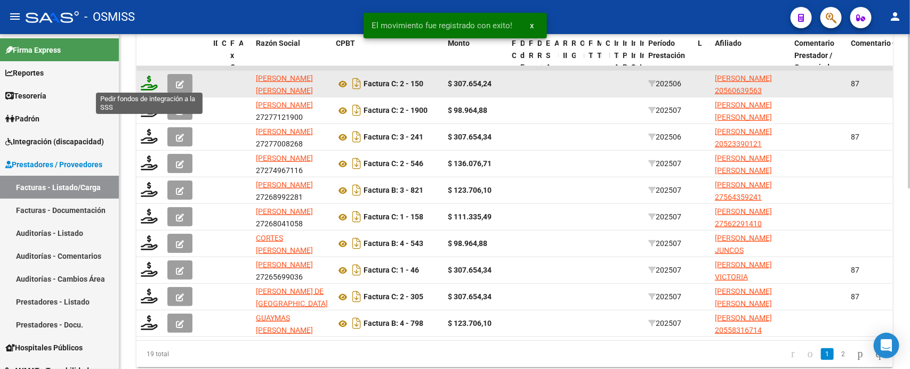
click at [155, 76] on icon at bounding box center [149, 83] width 17 height 15
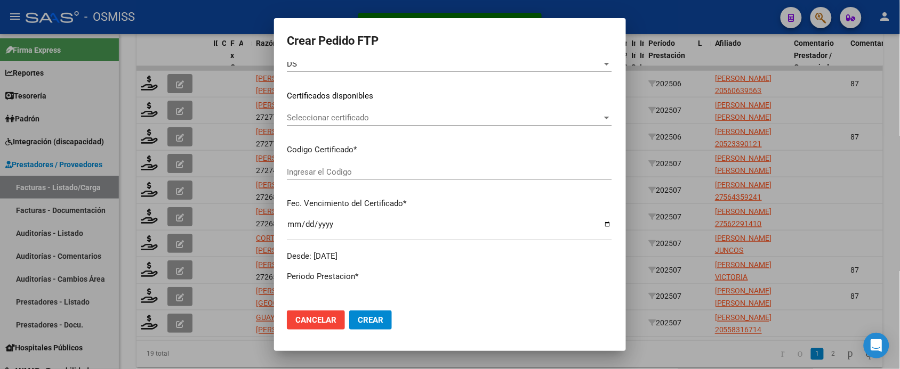
type input "202507"
type input "202506"
type input "$ 307.654,24"
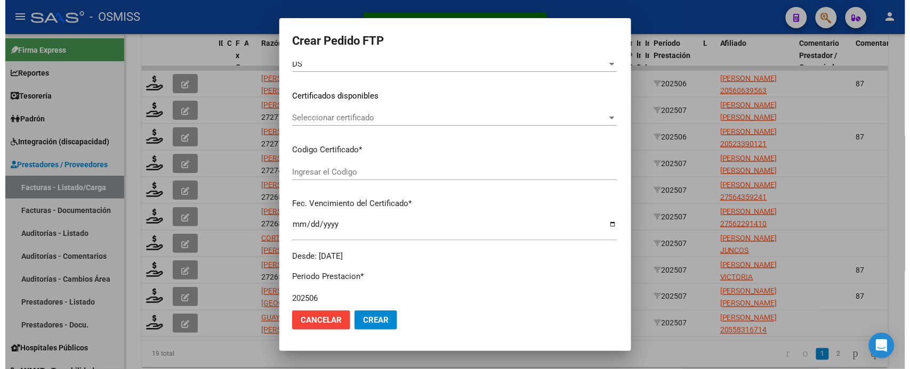
scroll to position [326, 0]
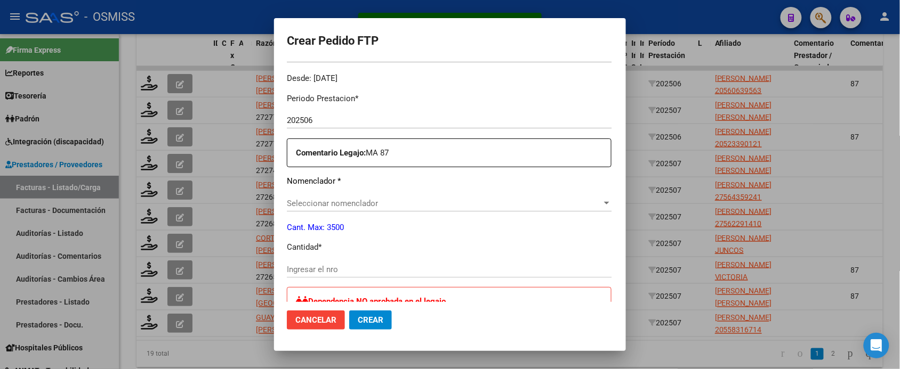
type input "ARG02000560639562022062720250627COR233"
type input "[DATE]"
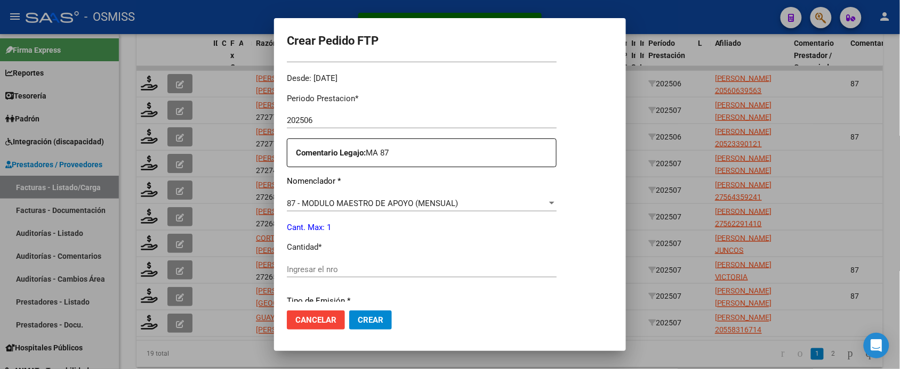
click at [353, 269] on input "Ingresar el nro" at bounding box center [422, 270] width 270 height 10
type input "1"
click at [349, 311] on button "Crear" at bounding box center [370, 320] width 43 height 19
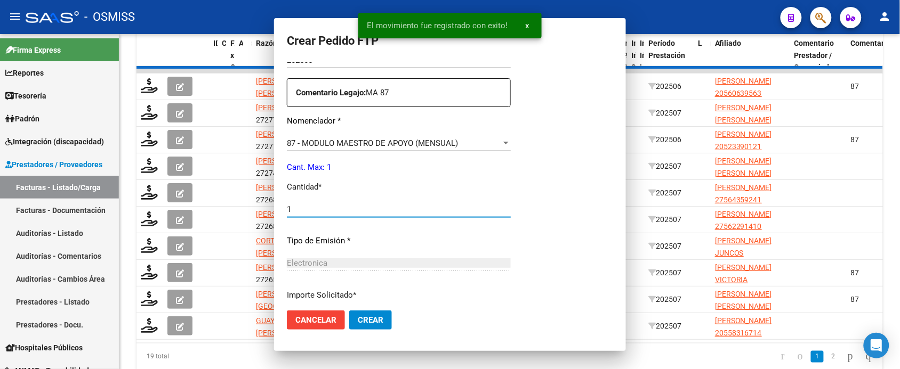
scroll to position [0, 0]
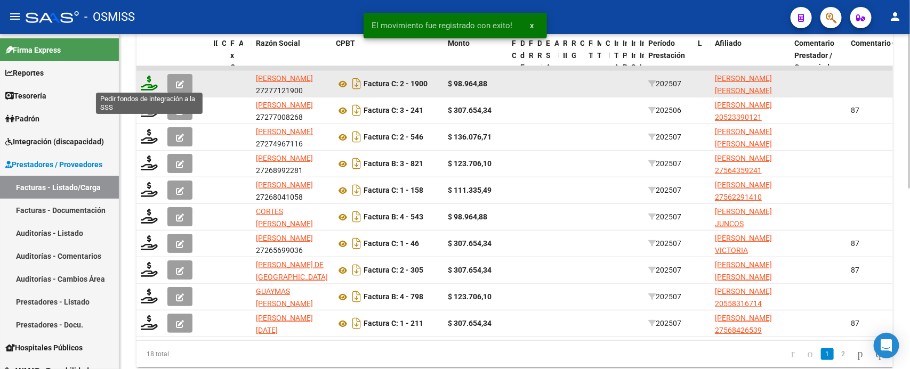
click at [148, 80] on icon at bounding box center [149, 83] width 17 height 15
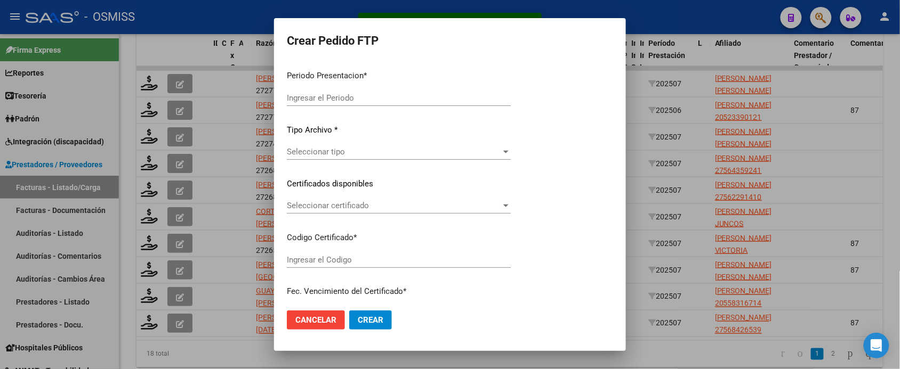
type input "202507"
type input "$ 98.964,88"
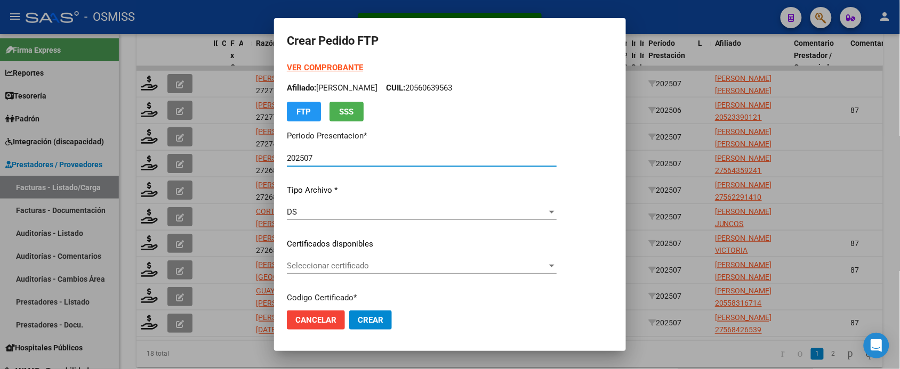
type input "ARG02000530410732024081920340819SAL124"
type input "2034-08-19"
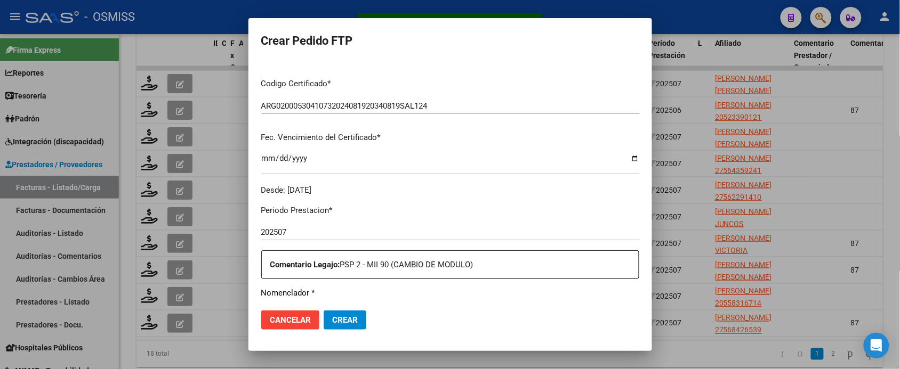
scroll to position [333, 0]
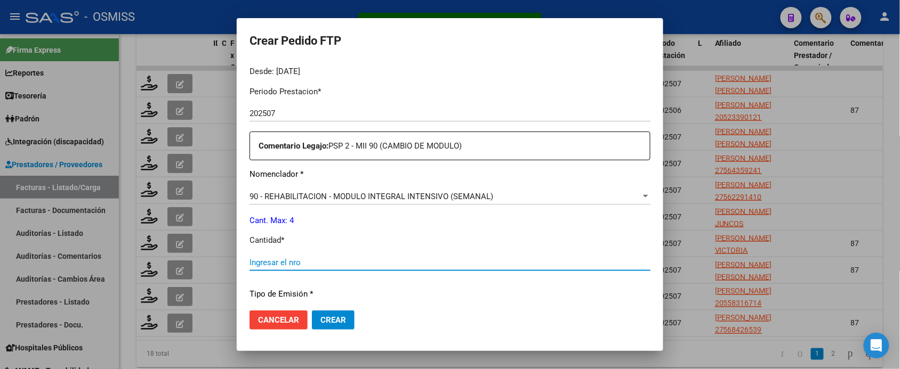
click at [319, 259] on input "Ingresar el nro" at bounding box center [449, 263] width 401 height 10
type input "4"
click at [312, 311] on button "Crear" at bounding box center [333, 320] width 43 height 19
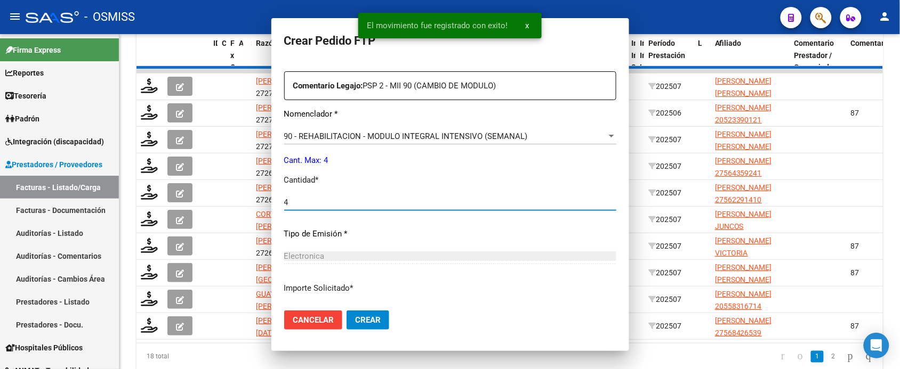
scroll to position [0, 0]
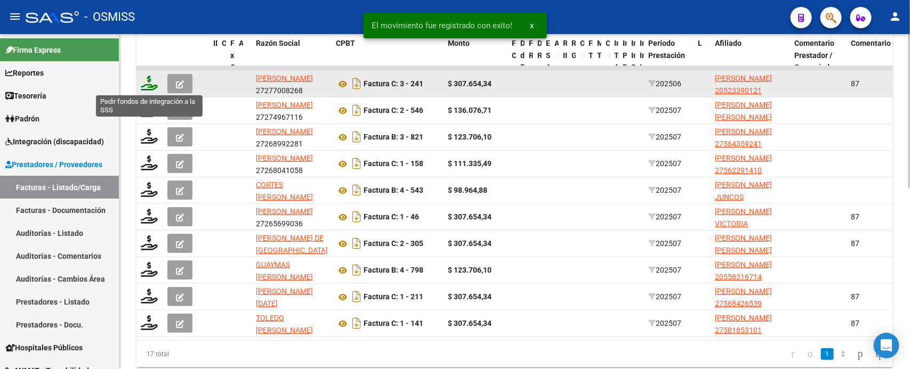
click at [148, 82] on icon at bounding box center [149, 83] width 17 height 15
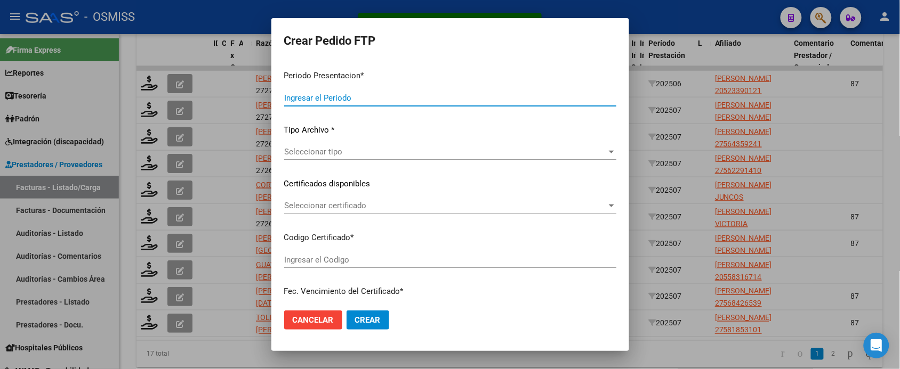
type input "202507"
type input "202506"
type input "$ 307.654,34"
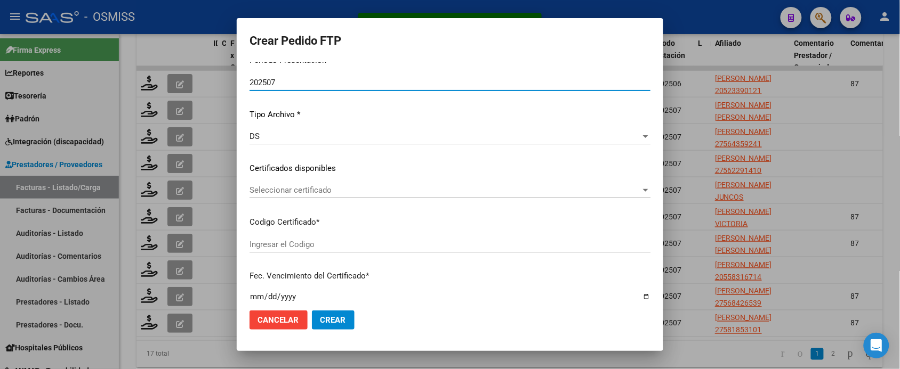
type input "ARG02000523390122024062420290624SAL123"
type input "2029-06-24"
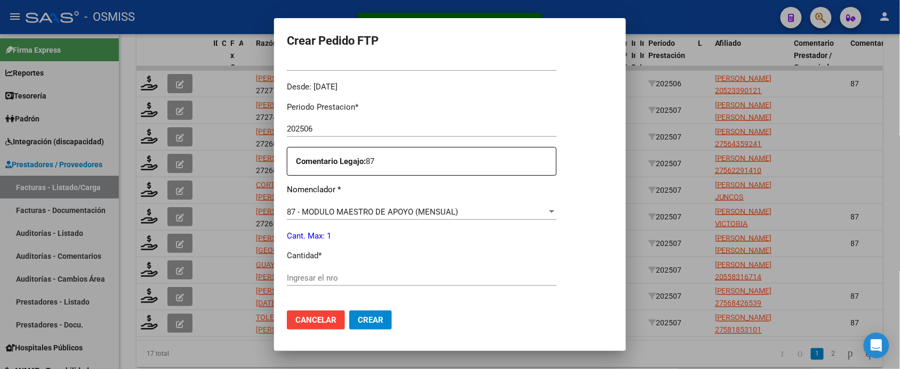
scroll to position [333, 0]
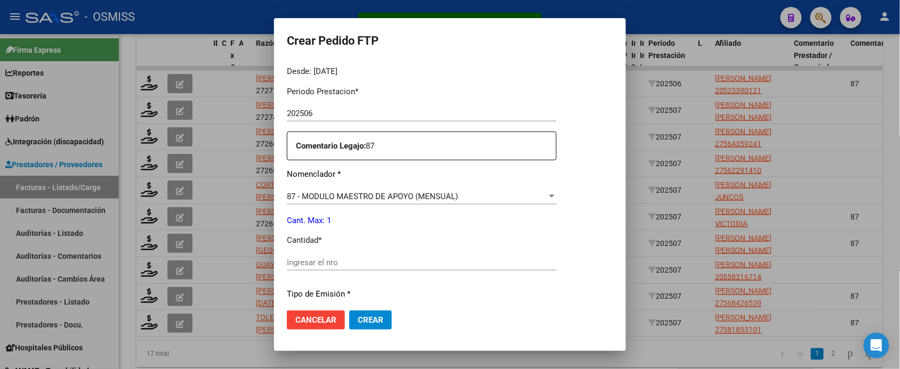
click at [352, 255] on div "Ingresar el nro" at bounding box center [422, 263] width 270 height 16
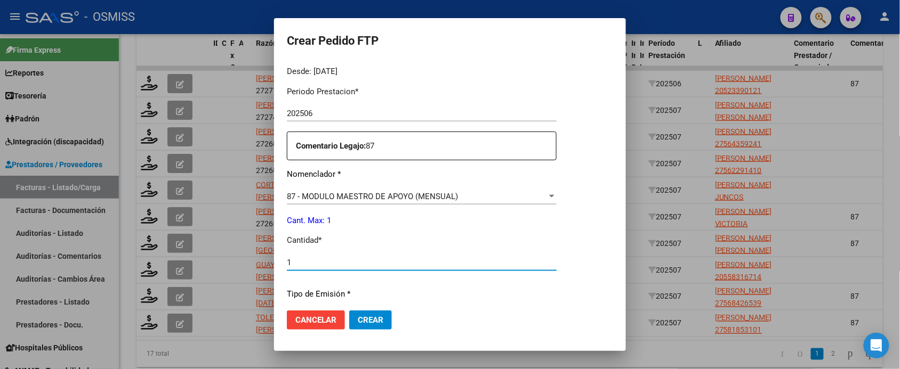
type input "1"
click at [349, 311] on button "Crear" at bounding box center [370, 320] width 43 height 19
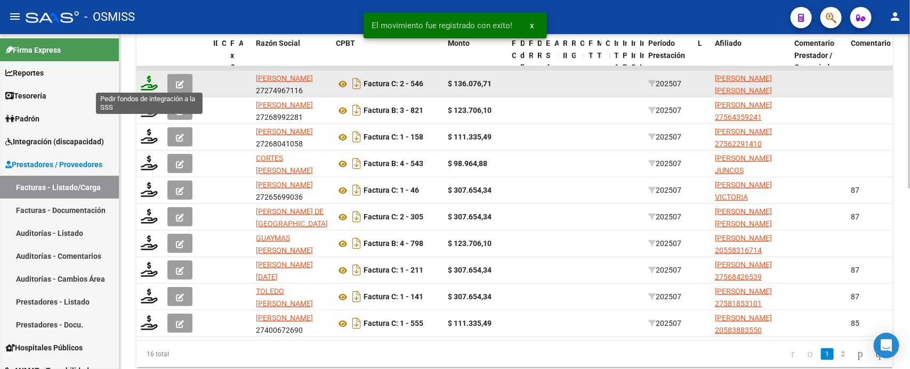
click at [151, 84] on icon at bounding box center [149, 83] width 17 height 15
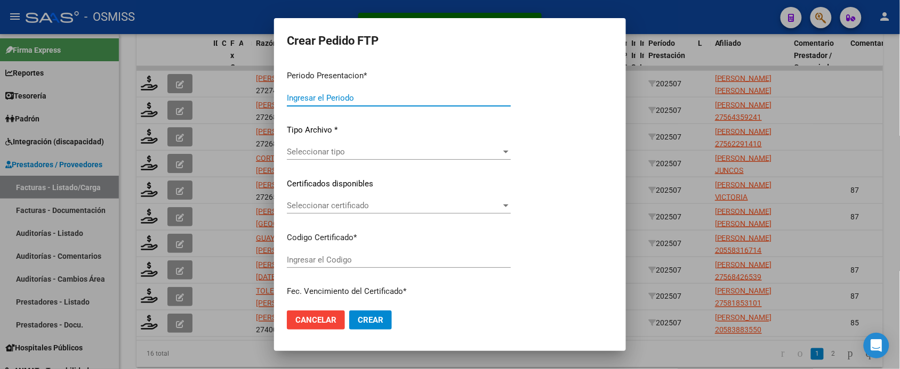
type input "202507"
type input "$ 136.076,71"
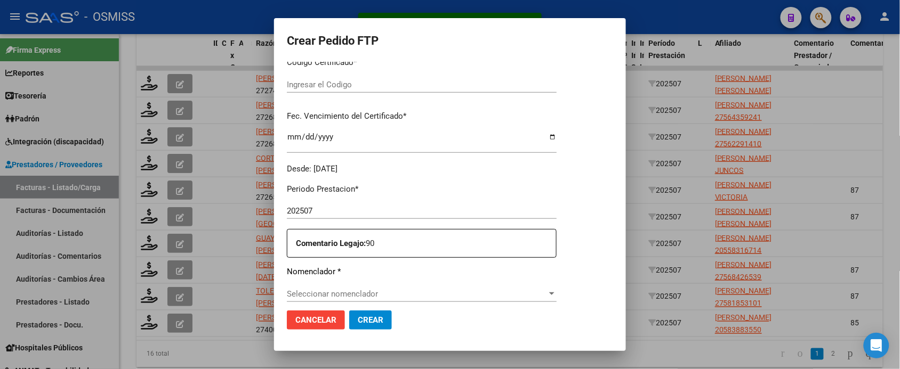
scroll to position [326, 0]
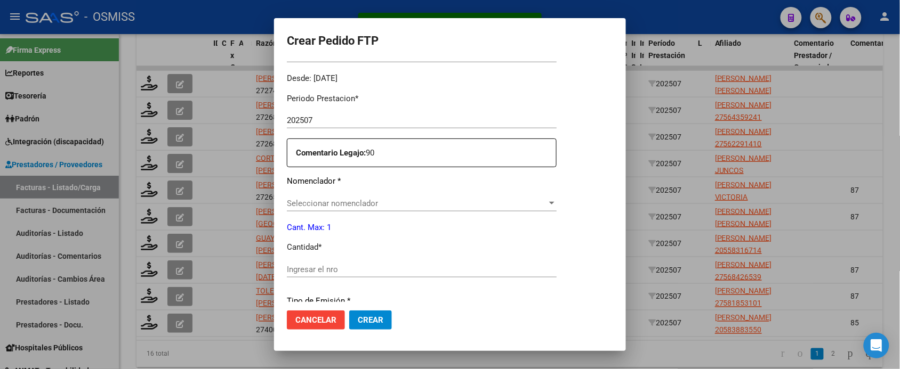
type input "ARG01000531529512023081720310817MZA210"
type input "[DATE]"
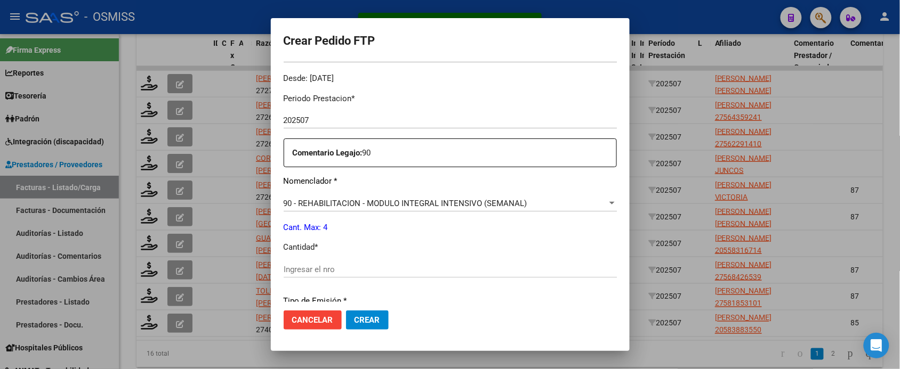
click at [340, 268] on input "Ingresar el nro" at bounding box center [450, 270] width 333 height 10
type input "4"
click at [346, 311] on button "Crear" at bounding box center [367, 320] width 43 height 19
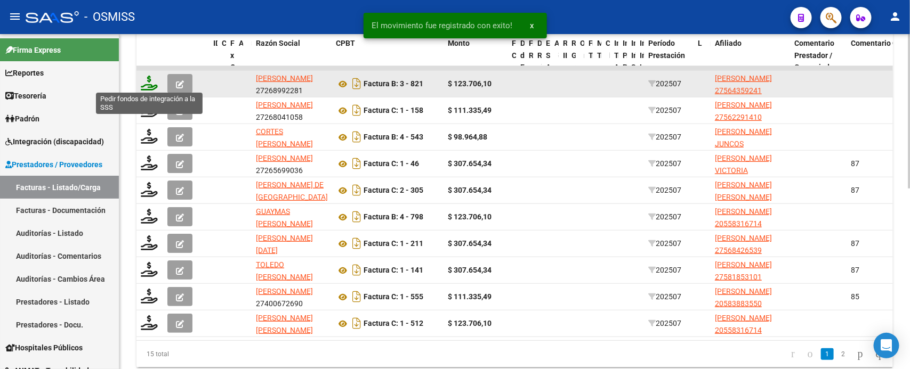
click at [148, 80] on icon at bounding box center [149, 83] width 17 height 15
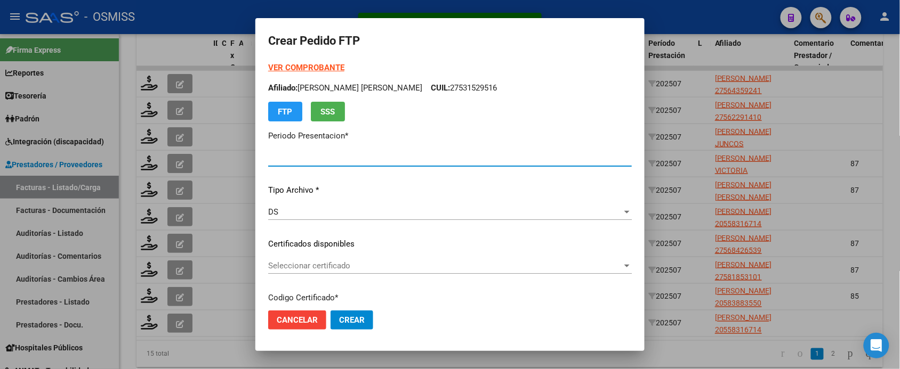
type input "202507"
type input "$ 123.706,10"
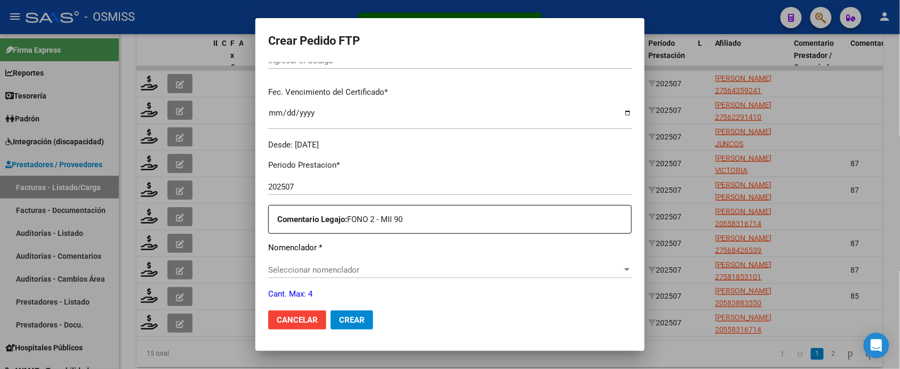
type input "ARG01000564359242024010420280104SAL123"
type input "2028-01-04"
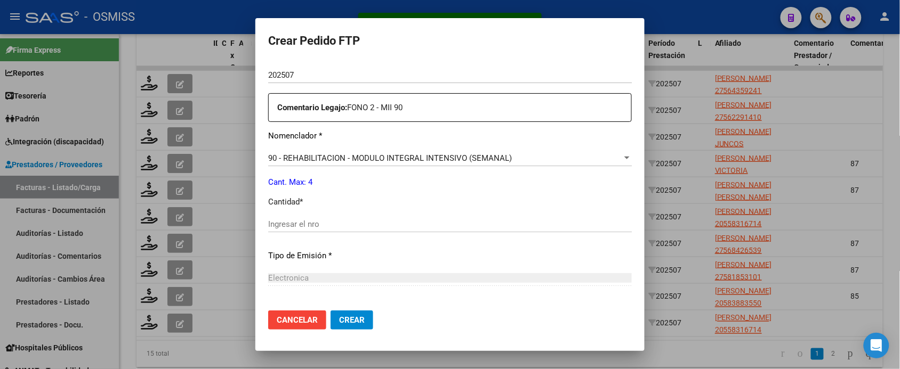
scroll to position [393, 0]
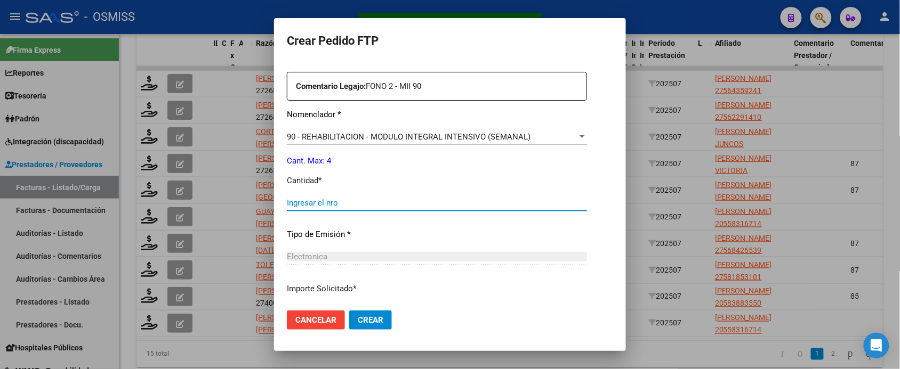
click at [336, 206] on input "Ingresar el nro" at bounding box center [437, 203] width 300 height 10
type input "4"
click at [349, 311] on button "Crear" at bounding box center [370, 320] width 43 height 19
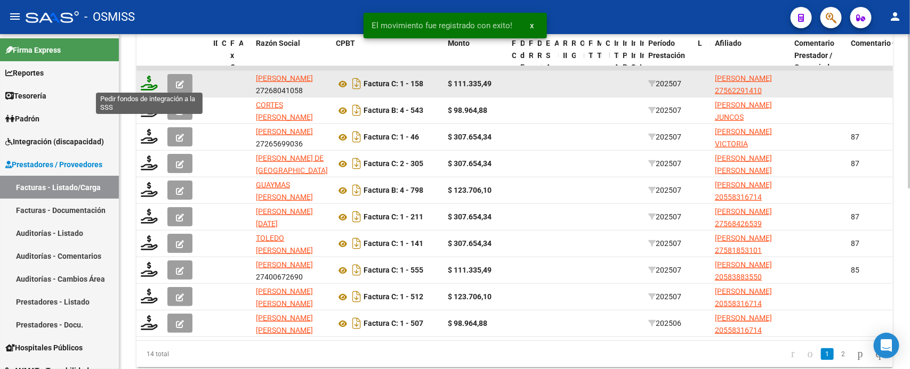
click at [152, 84] on icon at bounding box center [149, 83] width 17 height 15
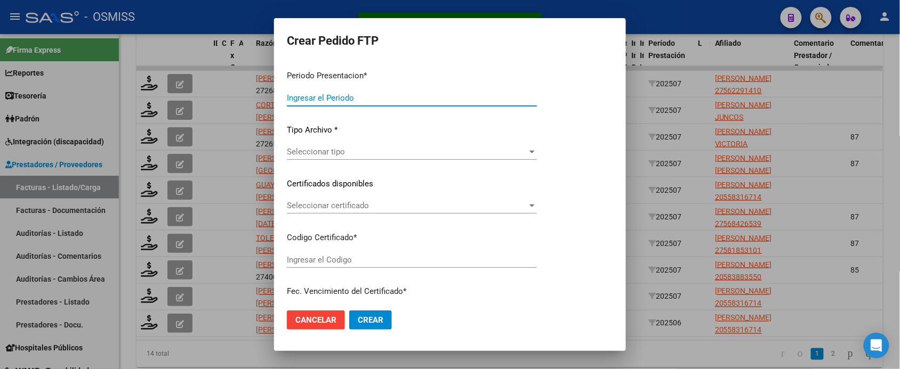
type input "202507"
type input "$ 111.335,49"
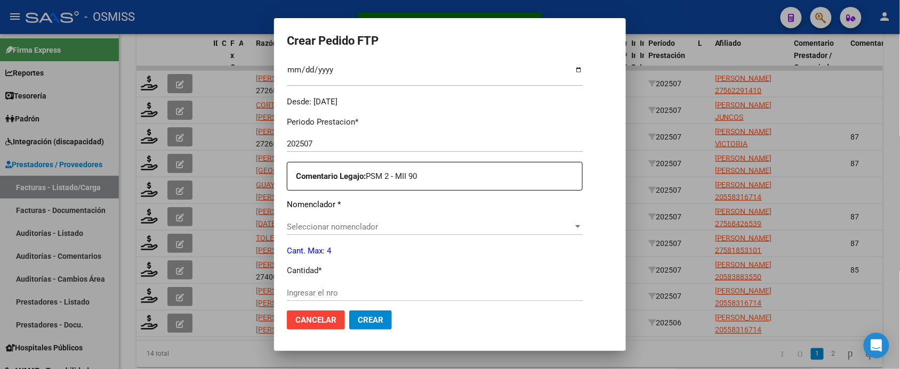
scroll to position [326, 0]
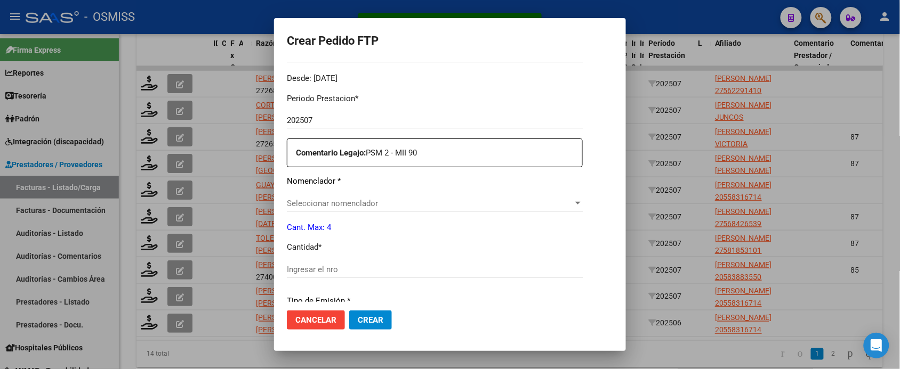
type input "ARG01000562291412023072520280725SAL123"
type input "[DATE]"
click at [353, 272] on input "Ingresar el nro" at bounding box center [435, 270] width 296 height 10
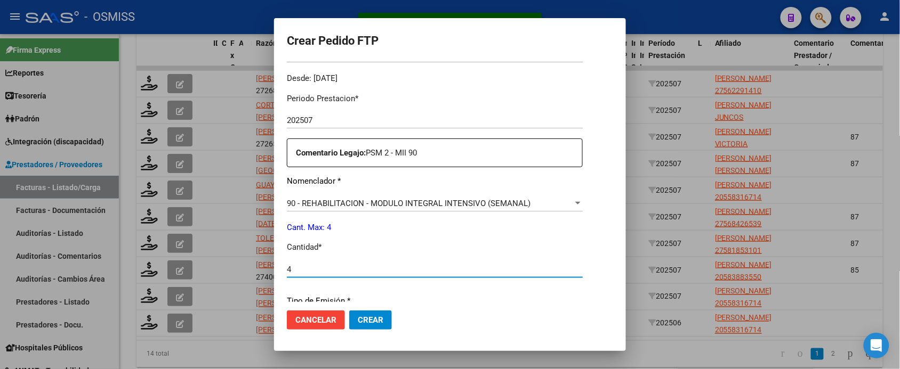
type input "4"
click at [349, 311] on button "Crear" at bounding box center [370, 320] width 43 height 19
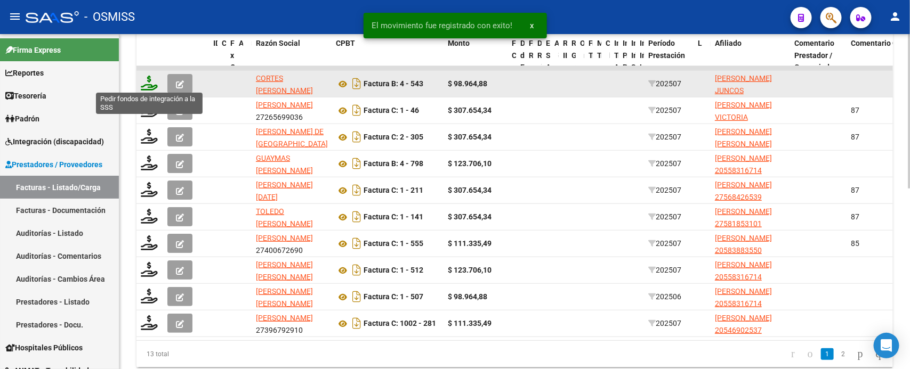
click at [148, 82] on icon at bounding box center [149, 83] width 17 height 15
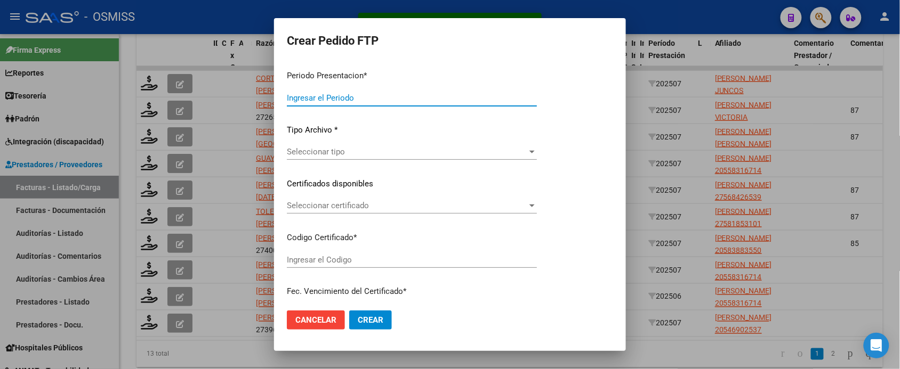
type input "202507"
type input "$ 98.964,88"
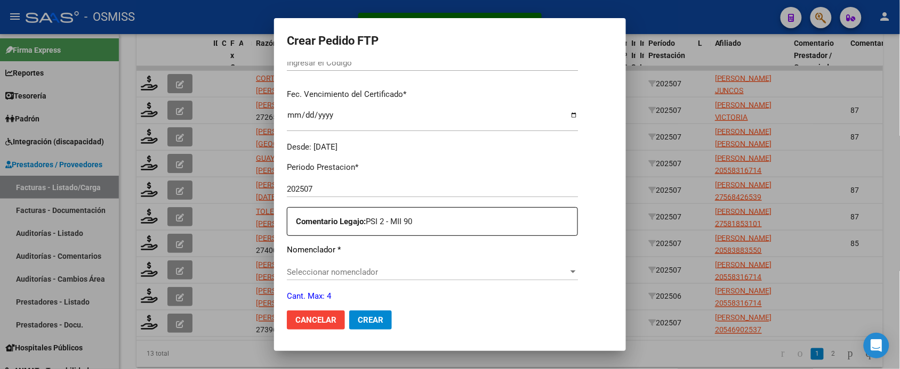
type input "ARG02000565328652019092720250927COR233"
type input "2025-09-27"
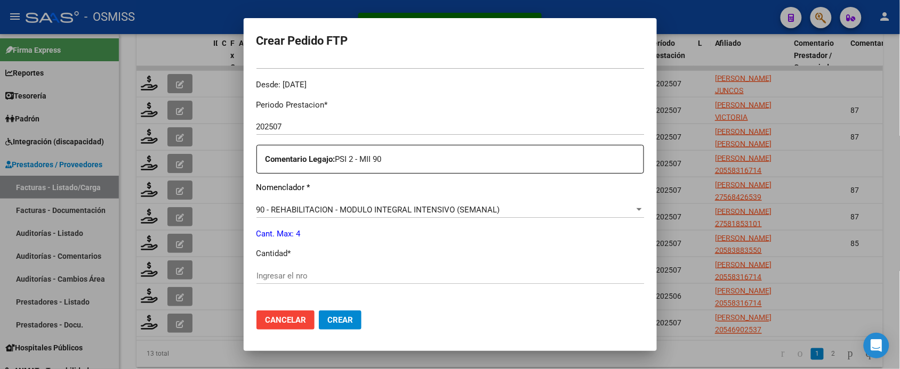
scroll to position [333, 0]
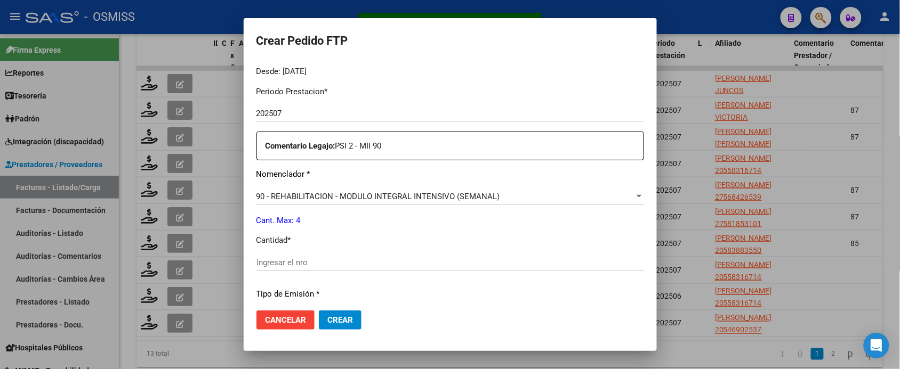
click at [335, 267] on input "Ingresar el nro" at bounding box center [449, 263] width 387 height 10
type input "4"
click at [319, 311] on button "Crear" at bounding box center [340, 320] width 43 height 19
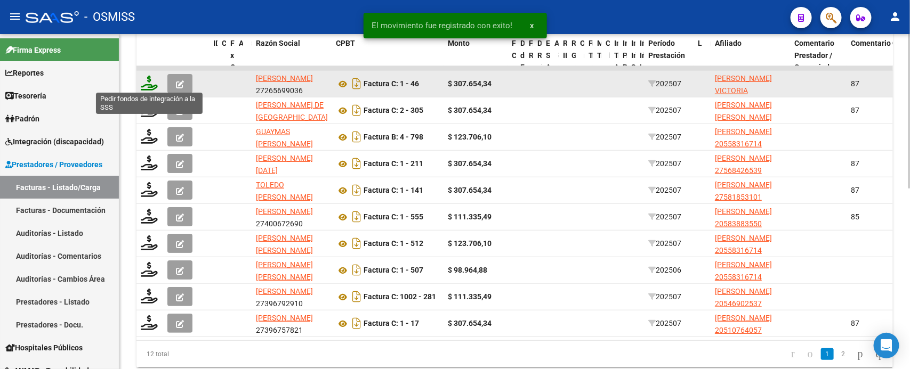
click at [150, 78] on icon at bounding box center [149, 83] width 17 height 15
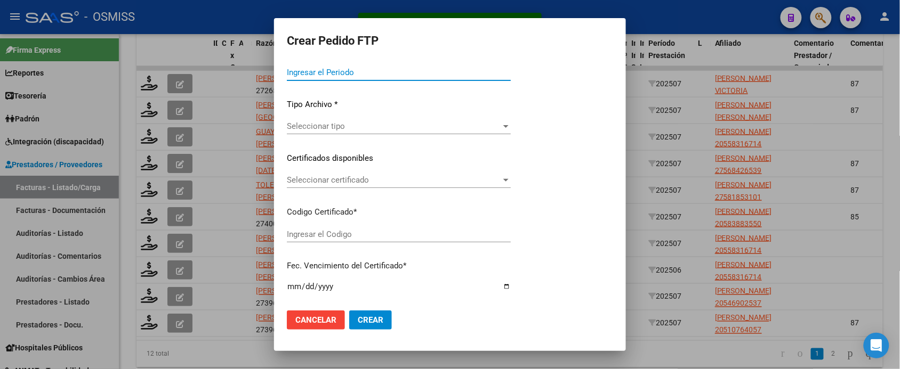
type input "202507"
type input "$ 307.654,34"
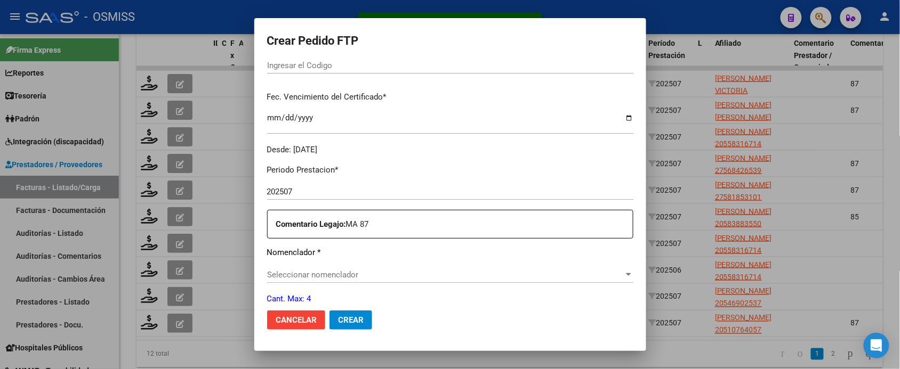
scroll to position [326, 0]
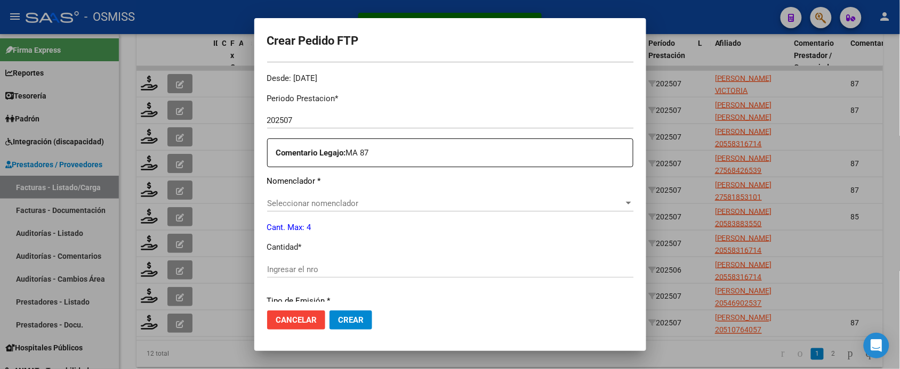
type input "ARG01000511886962023101720281017MEN203"
type input "2028-10-17"
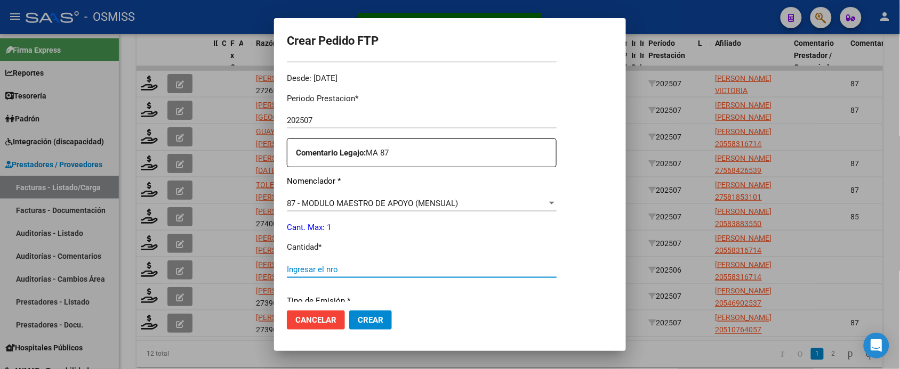
click at [306, 267] on input "Ingresar el nro" at bounding box center [422, 270] width 270 height 10
type input "1"
click at [349, 311] on button "Crear" at bounding box center [370, 320] width 43 height 19
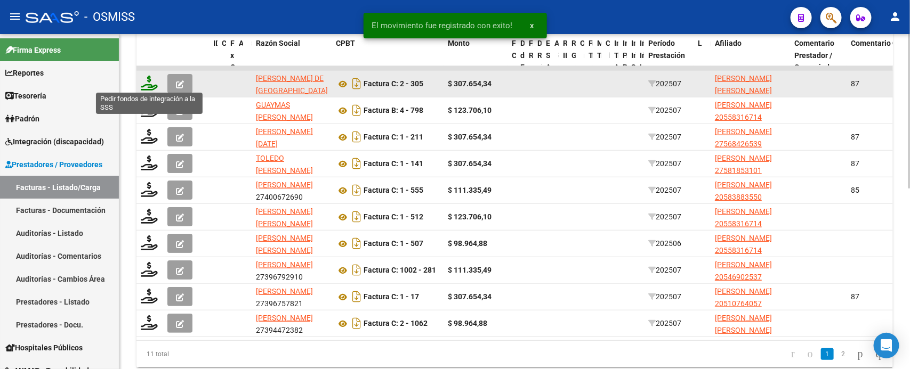
click at [150, 79] on icon at bounding box center [149, 83] width 17 height 15
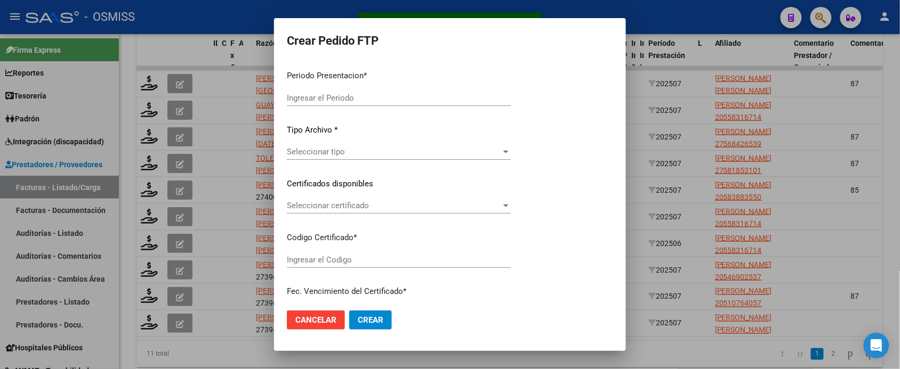
type input "202507"
type input "$ 307.654,34"
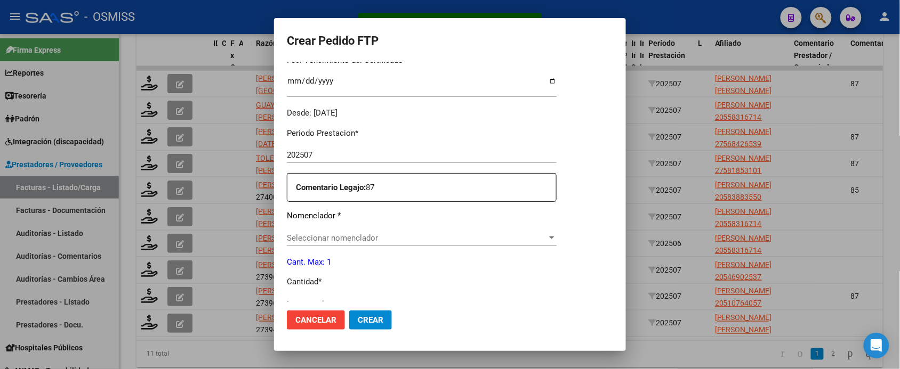
type input "ARG02000474745252019073120250731COR466"
type input "2025-07-31"
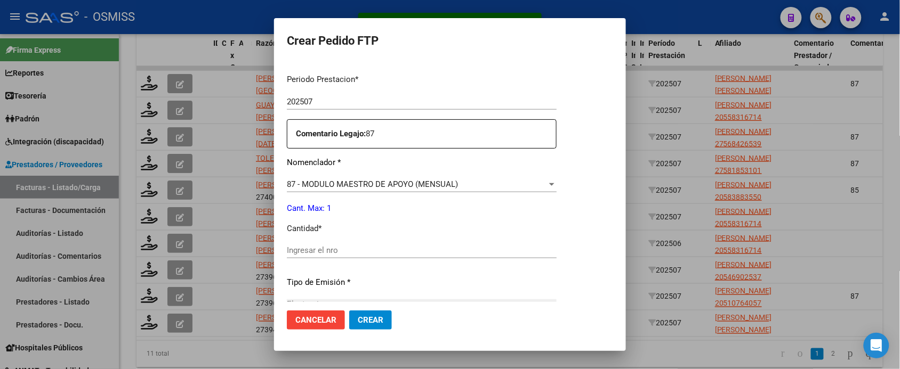
click at [364, 251] on input "Ingresar el nro" at bounding box center [422, 251] width 270 height 10
type input "1"
click at [349, 311] on button "Crear" at bounding box center [370, 320] width 43 height 19
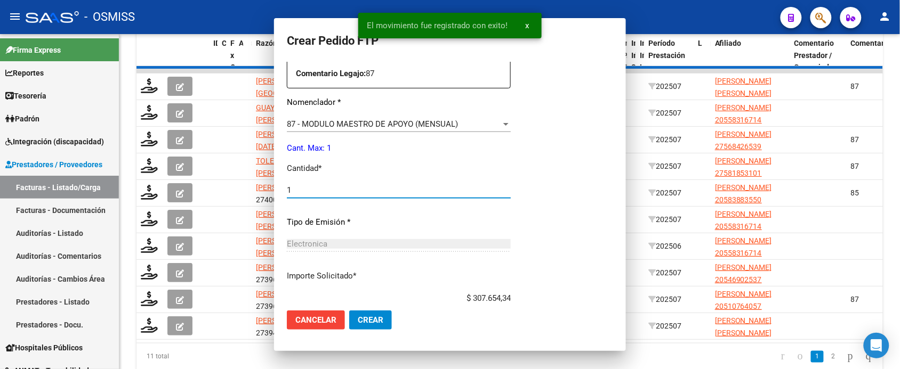
scroll to position [273, 0]
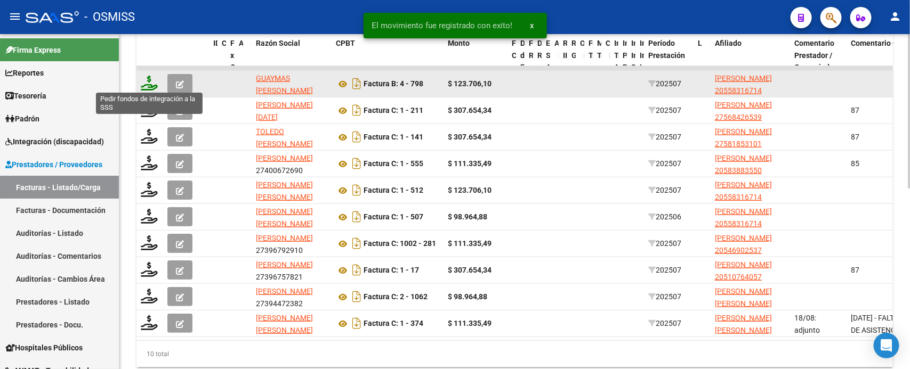
click at [148, 82] on icon at bounding box center [149, 83] width 17 height 15
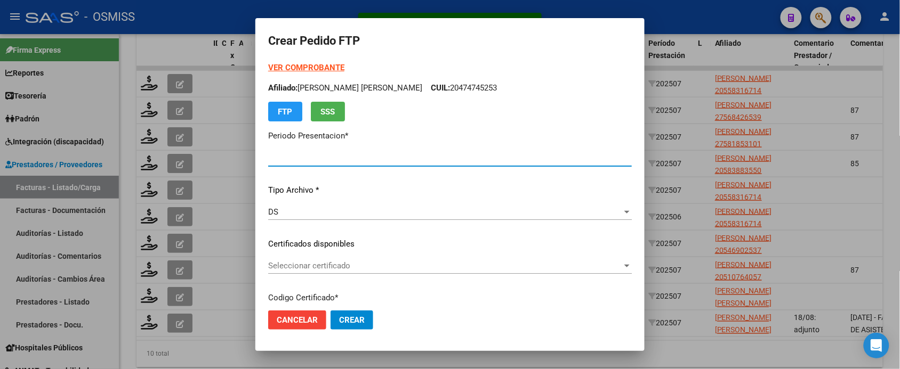
type input "202507"
type input "$ 123.706,10"
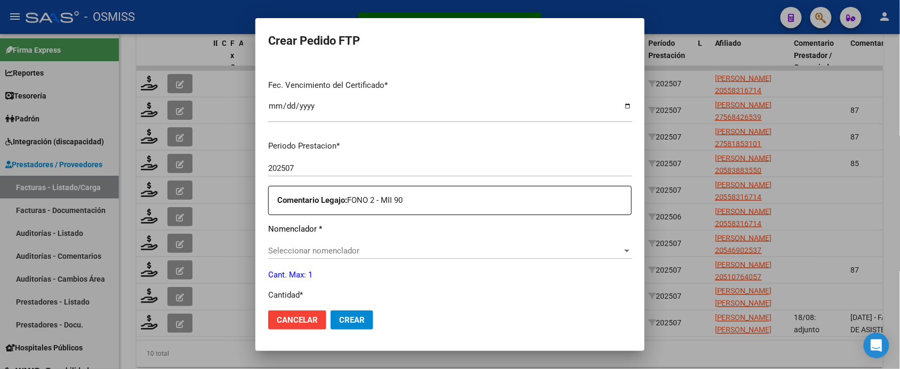
type input "ARG02000558316712022071920270719SAL121"
type input "[DATE]"
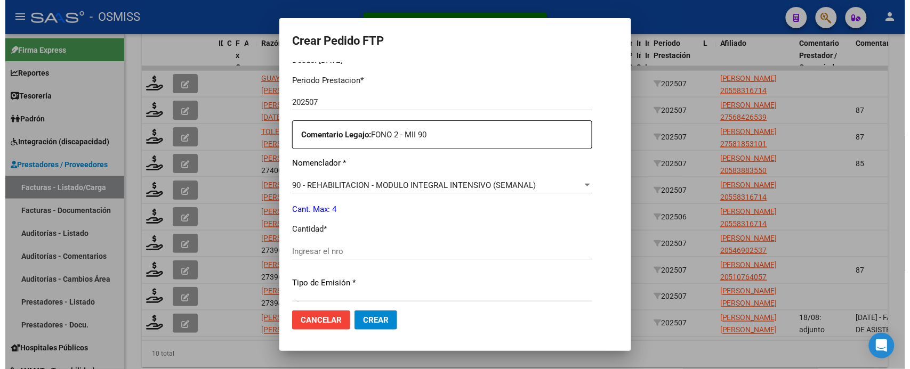
scroll to position [400, 0]
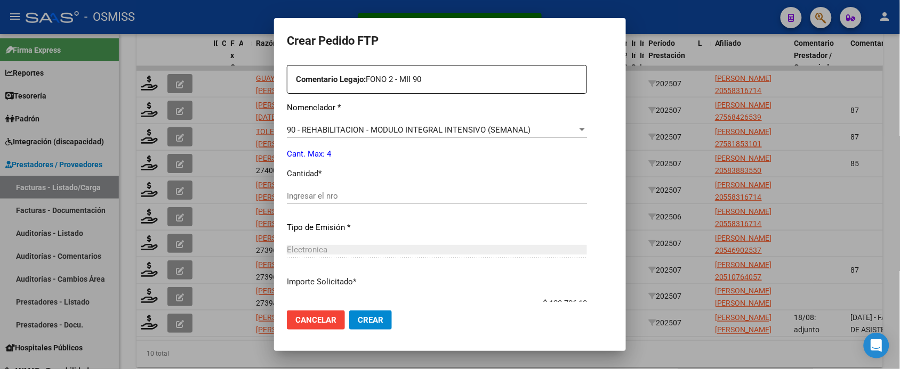
click at [318, 201] on div "Ingresar el nro" at bounding box center [437, 196] width 300 height 16
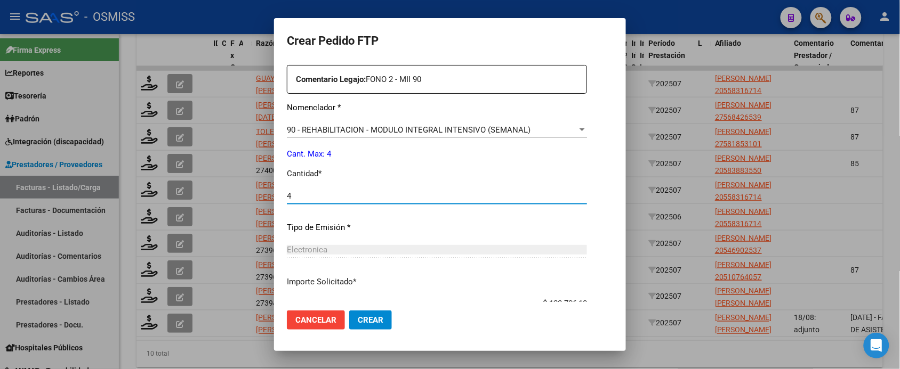
type input "4"
click at [349, 311] on button "Crear" at bounding box center [370, 320] width 43 height 19
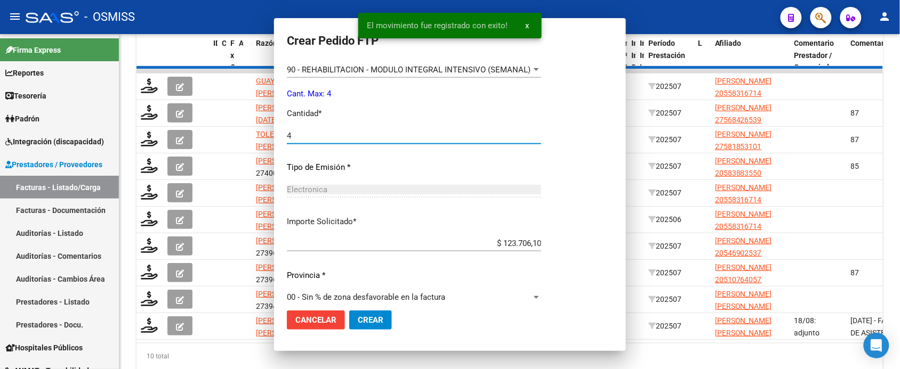
scroll to position [0, 0]
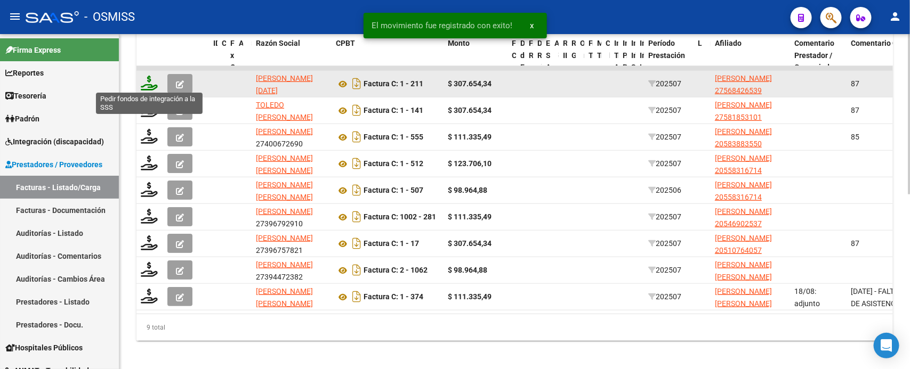
click at [149, 82] on icon at bounding box center [149, 83] width 17 height 15
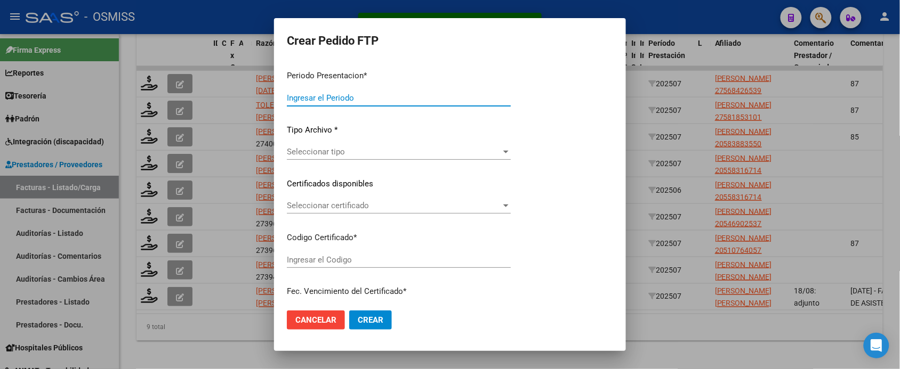
type input "202507"
type input "$ 307.654,34"
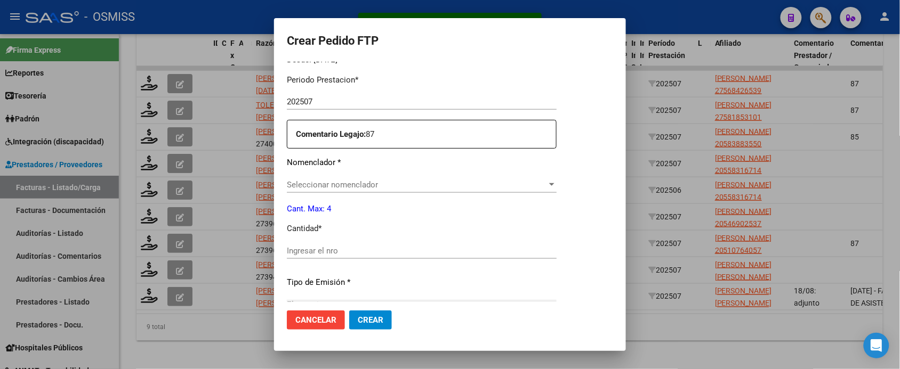
scroll to position [393, 0]
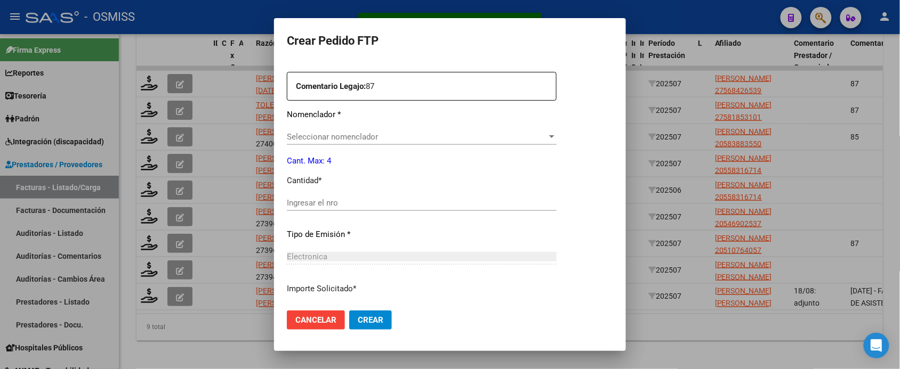
type input "ARG01000568426532023020620280206SGO116"
type input "[DATE]"
click at [343, 203] on input "Ingresar el nro" at bounding box center [422, 203] width 270 height 10
type input "1"
click at [349, 311] on button "Crear" at bounding box center [370, 320] width 43 height 19
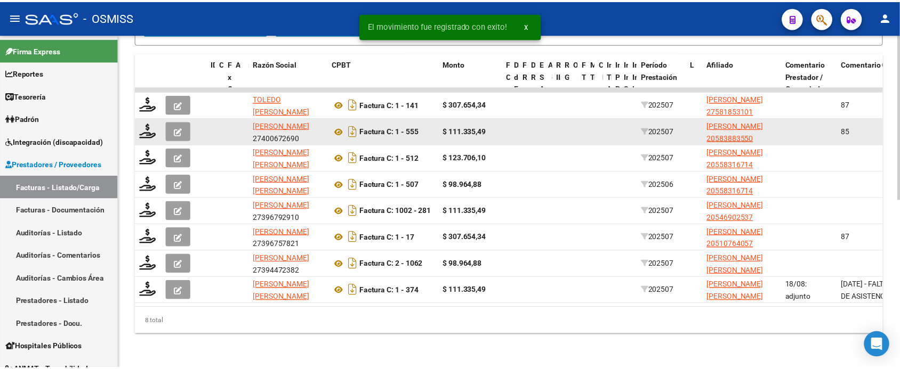
scroll to position [340, 0]
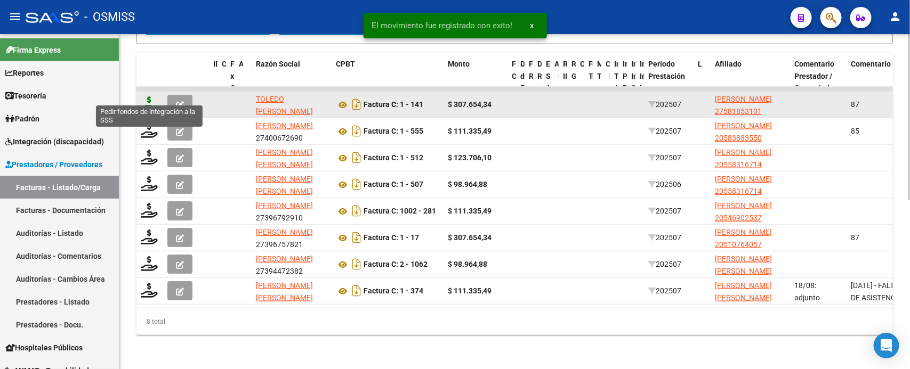
click at [144, 96] on icon at bounding box center [149, 103] width 17 height 15
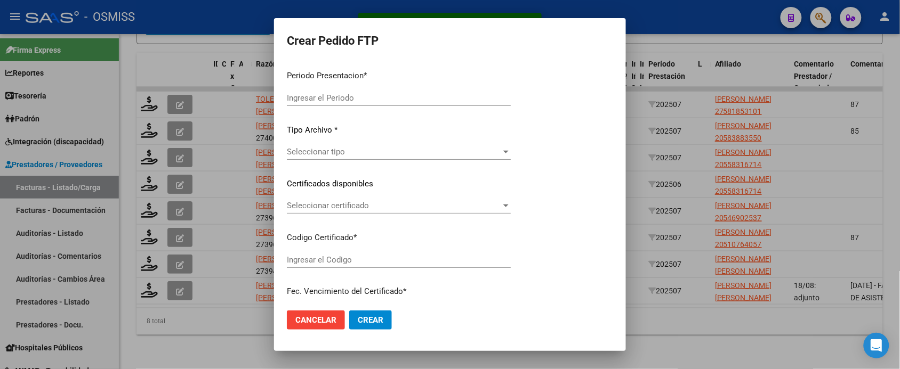
type input "202507"
type input "$ 307.654,34"
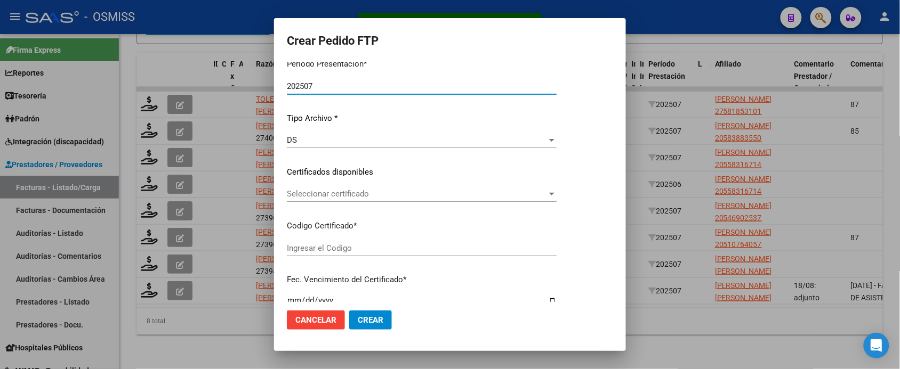
type input "ARG01000581853102023102020251020SAL124"
type input "2025-10-20"
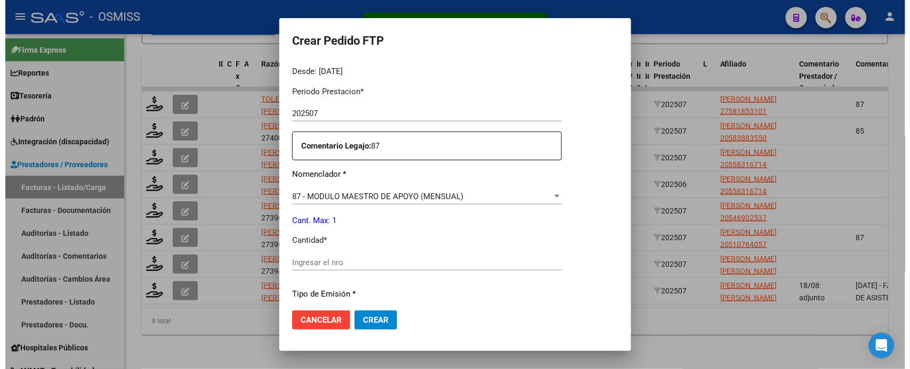
scroll to position [400, 0]
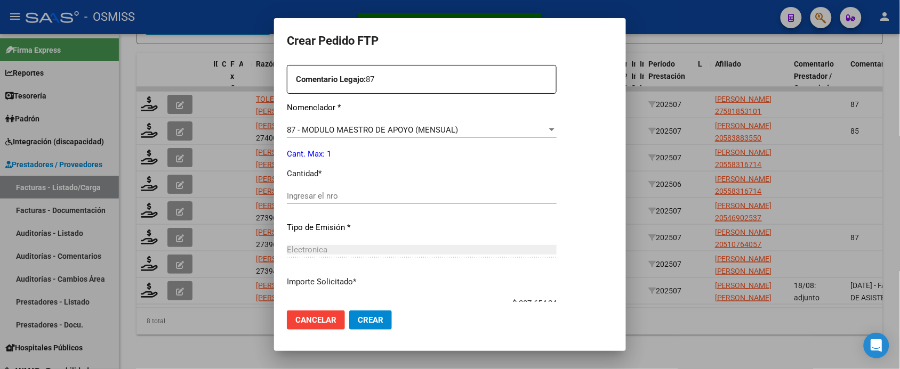
click at [337, 195] on input "Ingresar el nro" at bounding box center [422, 196] width 270 height 10
type input "1"
click at [349, 311] on button "Crear" at bounding box center [370, 320] width 43 height 19
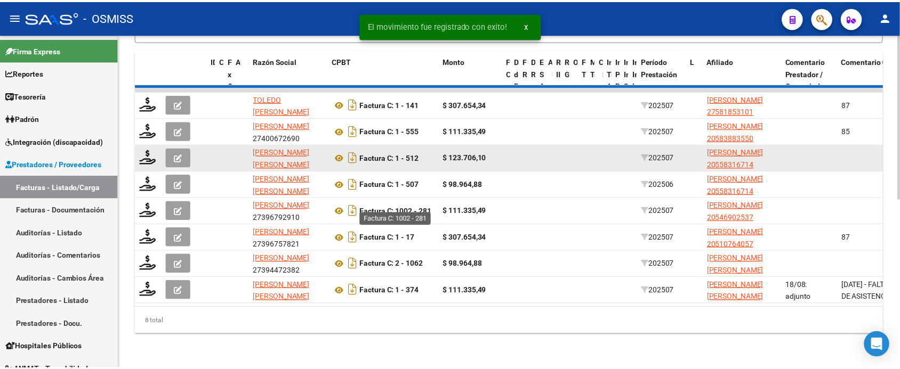
scroll to position [313, 0]
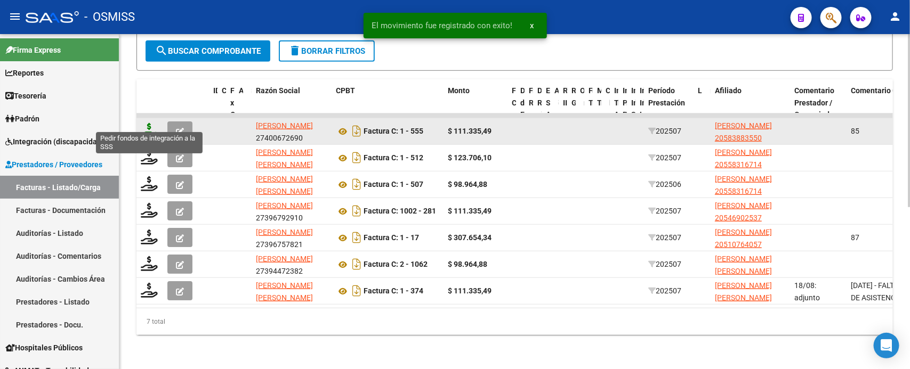
click at [150, 124] on icon at bounding box center [149, 130] width 17 height 15
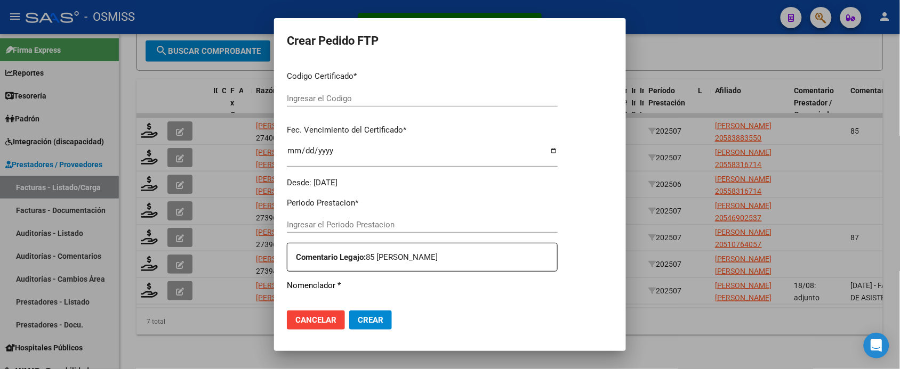
type input "202507"
type input "$ 111.335,49"
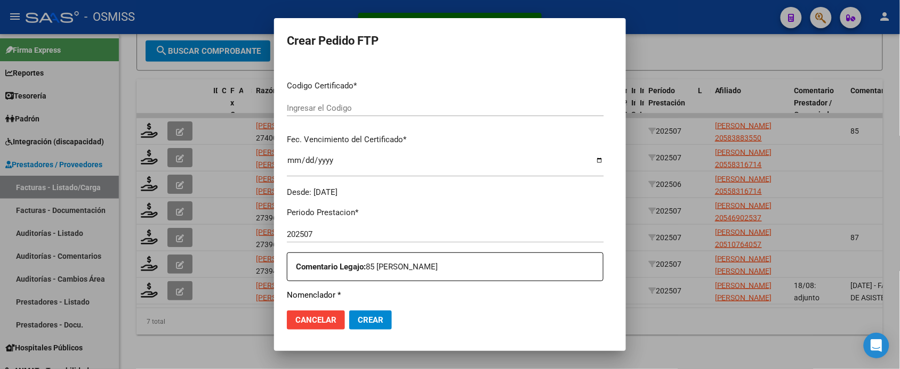
scroll to position [326, 0]
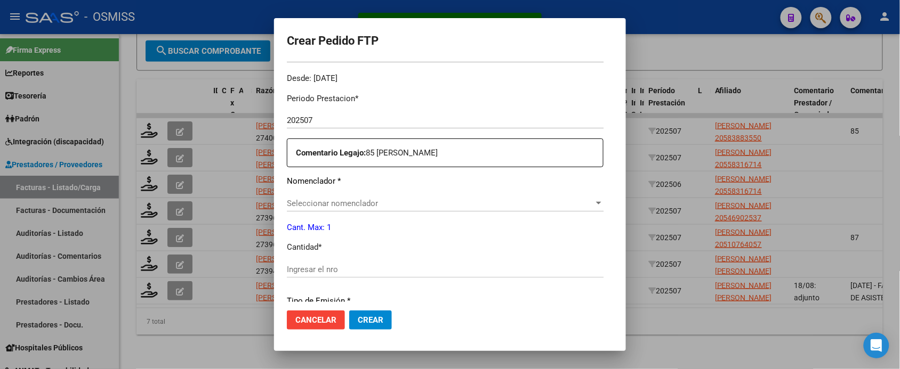
type input "ARG02000583883552024011120290111COR234"
type input "2029-01-11"
click at [335, 263] on div "Ingresar el nro" at bounding box center [445, 270] width 317 height 16
type input "1"
click at [349, 311] on button "Crear" at bounding box center [370, 320] width 43 height 19
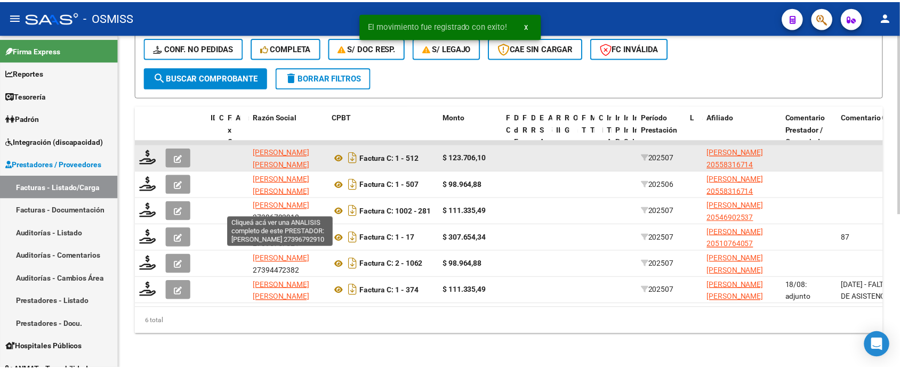
scroll to position [286, 0]
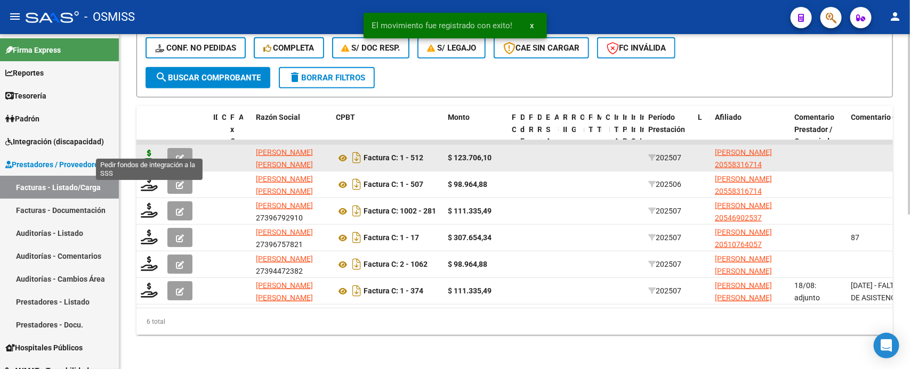
click at [149, 150] on icon at bounding box center [149, 157] width 17 height 15
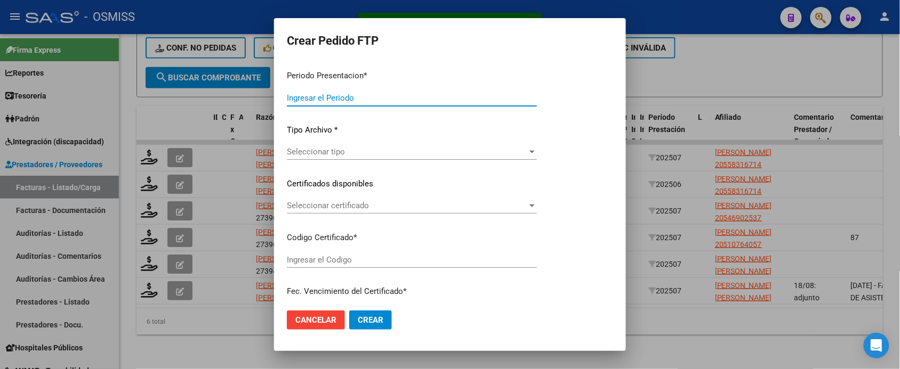
type input "202507"
type input "$ 123.706,10"
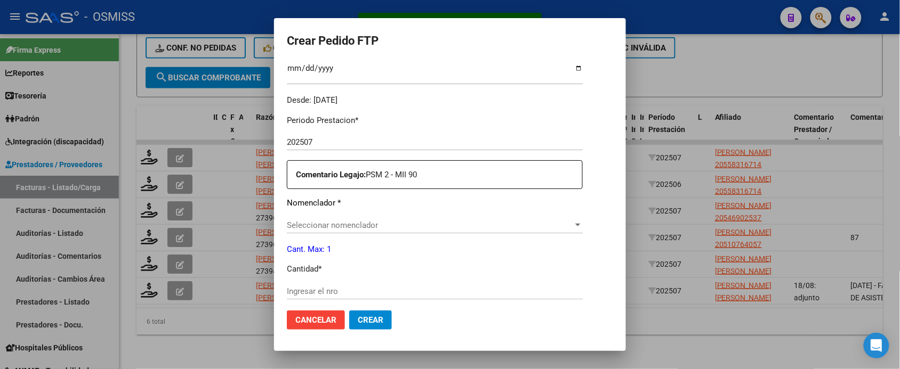
scroll to position [326, 0]
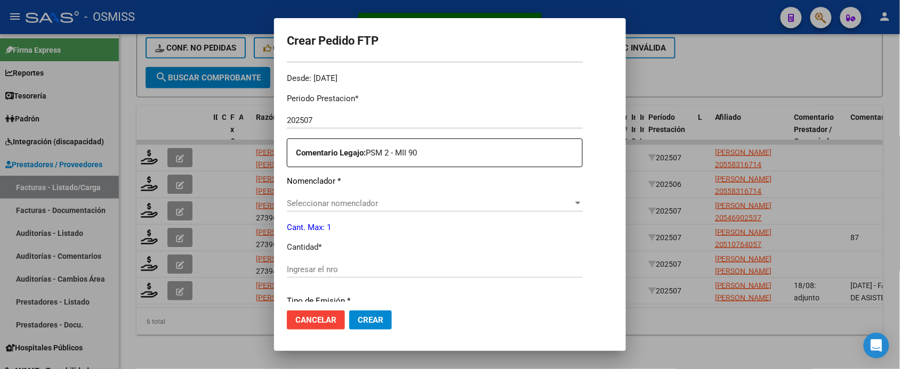
type input "ARG02000558316712022071920270719SAL121"
type input "[DATE]"
click at [361, 265] on input "Ingresar el nro" at bounding box center [435, 270] width 296 height 10
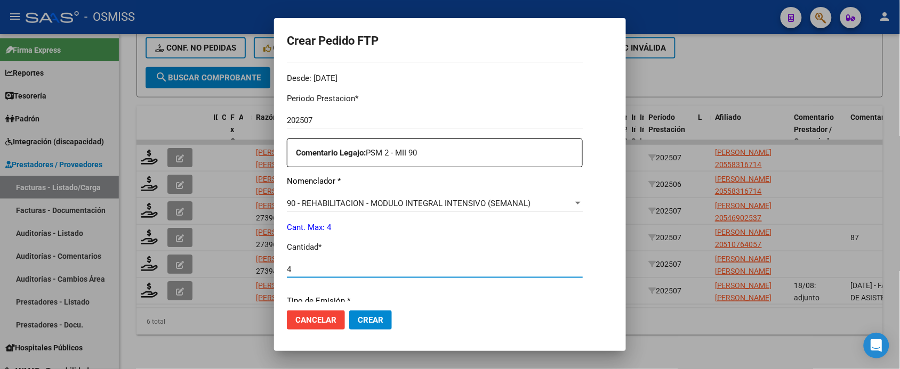
type input "4"
click at [349, 311] on button "Crear" at bounding box center [370, 320] width 43 height 19
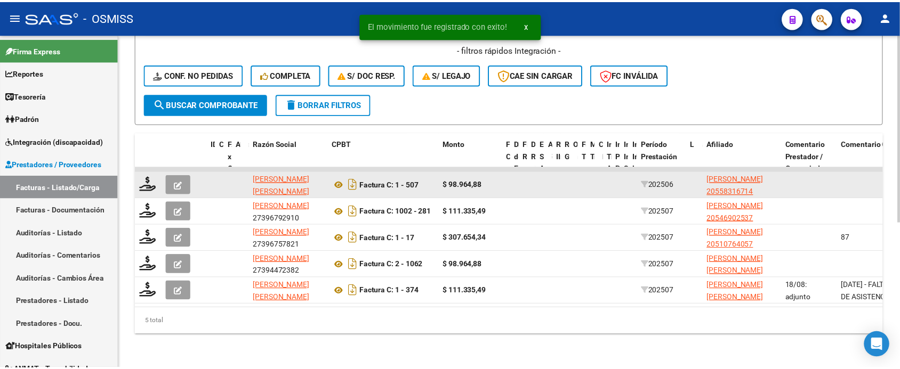
scroll to position [260, 0]
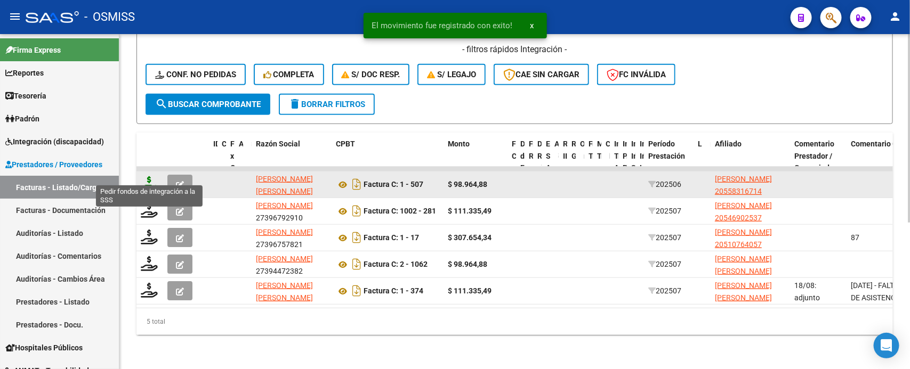
click at [148, 176] on icon at bounding box center [149, 183] width 17 height 15
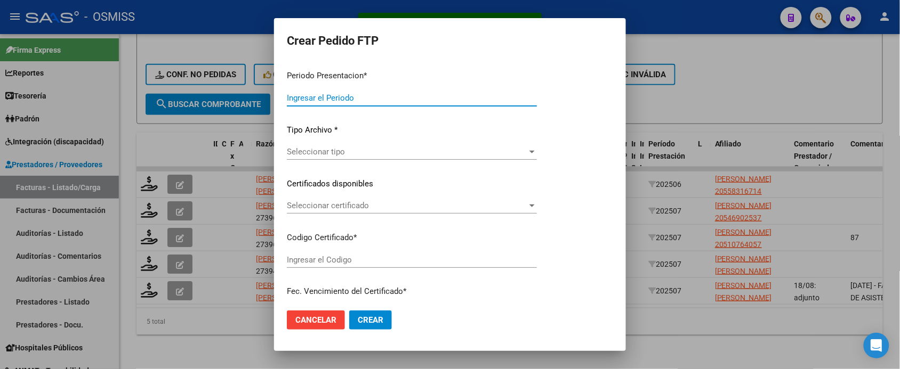
type input "202507"
type input "202506"
type input "$ 98.964,88"
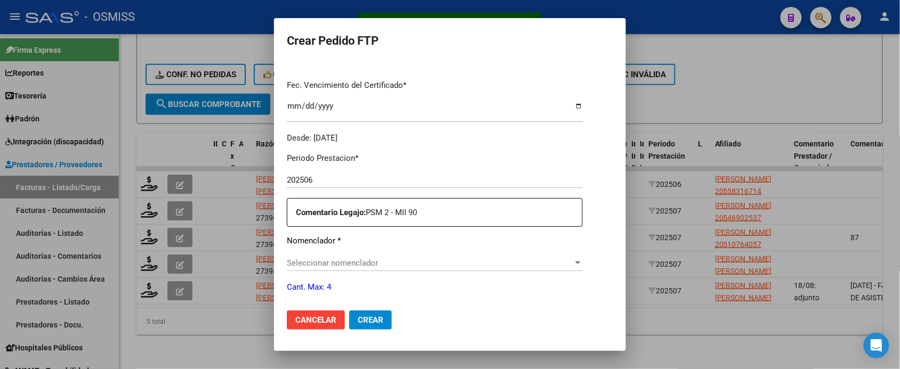
type input "ARG02000558316712022071920270719SAL121"
type input "[DATE]"
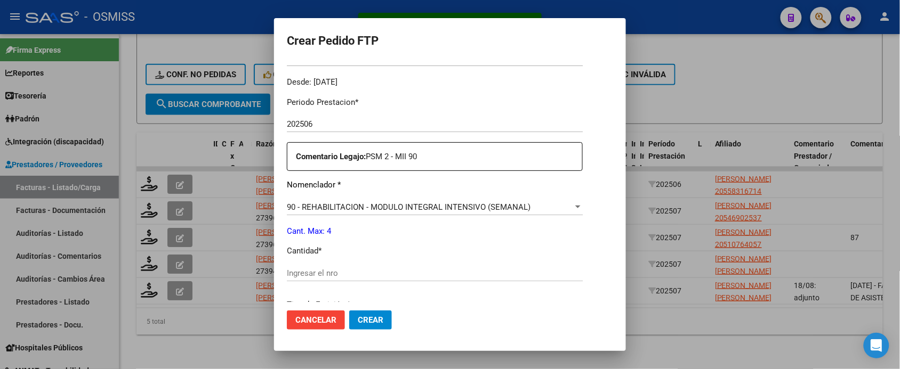
scroll to position [400, 0]
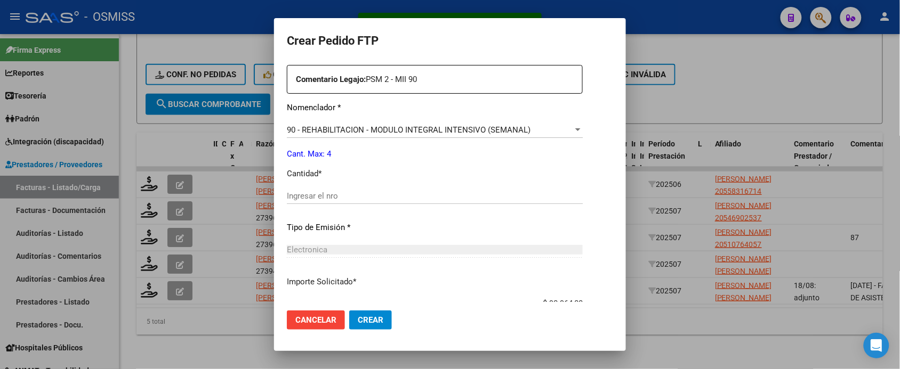
click at [312, 198] on input "Ingresar el nro" at bounding box center [435, 196] width 296 height 10
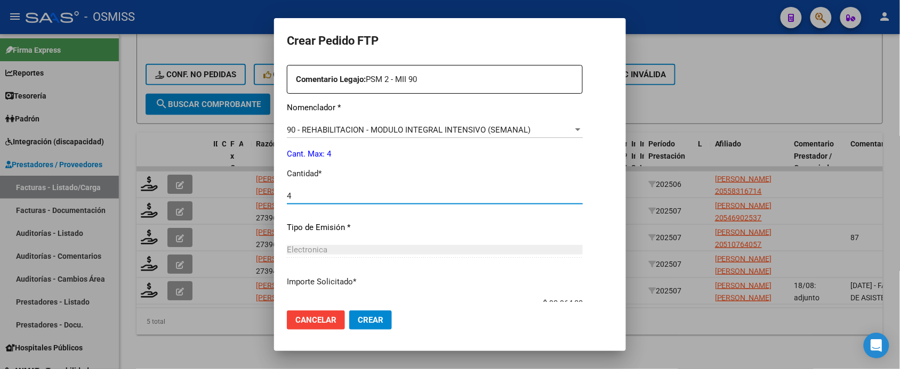
type input "4"
click at [349, 311] on button "Crear" at bounding box center [370, 320] width 43 height 19
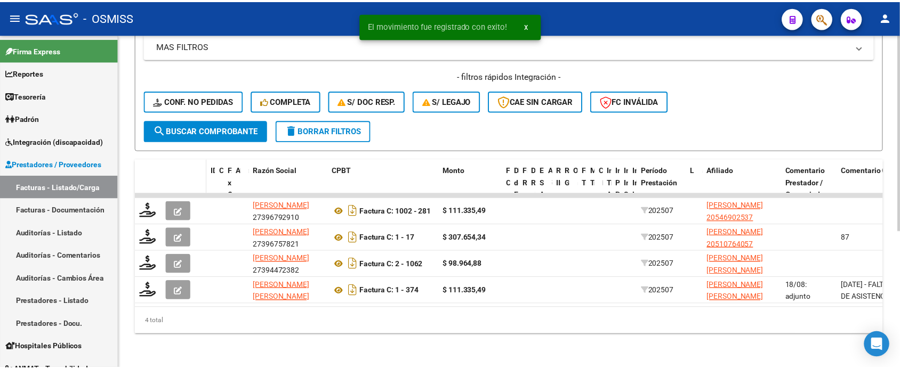
scroll to position [233, 0]
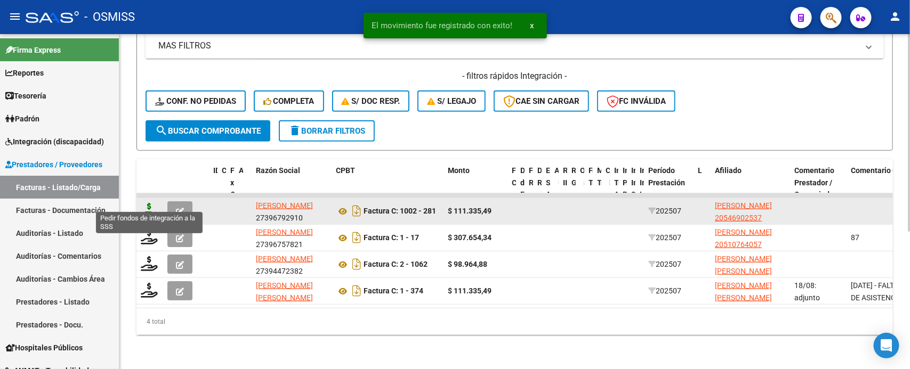
click at [150, 203] on icon at bounding box center [149, 210] width 17 height 15
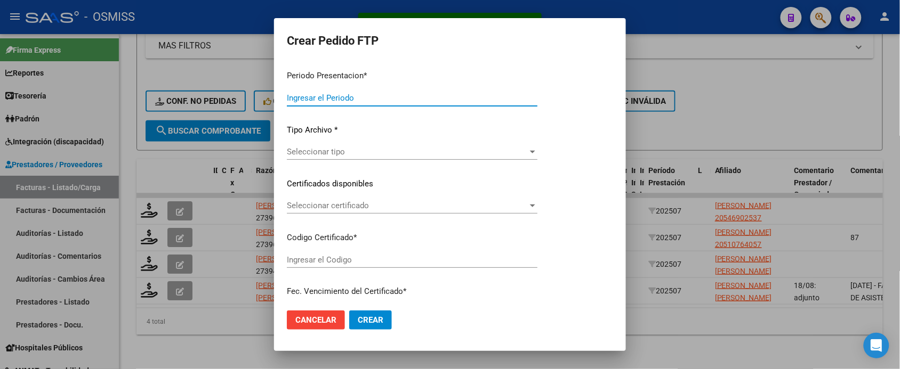
type input "202507"
type input "$ 111.335,49"
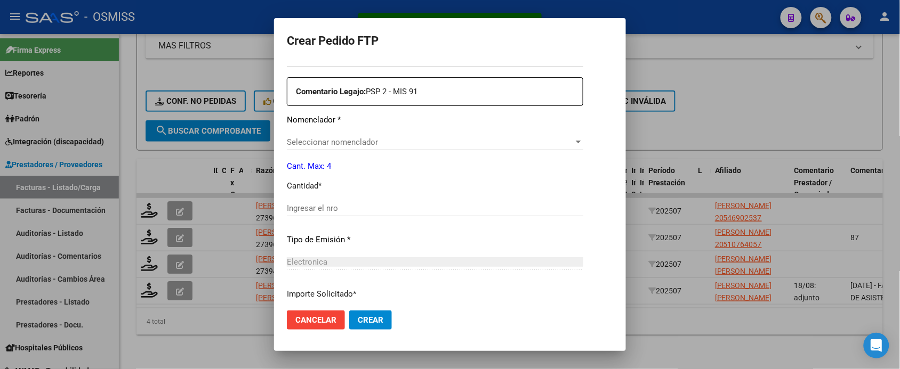
scroll to position [393, 0]
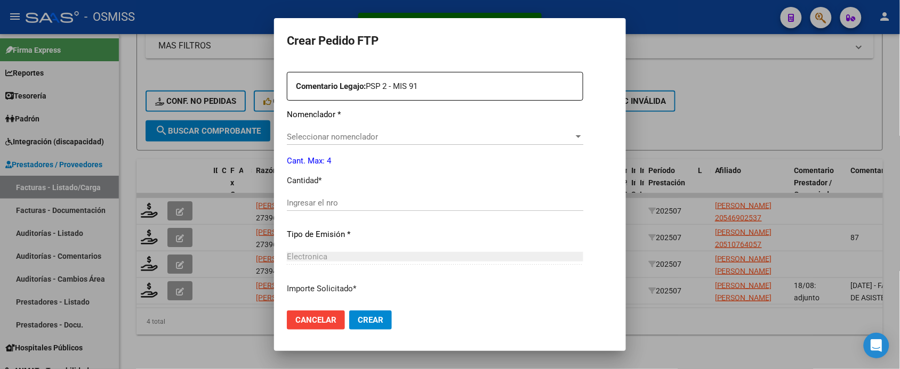
type input "ARG02000546902532022083020270830MZA202"
type input "2027-08-30"
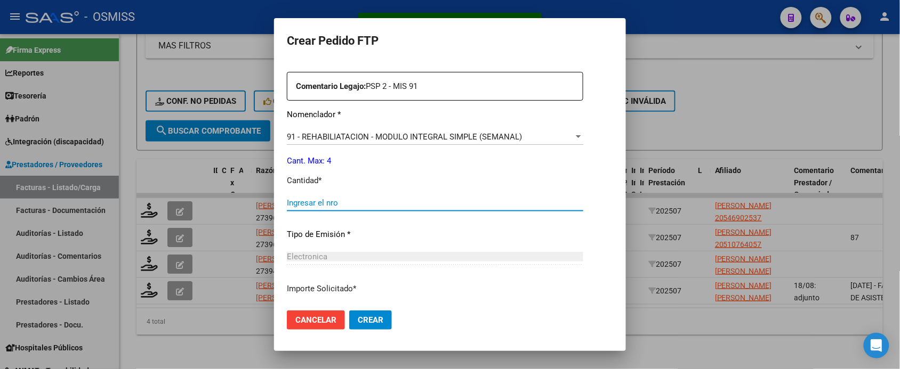
click at [329, 203] on input "Ingresar el nro" at bounding box center [435, 203] width 296 height 10
type input "4"
click at [349, 311] on button "Crear" at bounding box center [370, 320] width 43 height 19
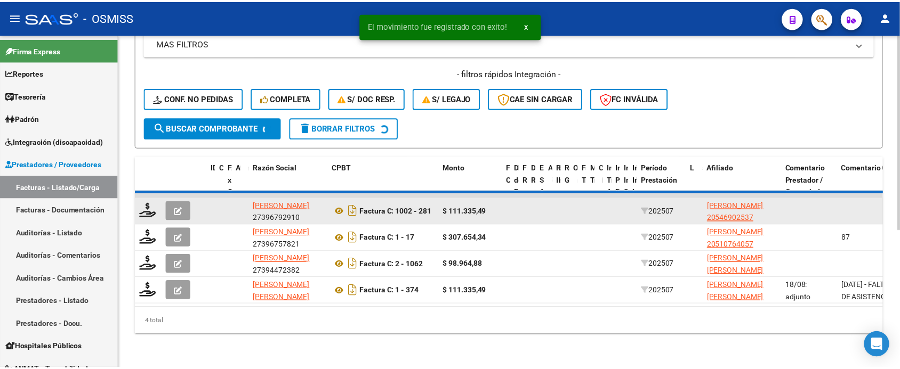
scroll to position [206, 0]
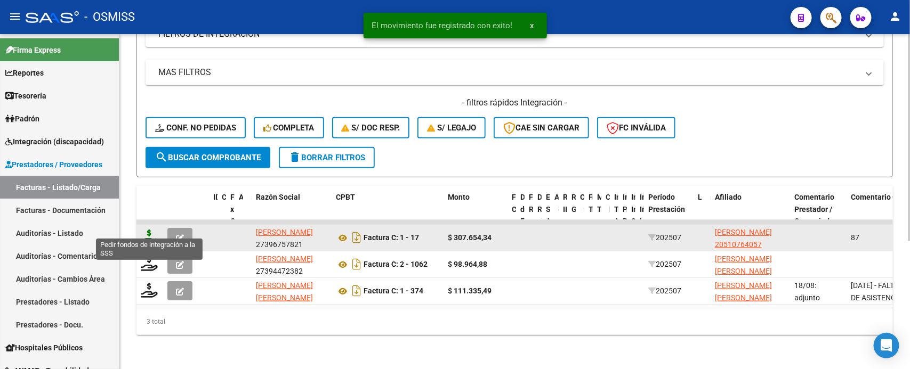
click at [151, 230] on icon at bounding box center [149, 237] width 17 height 15
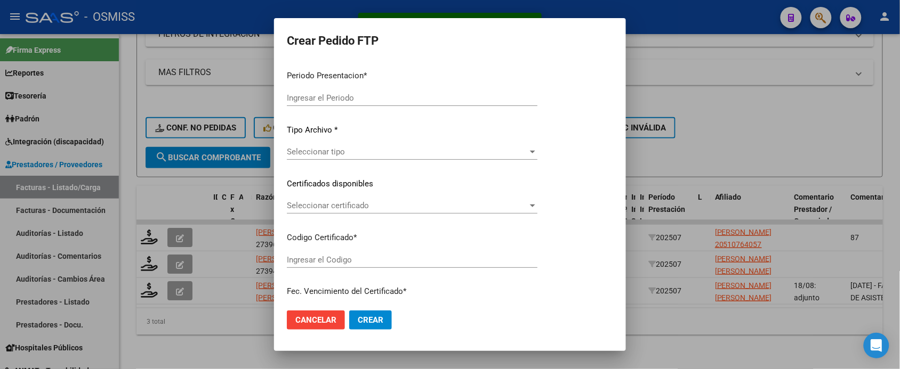
type input "202507"
type input "$ 307.654,34"
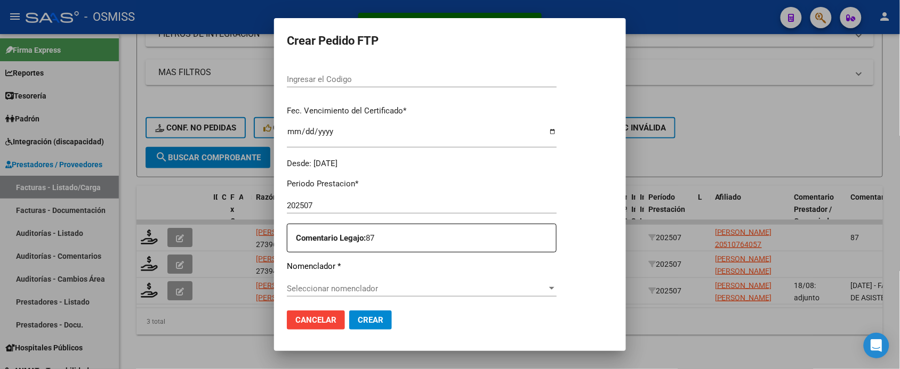
type input "ARG02000510764052023090620280906SAL122"
type input "2028-09-06"
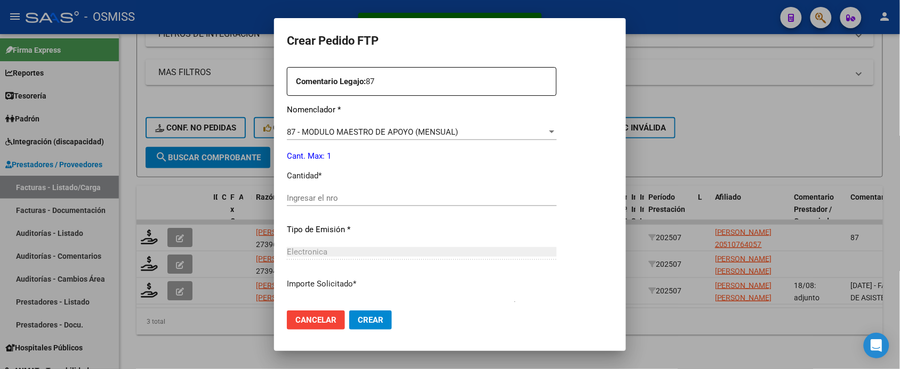
scroll to position [400, 0]
click at [341, 200] on input "Ingresar el nro" at bounding box center [422, 196] width 270 height 10
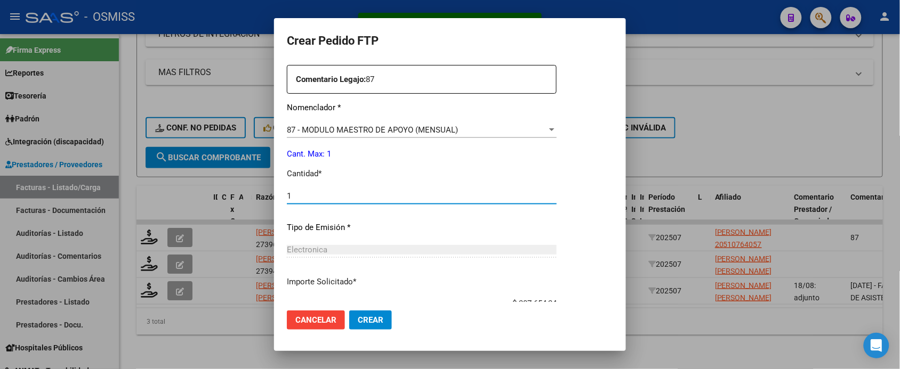
type input "1"
click at [349, 311] on button "Crear" at bounding box center [370, 320] width 43 height 19
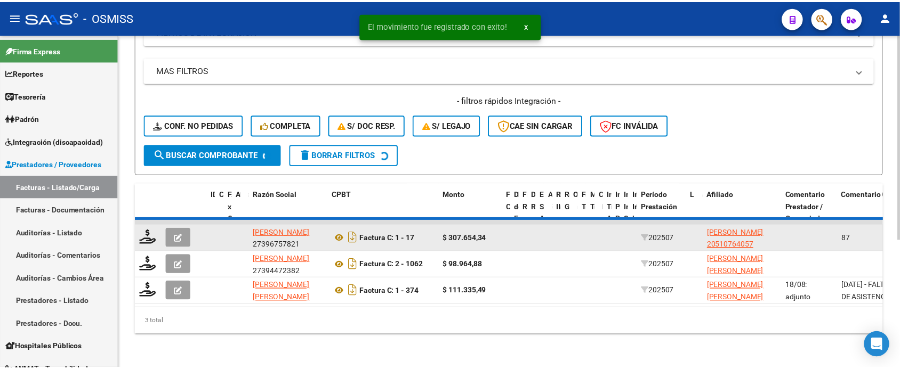
scroll to position [180, 0]
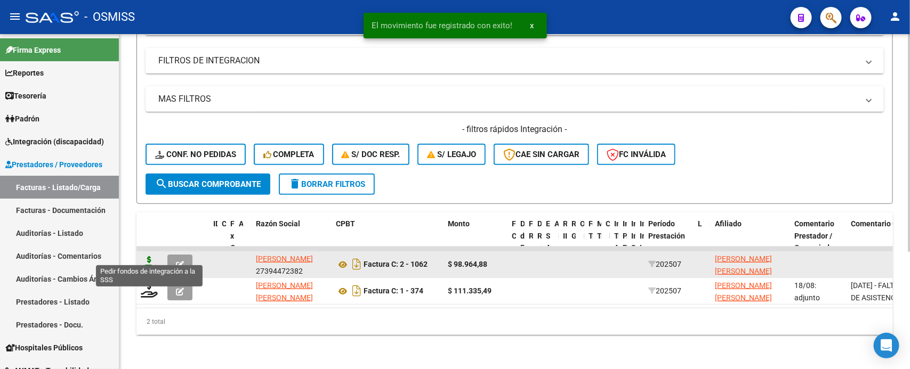
click at [155, 257] on icon at bounding box center [149, 263] width 17 height 15
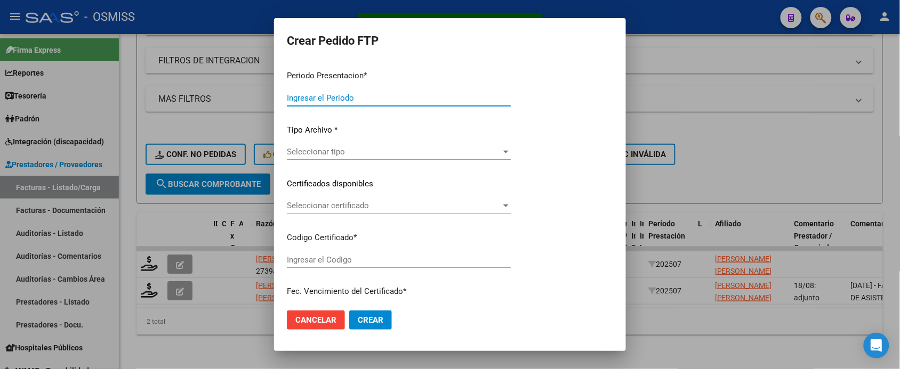
type input "202507"
type input "$ 98.964,88"
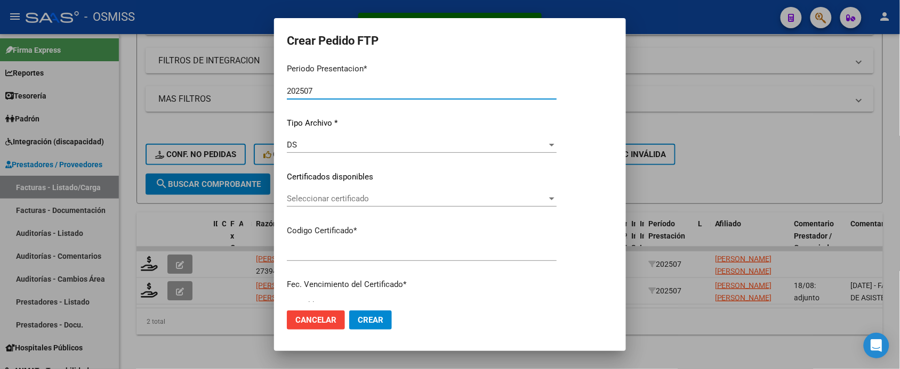
type input "ARG01000524720242024121320251213COR475"
type input "2025-12-13"
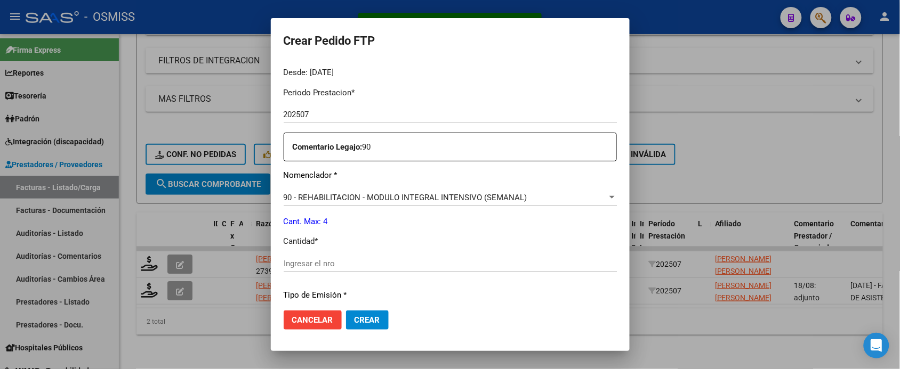
scroll to position [333, 0]
click at [337, 265] on input "Ingresar el nro" at bounding box center [450, 263] width 333 height 10
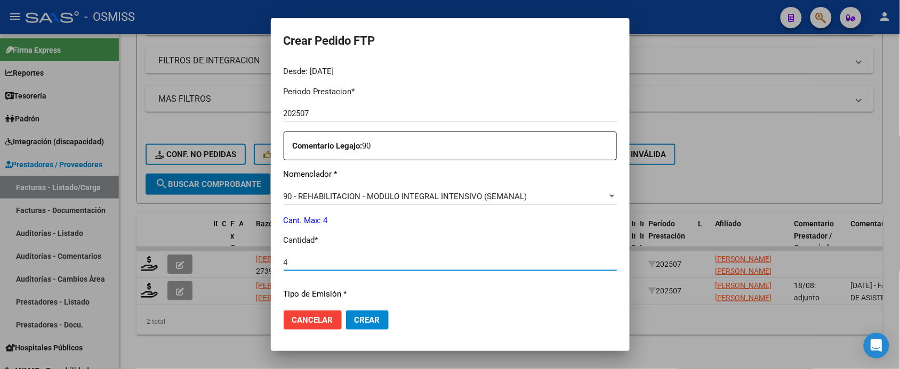
type input "4"
click at [346, 311] on button "Crear" at bounding box center [367, 320] width 43 height 19
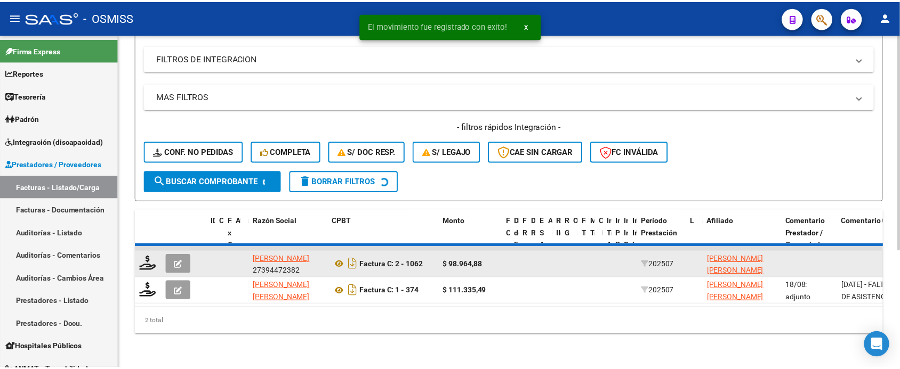
scroll to position [153, 0]
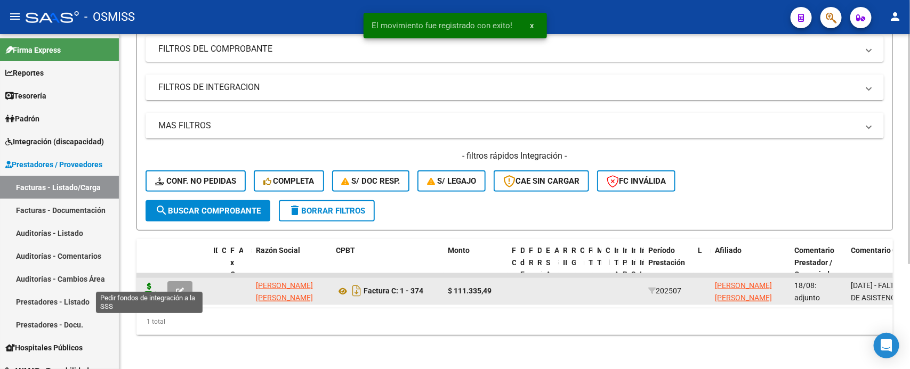
click at [148, 283] on icon at bounding box center [149, 290] width 17 height 15
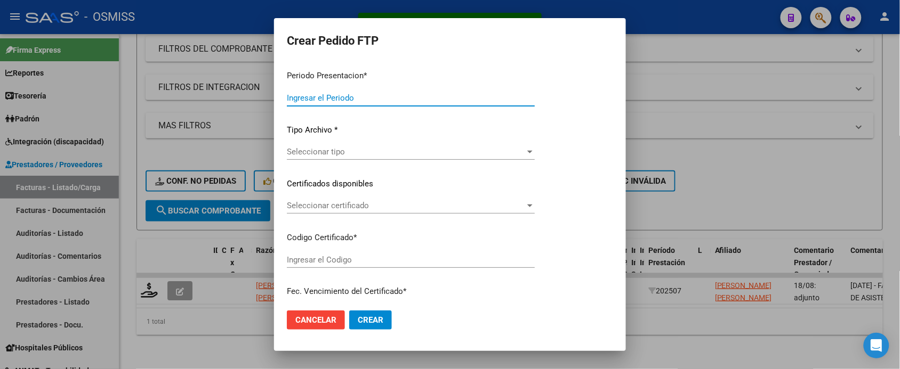
type input "202507"
type input "$ 111.335,49"
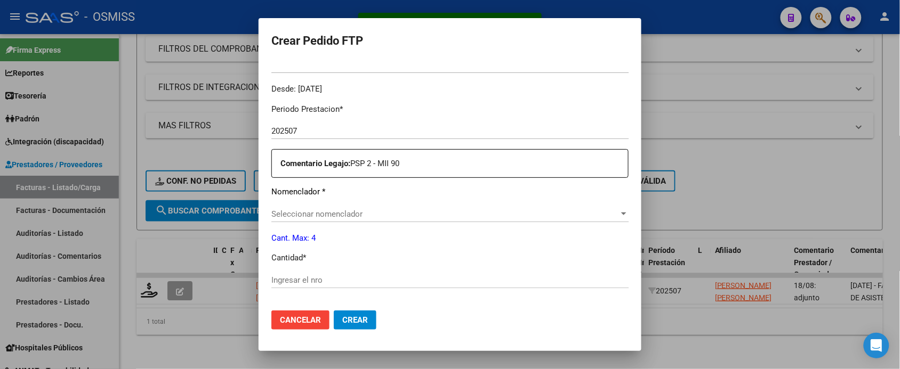
scroll to position [326, 0]
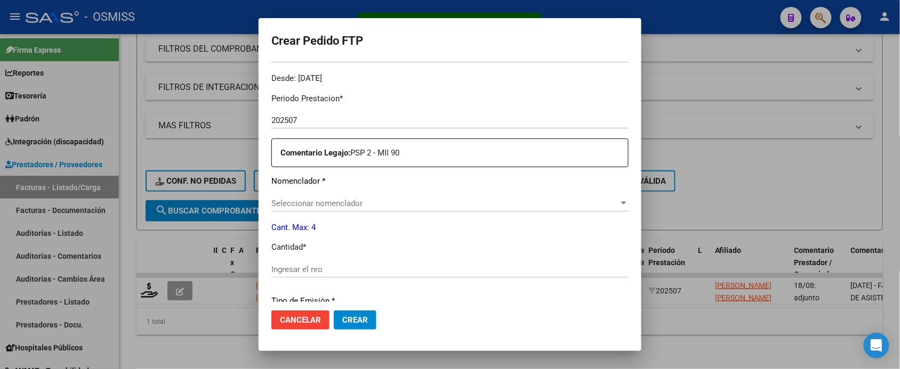
type input "ARG02000573429272025042120350421BUE430"
type input "2035-04-21"
click at [408, 267] on input "Ingresar el nro" at bounding box center [449, 270] width 357 height 10
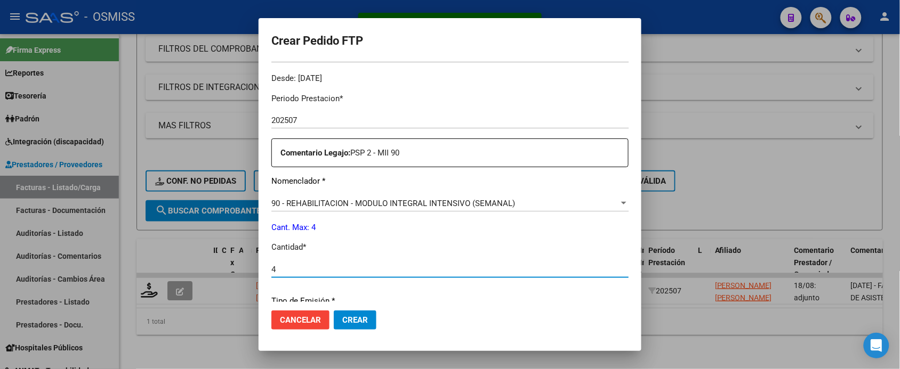
type input "4"
click at [334, 311] on button "Crear" at bounding box center [355, 320] width 43 height 19
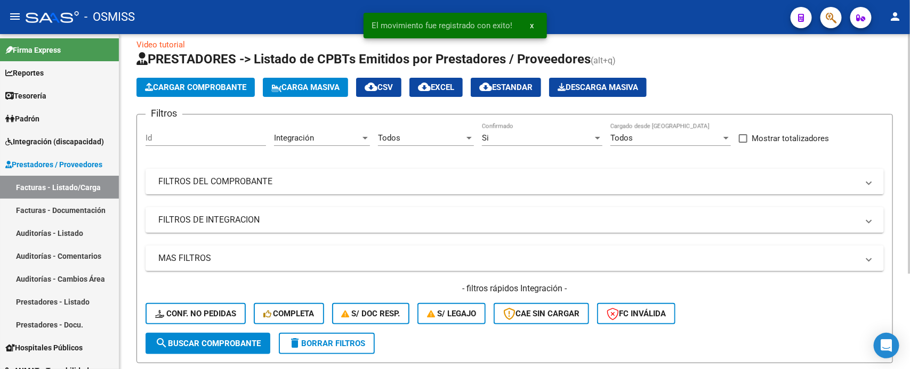
scroll to position [0, 0]
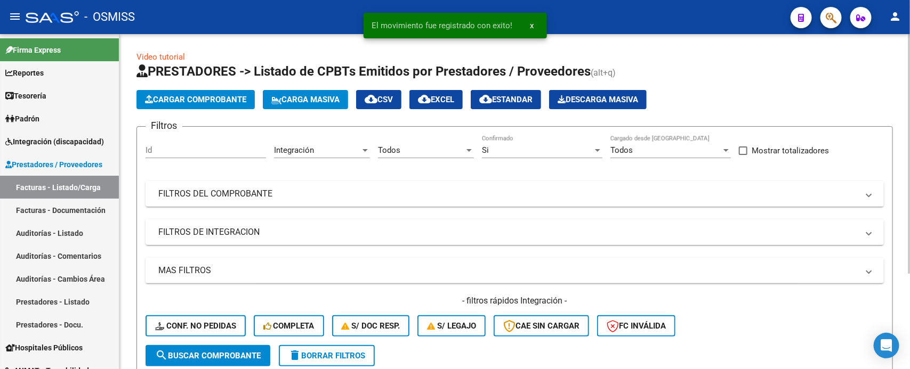
click at [521, 154] on div "Si" at bounding box center [537, 151] width 111 height 10
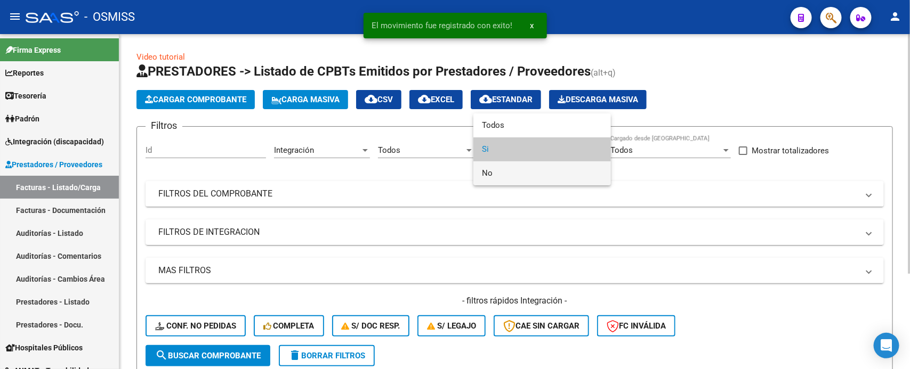
drag, startPoint x: 520, startPoint y: 174, endPoint x: 513, endPoint y: 177, distance: 7.9
click at [520, 174] on span "No" at bounding box center [542, 174] width 120 height 24
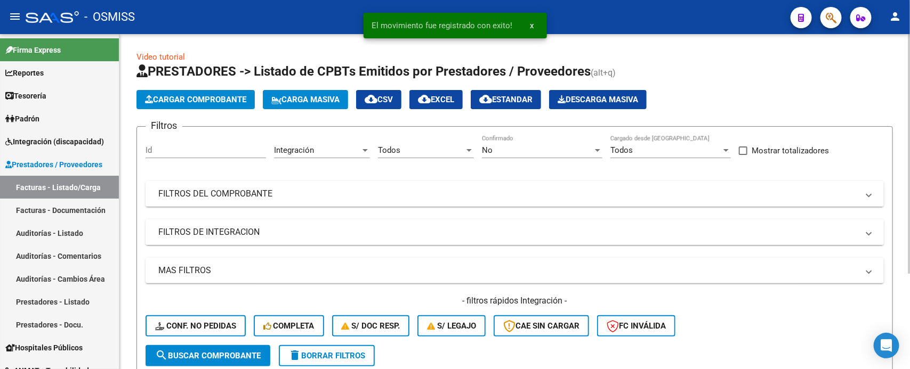
click at [370, 239] on mat-expansion-panel-header "FILTROS DE INTEGRACION" at bounding box center [515, 233] width 738 height 26
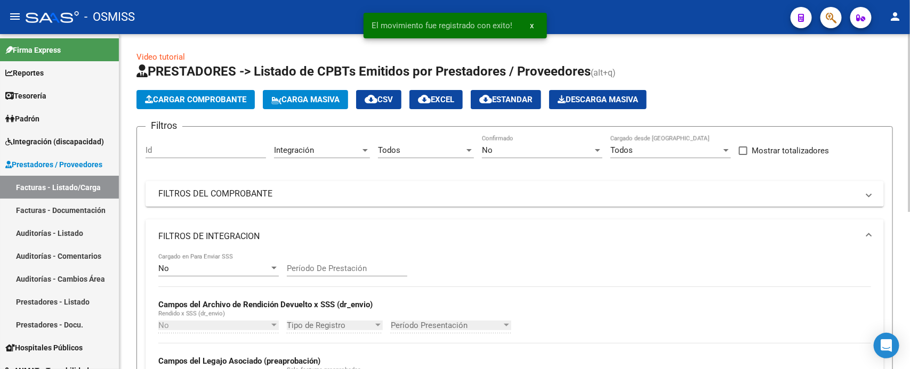
click at [248, 268] on div "No" at bounding box center [213, 269] width 111 height 10
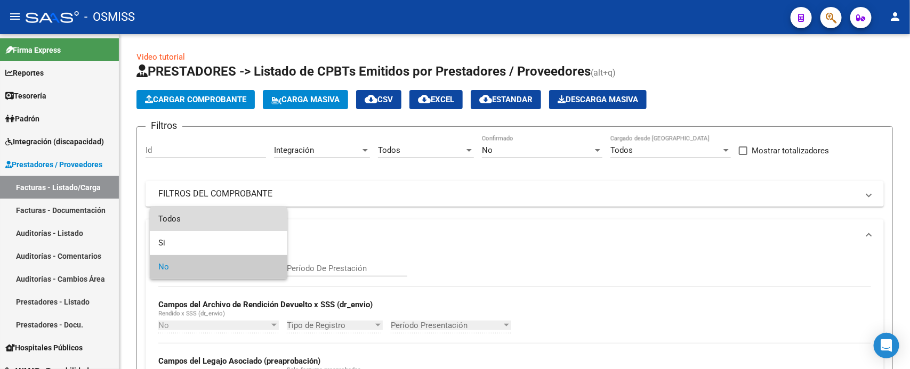
click at [223, 224] on span "Todos" at bounding box center [218, 219] width 120 height 24
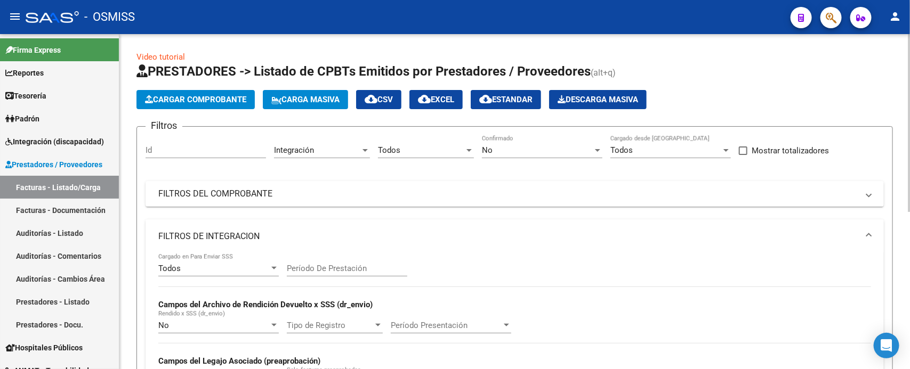
click at [229, 233] on mat-panel-title "FILTROS DE INTEGRACION" at bounding box center [508, 237] width 700 height 12
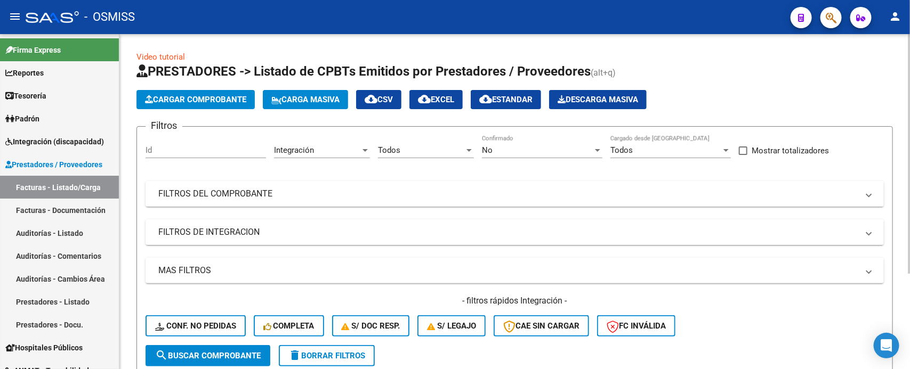
drag, startPoint x: 225, startPoint y: 357, endPoint x: 216, endPoint y: 348, distance: 13.2
click at [225, 356] on span "search Buscar Comprobante" at bounding box center [208, 356] width 106 height 10
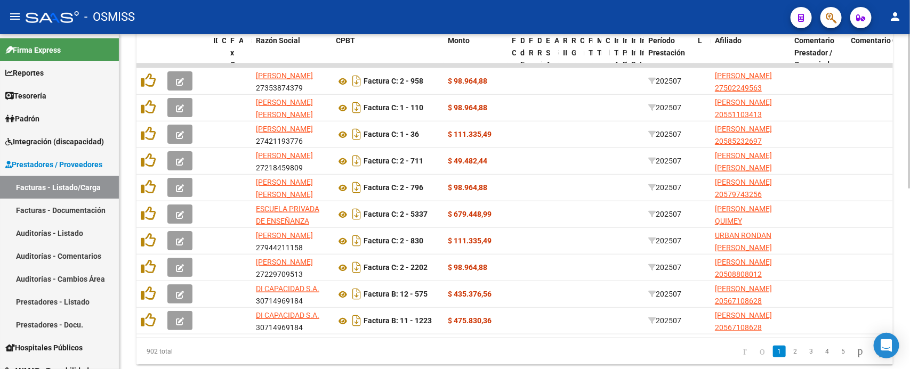
scroll to position [326, 0]
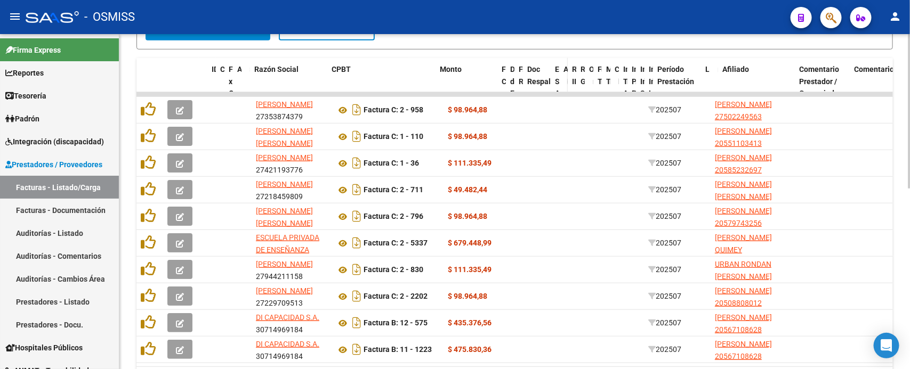
drag, startPoint x: 539, startPoint y: 78, endPoint x: 563, endPoint y: 79, distance: 24.0
click at [563, 79] on div "ID CAE Facturado x Orden De Area Razón Social CPBT Monto Fecha Cpbt Días desde …" at bounding box center [570, 93] width 868 height 71
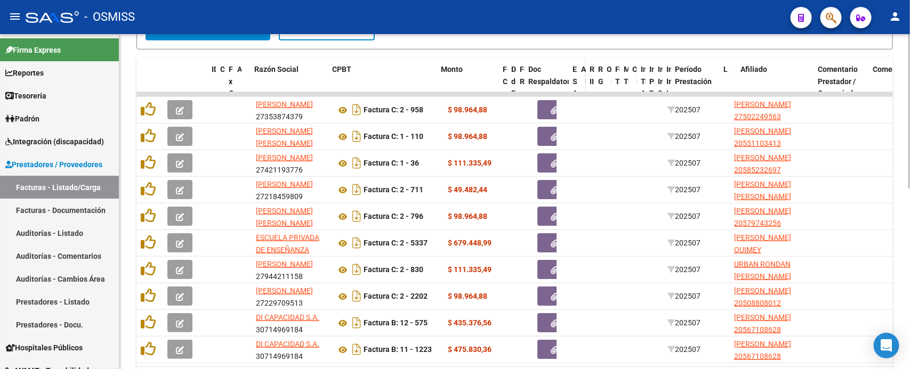
drag, startPoint x: 559, startPoint y: 78, endPoint x: 579, endPoint y: 78, distance: 20.8
click at [579, 78] on div "ID CAE Facturado x Orden De Area Razón Social CPBT Monto Fecha Cpbt Días desde …" at bounding box center [579, 93] width 887 height 71
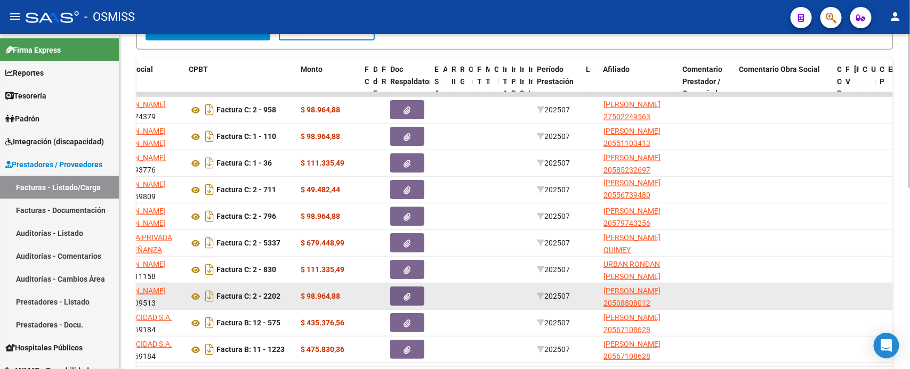
scroll to position [393, 0]
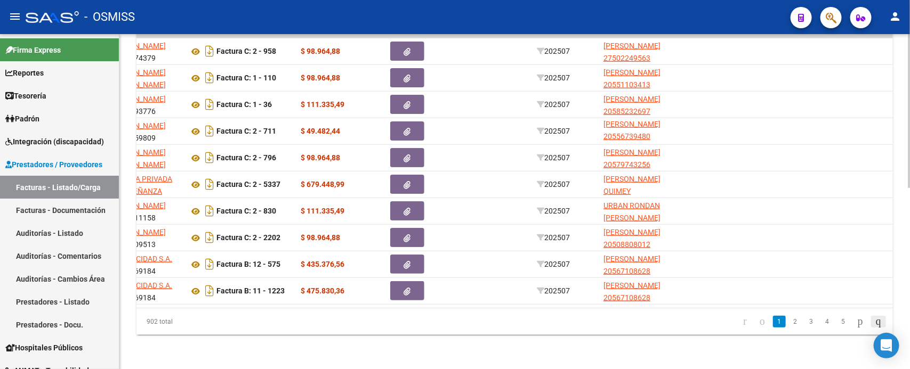
click at [874, 324] on icon "go to last page" at bounding box center [878, 321] width 9 height 13
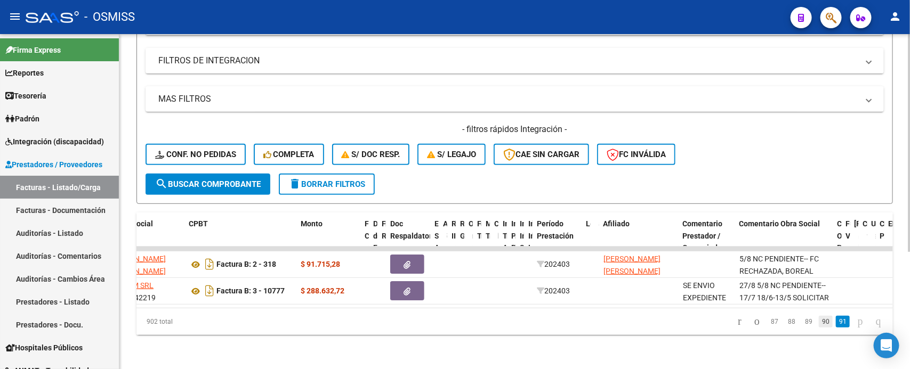
click at [819, 321] on link "90" at bounding box center [826, 322] width 14 height 12
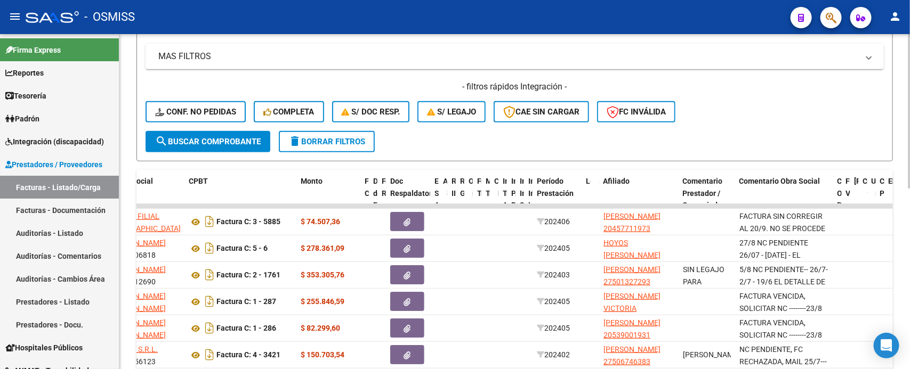
scroll to position [246, 0]
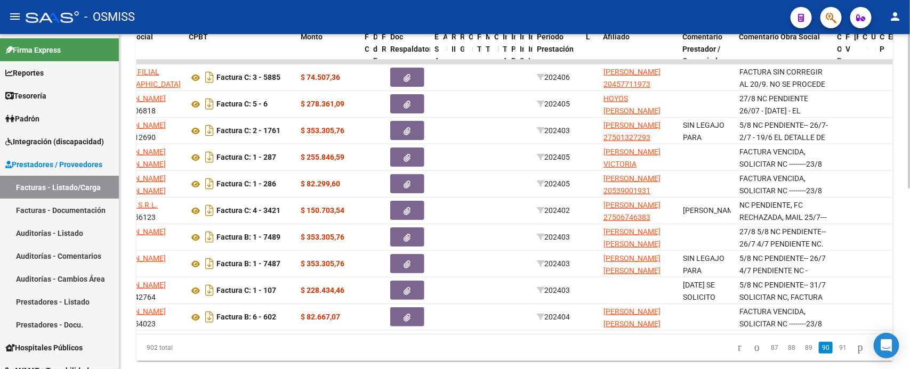
click at [899, 209] on div at bounding box center [909, 280] width 3 height 155
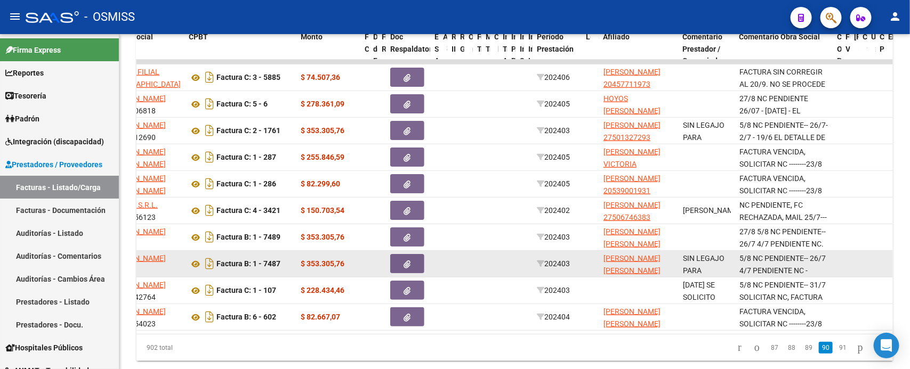
scroll to position [358, 0]
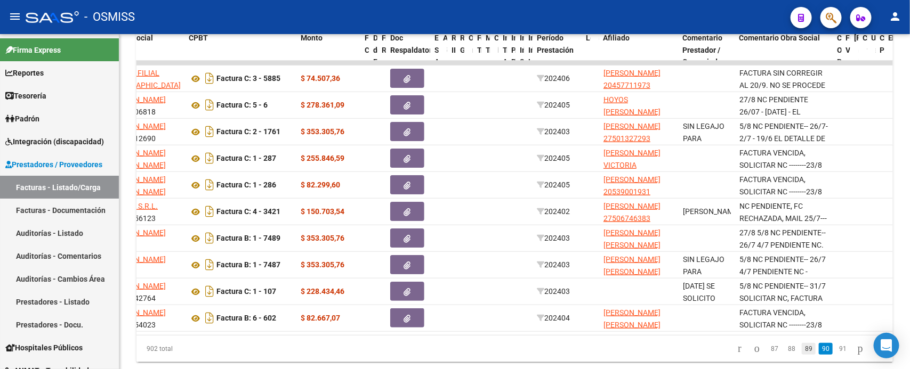
click at [802, 355] on link "89" at bounding box center [809, 349] width 14 height 12
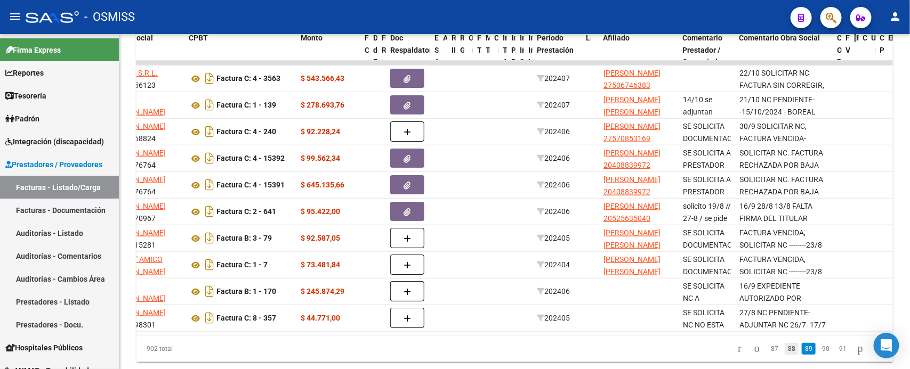
click at [785, 355] on link "88" at bounding box center [792, 349] width 14 height 12
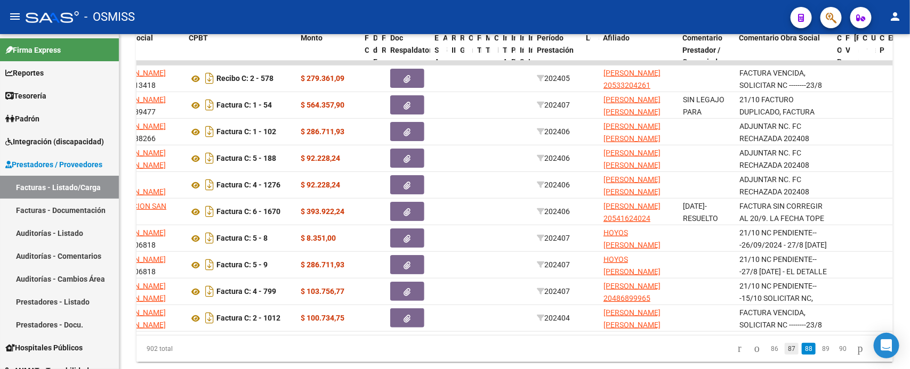
click at [785, 355] on link "87" at bounding box center [792, 349] width 14 height 12
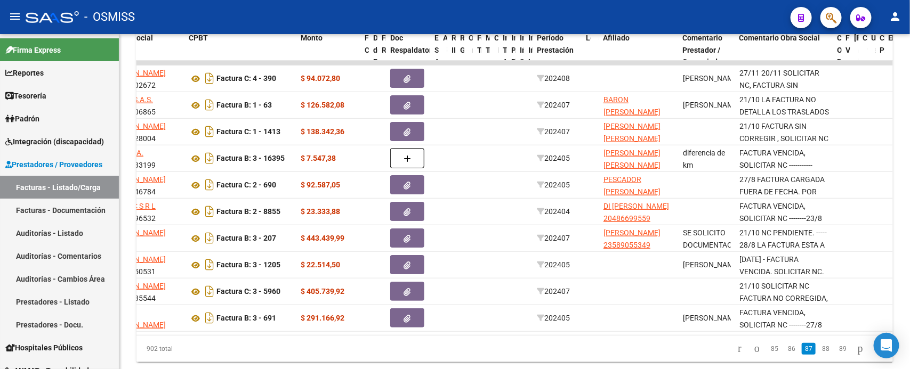
click at [785, 355] on link "86" at bounding box center [792, 349] width 14 height 12
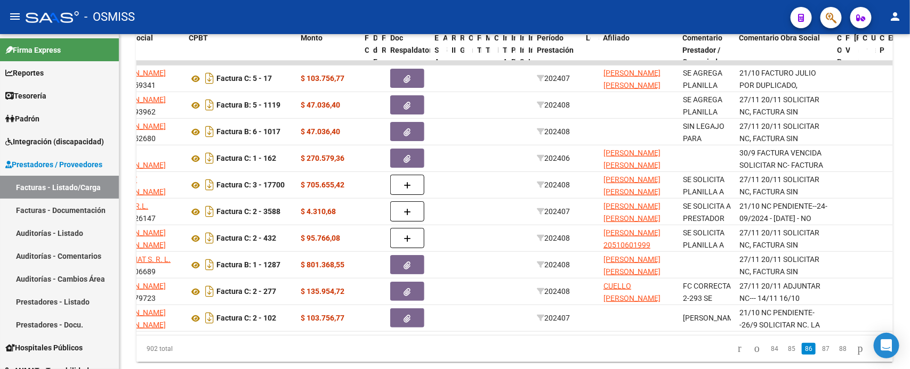
click at [785, 355] on link "85" at bounding box center [792, 349] width 14 height 12
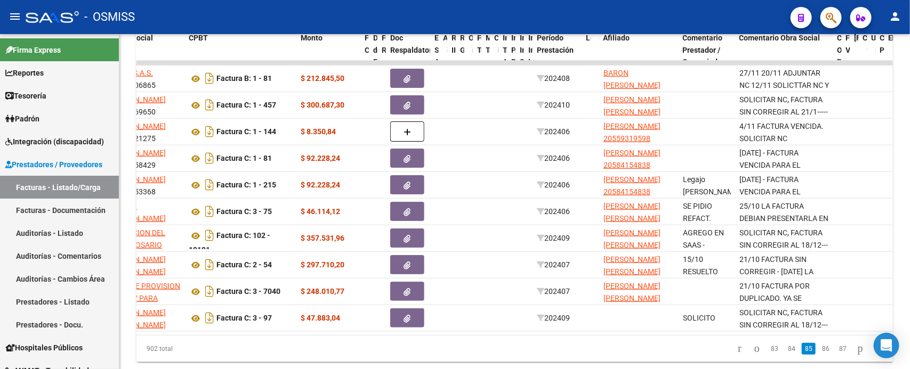
click at [785, 355] on link "84" at bounding box center [792, 349] width 14 height 12
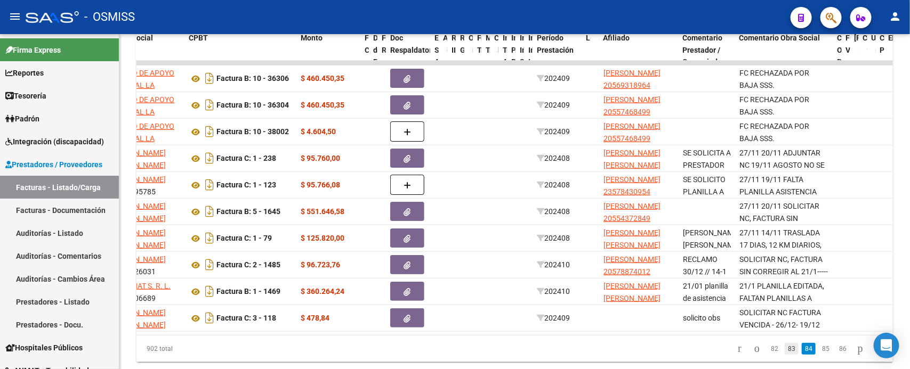
click at [785, 355] on link "83" at bounding box center [792, 349] width 14 height 12
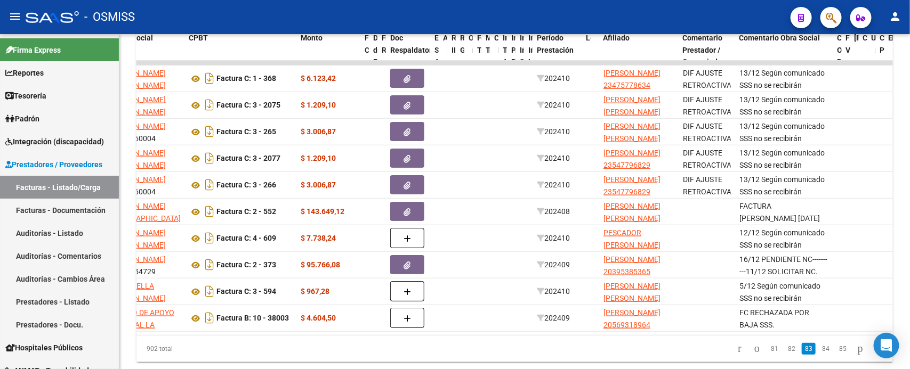
click at [785, 355] on link "82" at bounding box center [792, 349] width 14 height 12
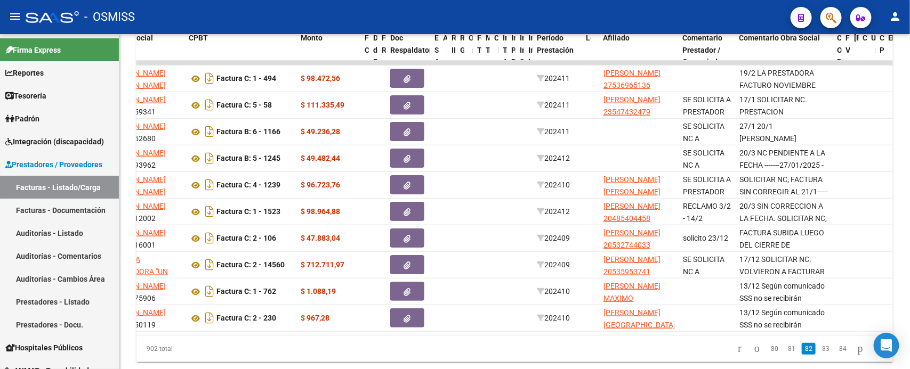
click at [785, 355] on link "81" at bounding box center [792, 349] width 14 height 12
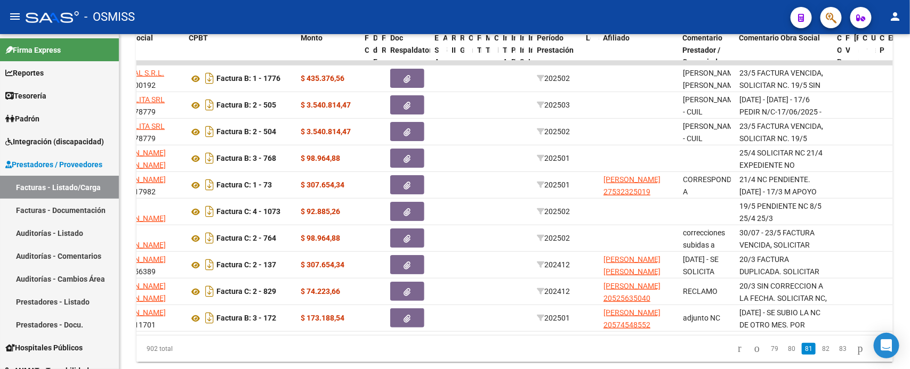
click at [785, 355] on link "80" at bounding box center [792, 349] width 14 height 12
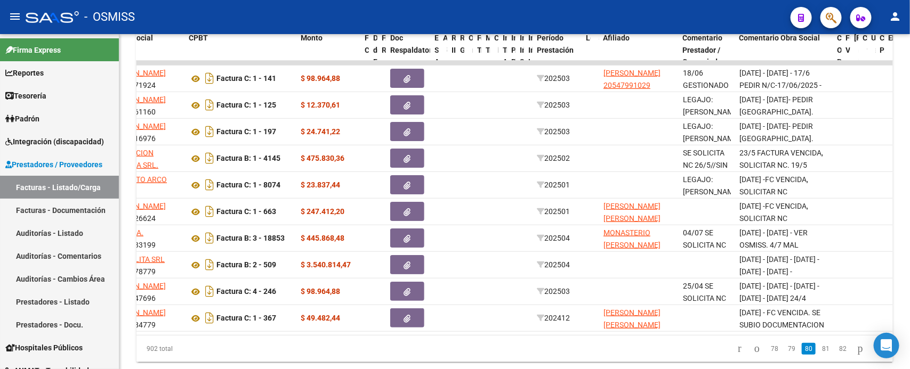
click at [785, 355] on link "79" at bounding box center [792, 349] width 14 height 12
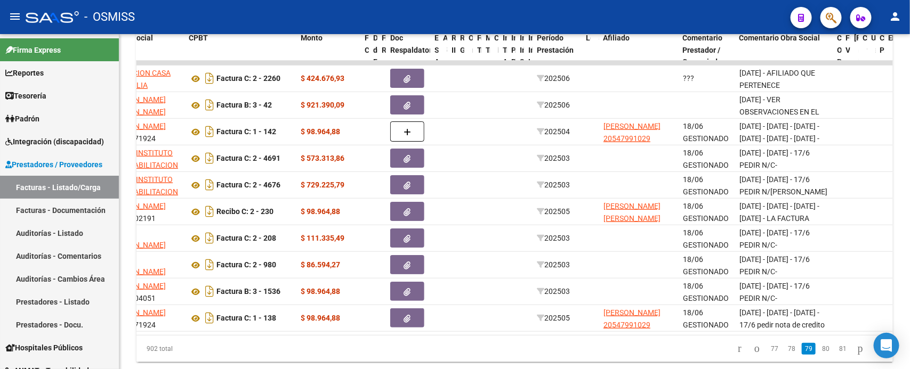
click at [785, 355] on link "78" at bounding box center [792, 349] width 14 height 12
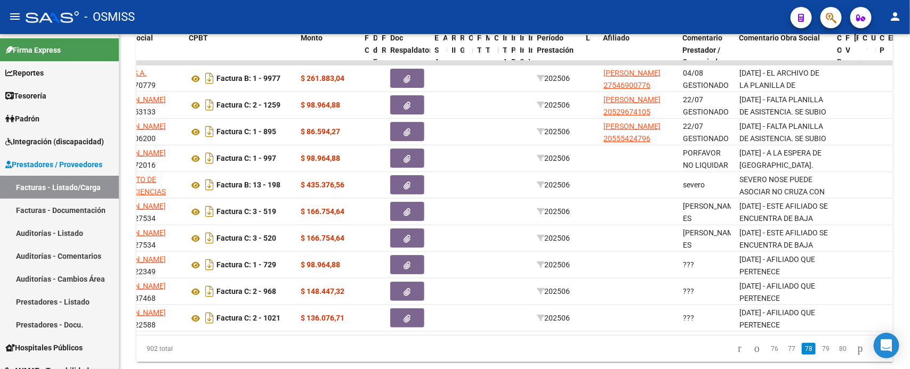
click at [785, 355] on link "77" at bounding box center [792, 349] width 14 height 12
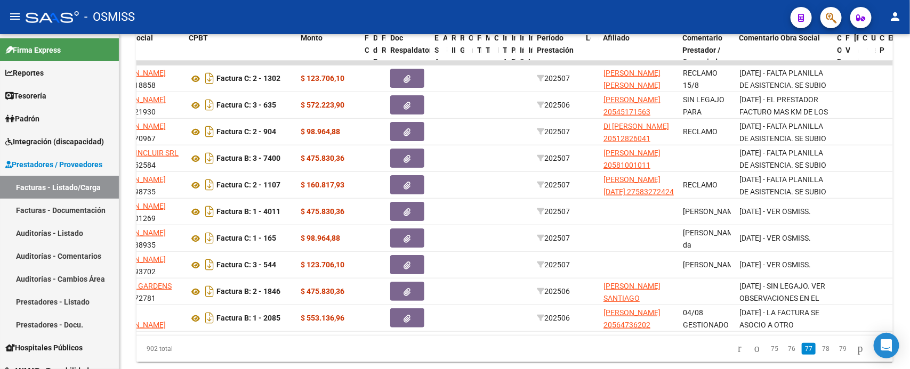
click at [785, 355] on link "76" at bounding box center [792, 349] width 14 height 12
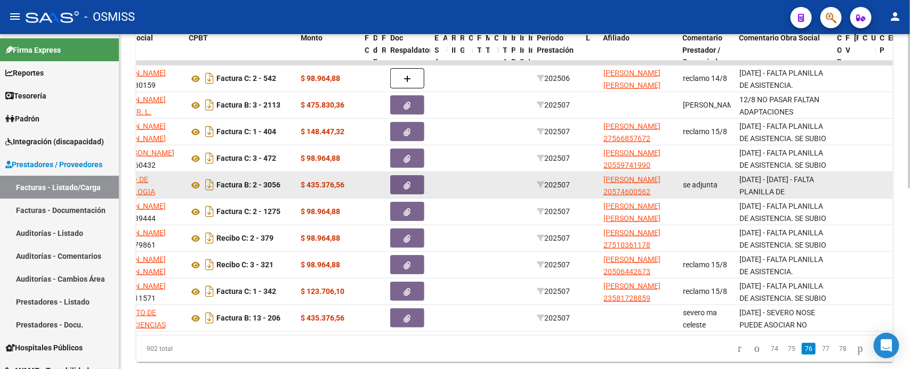
click at [408, 182] on icon "button" at bounding box center [407, 186] width 7 height 8
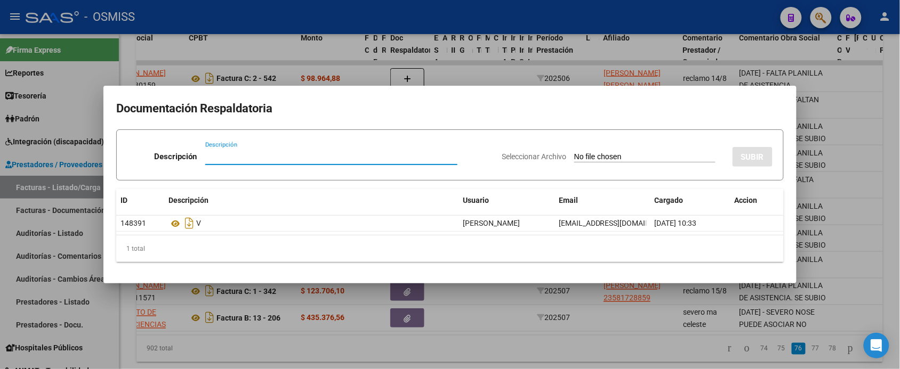
click at [605, 358] on div at bounding box center [450, 184] width 900 height 369
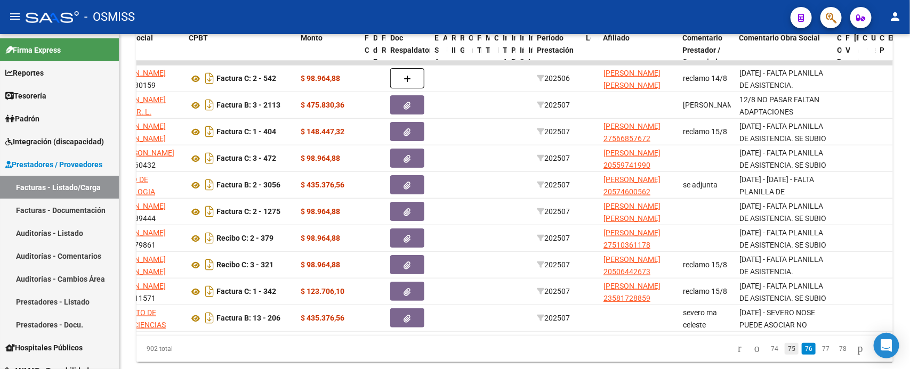
click at [785, 355] on link "75" at bounding box center [792, 349] width 14 height 12
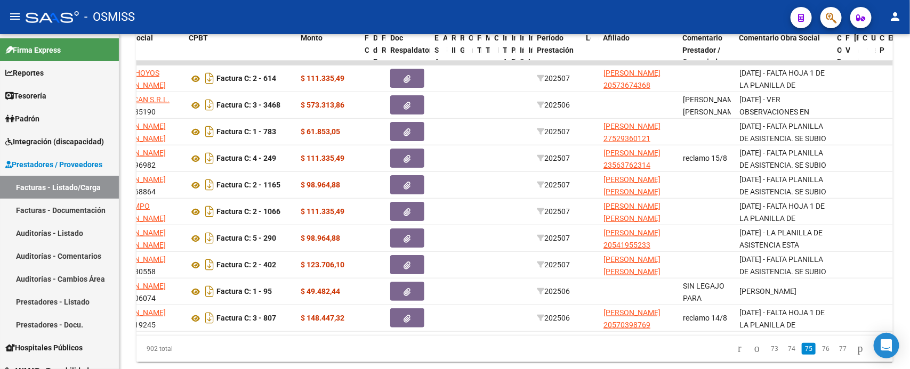
click at [785, 355] on link "74" at bounding box center [792, 349] width 14 height 12
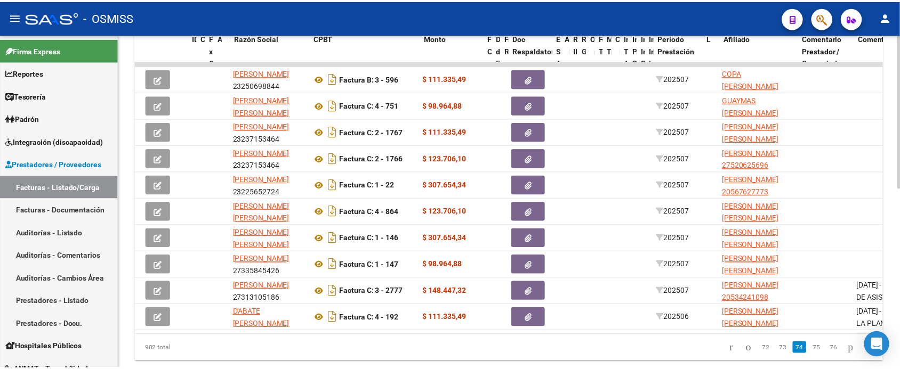
scroll to position [0, 0]
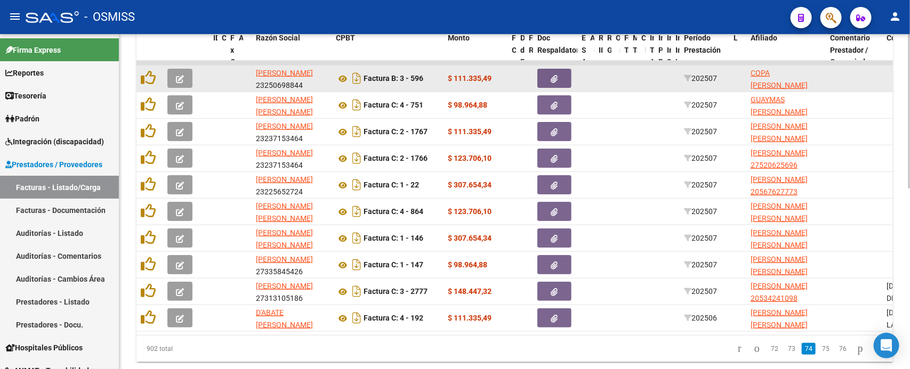
click at [184, 77] on button "button" at bounding box center [179, 78] width 25 height 19
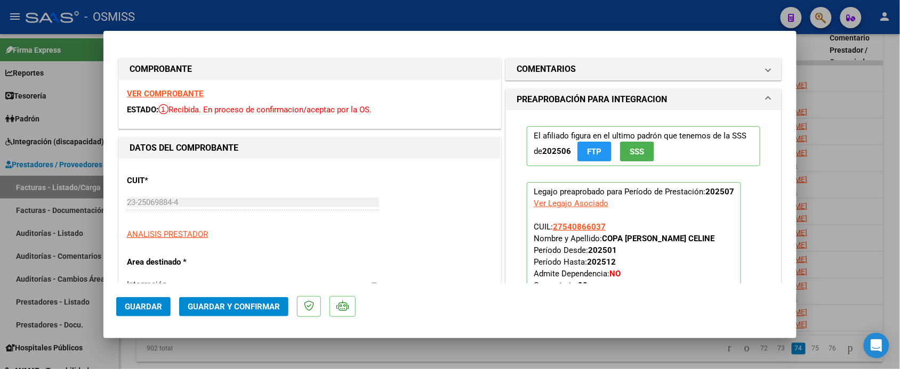
click at [189, 89] on strong "VER COMPROBANTE" at bounding box center [165, 94] width 76 height 10
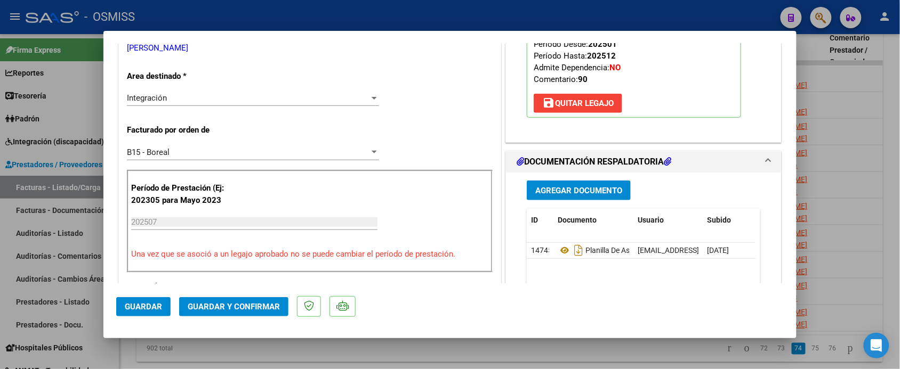
scroll to position [267, 0]
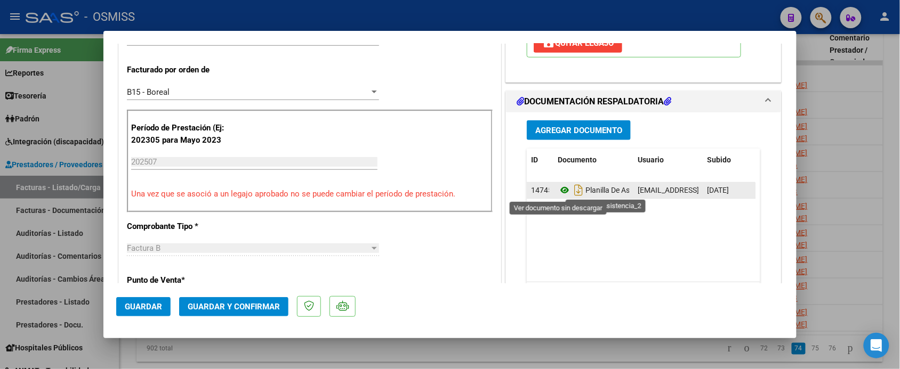
click at [558, 190] on icon at bounding box center [565, 190] width 14 height 13
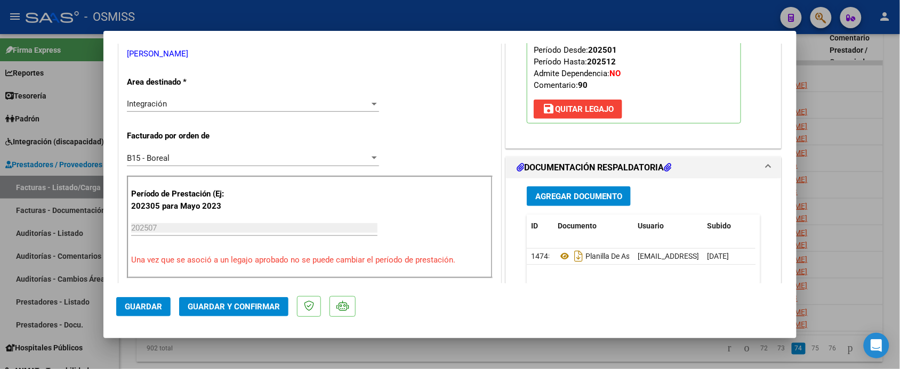
scroll to position [200, 0]
click at [544, 350] on div at bounding box center [450, 184] width 900 height 369
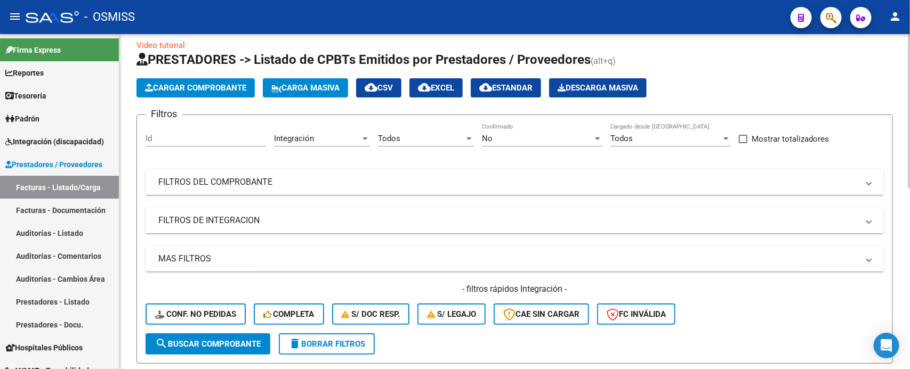
scroll to position [0, 0]
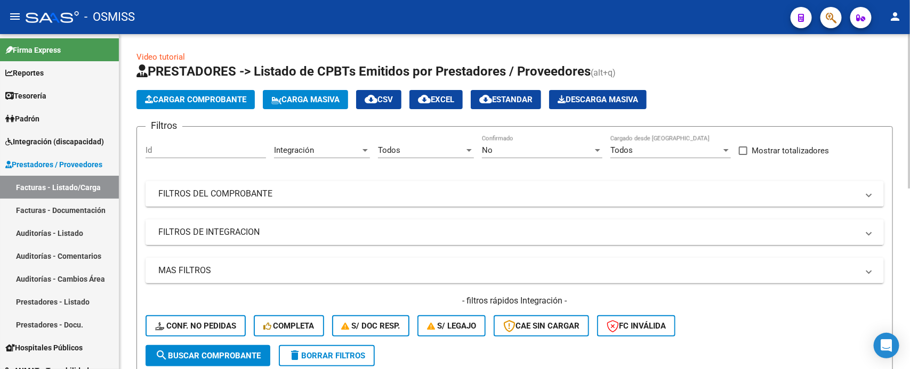
click at [323, 232] on mat-panel-title "FILTROS DE INTEGRACION" at bounding box center [508, 233] width 700 height 12
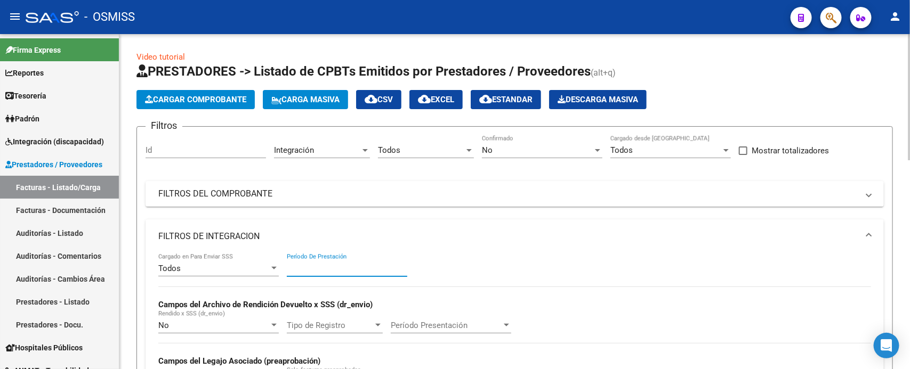
click at [352, 270] on input "Período De Prestación" at bounding box center [347, 269] width 120 height 10
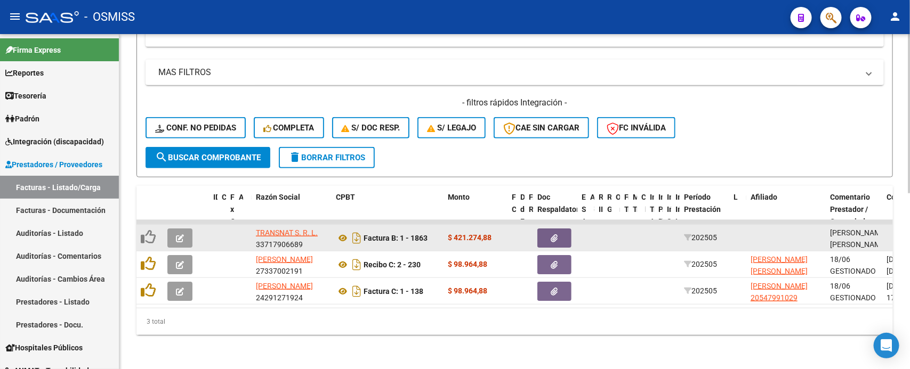
click at [182, 235] on icon "button" at bounding box center [180, 239] width 8 height 8
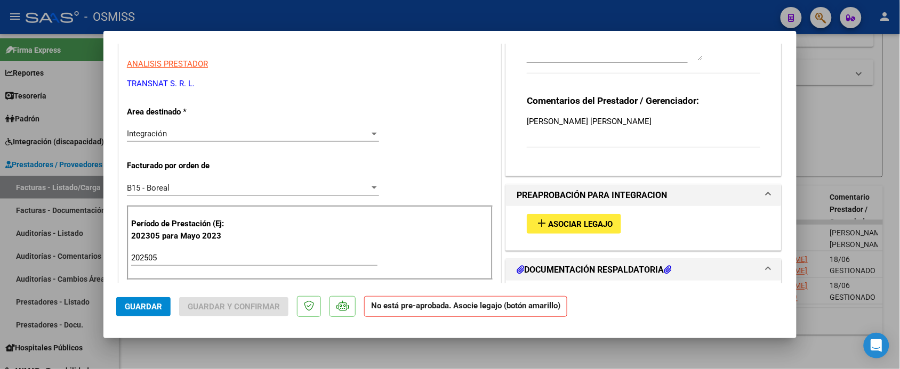
scroll to position [200, 0]
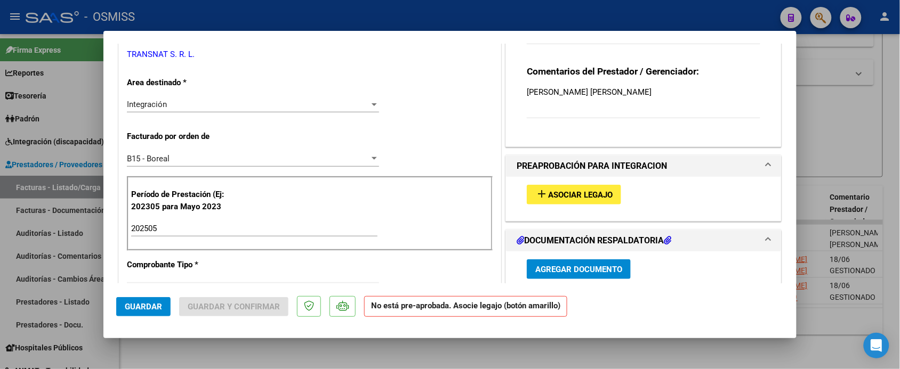
click at [573, 200] on span "Asociar Legajo" at bounding box center [580, 195] width 64 height 10
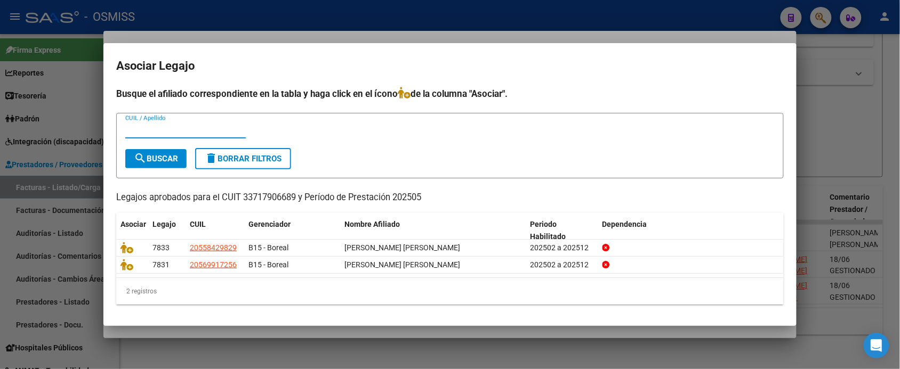
click at [631, 334] on div at bounding box center [450, 184] width 900 height 369
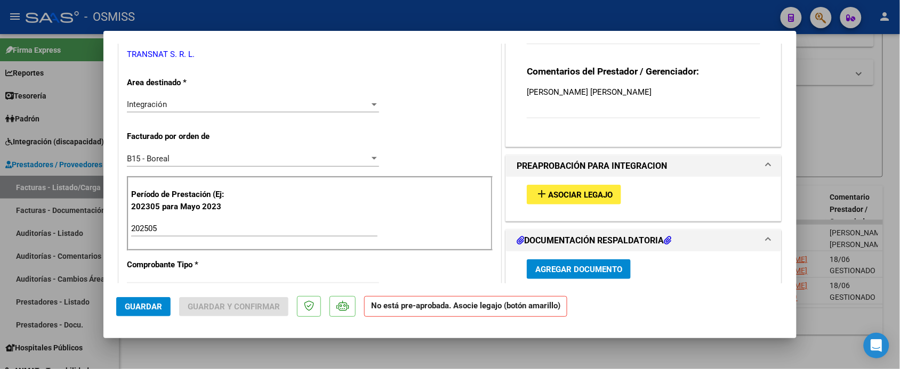
click at [636, 354] on div at bounding box center [450, 184] width 900 height 369
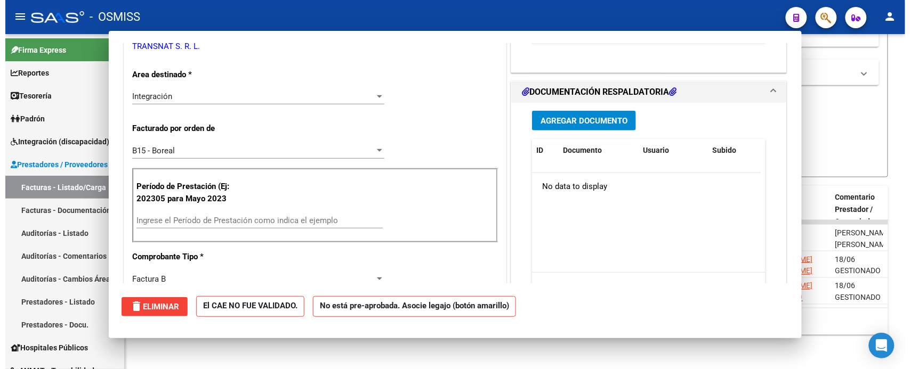
scroll to position [0, 0]
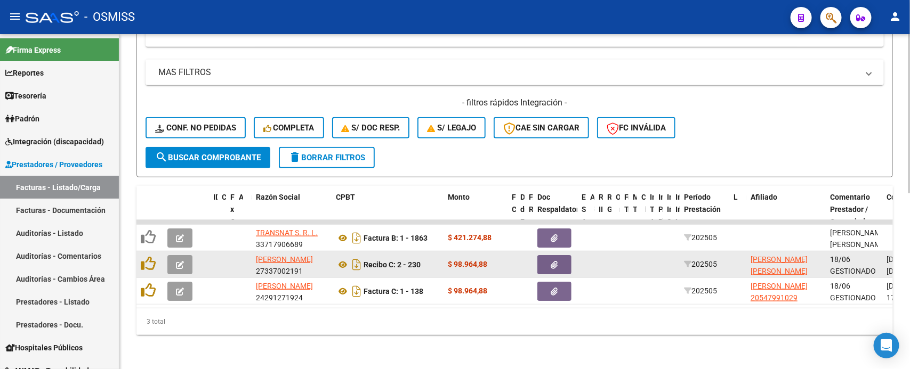
click at [563, 259] on button "button" at bounding box center [554, 264] width 34 height 19
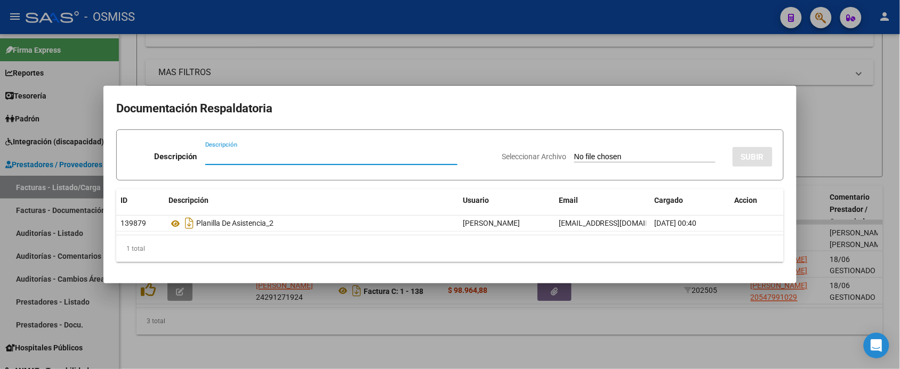
click at [566, 345] on div at bounding box center [450, 184] width 900 height 369
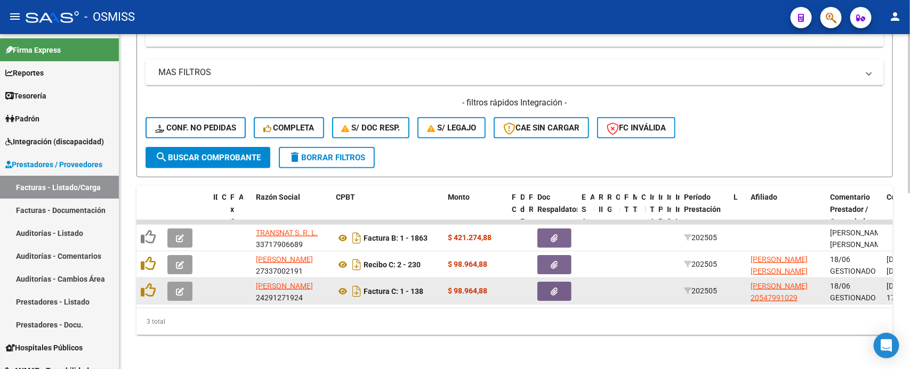
click at [556, 288] on icon "button" at bounding box center [554, 292] width 7 height 8
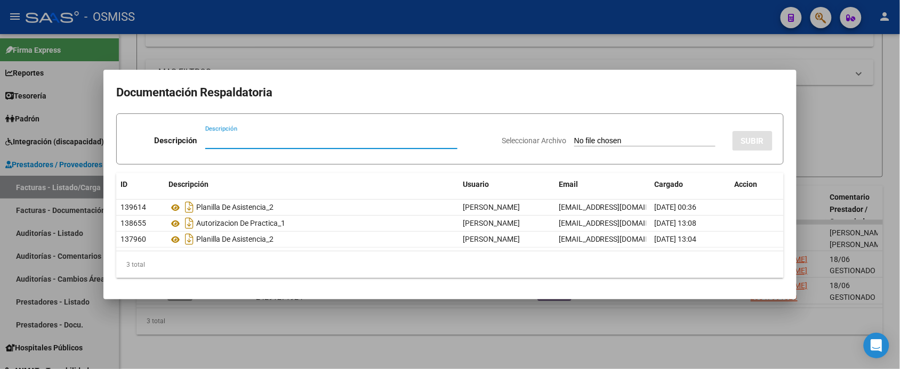
click at [562, 329] on div at bounding box center [450, 184] width 900 height 369
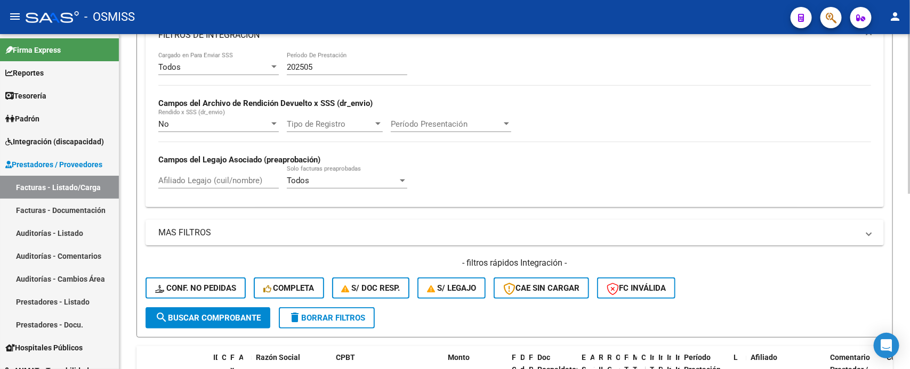
scroll to position [169, 0]
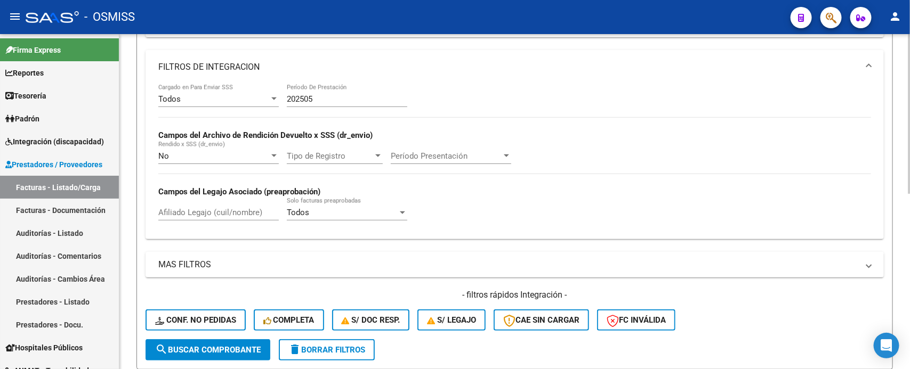
click at [331, 95] on input "202505" at bounding box center [347, 99] width 120 height 10
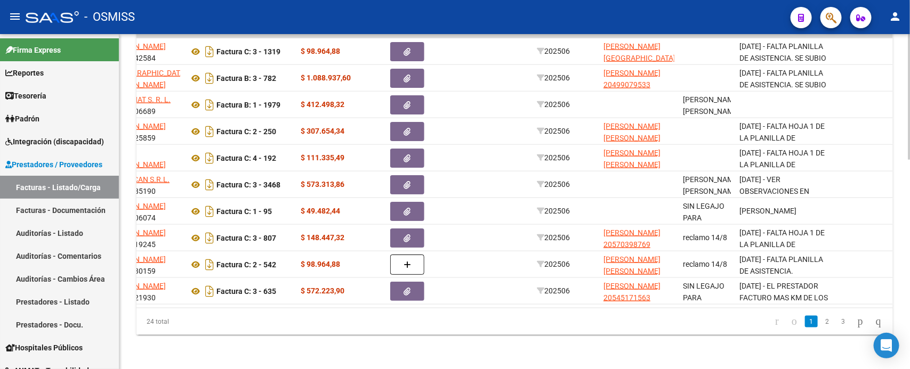
scroll to position [220, 0]
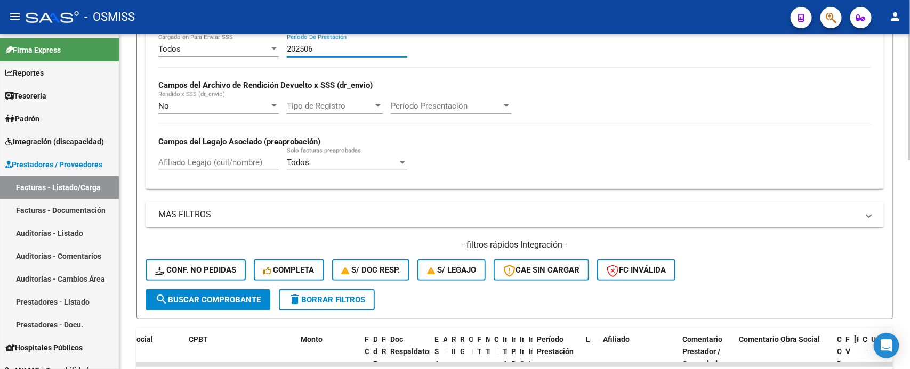
click at [899, 203] on div at bounding box center [909, 202] width 3 height 336
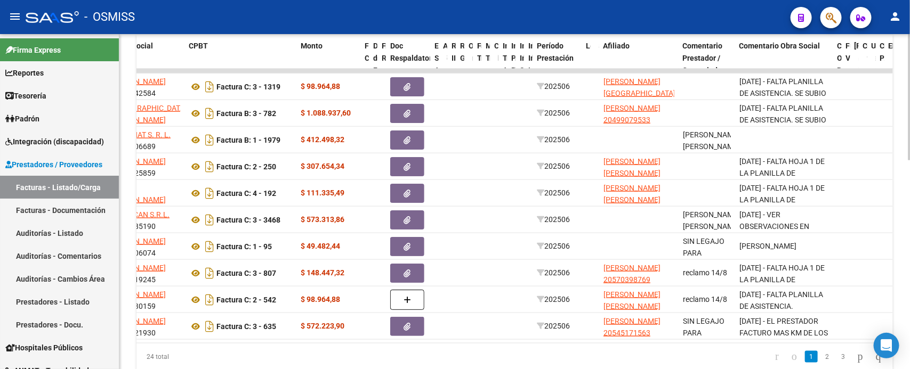
scroll to position [515, 0]
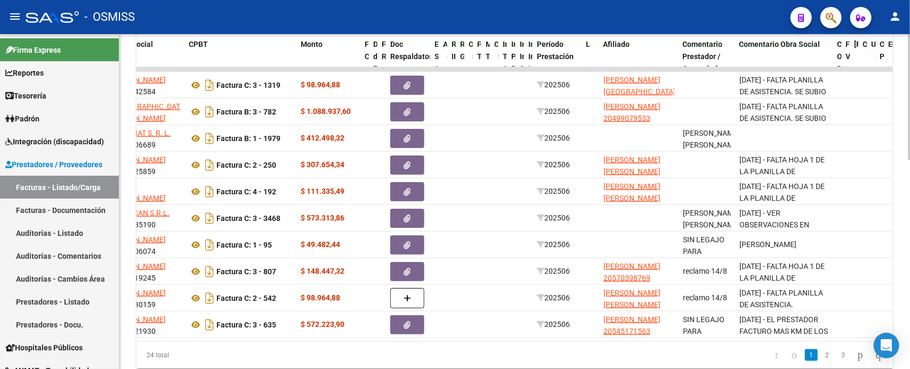
click at [899, 304] on div at bounding box center [909, 294] width 3 height 126
click at [821, 361] on link "2" at bounding box center [827, 356] width 13 height 12
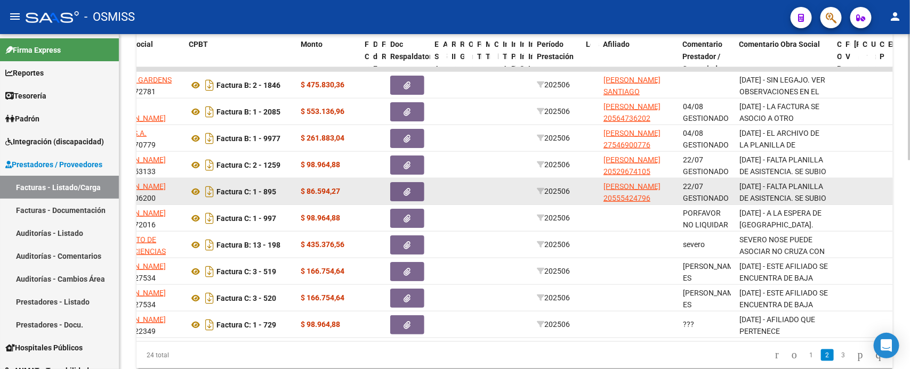
click at [409, 189] on icon "button" at bounding box center [407, 192] width 7 height 8
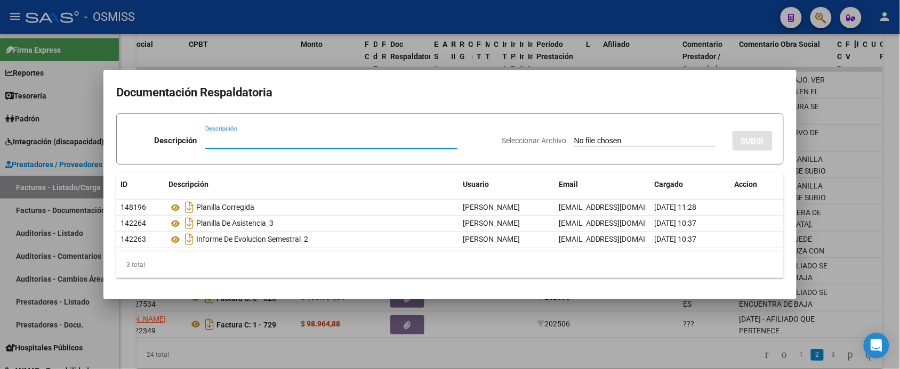
click at [572, 356] on div at bounding box center [450, 184] width 900 height 369
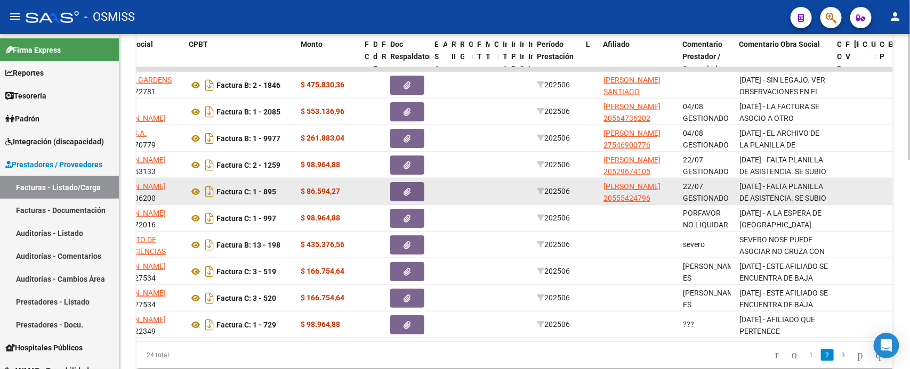
click at [400, 189] on button "button" at bounding box center [407, 191] width 34 height 19
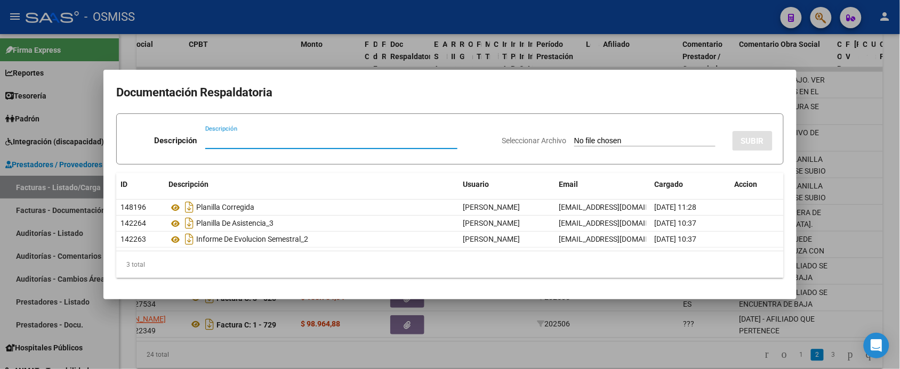
click at [494, 364] on div at bounding box center [450, 184] width 900 height 369
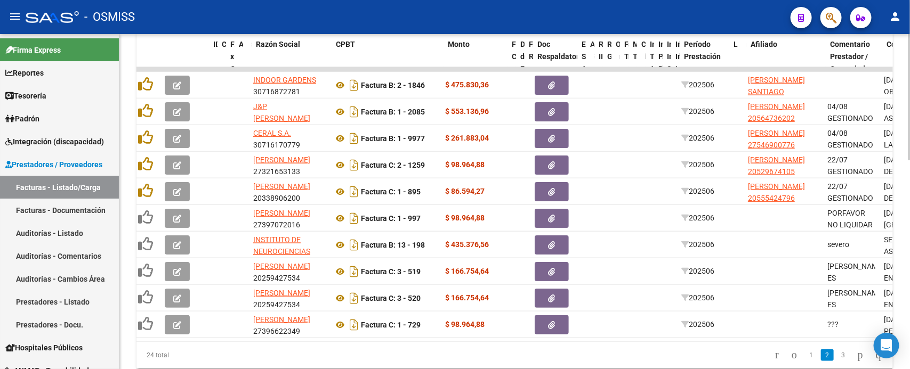
scroll to position [0, 0]
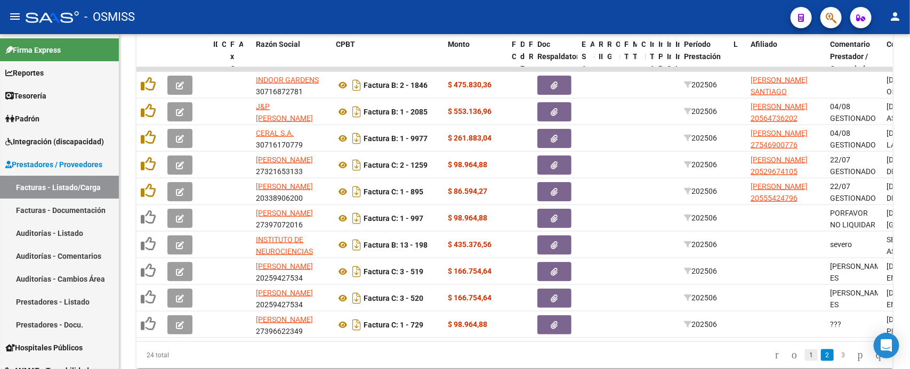
click at [805, 361] on link "1" at bounding box center [811, 356] width 13 height 12
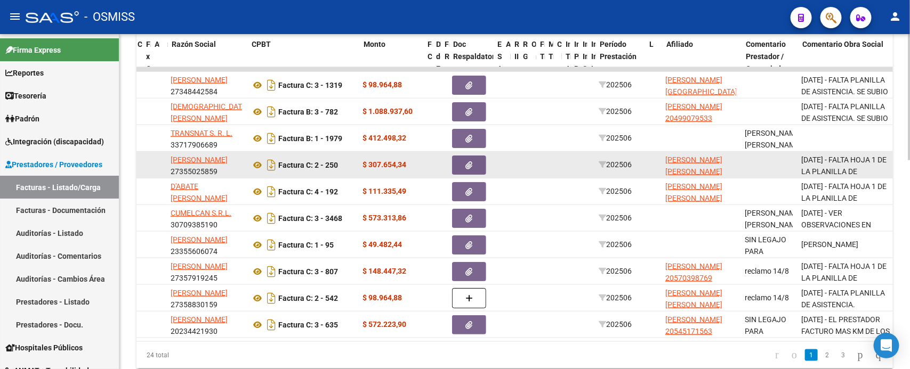
scroll to position [0, 84]
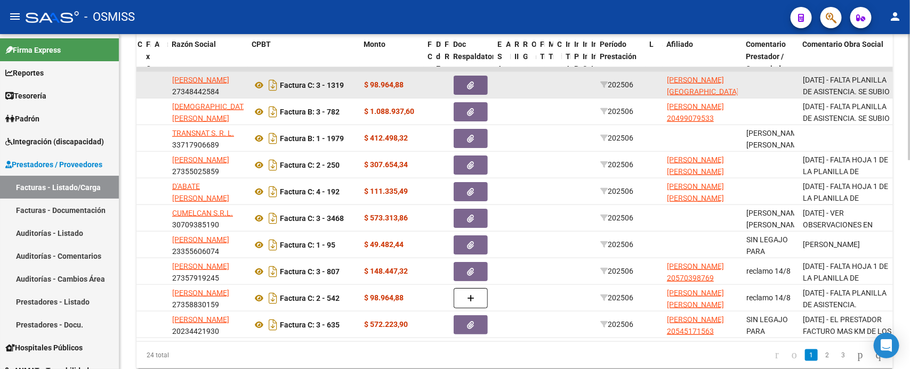
click at [468, 82] on icon "button" at bounding box center [470, 86] width 7 height 8
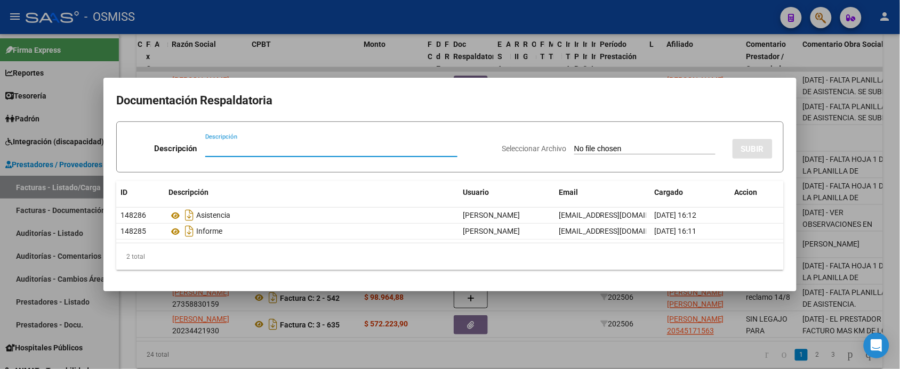
click at [593, 359] on div at bounding box center [450, 184] width 900 height 369
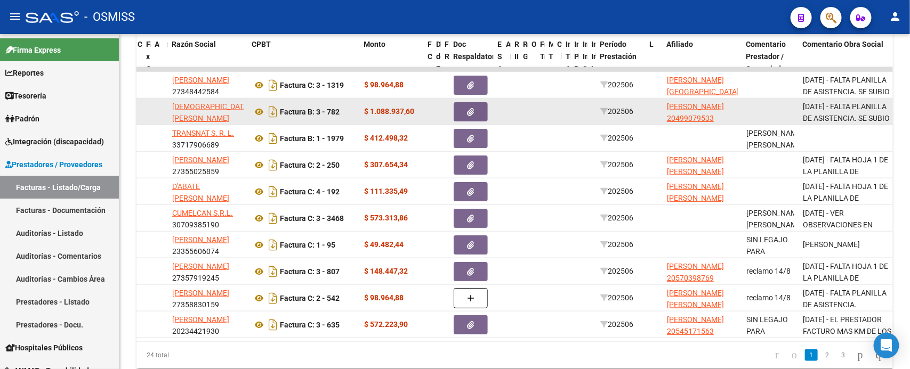
click at [480, 112] on button "button" at bounding box center [471, 111] width 34 height 19
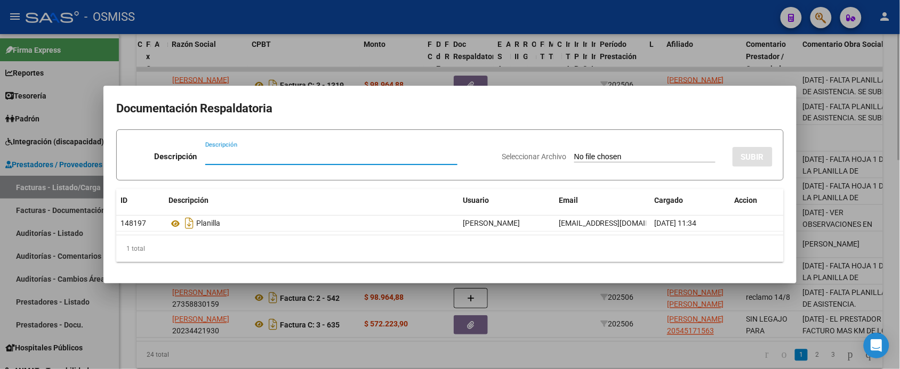
click at [563, 352] on div at bounding box center [450, 184] width 900 height 369
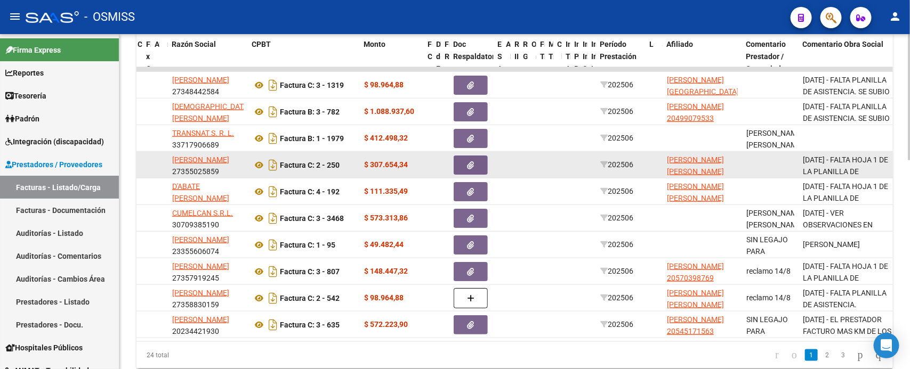
click at [472, 162] on icon "button" at bounding box center [470, 166] width 7 height 8
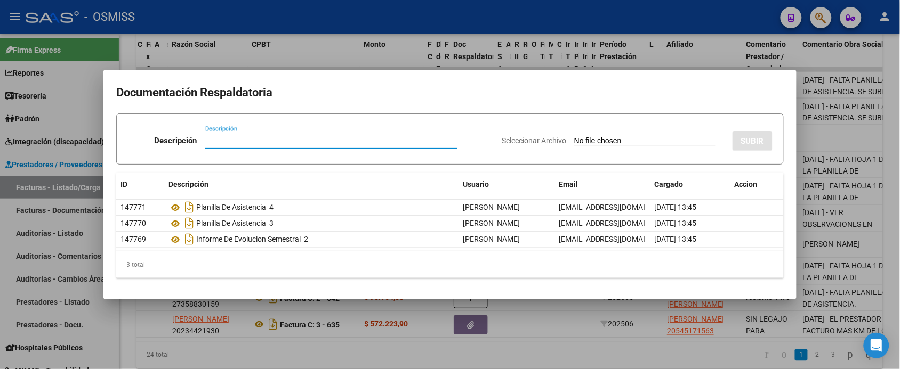
click at [539, 348] on div at bounding box center [450, 184] width 900 height 369
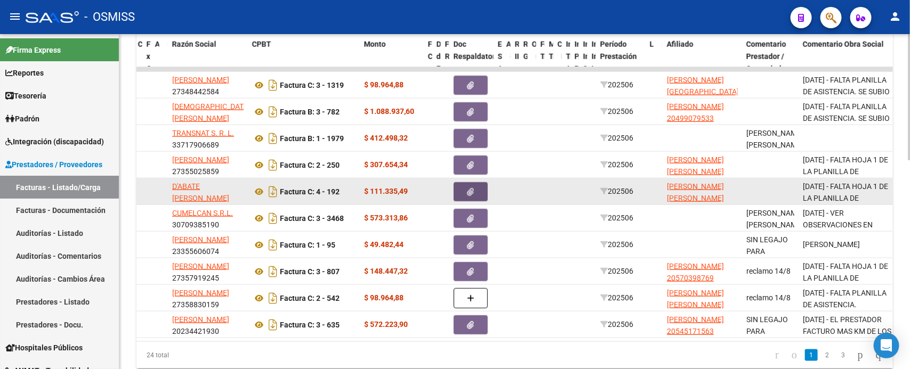
click at [465, 190] on button "button" at bounding box center [471, 191] width 34 height 19
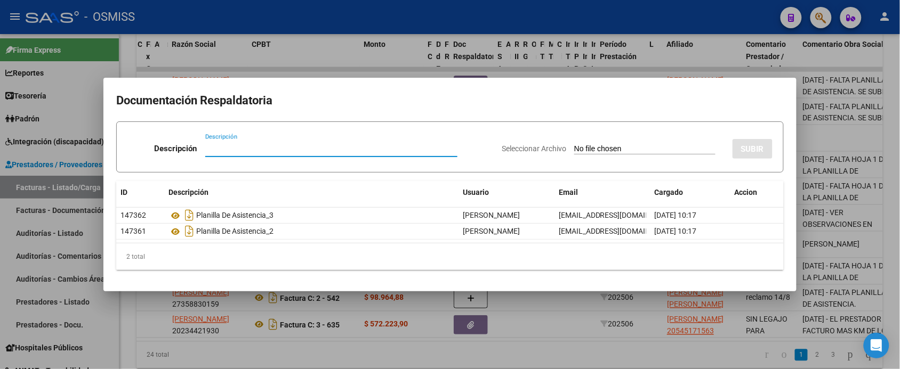
click at [560, 361] on div at bounding box center [450, 184] width 900 height 369
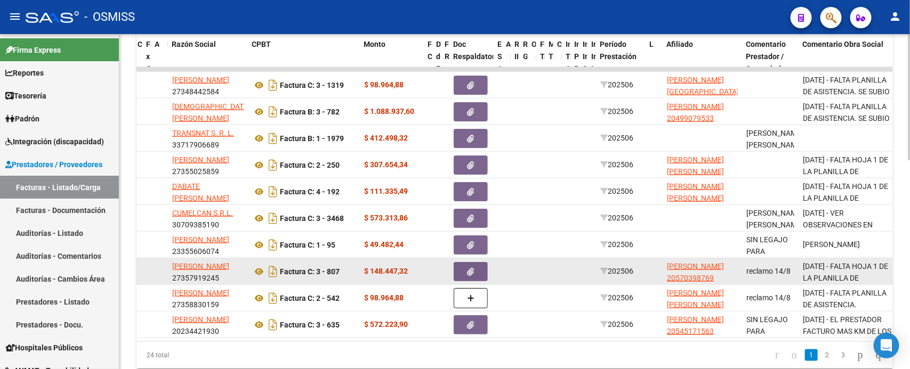
click at [480, 275] on button "button" at bounding box center [471, 271] width 34 height 19
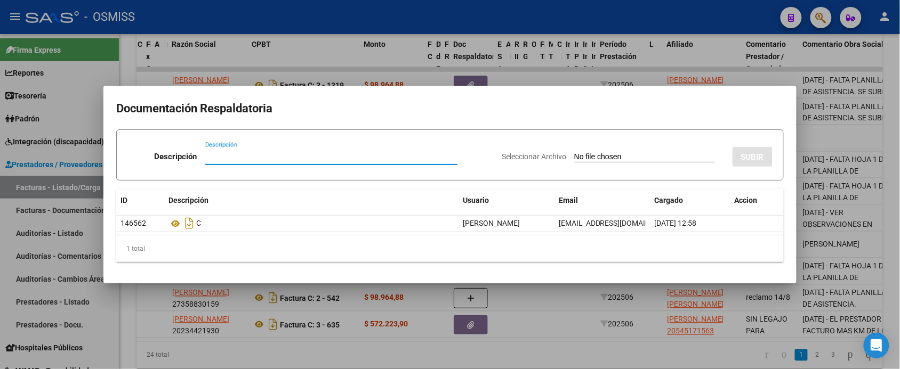
click at [558, 359] on div at bounding box center [450, 184] width 900 height 369
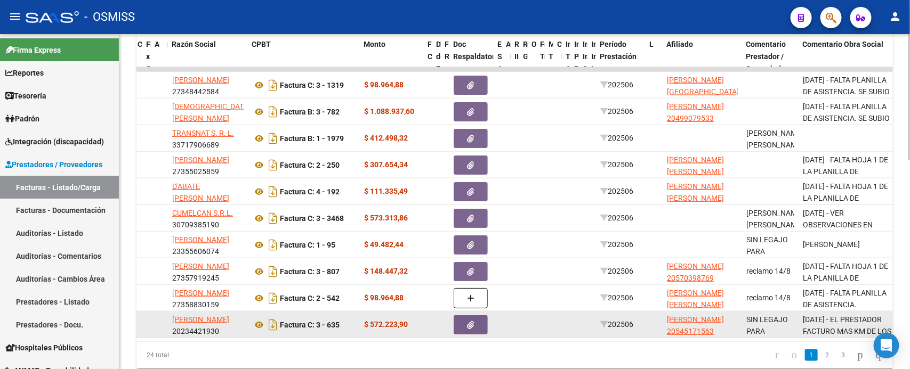
click at [480, 323] on button "button" at bounding box center [471, 325] width 34 height 19
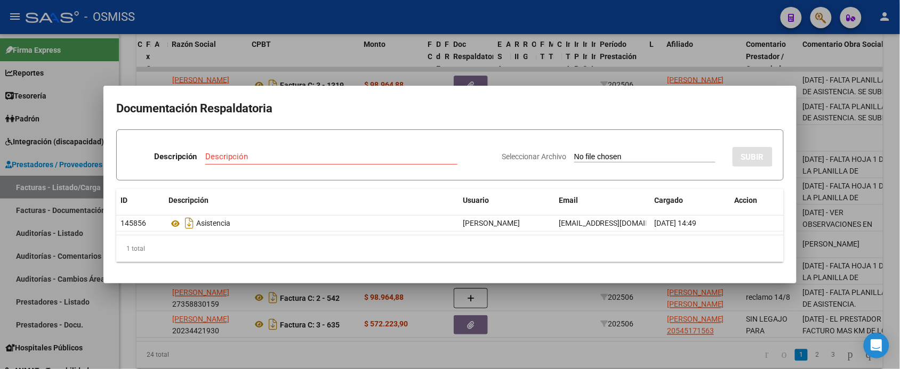
click at [624, 353] on div at bounding box center [450, 184] width 900 height 369
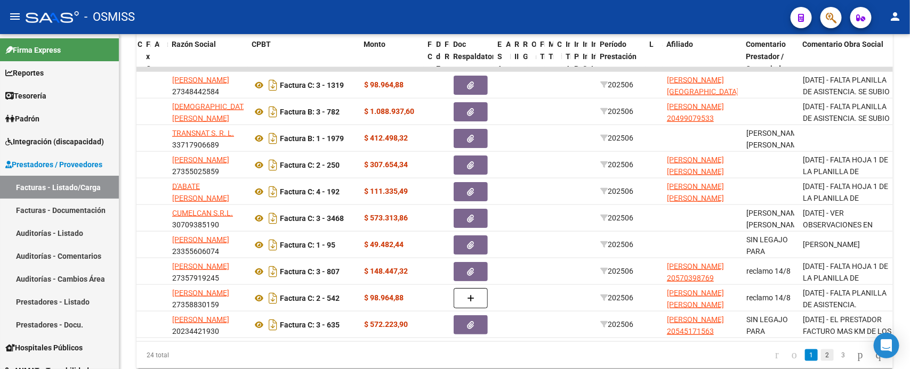
click at [821, 361] on link "2" at bounding box center [827, 356] width 13 height 12
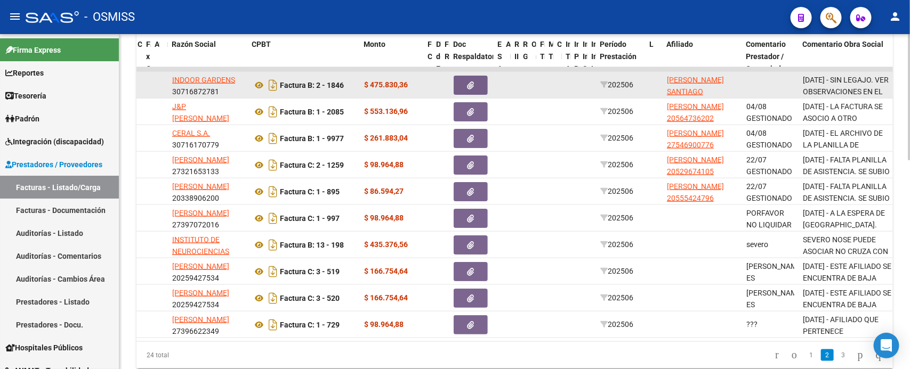
click at [480, 83] on button "button" at bounding box center [471, 85] width 34 height 19
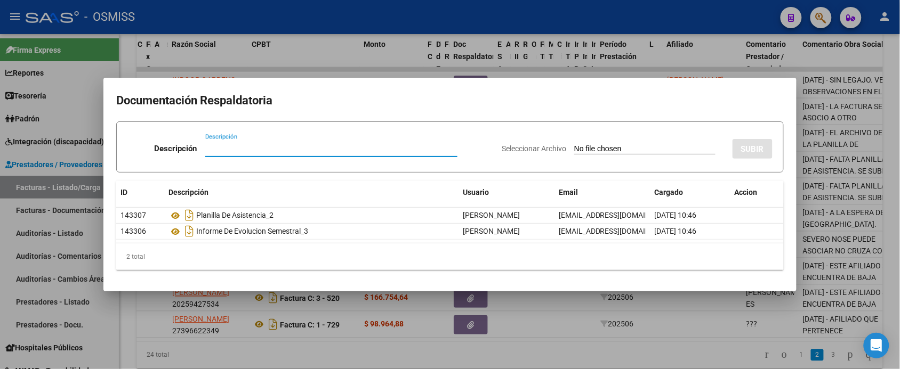
drag, startPoint x: 610, startPoint y: 361, endPoint x: 640, endPoint y: 309, distance: 59.4
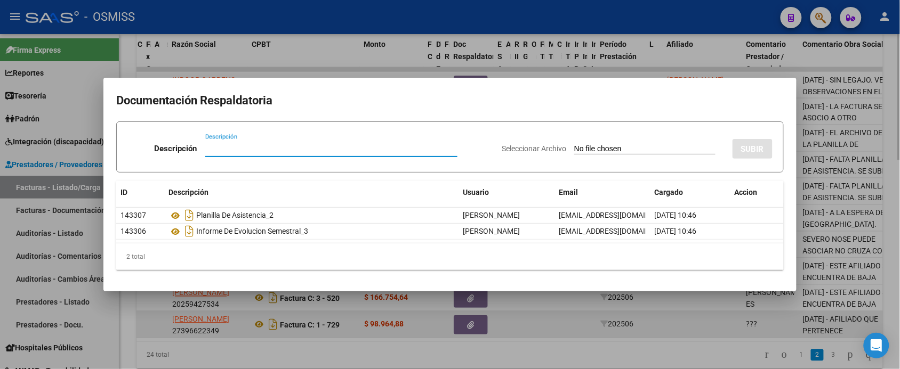
click at [610, 360] on div at bounding box center [450, 184] width 900 height 369
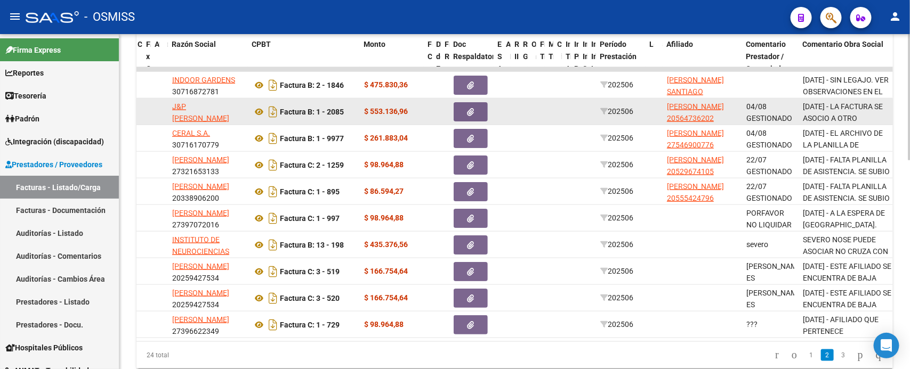
click at [478, 111] on button "button" at bounding box center [471, 111] width 34 height 19
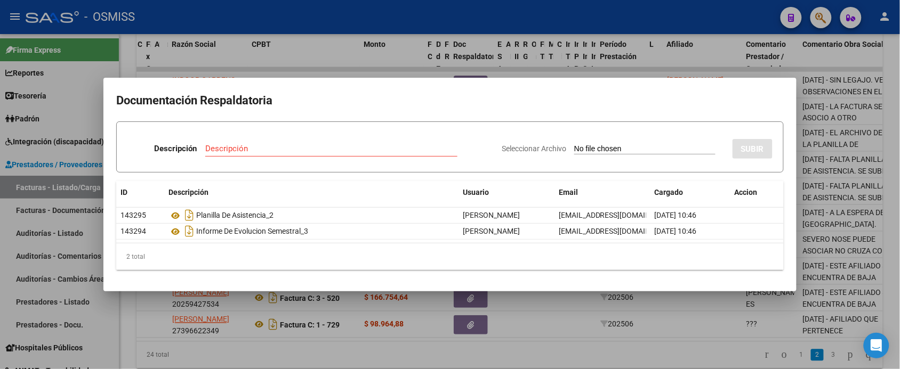
click at [600, 360] on div at bounding box center [450, 184] width 900 height 369
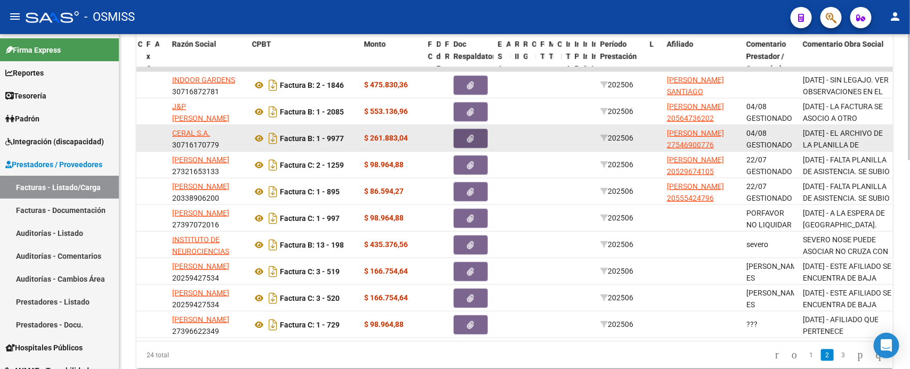
click at [478, 139] on button "button" at bounding box center [471, 138] width 34 height 19
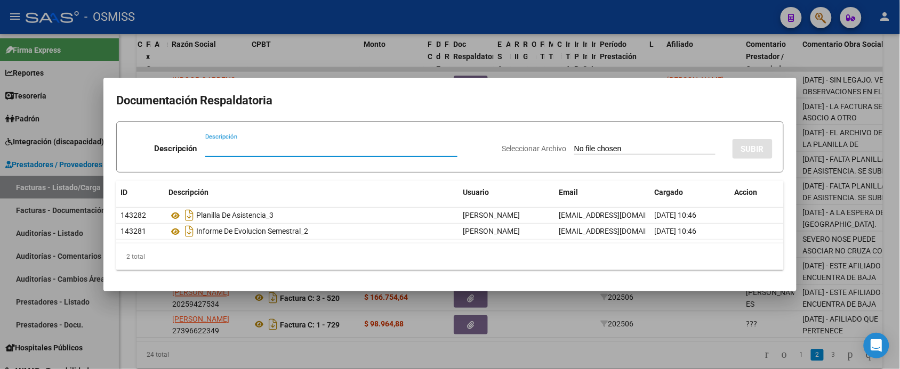
click at [609, 359] on div at bounding box center [450, 184] width 900 height 369
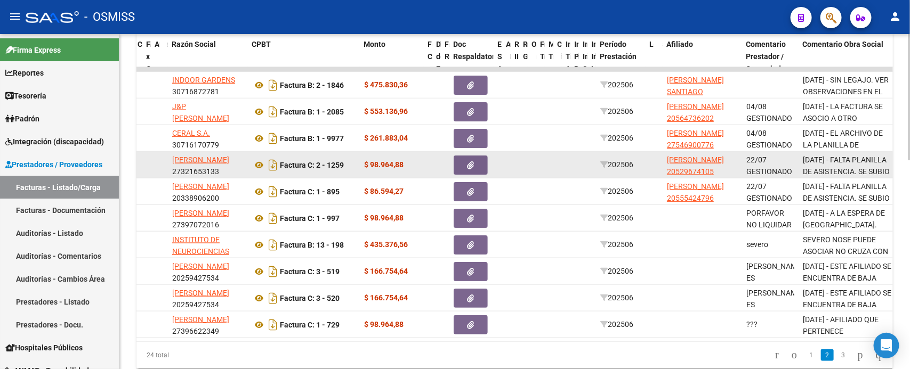
click at [479, 163] on button "button" at bounding box center [471, 165] width 34 height 19
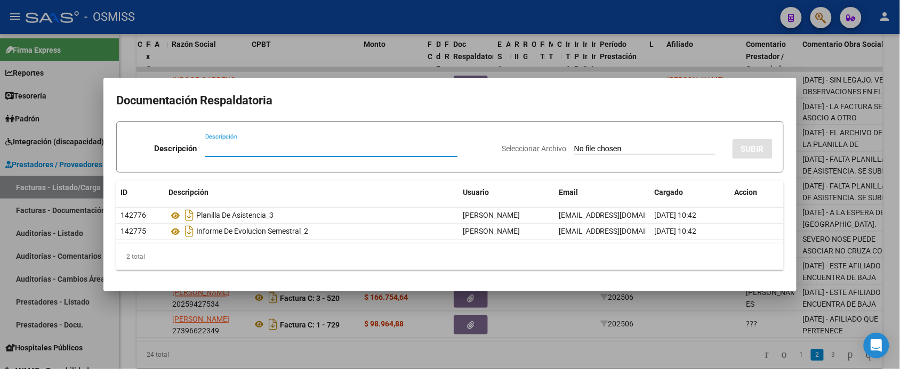
click at [598, 356] on div at bounding box center [450, 184] width 900 height 369
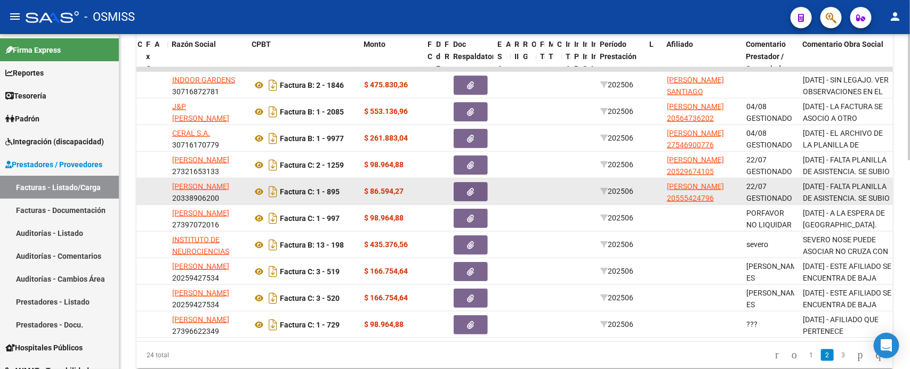
click at [475, 189] on button "button" at bounding box center [471, 191] width 34 height 19
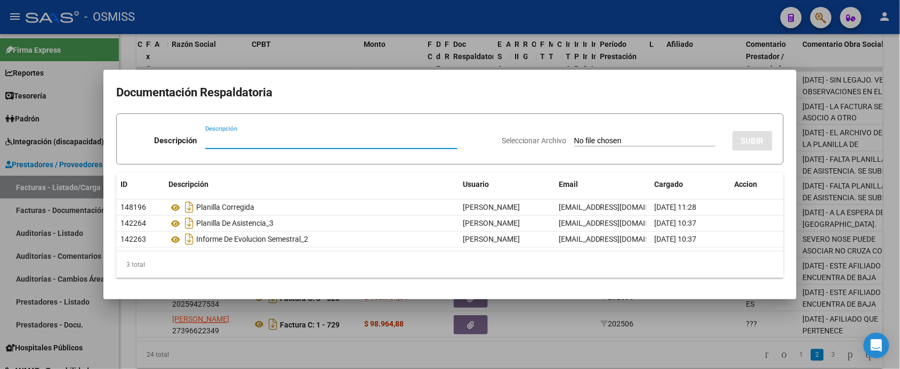
click at [576, 353] on div at bounding box center [450, 184] width 900 height 369
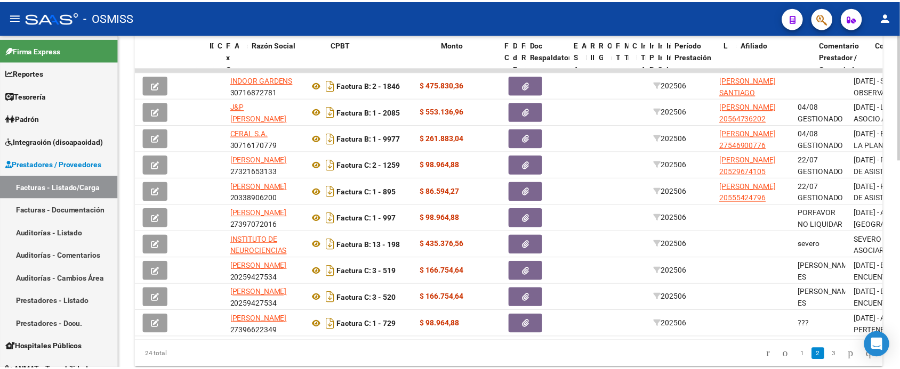
scroll to position [0, 0]
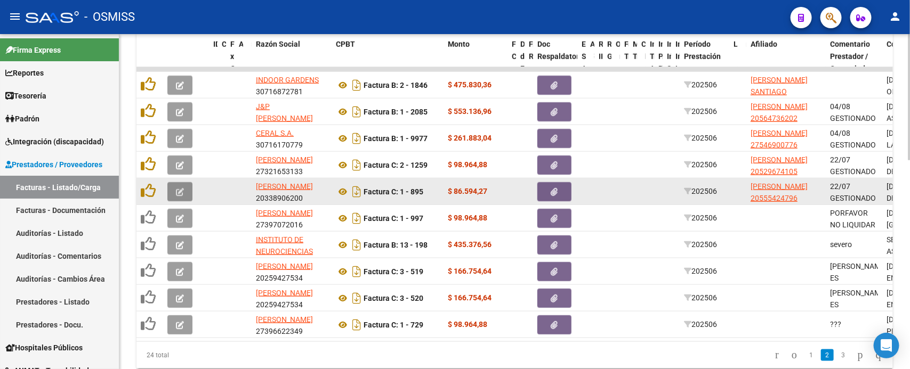
click at [182, 189] on icon "button" at bounding box center [180, 192] width 8 height 8
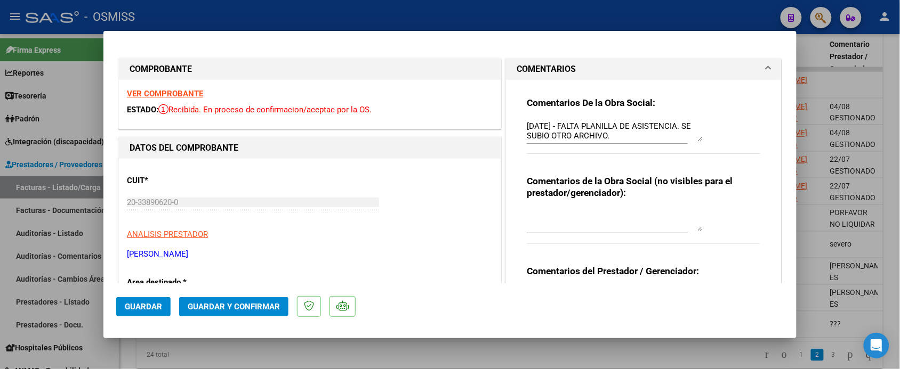
click at [190, 91] on strong "VER COMPROBANTE" at bounding box center [165, 94] width 76 height 10
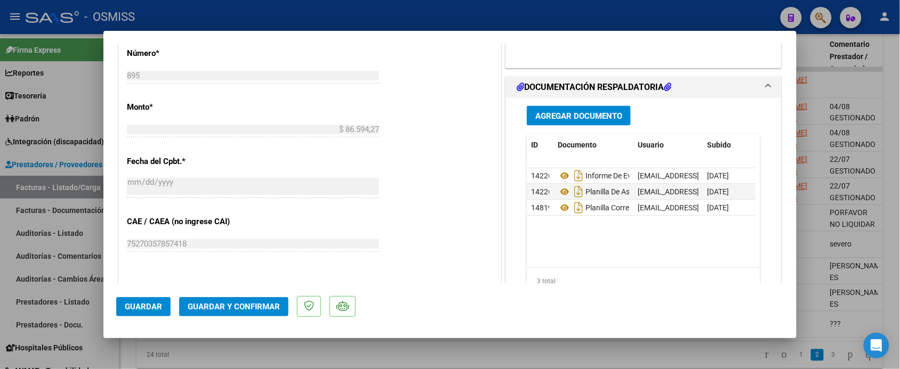
scroll to position [600, 0]
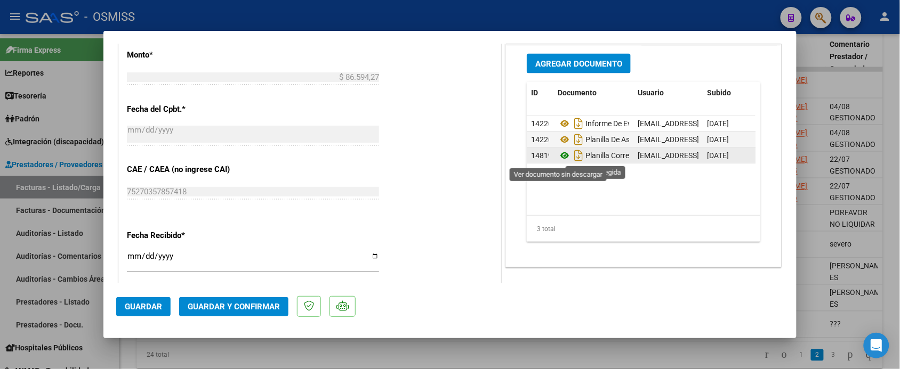
click at [558, 160] on icon at bounding box center [565, 156] width 14 height 13
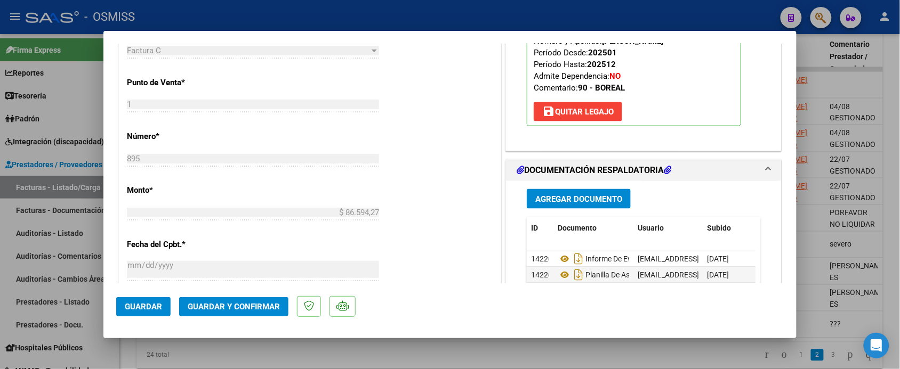
scroll to position [466, 0]
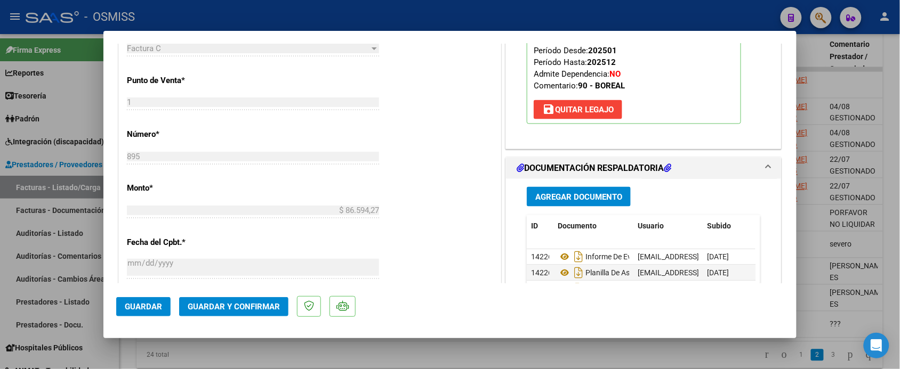
click at [251, 308] on span "Guardar y Confirmar" at bounding box center [234, 307] width 92 height 10
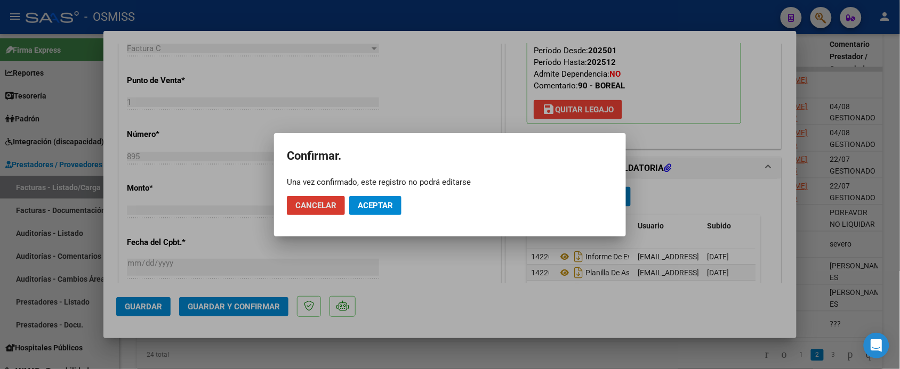
click at [366, 201] on span "Aceptar" at bounding box center [375, 206] width 35 height 10
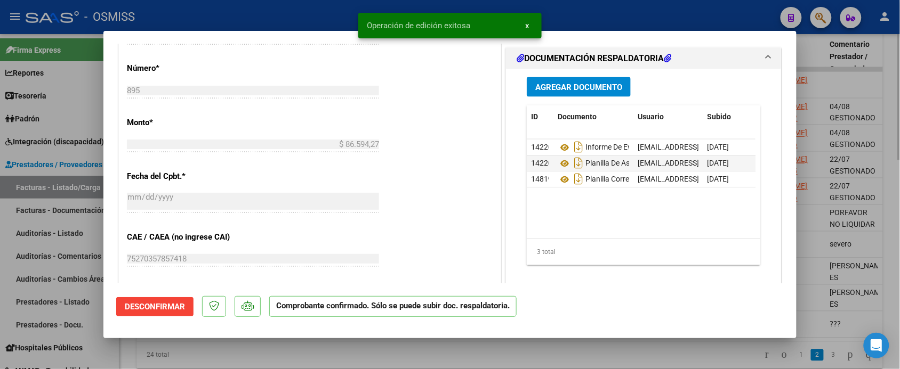
click at [350, 353] on div at bounding box center [450, 184] width 900 height 369
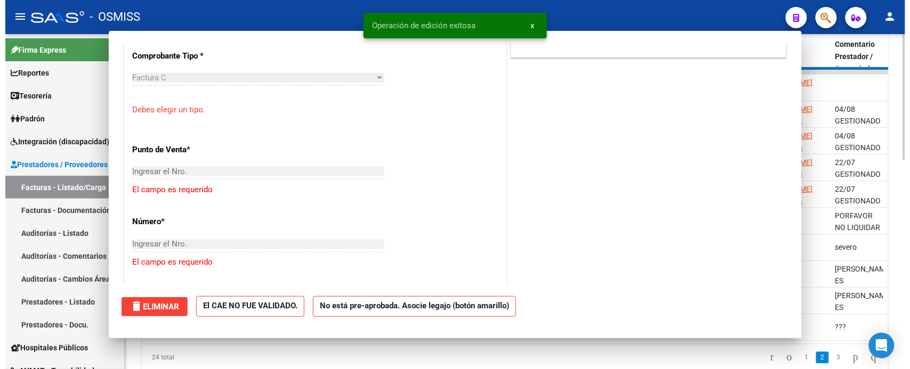
scroll to position [485, 0]
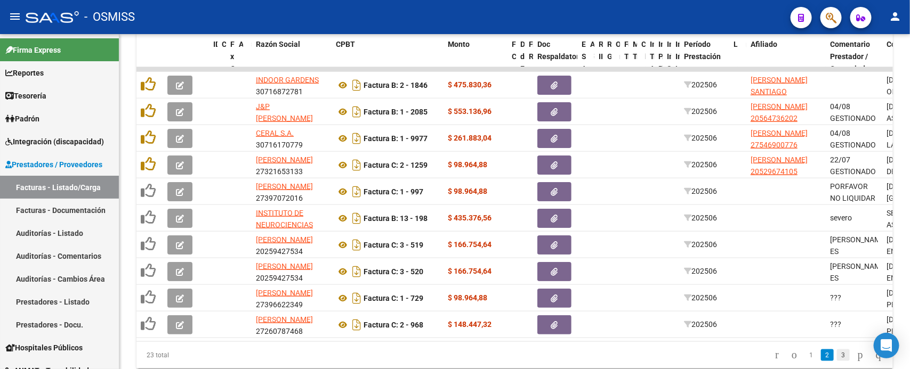
click at [837, 360] on link "3" at bounding box center [843, 356] width 13 height 12
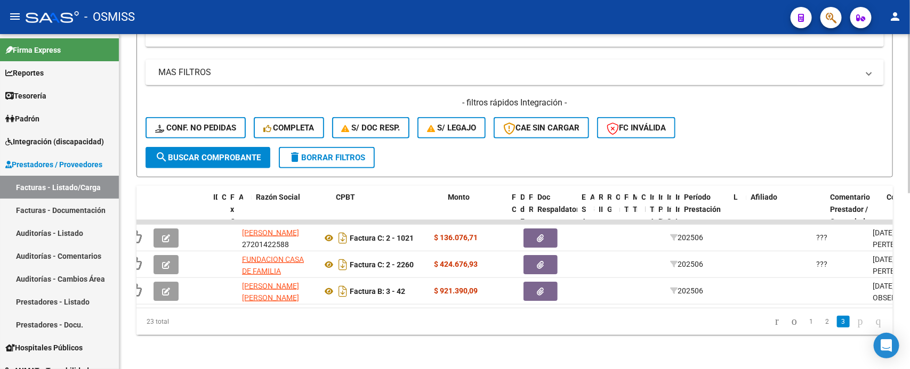
scroll to position [0, 0]
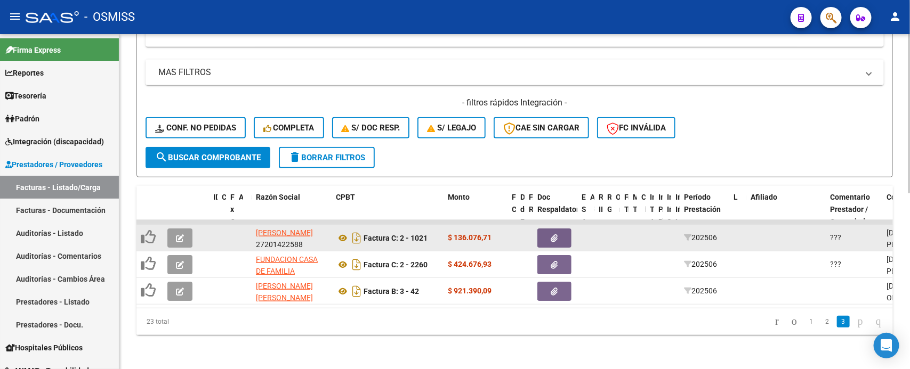
click at [551, 235] on icon "button" at bounding box center [554, 239] width 7 height 8
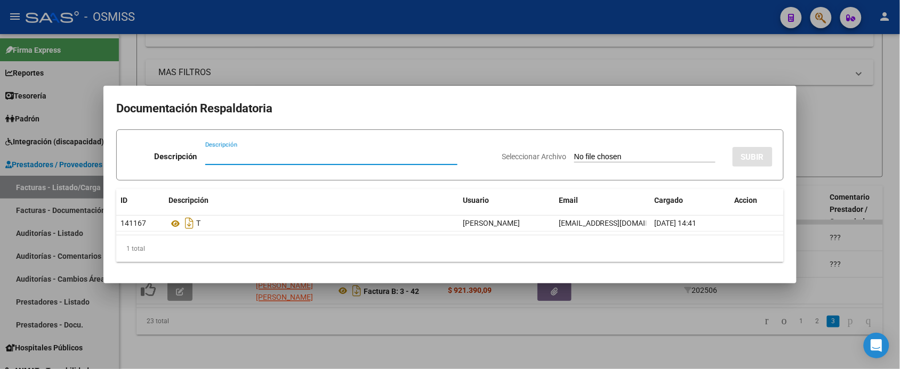
click at [643, 346] on div at bounding box center [450, 184] width 900 height 369
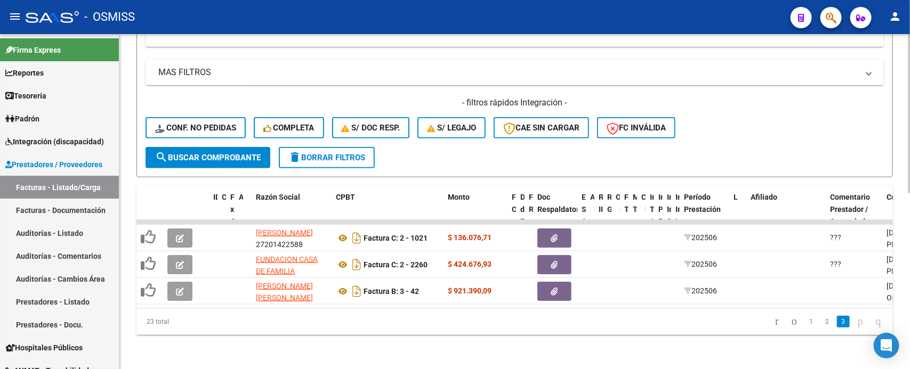
scroll to position [103, 0]
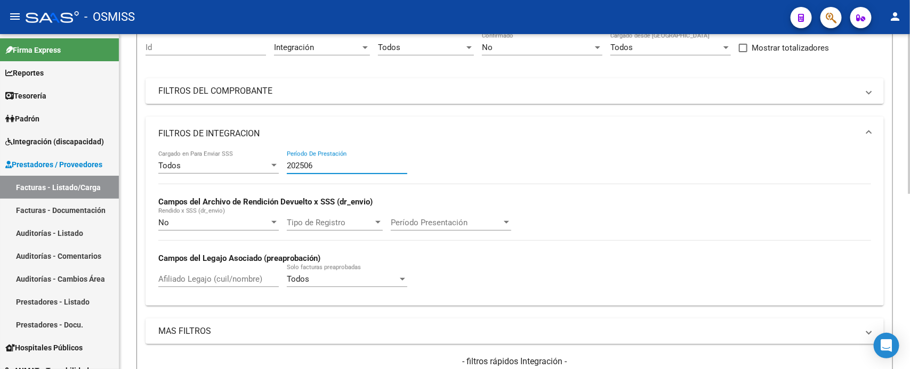
click at [331, 162] on input "202506" at bounding box center [347, 166] width 120 height 10
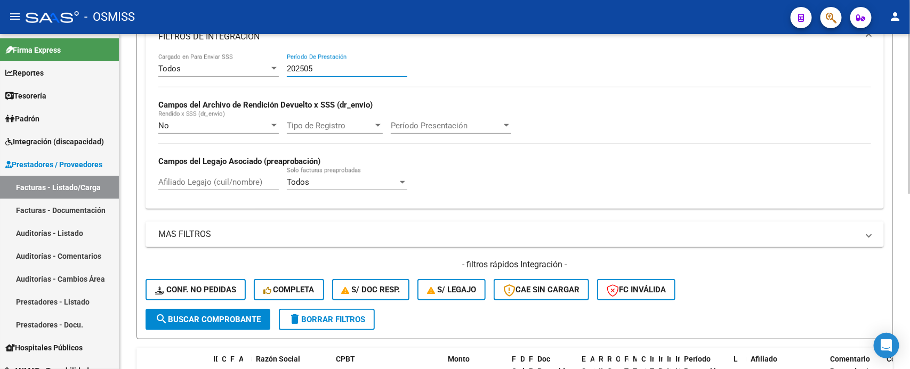
scroll to position [369, 0]
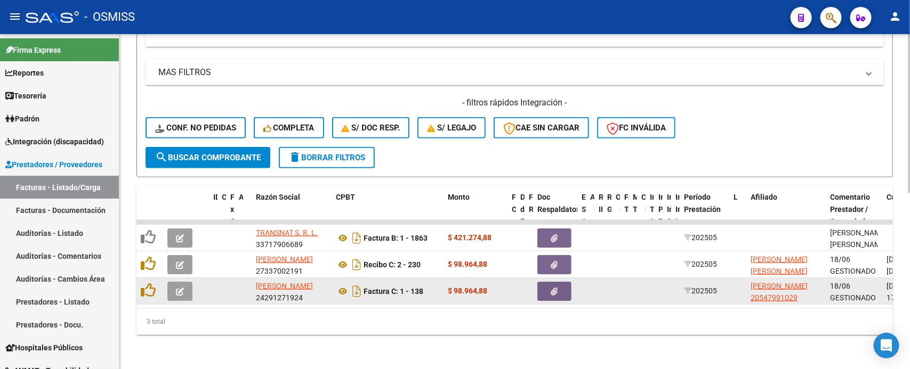
click at [560, 282] on button "button" at bounding box center [554, 291] width 34 height 19
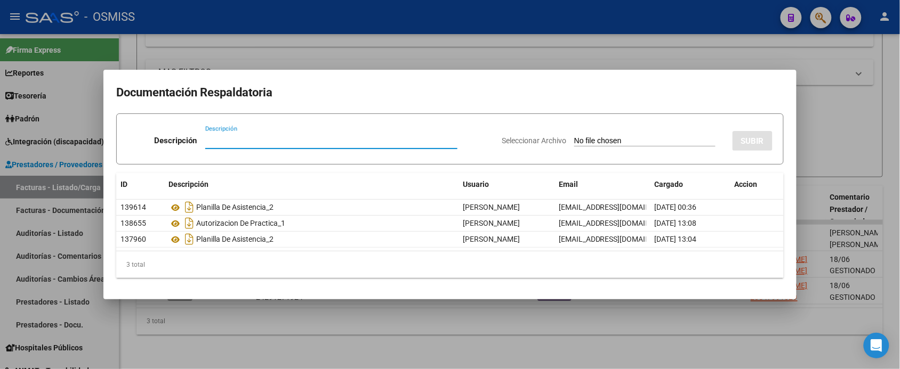
click at [576, 333] on div at bounding box center [450, 184] width 900 height 369
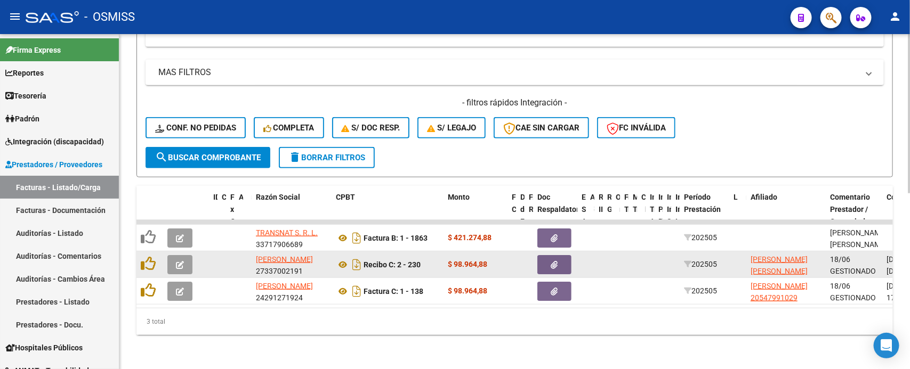
click at [555, 259] on button "button" at bounding box center [554, 264] width 34 height 19
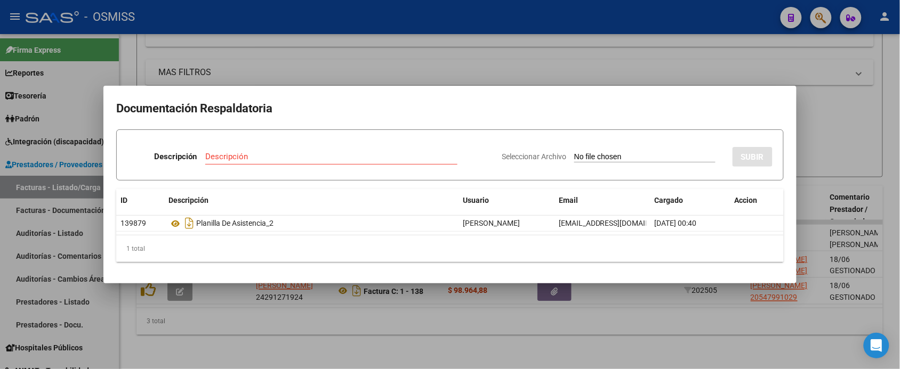
click at [577, 342] on div at bounding box center [450, 184] width 900 height 369
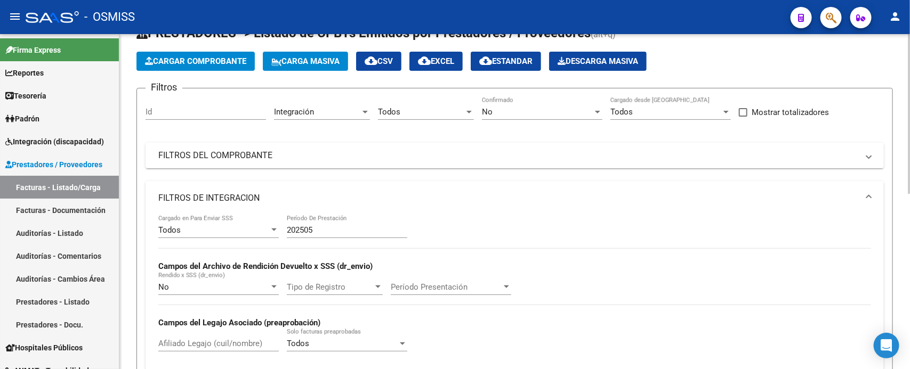
scroll to position [36, 0]
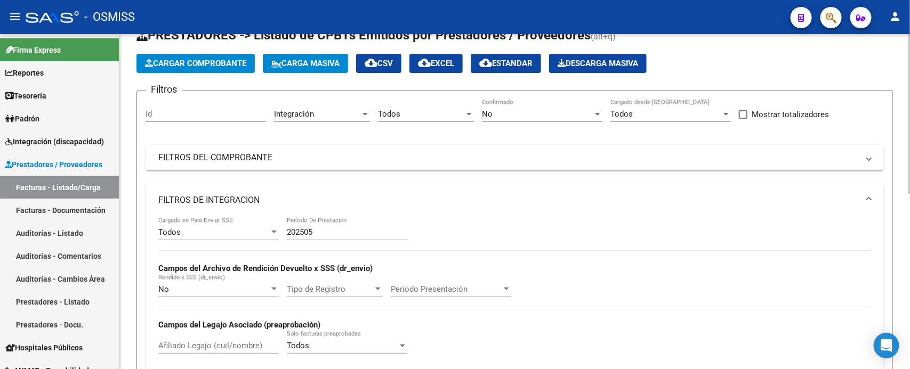
click at [342, 236] on div "202505 Período De Prestación" at bounding box center [347, 228] width 120 height 23
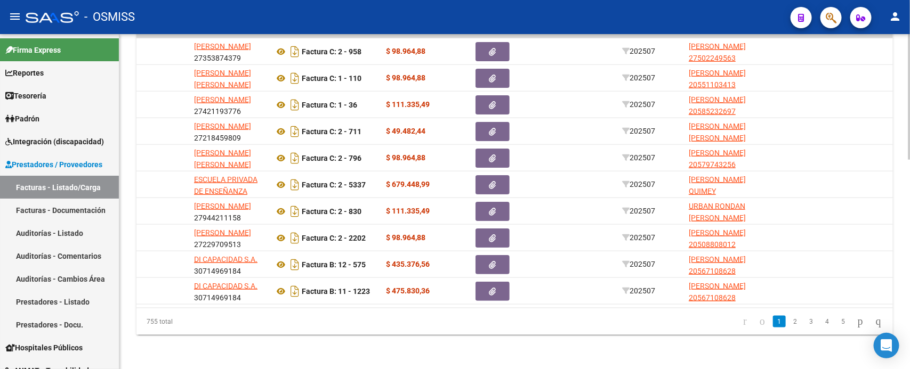
scroll to position [0, 147]
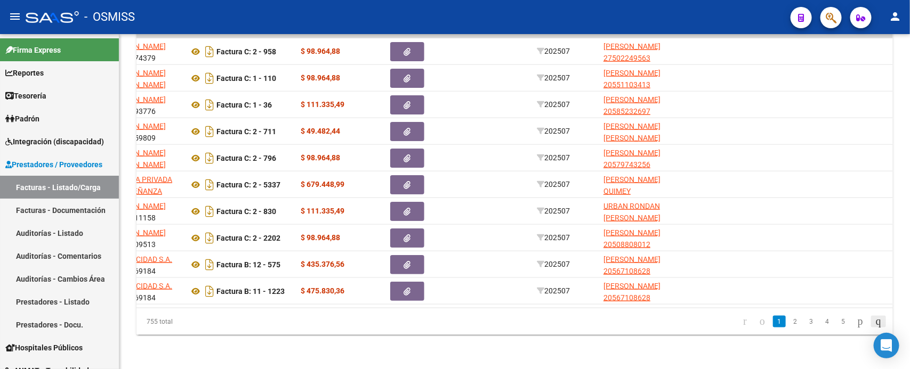
click at [879, 326] on icon "go to last page" at bounding box center [878, 321] width 9 height 13
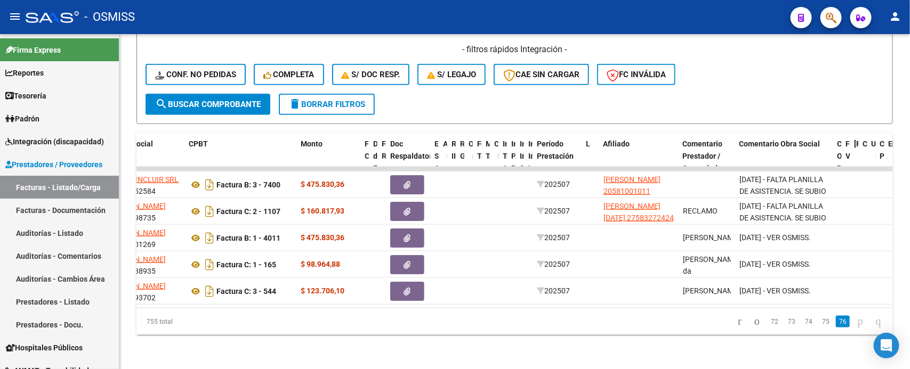
scroll to position [423, 0]
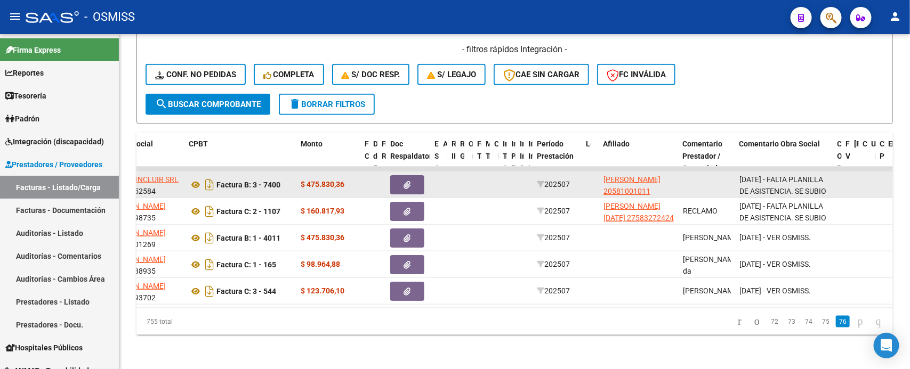
click at [409, 181] on icon "button" at bounding box center [407, 185] width 7 height 8
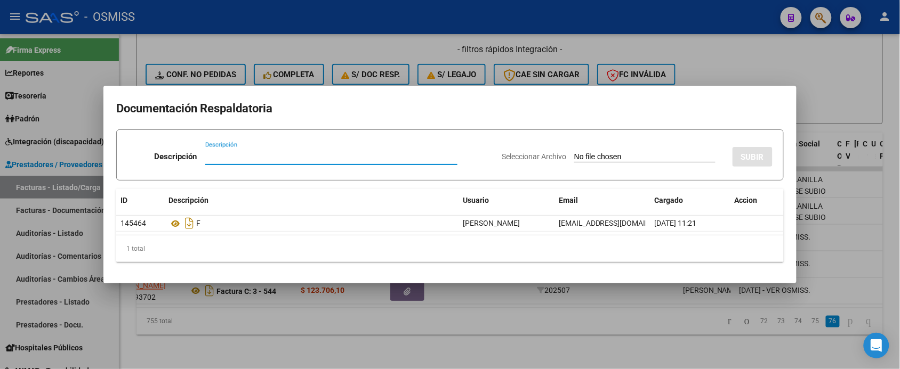
click at [492, 332] on div at bounding box center [450, 184] width 900 height 369
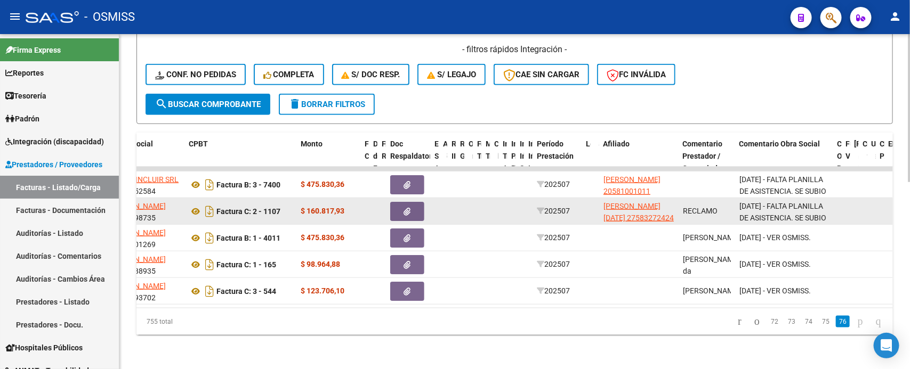
click at [402, 202] on button "button" at bounding box center [407, 211] width 34 height 19
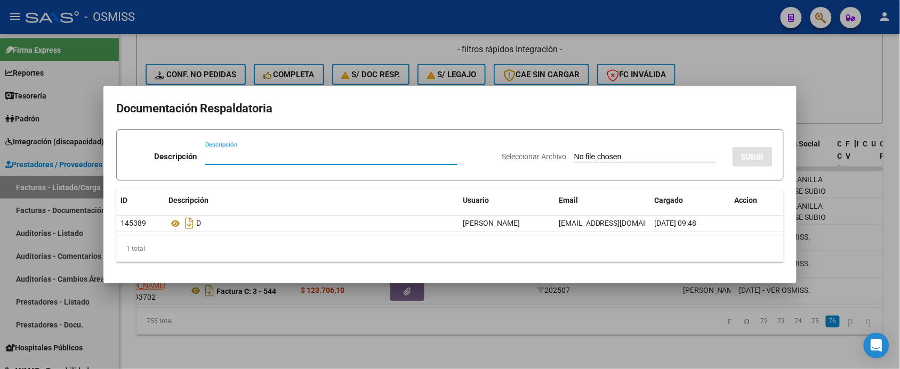
click at [545, 348] on div at bounding box center [450, 184] width 900 height 369
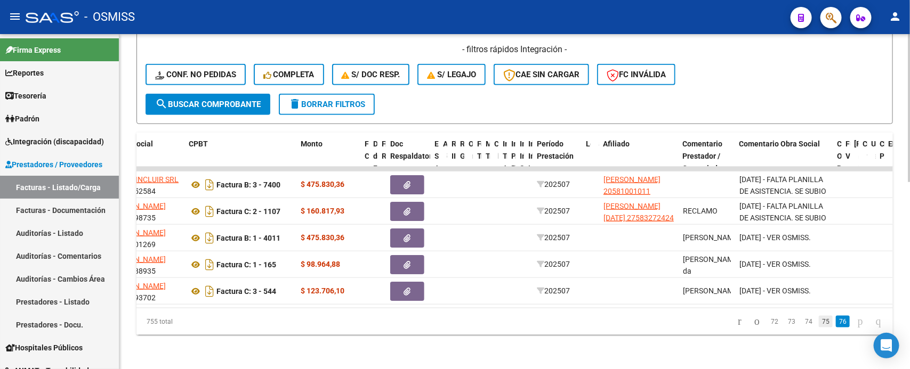
click at [819, 324] on link "75" at bounding box center [826, 322] width 14 height 12
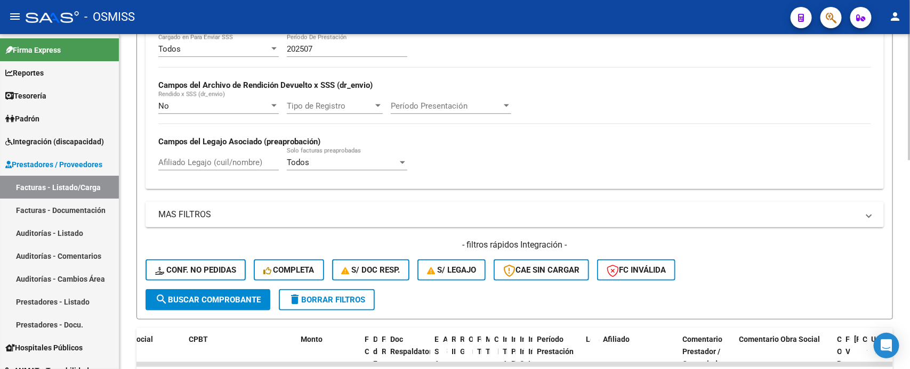
scroll to position [0, 0]
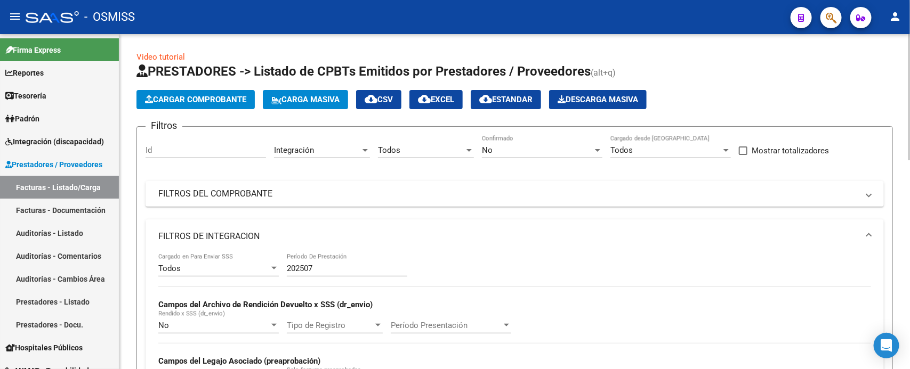
click at [899, 132] on div at bounding box center [909, 202] width 3 height 336
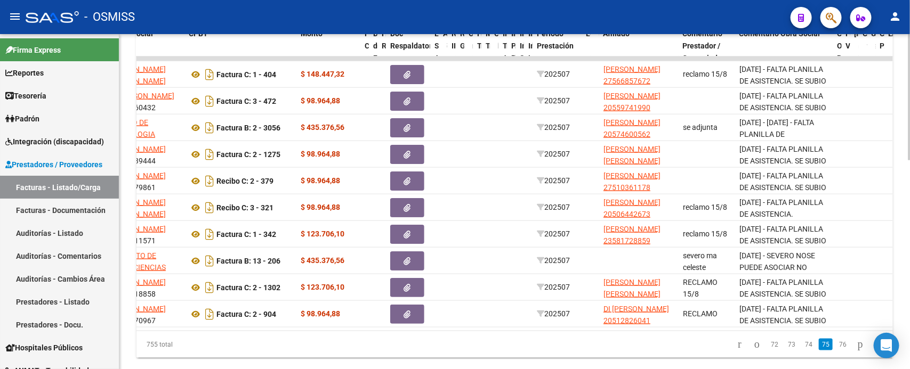
scroll to position [521, 0]
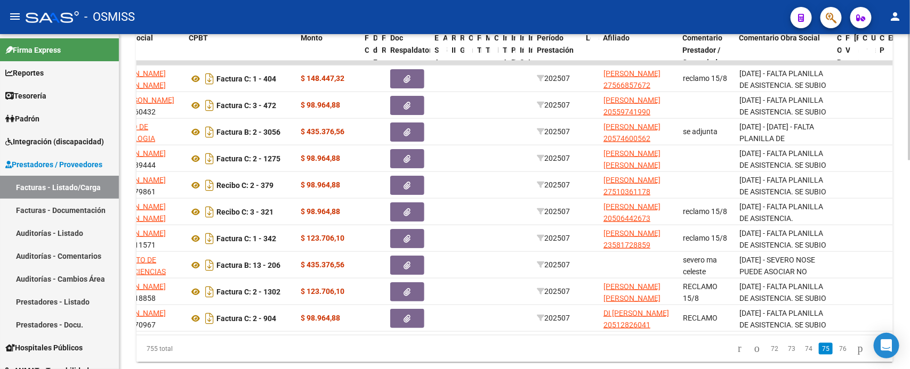
click at [899, 324] on div at bounding box center [909, 296] width 3 height 126
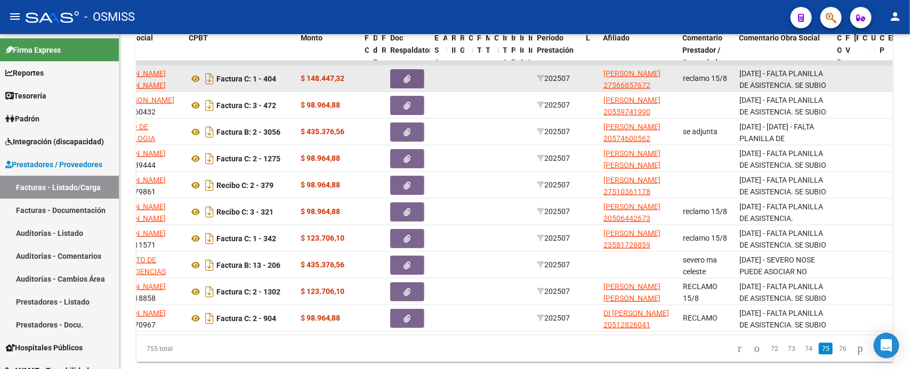
click at [417, 78] on button "button" at bounding box center [407, 78] width 34 height 19
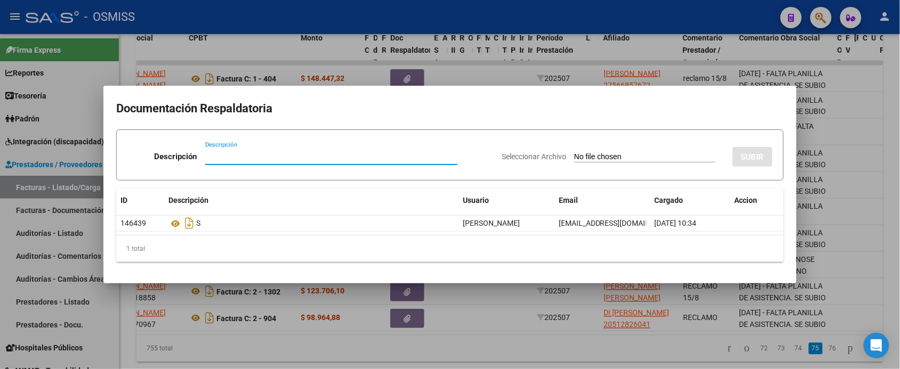
click at [561, 356] on div at bounding box center [450, 184] width 900 height 369
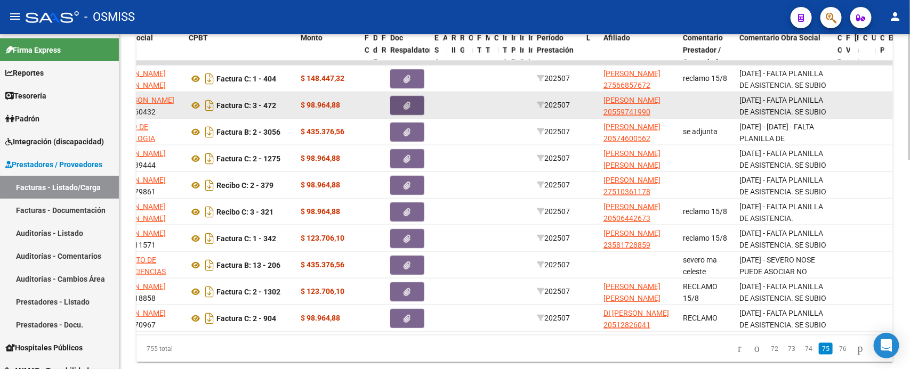
click at [409, 104] on icon "button" at bounding box center [407, 106] width 7 height 8
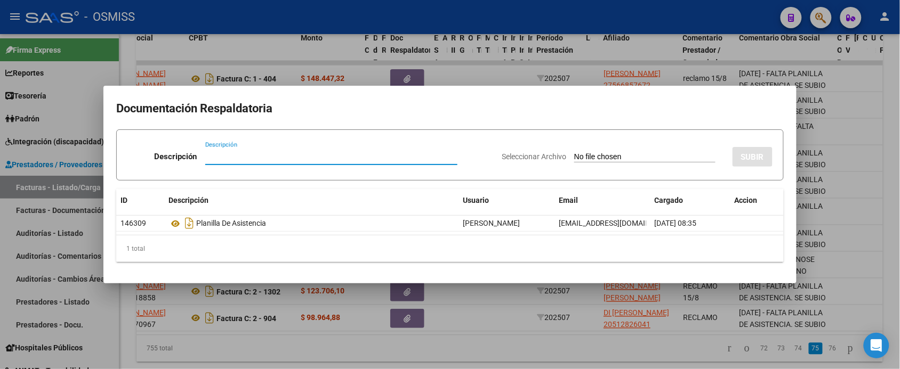
click at [504, 353] on div at bounding box center [450, 184] width 900 height 369
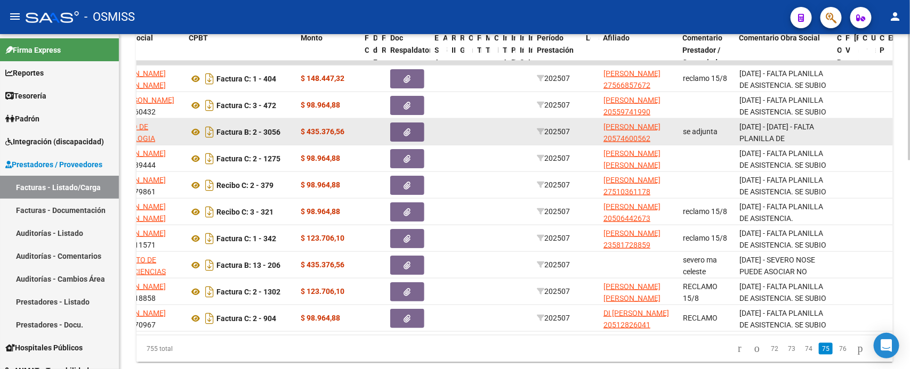
click at [417, 129] on button "button" at bounding box center [407, 132] width 34 height 19
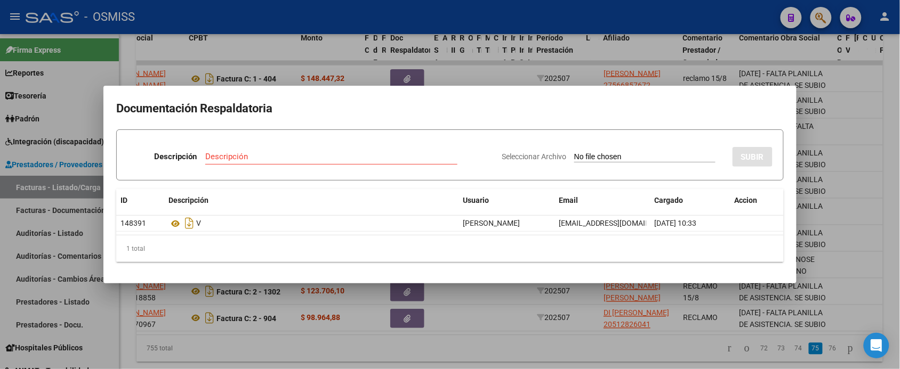
click at [587, 355] on div at bounding box center [450, 184] width 900 height 369
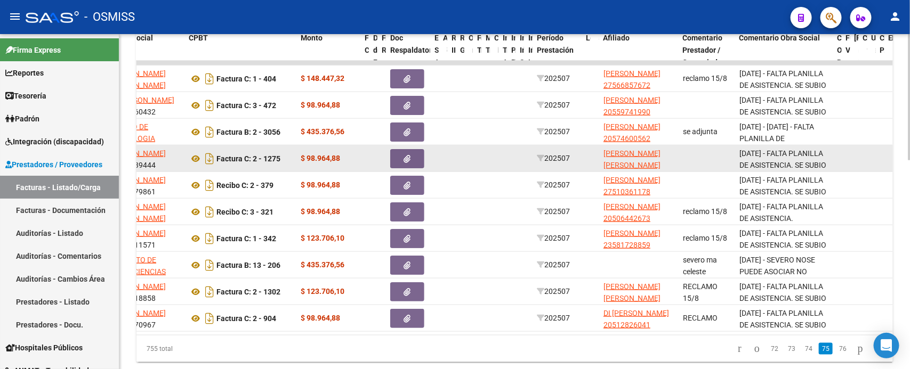
click at [408, 158] on icon "button" at bounding box center [407, 159] width 7 height 8
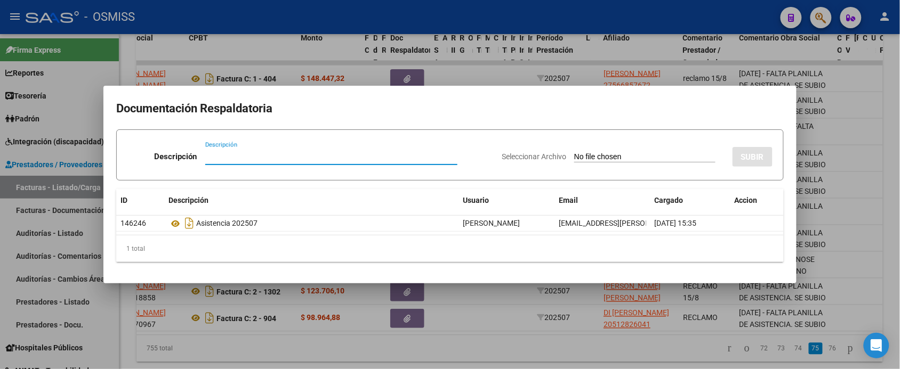
click at [506, 361] on div at bounding box center [450, 184] width 900 height 369
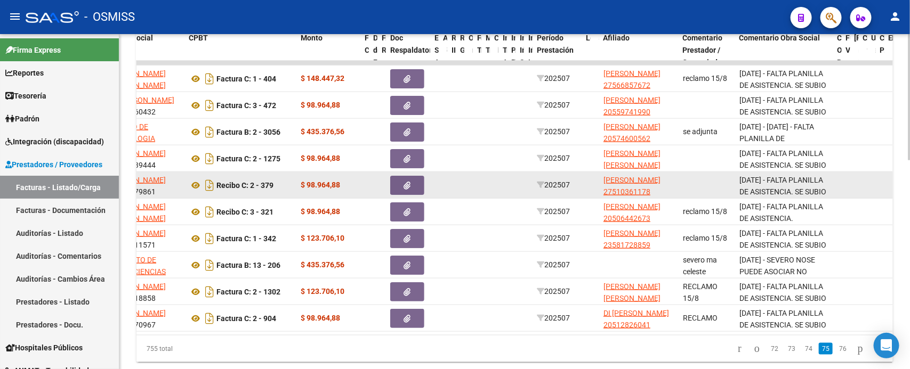
click at [415, 185] on button "button" at bounding box center [407, 185] width 34 height 19
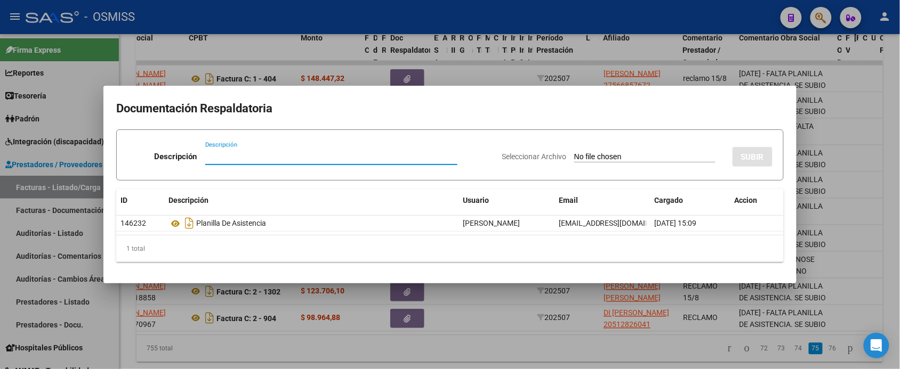
click at [502, 347] on div at bounding box center [450, 184] width 900 height 369
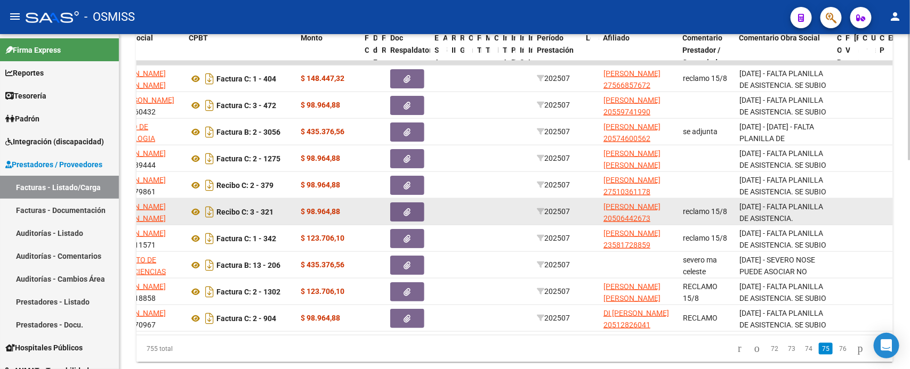
click at [418, 209] on button "button" at bounding box center [407, 212] width 34 height 19
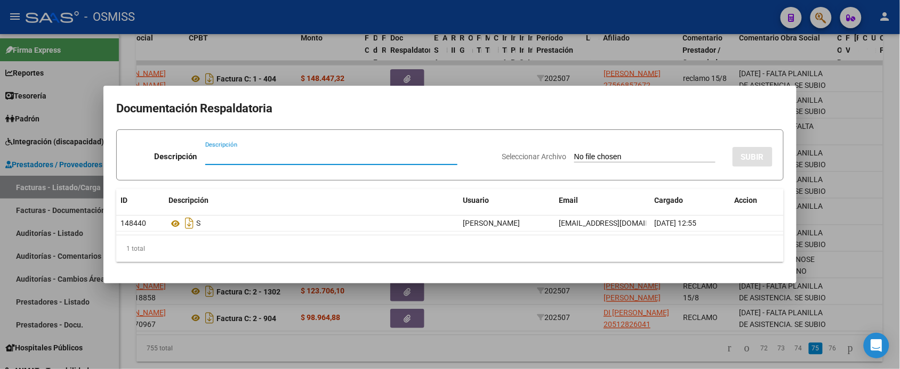
click at [498, 361] on div at bounding box center [450, 184] width 900 height 369
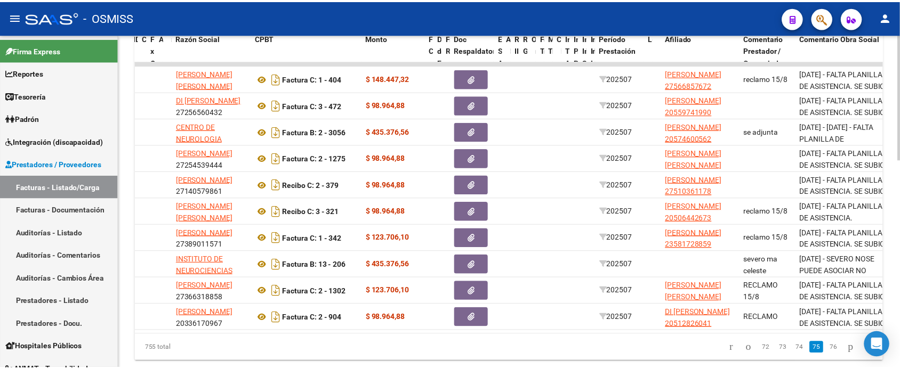
scroll to position [0, 0]
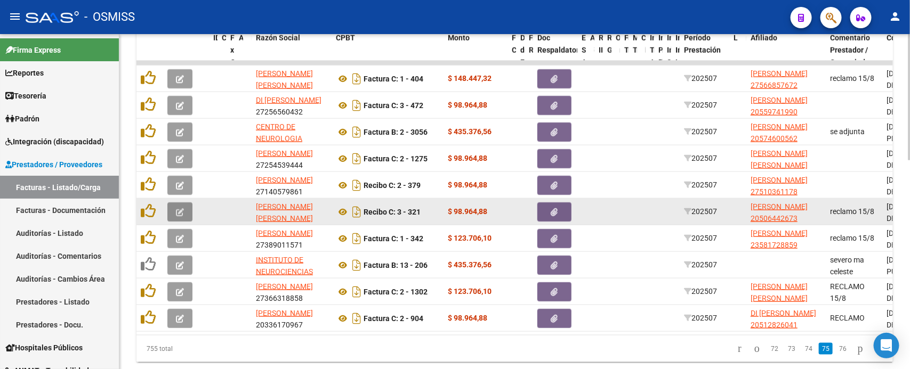
click at [187, 212] on button "button" at bounding box center [179, 212] width 25 height 19
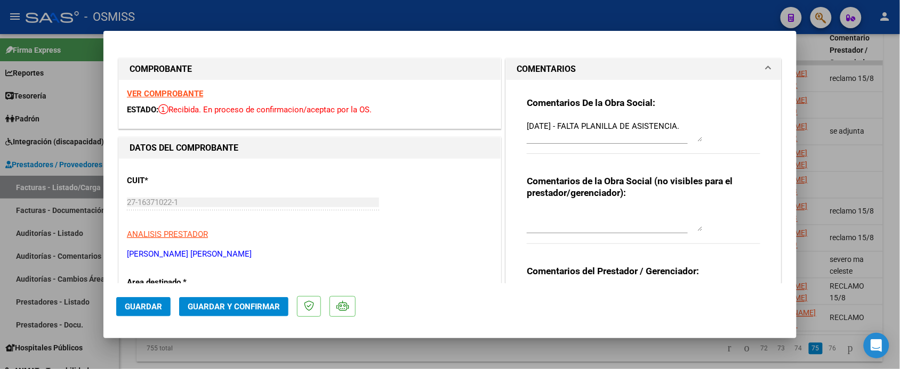
click at [198, 92] on strong "VER COMPROBANTE" at bounding box center [165, 94] width 76 height 10
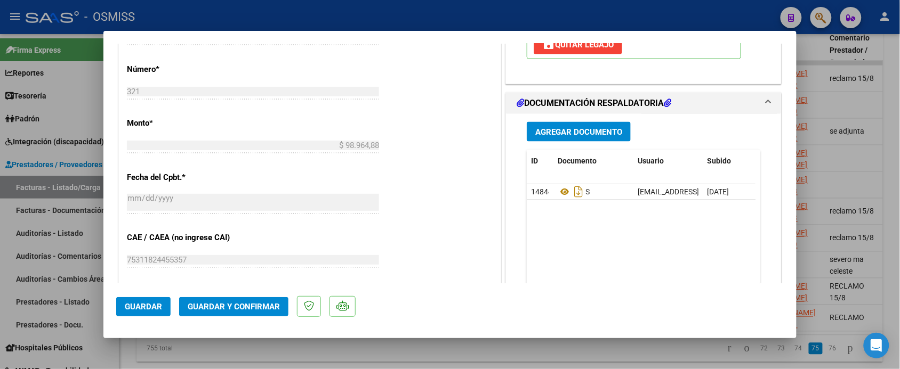
scroll to position [600, 0]
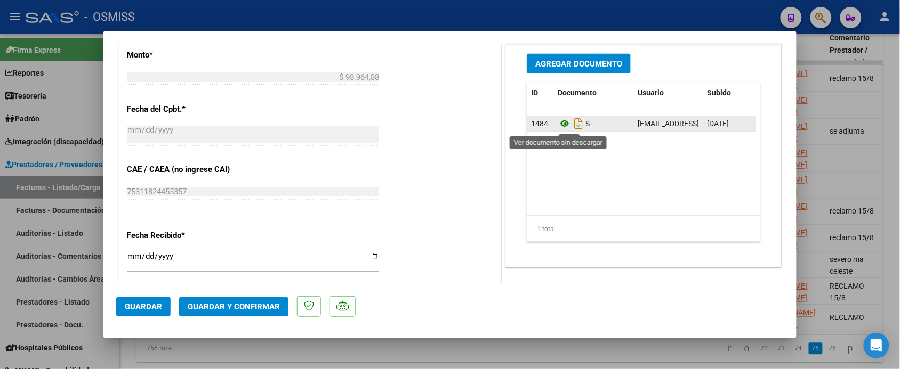
click at [558, 128] on icon at bounding box center [565, 124] width 14 height 13
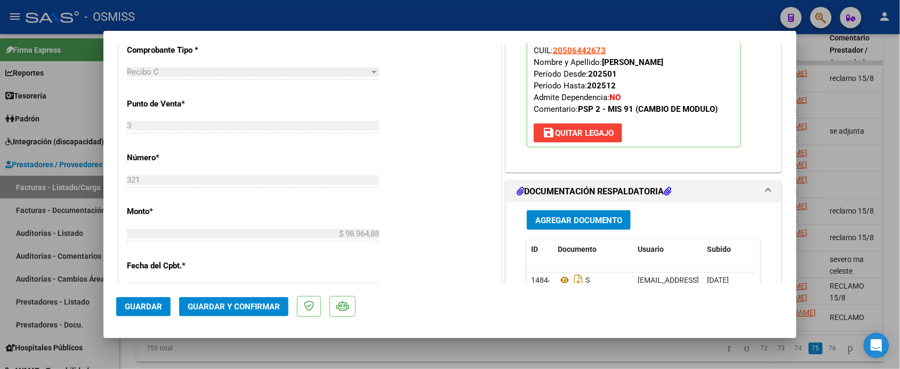
scroll to position [466, 0]
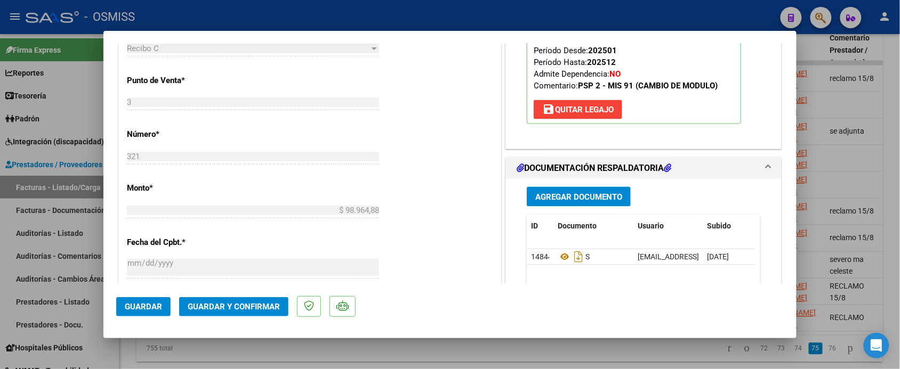
click at [253, 303] on span "Guardar y Confirmar" at bounding box center [234, 307] width 92 height 10
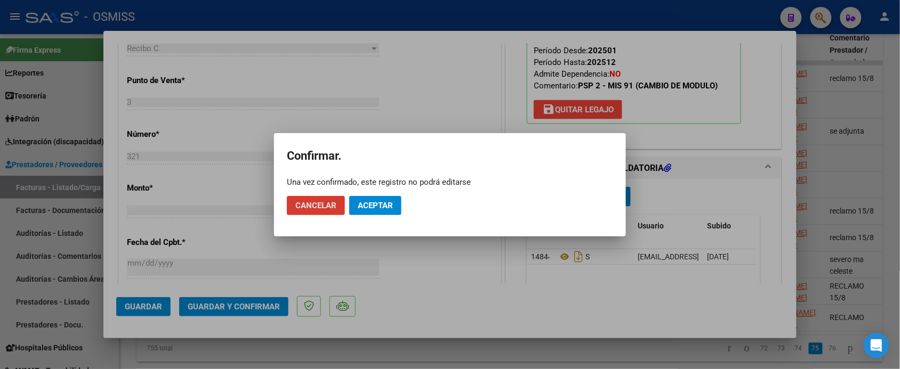
click at [372, 205] on span "Aceptar" at bounding box center [375, 206] width 35 height 10
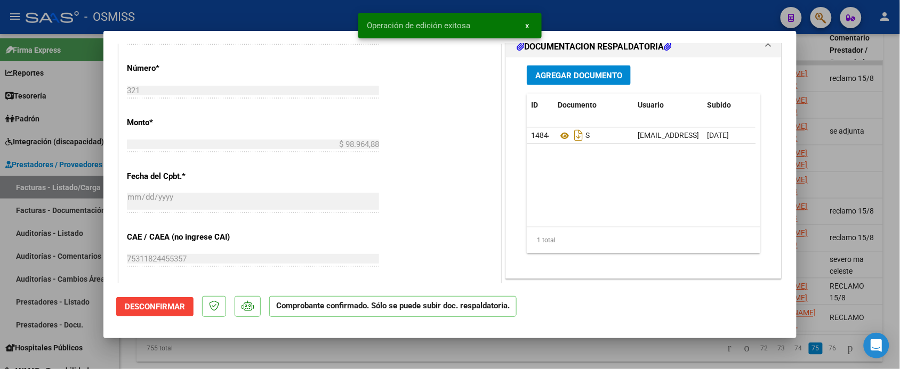
click at [479, 358] on div at bounding box center [450, 184] width 900 height 369
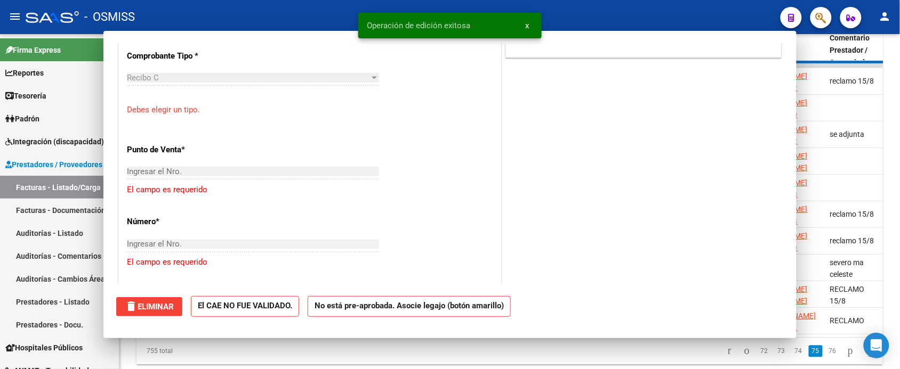
scroll to position [485, 0]
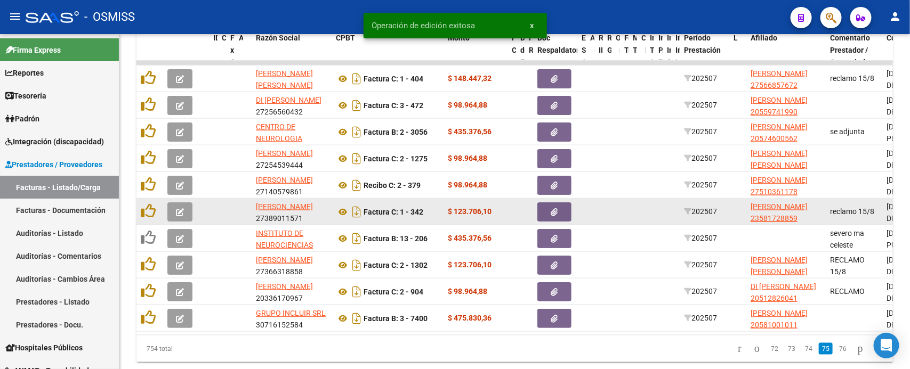
click at [174, 211] on button "button" at bounding box center [179, 212] width 25 height 19
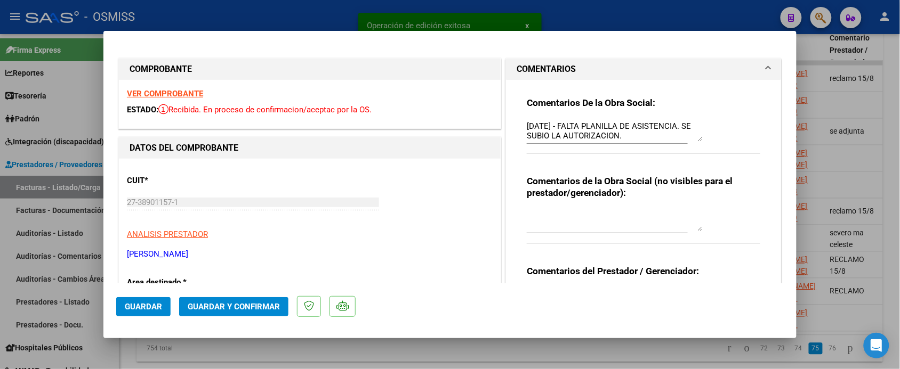
click at [200, 94] on strong "VER COMPROBANTE" at bounding box center [165, 94] width 76 height 10
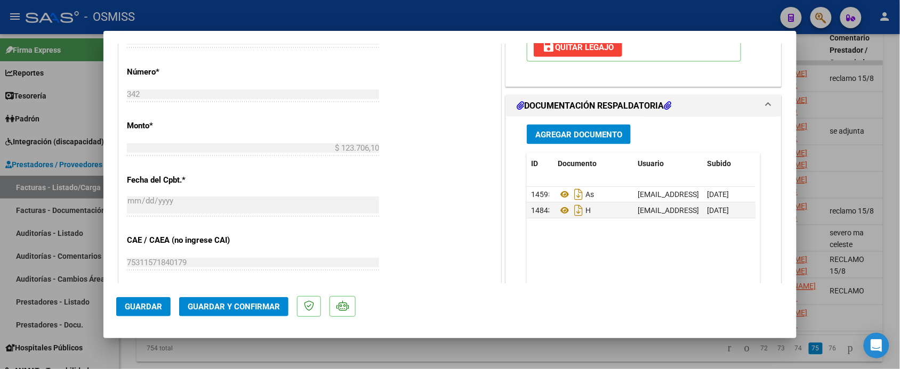
scroll to position [533, 0]
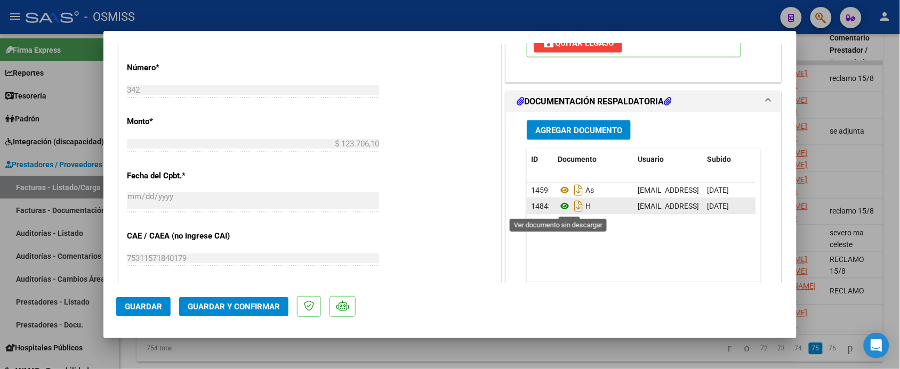
click at [559, 207] on icon at bounding box center [565, 206] width 14 height 13
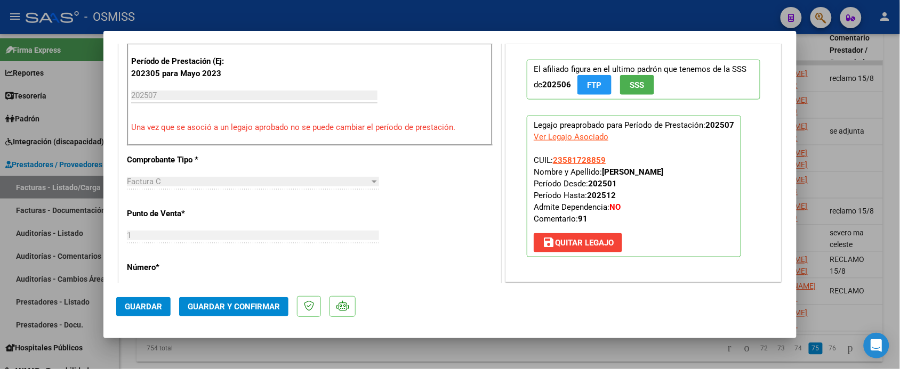
scroll to position [466, 0]
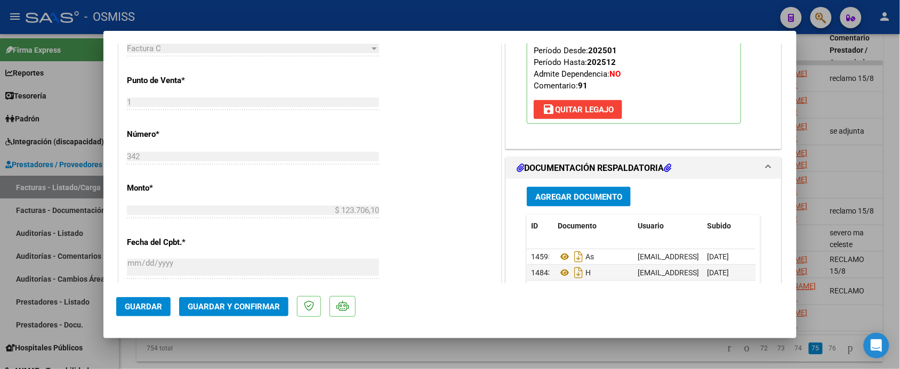
click at [240, 305] on span "Guardar y Confirmar" at bounding box center [234, 307] width 92 height 10
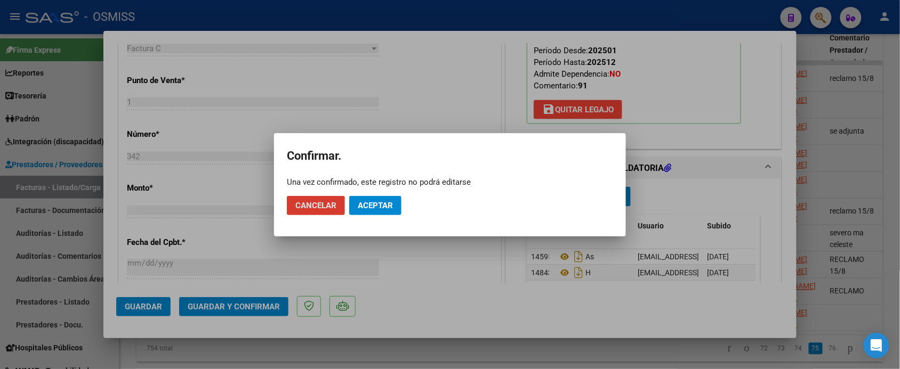
click at [372, 205] on span "Aceptar" at bounding box center [375, 206] width 35 height 10
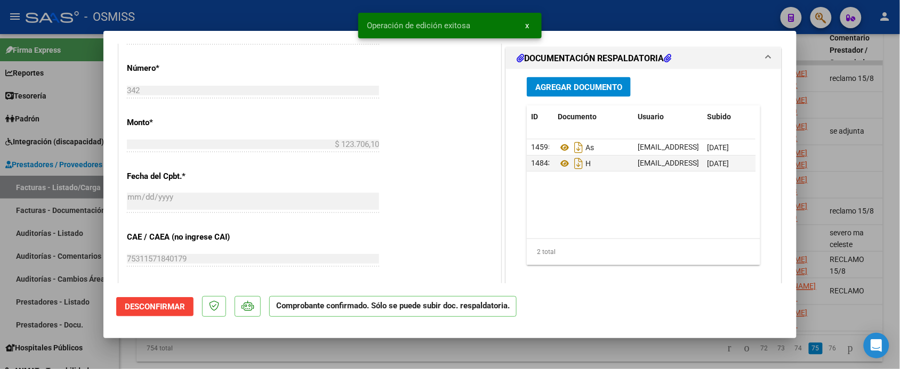
click at [342, 358] on div at bounding box center [450, 184] width 900 height 369
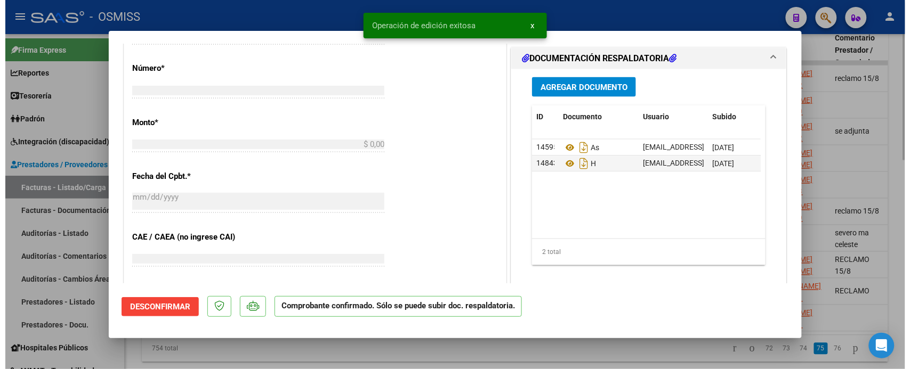
scroll to position [485, 0]
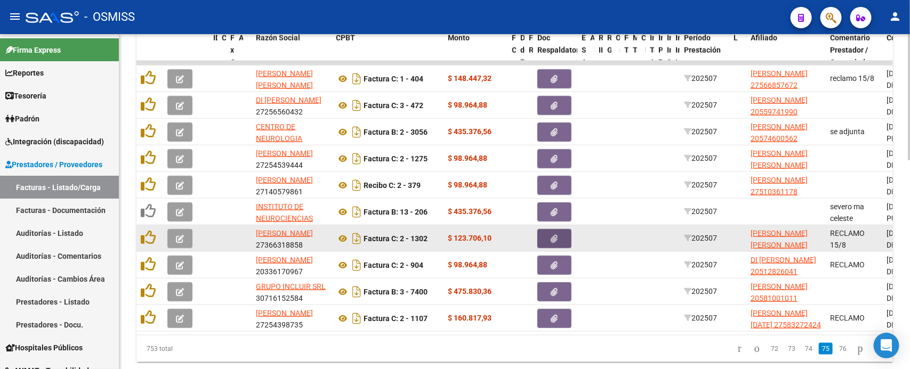
click at [544, 236] on button "button" at bounding box center [554, 238] width 34 height 19
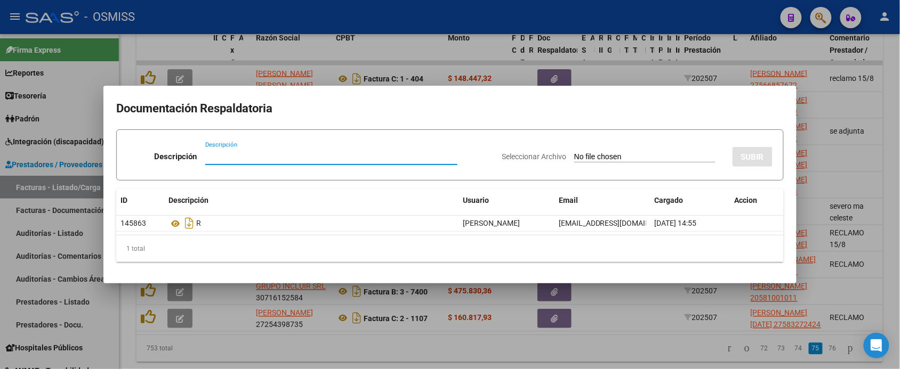
click at [591, 360] on div at bounding box center [450, 184] width 900 height 369
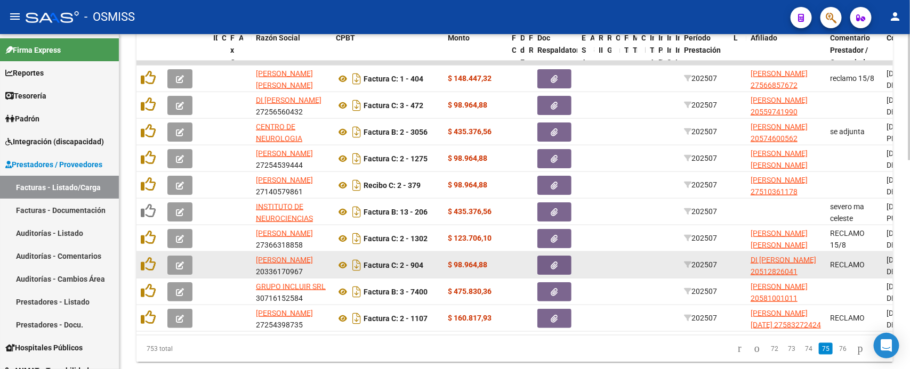
click at [558, 267] on button "button" at bounding box center [554, 265] width 34 height 19
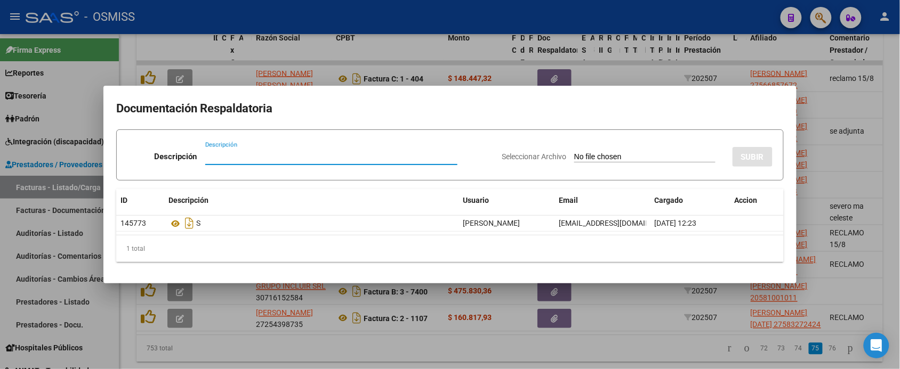
click at [576, 353] on div at bounding box center [450, 184] width 900 height 369
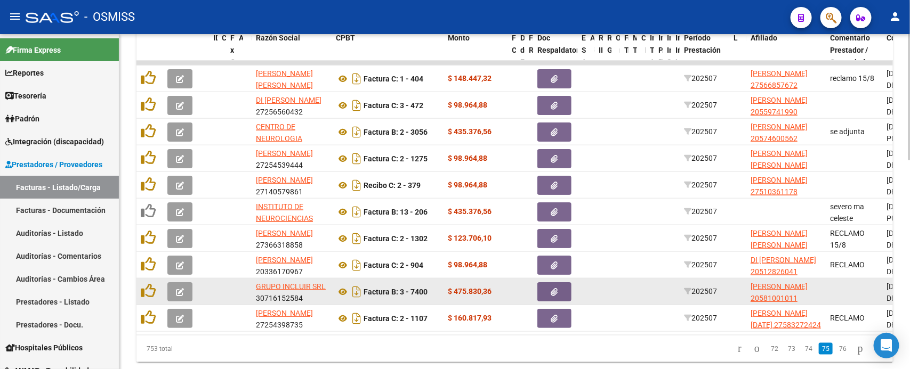
click at [563, 291] on button "button" at bounding box center [554, 291] width 34 height 19
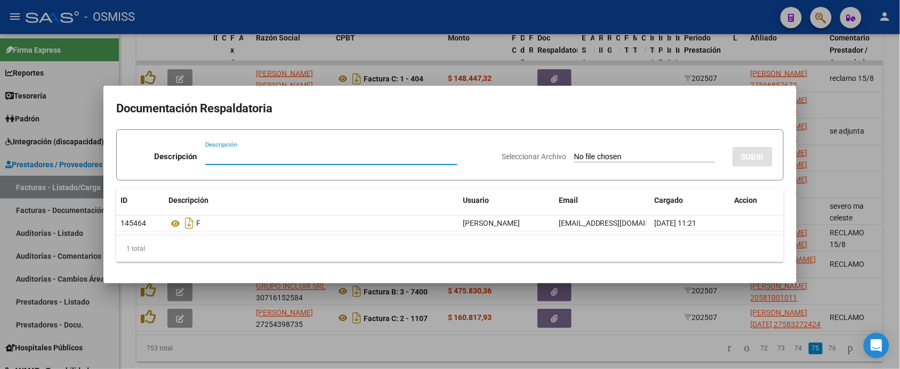
click at [603, 348] on div at bounding box center [450, 184] width 900 height 369
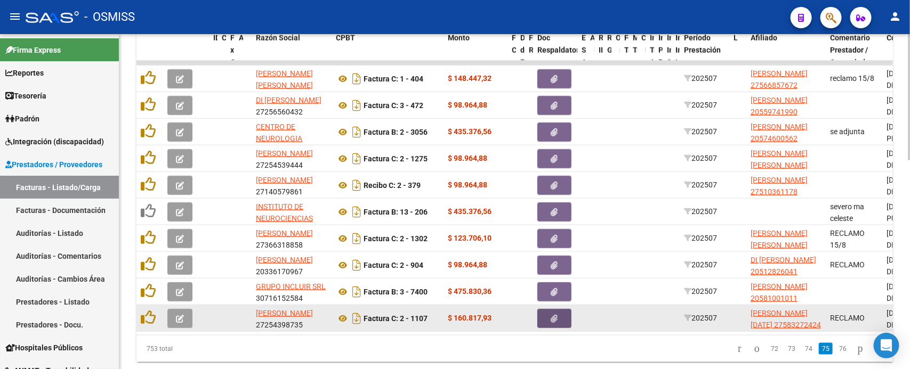
click at [552, 321] on button "button" at bounding box center [554, 318] width 34 height 19
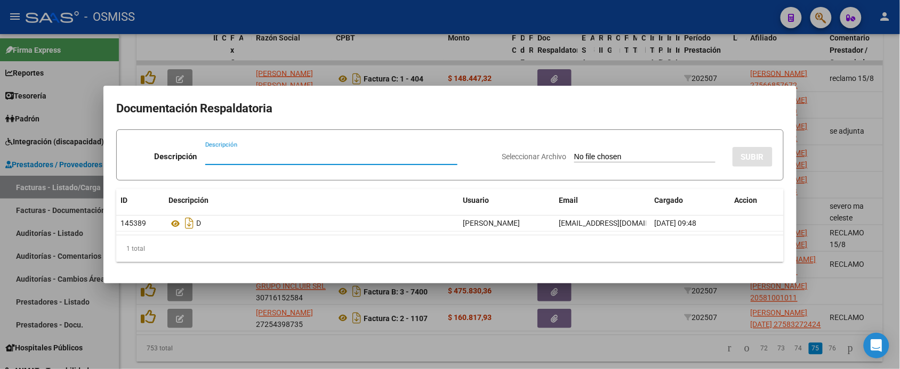
click at [571, 353] on div at bounding box center [450, 184] width 900 height 369
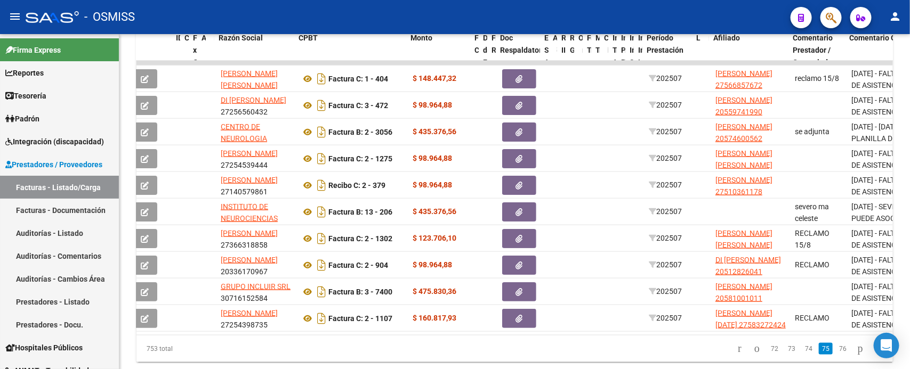
scroll to position [0, 37]
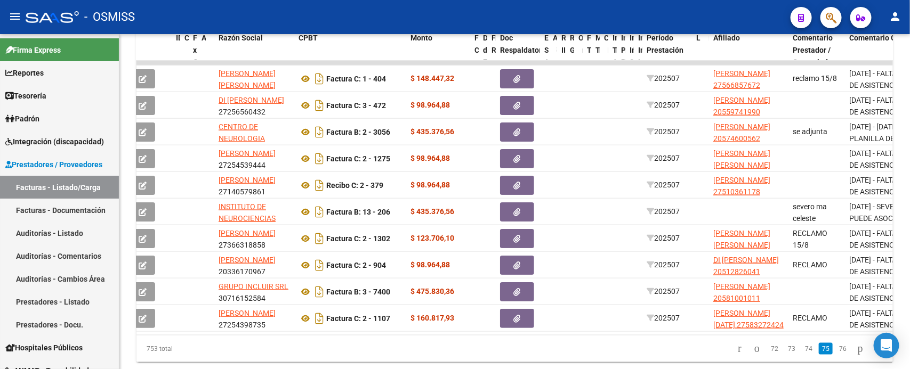
click at [802, 355] on link "74" at bounding box center [809, 349] width 14 height 12
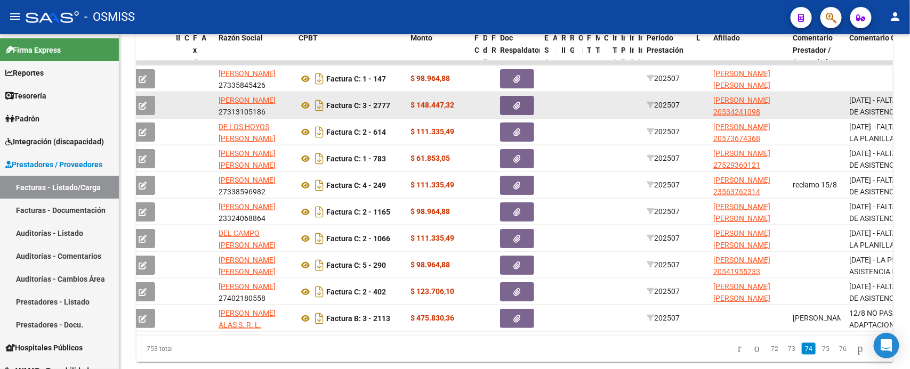
click at [523, 102] on button "button" at bounding box center [517, 105] width 34 height 19
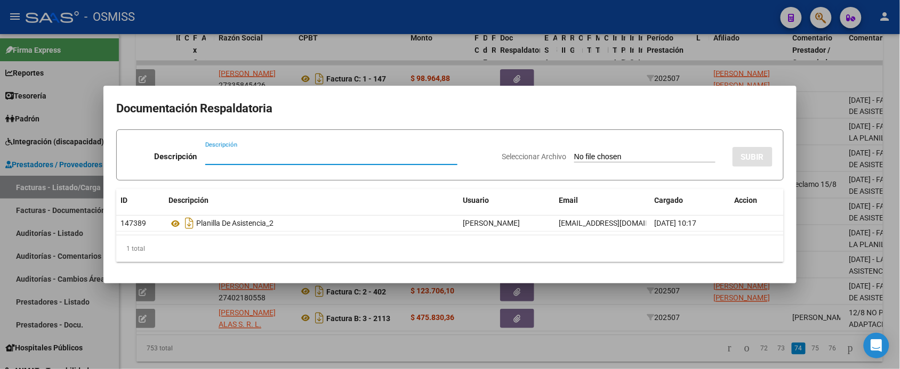
click at [608, 357] on div at bounding box center [450, 184] width 900 height 369
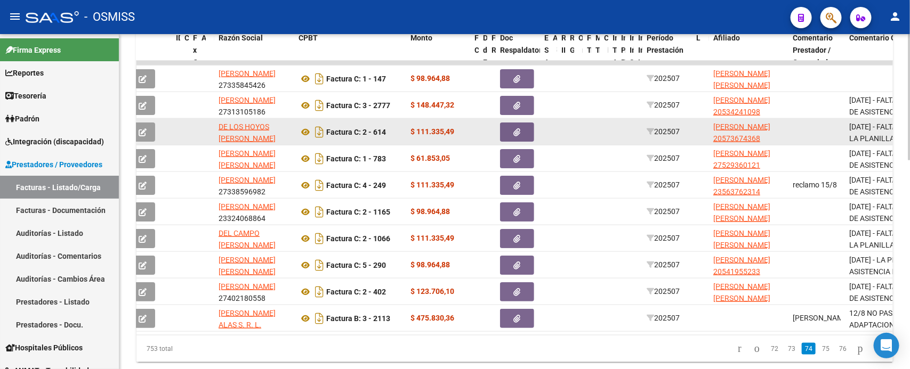
click at [525, 126] on button "button" at bounding box center [517, 132] width 34 height 19
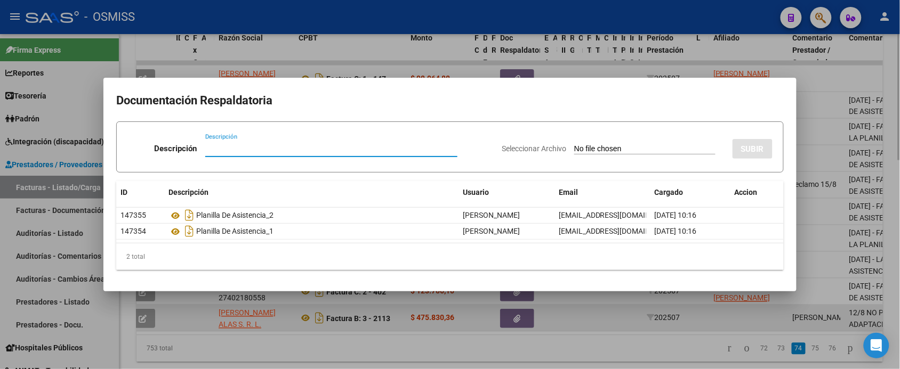
drag, startPoint x: 577, startPoint y: 354, endPoint x: 592, endPoint y: 325, distance: 32.9
click at [577, 353] on div at bounding box center [450, 184] width 900 height 369
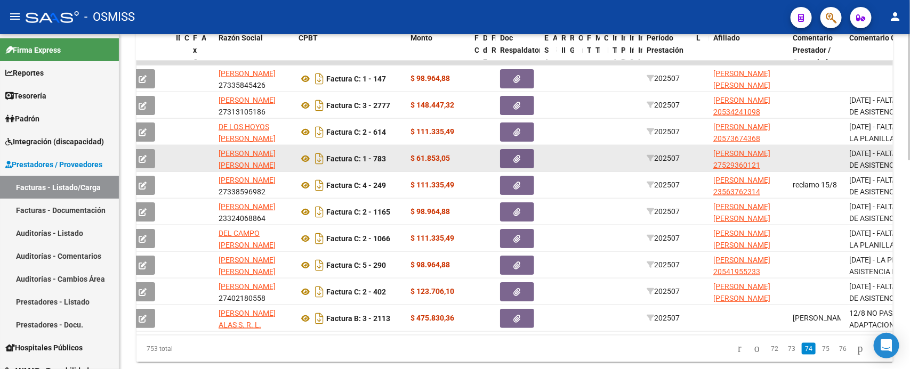
click at [523, 156] on button "button" at bounding box center [517, 158] width 34 height 19
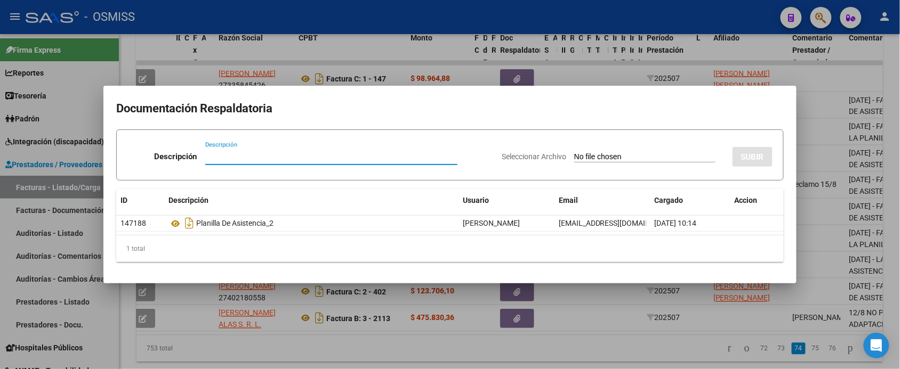
click at [567, 348] on div at bounding box center [450, 184] width 900 height 369
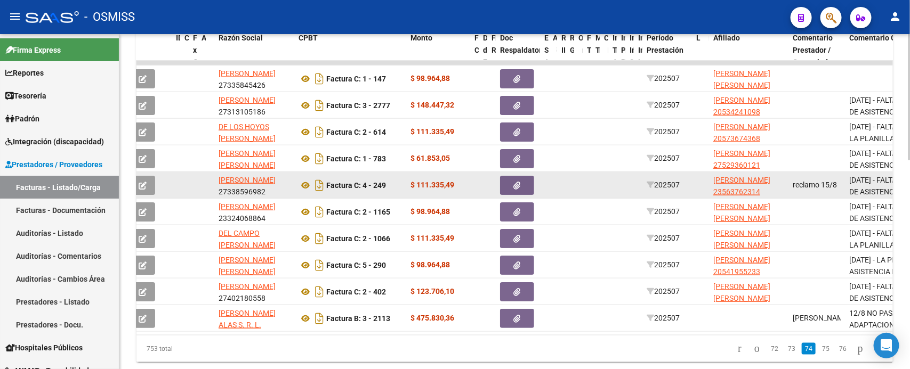
click at [527, 184] on button "button" at bounding box center [517, 185] width 34 height 19
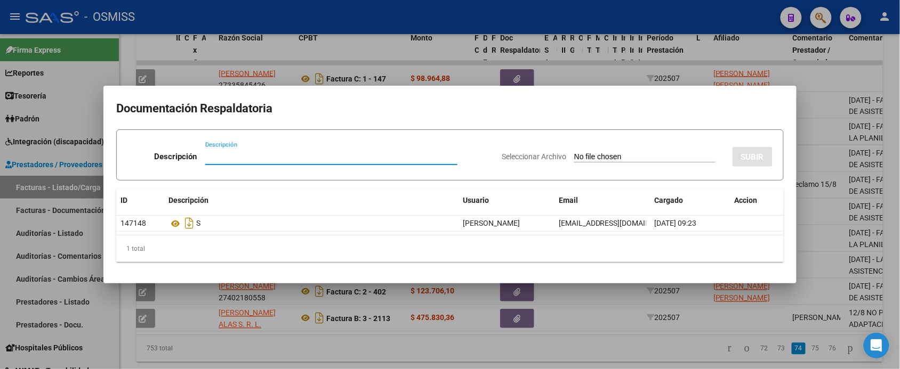
click at [582, 358] on div at bounding box center [450, 184] width 900 height 369
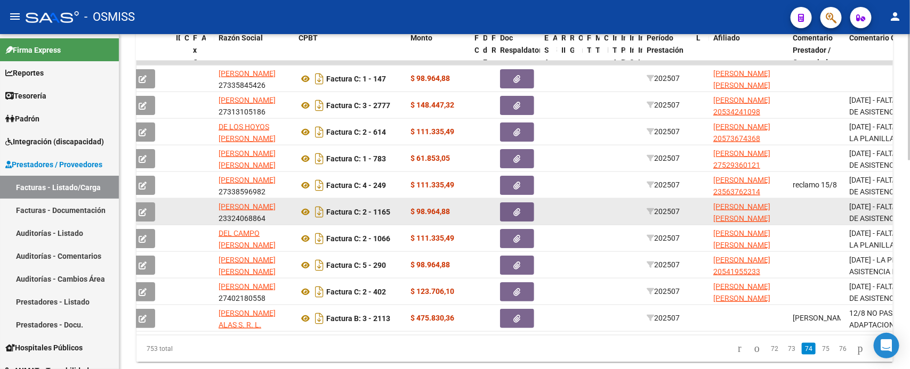
click at [523, 209] on button "button" at bounding box center [517, 212] width 34 height 19
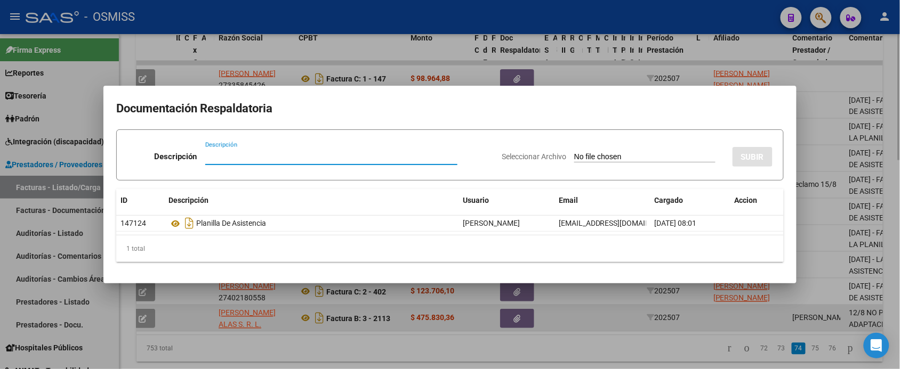
drag, startPoint x: 553, startPoint y: 352, endPoint x: 562, endPoint y: 304, distance: 48.9
click at [553, 352] on div at bounding box center [450, 184] width 900 height 369
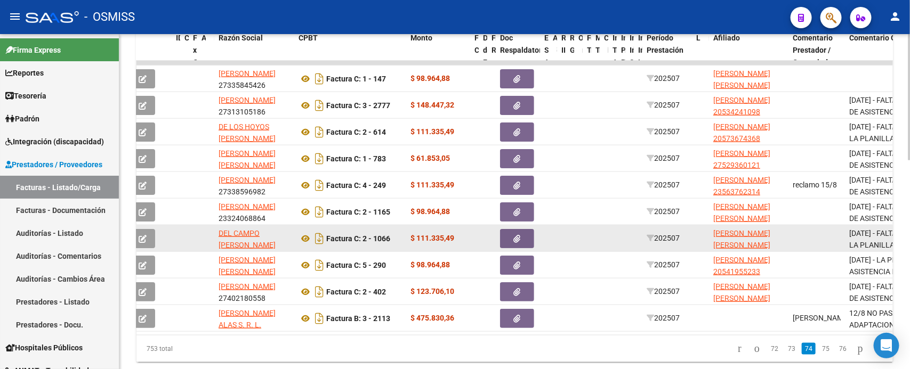
click at [521, 237] on button "button" at bounding box center [517, 238] width 34 height 19
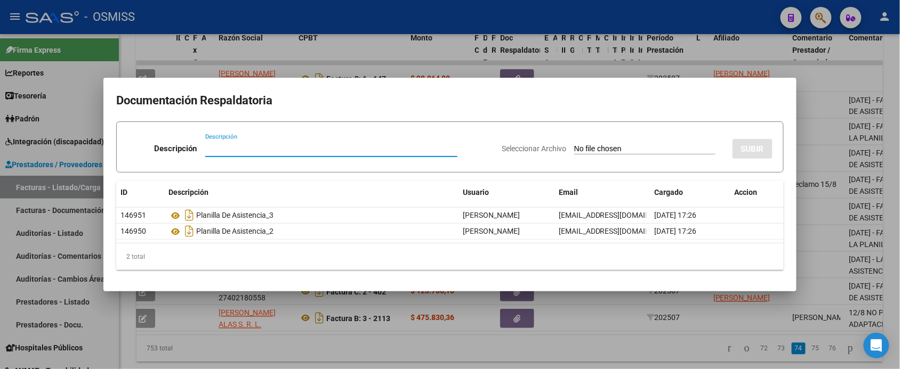
click at [547, 357] on div at bounding box center [450, 184] width 900 height 369
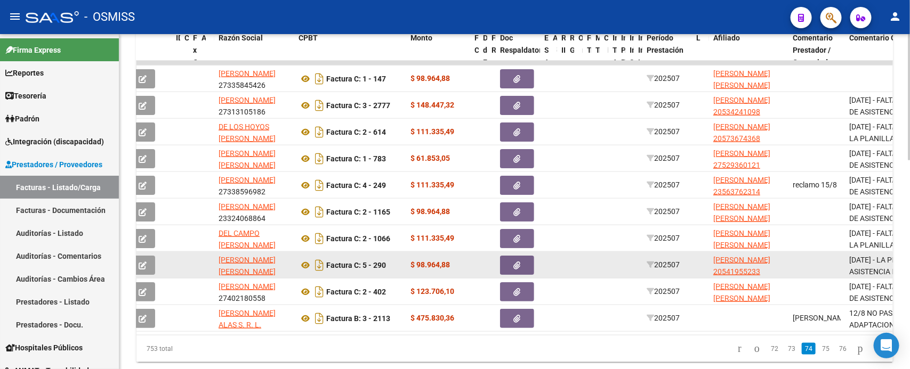
click at [513, 268] on button "button" at bounding box center [517, 265] width 34 height 19
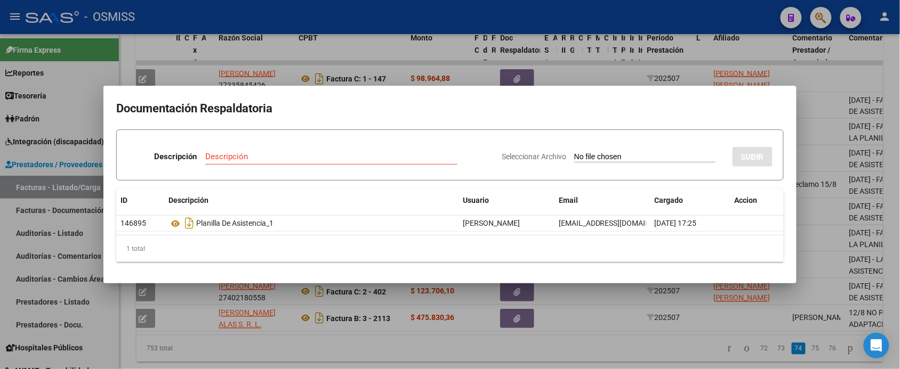
click at [539, 351] on div at bounding box center [450, 184] width 900 height 369
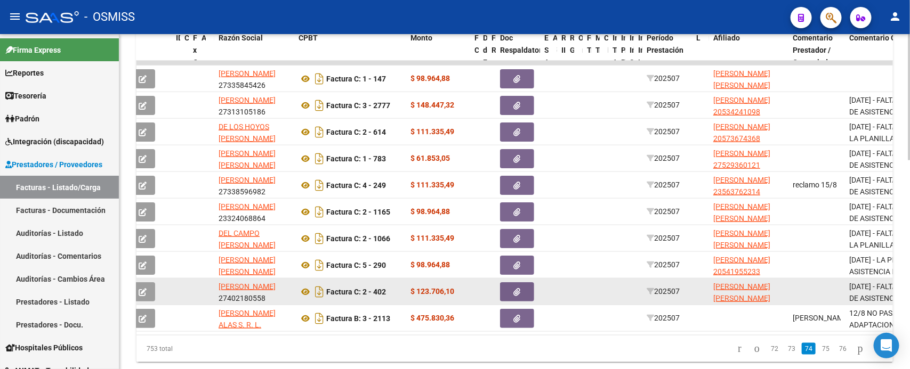
click at [525, 289] on button "button" at bounding box center [517, 291] width 34 height 19
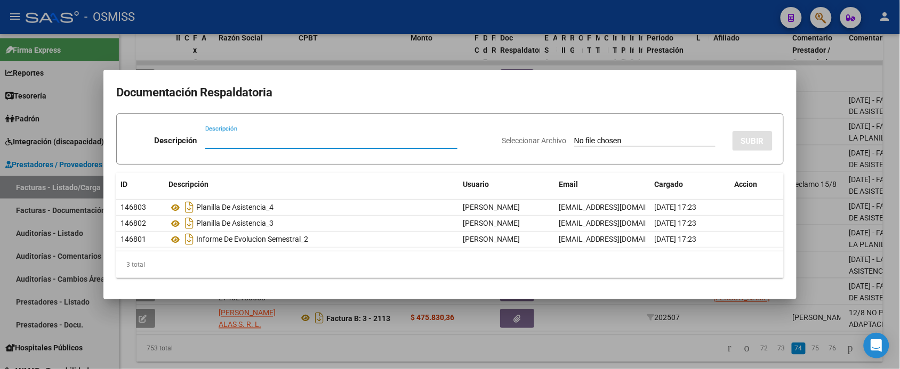
click at [551, 354] on div at bounding box center [450, 184] width 900 height 369
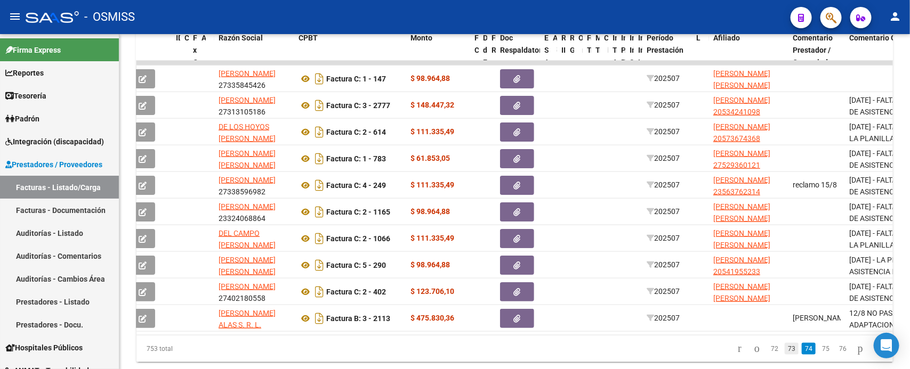
click at [785, 355] on link "73" at bounding box center [792, 349] width 14 height 12
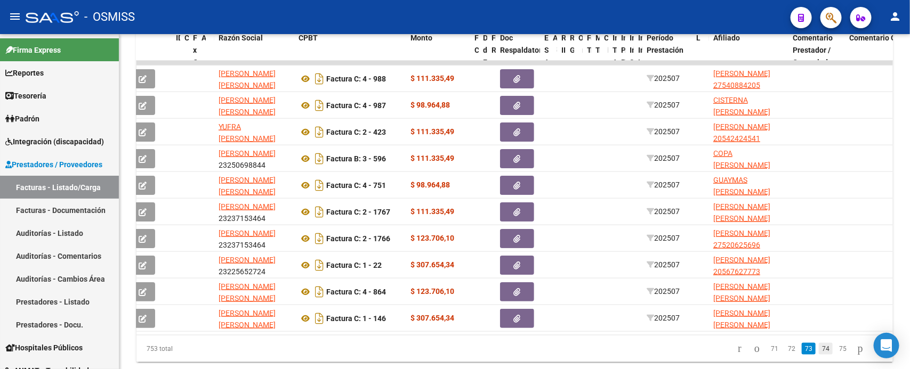
click at [819, 353] on link "74" at bounding box center [826, 349] width 14 height 12
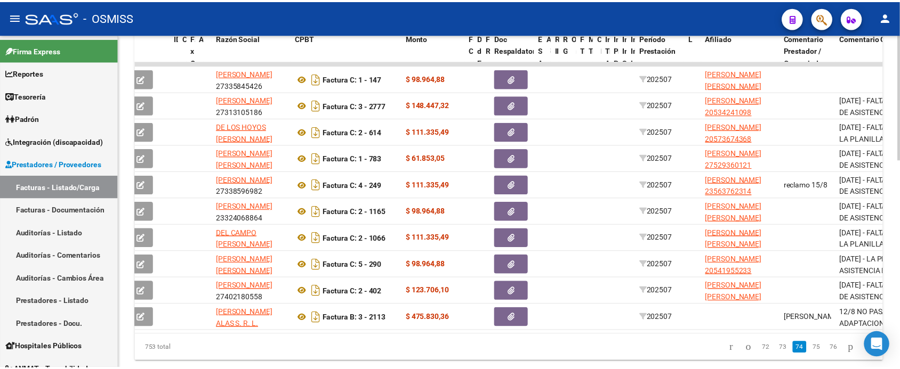
scroll to position [0, 0]
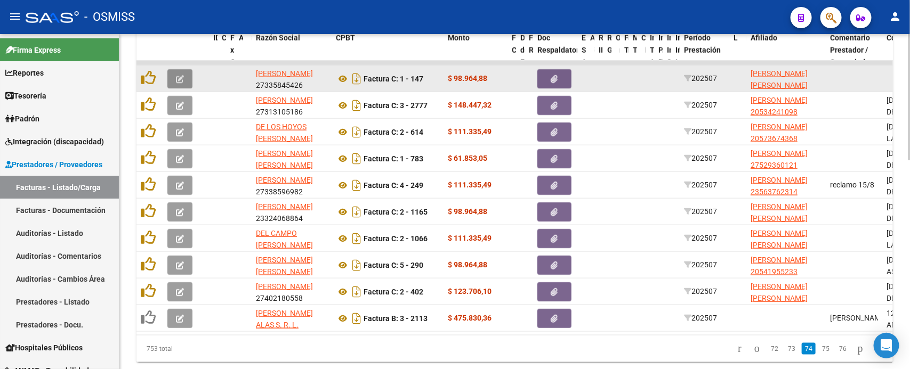
click at [185, 72] on button "button" at bounding box center [179, 78] width 25 height 19
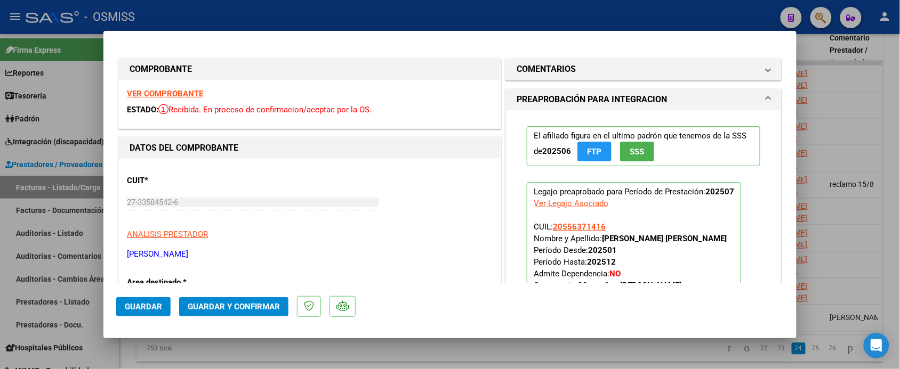
click at [192, 90] on strong "VER COMPROBANTE" at bounding box center [165, 94] width 76 height 10
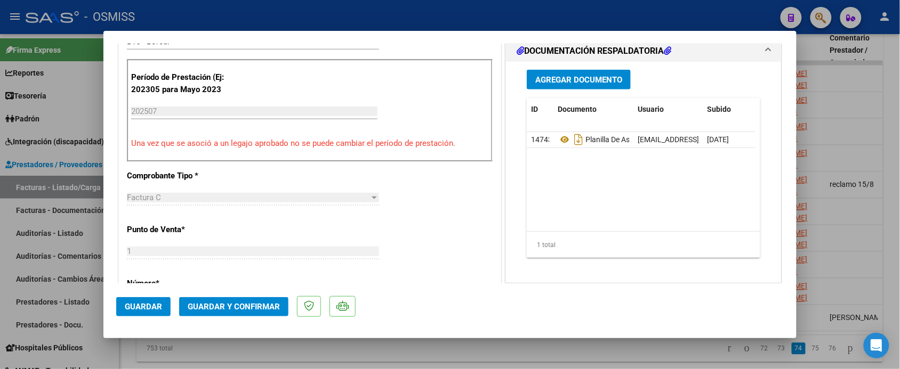
scroll to position [333, 0]
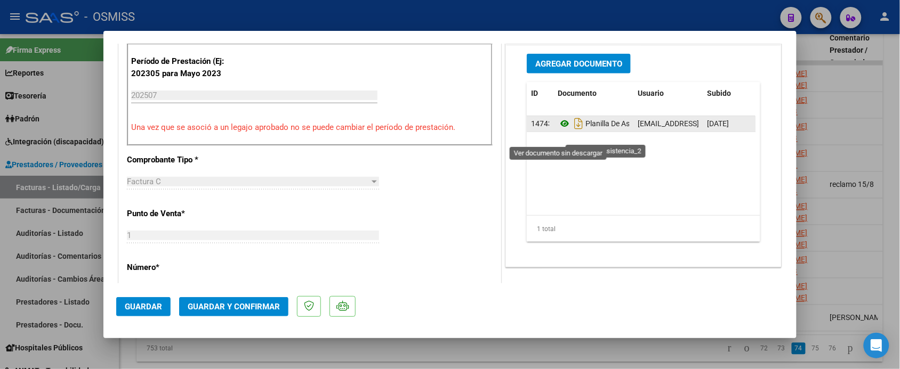
click at [559, 130] on icon at bounding box center [565, 123] width 14 height 13
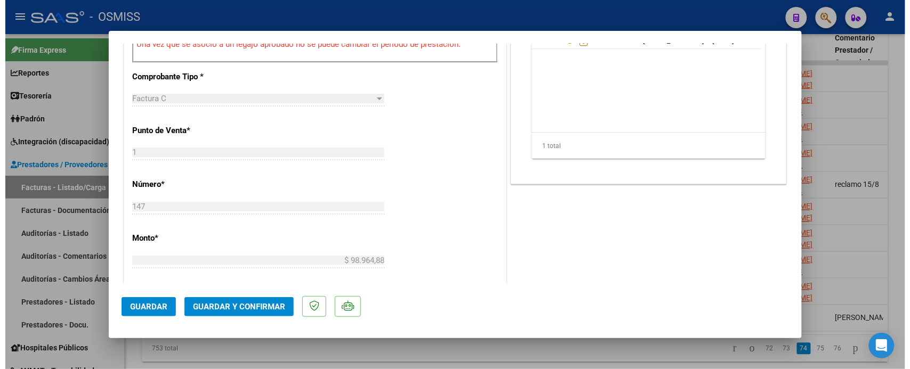
scroll to position [466, 0]
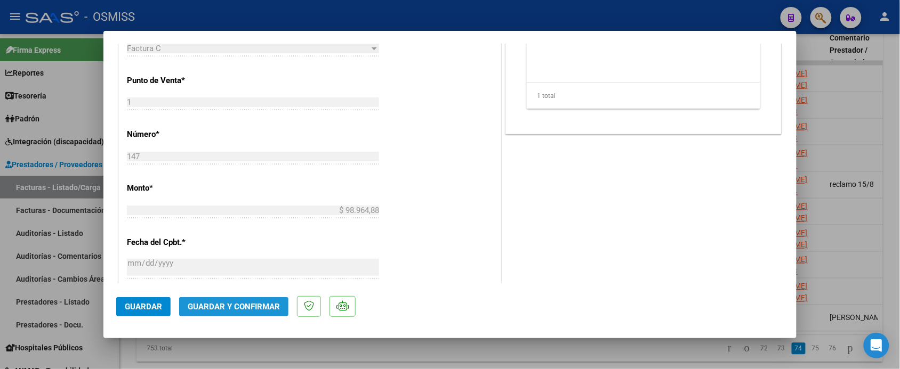
click at [246, 310] on span "Guardar y Confirmar" at bounding box center [234, 307] width 92 height 10
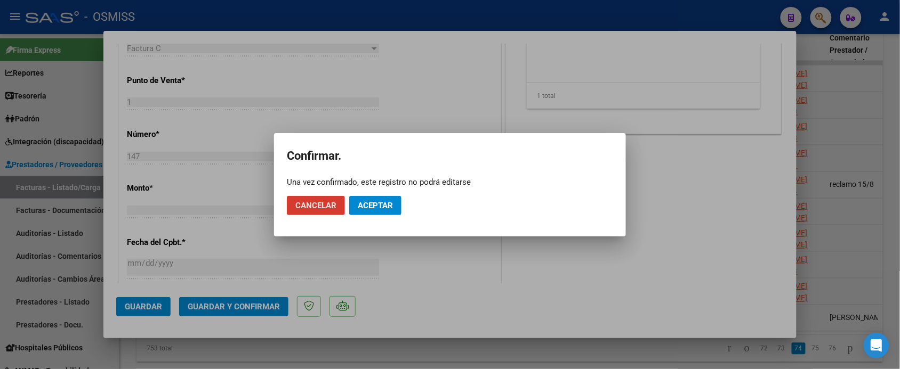
click at [391, 204] on span "Aceptar" at bounding box center [375, 206] width 35 height 10
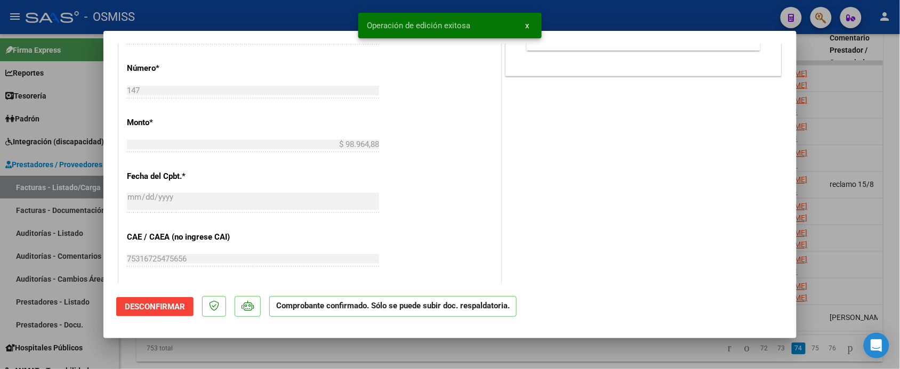
click at [430, 355] on div at bounding box center [450, 184] width 900 height 369
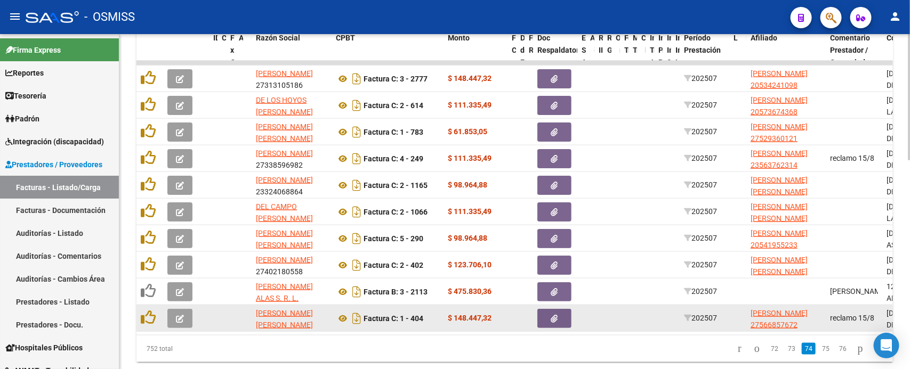
click at [560, 321] on button "button" at bounding box center [554, 318] width 34 height 19
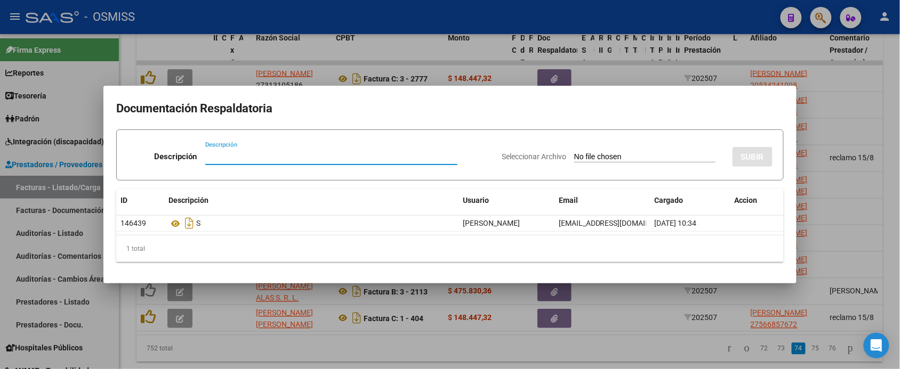
click at [577, 355] on div at bounding box center [450, 184] width 900 height 369
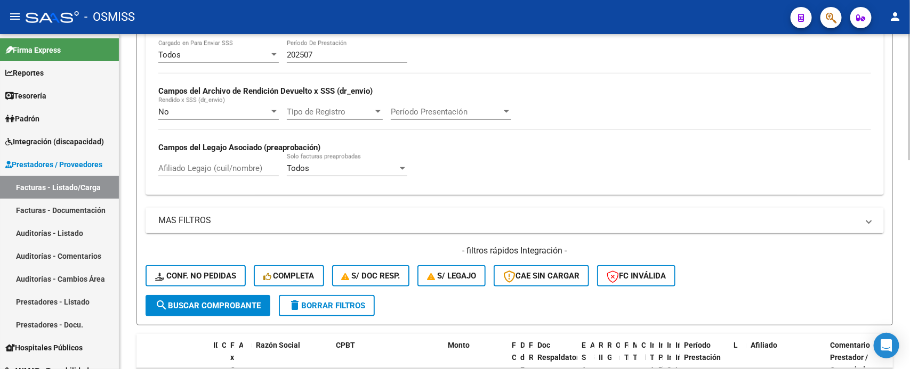
scroll to position [122, 0]
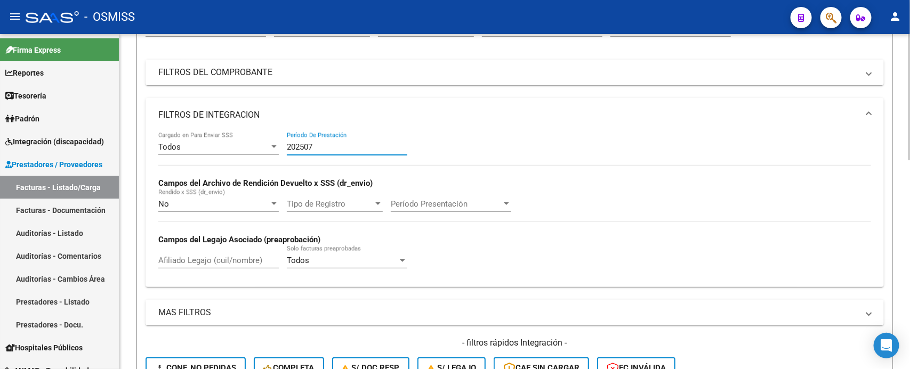
click at [320, 148] on input "202507" at bounding box center [347, 147] width 120 height 10
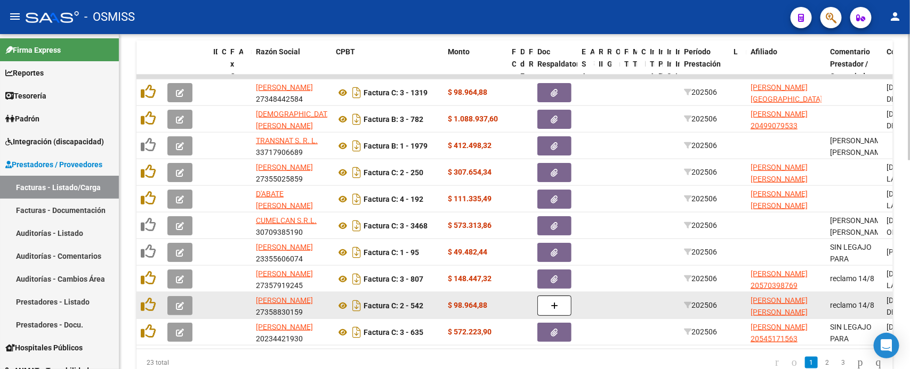
scroll to position [489, 0]
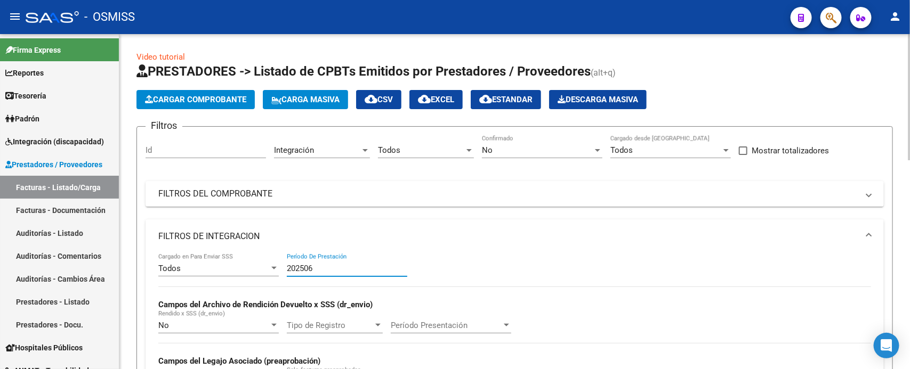
scroll to position [153, 0]
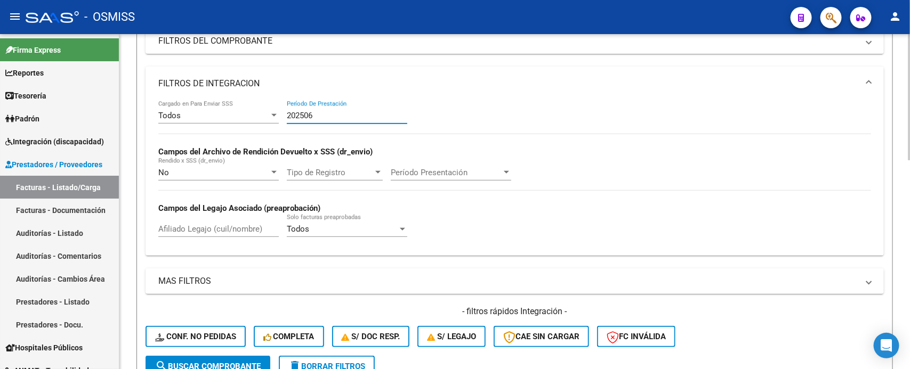
click at [909, 192] on div at bounding box center [909, 202] width 3 height 336
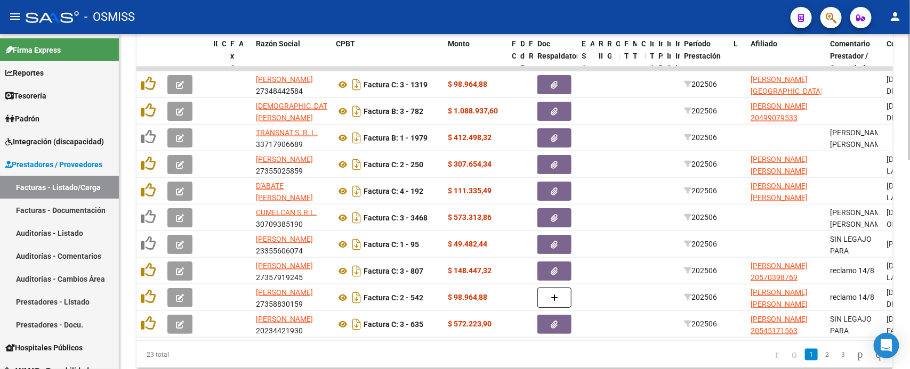
scroll to position [521, 0]
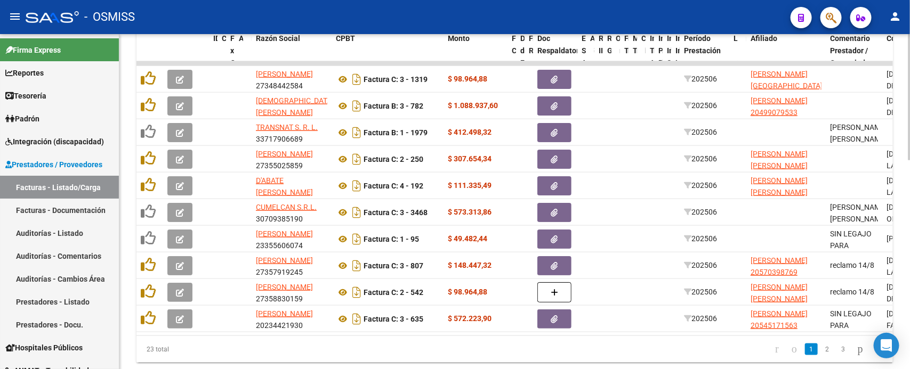
click at [909, 329] on div at bounding box center [909, 296] width 3 height 126
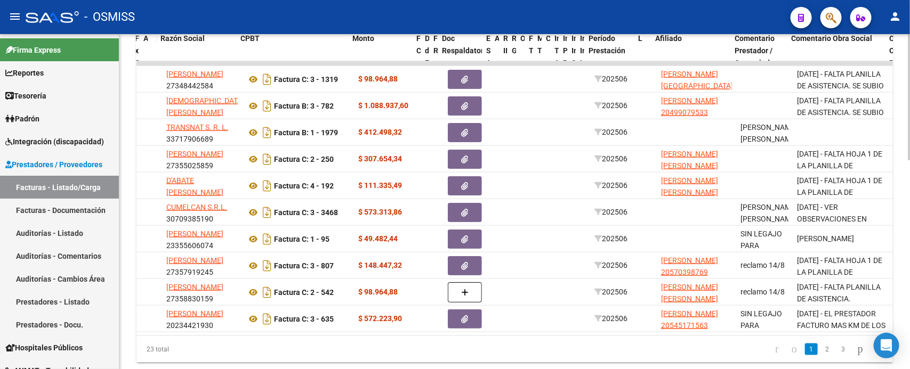
scroll to position [0, 95]
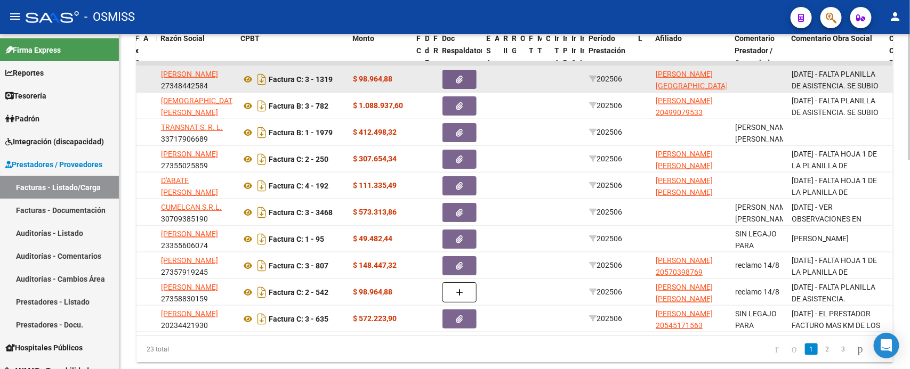
type input "202506"
click at [466, 78] on button "button" at bounding box center [459, 79] width 34 height 19
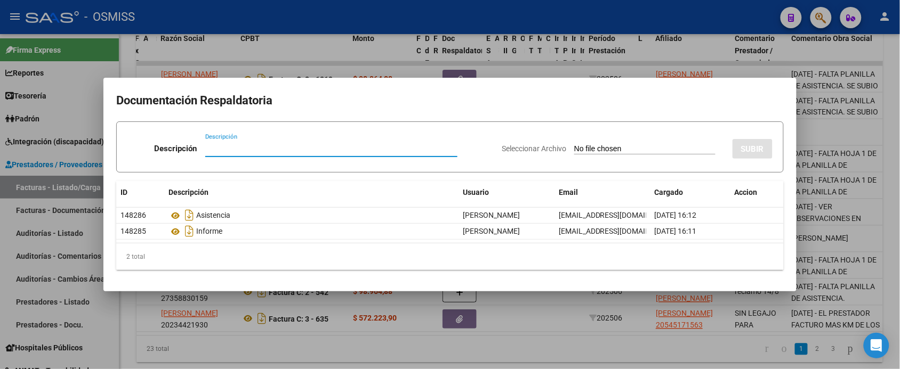
click at [576, 358] on div at bounding box center [450, 184] width 900 height 369
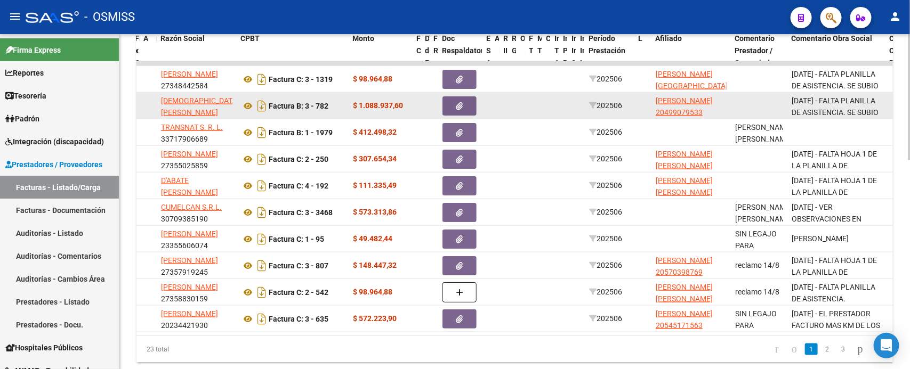
click at [470, 107] on button "button" at bounding box center [459, 105] width 34 height 19
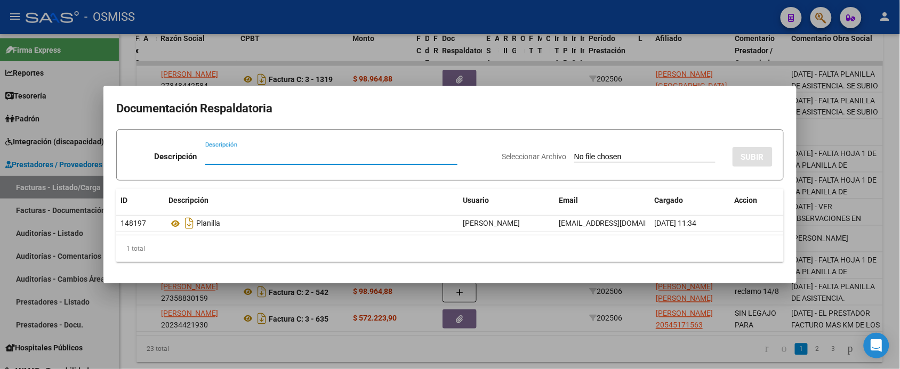
click at [542, 342] on div at bounding box center [450, 184] width 900 height 369
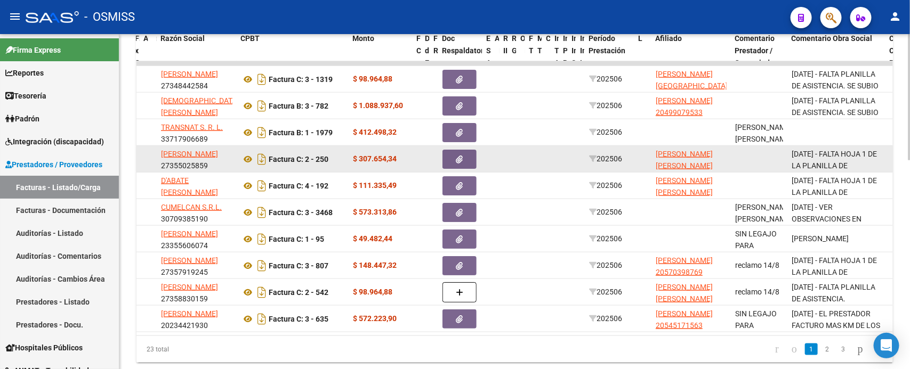
click at [456, 156] on icon "button" at bounding box center [459, 160] width 7 height 8
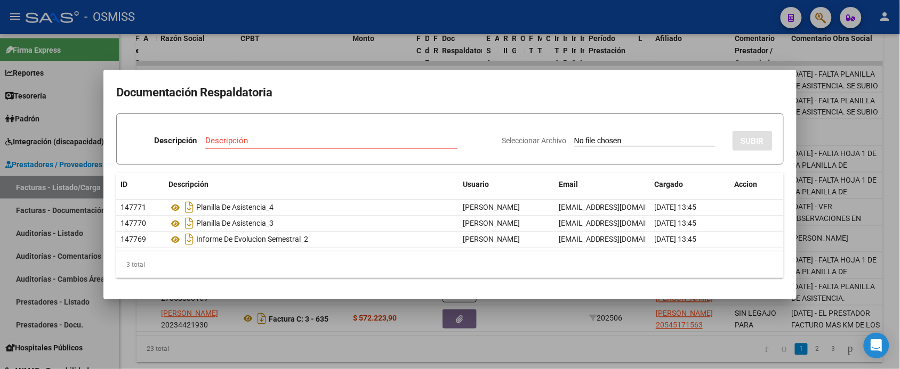
drag, startPoint x: 552, startPoint y: 346, endPoint x: 540, endPoint y: 288, distance: 59.4
click at [552, 347] on div at bounding box center [450, 184] width 900 height 369
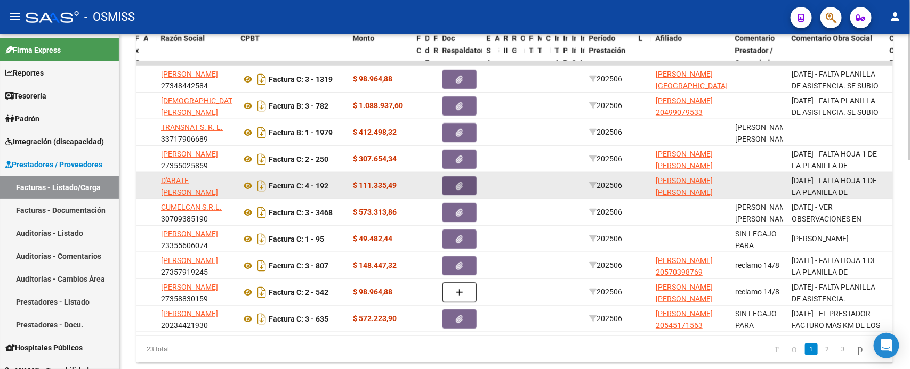
click at [461, 185] on icon "button" at bounding box center [459, 186] width 7 height 8
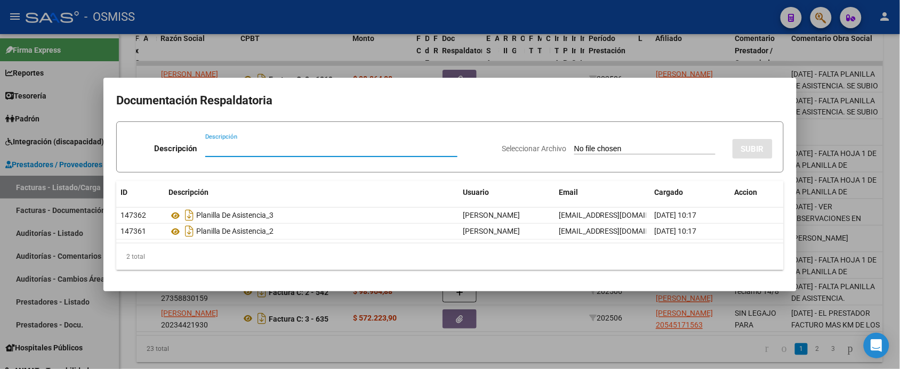
click at [550, 359] on div at bounding box center [450, 184] width 900 height 369
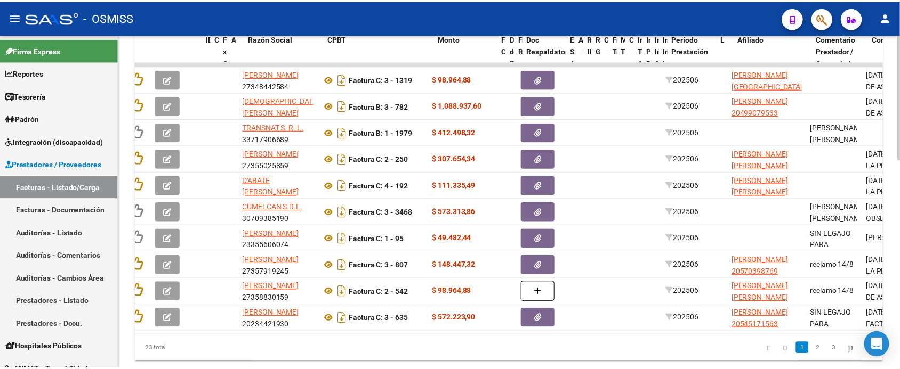
scroll to position [0, 0]
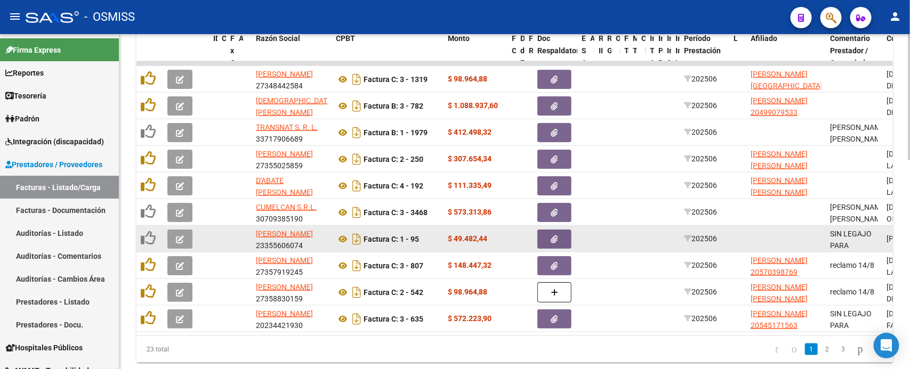
click at [189, 236] on button "button" at bounding box center [179, 239] width 25 height 19
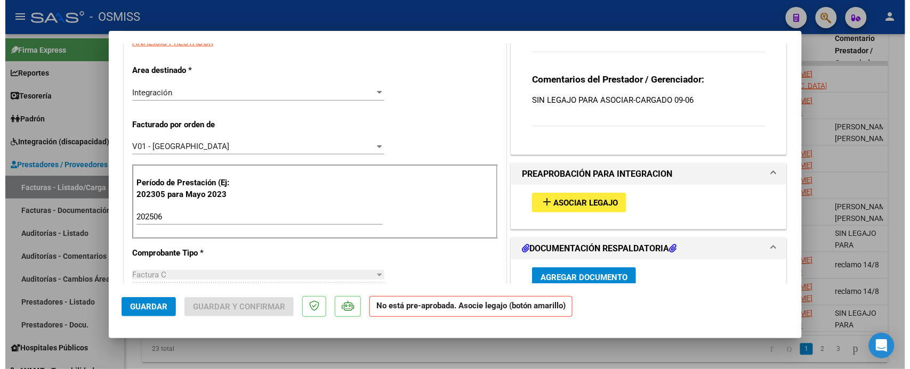
scroll to position [200, 0]
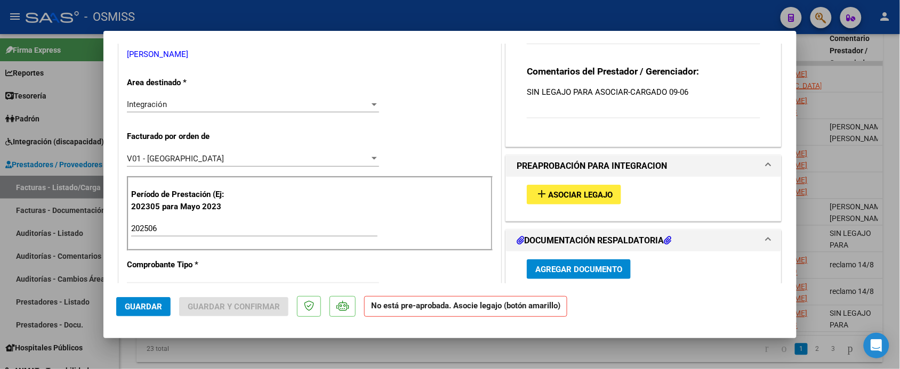
click at [590, 200] on span "Asociar Legajo" at bounding box center [580, 195] width 64 height 10
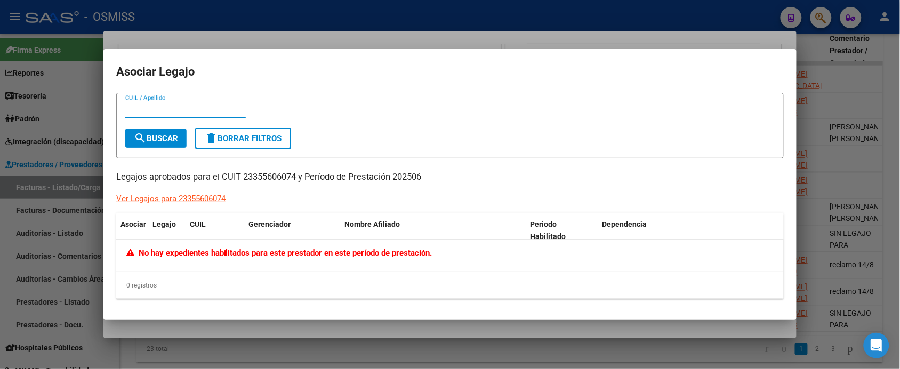
click at [603, 332] on div at bounding box center [450, 184] width 900 height 369
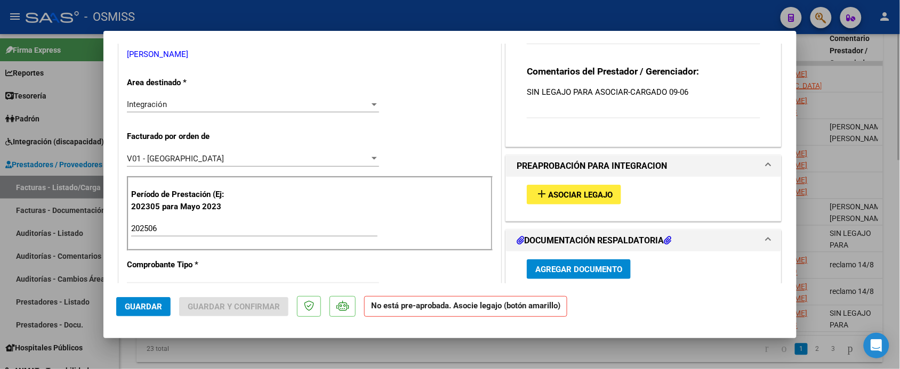
drag, startPoint x: 608, startPoint y: 362, endPoint x: 608, endPoint y: 357, distance: 5.4
click at [608, 362] on div at bounding box center [450, 184] width 900 height 369
type input "$ 0,00"
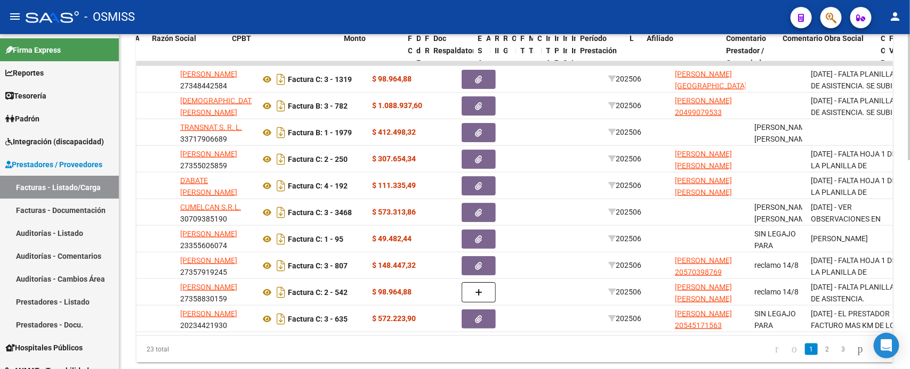
scroll to position [0, 147]
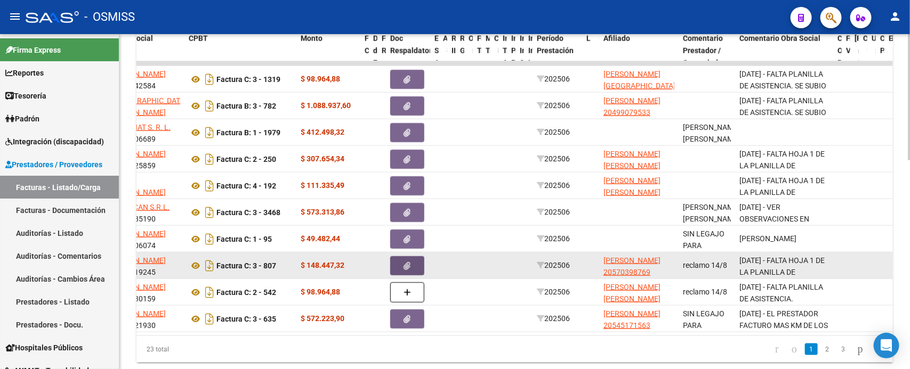
click at [411, 264] on button "button" at bounding box center [407, 265] width 34 height 19
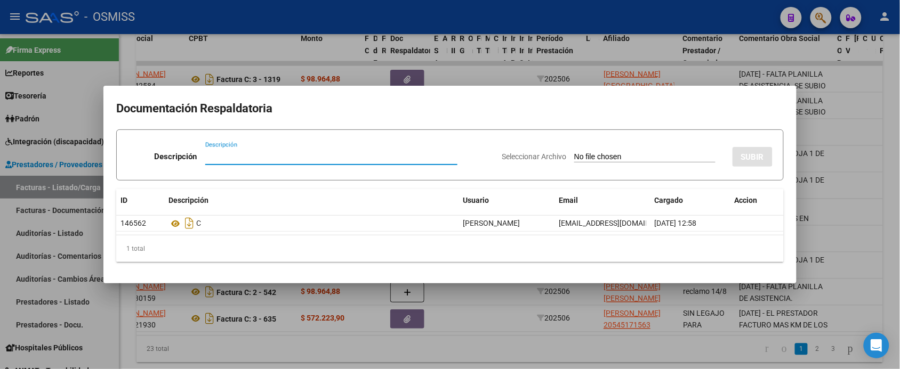
click at [542, 357] on div at bounding box center [450, 184] width 900 height 369
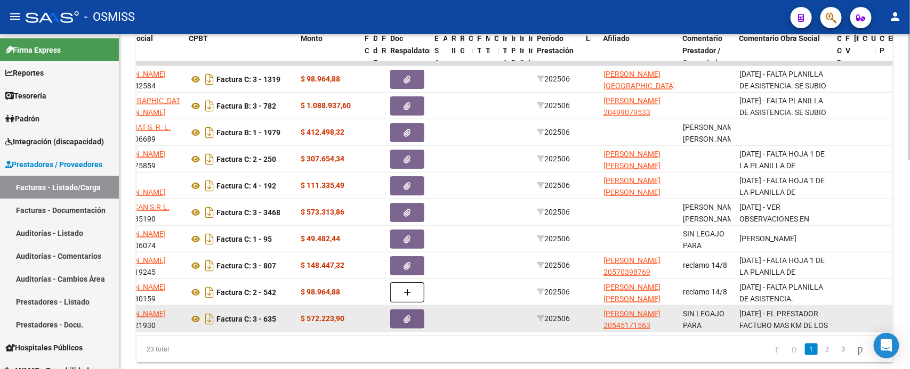
click at [409, 314] on span "button" at bounding box center [407, 319] width 7 height 10
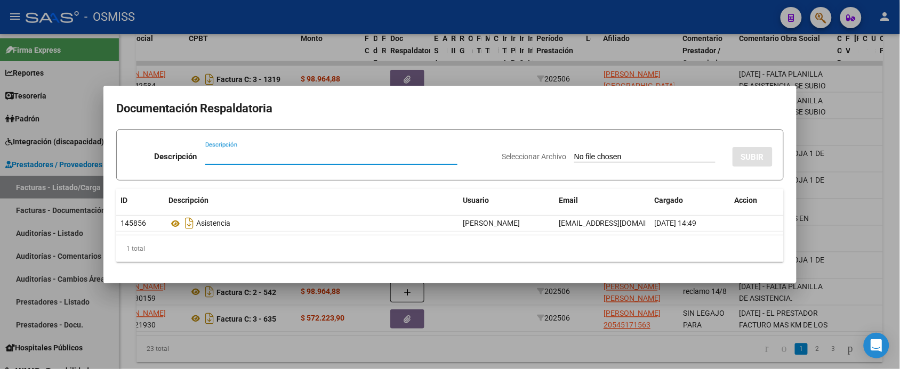
click at [512, 354] on div at bounding box center [450, 184] width 900 height 369
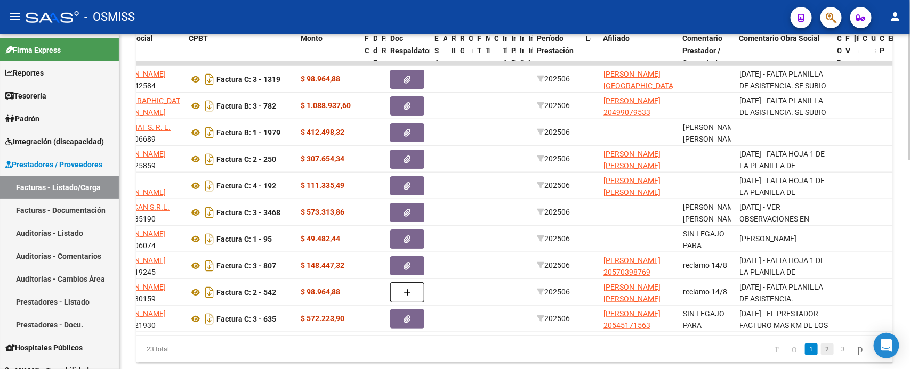
click at [821, 356] on link "2" at bounding box center [827, 350] width 13 height 12
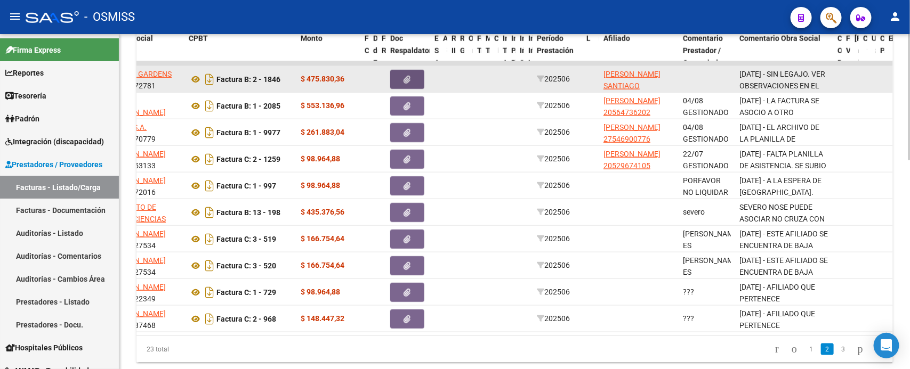
click at [413, 80] on button "button" at bounding box center [407, 79] width 34 height 19
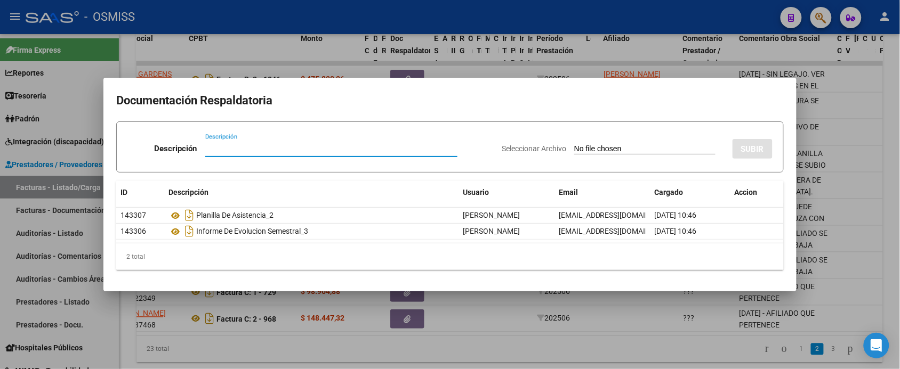
click at [579, 358] on div at bounding box center [450, 184] width 900 height 369
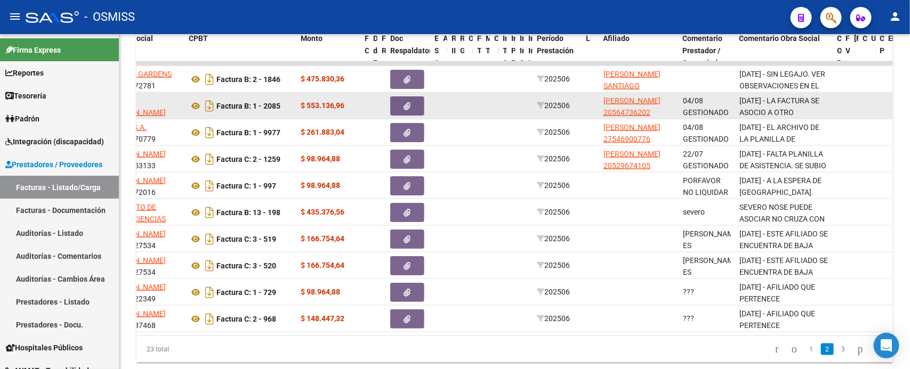
click at [415, 104] on button "button" at bounding box center [407, 105] width 34 height 19
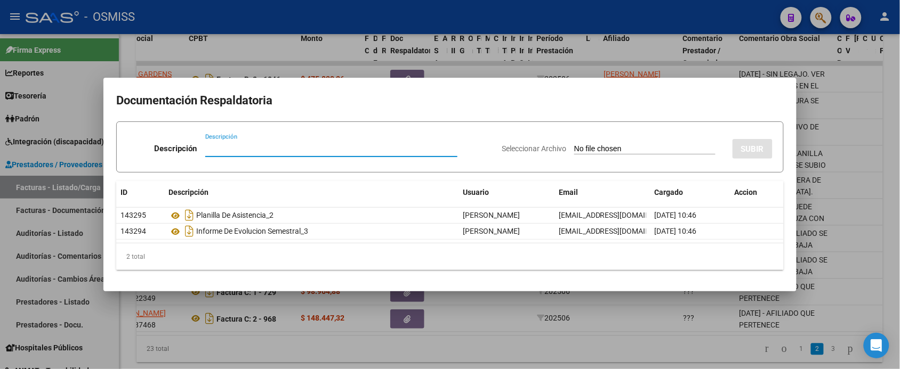
click at [616, 354] on div at bounding box center [450, 184] width 900 height 369
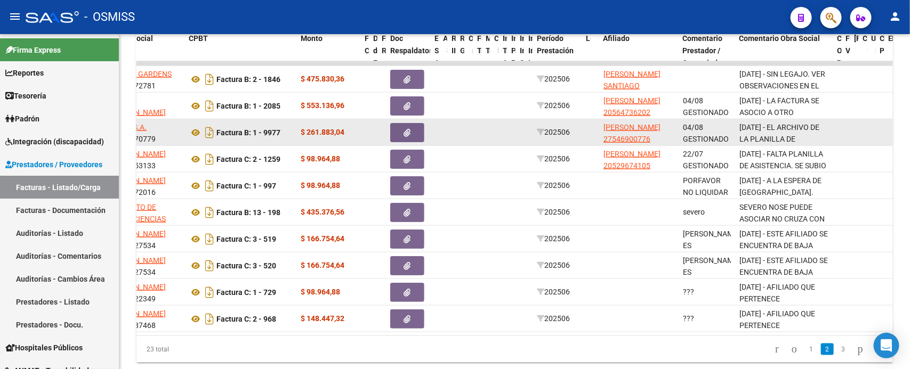
click at [408, 130] on icon "button" at bounding box center [407, 133] width 7 height 8
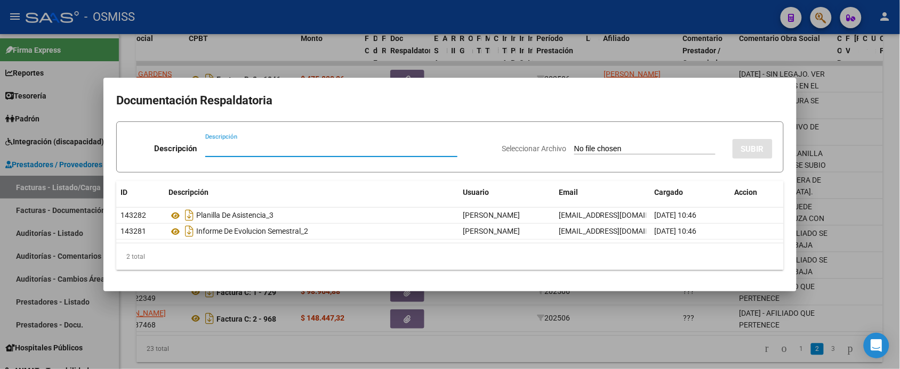
click at [540, 356] on div at bounding box center [450, 184] width 900 height 369
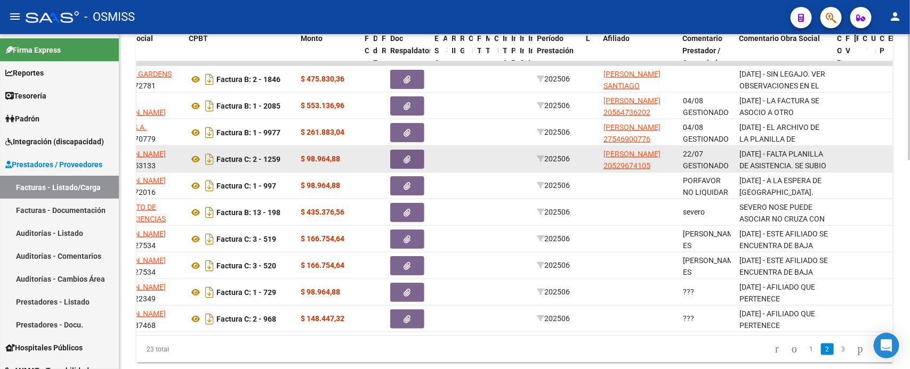
click at [415, 158] on button "button" at bounding box center [407, 159] width 34 height 19
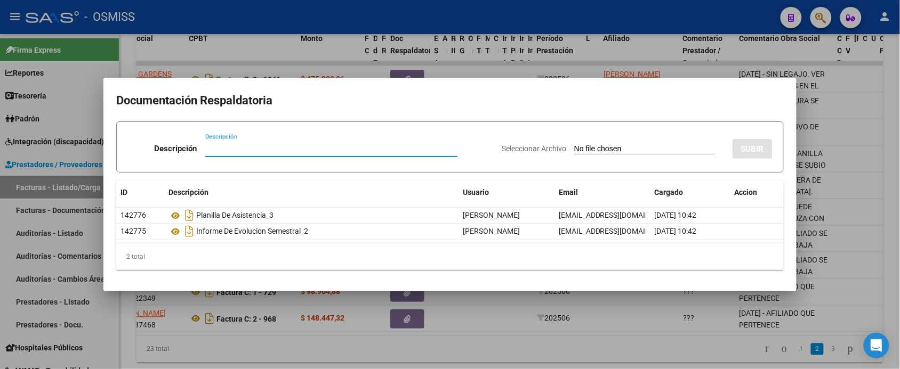
click at [584, 350] on div at bounding box center [450, 184] width 900 height 369
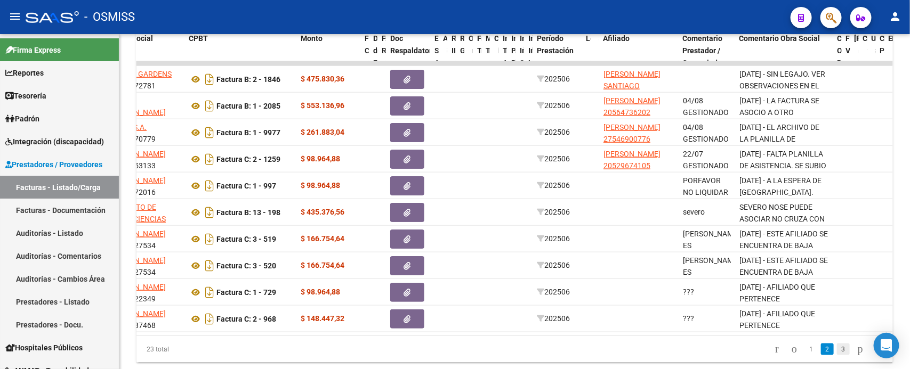
click at [837, 356] on link "3" at bounding box center [843, 350] width 13 height 12
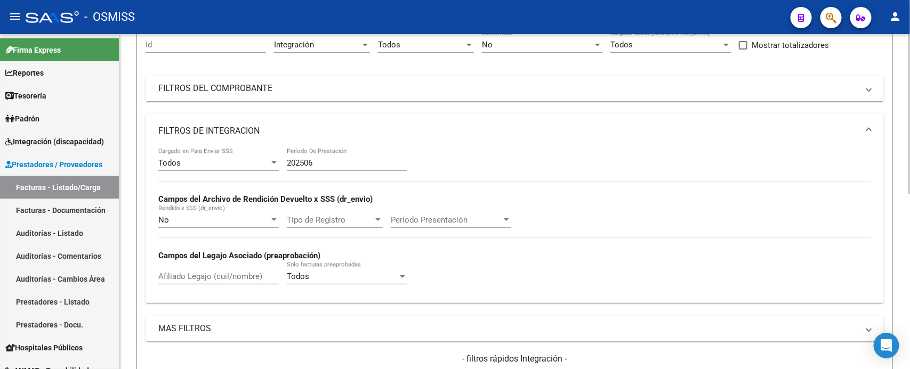
scroll to position [103, 0]
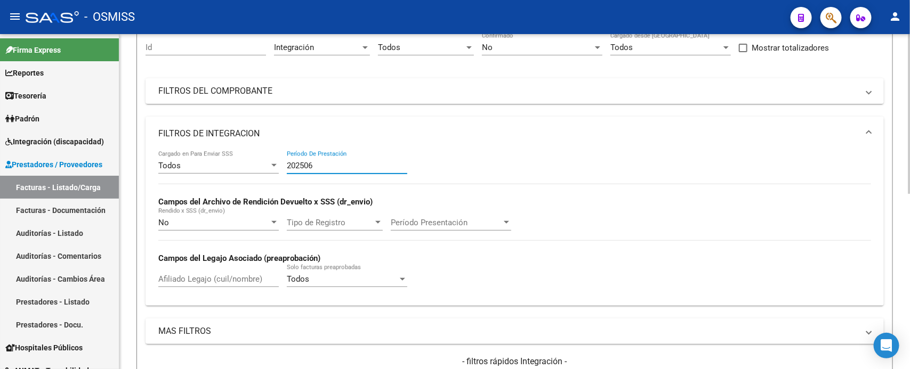
drag, startPoint x: 373, startPoint y: 164, endPoint x: 236, endPoint y: 155, distance: 137.3
click at [236, 155] on div "Todos Cargado en Para Enviar SSS 202506 Período De Prestación Campos del Archiv…" at bounding box center [514, 224] width 713 height 147
click at [530, 49] on div "No" at bounding box center [537, 48] width 111 height 10
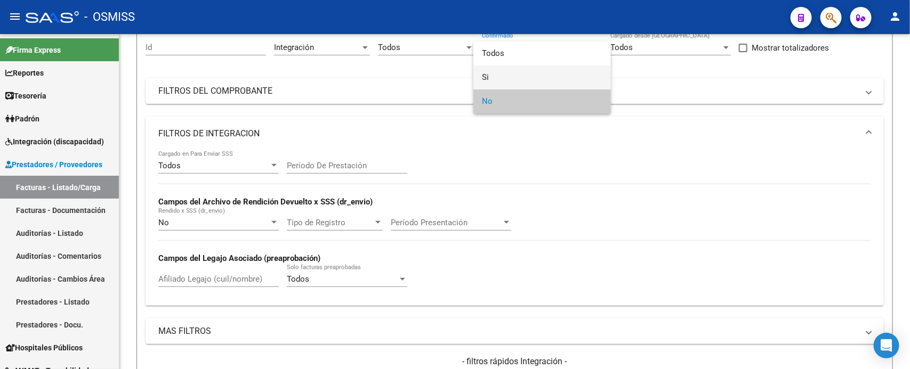
click at [501, 76] on span "Si" at bounding box center [542, 78] width 120 height 24
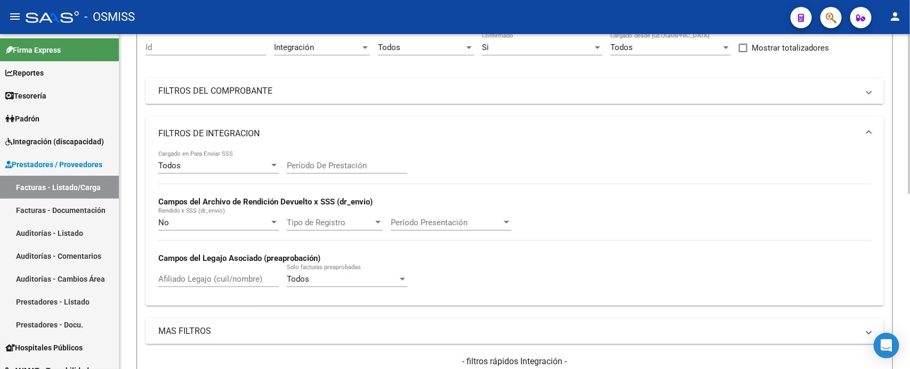
click at [206, 169] on div "Todos Cargado en Para Enviar SSS" at bounding box center [218, 162] width 120 height 23
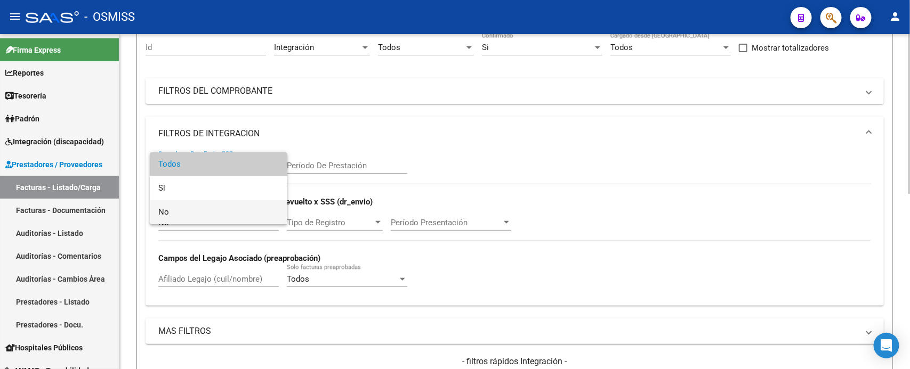
drag, startPoint x: 206, startPoint y: 217, endPoint x: 212, endPoint y: 188, distance: 29.9
click at [206, 216] on span "No" at bounding box center [218, 212] width 120 height 24
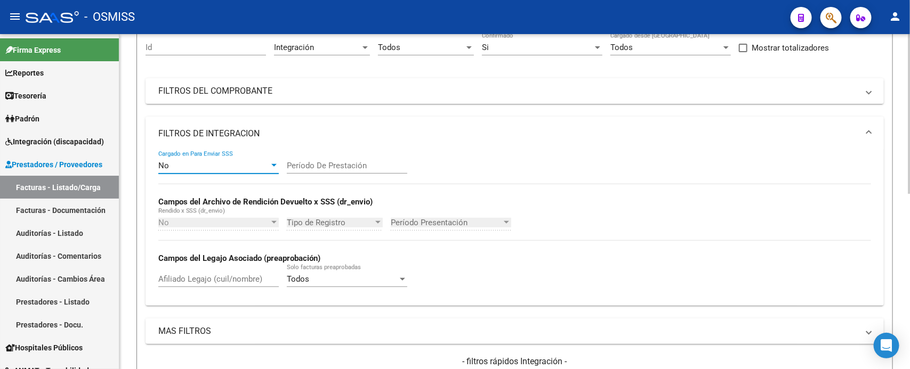
click at [231, 128] on mat-panel-title "FILTROS DE INTEGRACION" at bounding box center [508, 134] width 700 height 12
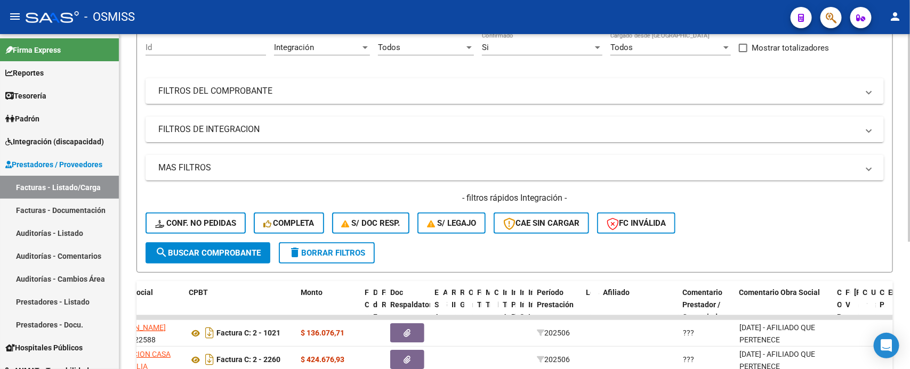
click at [193, 248] on span "search Buscar Comprobante" at bounding box center [208, 253] width 106 height 10
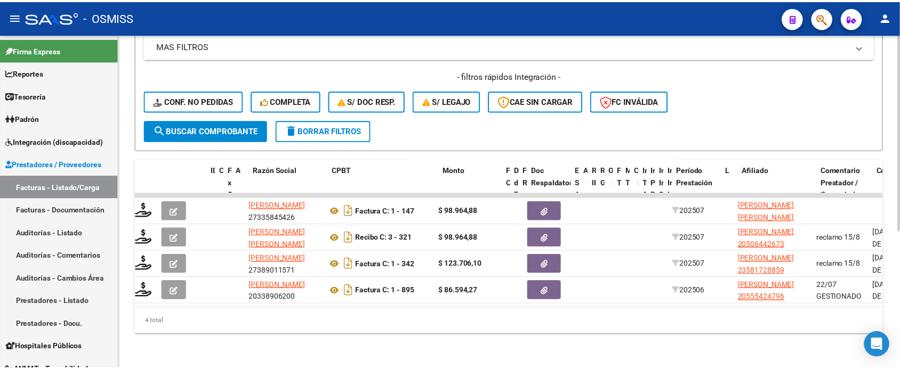
scroll to position [0, 0]
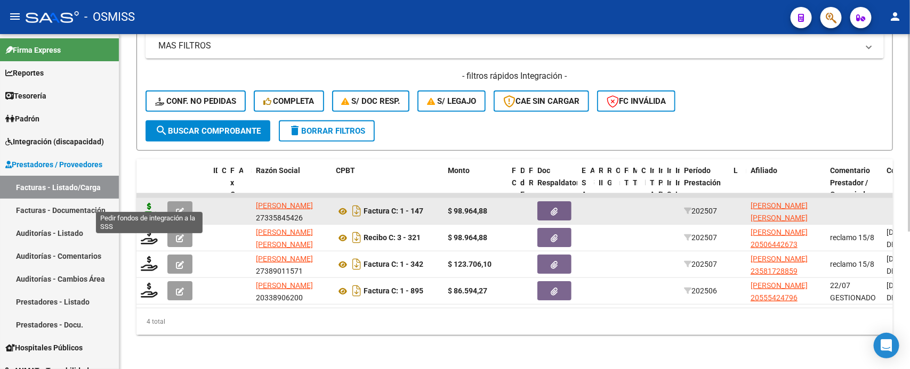
click at [152, 203] on icon at bounding box center [149, 210] width 17 height 15
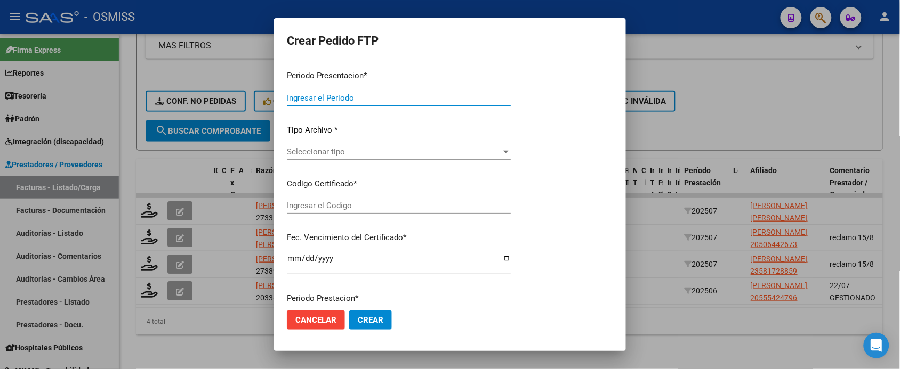
type input "202507"
type input "$ 98.964,88"
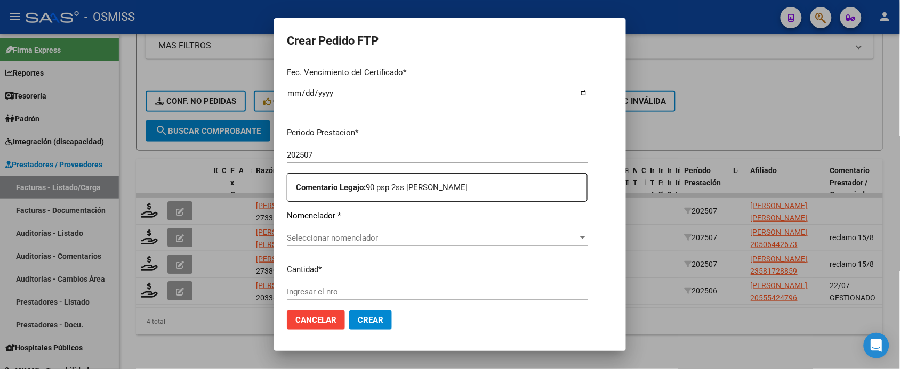
type input "ARG02000556371412022112820271128JUJ135"
type input "2027-11-28"
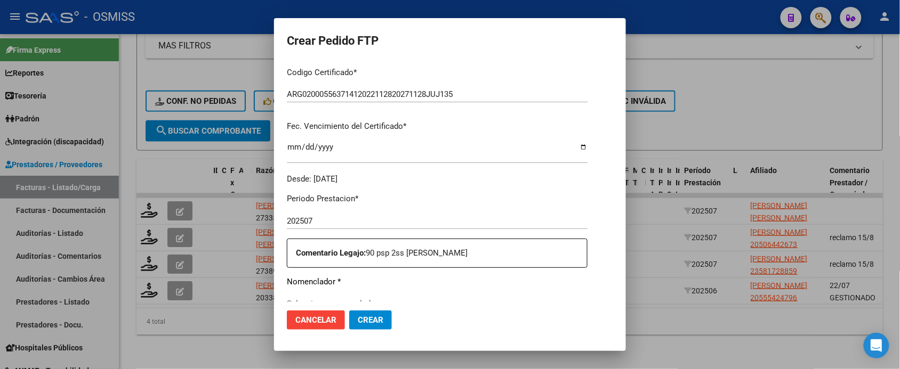
scroll to position [281, 0]
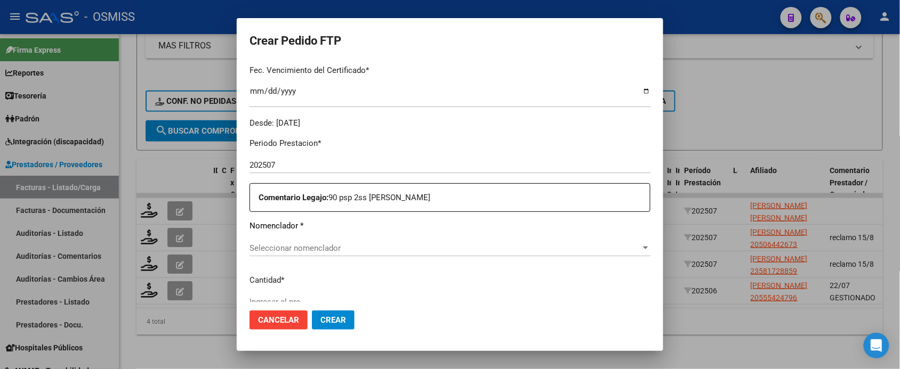
click at [358, 248] on span "Seleccionar nomenclador" at bounding box center [444, 249] width 391 height 10
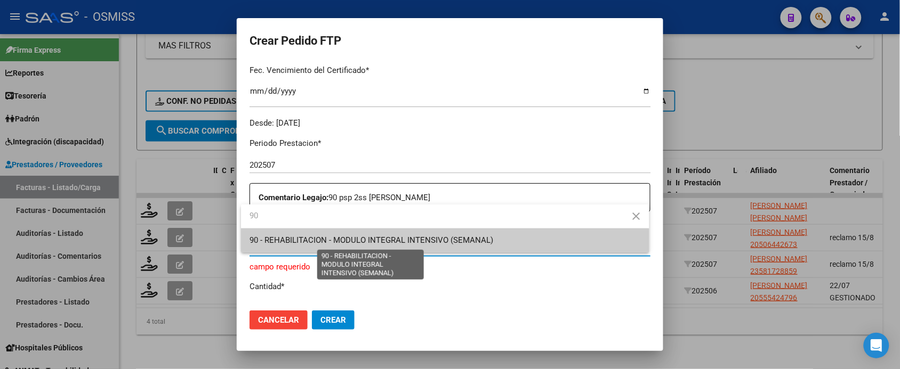
type input "90"
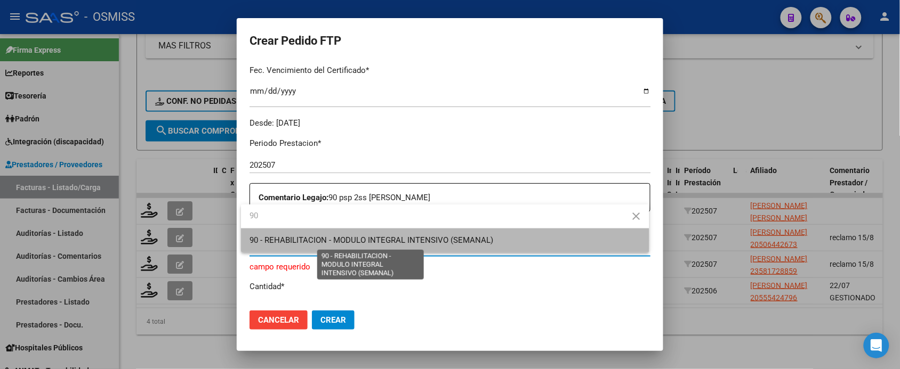
click at [359, 241] on span "90 - REHABILITACION - MODULO INTEGRAL INTENSIVO (SEMANAL)" at bounding box center [371, 241] width 244 height 10
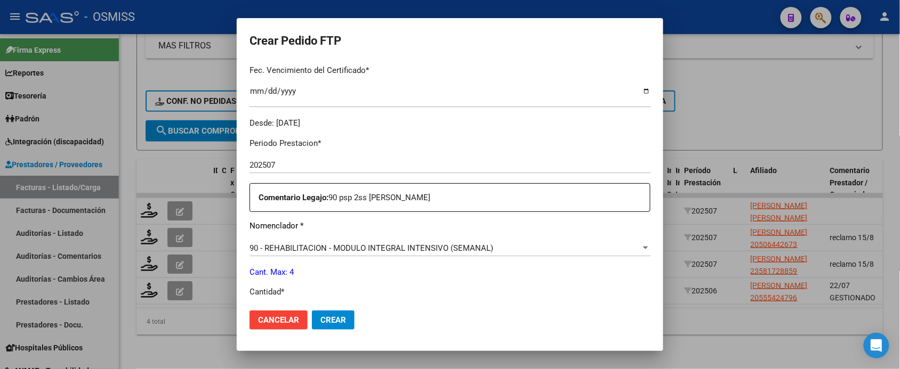
click at [645, 252] on mat-dialog-content "VER COMPROBANTE ARCA Padrón Afiliado: CASASOLA IGNACIO NICOLAS AGUSTIN CUIL: 20…" at bounding box center [450, 182] width 426 height 240
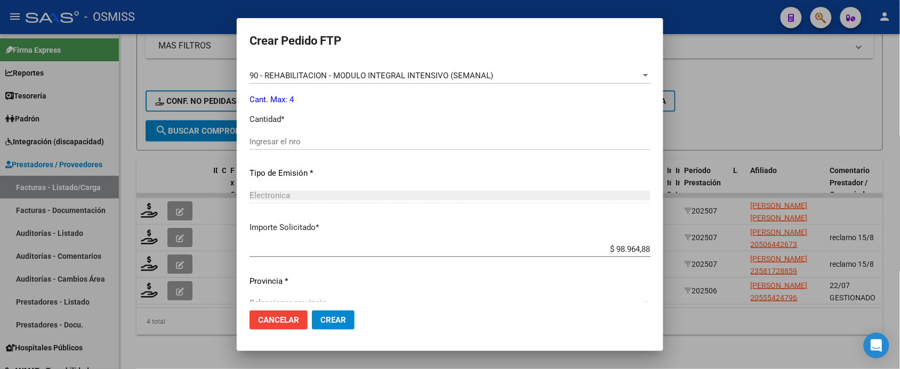
scroll to position [473, 0]
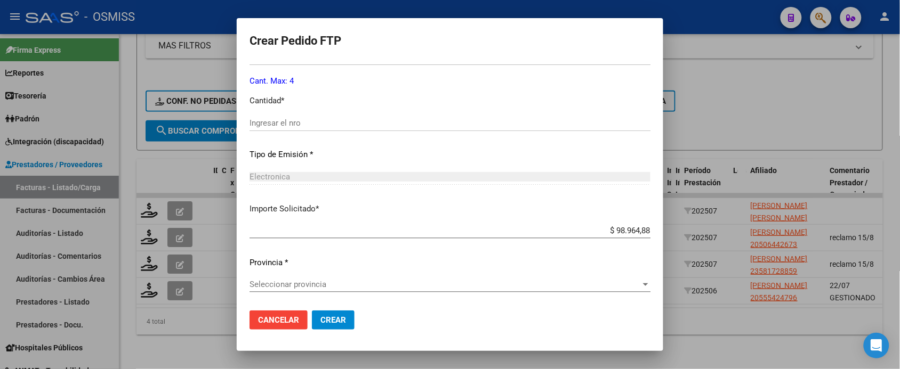
click at [315, 124] on input "Ingresar el nro" at bounding box center [449, 123] width 401 height 10
type input "4"
click at [322, 289] on div "Seleccionar provincia Seleccionar provincia" at bounding box center [449, 285] width 401 height 16
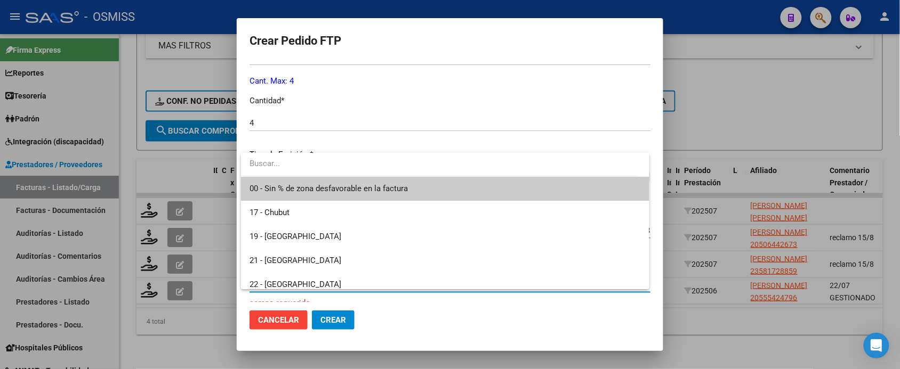
click at [342, 191] on span "00 - Sin % de zona desfavorable en la factura" at bounding box center [328, 189] width 158 height 10
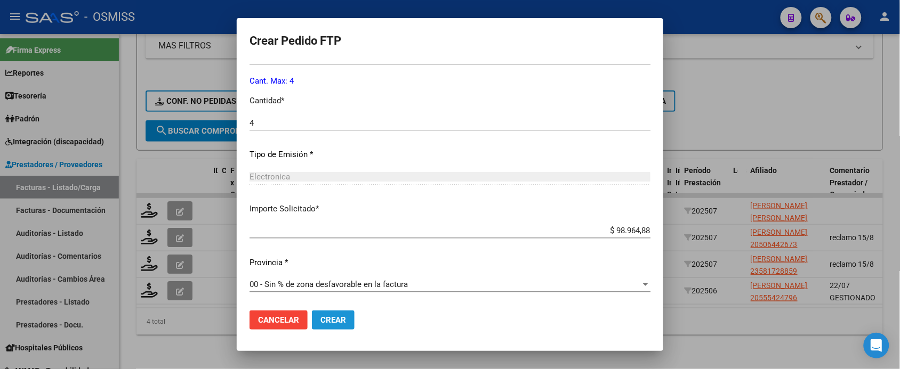
click at [331, 324] on span "Crear" at bounding box center [333, 321] width 26 height 10
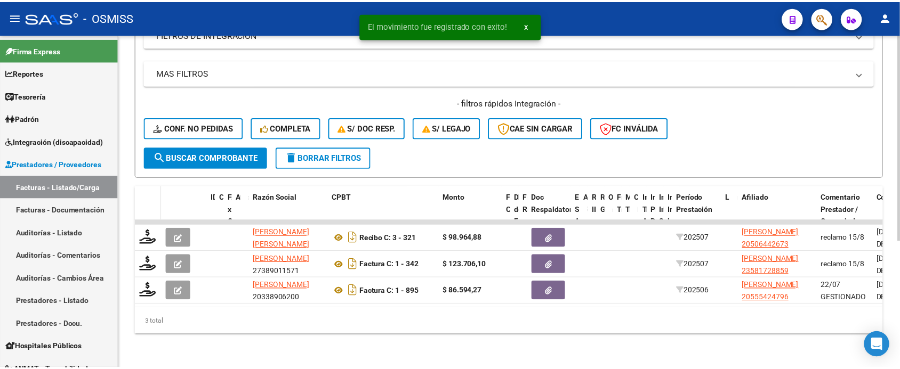
scroll to position [206, 0]
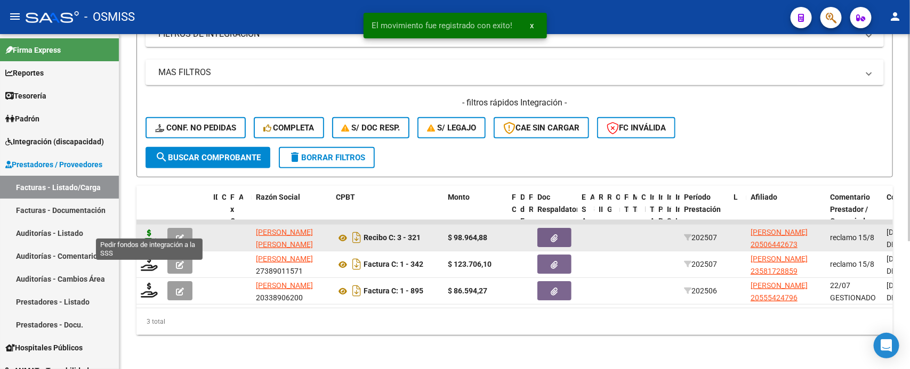
click at [148, 230] on icon at bounding box center [149, 237] width 17 height 15
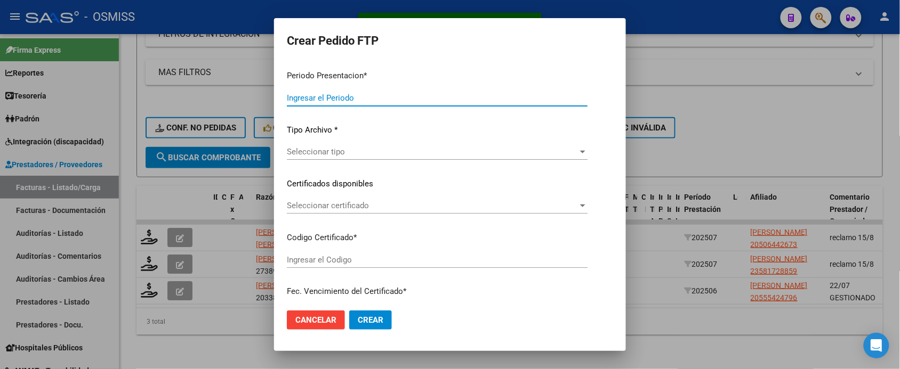
type input "202507"
type input "$ 98.964,88"
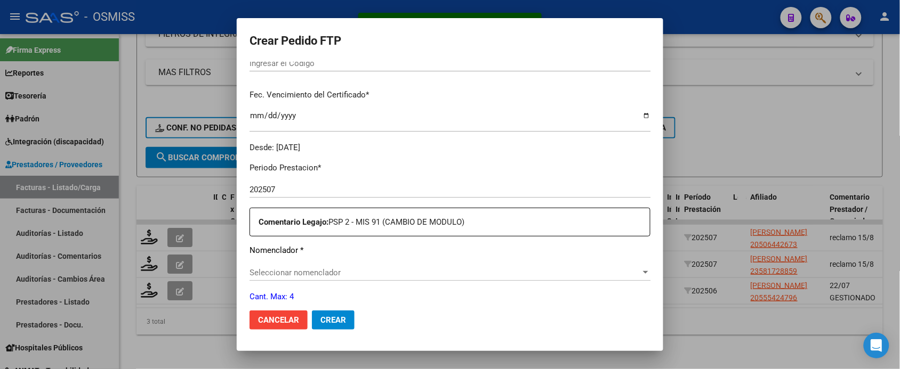
type input "ARG02000506442672024072620290726SFE168"
type input "2029-07-26"
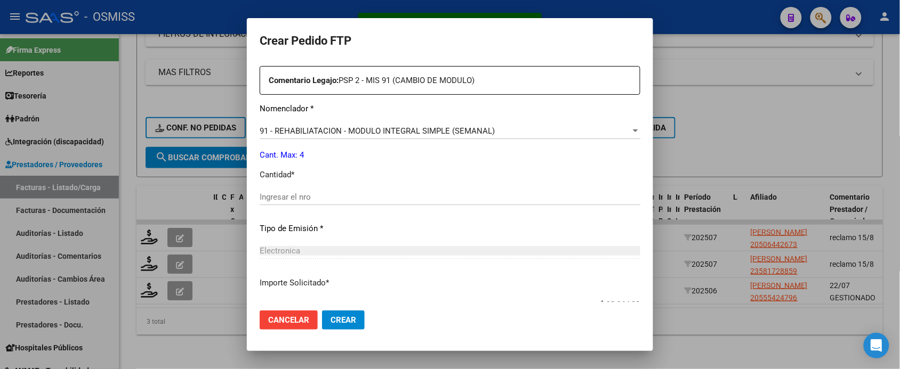
scroll to position [400, 0]
click at [297, 190] on div "Ingresar el nro" at bounding box center [450, 196] width 381 height 16
click at [297, 193] on input "Ingresar el nro" at bounding box center [450, 196] width 381 height 10
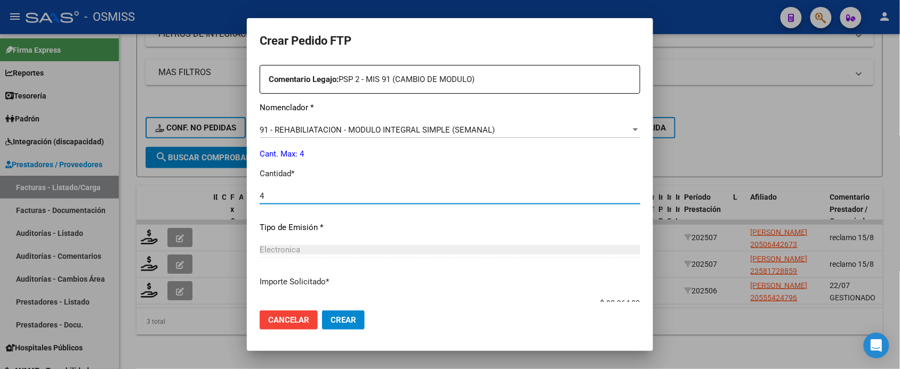
type input "4"
click at [322, 311] on button "Crear" at bounding box center [343, 320] width 43 height 19
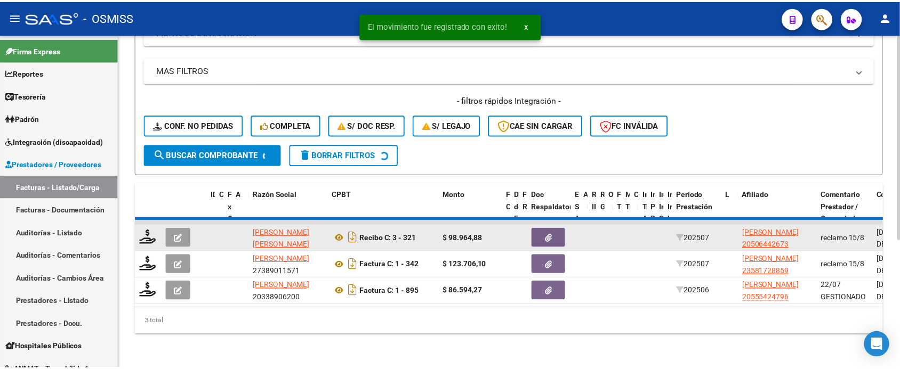
scroll to position [180, 0]
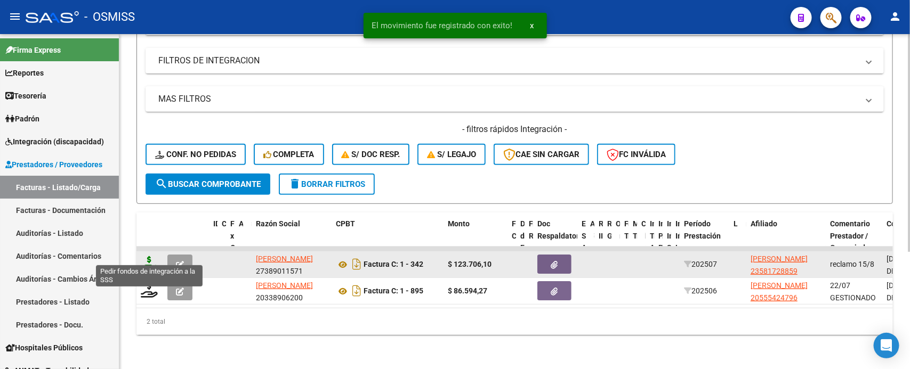
click at [150, 256] on icon at bounding box center [149, 263] width 17 height 15
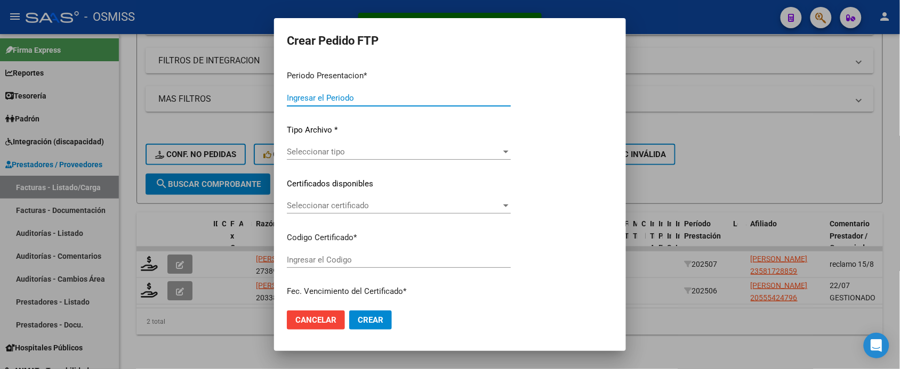
type input "202507"
type input "$ 123.706,10"
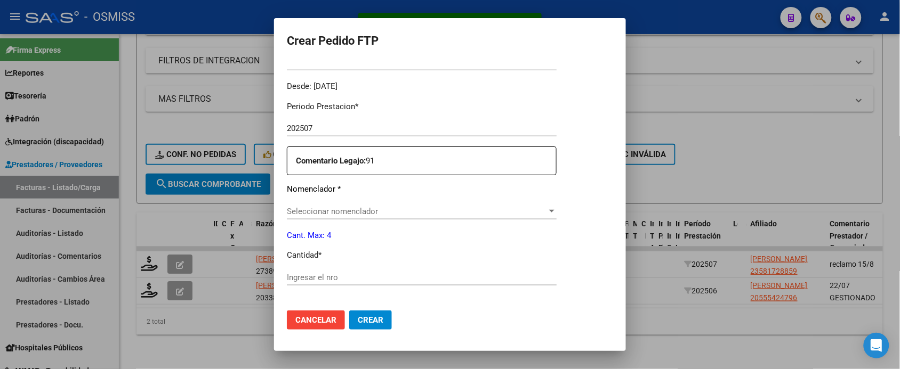
type input "ARG02000581728852025020520300205SFE164"
type input "2030-02-05"
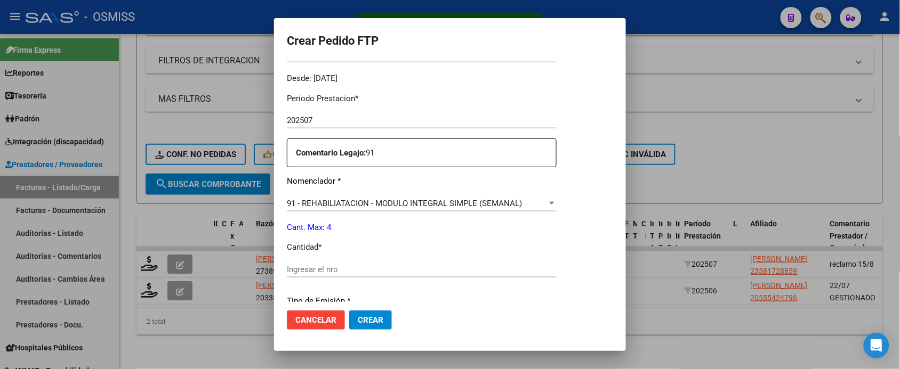
click at [336, 265] on input "Ingresar el nro" at bounding box center [422, 270] width 270 height 10
type input "4"
click at [349, 311] on button "Crear" at bounding box center [370, 320] width 43 height 19
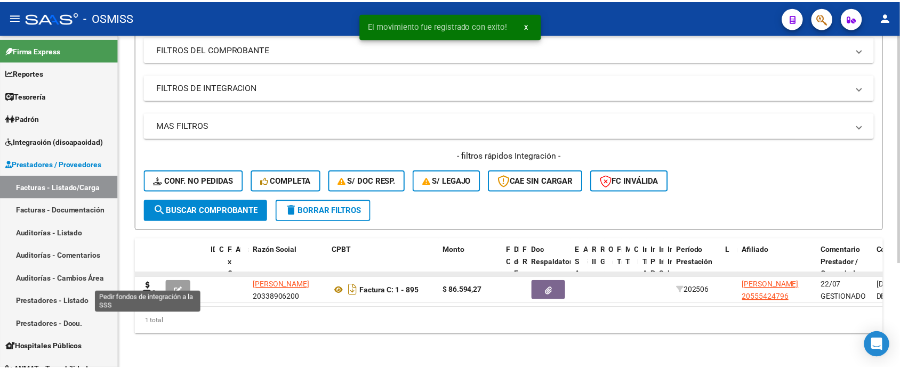
scroll to position [153, 0]
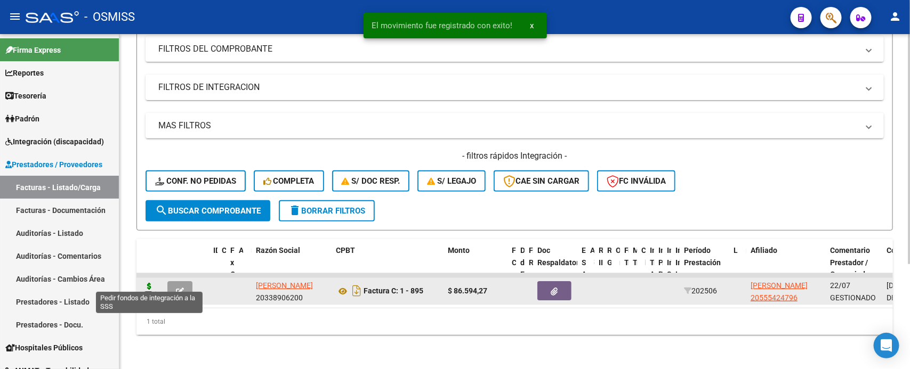
click at [147, 283] on icon at bounding box center [149, 290] width 17 height 15
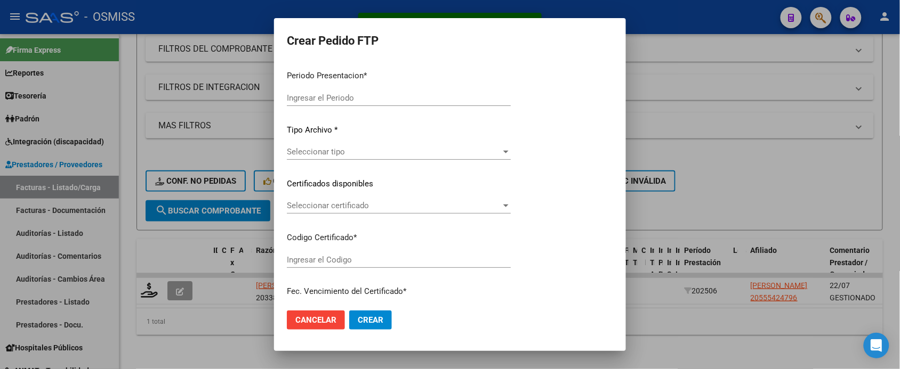
type input "202507"
type input "202506"
type input "$ 86.594,27"
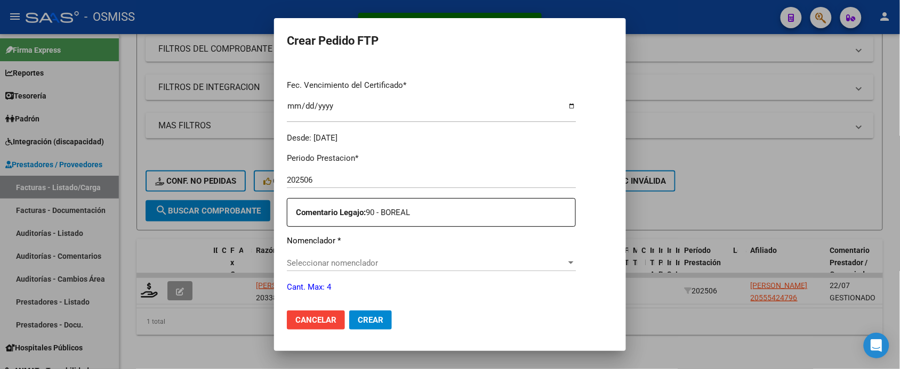
type input "ARG02000555424792022080220270802MZA203"
type input "2027-08-02"
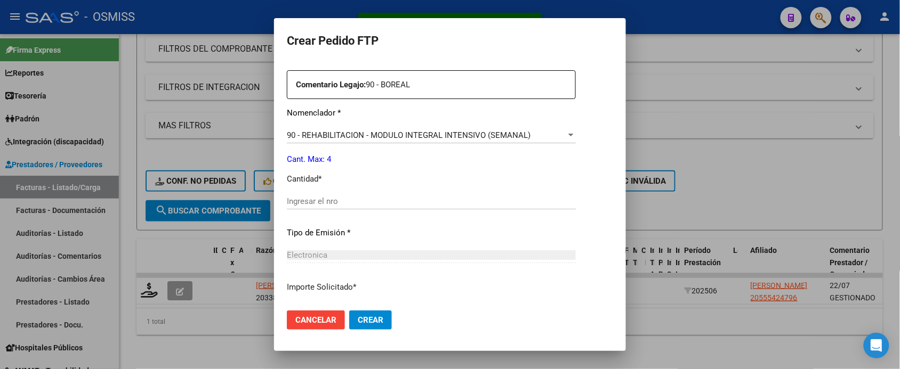
scroll to position [400, 0]
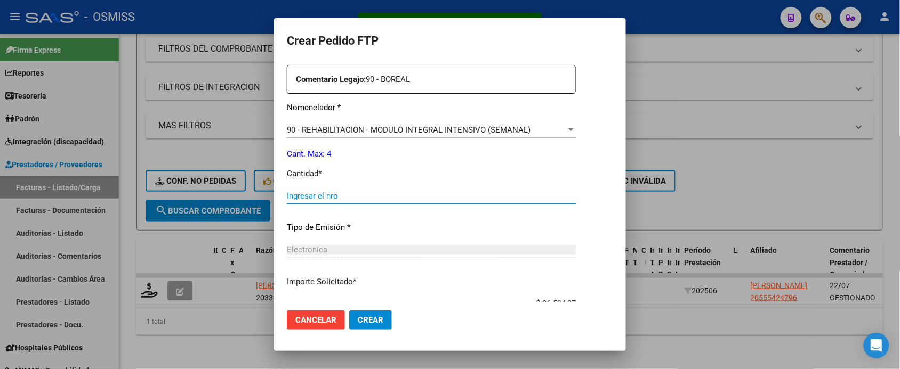
click at [333, 192] on input "Ingresar el nro" at bounding box center [431, 196] width 289 height 10
type input "4"
click at [349, 311] on button "Crear" at bounding box center [370, 320] width 43 height 19
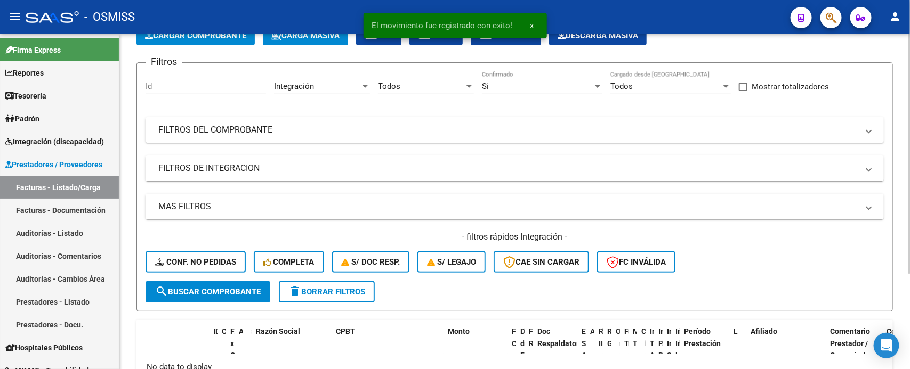
scroll to position [0, 0]
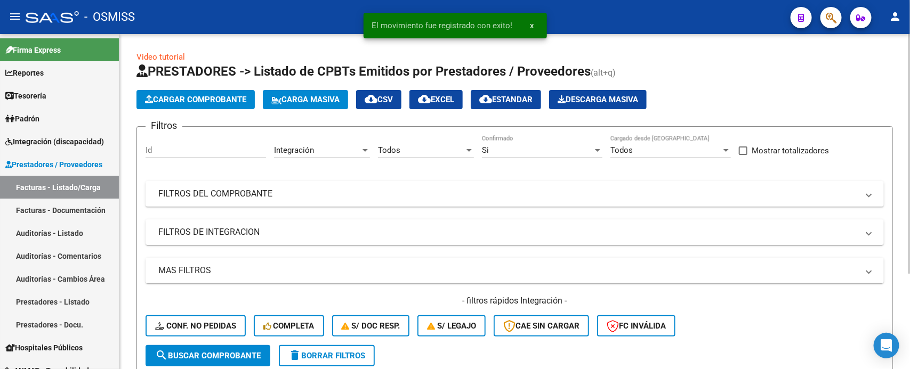
click at [547, 150] on div "Si" at bounding box center [537, 151] width 111 height 10
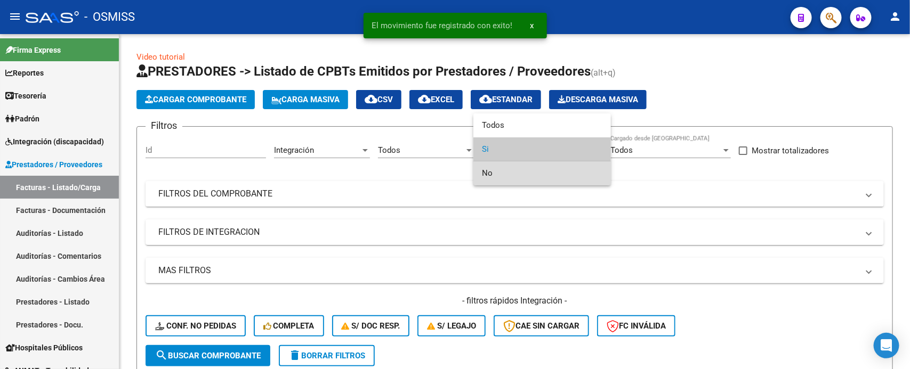
click at [521, 169] on span "No" at bounding box center [542, 174] width 120 height 24
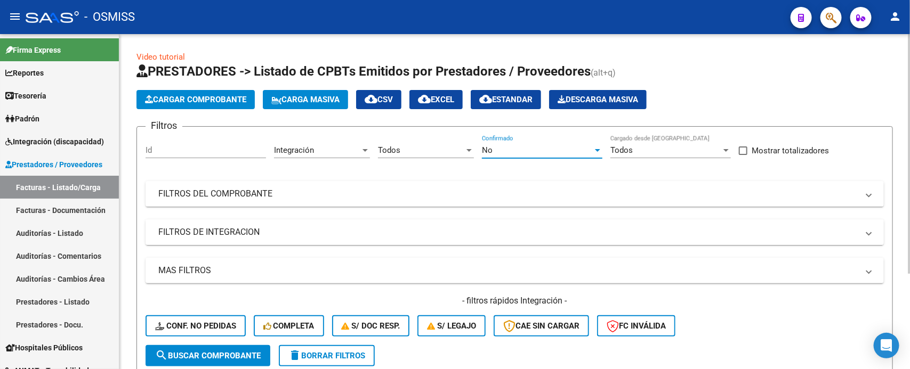
click at [252, 221] on mat-expansion-panel-header "FILTROS DE INTEGRACION" at bounding box center [515, 233] width 738 height 26
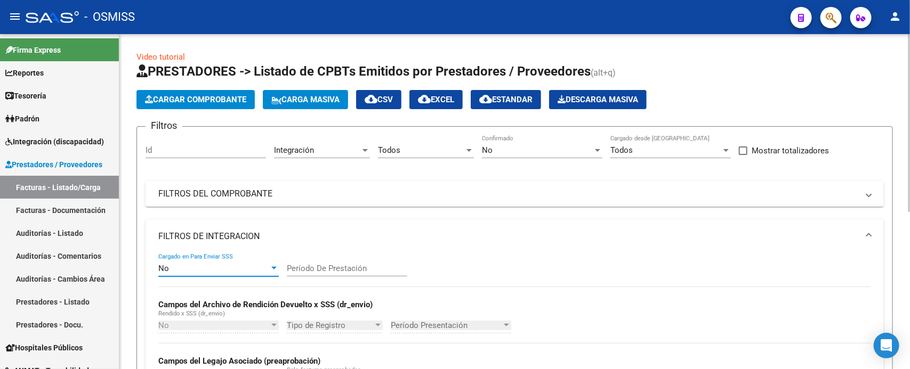
click at [211, 270] on div "No" at bounding box center [213, 269] width 111 height 10
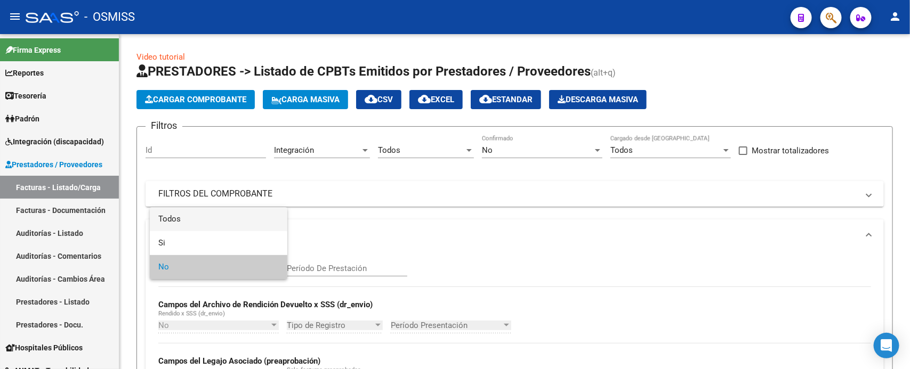
click at [184, 221] on span "Todos" at bounding box center [218, 219] width 120 height 24
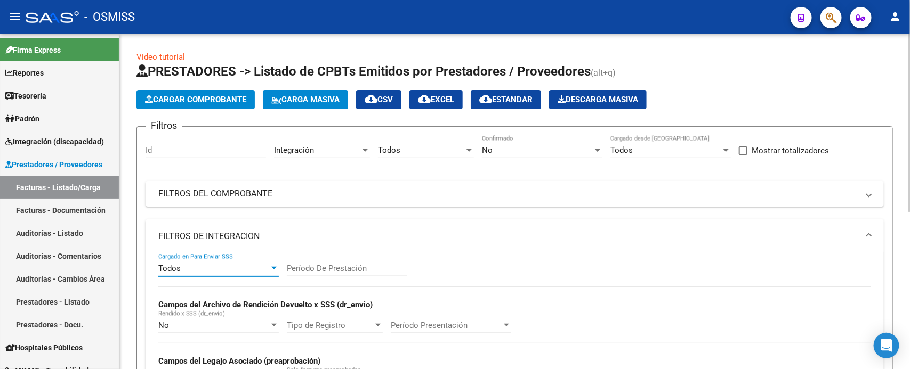
click at [195, 238] on mat-panel-title "FILTROS DE INTEGRACION" at bounding box center [508, 237] width 700 height 12
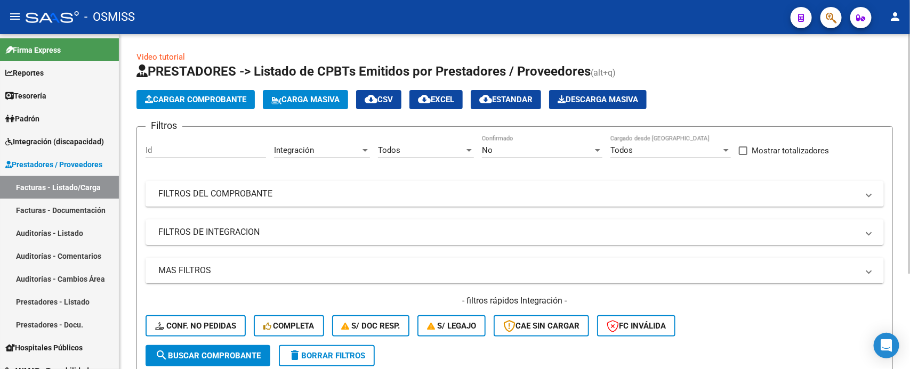
click at [185, 356] on span "search Buscar Comprobante" at bounding box center [208, 356] width 106 height 10
